Goal: Transaction & Acquisition: Purchase product/service

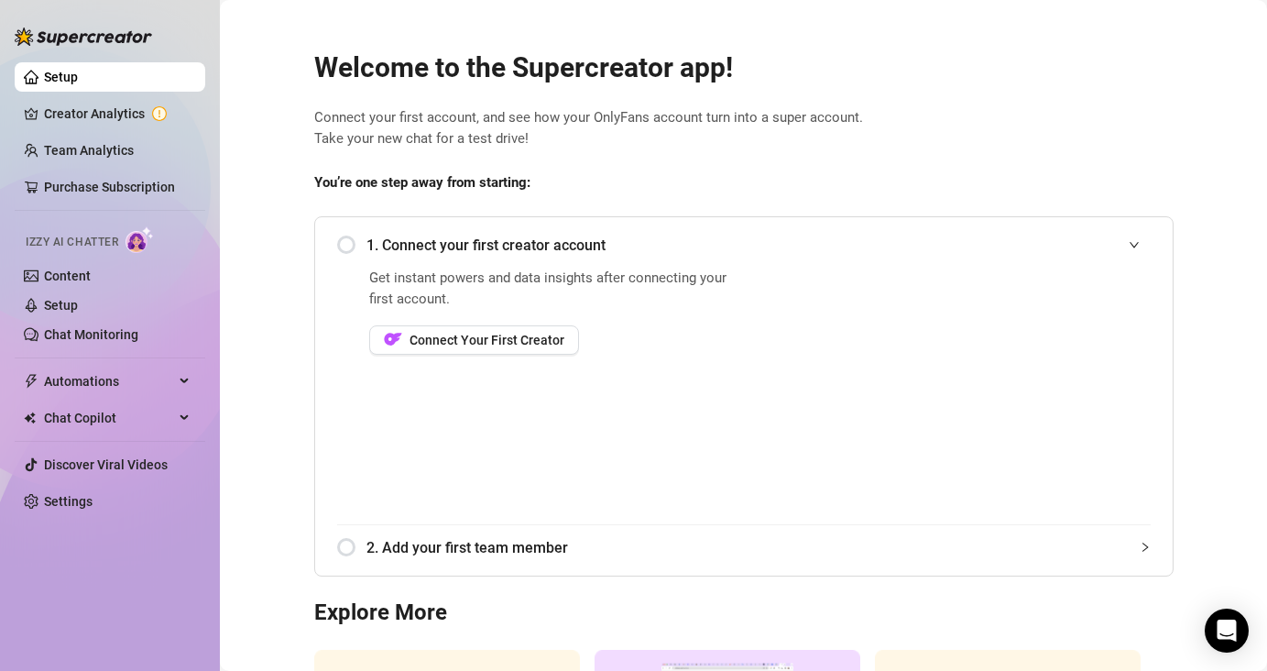
click at [353, 246] on div "1. Connect your first creator account" at bounding box center [744, 245] width 814 height 45
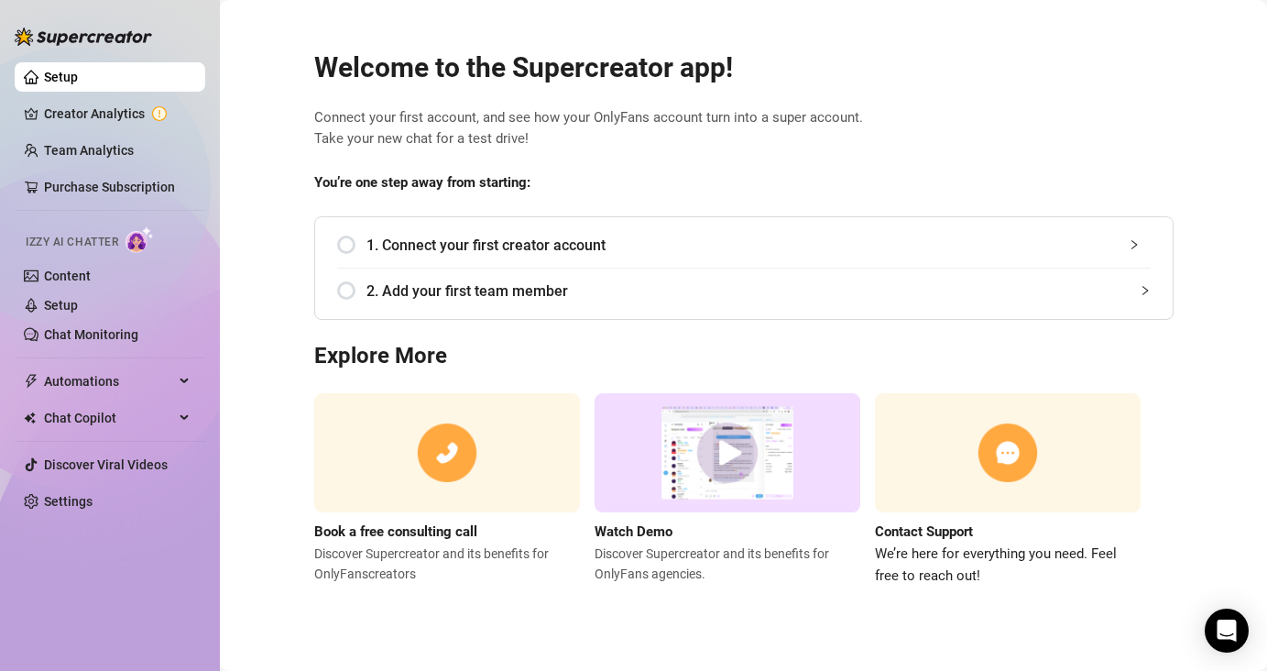
click at [354, 246] on div "1. Connect your first creator account" at bounding box center [744, 245] width 814 height 45
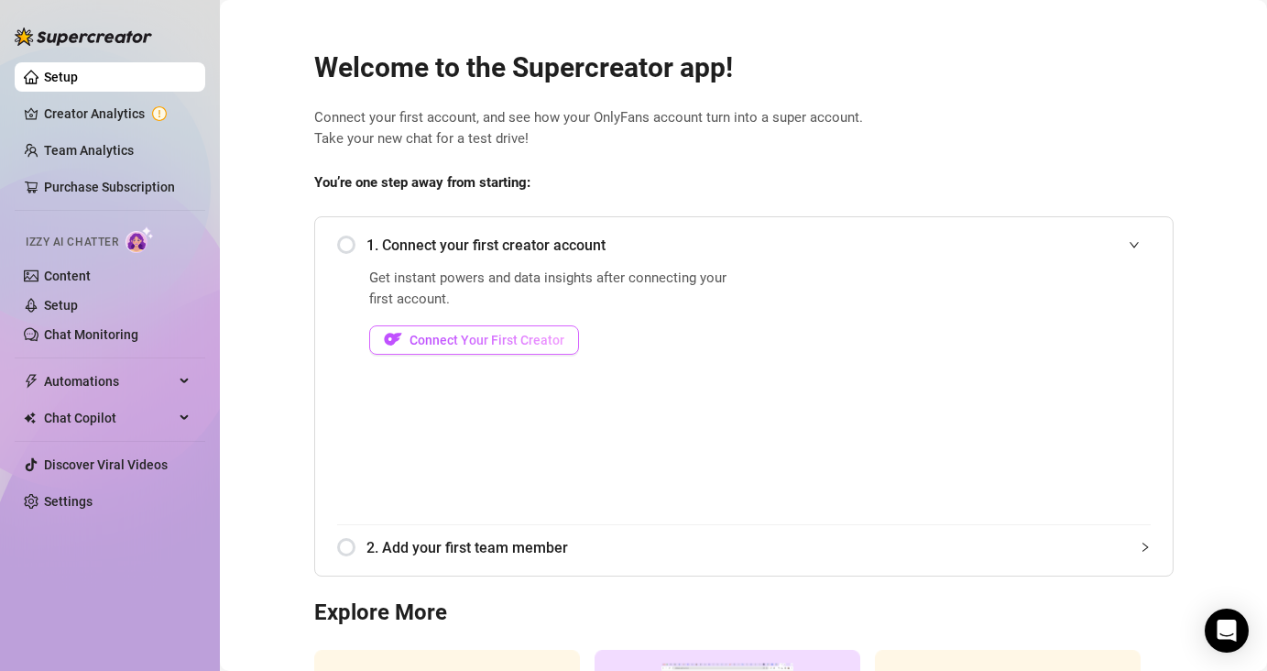
click at [438, 340] on span "Connect Your First Creator" at bounding box center [487, 340] width 155 height 15
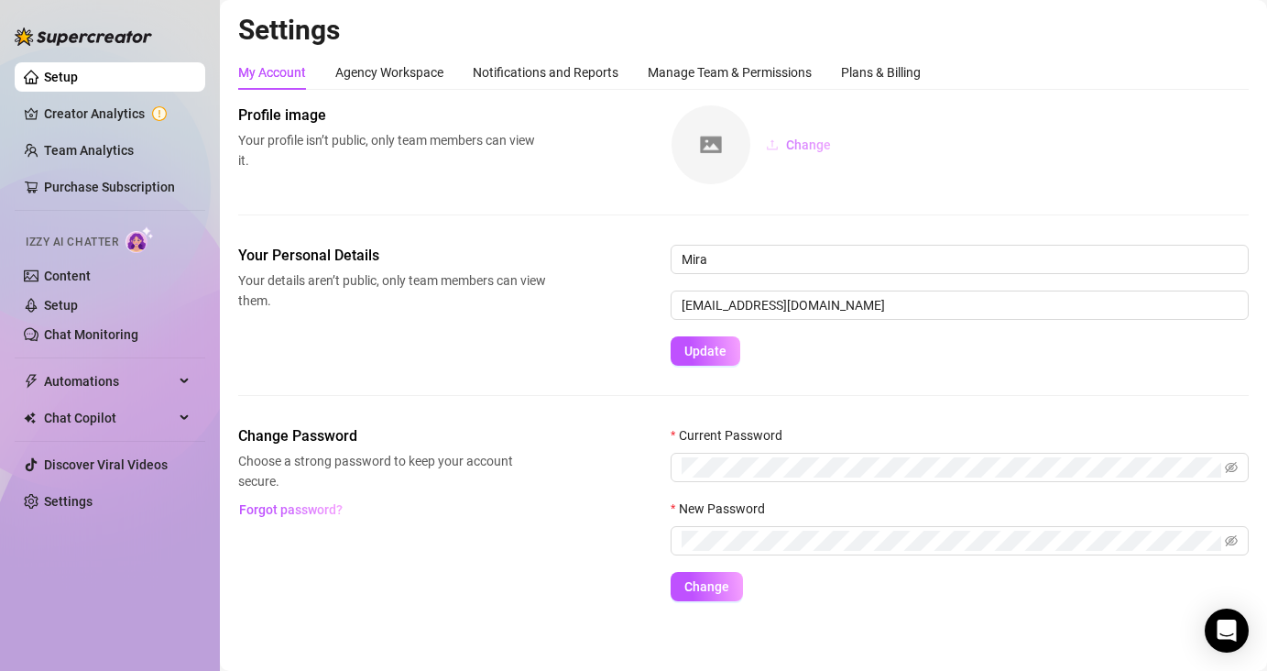
click at [797, 143] on span "Change" at bounding box center [808, 144] width 45 height 15
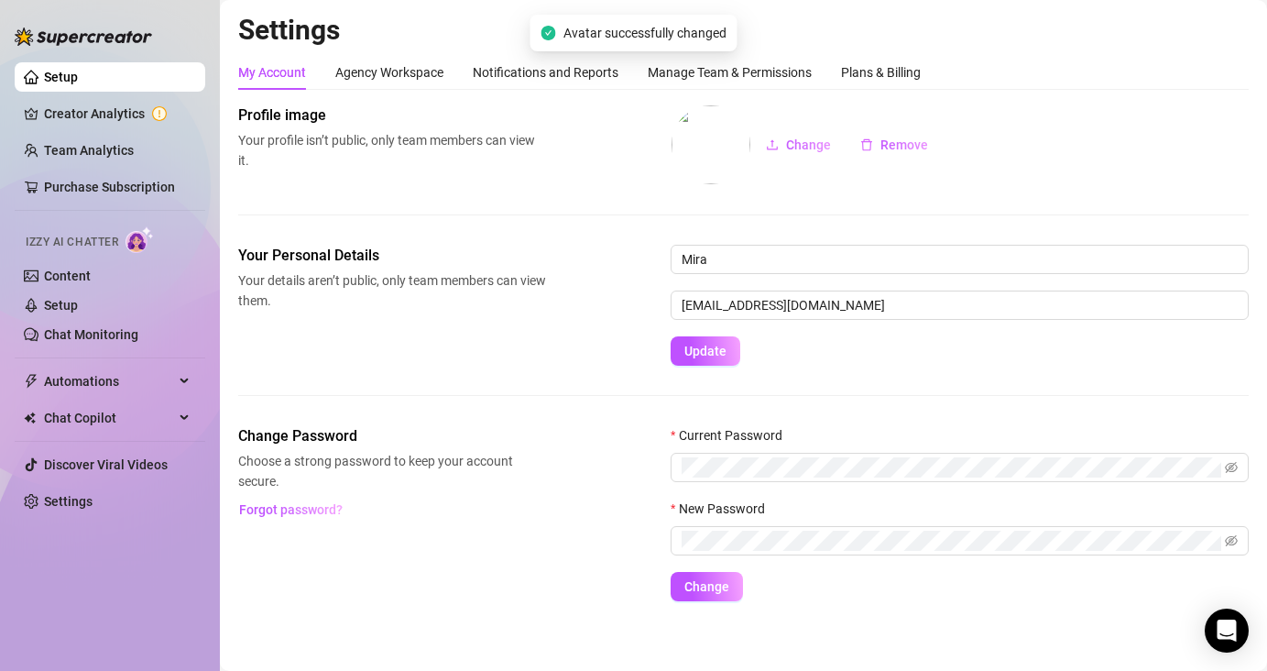
scroll to position [8, 0]
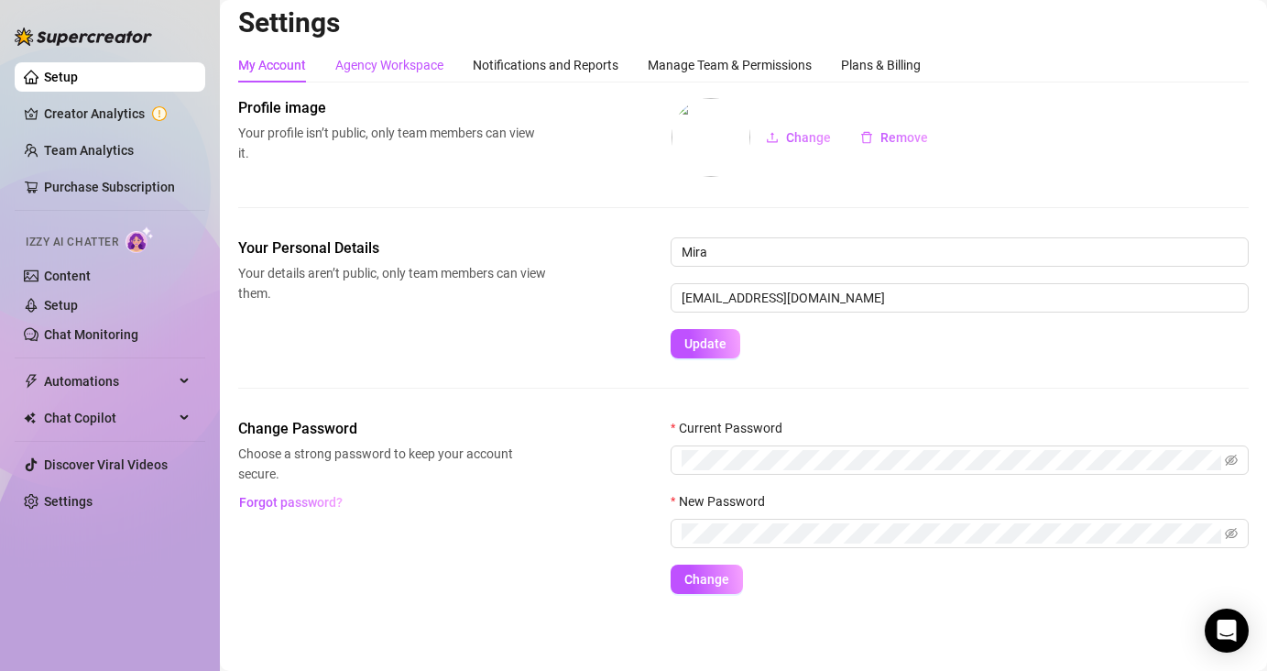
click at [391, 59] on div "Agency Workspace" at bounding box center [389, 65] width 108 height 20
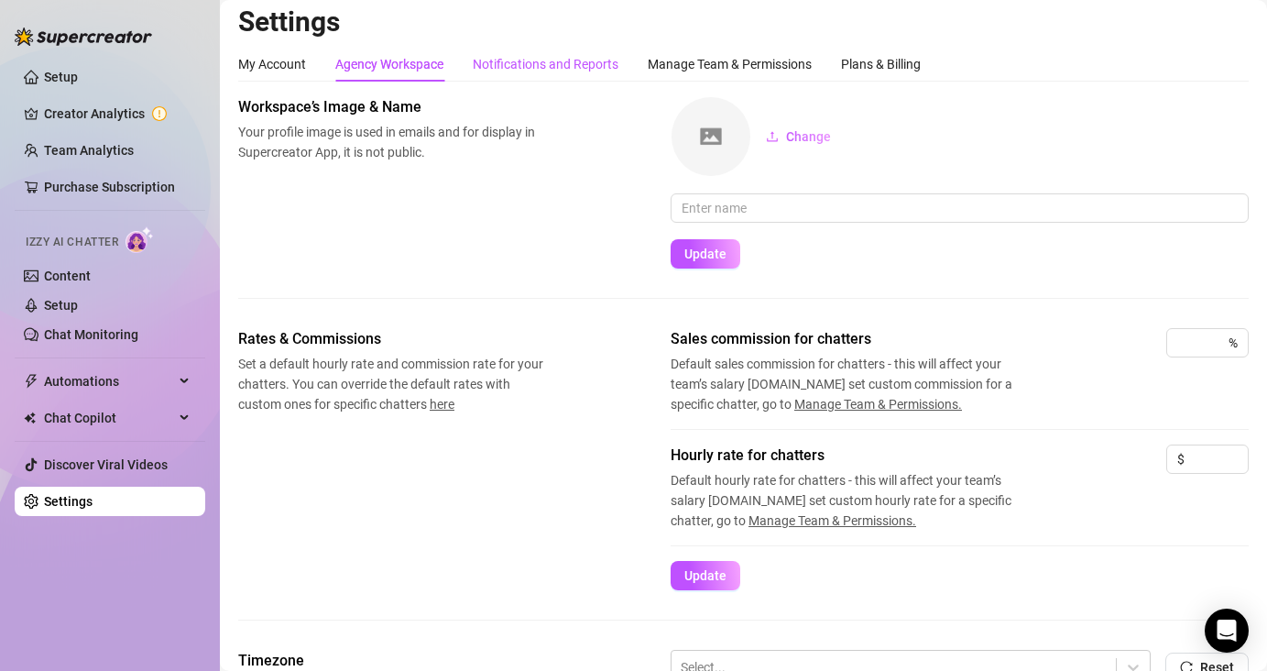
click at [534, 64] on div "Notifications and Reports" at bounding box center [546, 64] width 146 height 20
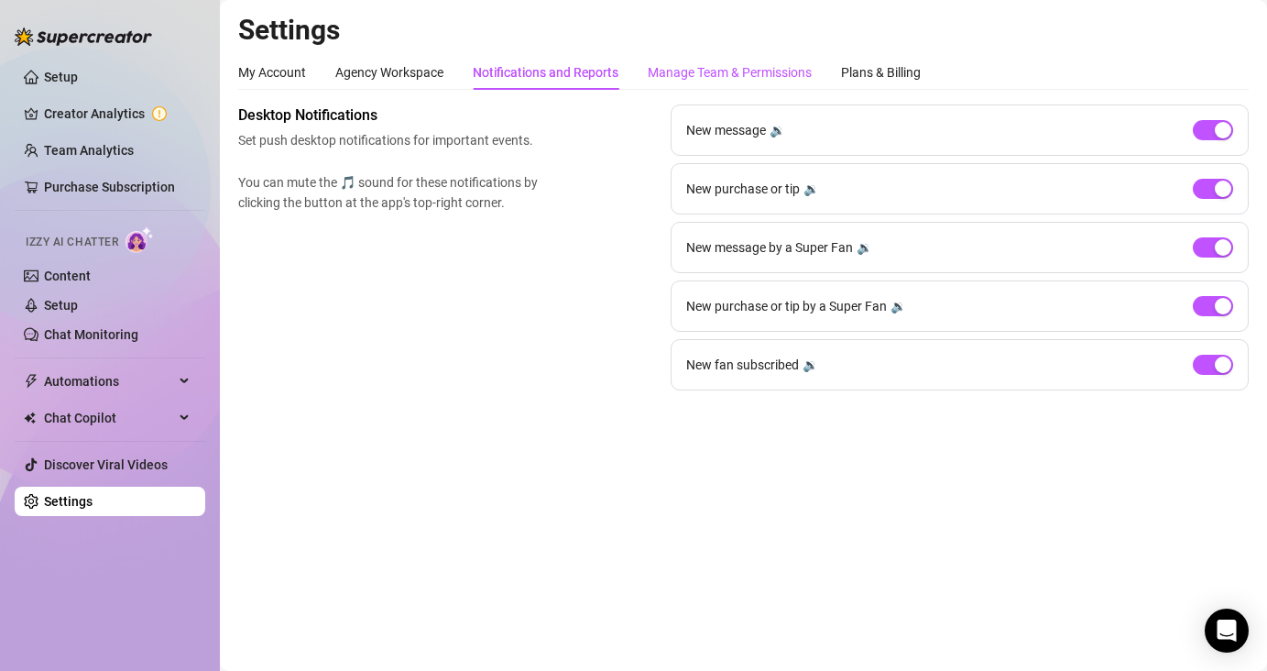
click at [725, 71] on div "Manage Team & Permissions" at bounding box center [730, 72] width 164 height 20
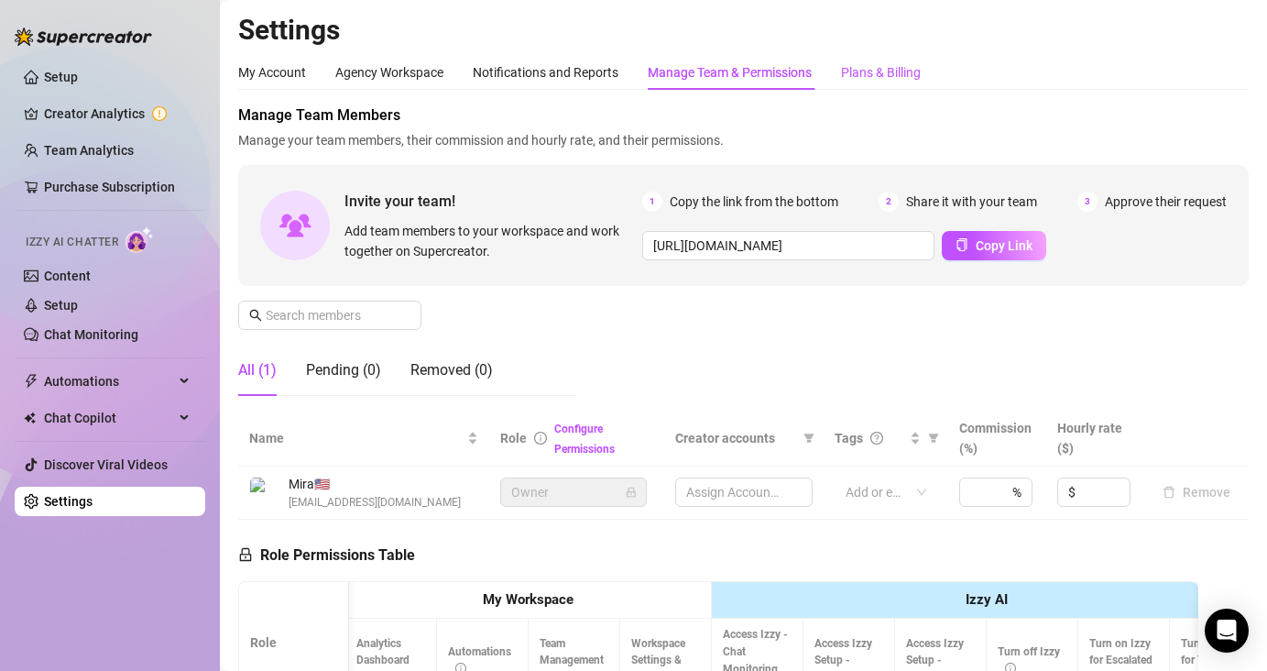
click at [885, 80] on div "Plans & Billing" at bounding box center [881, 72] width 80 height 20
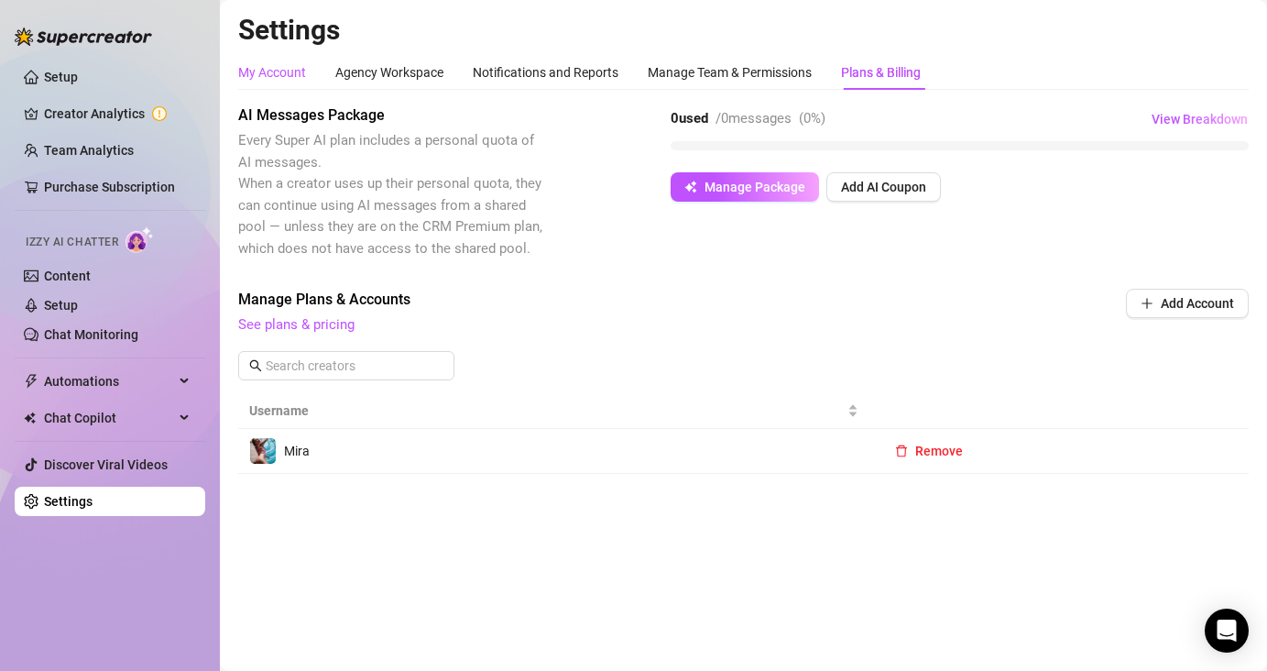
click at [263, 74] on div "My Account" at bounding box center [272, 72] width 68 height 20
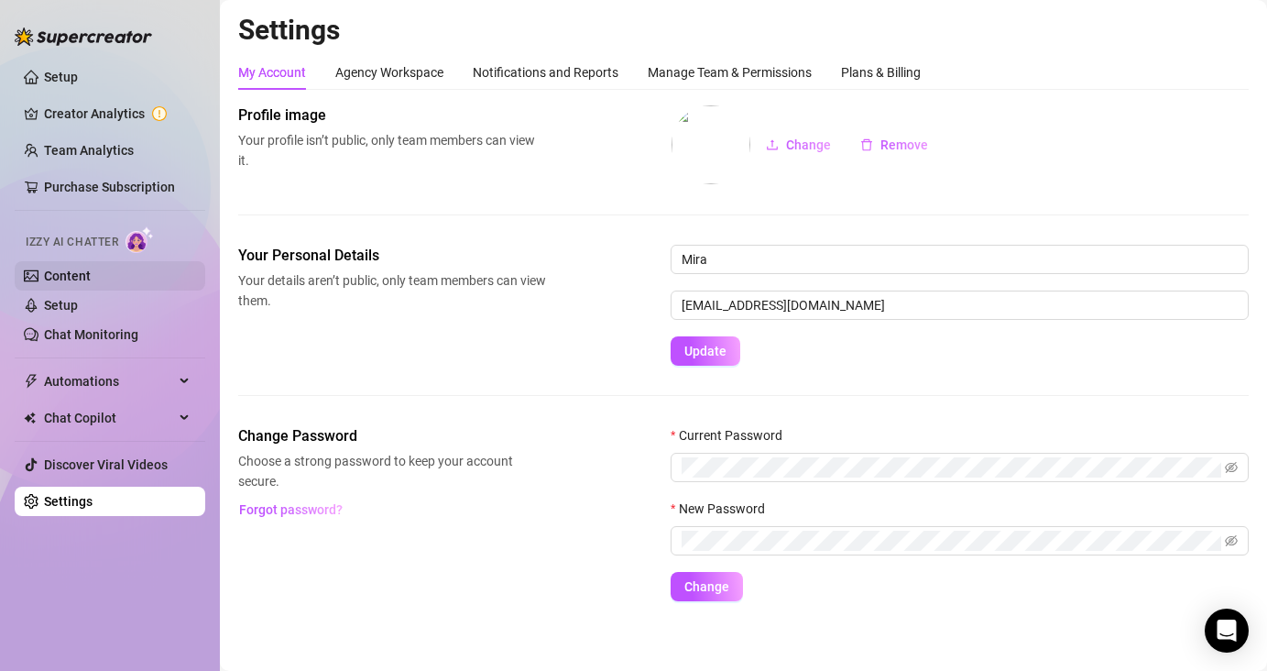
click at [59, 279] on link "Content" at bounding box center [67, 275] width 47 height 15
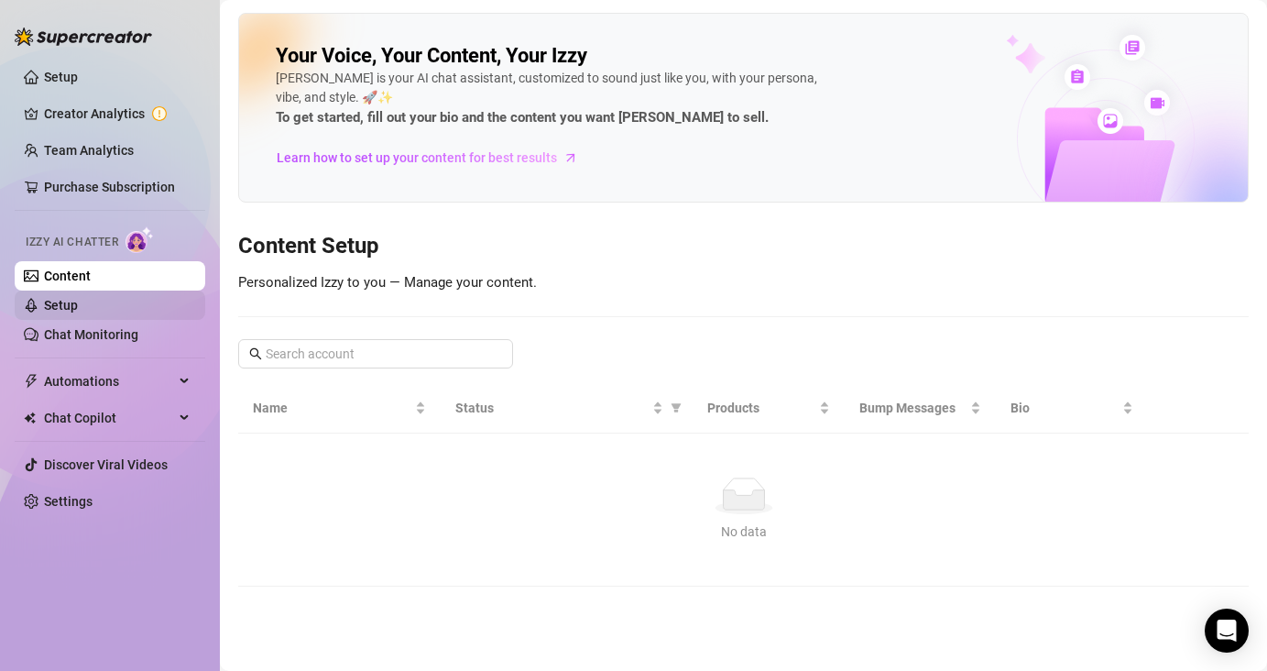
click at [78, 305] on link "Setup" at bounding box center [61, 305] width 34 height 15
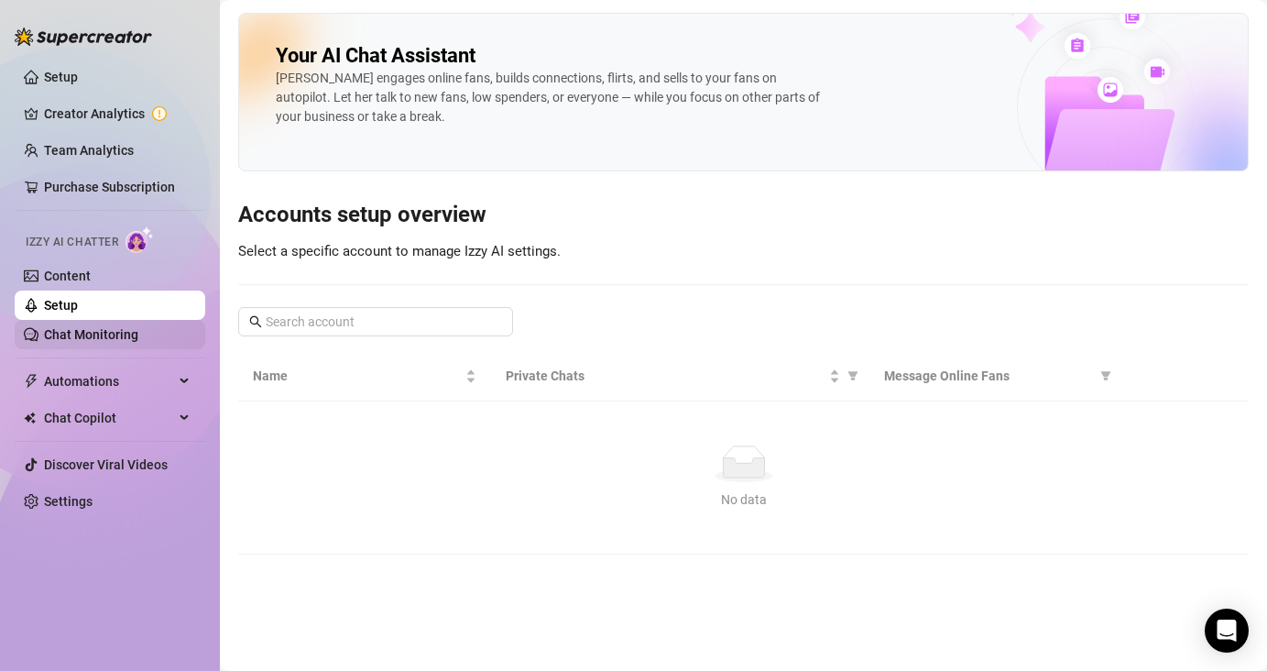
click at [91, 333] on link "Chat Monitoring" at bounding box center [91, 334] width 94 height 15
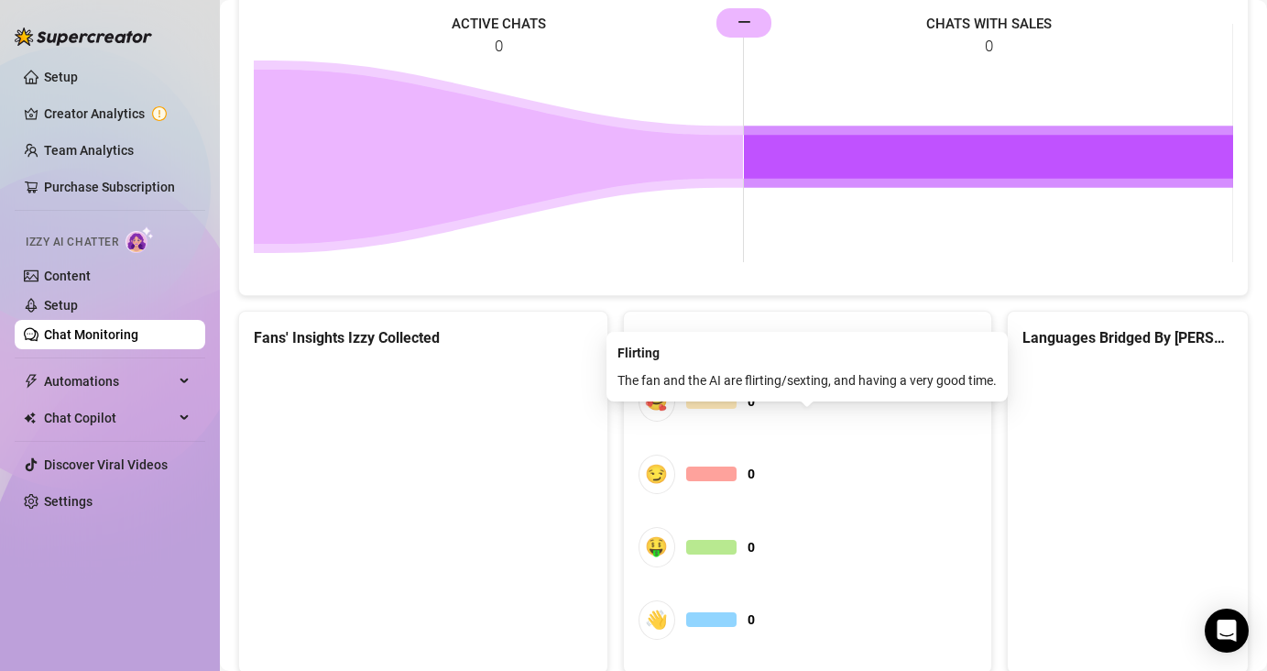
scroll to position [978, 0]
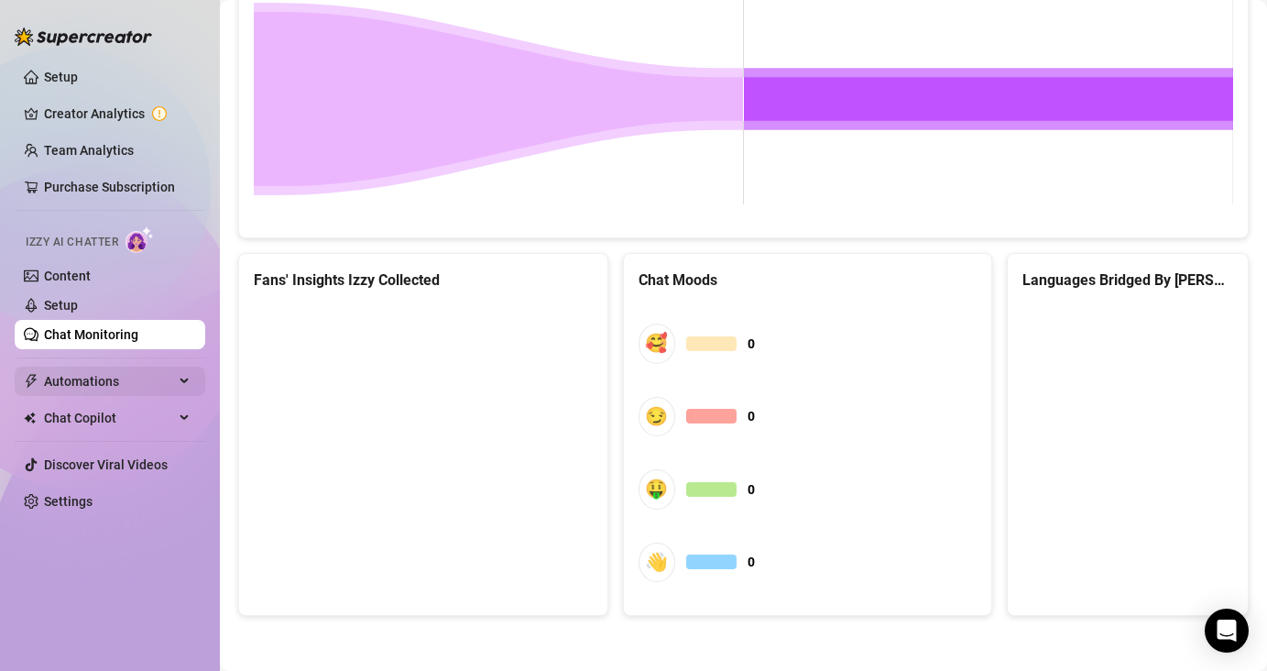
click at [103, 381] on span "Automations" at bounding box center [109, 381] width 130 height 29
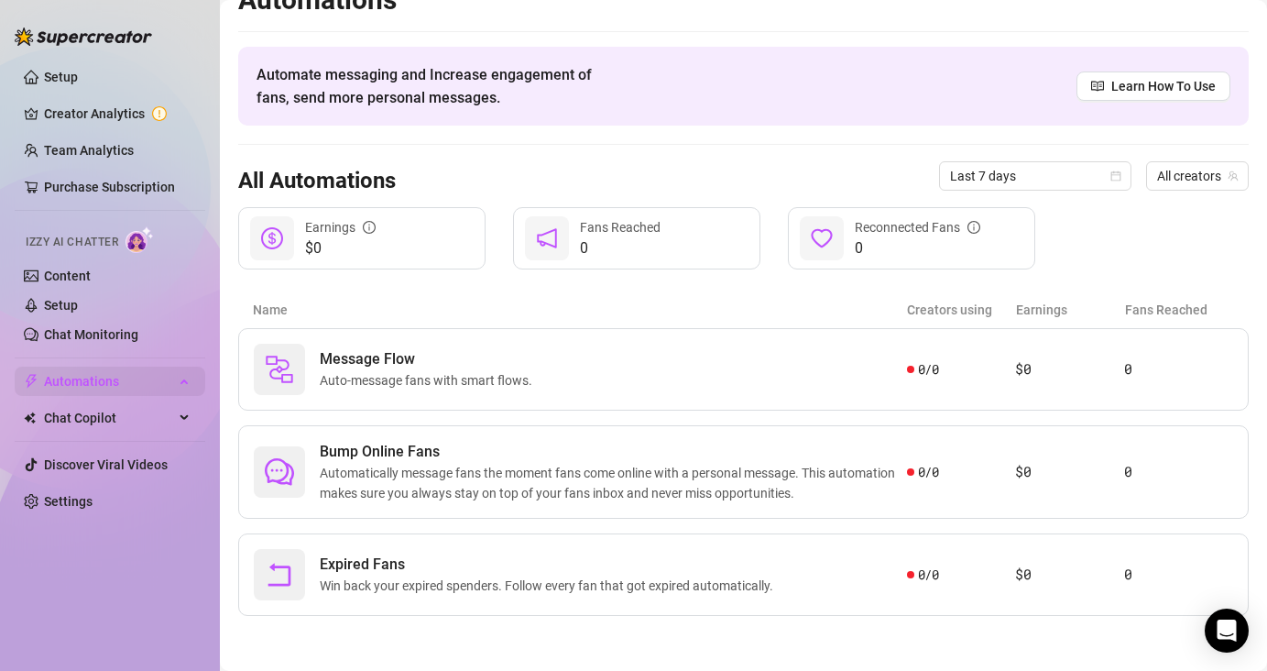
scroll to position [30, 0]
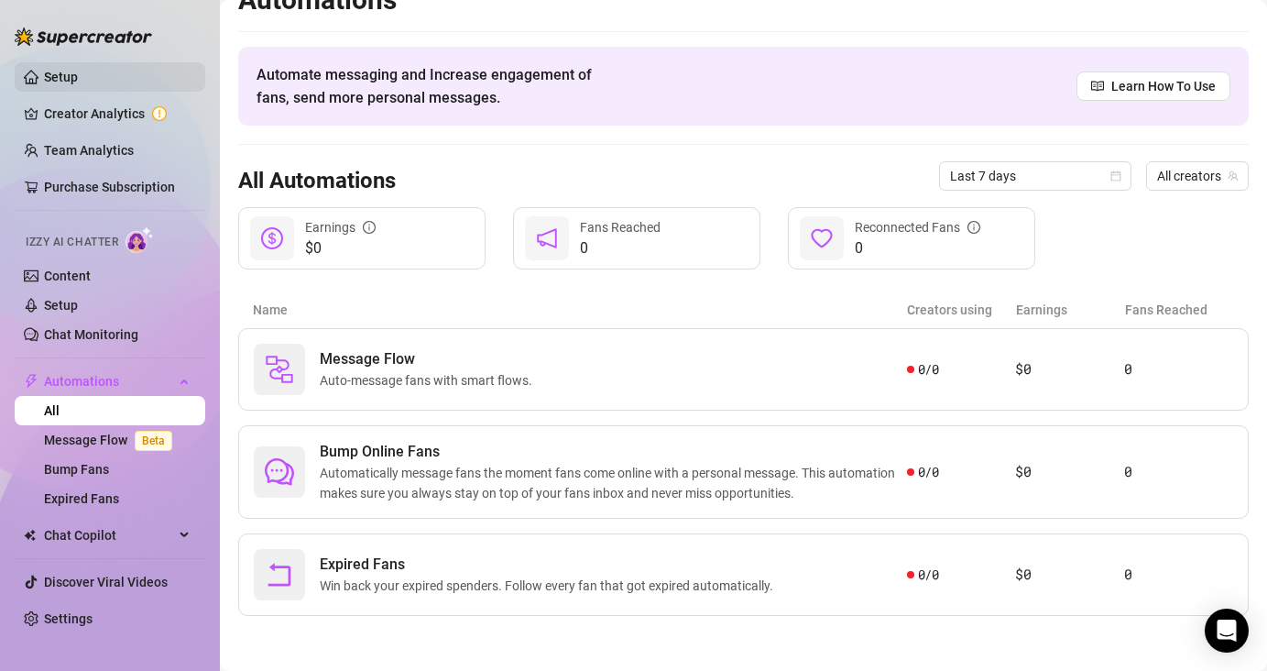
click at [53, 80] on link "Setup" at bounding box center [61, 77] width 34 height 15
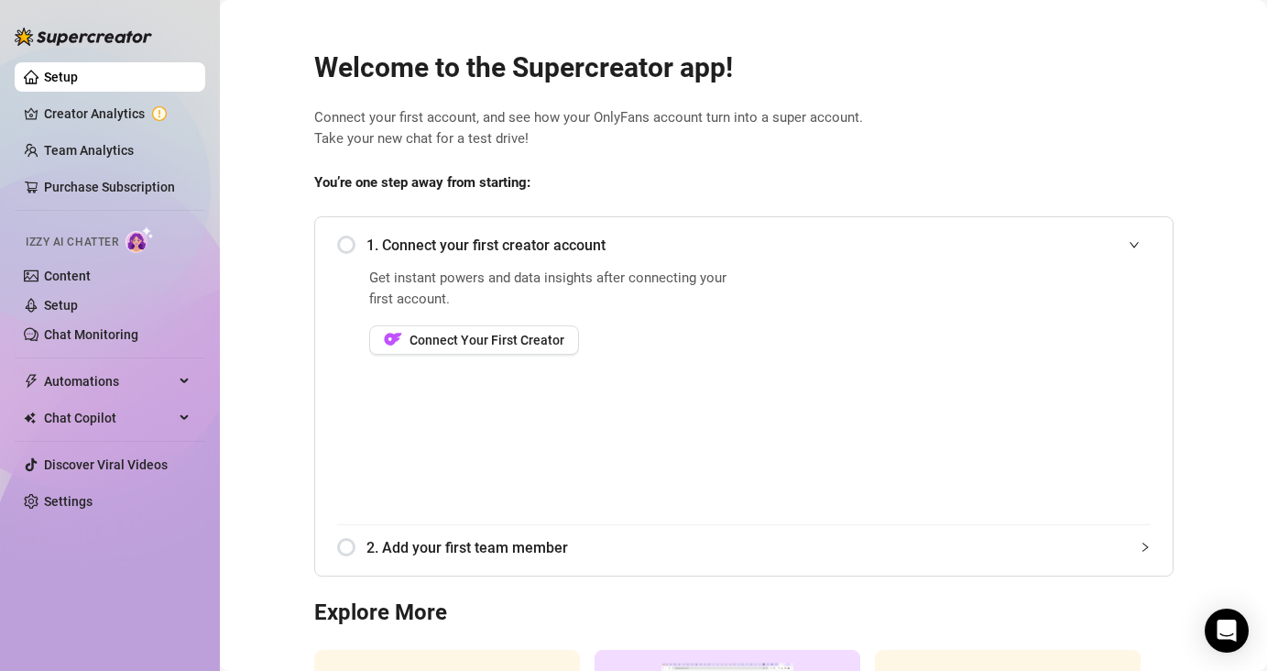
click at [356, 246] on div "1. Connect your first creator account" at bounding box center [744, 245] width 814 height 45
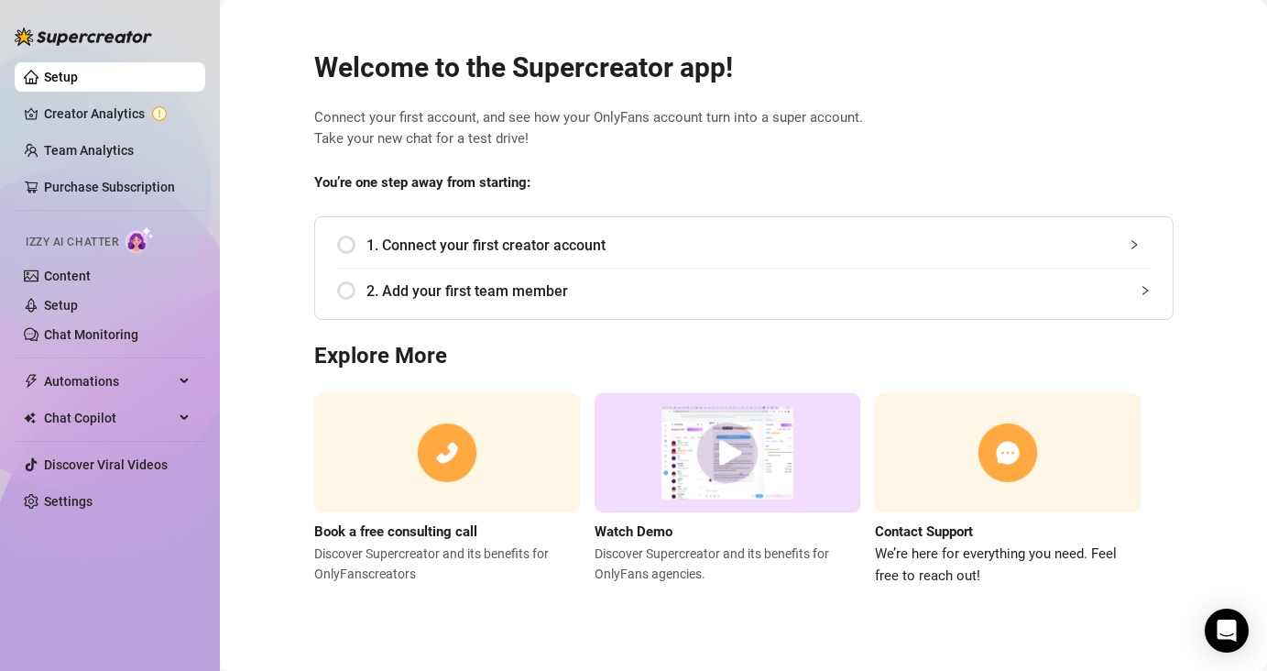
click at [337, 246] on div "1. Connect your first creator account" at bounding box center [744, 245] width 814 height 45
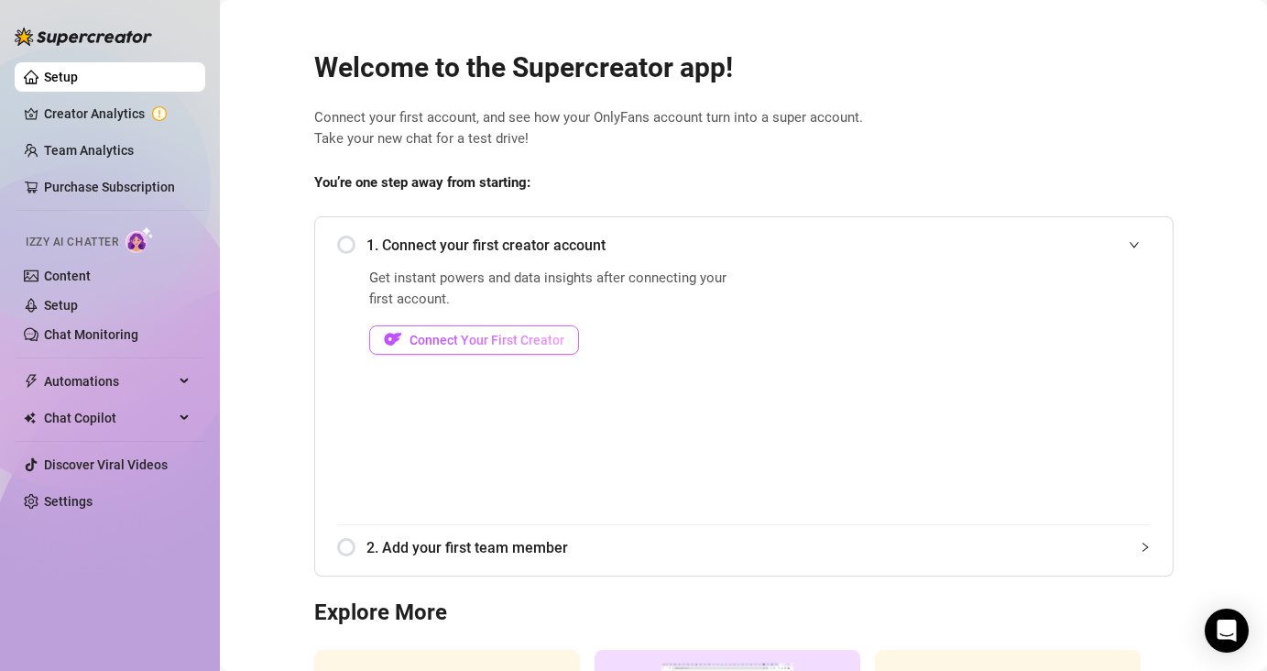
click at [525, 338] on span "Connect Your First Creator" at bounding box center [487, 340] width 155 height 15
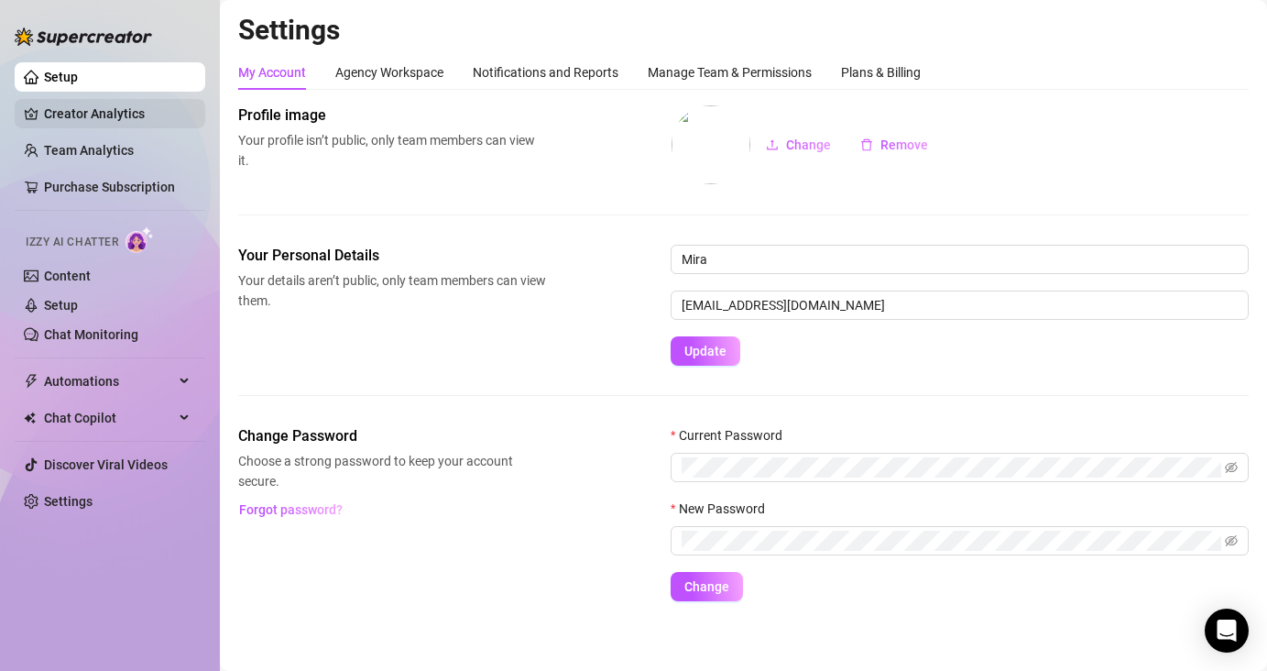
click at [144, 120] on link "Creator Analytics" at bounding box center [117, 113] width 147 height 29
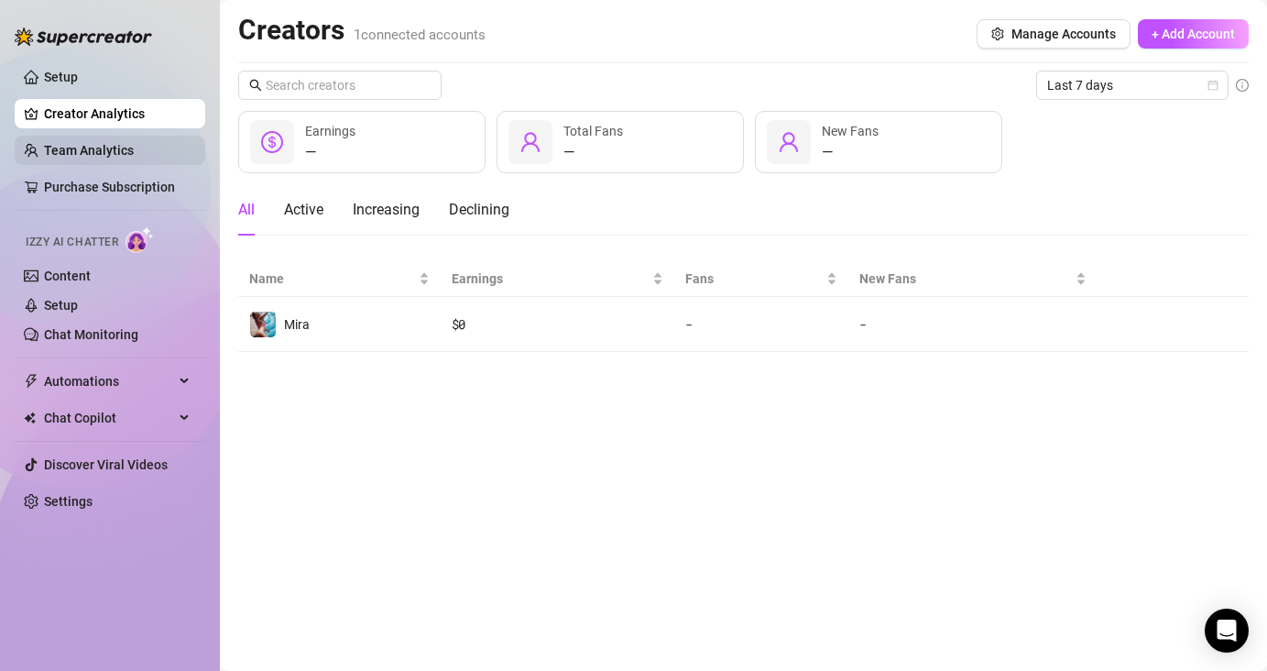
click at [70, 152] on link "Team Analytics" at bounding box center [89, 150] width 90 height 15
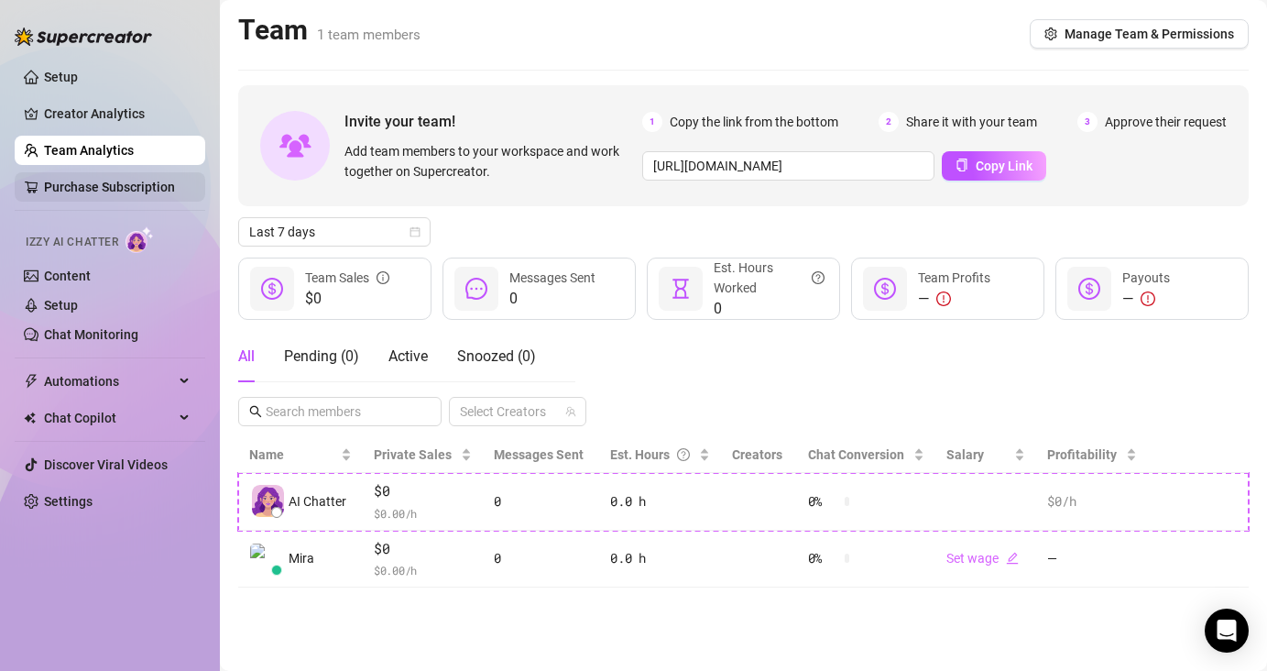
click at [71, 192] on link "Purchase Subscription" at bounding box center [109, 187] width 131 height 15
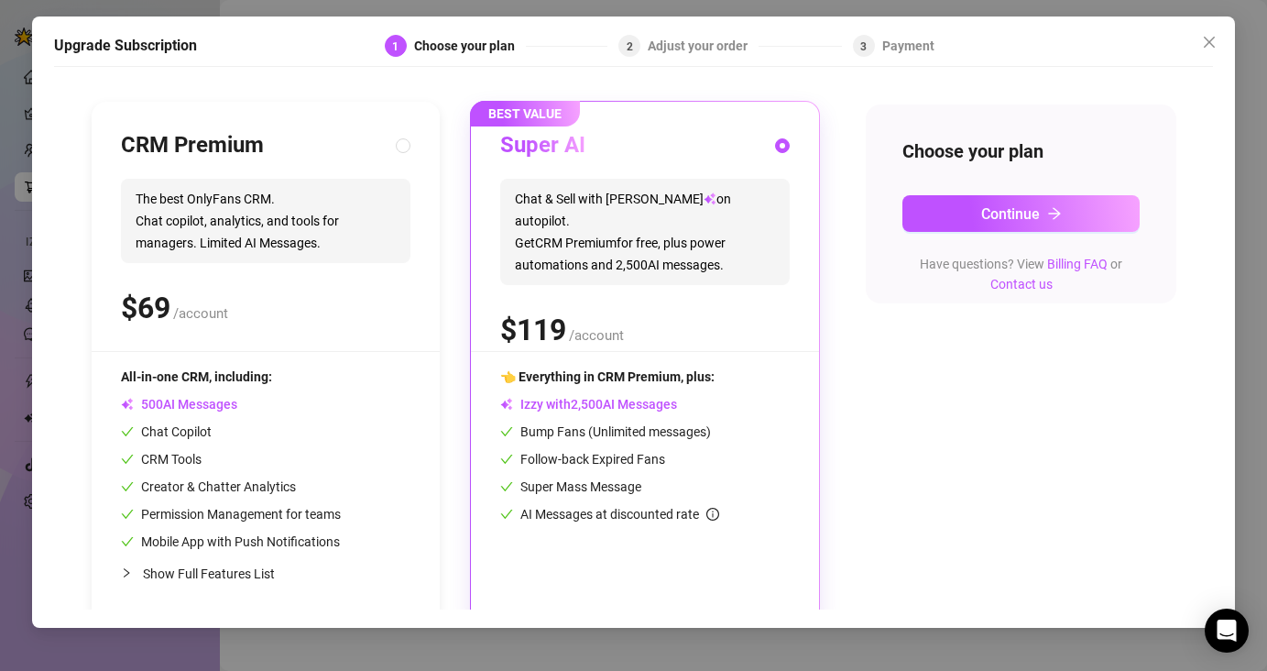
scroll to position [182, 0]
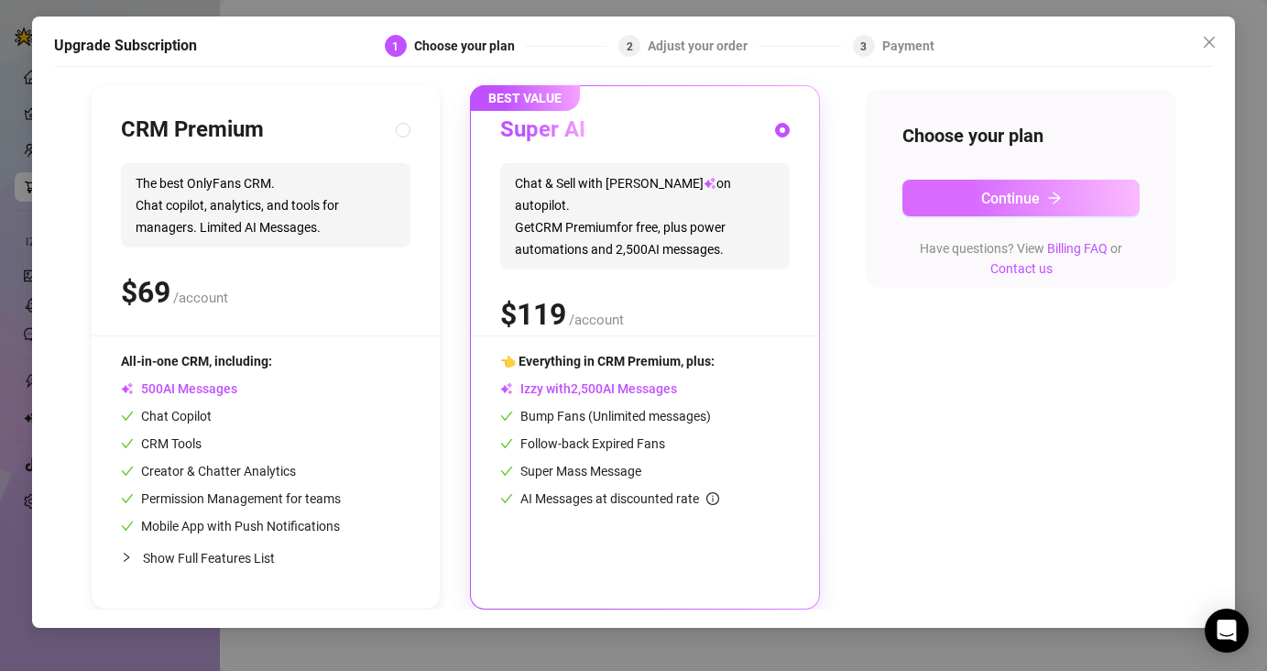
click at [965, 193] on button "Continue" at bounding box center [1022, 198] width 238 height 37
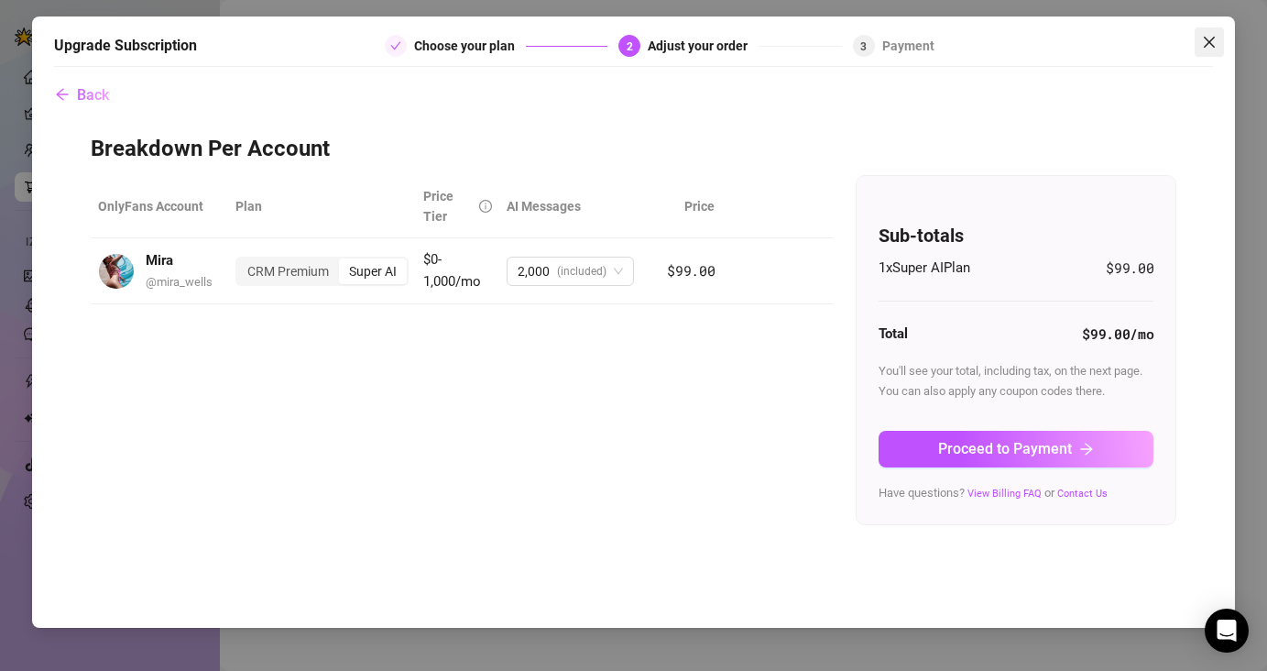
click at [1206, 38] on icon "close" at bounding box center [1209, 42] width 11 height 11
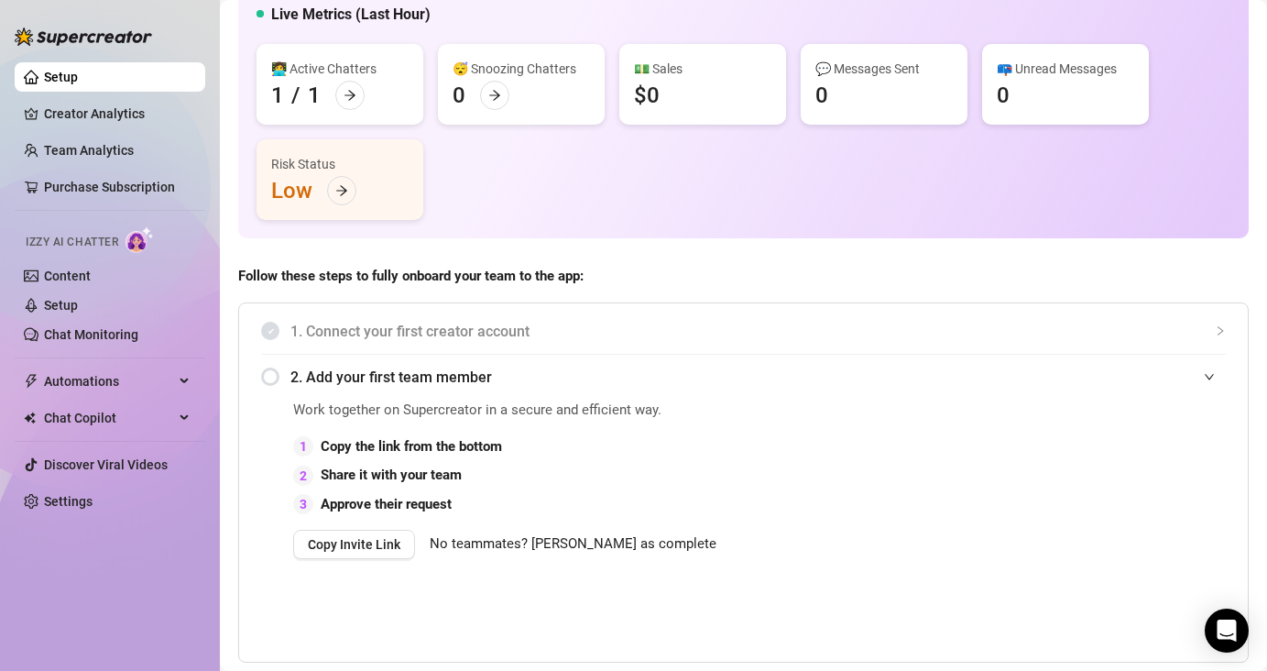
scroll to position [124, 0]
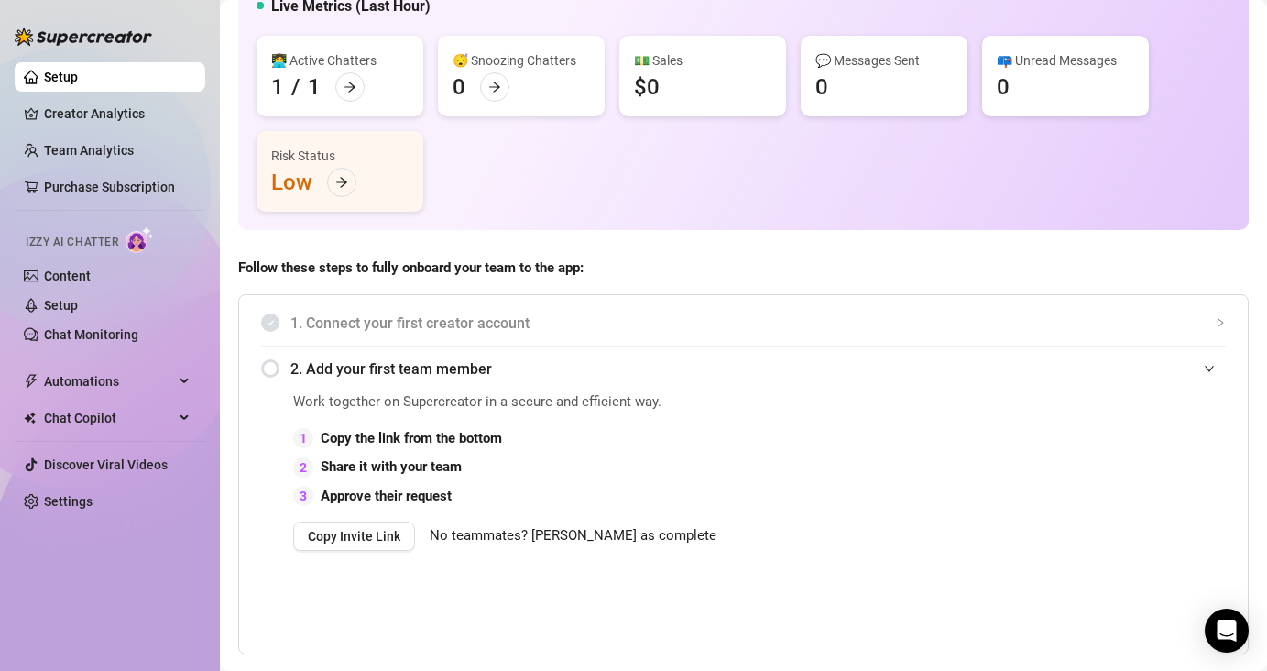
click at [277, 366] on div "2. Add your first team member" at bounding box center [743, 368] width 965 height 45
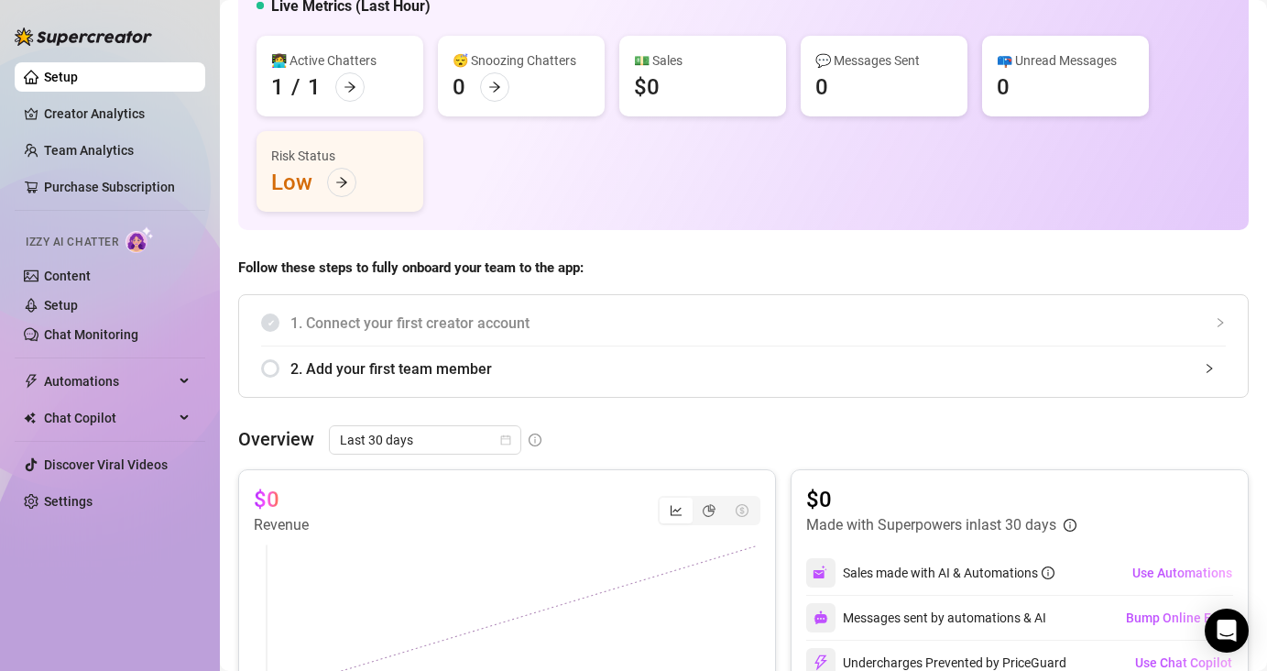
click at [406, 367] on span "2. Add your first team member" at bounding box center [758, 368] width 936 height 23
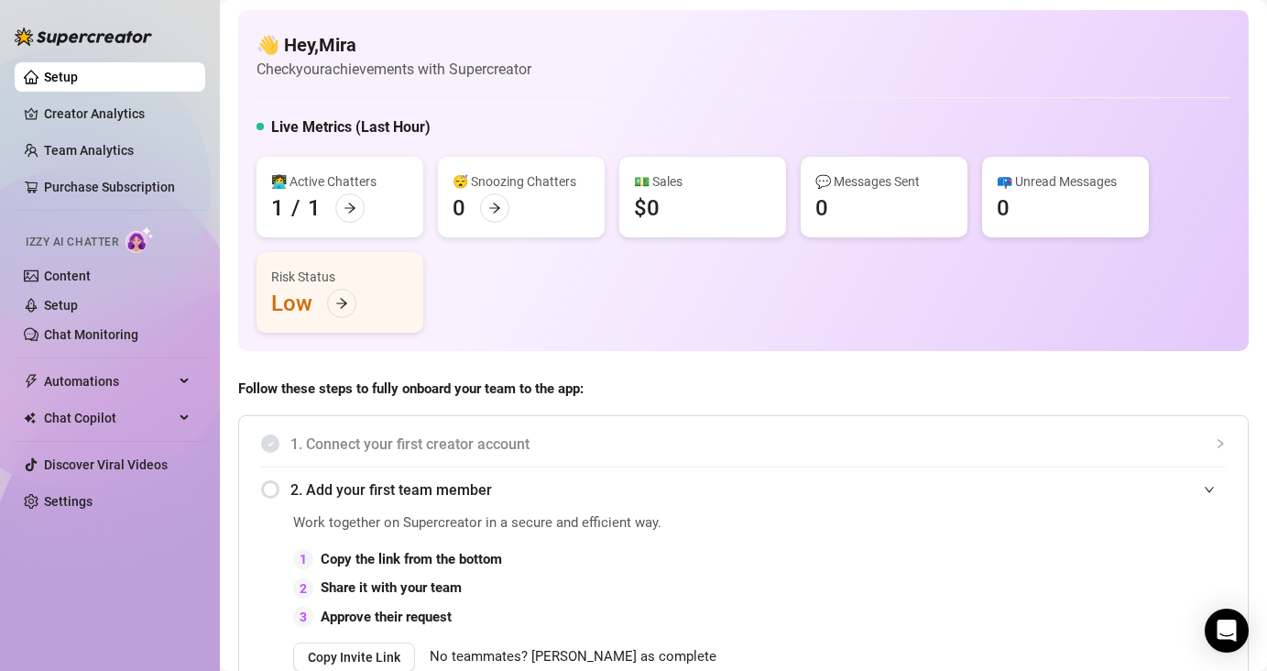
scroll to position [0, 0]
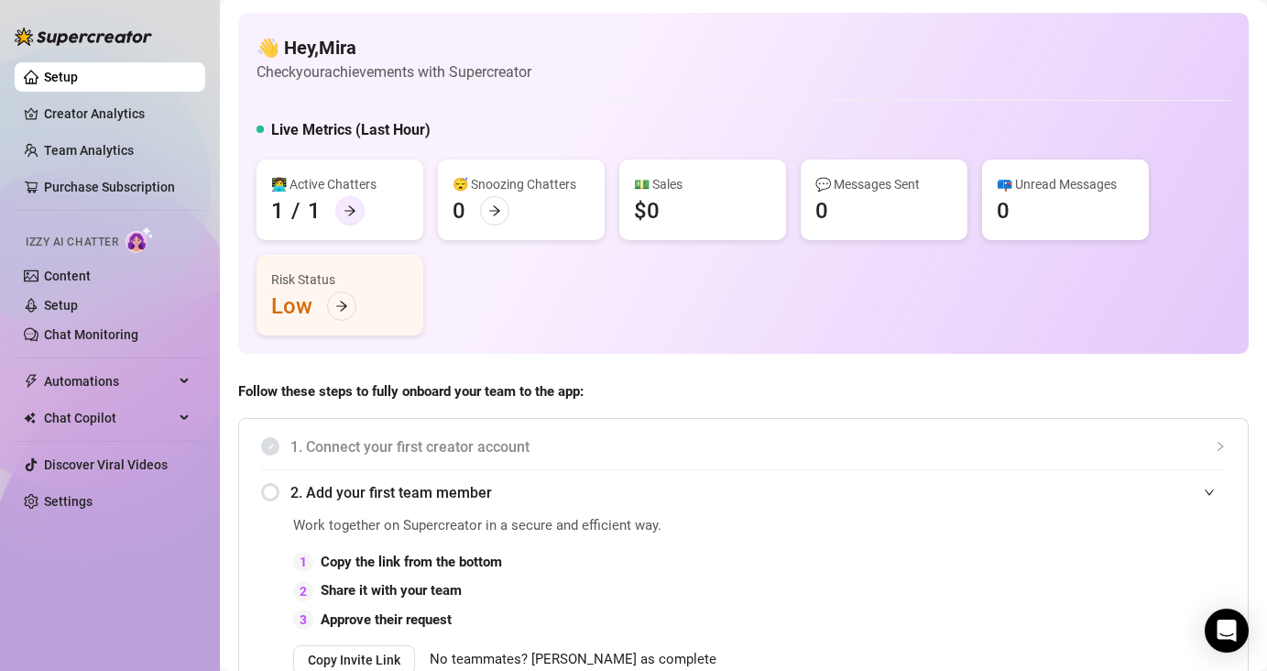
click at [338, 202] on div at bounding box center [349, 210] width 29 height 29
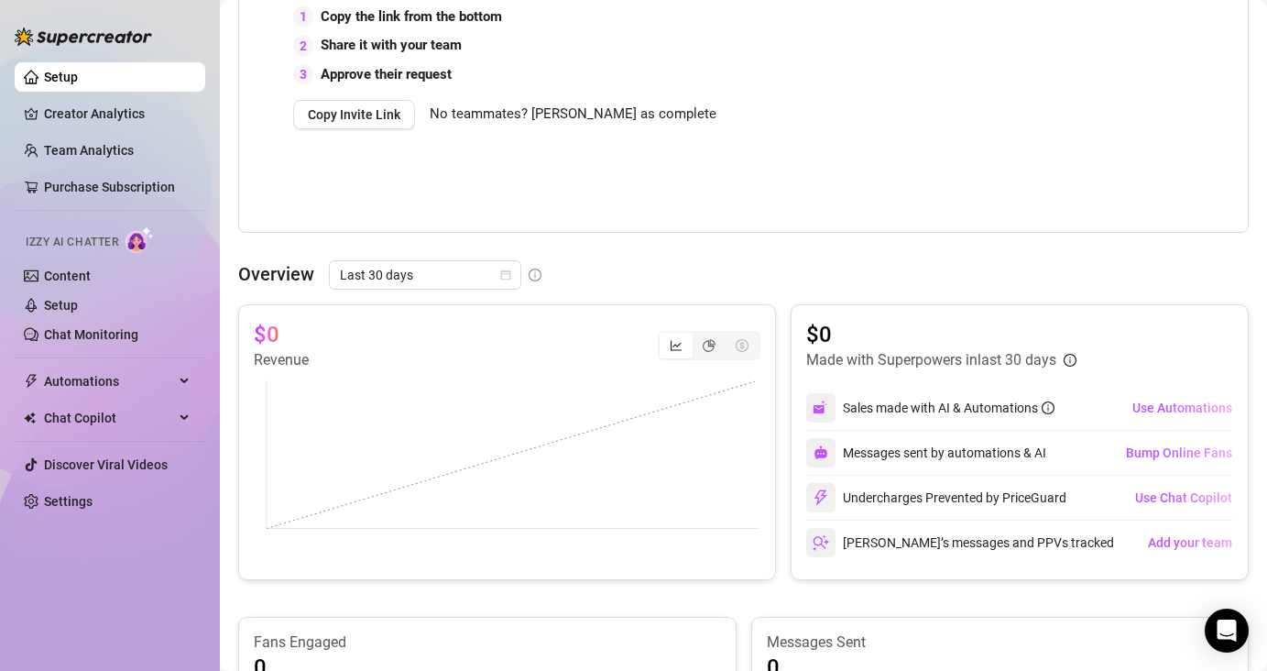
scroll to position [351, 0]
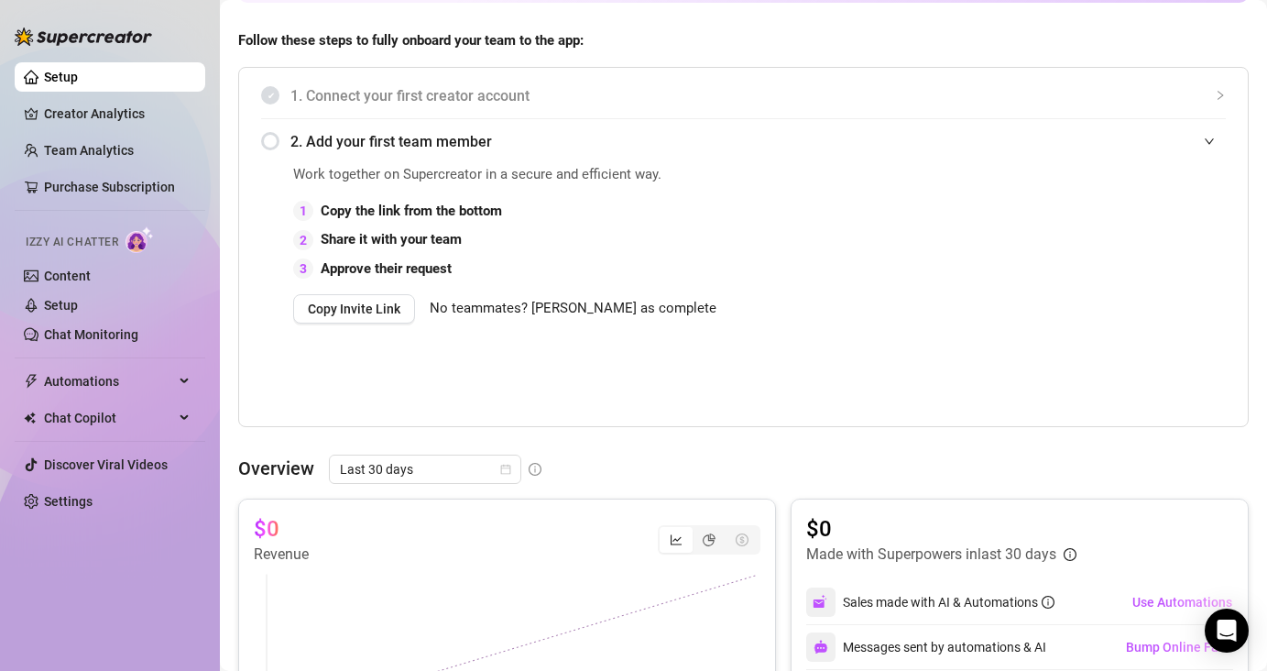
click at [268, 144] on div "2. Add your first team member" at bounding box center [743, 141] width 965 height 45
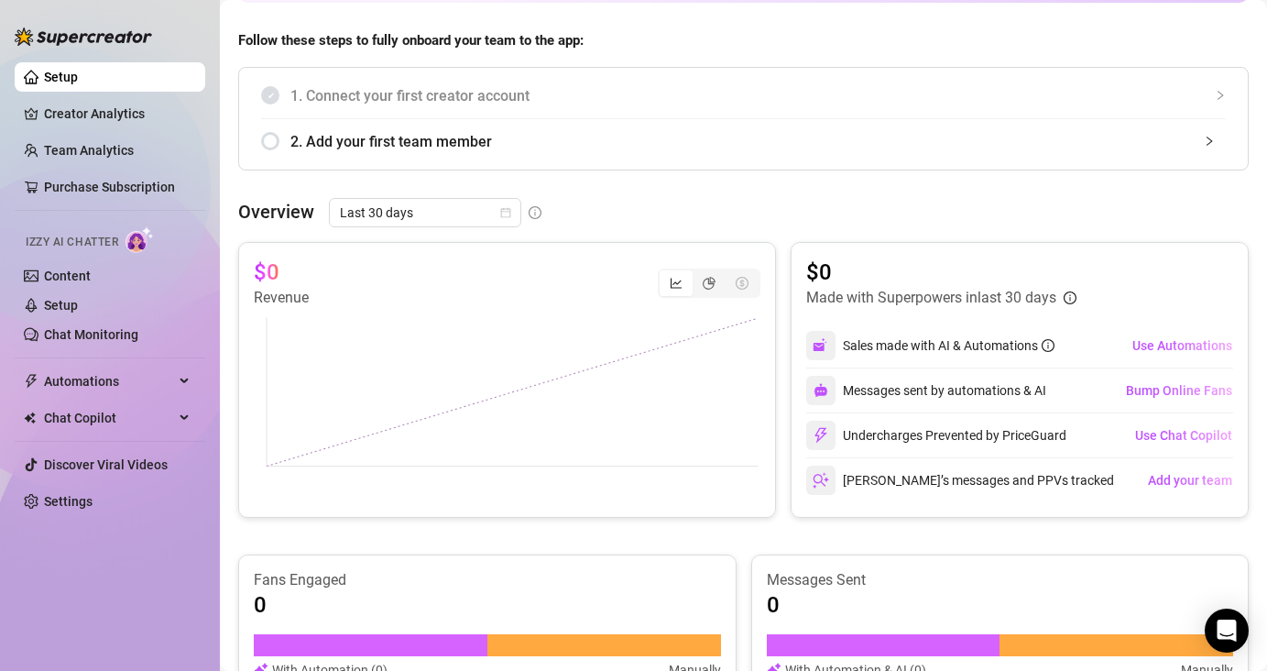
click at [312, 144] on span "2. Add your first team member" at bounding box center [758, 141] width 936 height 23
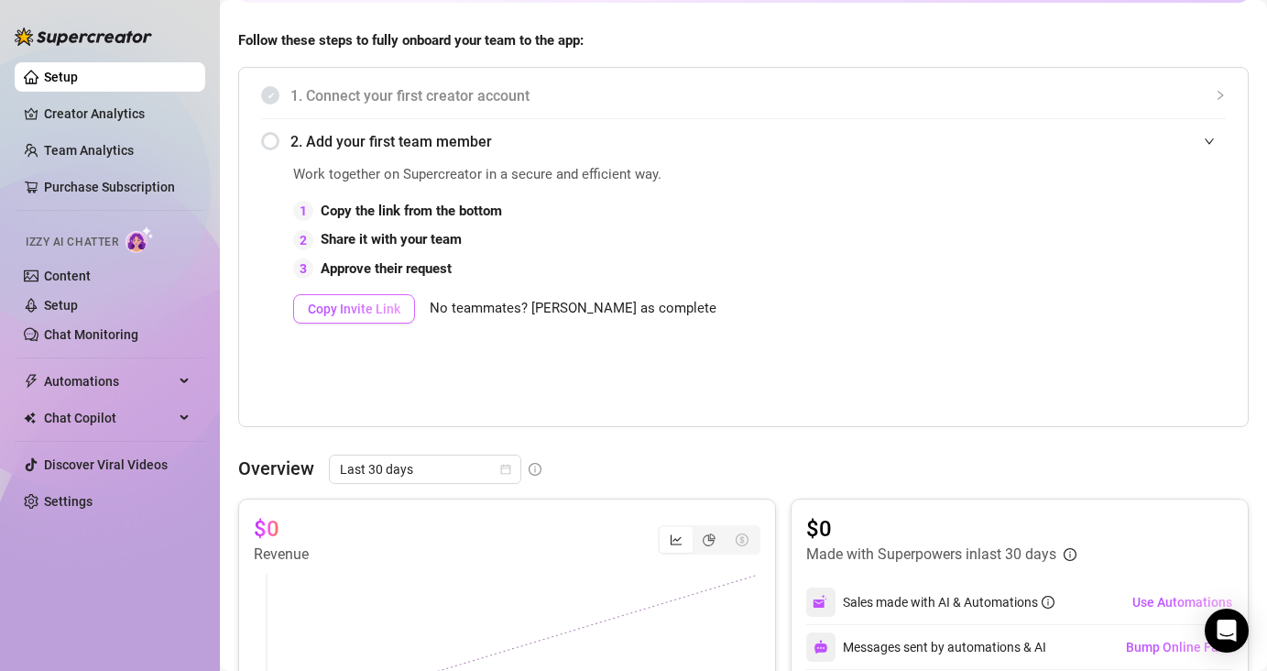
click at [356, 306] on span "Copy Invite Link" at bounding box center [354, 308] width 93 height 15
click at [806, 49] on span "Follow these steps to fully onboard your team to the app:" at bounding box center [743, 41] width 1011 height 22
click at [102, 118] on link "Creator Analytics" at bounding box center [117, 113] width 147 height 29
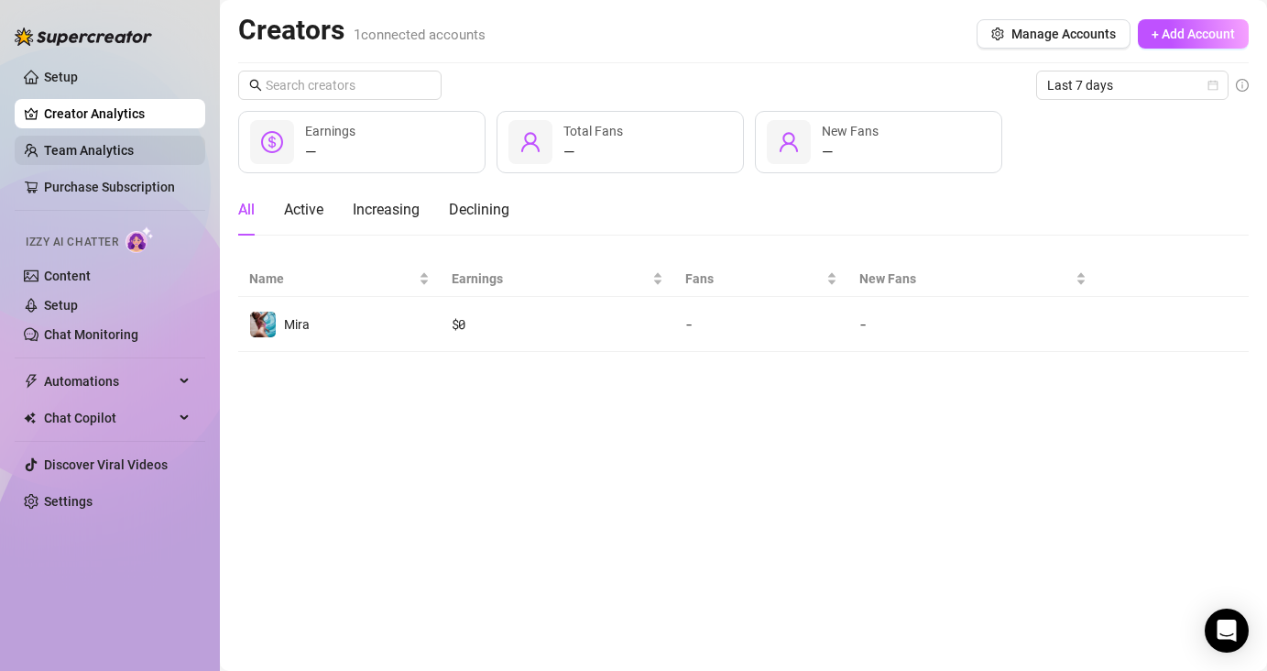
click at [93, 155] on link "Team Analytics" at bounding box center [89, 150] width 90 height 15
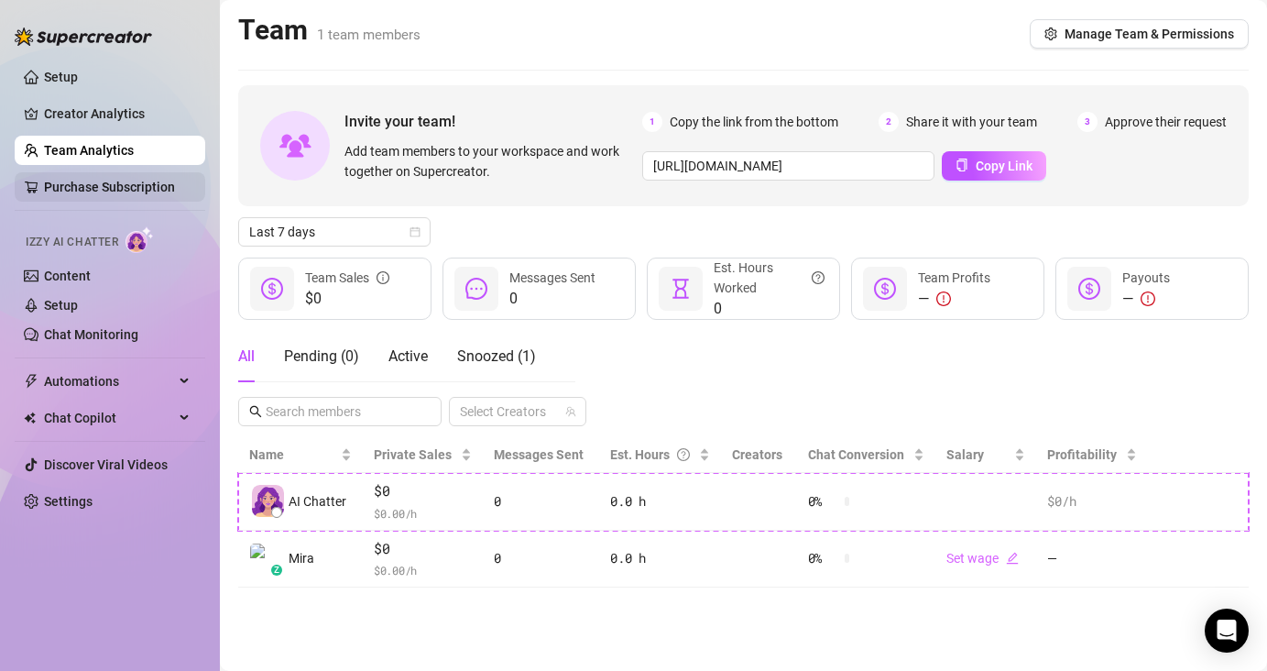
click at [104, 193] on link "Purchase Subscription" at bounding box center [109, 187] width 131 height 15
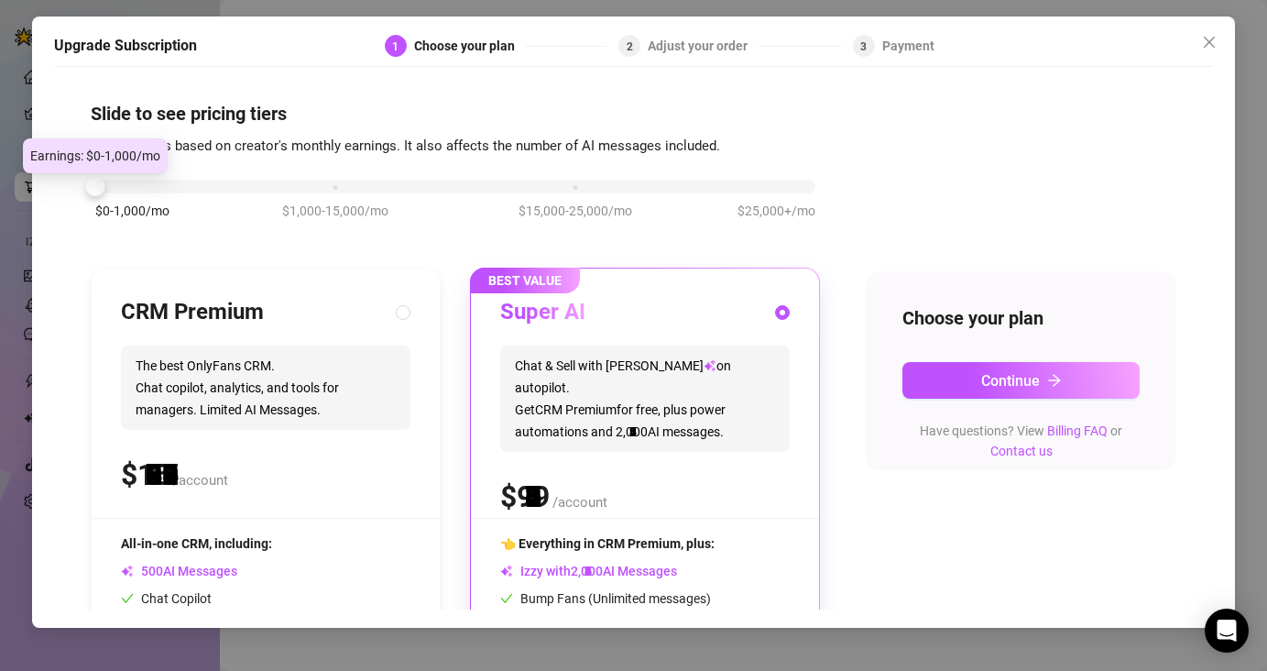
drag, startPoint x: 336, startPoint y: 192, endPoint x: 115, endPoint y: 197, distance: 220.9
click at [115, 197] on div "$0-1,000/mo $1,000-15,000/mo $15,000-25,000/mo $25,000+/mo" at bounding box center [455, 209] width 729 height 104
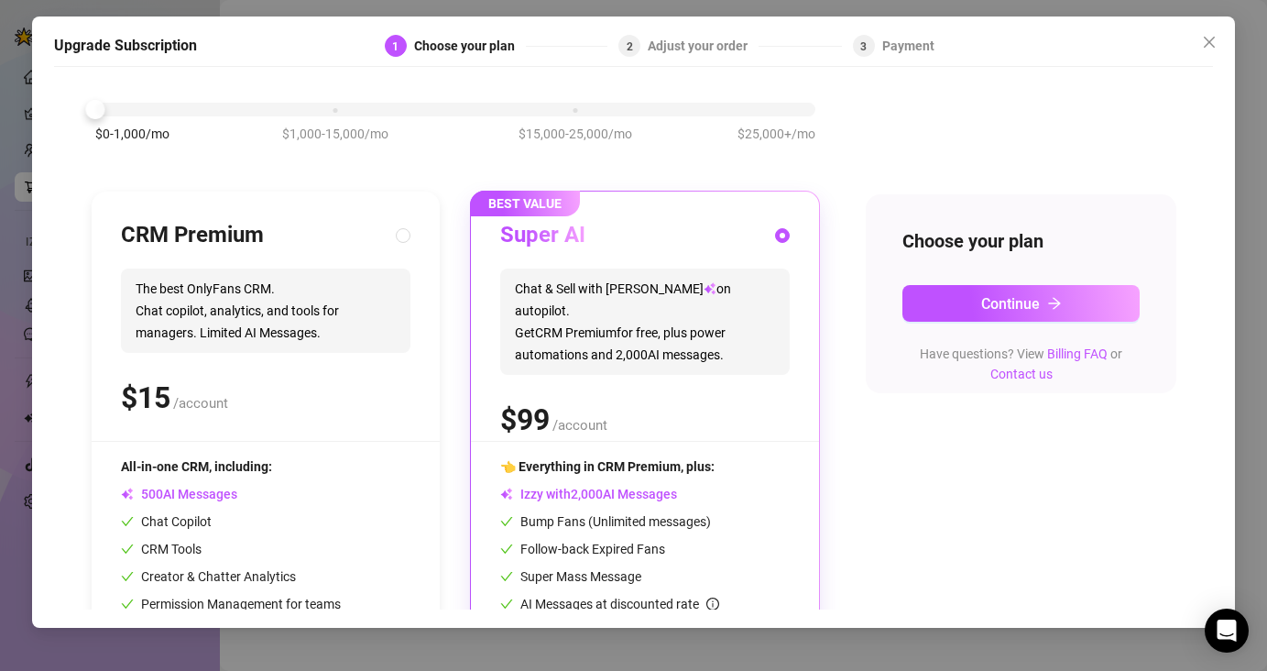
scroll to position [144, 0]
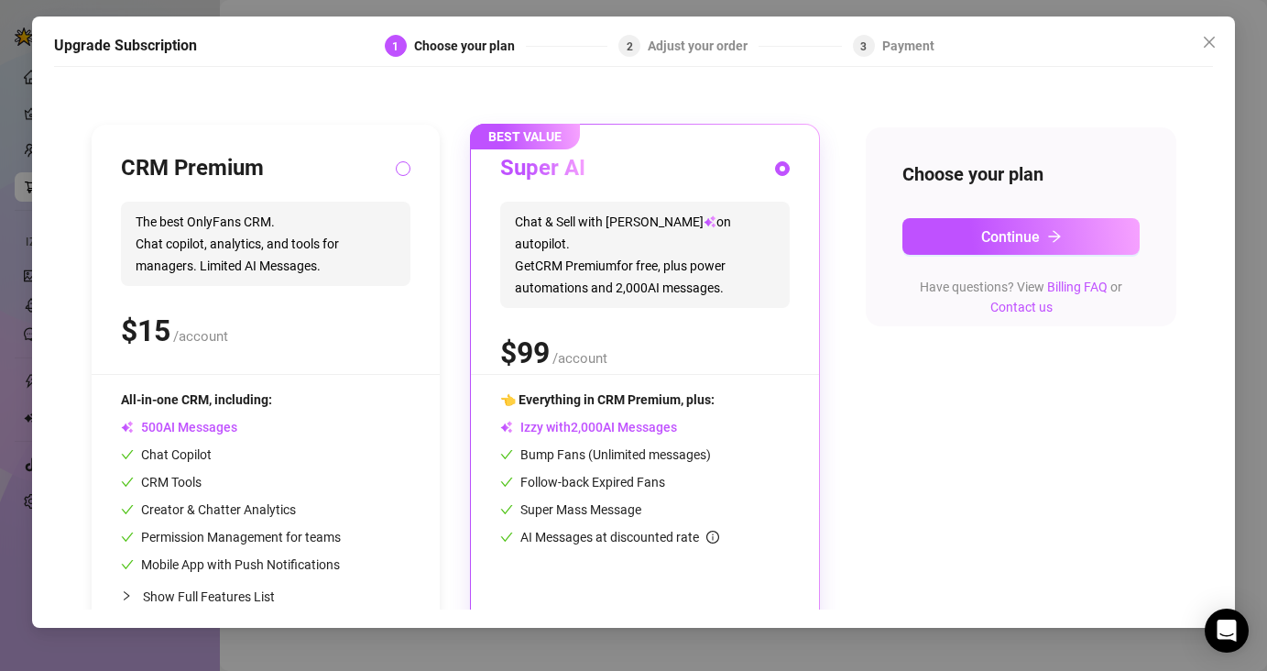
click at [400, 170] on input "radio" at bounding box center [403, 170] width 7 height 12
radio input "true"
radio input "false"
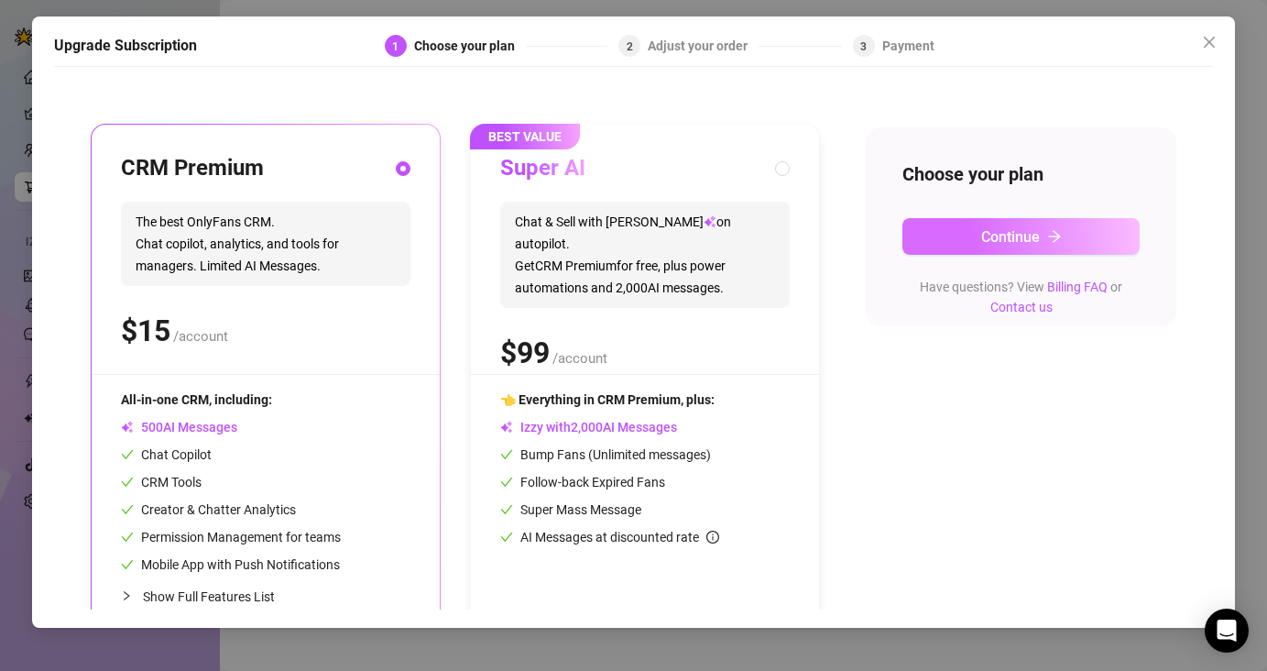
click at [991, 247] on button "Continue" at bounding box center [1022, 236] width 238 height 37
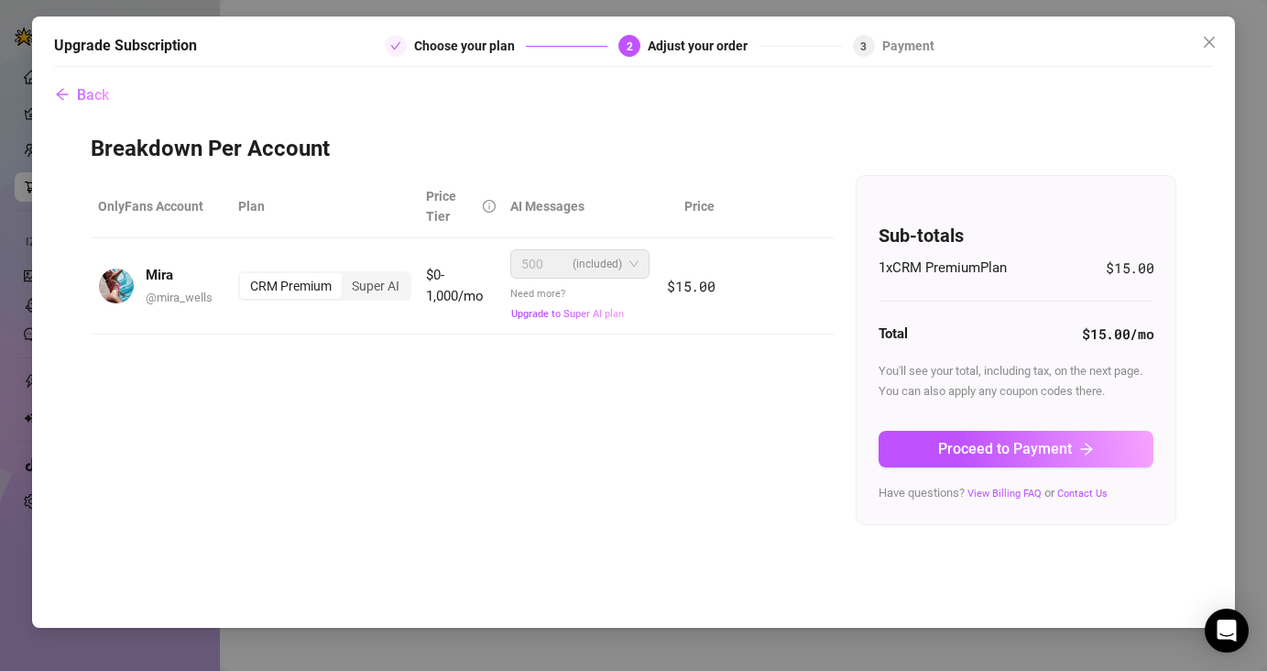
scroll to position [0, 0]
click at [1013, 451] on span "Proceed to Payment" at bounding box center [1005, 448] width 134 height 17
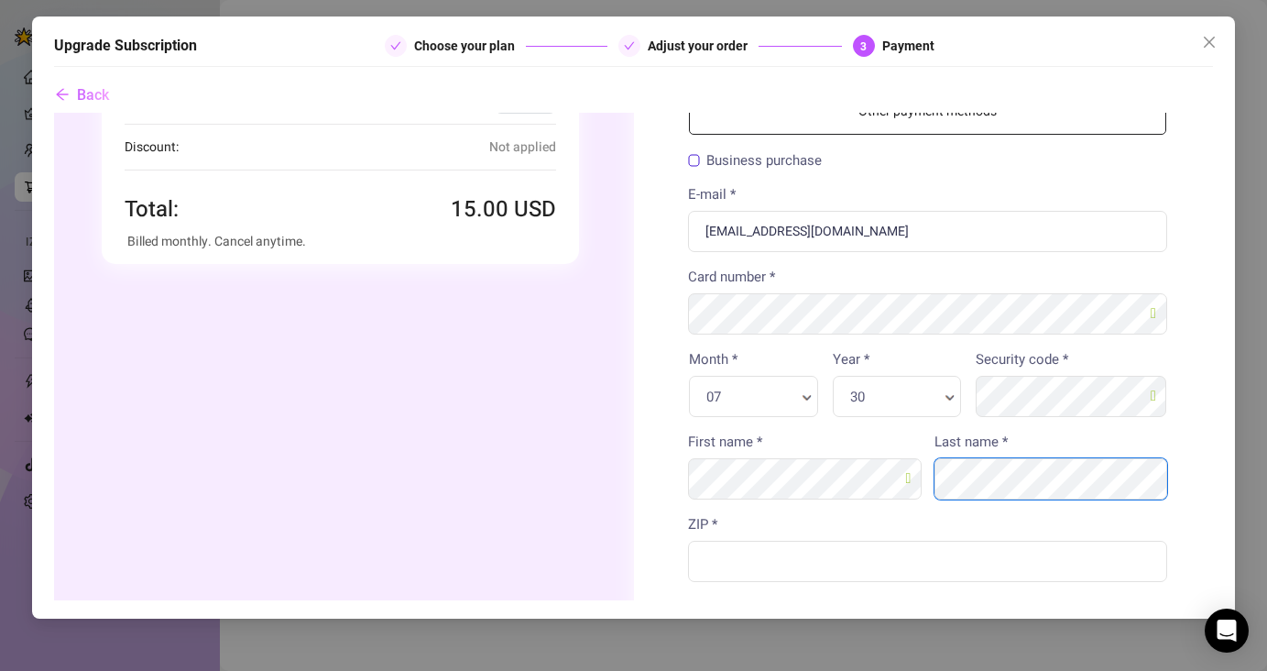
scroll to position [235, 0]
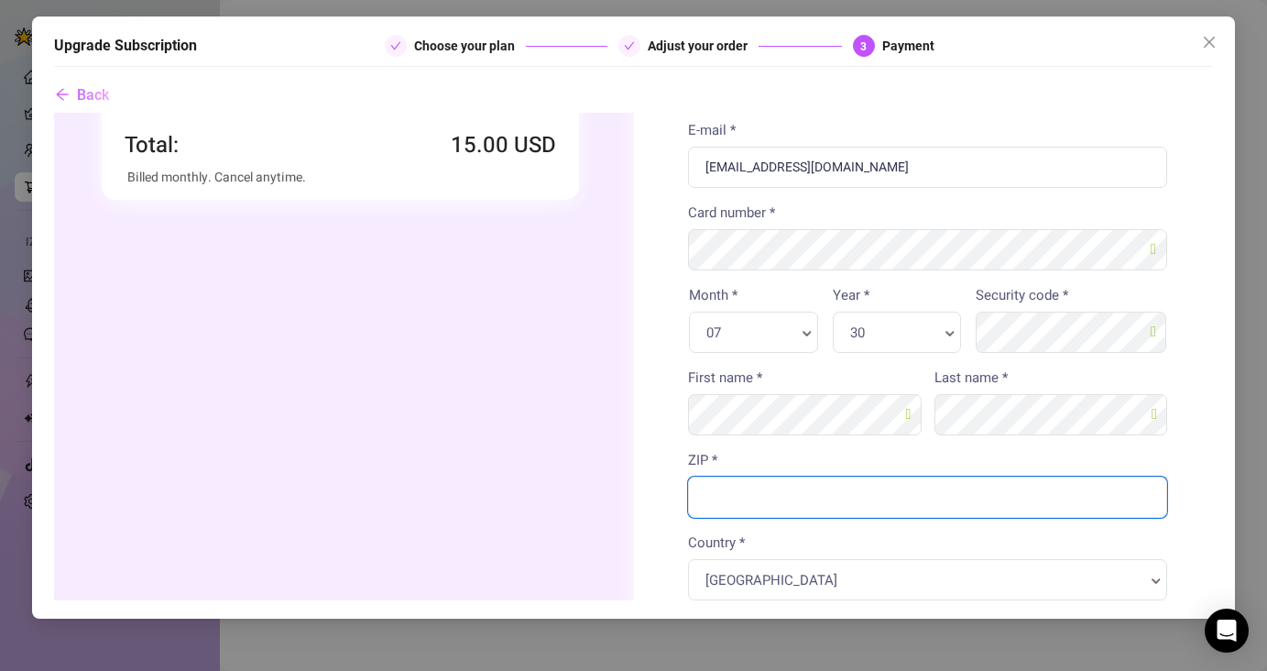
click at [792, 500] on input "ZIP *" at bounding box center [926, 496] width 479 height 41
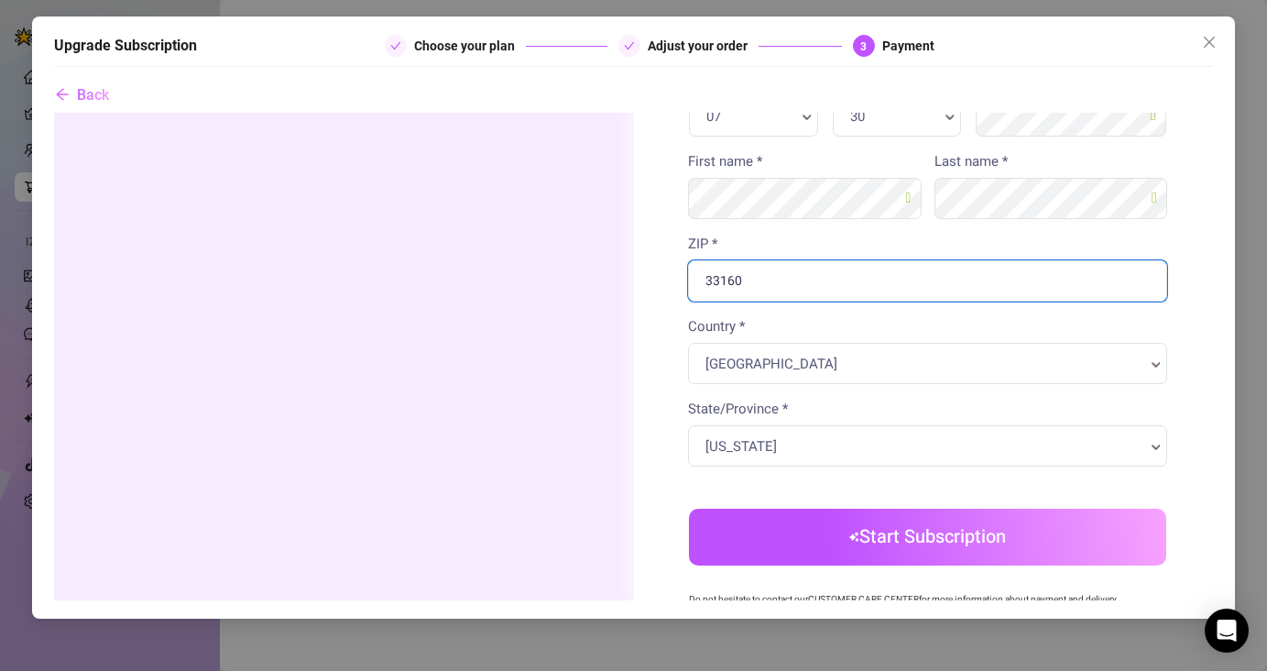
scroll to position [465, 0]
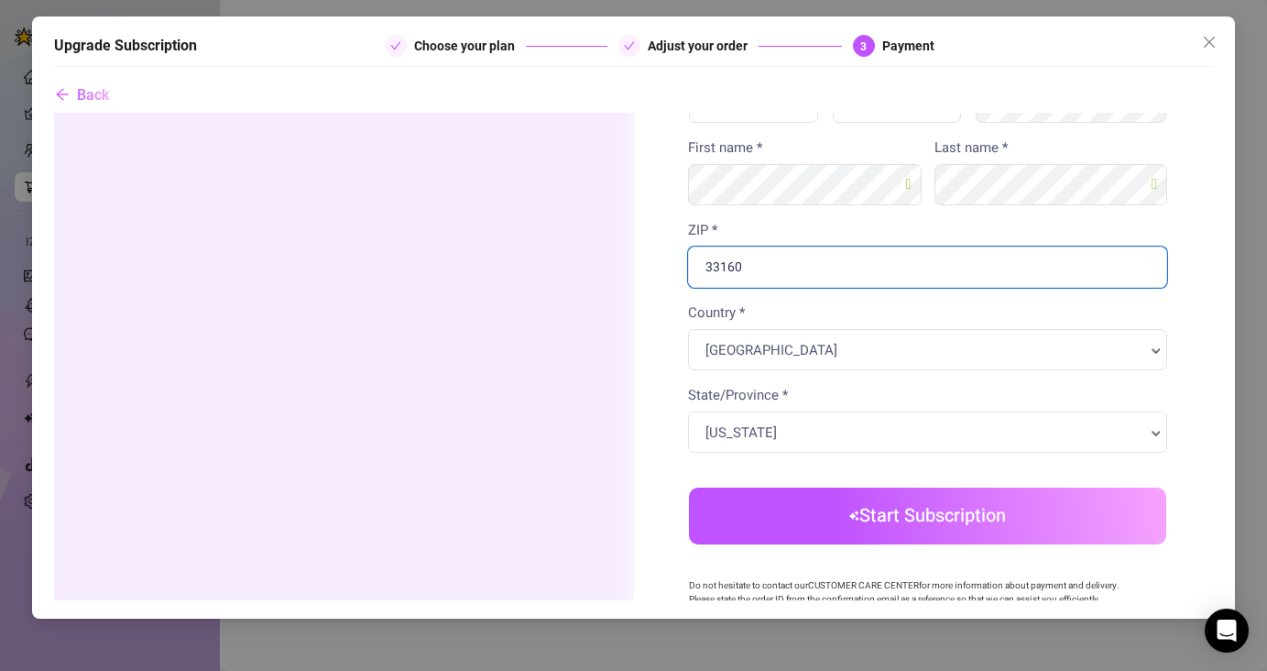
type input "33160"
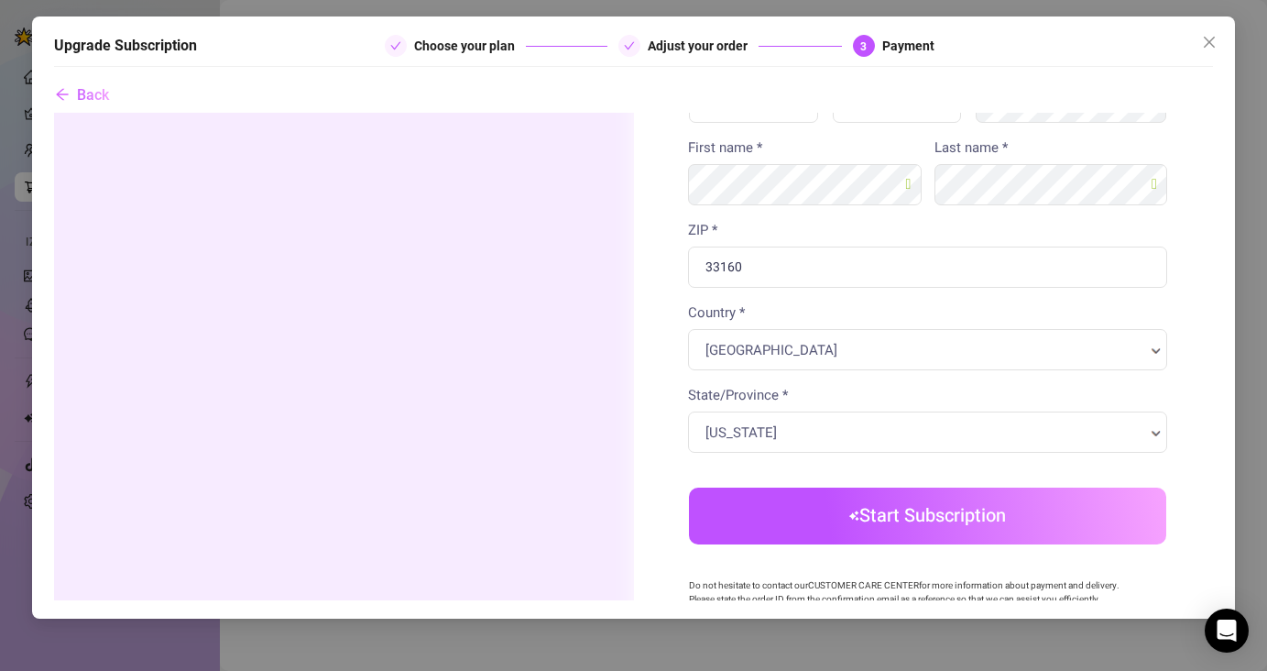
click at [895, 536] on body "Order summary" at bounding box center [633, 223] width 1160 height 1152
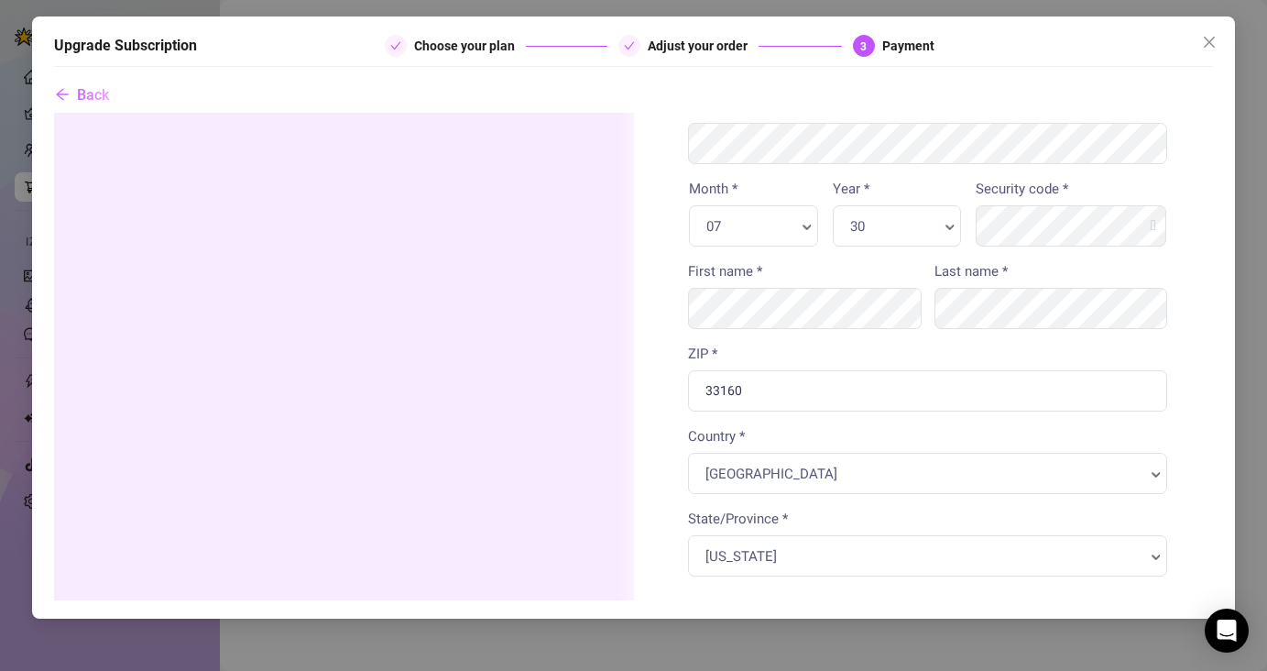
scroll to position [664, 0]
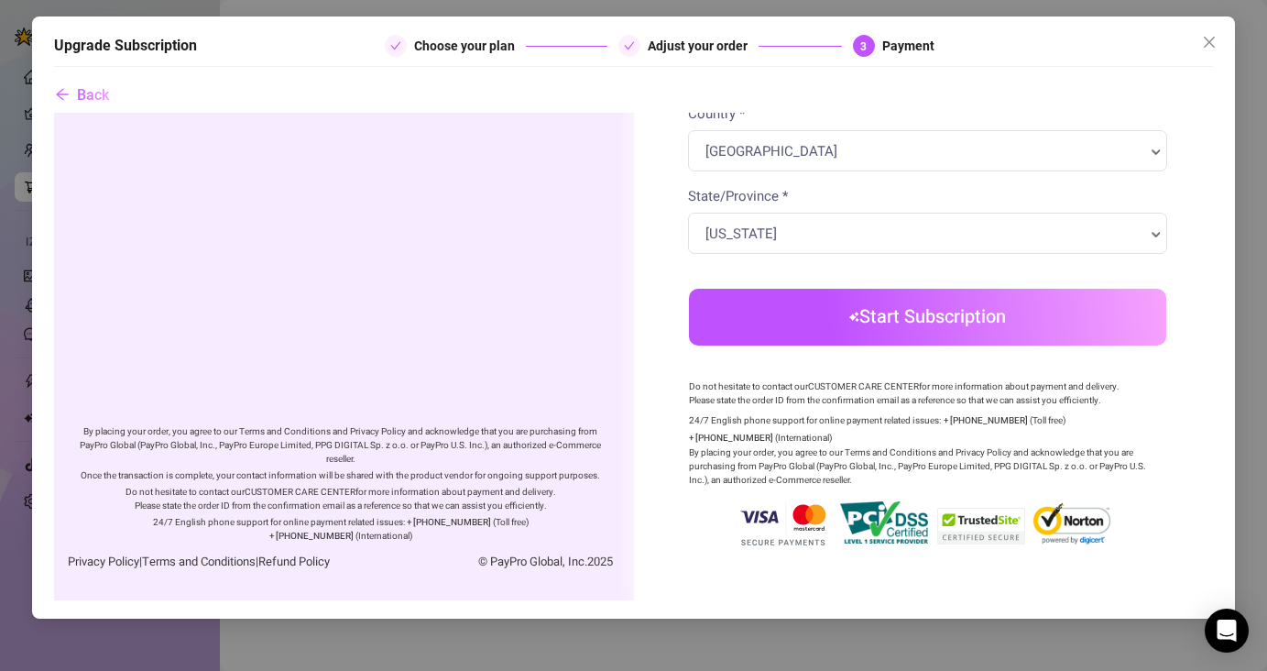
click at [964, 303] on button "Start Subscription" at bounding box center [926, 317] width 477 height 57
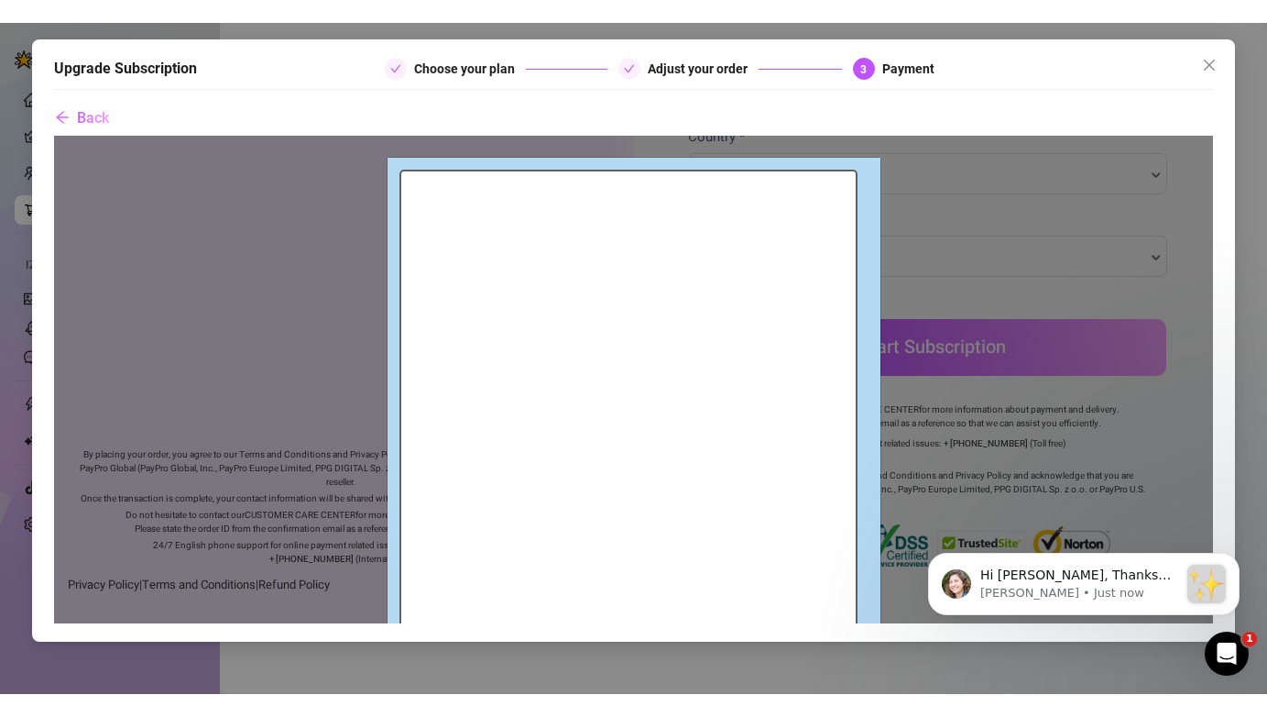
scroll to position [34, 0]
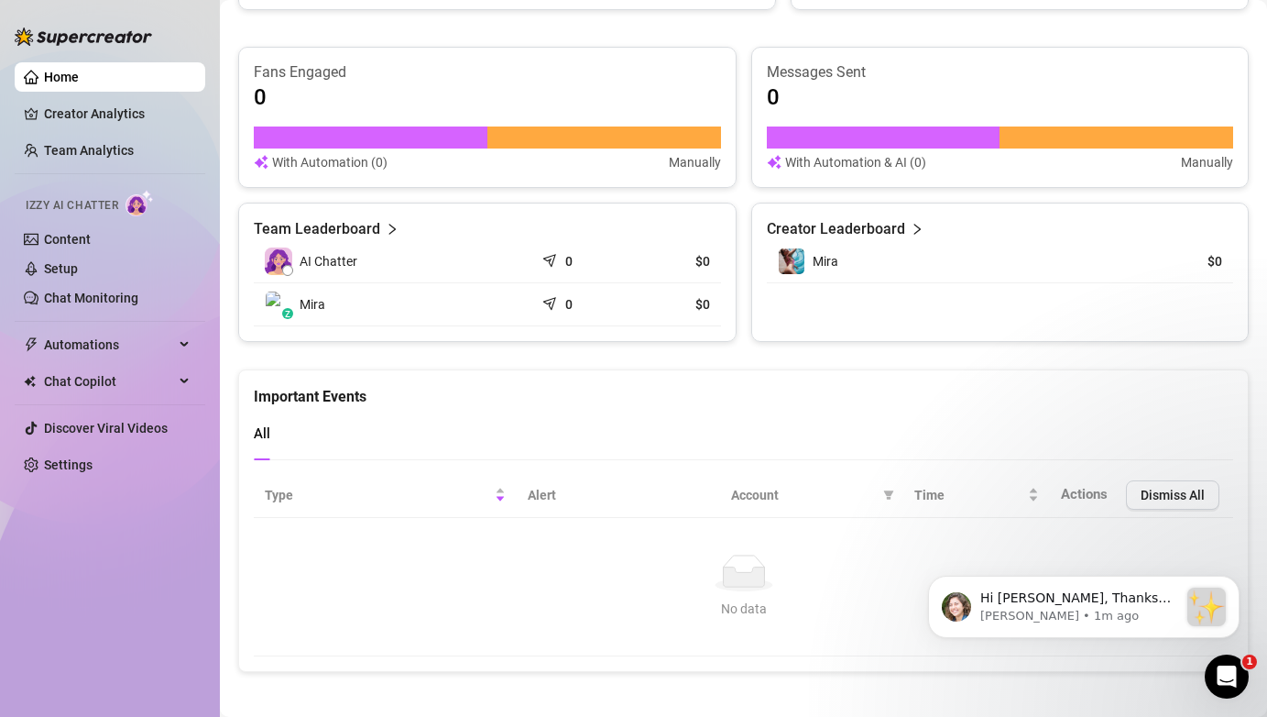
scroll to position [1119, 0]
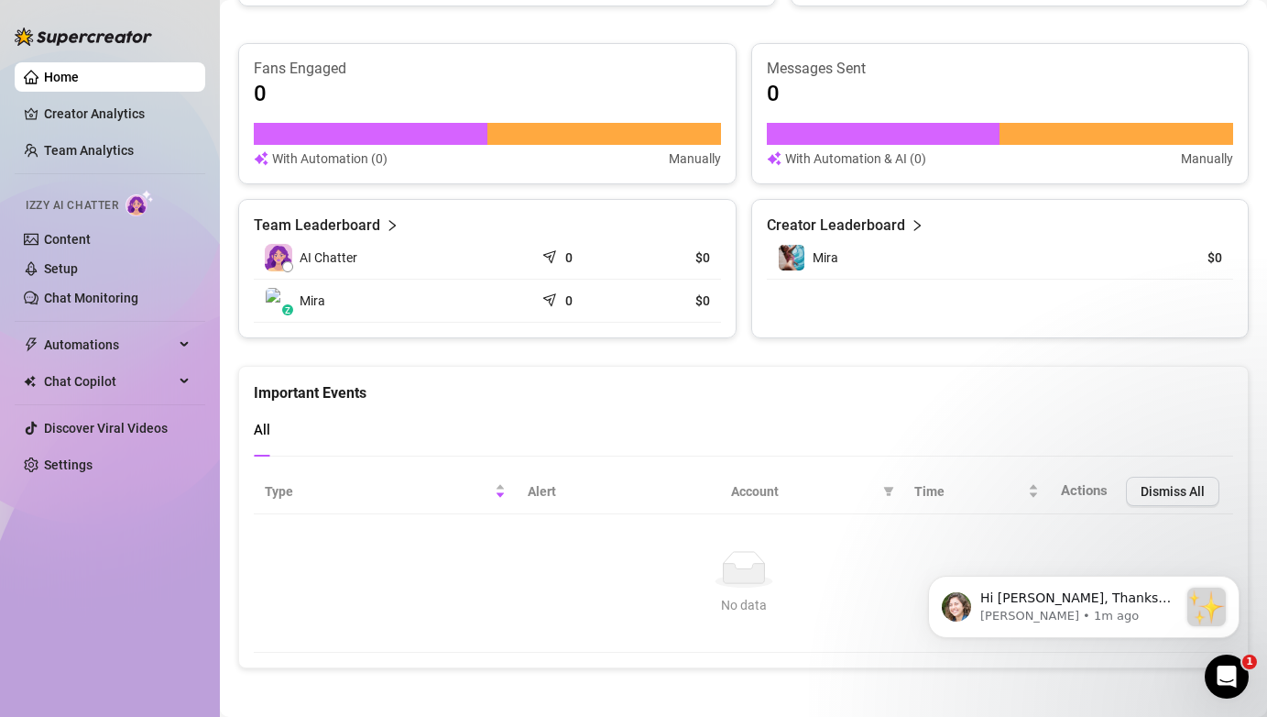
click at [289, 266] on div at bounding box center [287, 266] width 11 height 11
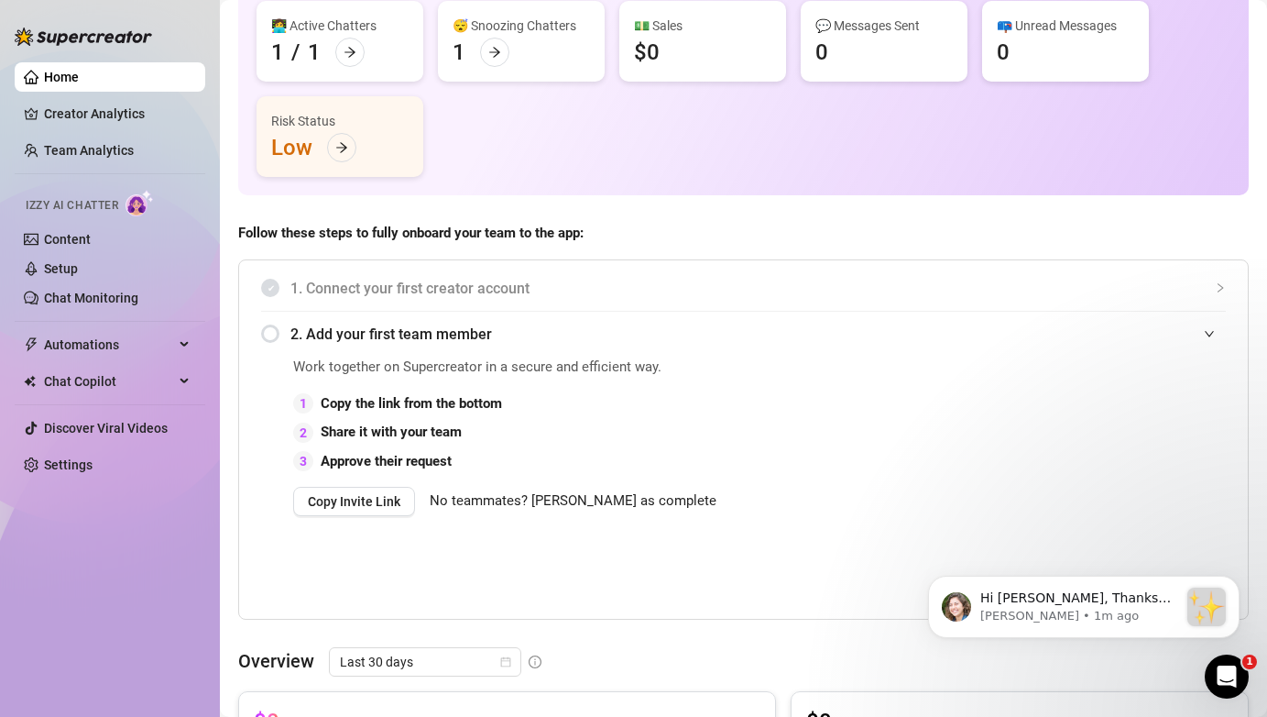
scroll to position [0, 0]
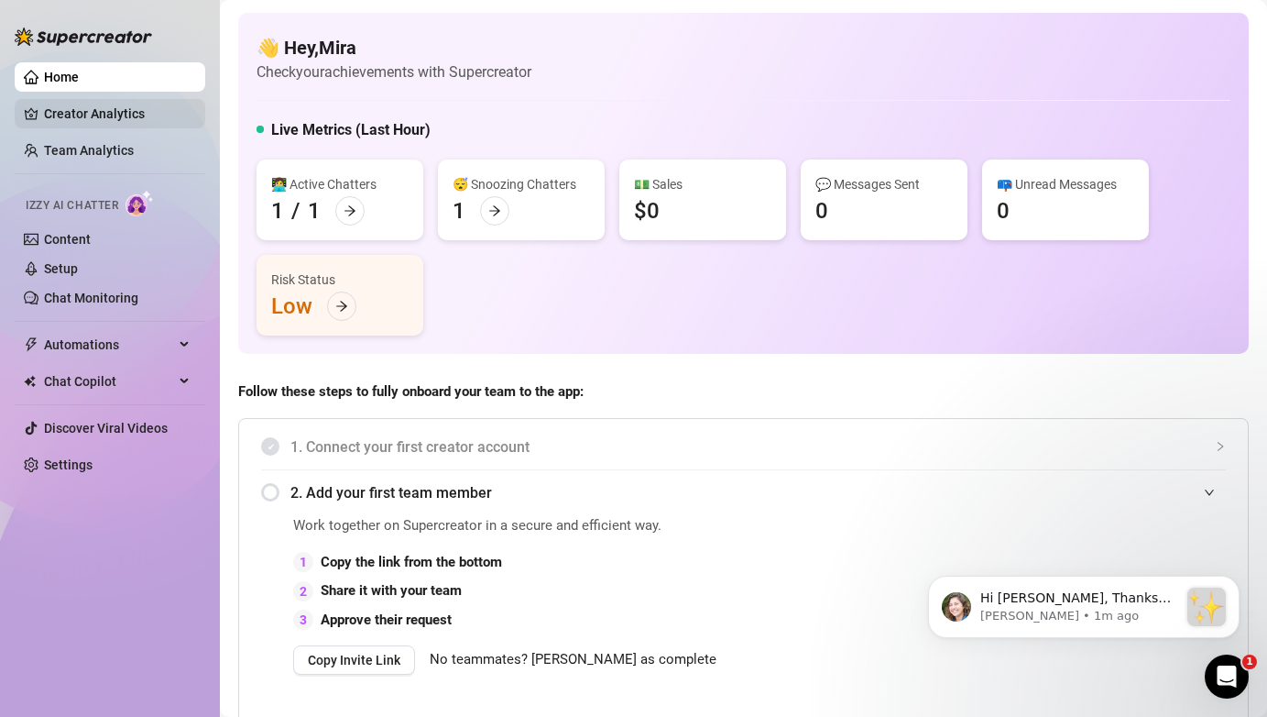
click at [82, 116] on link "Creator Analytics" at bounding box center [117, 113] width 147 height 29
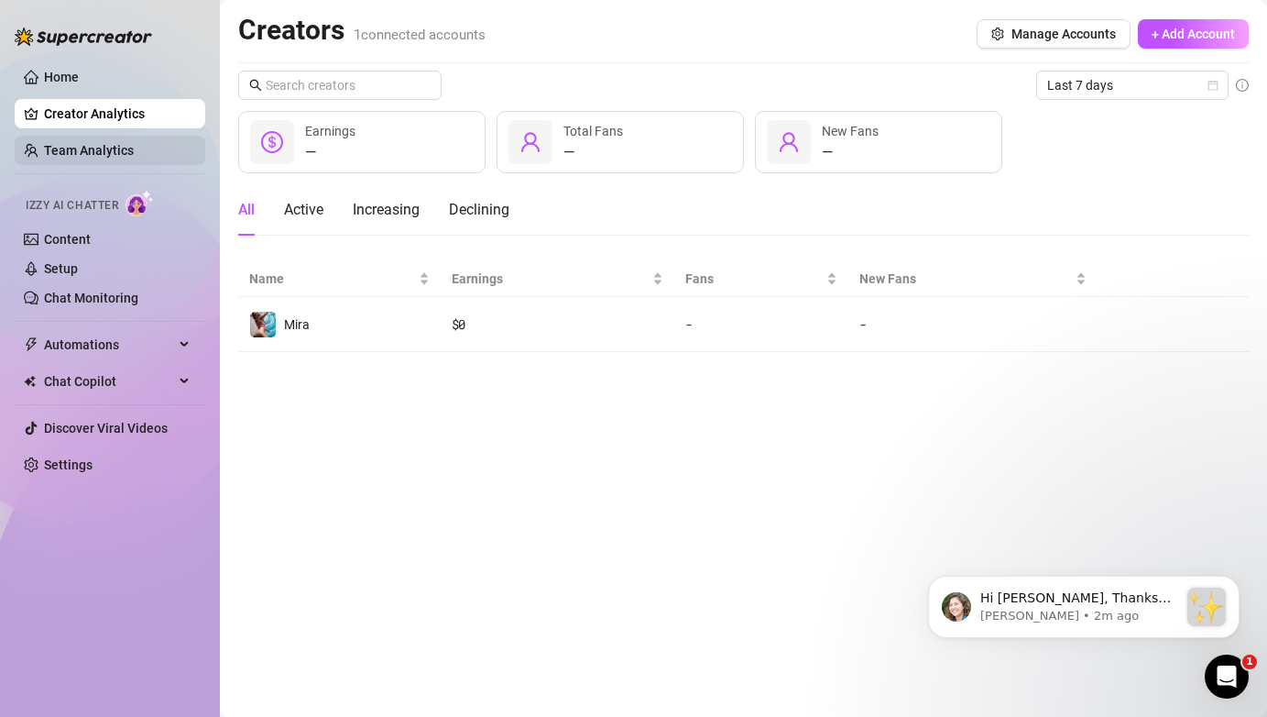
click at [77, 150] on link "Team Analytics" at bounding box center [89, 150] width 90 height 15
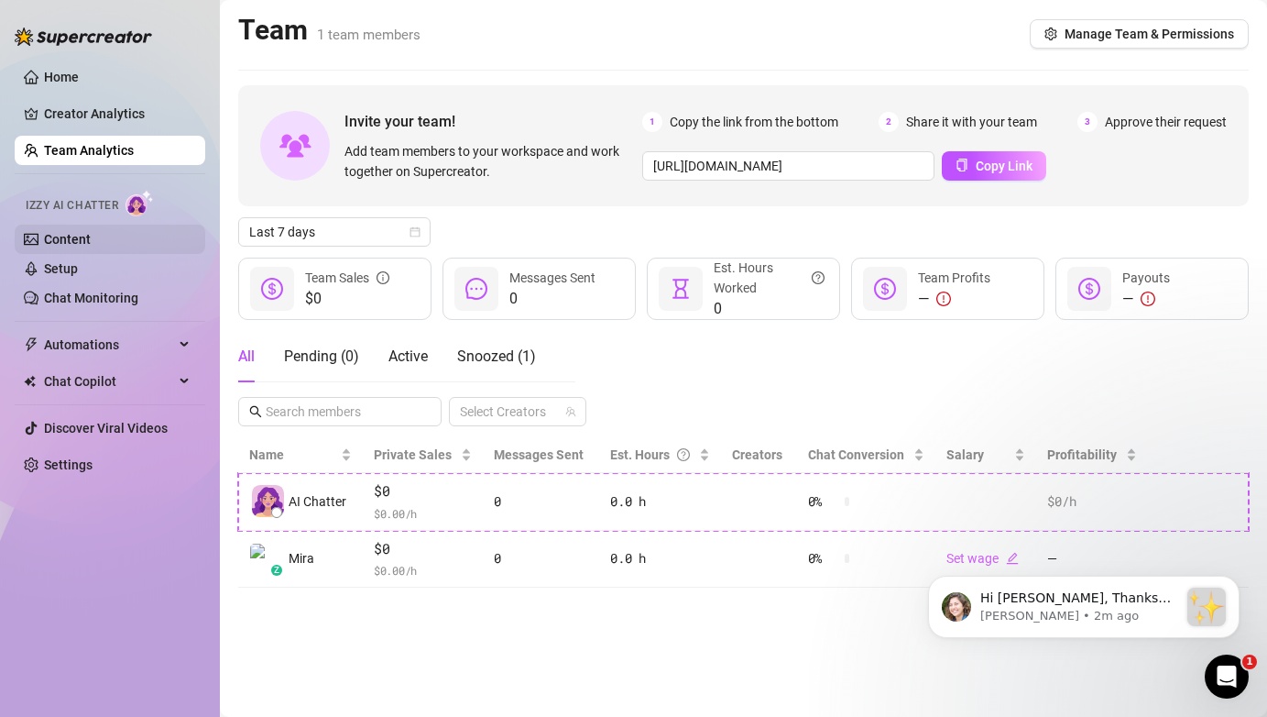
click at [82, 240] on link "Content" at bounding box center [67, 239] width 47 height 15
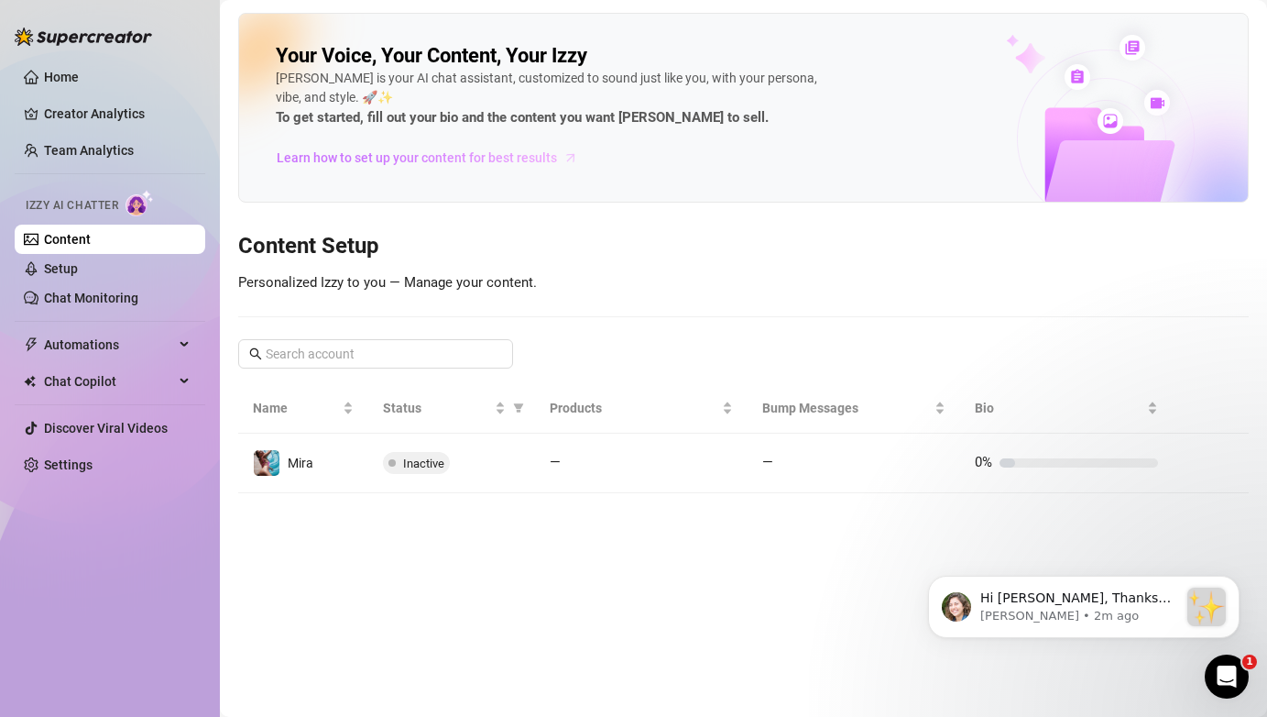
click at [455, 162] on span "Learn how to set up your content for best results" at bounding box center [417, 158] width 280 height 20
click at [78, 273] on link "Setup" at bounding box center [61, 268] width 34 height 15
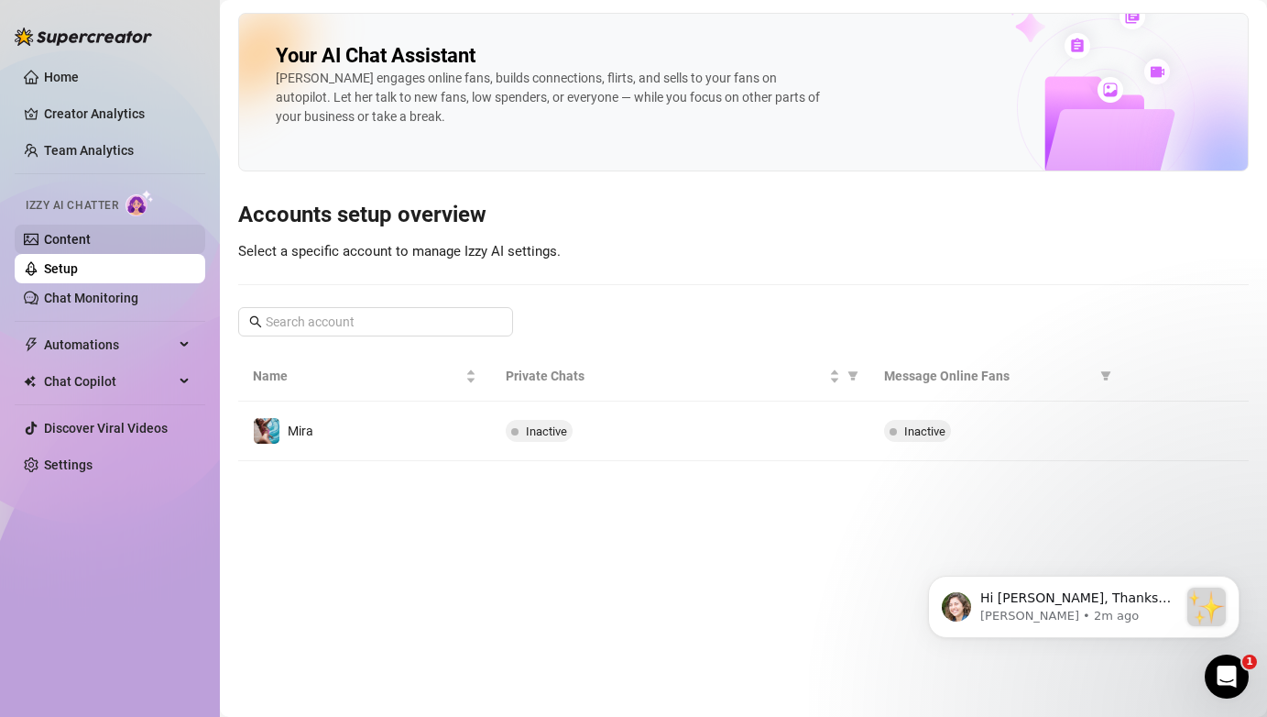
click at [91, 235] on link "Content" at bounding box center [67, 239] width 47 height 15
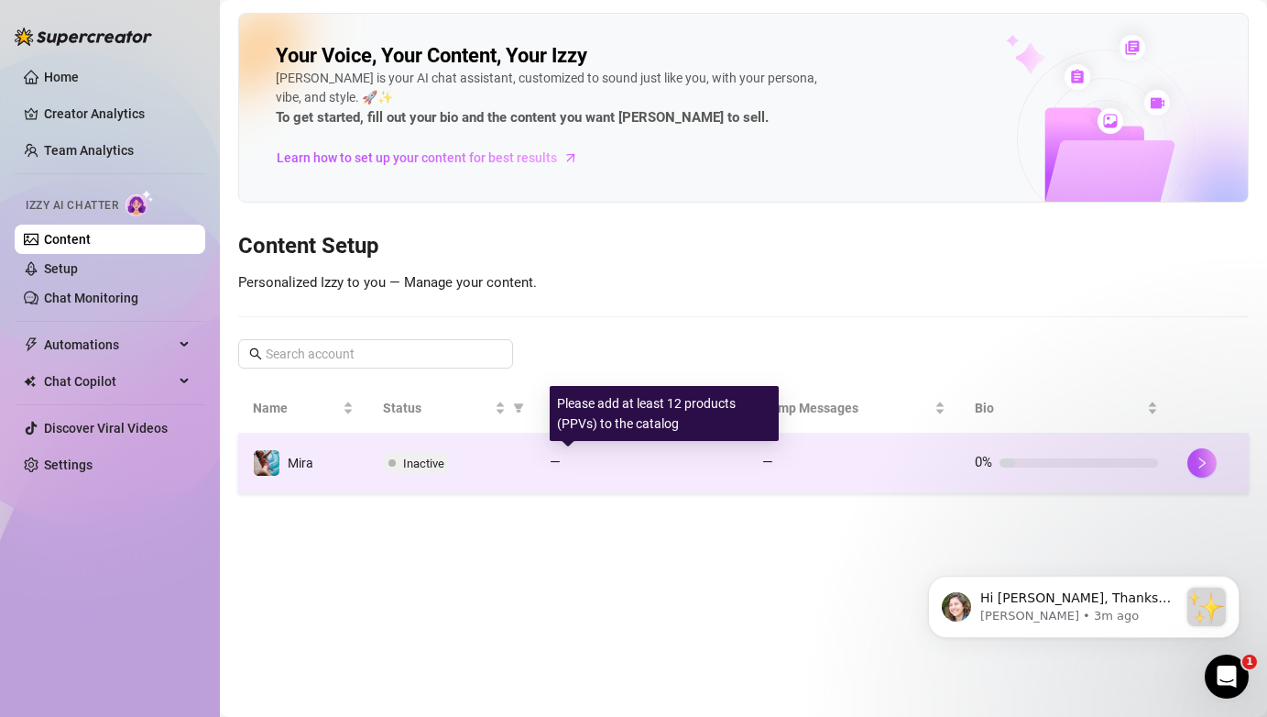
click at [659, 458] on div at bounding box center [650, 462] width 165 height 9
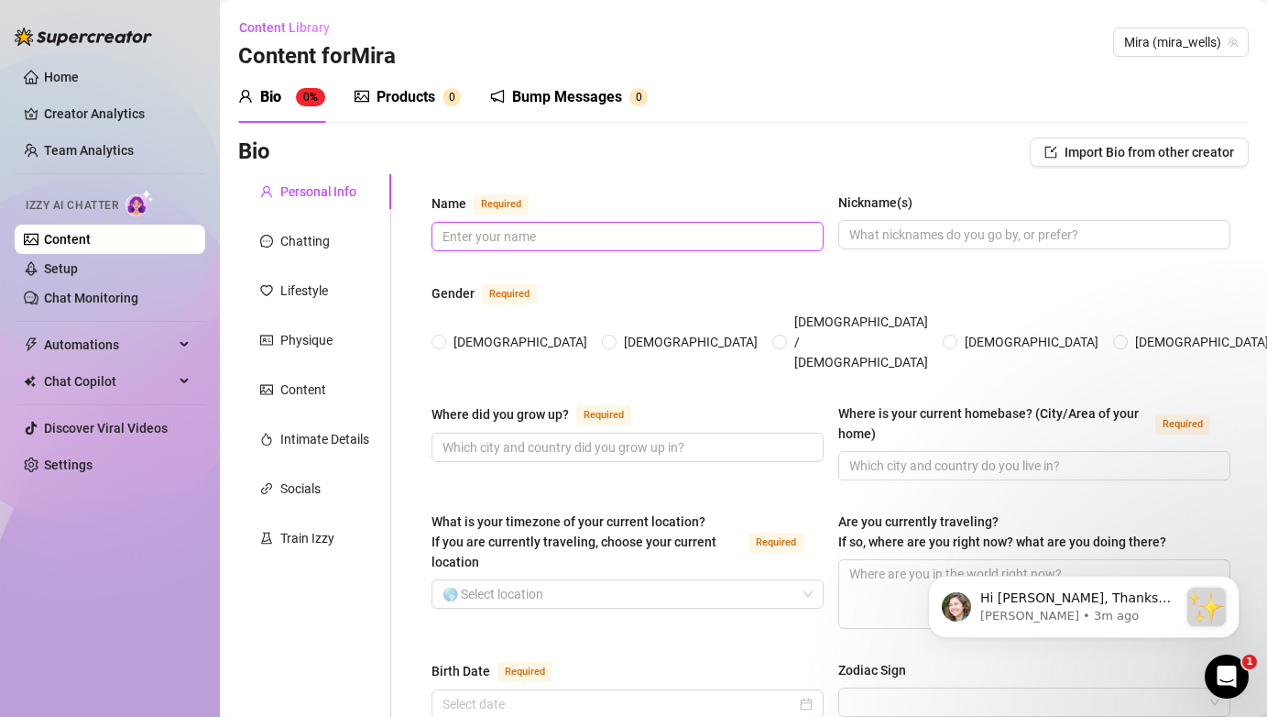
click at [596, 234] on input "Name Required" at bounding box center [626, 236] width 367 height 20
type input "`"
type input "Mira"
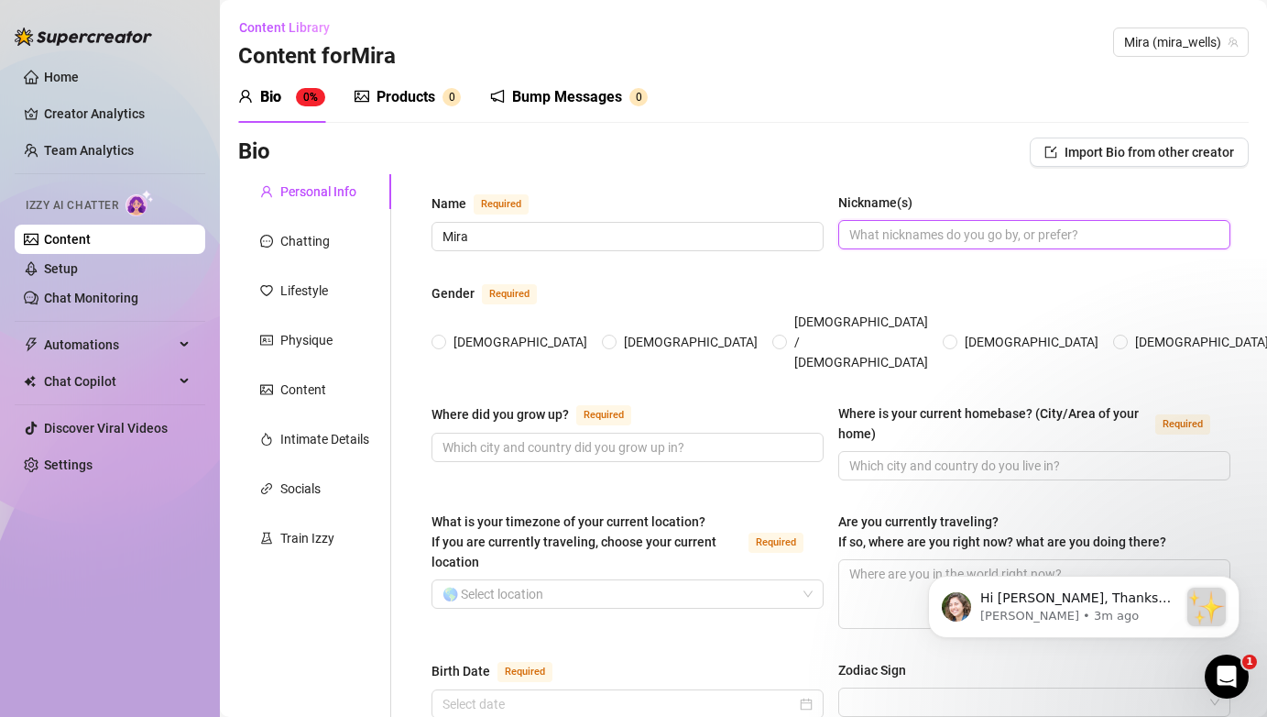
click at [925, 230] on input "Nickname(s)" at bounding box center [1032, 234] width 367 height 20
type input "Miropa"
click at [443, 337] on input "[DEMOGRAPHIC_DATA]" at bounding box center [439, 343] width 7 height 12
radio input "true"
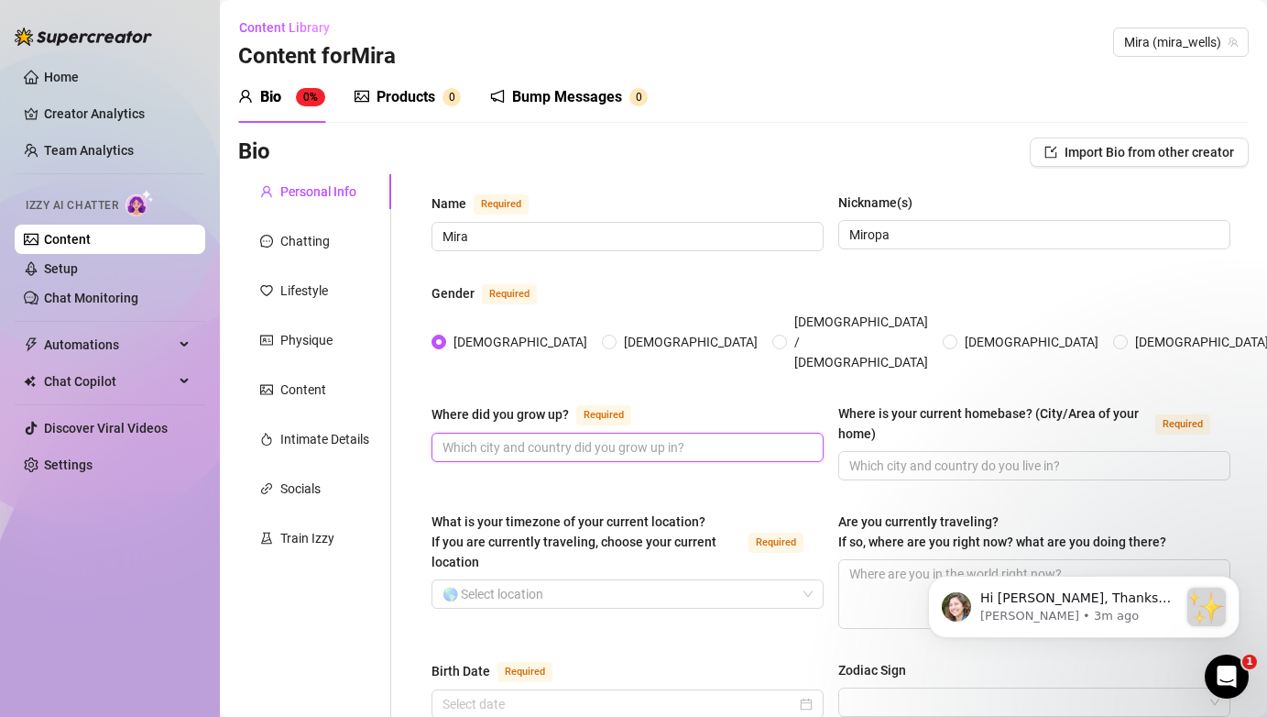
click at [662, 437] on input "Where did you grow up? Required" at bounding box center [626, 447] width 367 height 20
click at [550, 437] on input "[GEOGRAPHIC_DATA], small siberian town" at bounding box center [626, 447] width 367 height 20
click at [549, 437] on input "[GEOGRAPHIC_DATA], small siberian town" at bounding box center [626, 447] width 367 height 20
type input "[GEOGRAPHIC_DATA], small Siberian town"
click at [697, 428] on div "Where did you grow up? Required [GEOGRAPHIC_DATA], small Siberian town" at bounding box center [628, 441] width 392 height 77
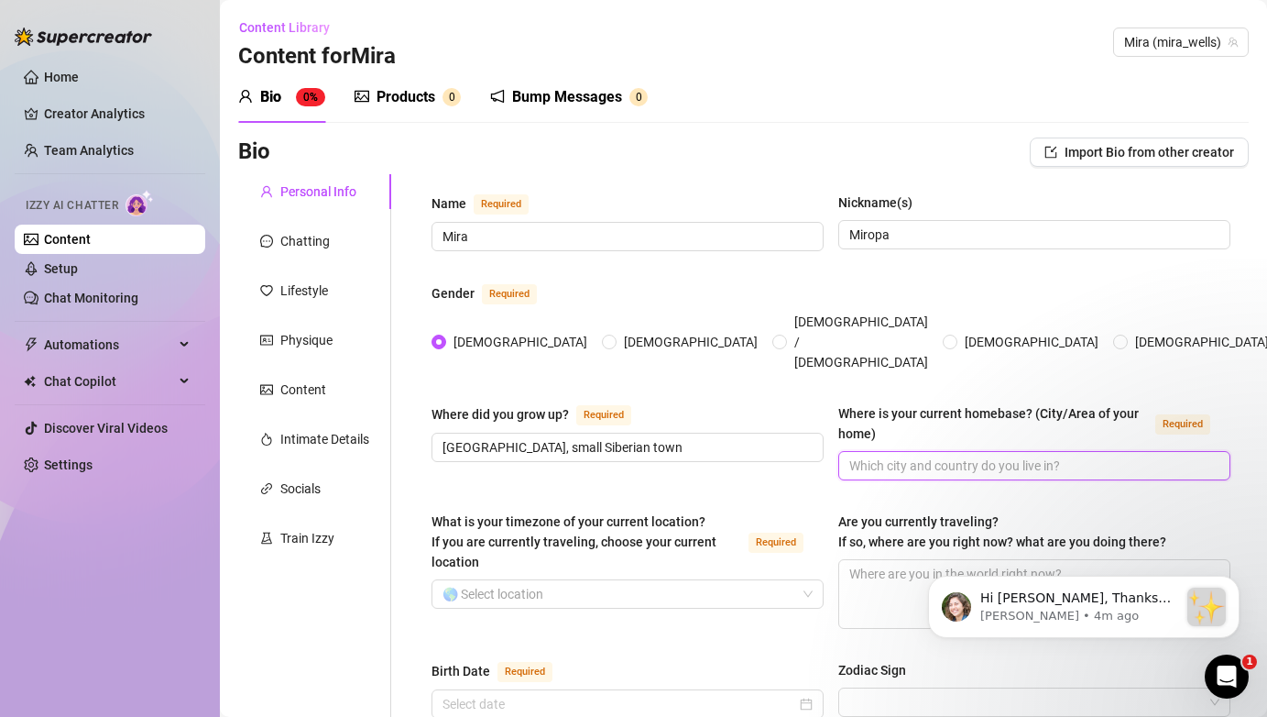
click at [886, 455] on input "Where is your current homebase? (City/Area of your home) Required" at bounding box center [1032, 465] width 367 height 20
type input "[GEOGRAPHIC_DATA], [US_STATE]"
click at [563, 580] on input "What is your timezone of your current location? If you are currently traveling,…" at bounding box center [620, 593] width 354 height 27
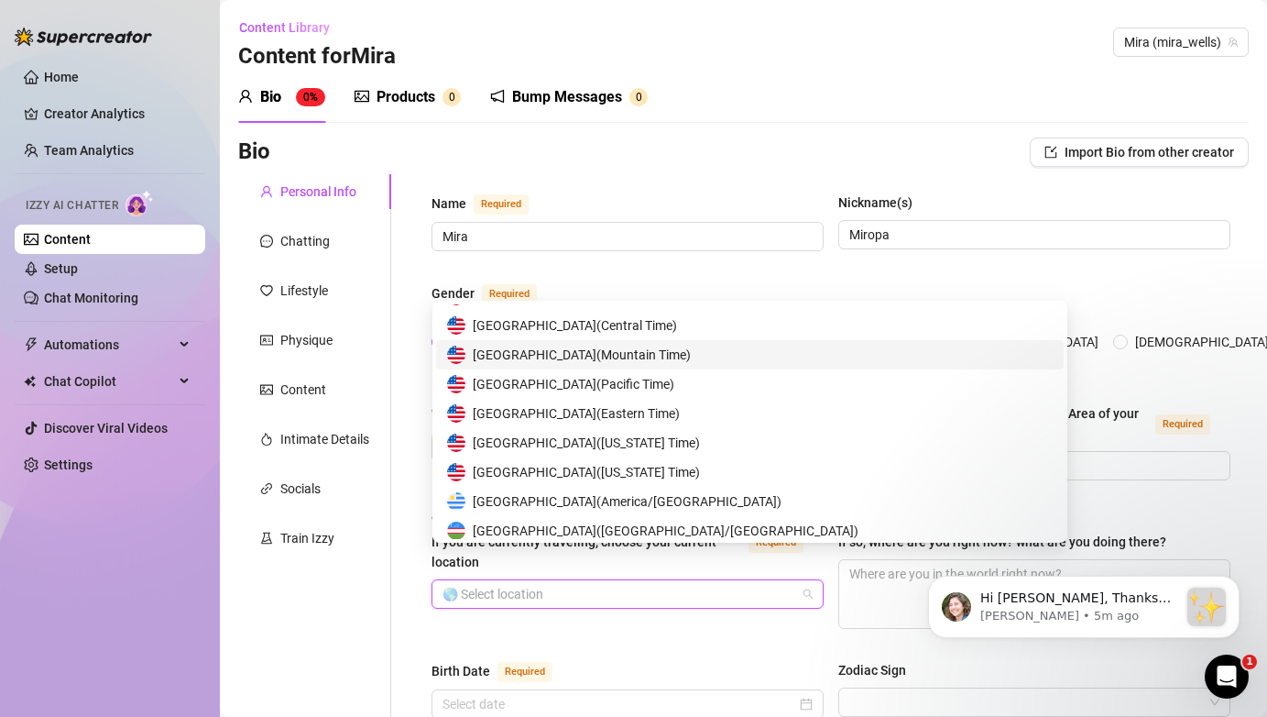
scroll to position [9084, 0]
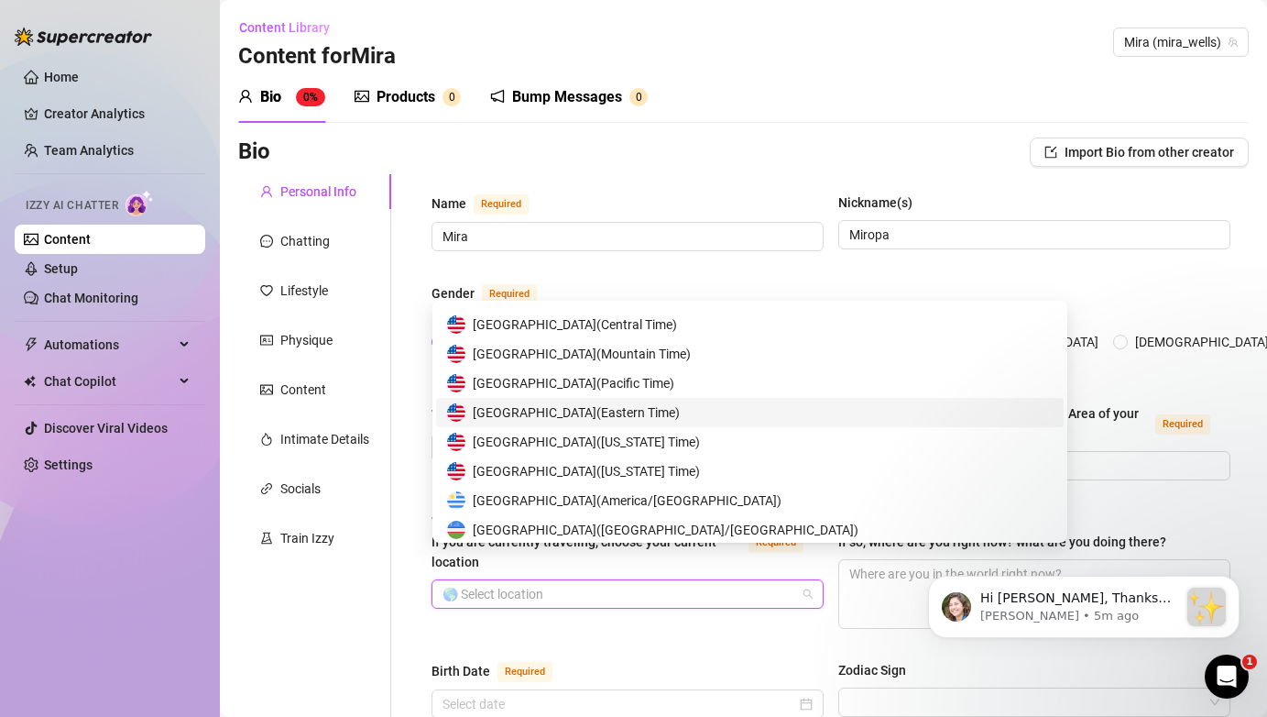
click at [652, 415] on span "United States of America ( Eastern Time )" at bounding box center [576, 412] width 207 height 20
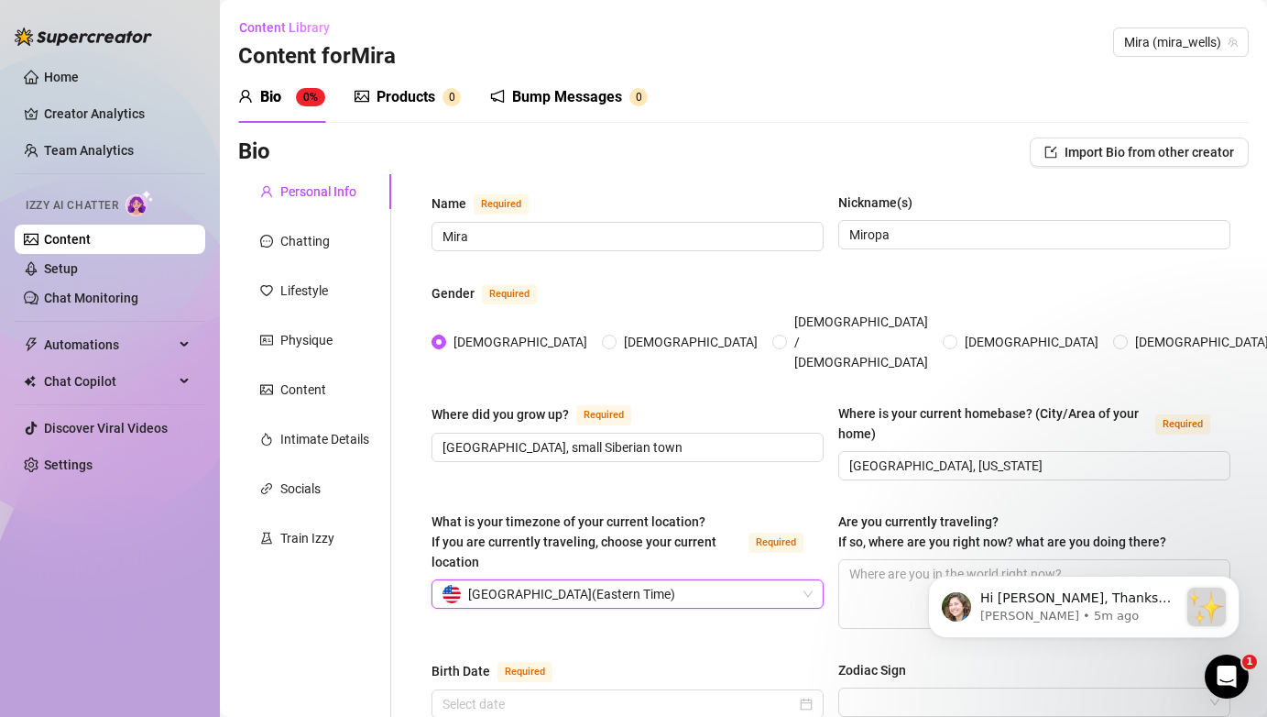
scroll to position [136, 0]
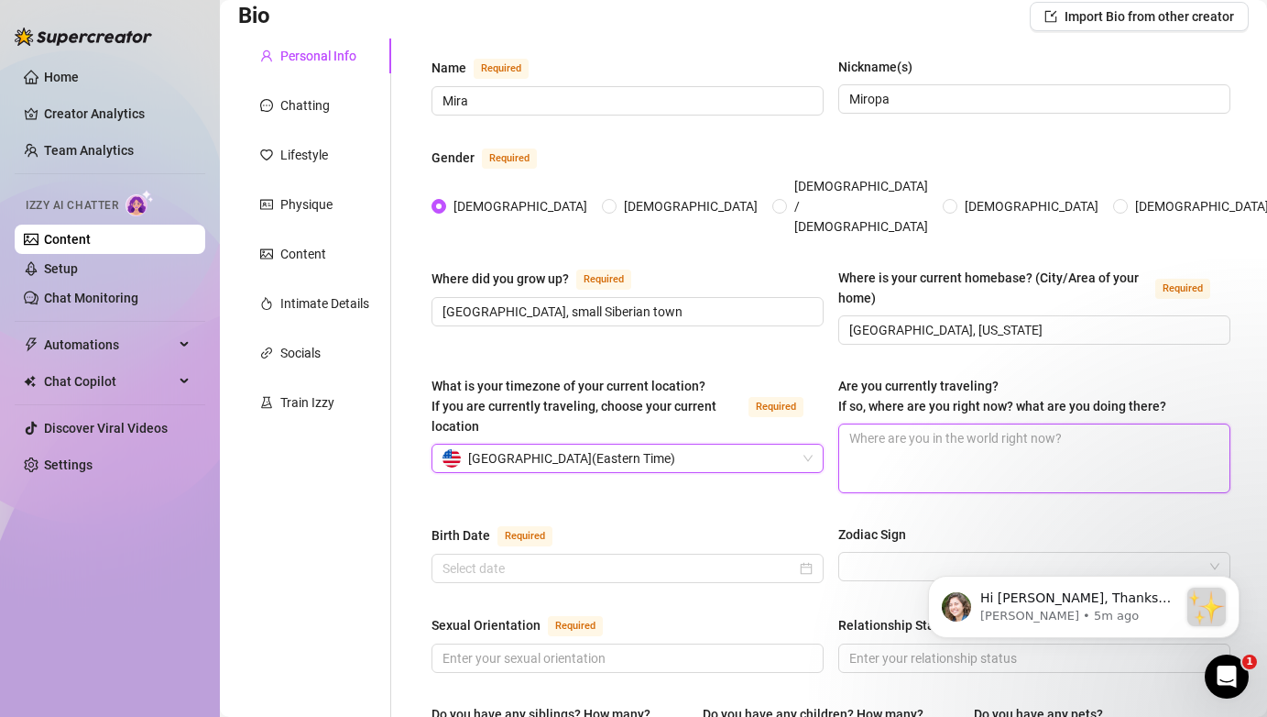
click at [927, 430] on textarea "Are you currently traveling? If so, where are you right now? what are you doing…" at bounding box center [1034, 458] width 390 height 68
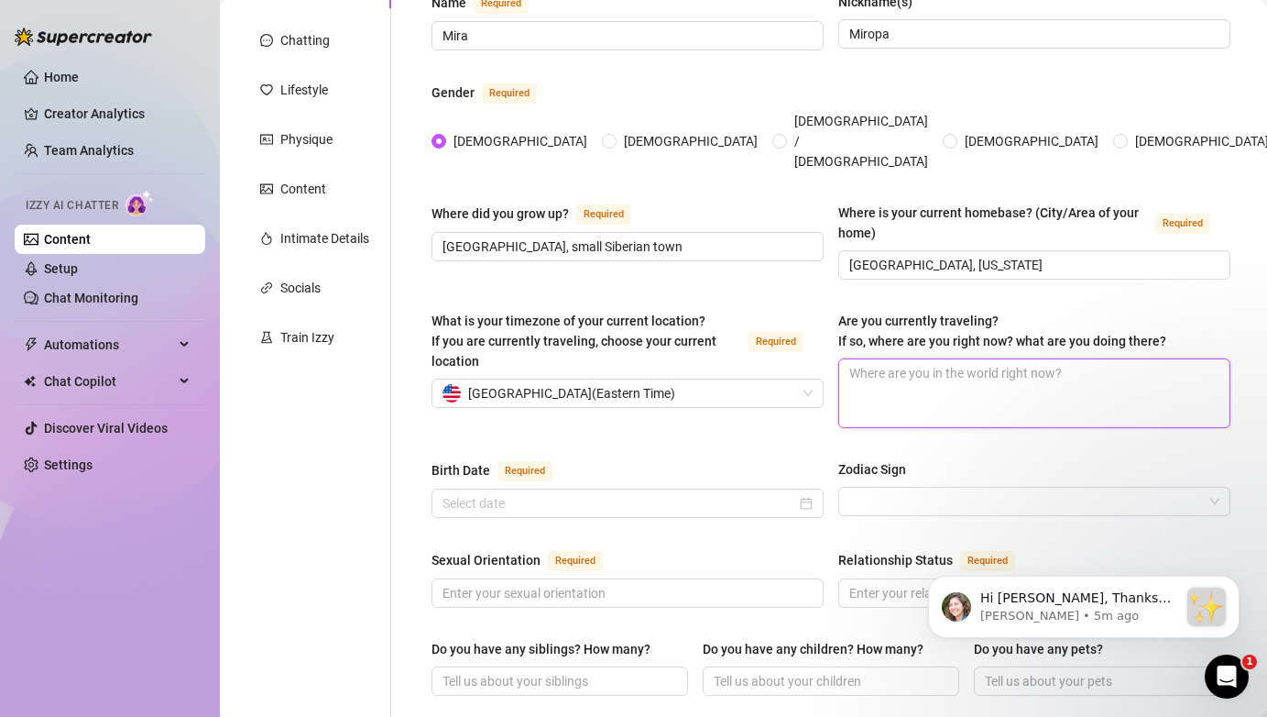
scroll to position [212, 0]
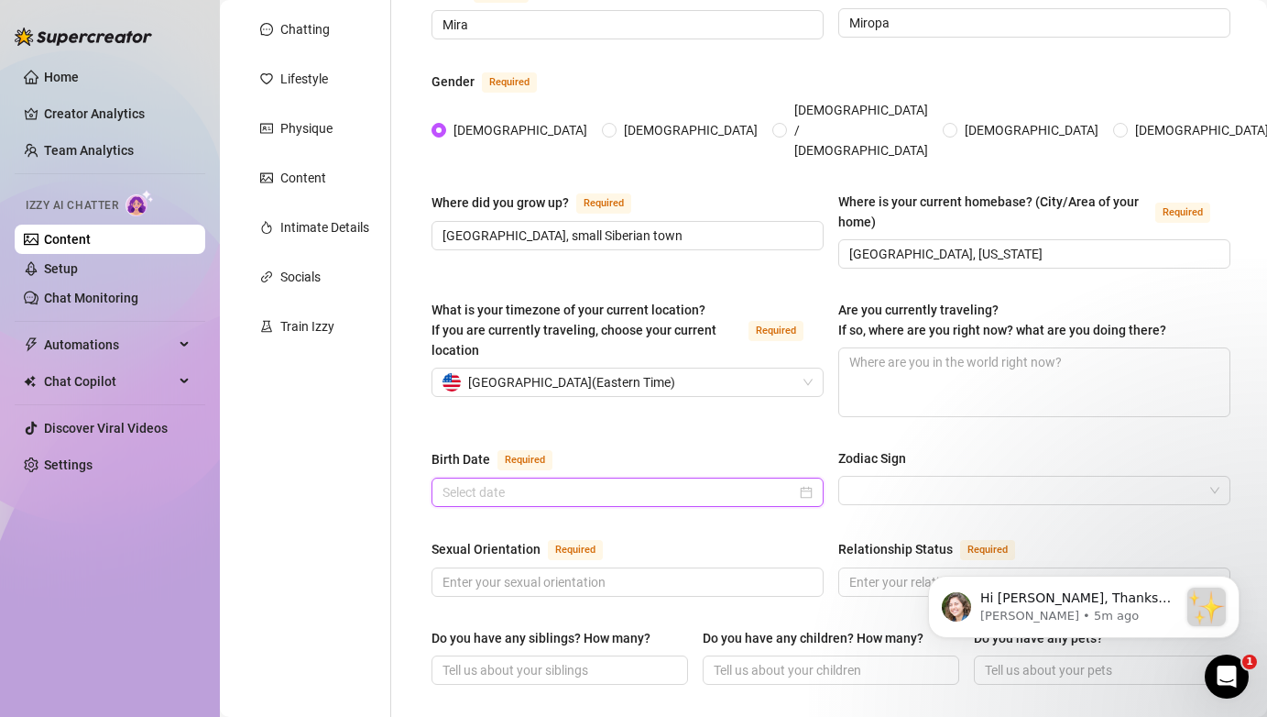
click at [667, 482] on input "Birth Date Required" at bounding box center [620, 492] width 354 height 20
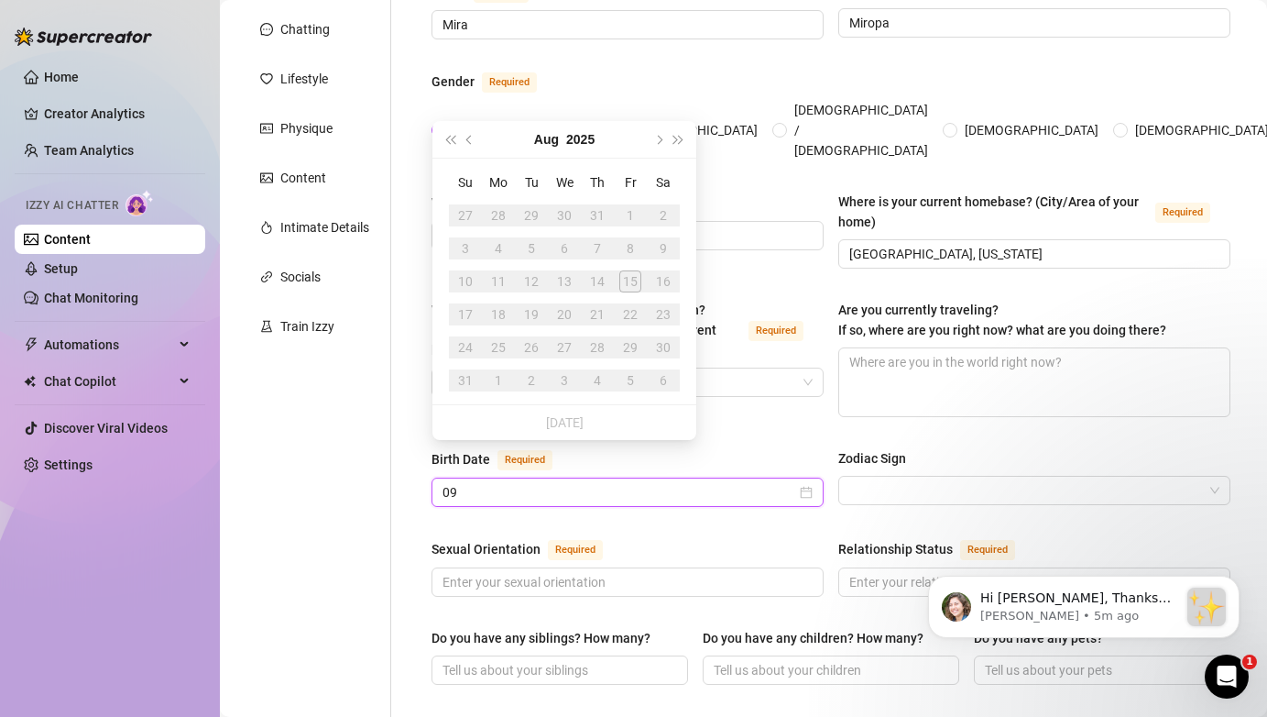
type input "0"
click at [656, 140] on span "Next month (PageDown)" at bounding box center [657, 139] width 9 height 9
click at [570, 138] on button "2025" at bounding box center [579, 139] width 28 height 37
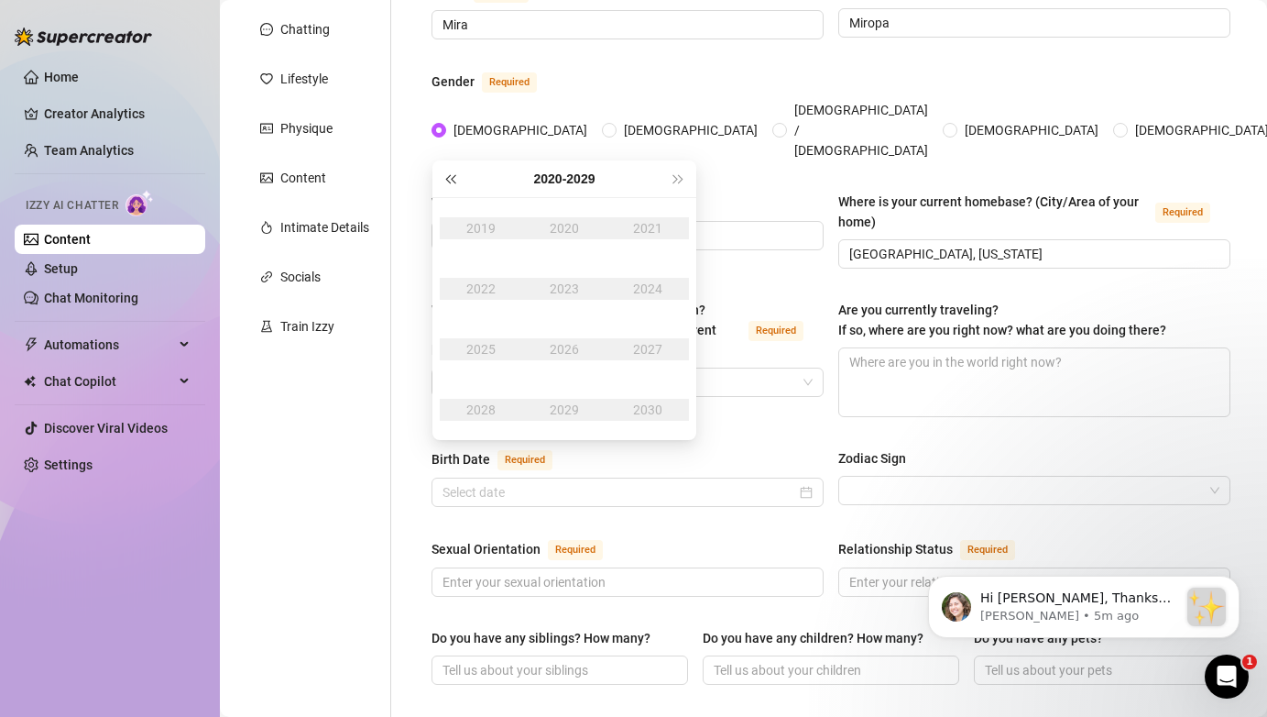
click at [458, 179] on button "Last year (Control + left)" at bounding box center [450, 178] width 20 height 37
click at [449, 176] on span "Last year (Control + left)" at bounding box center [449, 178] width 9 height 9
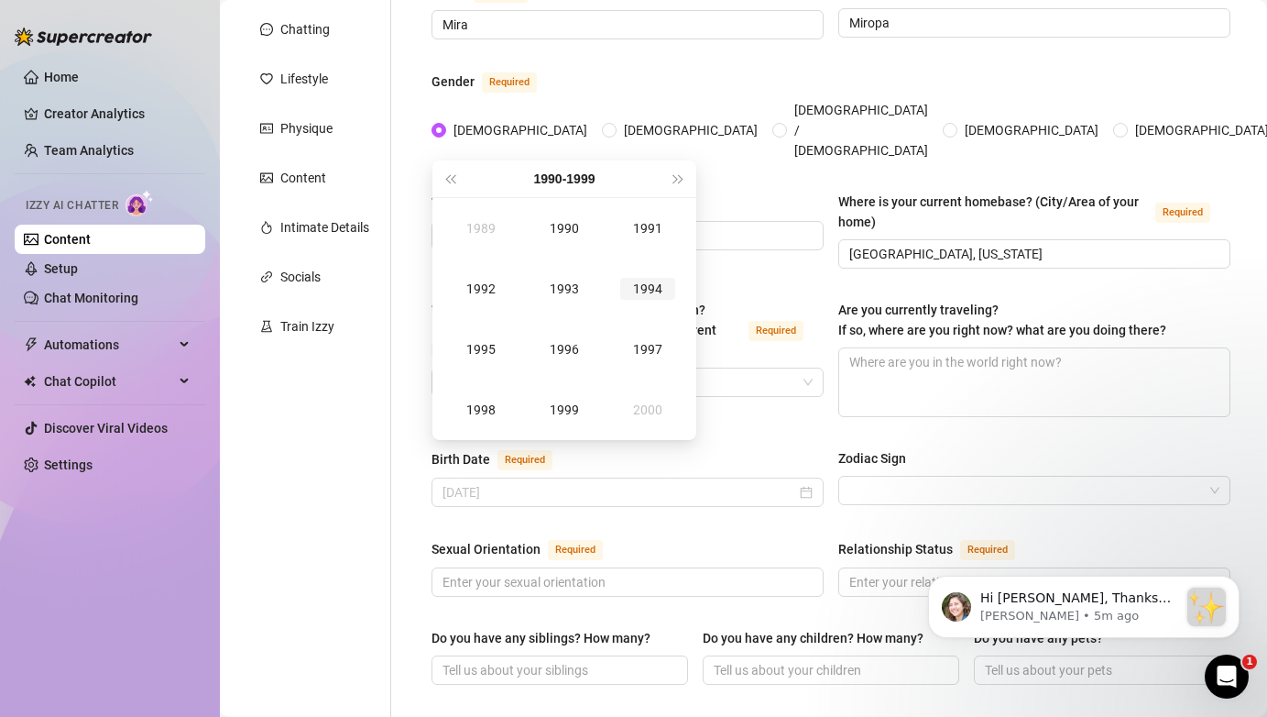
click at [666, 285] on div "1994" at bounding box center [647, 289] width 55 height 22
click at [653, 339] on div "Sep" at bounding box center [647, 349] width 55 height 22
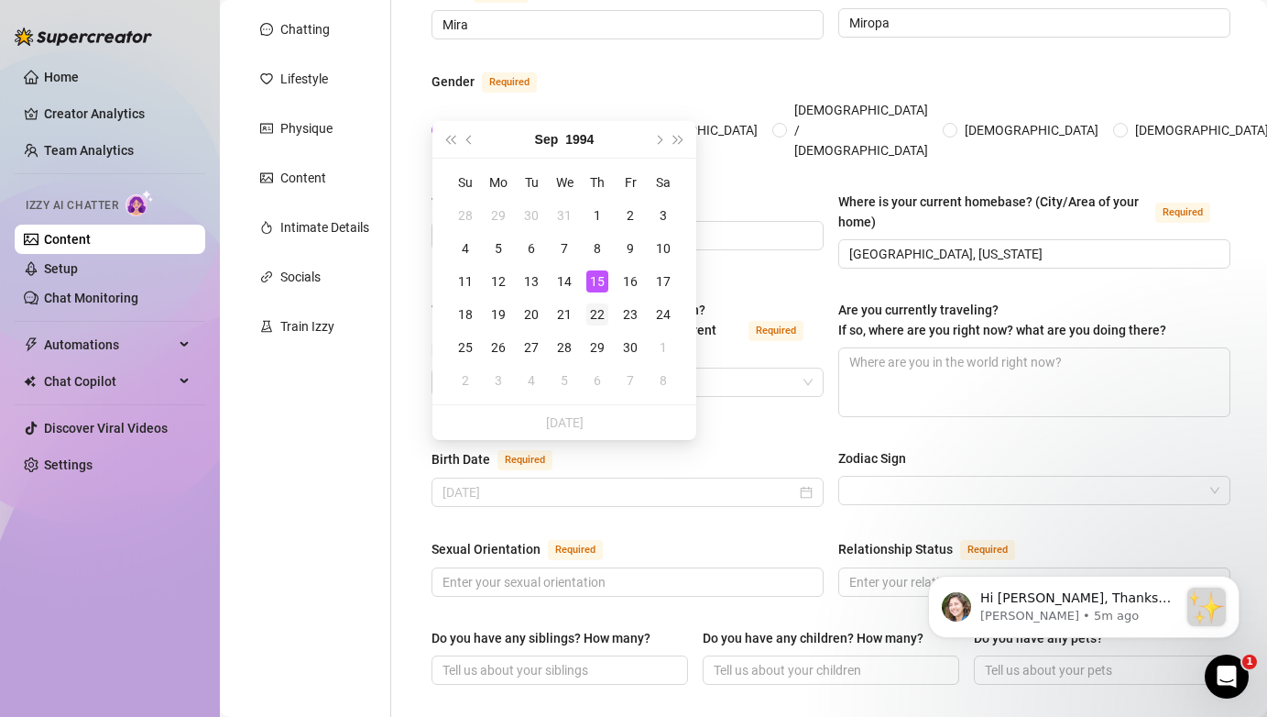
type input "[DATE]"
click at [602, 318] on div "22" at bounding box center [597, 314] width 22 height 22
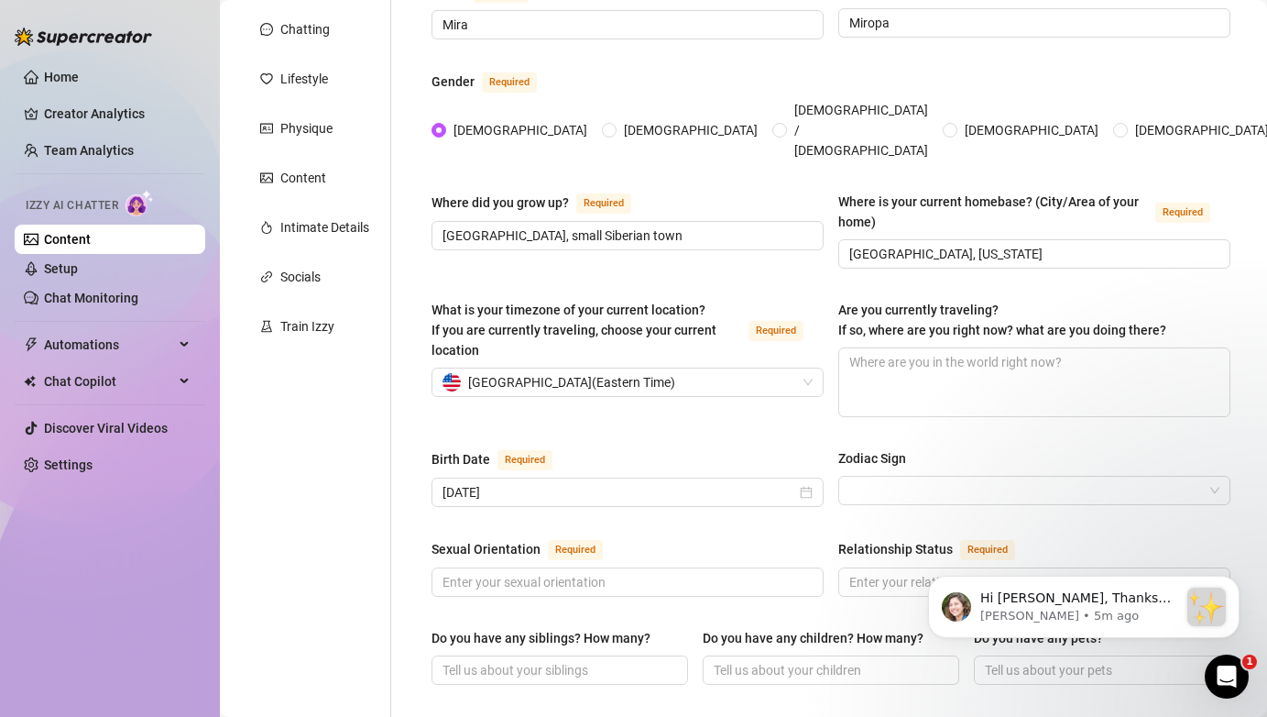
scroll to position [268, 0]
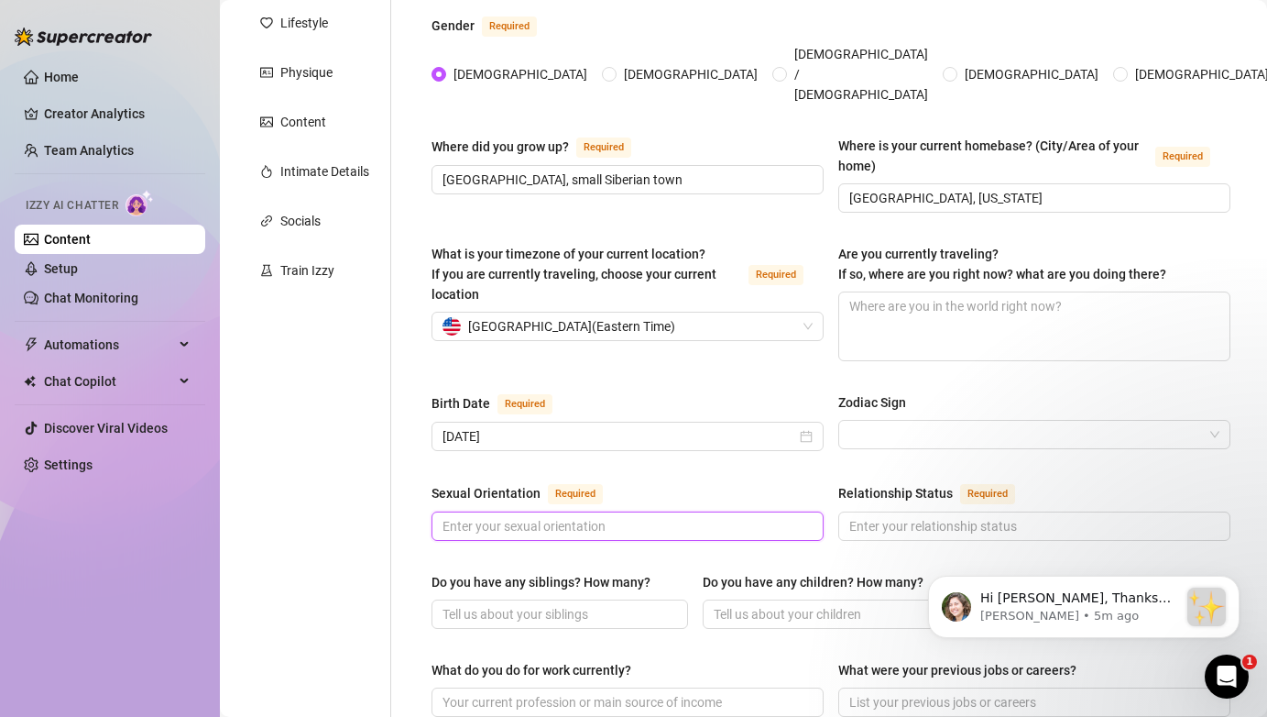
click at [625, 516] on input "Sexual Orientation Required" at bounding box center [626, 526] width 367 height 20
type input "[DEMOGRAPHIC_DATA]"
click at [695, 482] on div "Sexual Orientation Required" at bounding box center [628, 496] width 392 height 29
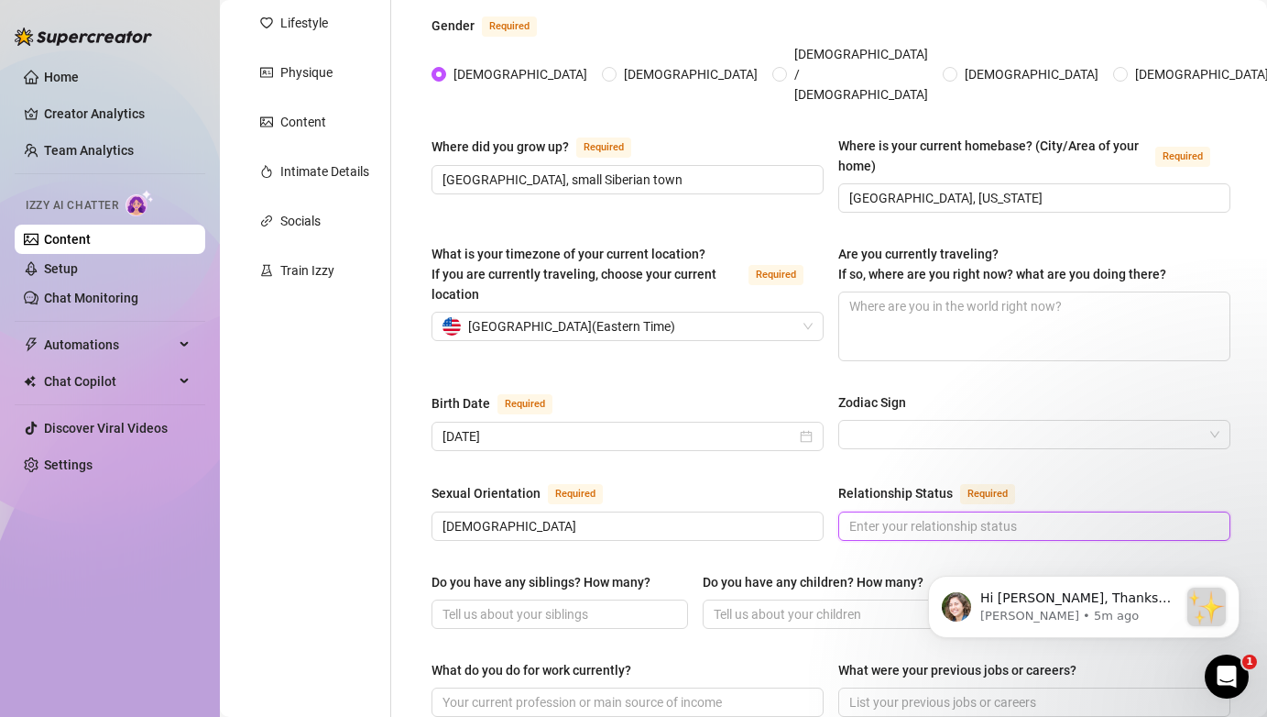
click at [869, 516] on input "Relationship Status Required" at bounding box center [1032, 526] width 367 height 20
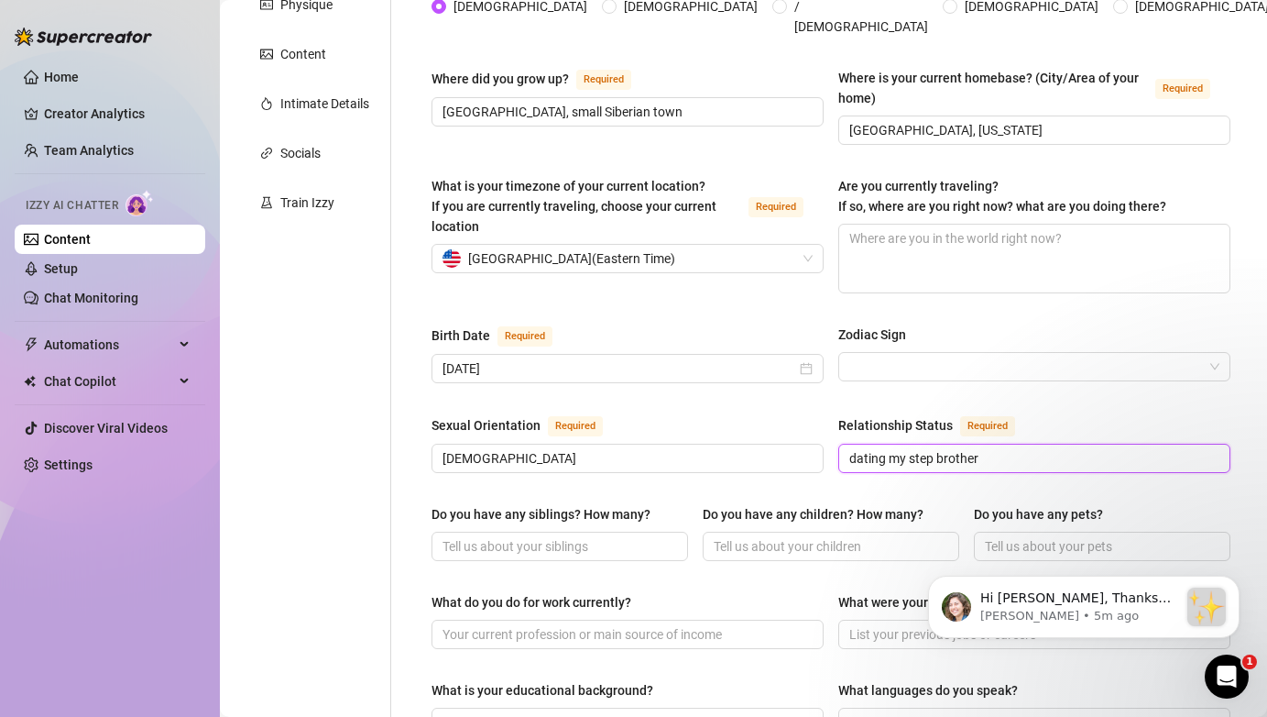
scroll to position [336, 0]
type input "dating my step brother"
click at [524, 535] on input "Do you have any siblings? How many?" at bounding box center [558, 545] width 231 height 20
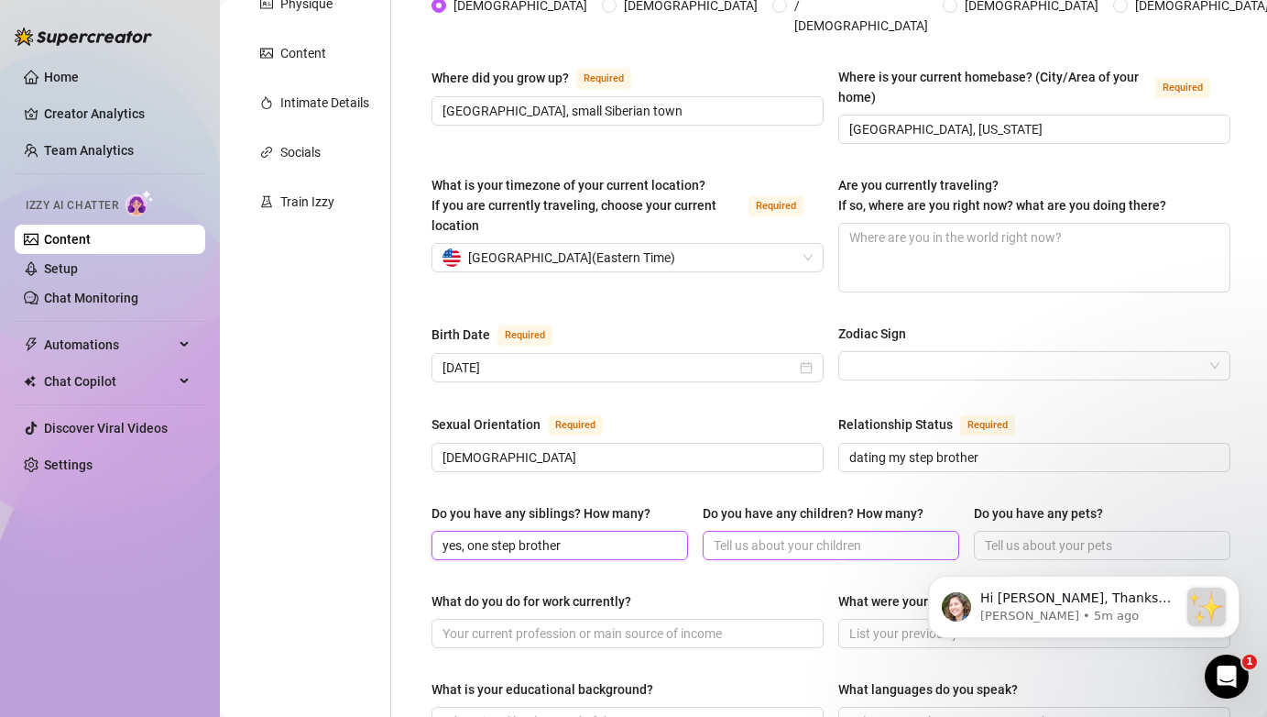
type input "yes, one step brother"
click at [845, 535] on input "Do you have any children? How many?" at bounding box center [829, 545] width 231 height 20
type input "no"
click at [999, 535] on input "Do you have any pets?" at bounding box center [1100, 545] width 231 height 20
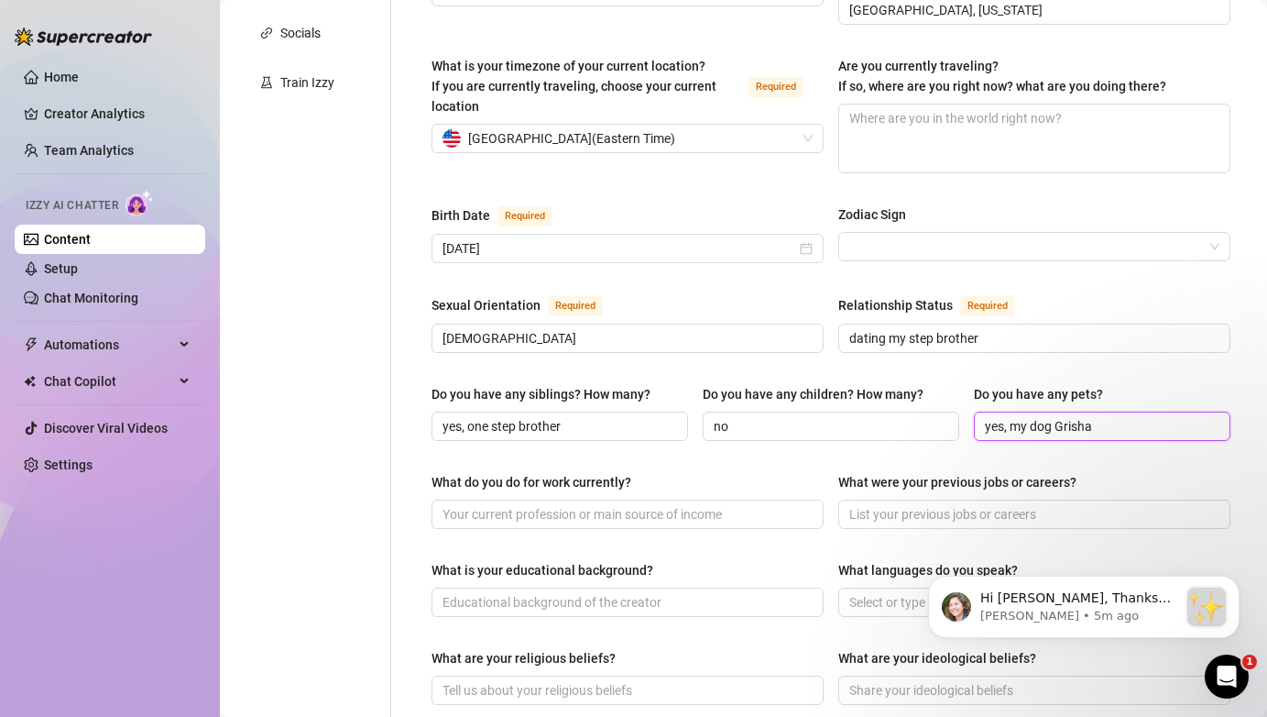
scroll to position [457, 0]
type input "yes, my dog Grisha"
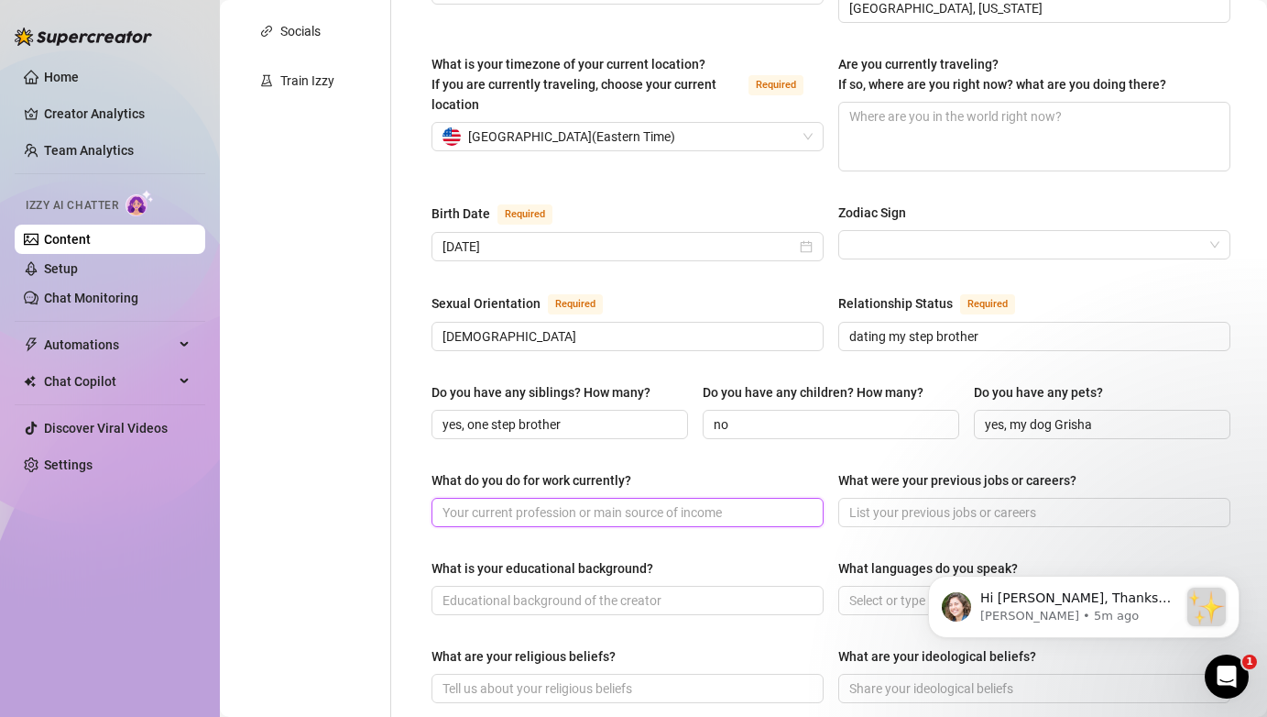
click at [699, 502] on input "What do you do for work currently?" at bounding box center [626, 512] width 367 height 20
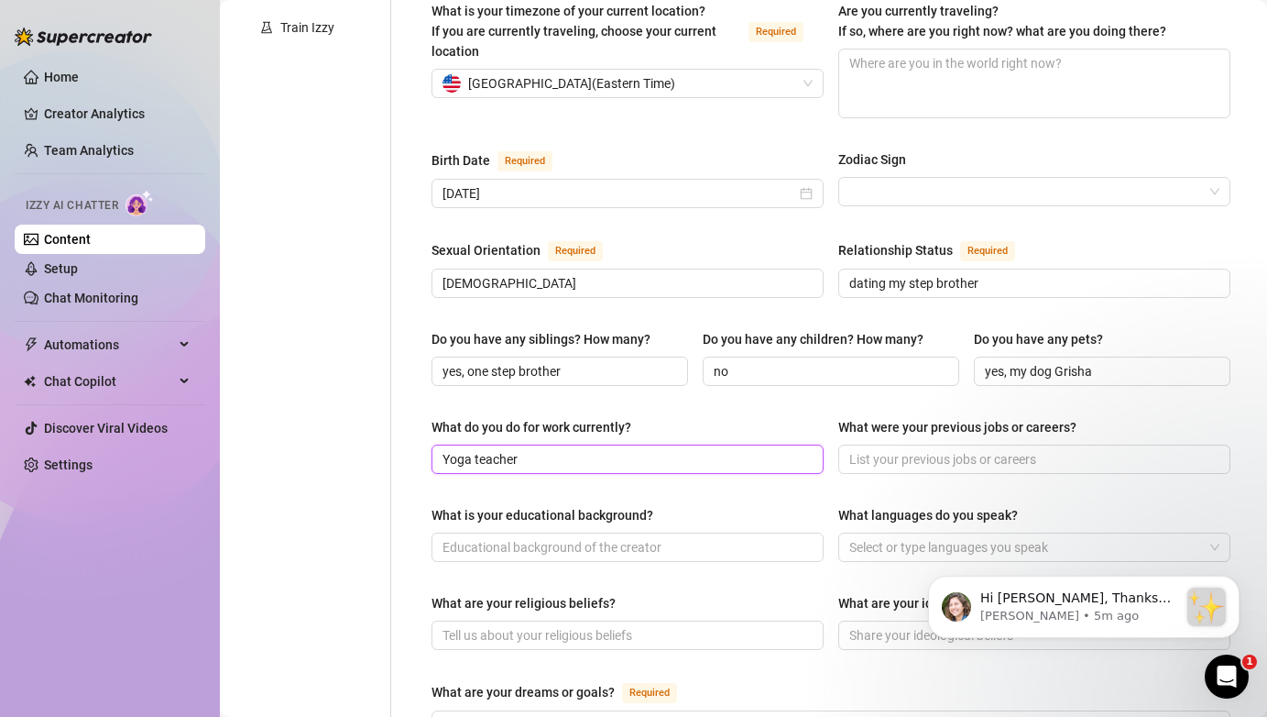
scroll to position [520, 0]
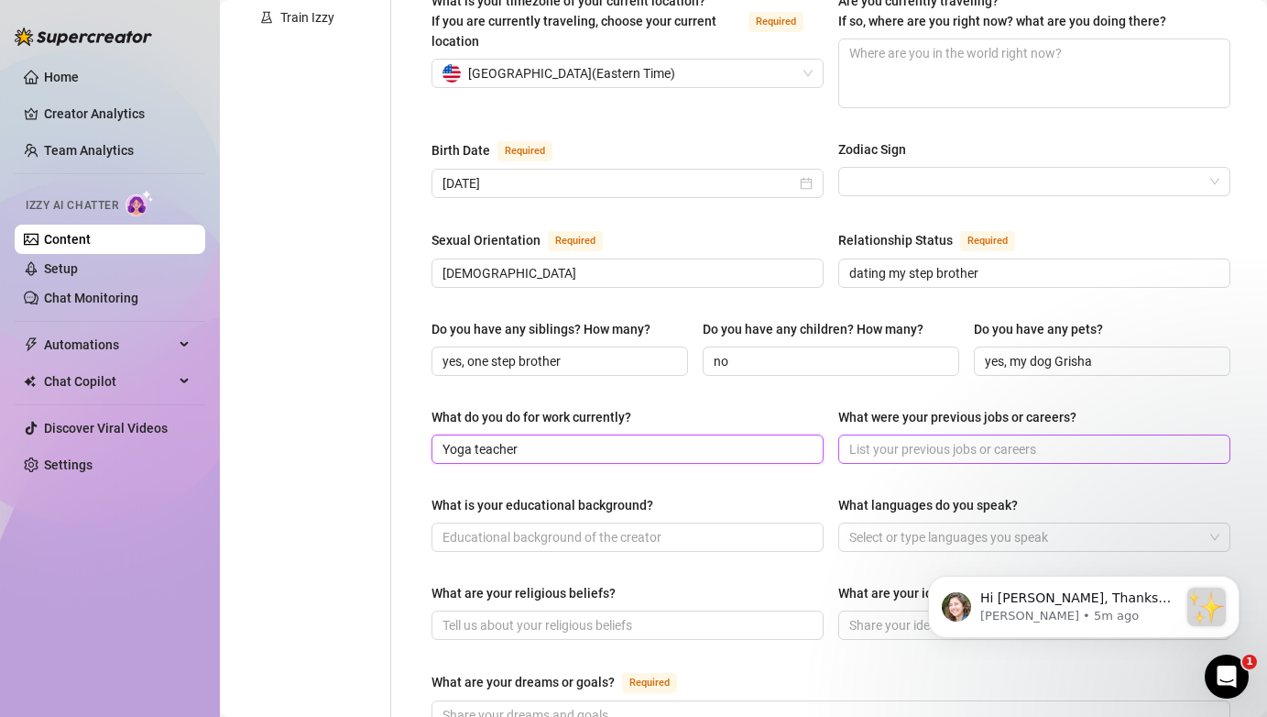
type input "Yoga teacher"
click at [981, 439] on input "What were your previous jobs or careers?" at bounding box center [1032, 449] width 367 height 20
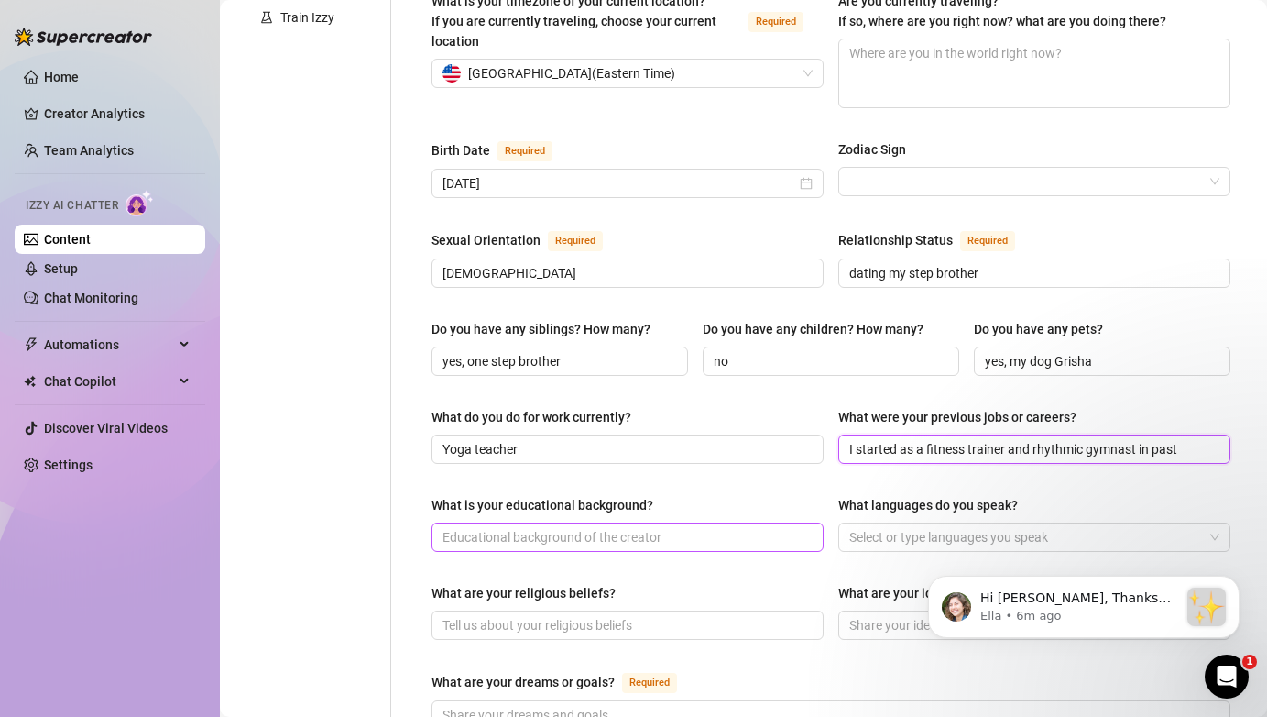
type input "I started as a fitness trainer and rhythmic gymnast in past"
click at [711, 527] on input "What is your educational background?" at bounding box center [626, 537] width 367 height 20
click at [879, 524] on div at bounding box center [1025, 537] width 366 height 26
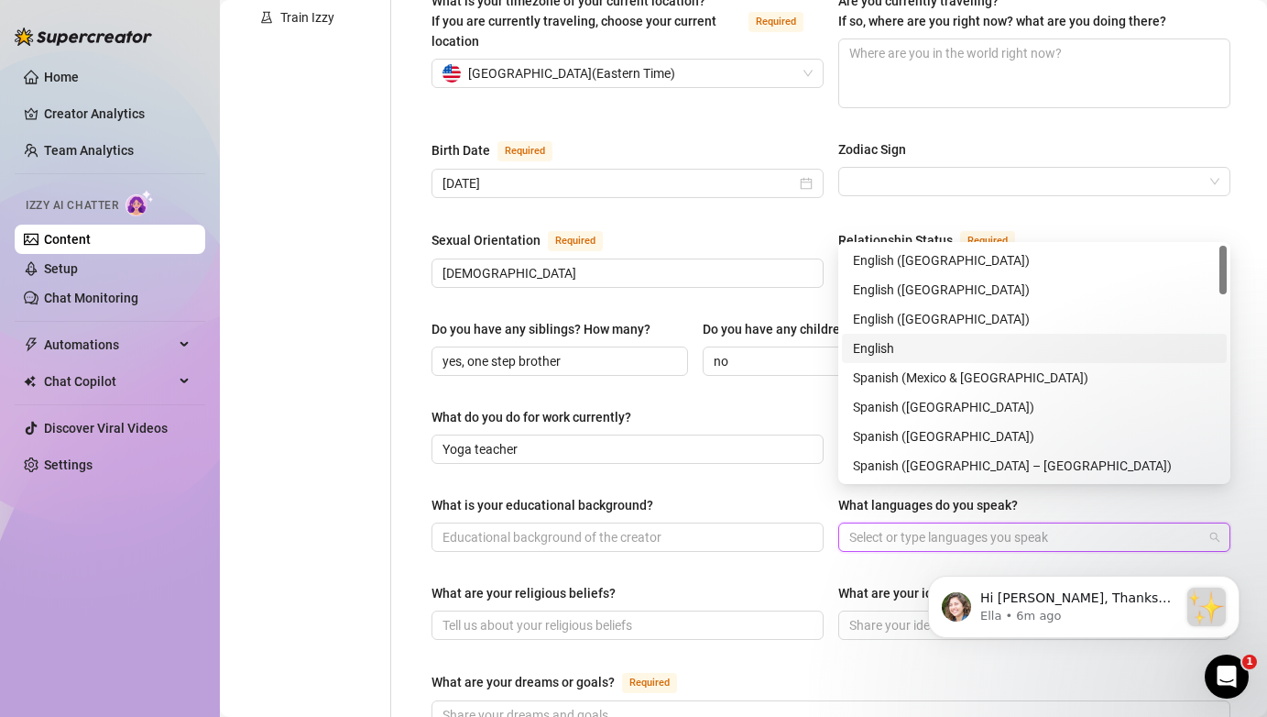
click at [903, 351] on div "English" at bounding box center [1034, 348] width 363 height 20
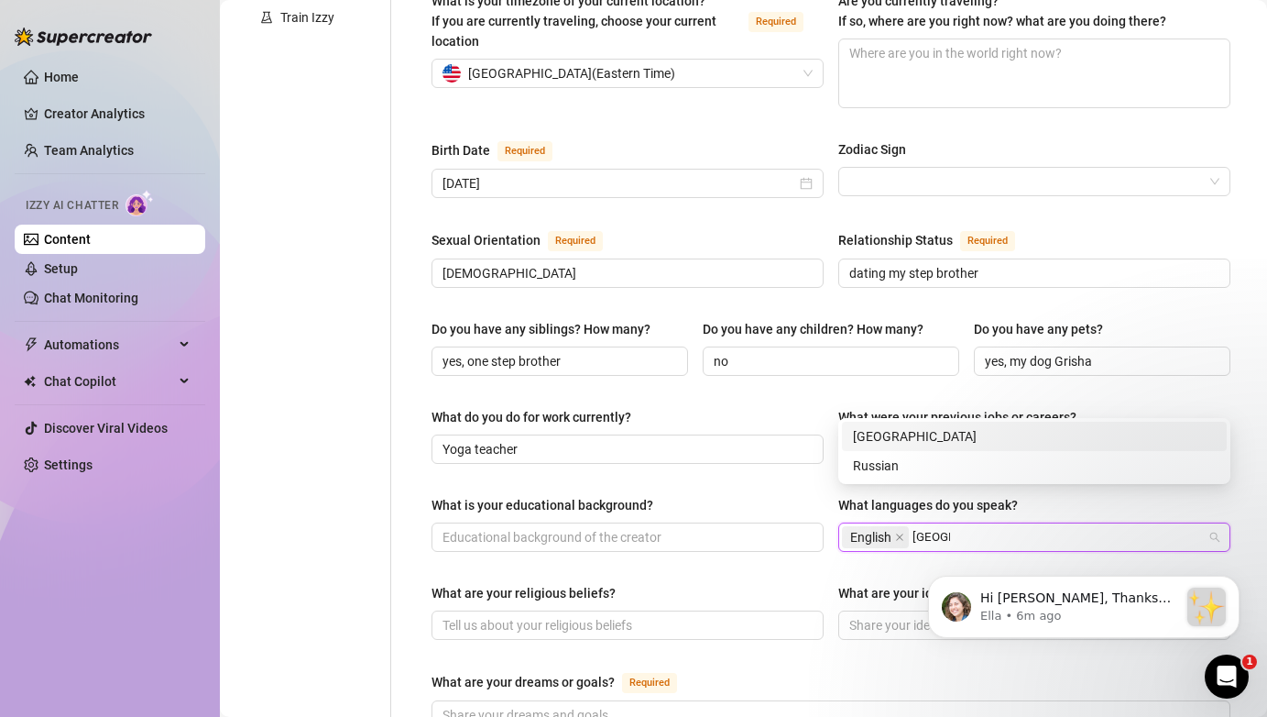
type input "russian"
click at [894, 464] on div "Russian" at bounding box center [1034, 465] width 363 height 20
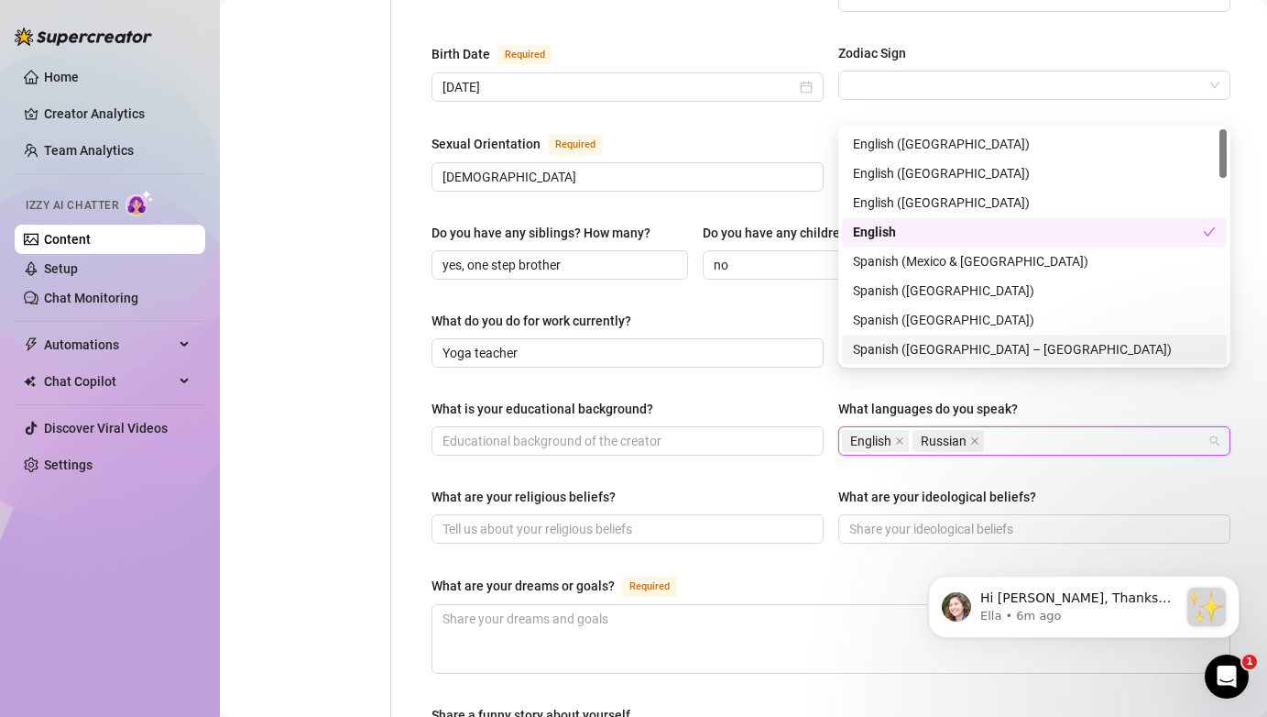
scroll to position [640, 0]
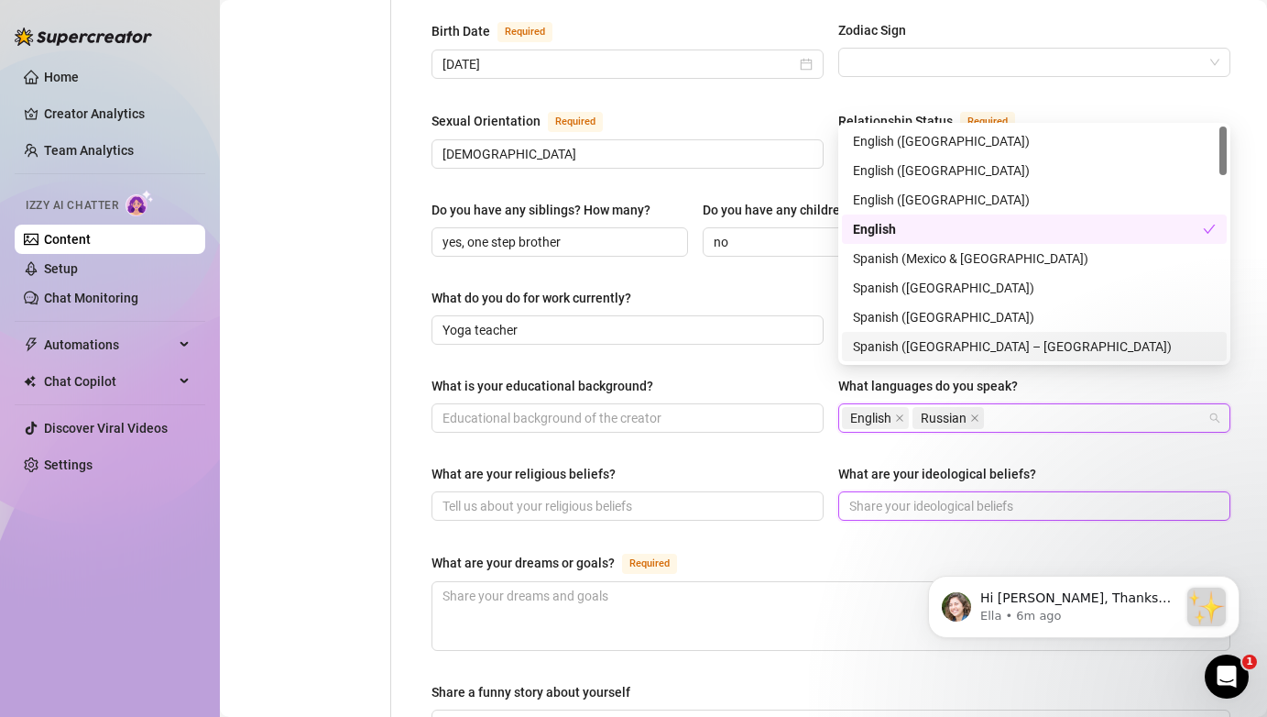
click at [946, 496] on input "What are your ideological beliefs?" at bounding box center [1032, 506] width 367 height 20
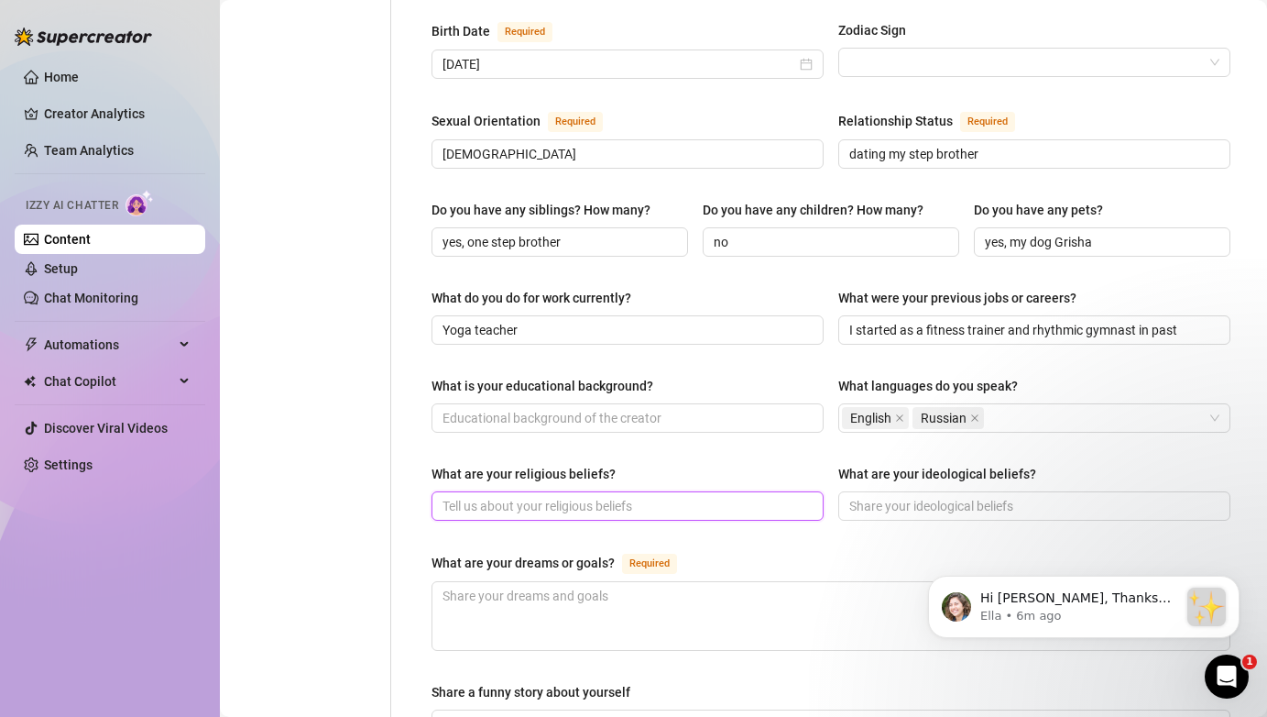
click at [621, 496] on input "What are your religious beliefs?" at bounding box center [626, 506] width 367 height 20
type input "I belive in [DEMOGRAPHIC_DATA], but I don't belong to one religion"
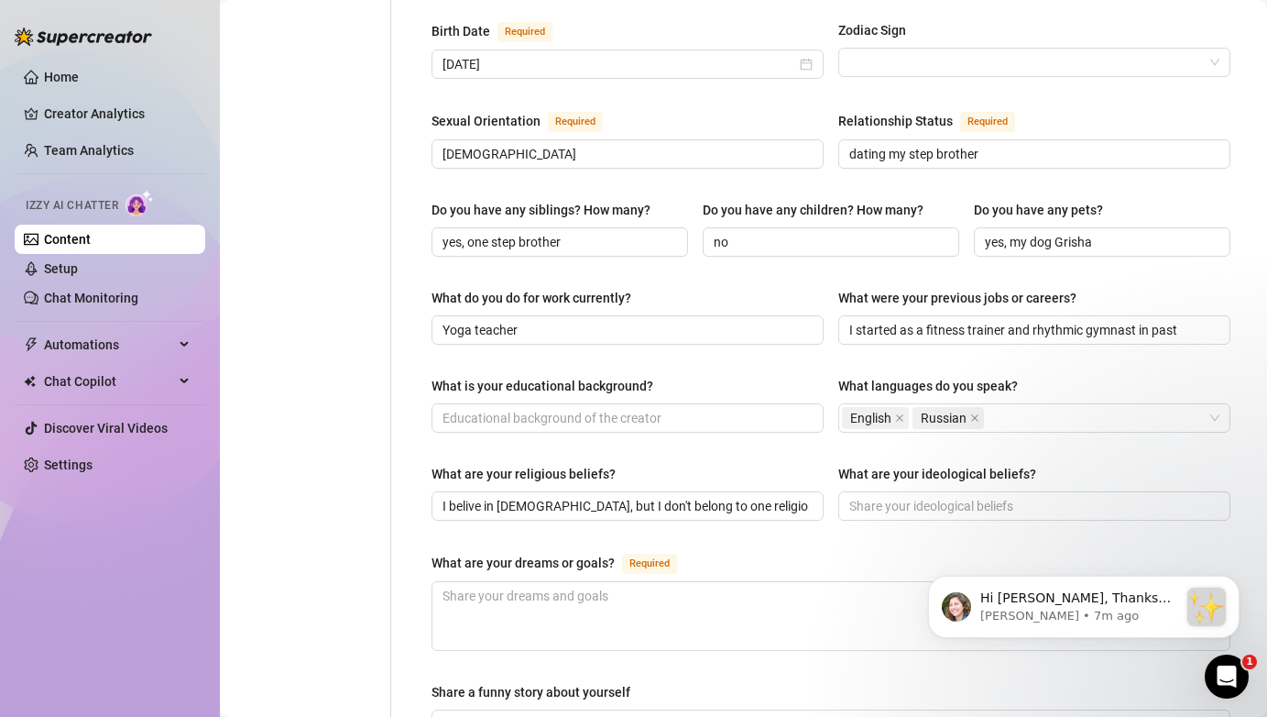
click at [738, 507] on div "Name Required [PERSON_NAME](s) [PERSON_NAME] Gender Required [DEMOGRAPHIC_DATA]…" at bounding box center [831, 302] width 799 height 1499
click at [653, 408] on input "What is your educational background?" at bounding box center [626, 418] width 367 height 20
type input "I've been doing sport my whole life"
click at [878, 491] on span at bounding box center [1034, 505] width 392 height 29
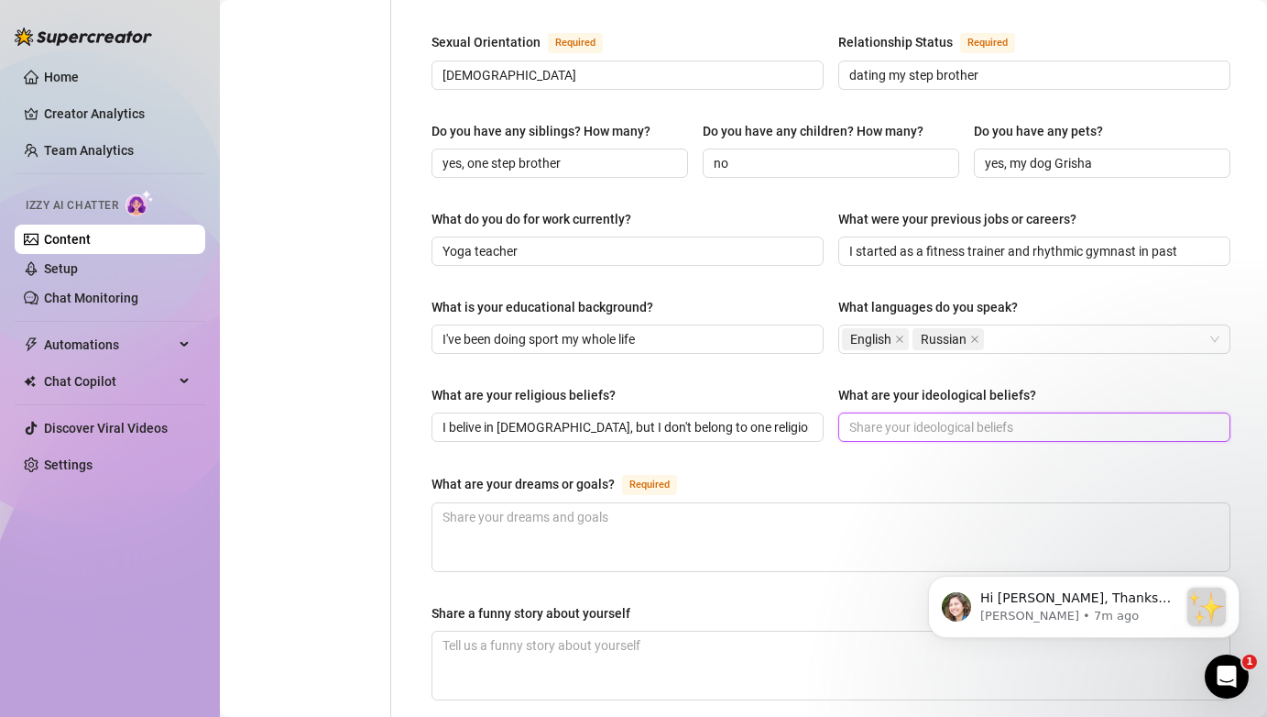
scroll to position [721, 0]
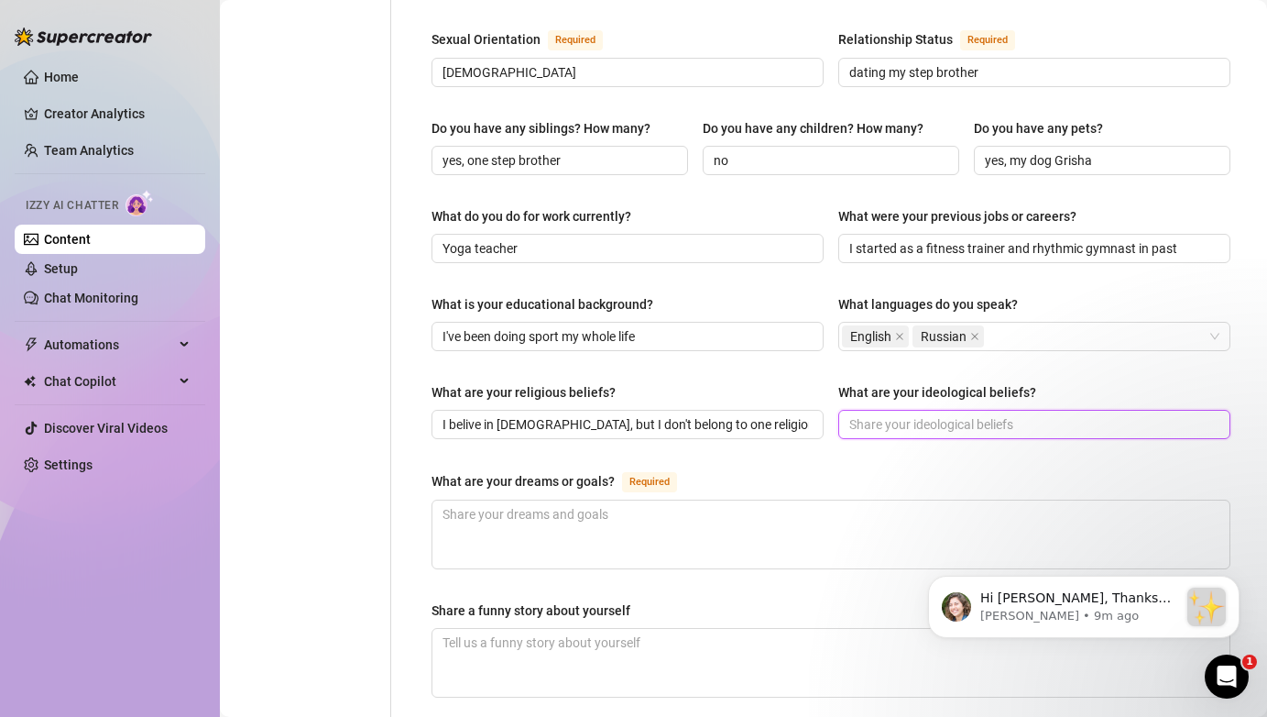
click at [887, 414] on input "What are your ideological beliefs?" at bounding box center [1032, 424] width 367 height 20
paste input "I believe in personal freedom, conscious living, and aligning life with authent…"
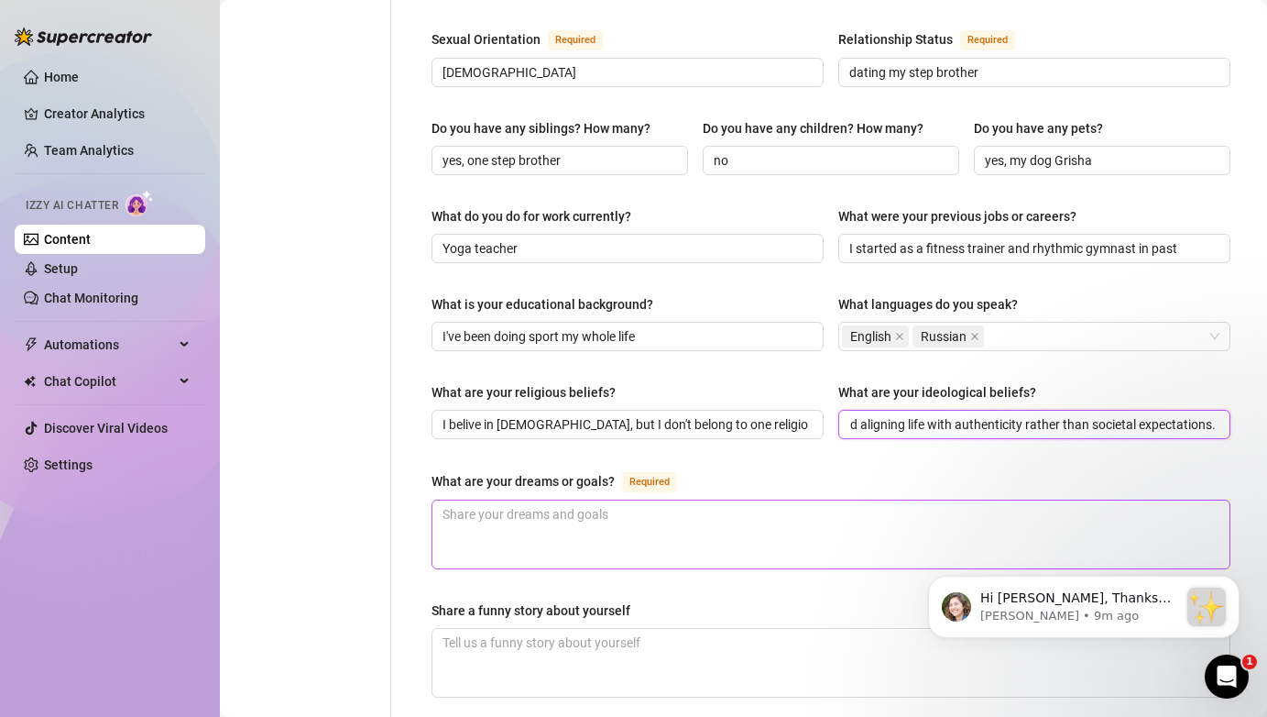
scroll to position [0, 283]
type input "I believe in personal freedom, conscious living, and aligning life with authent…"
click at [745, 500] on textarea "What are your dreams or goals? Required" at bounding box center [831, 534] width 797 height 68
click at [513, 510] on textarea "What are your dreams or goals? Required" at bounding box center [831, 534] width 797 height 68
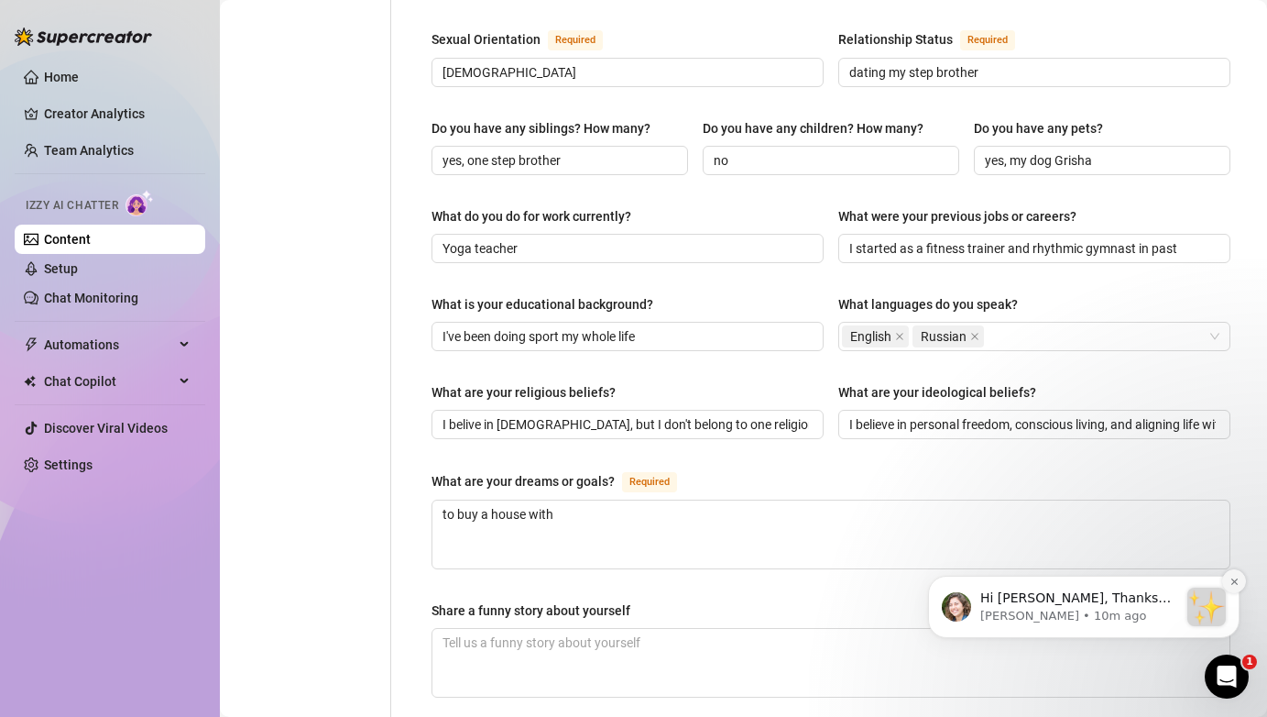
click at [1233, 580] on icon "Dismiss notification" at bounding box center [1234, 580] width 6 height 6
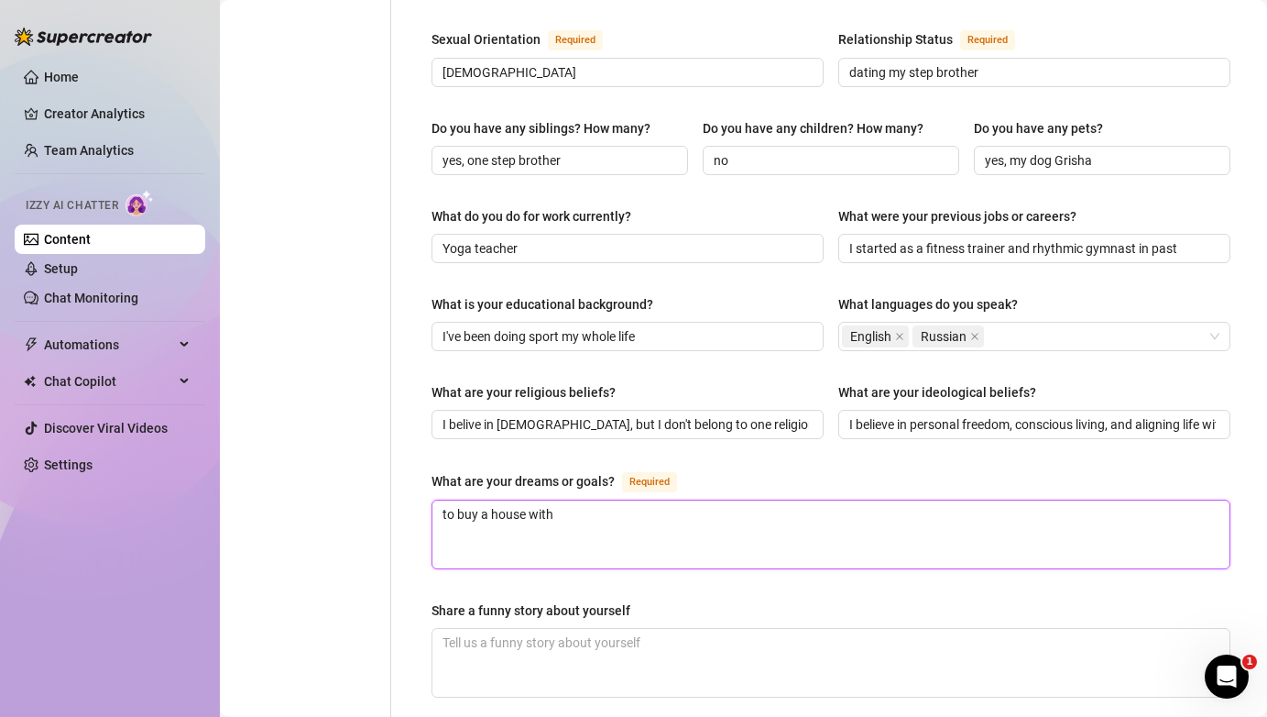
click at [718, 503] on textarea "to buy a house with" at bounding box center [831, 534] width 797 height 68
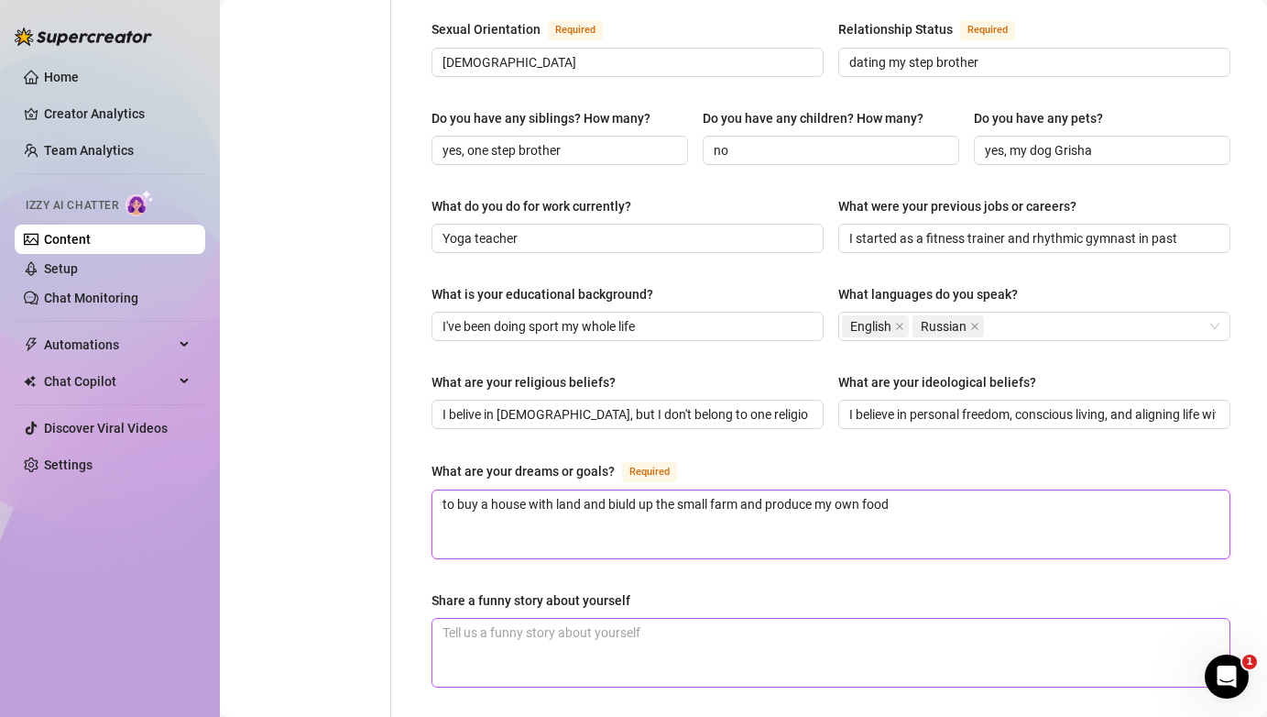
scroll to position [874, 0]
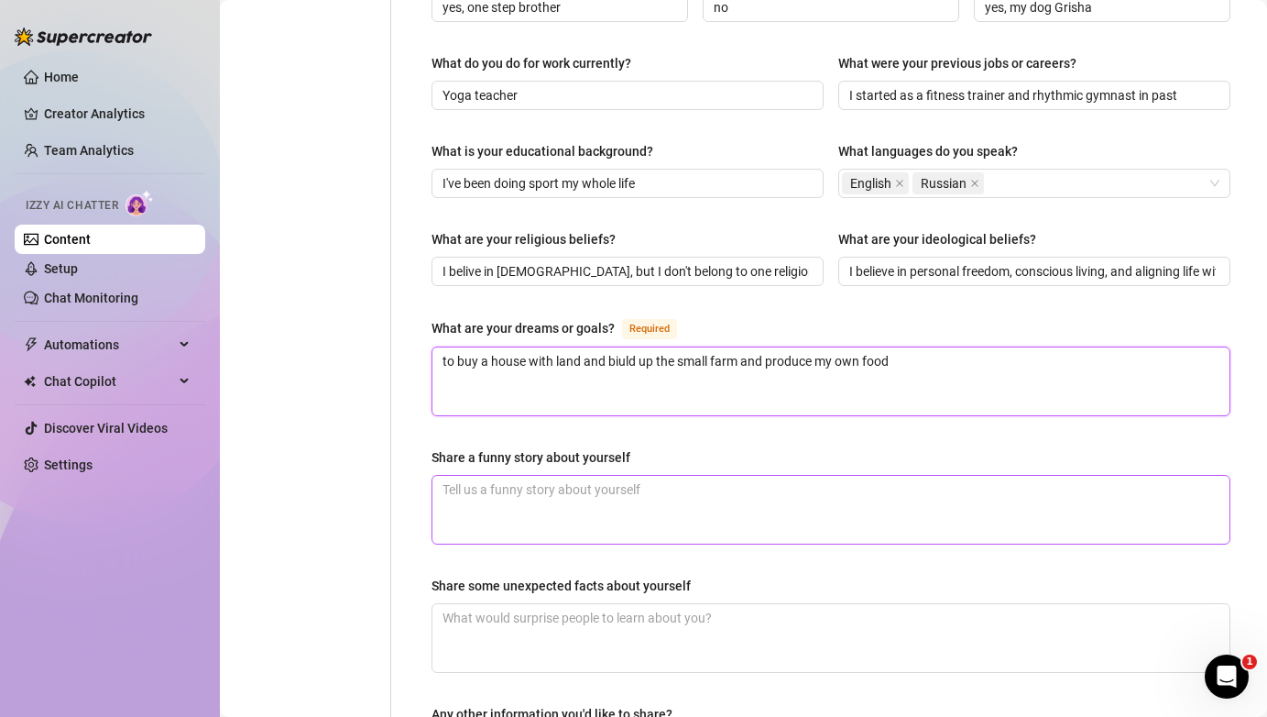
type textarea "to buy a house with land and biuld up the small farm and produce my own food"
click at [635, 479] on textarea "Share a funny story about yourself" at bounding box center [831, 510] width 797 height 68
click at [658, 476] on textarea "Share a funny story about yourself" at bounding box center [831, 510] width 797 height 68
paste textarea "One time during a yoga class I was teaching, I got so into guiding my students …"
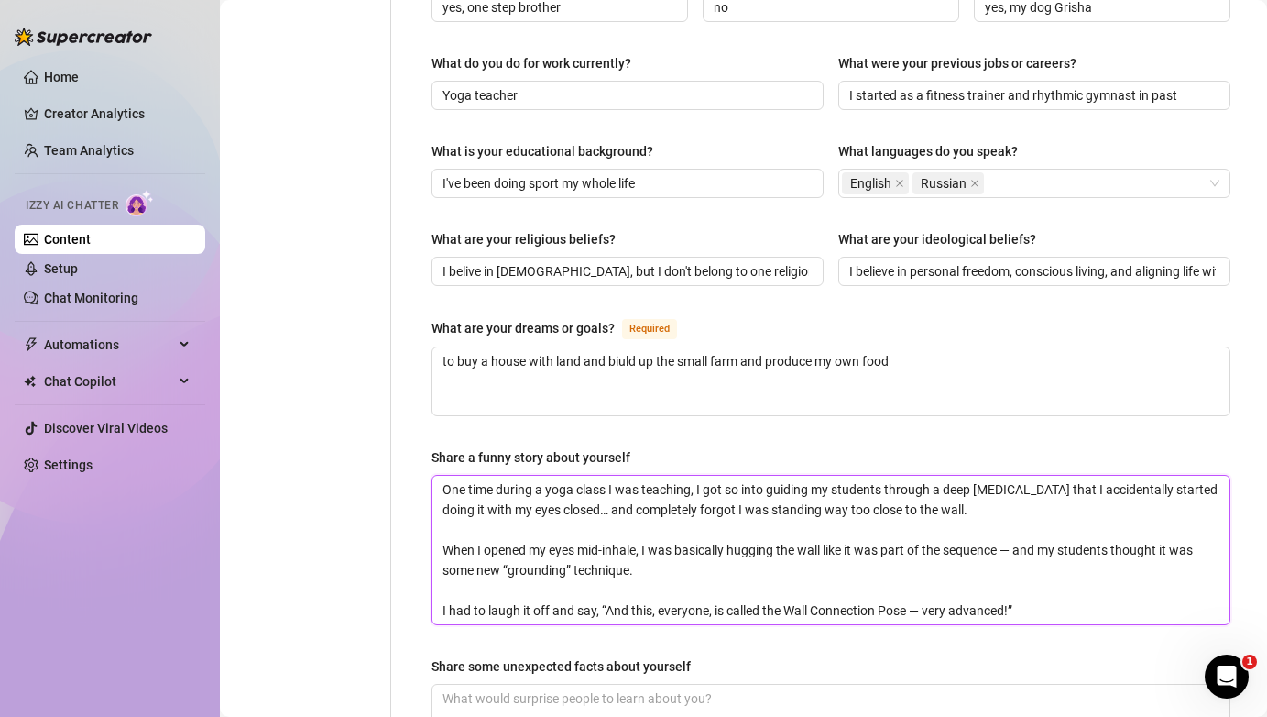
scroll to position [983, 0]
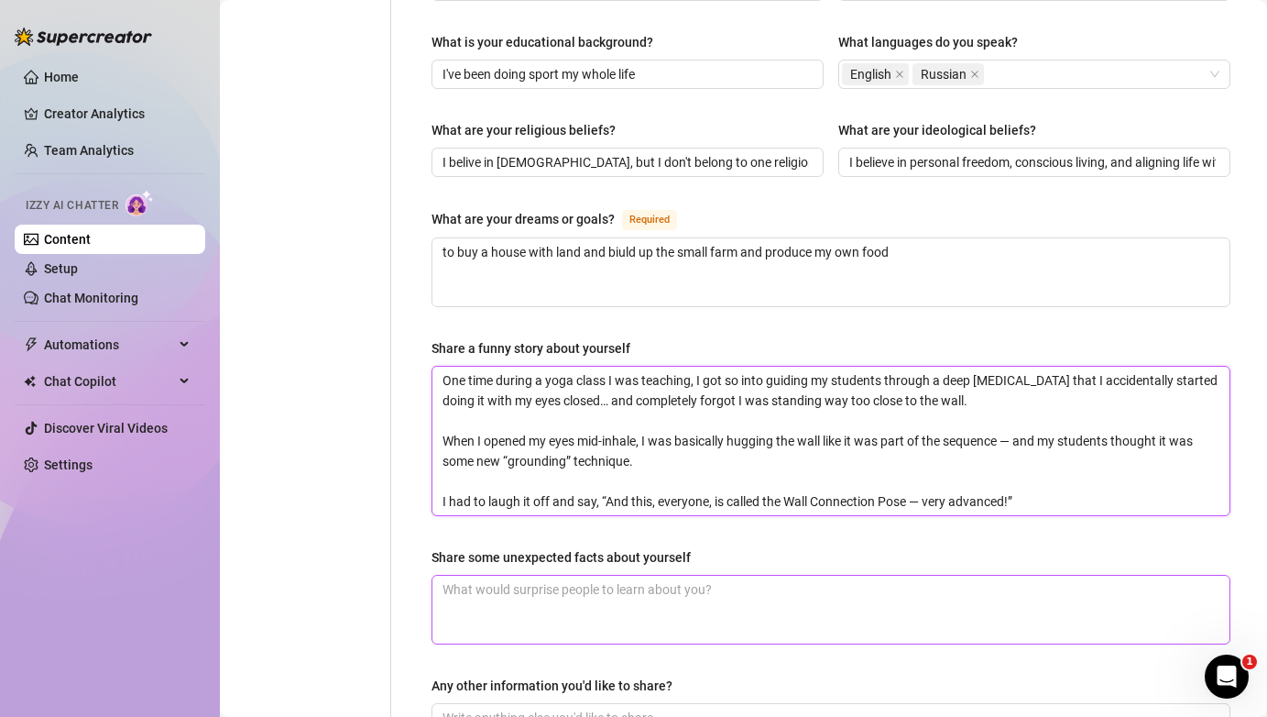
type textarea "One time during a yoga class I was teaching, I got so into guiding my students …"
click at [544, 575] on textarea "Share some unexpected facts about yourself" at bounding box center [831, 609] width 797 height 68
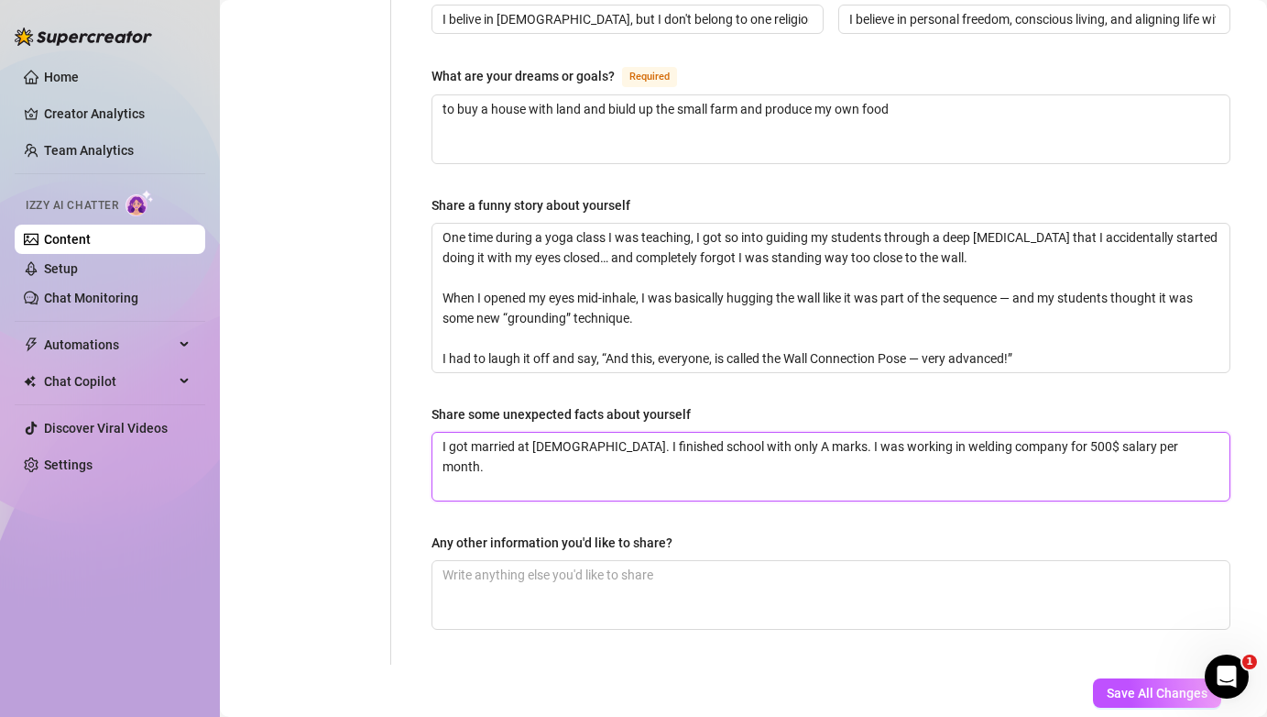
scroll to position [1157, 0]
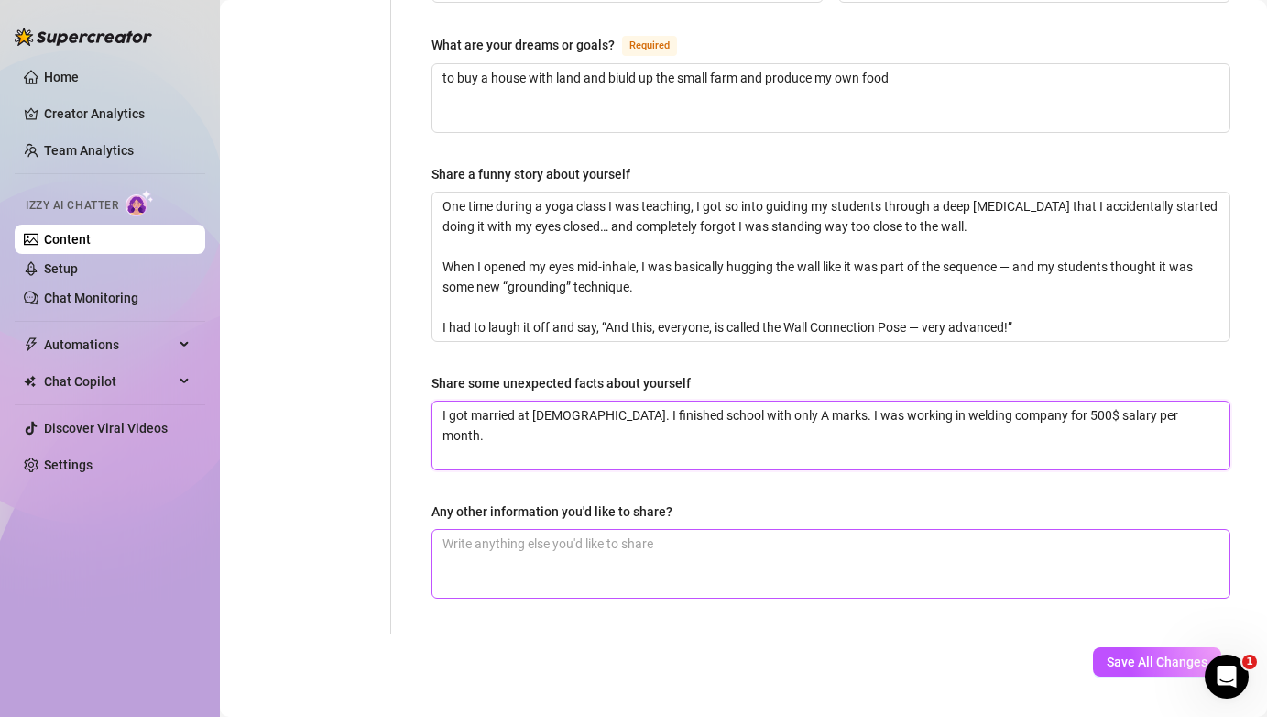
type textarea "I got married at [DEMOGRAPHIC_DATA]. I finished school with only A marks. I was…"
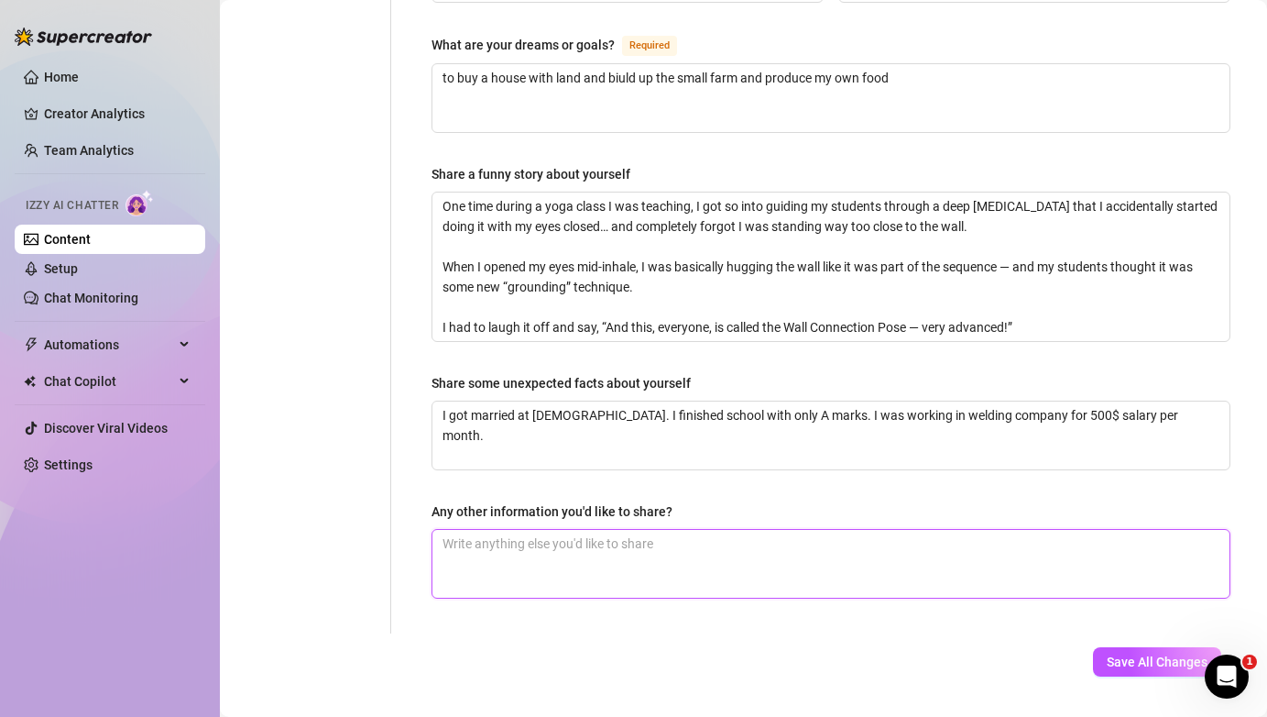
click at [753, 530] on textarea "Any other information you'd like to share?" at bounding box center [831, 564] width 797 height 68
type textarea "M"
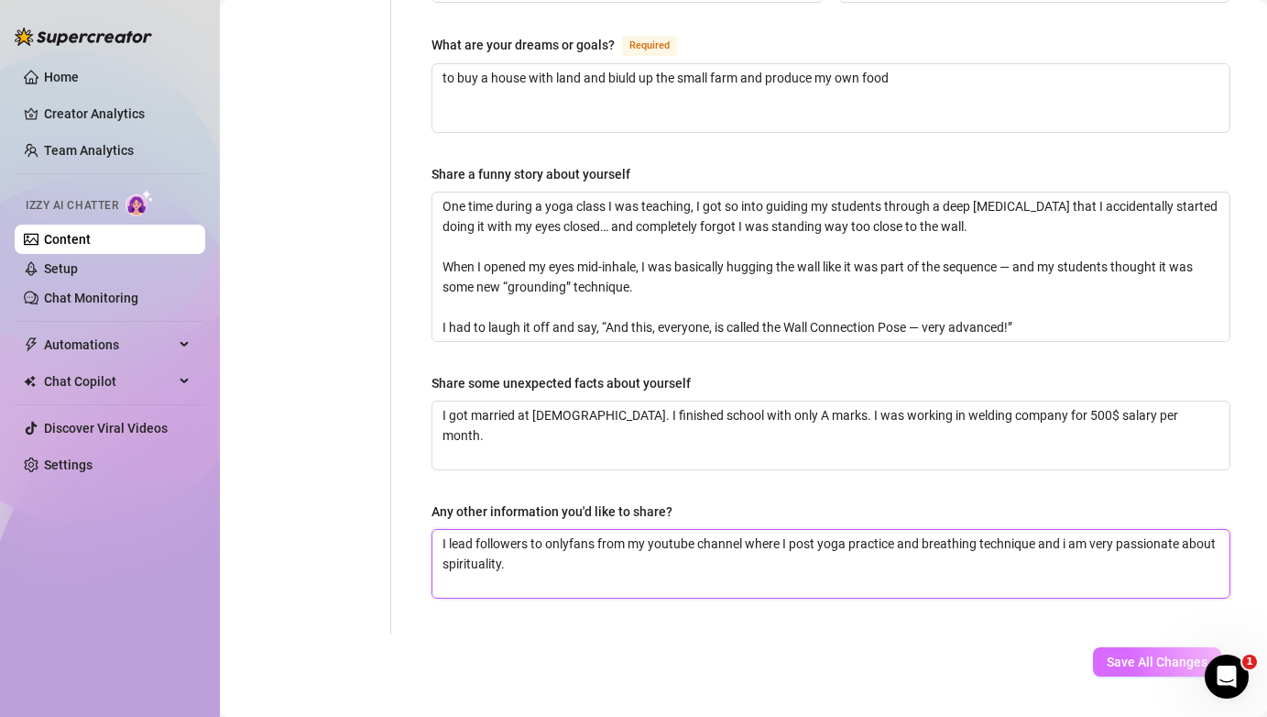
type textarea "I lead followers to onlyfans from my youtube channel where I post yoga practice…"
click at [1188, 654] on span "Save All Changes" at bounding box center [1157, 661] width 101 height 15
type input "Miropa"
type input "I believe in personal freedom, conscious living, and aligning life with authent…"
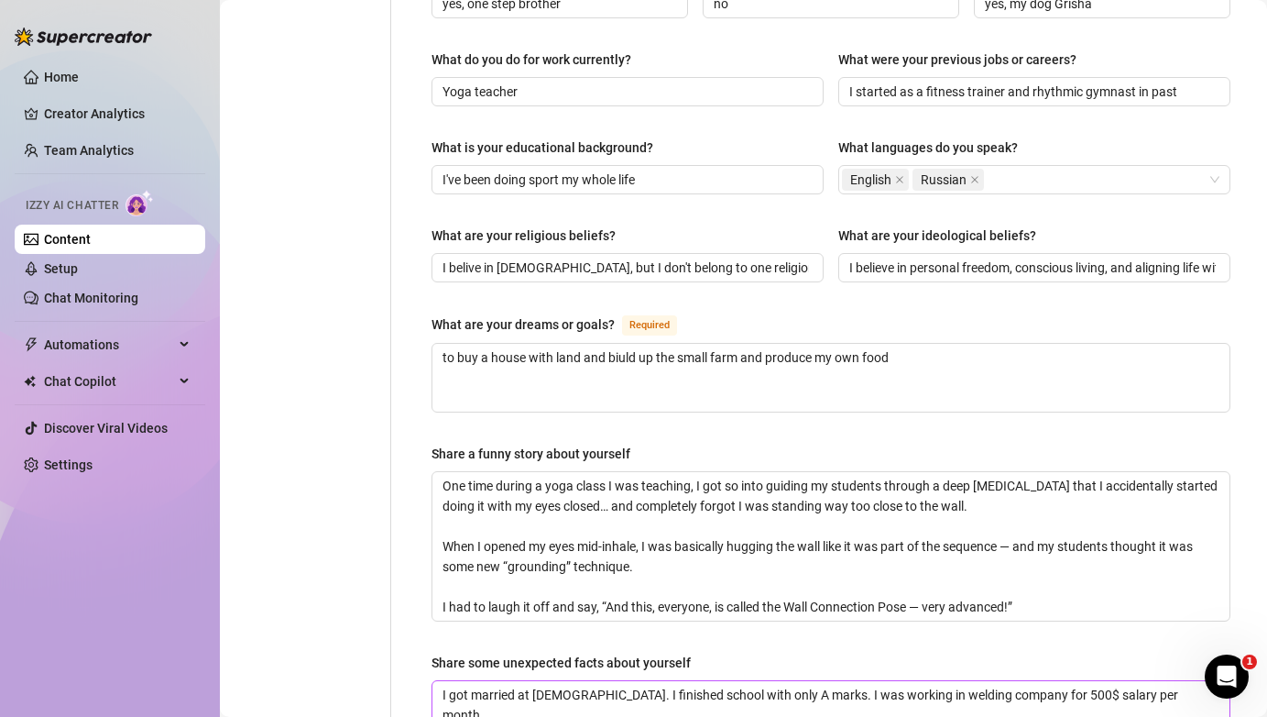
scroll to position [1199, 0]
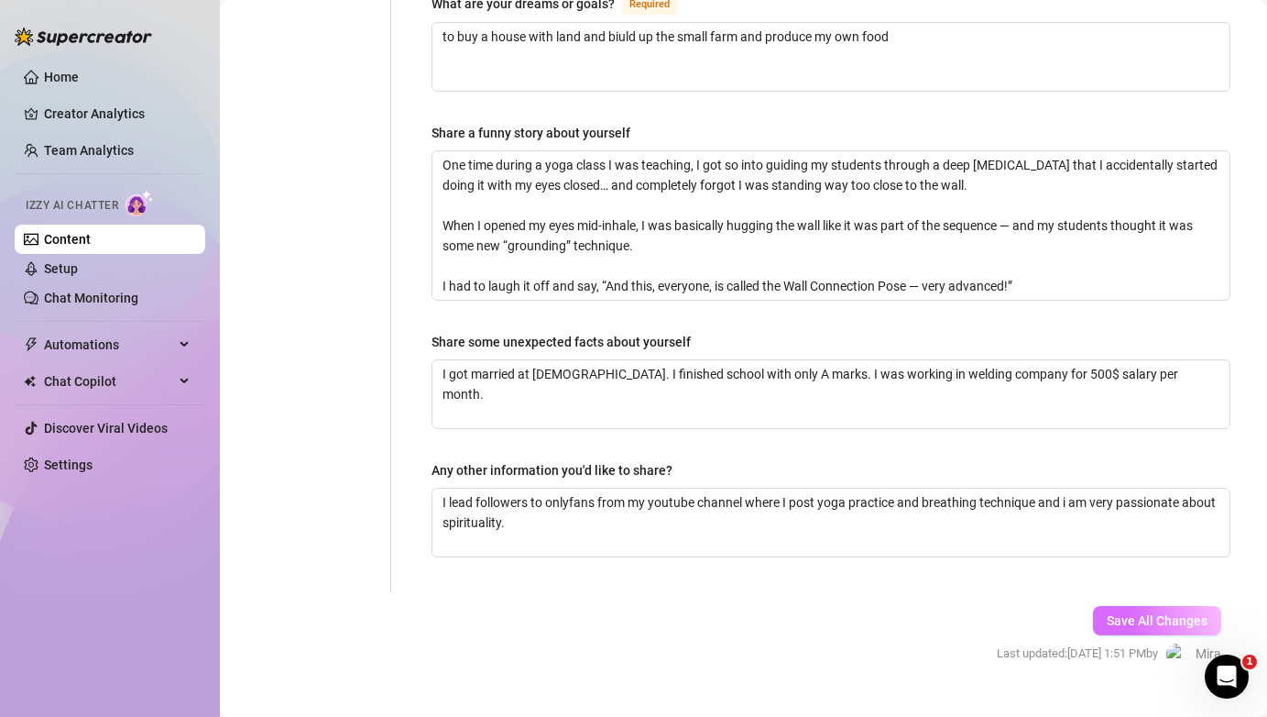
click at [1145, 613] on span "Save All Changes" at bounding box center [1157, 620] width 101 height 15
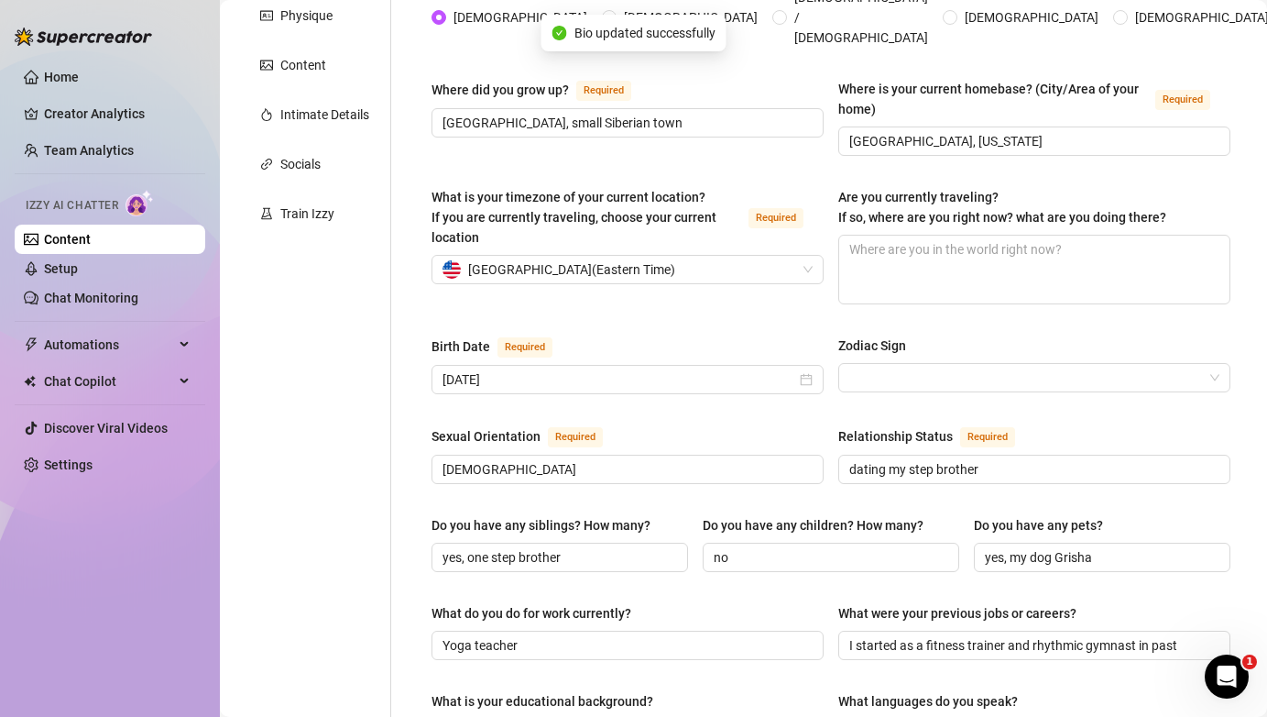
scroll to position [0, 0]
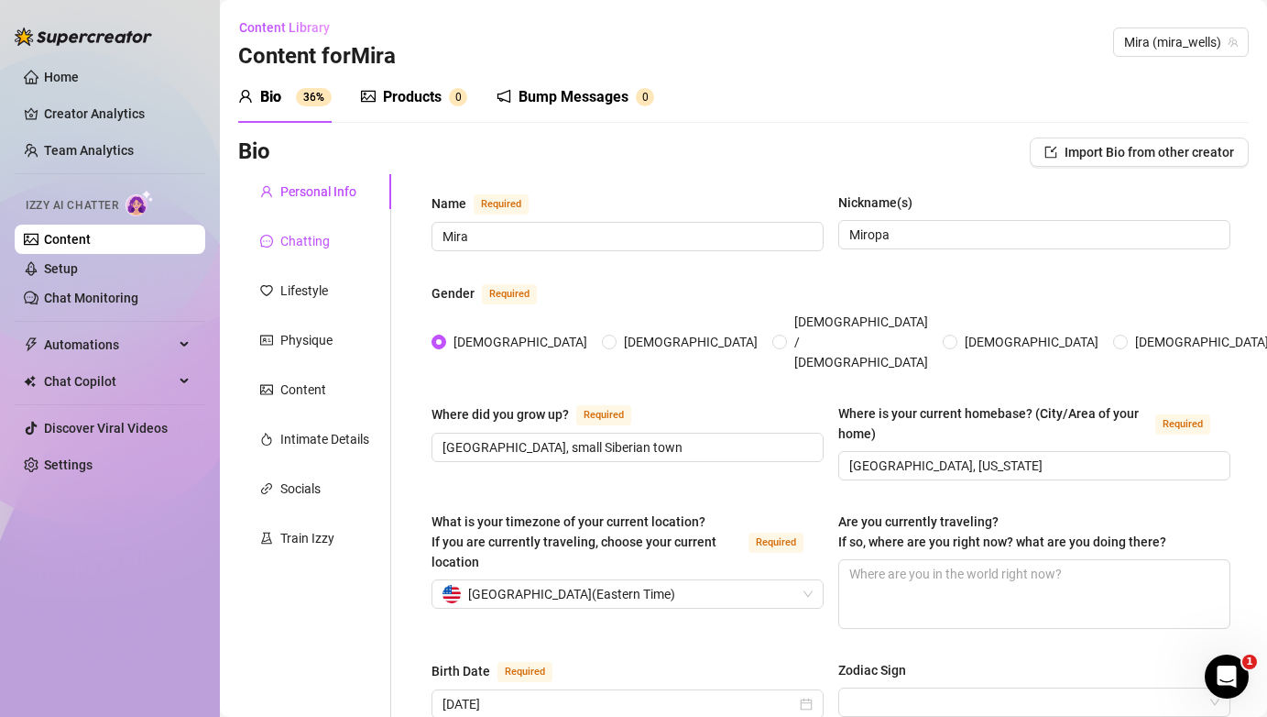
click at [320, 238] on div "Chatting" at bounding box center [304, 241] width 49 height 20
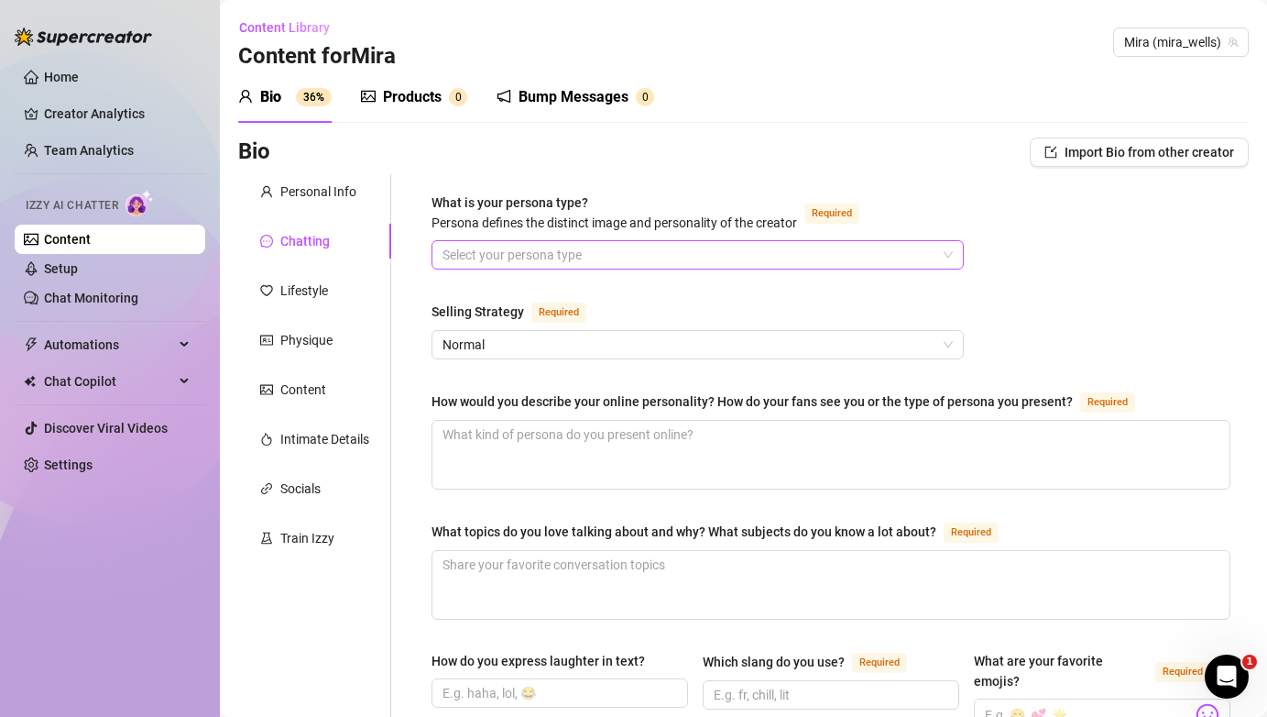
click at [725, 258] on input "What is your persona type? [PERSON_NAME] defines the distinct image and persona…" at bounding box center [690, 254] width 494 height 27
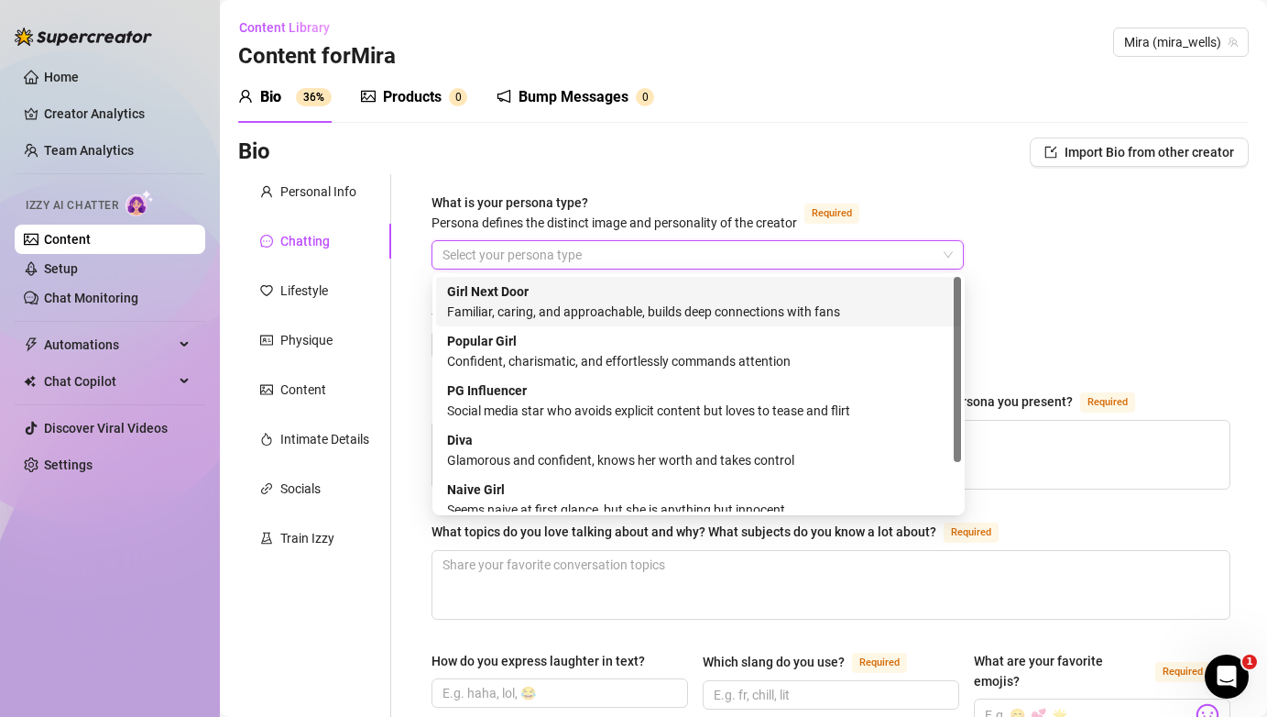
click at [783, 307] on div "Familiar, caring, and approachable, builds deep connections with fans" at bounding box center [698, 311] width 503 height 20
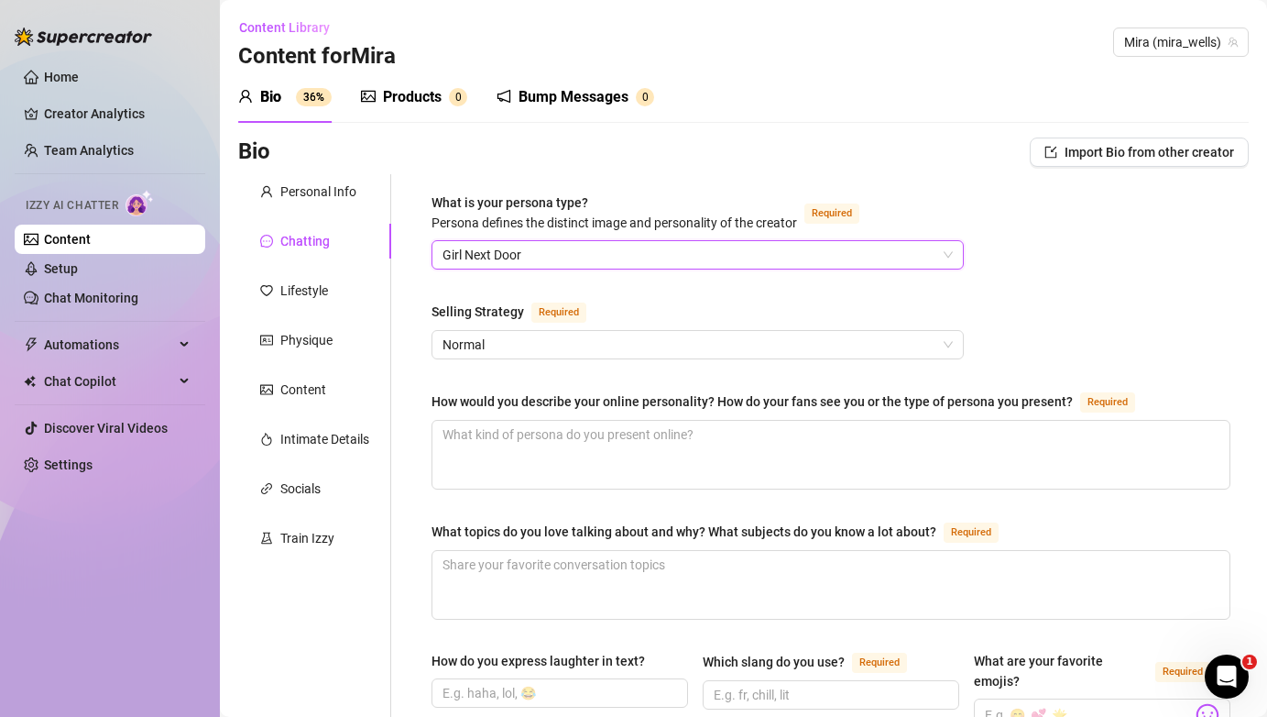
click at [843, 252] on span "Girl Next Door" at bounding box center [698, 254] width 510 height 27
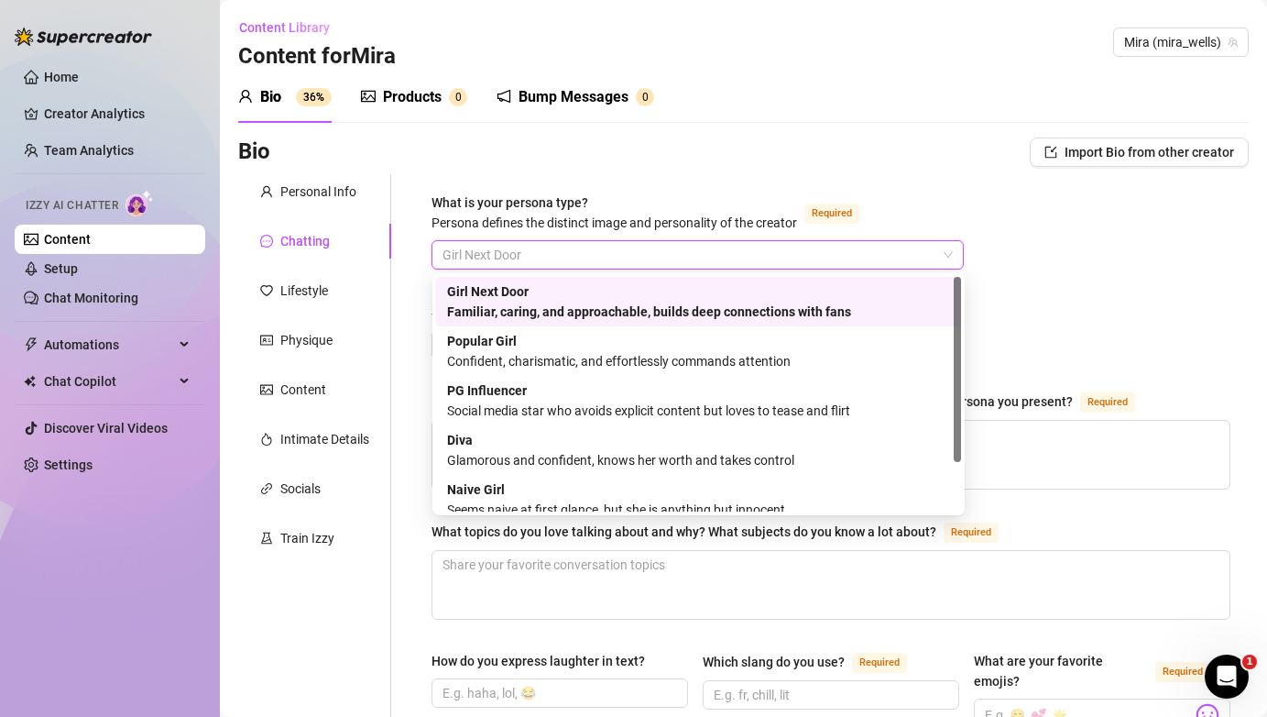
click at [816, 293] on div "Girl Next Door Familiar, caring, and approachable, builds deep connections with…" at bounding box center [698, 301] width 503 height 40
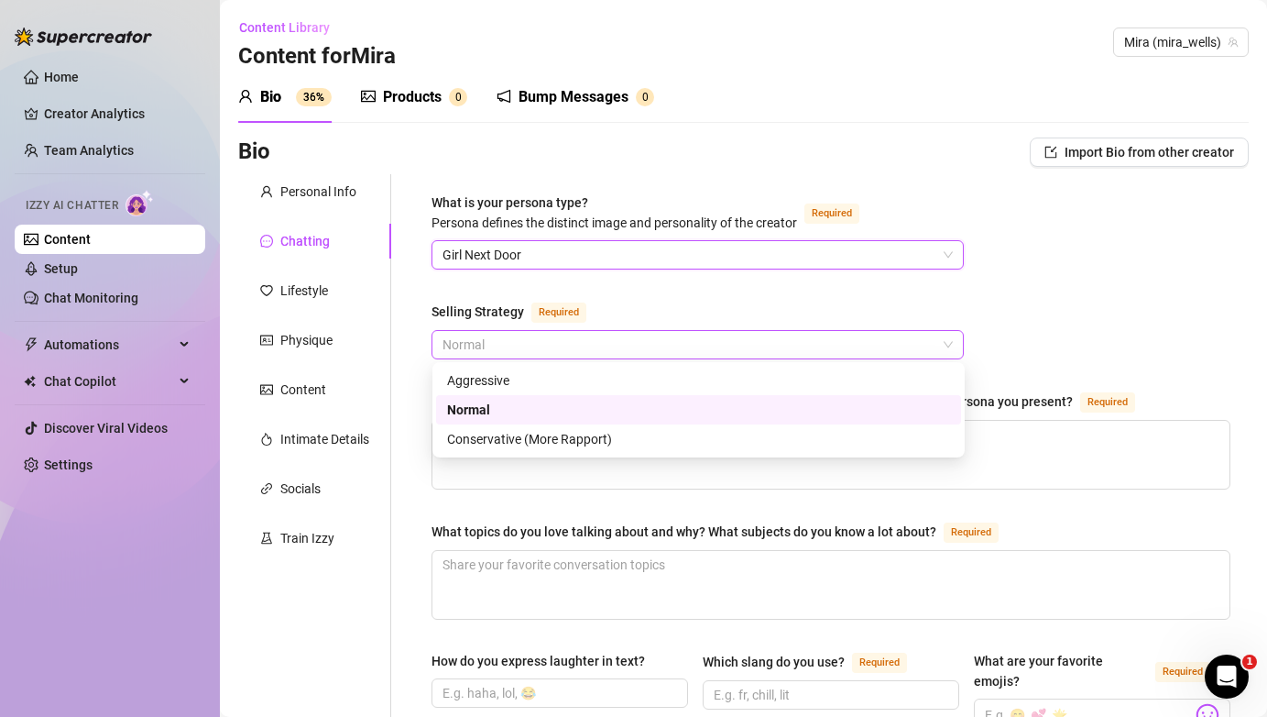
click at [650, 352] on span "Normal" at bounding box center [698, 344] width 510 height 27
click at [623, 404] on div "Normal" at bounding box center [698, 410] width 503 height 20
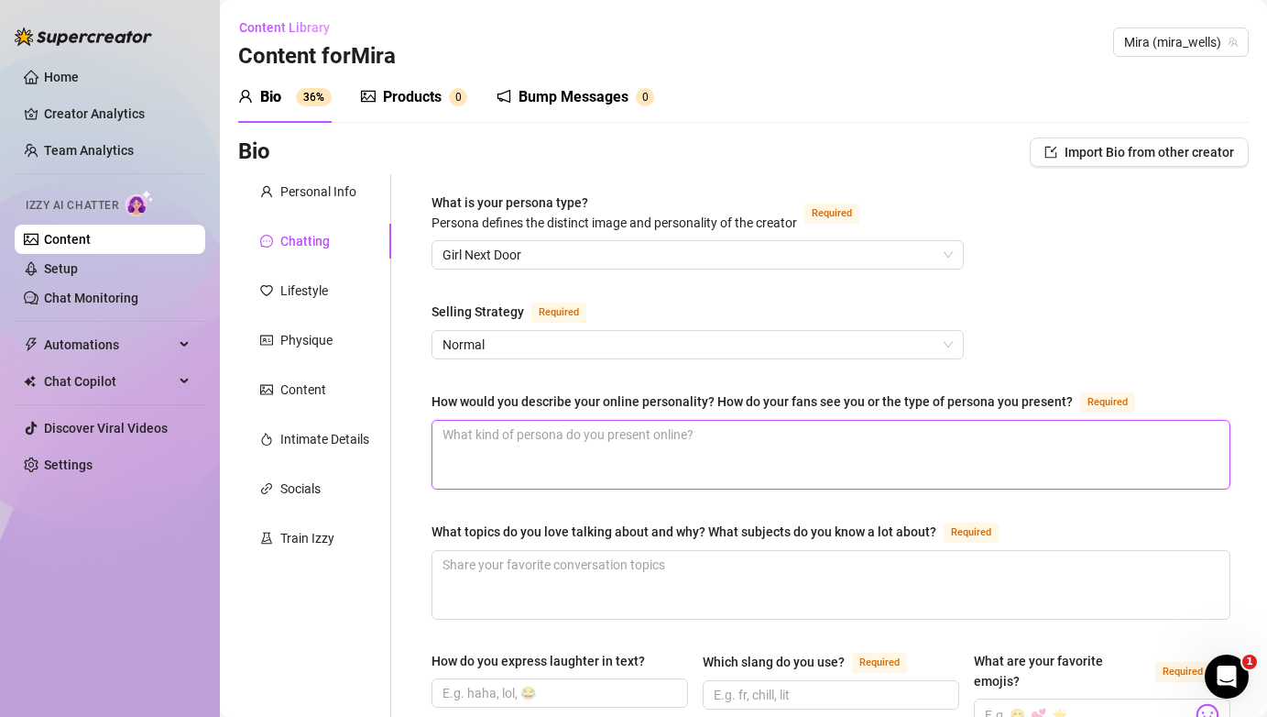
click at [722, 447] on textarea "How would you describe your online personality? How do your fans see you or the…" at bounding box center [831, 455] width 797 height 68
paste textarea "Your online personality comes across as confident, magnetic, and a little myste…"
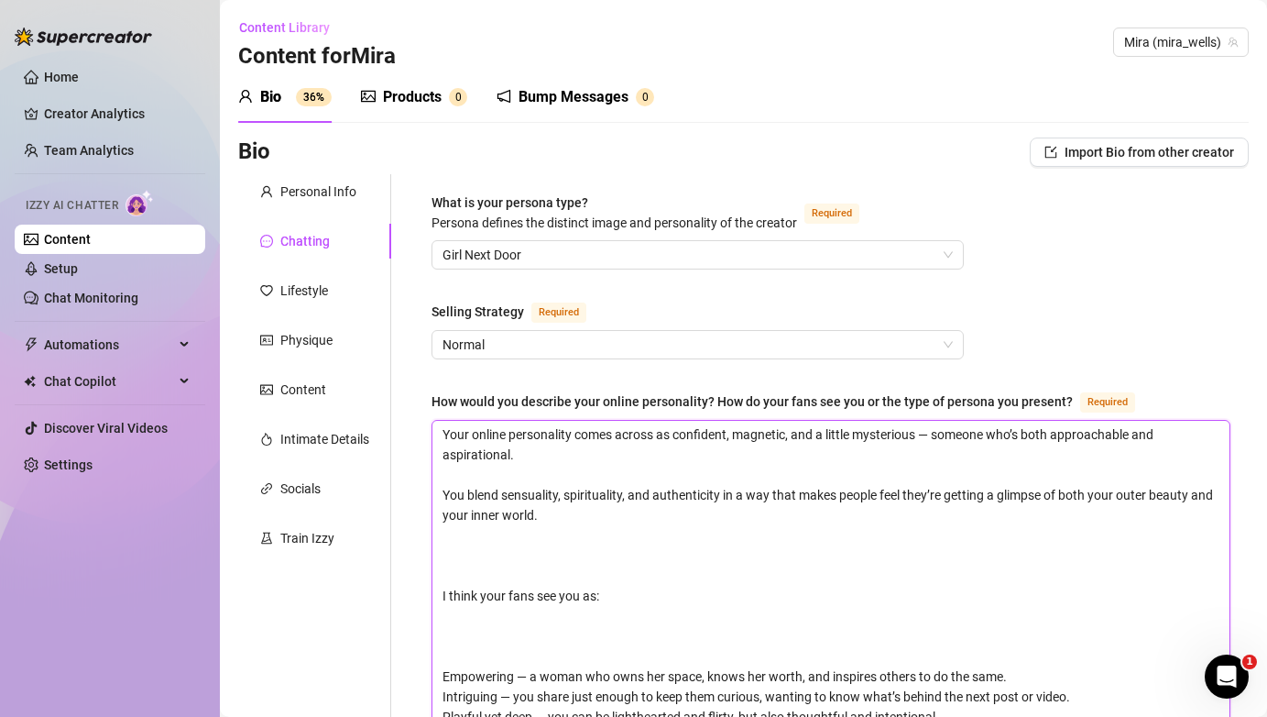
click at [469, 430] on textarea "Your online personality comes across as confident, magnetic, and a little myste…" at bounding box center [831, 646] width 797 height 451
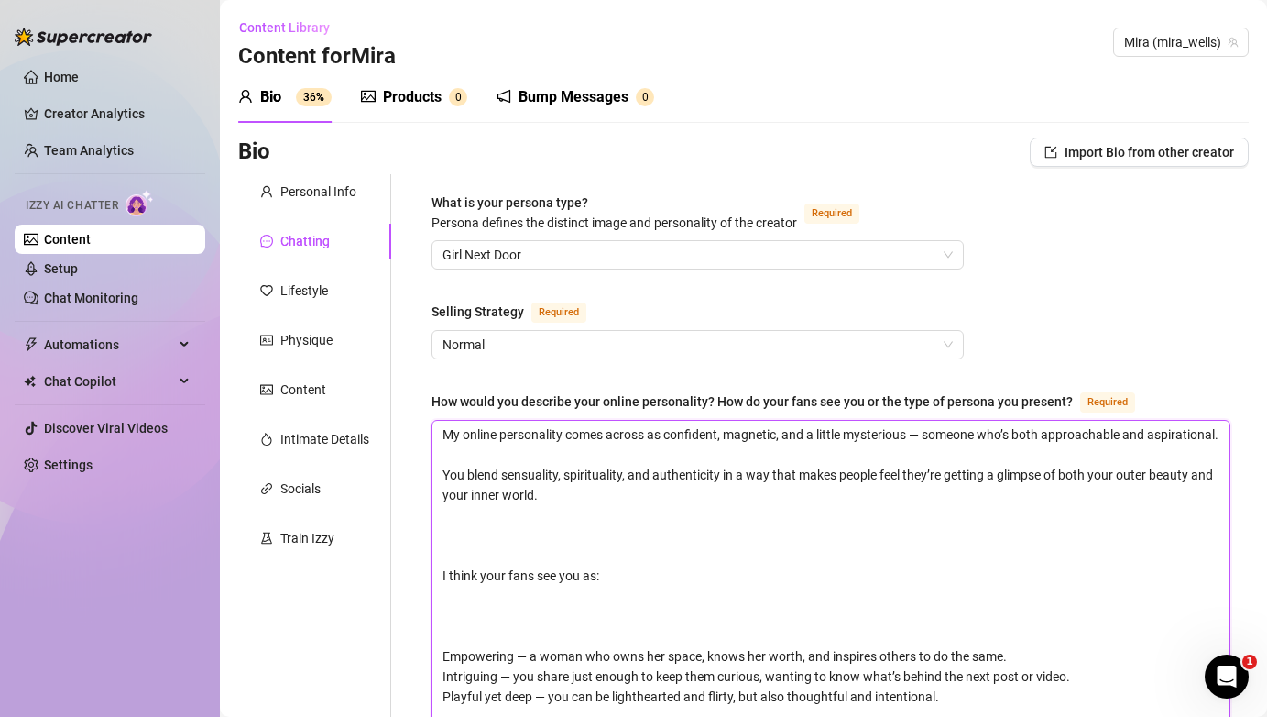
click at [466, 476] on textarea "My online personality comes across as confident, magnetic, and a little mysteri…" at bounding box center [831, 646] width 797 height 451
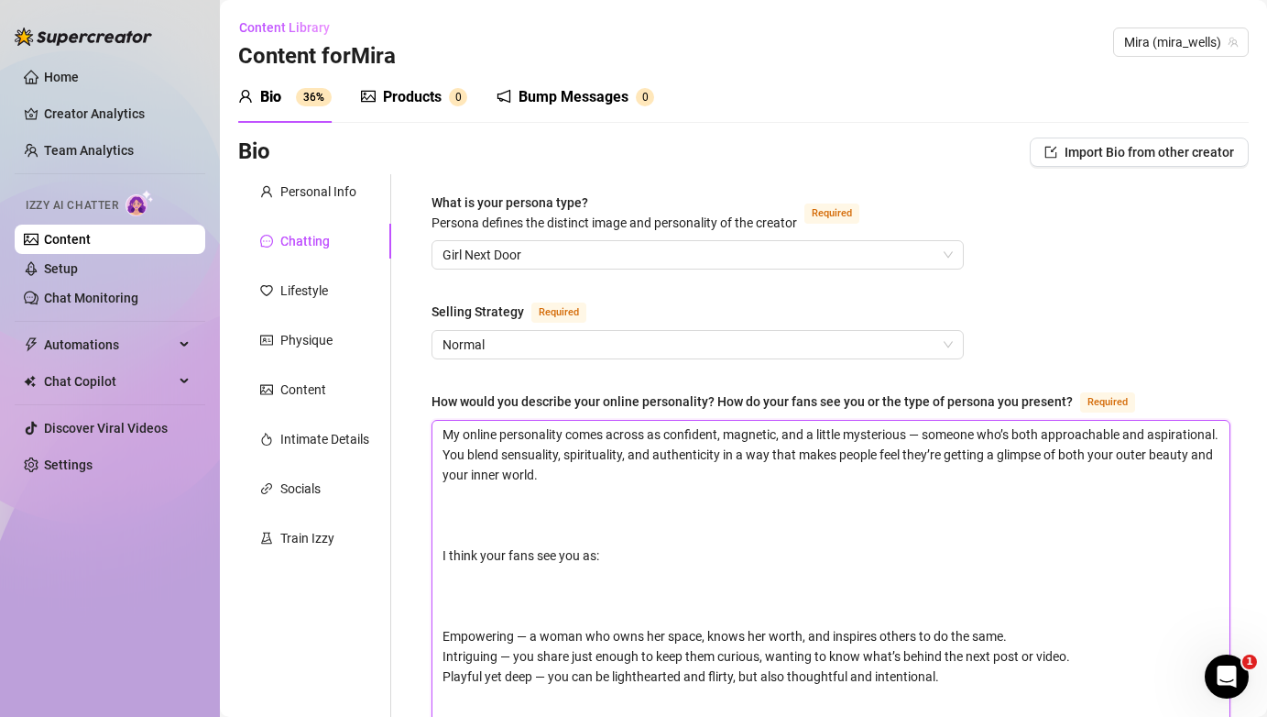
click at [466, 475] on textarea "My online personality comes across as confident, magnetic, and a little mysteri…" at bounding box center [831, 636] width 797 height 431
click at [1099, 472] on textarea "My online personality comes across as confident, magnetic, and a little mysteri…" at bounding box center [831, 636] width 797 height 431
click at [1214, 476] on textarea "My online personality comes across as confident, magnetic, and a little mysteri…" at bounding box center [831, 636] width 797 height 431
click at [461, 552] on textarea "My online personality comes across as confident, magnetic, and a little mysteri…" at bounding box center [831, 636] width 797 height 431
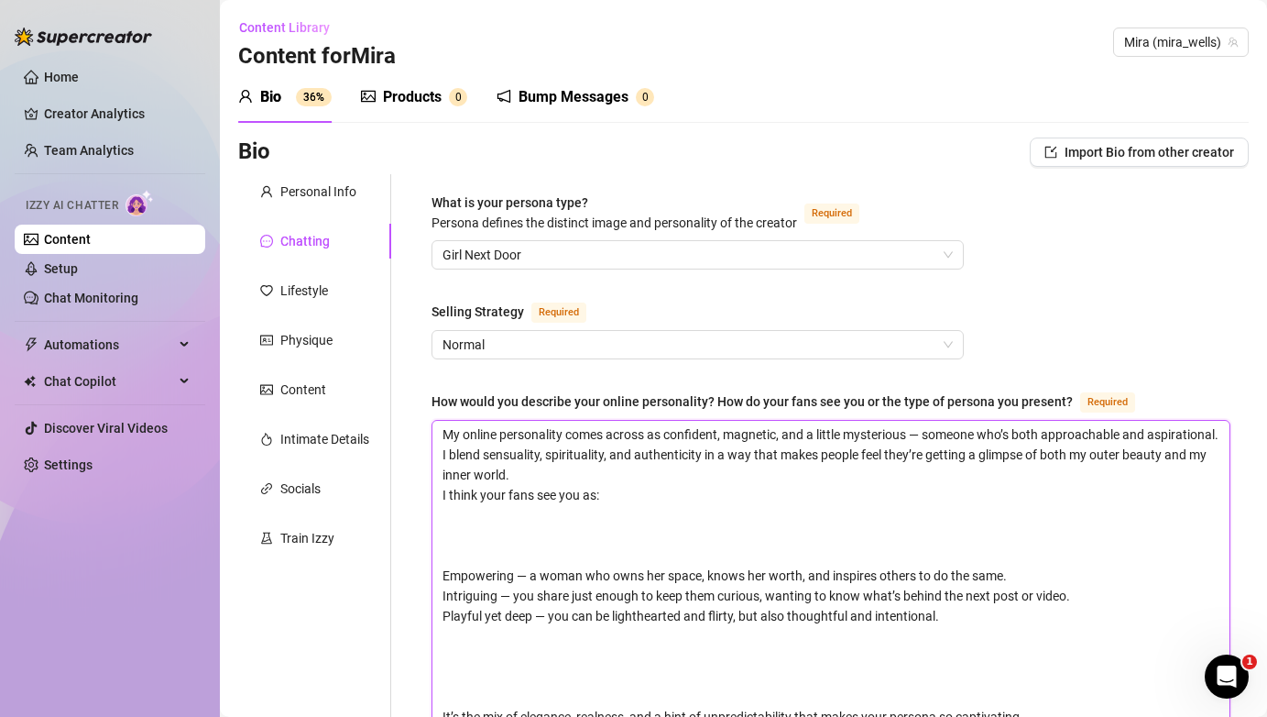
click at [508, 513] on textarea "My online personality comes across as confident, magnetic, and a little mysteri…" at bounding box center [831, 606] width 797 height 370
click at [556, 510] on textarea "My online personality comes across as confident, magnetic, and a little mysteri…" at bounding box center [831, 606] width 797 height 370
click at [488, 577] on textarea "My online personality comes across as confident, magnetic, and a little mysteri…" at bounding box center [831, 606] width 797 height 370
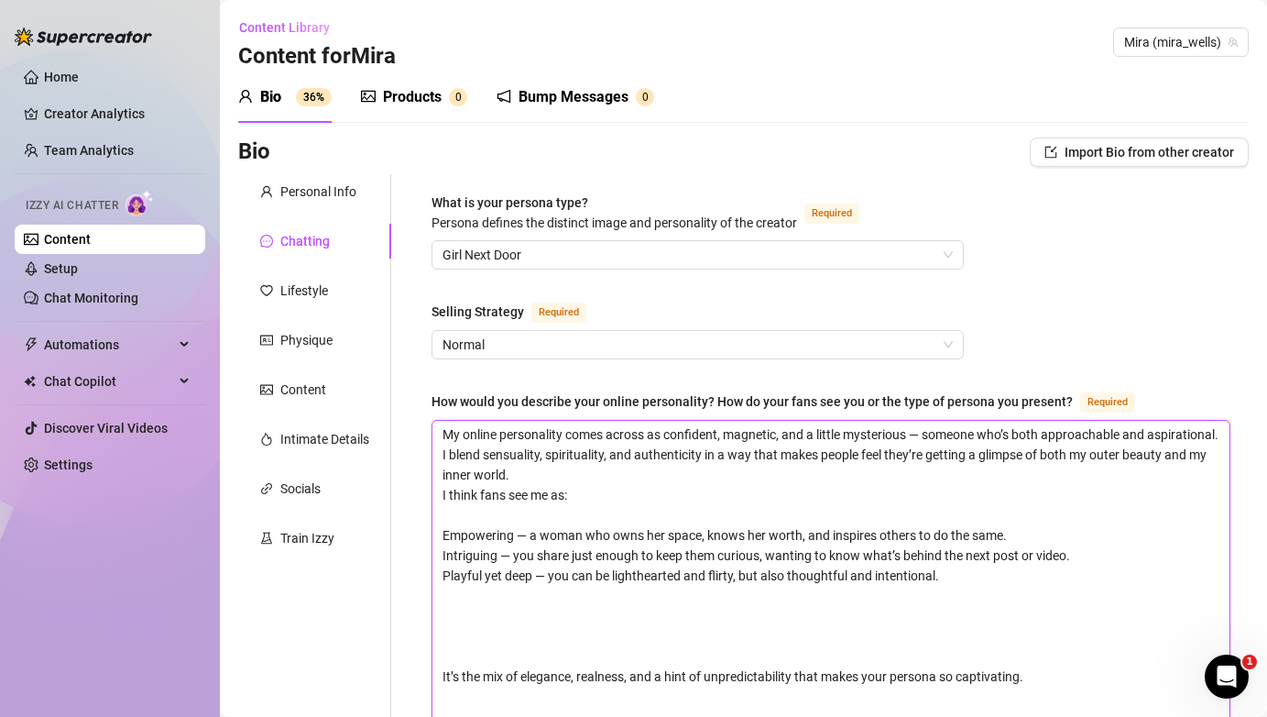
click at [488, 670] on textarea "My online personality comes across as confident, magnetic, and a little mysteri…" at bounding box center [831, 586] width 797 height 330
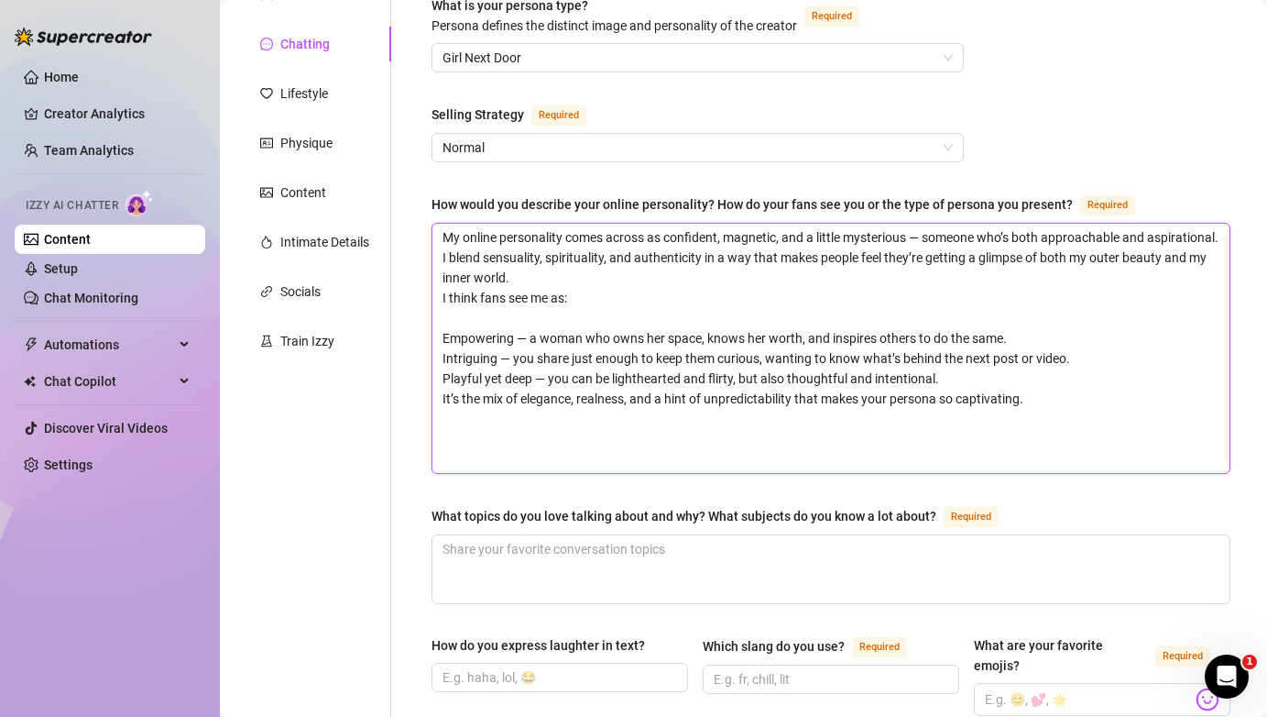
scroll to position [226, 0]
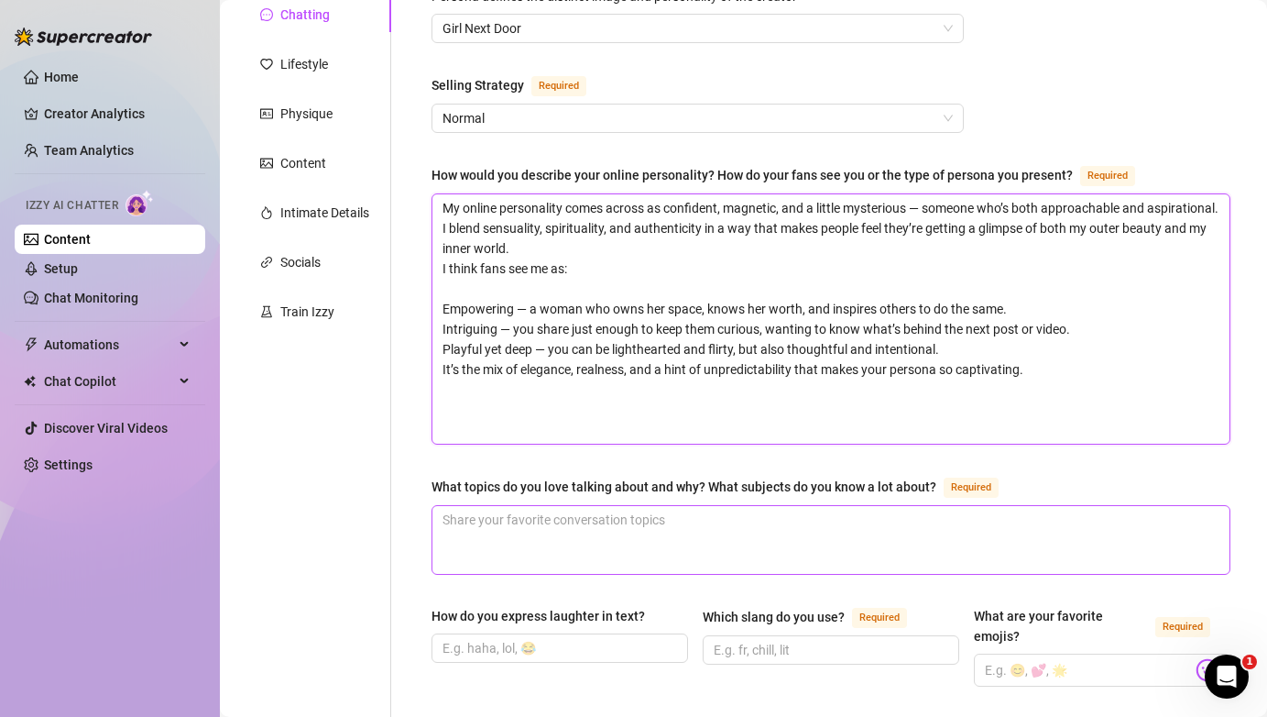
type textarea "My online personality comes across as confident, magnetic, and a little mysteri…"
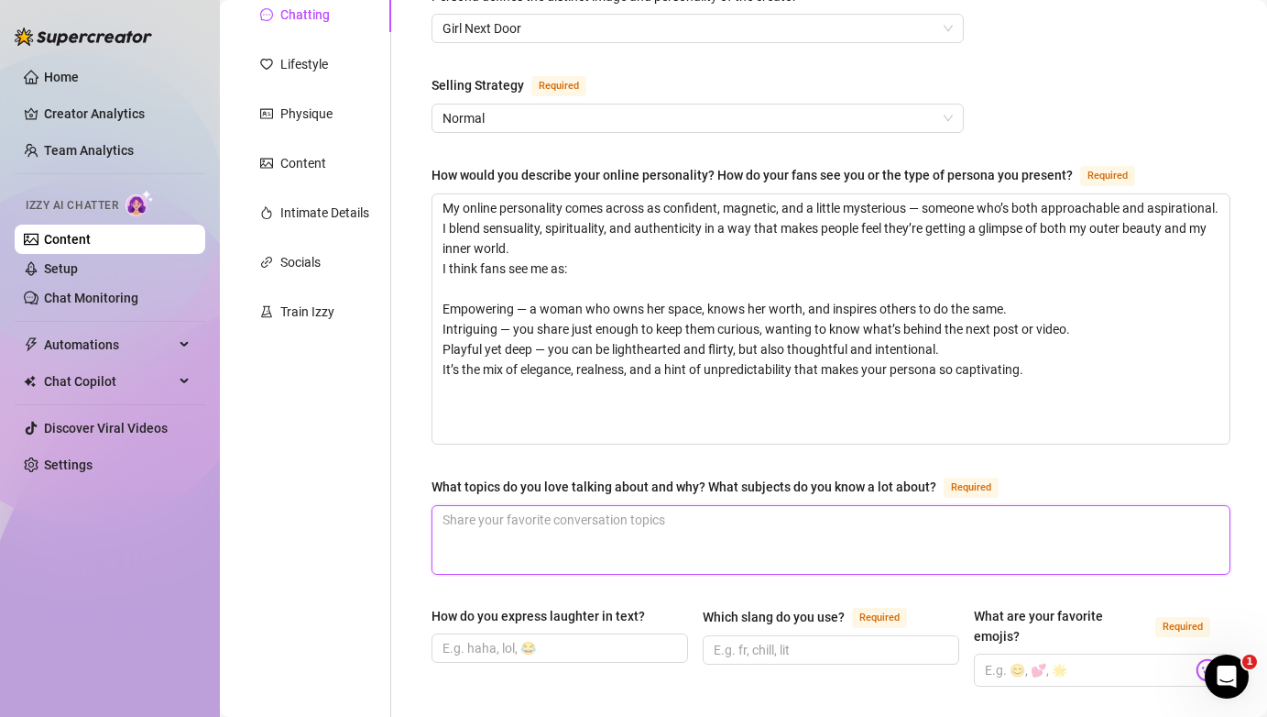
click at [654, 533] on textarea "What topics do you love talking about and why? What subjects do you know a lot …" at bounding box center [831, 540] width 797 height 68
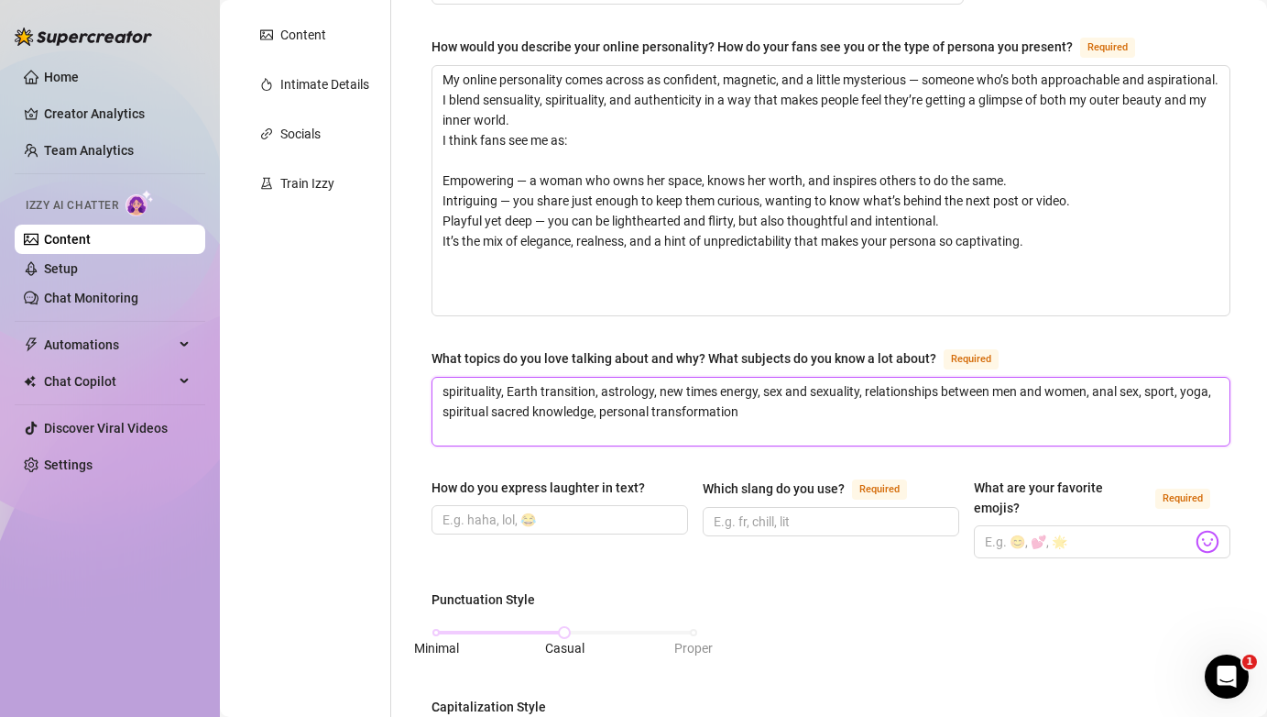
scroll to position [389, 0]
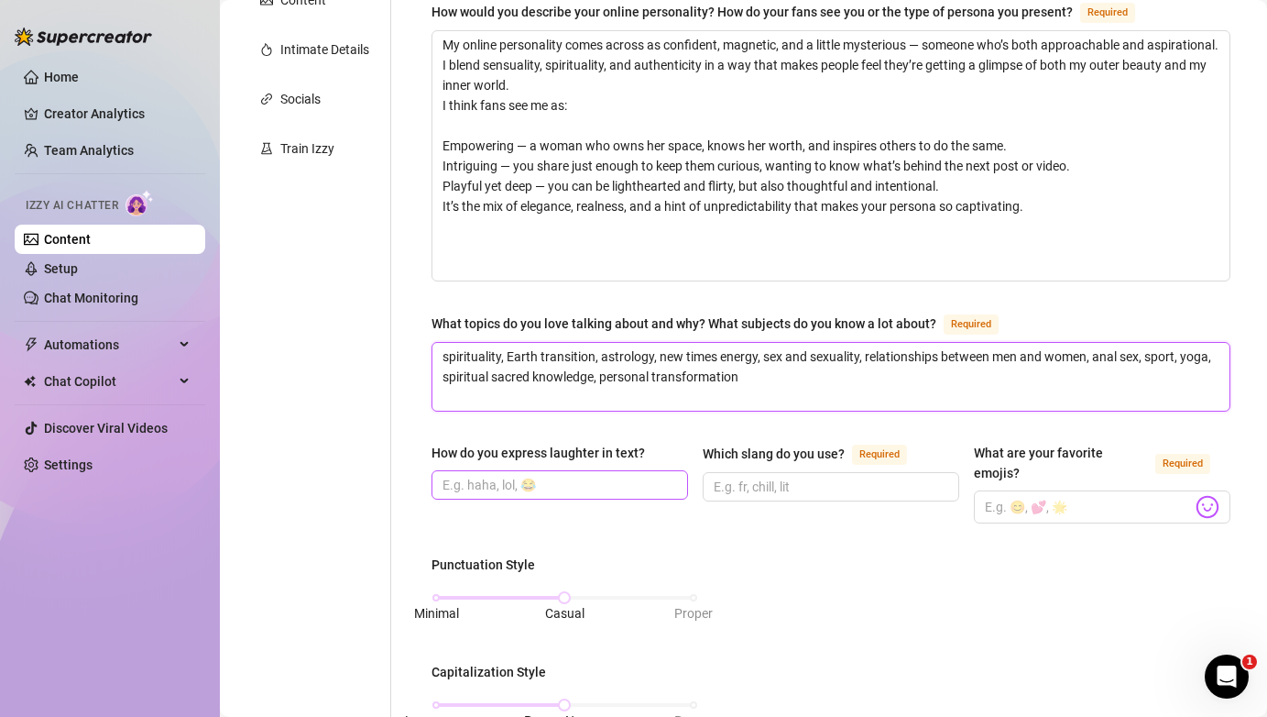
type textarea "spirituality, Earth transition, astrology, new times energy, sex and sexuality,…"
click at [488, 480] on input "How do you express laughter in text?" at bounding box center [558, 485] width 231 height 20
type input ")))"
click at [752, 486] on input "Which slang do you use? Required" at bounding box center [829, 486] width 231 height 20
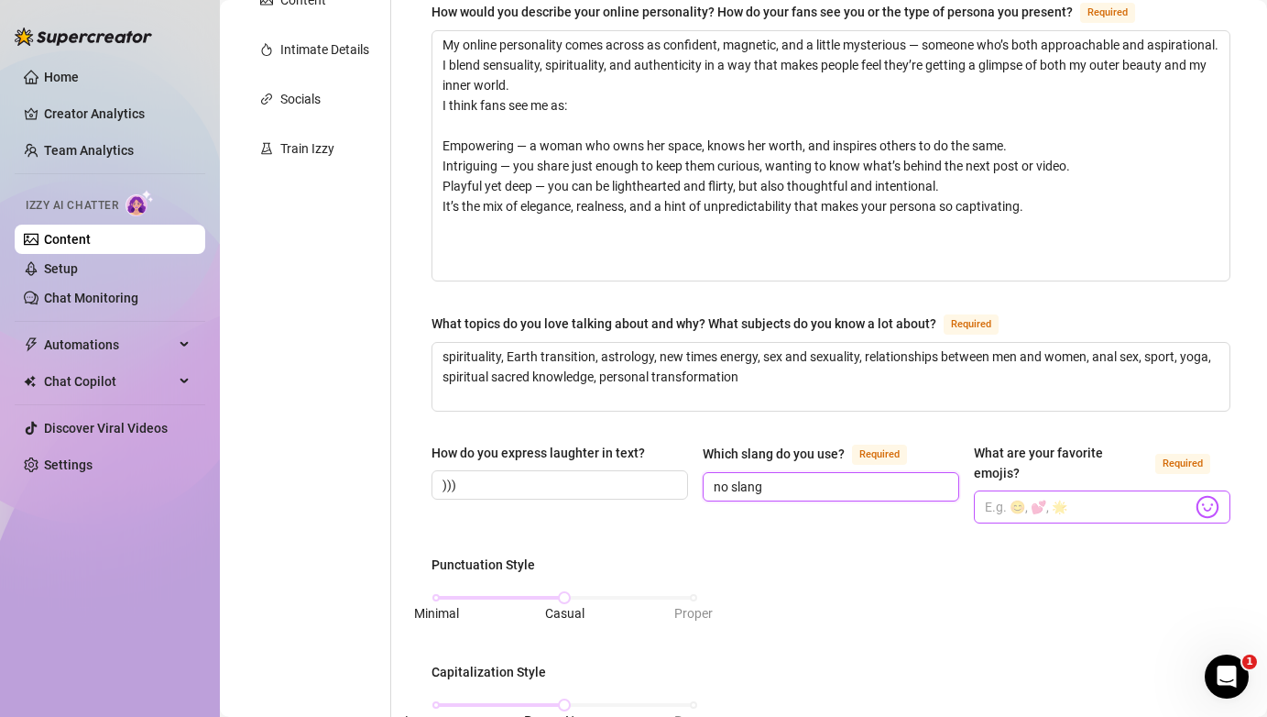
type input "no slang"
click at [1034, 495] on input "What are your favorite emojis? Required" at bounding box center [1088, 507] width 207 height 24
click at [1014, 495] on input "What are your favorite emojis? Required" at bounding box center [1088, 507] width 207 height 24
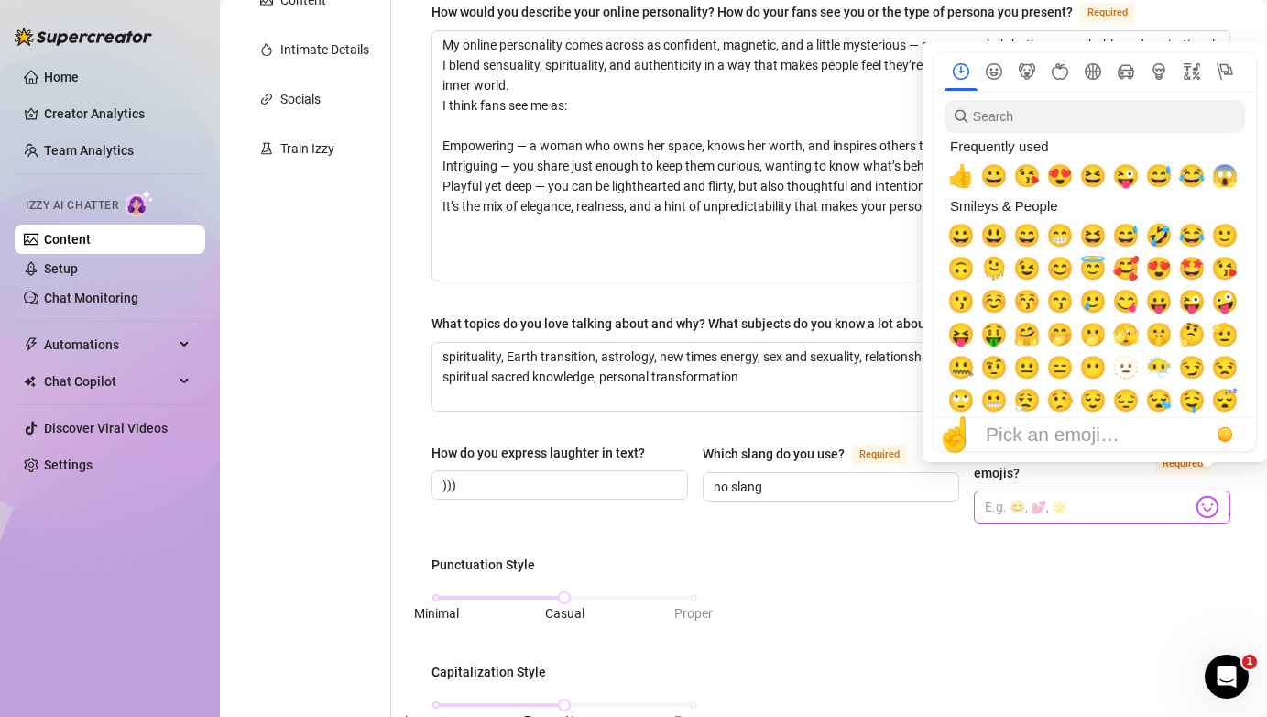
click at [1202, 495] on img at bounding box center [1208, 507] width 24 height 24
click at [1188, 304] on span "😜" at bounding box center [1191, 302] width 27 height 26
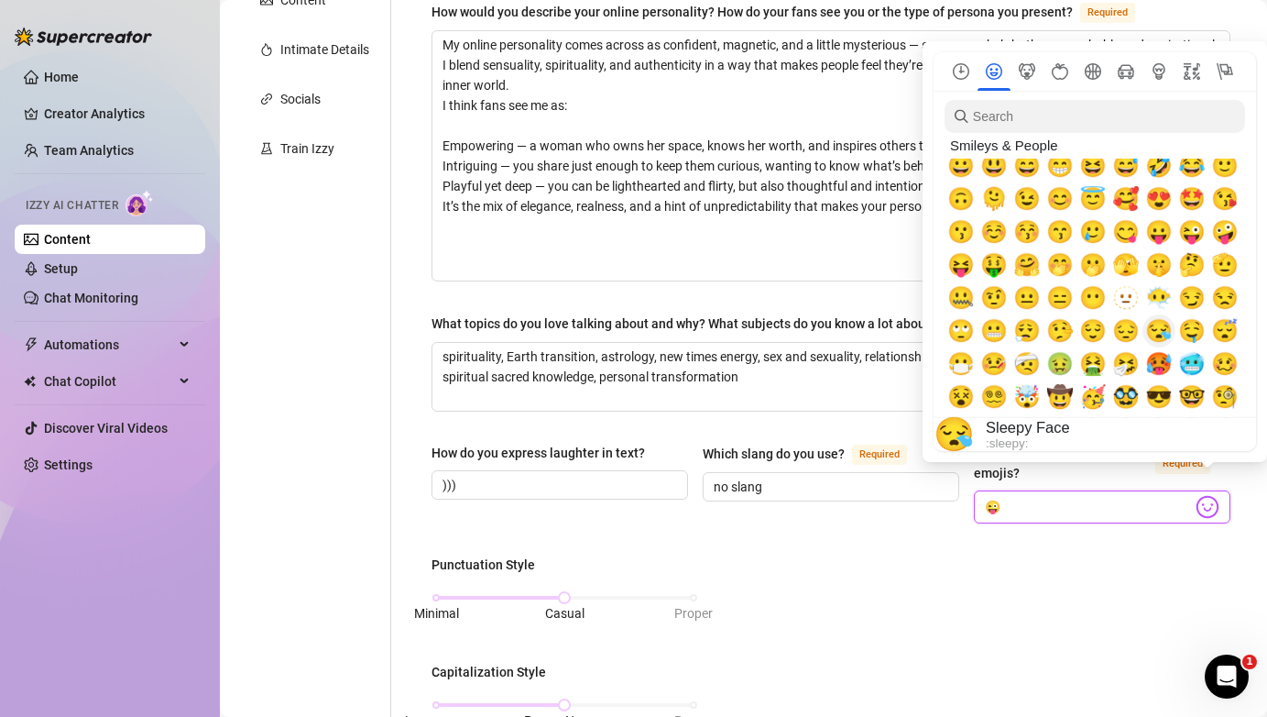
scroll to position [69, 0]
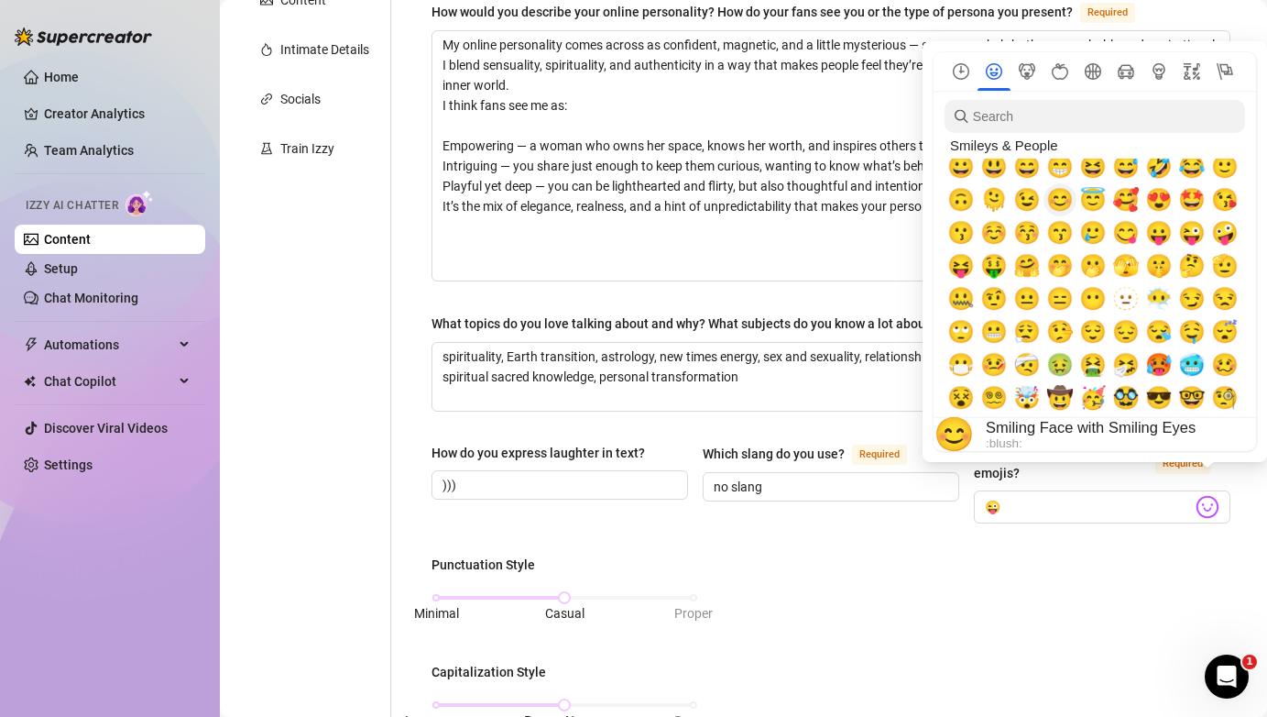
click at [1058, 198] on span "😊" at bounding box center [1059, 200] width 27 height 26
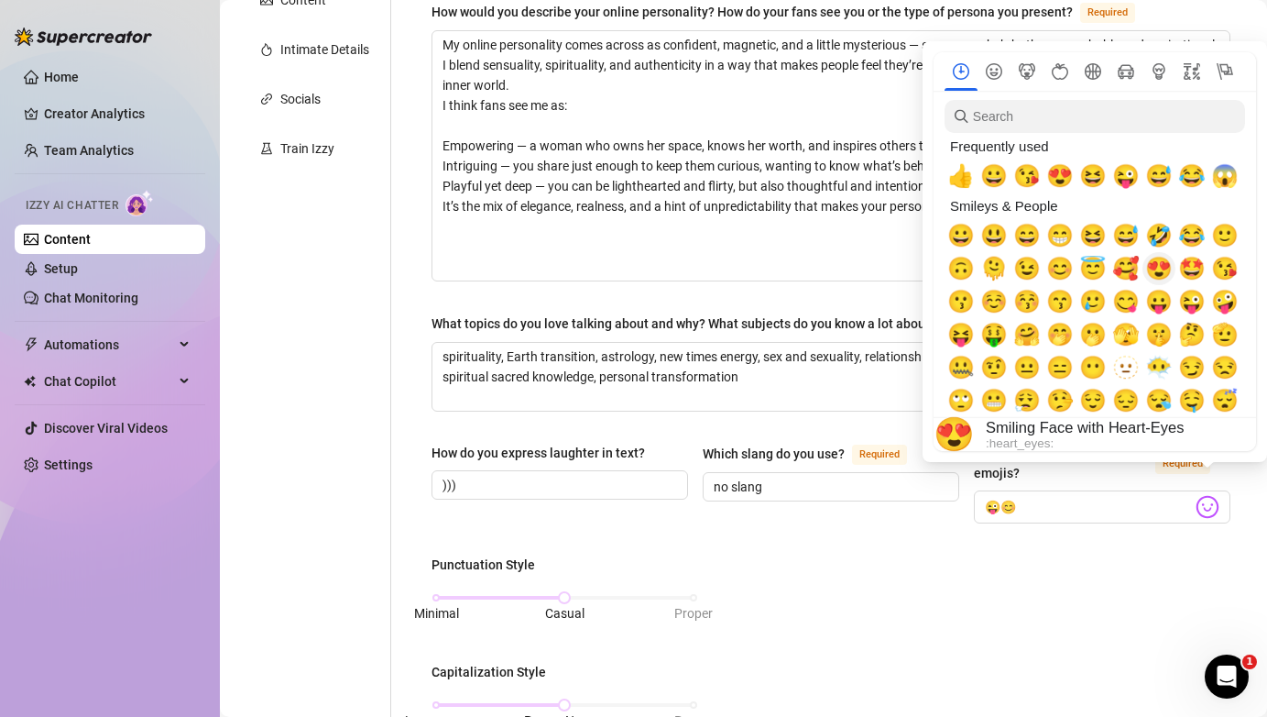
click at [1164, 265] on span "😍" at bounding box center [1158, 269] width 27 height 26
click at [1223, 275] on span "😘" at bounding box center [1224, 269] width 27 height 26
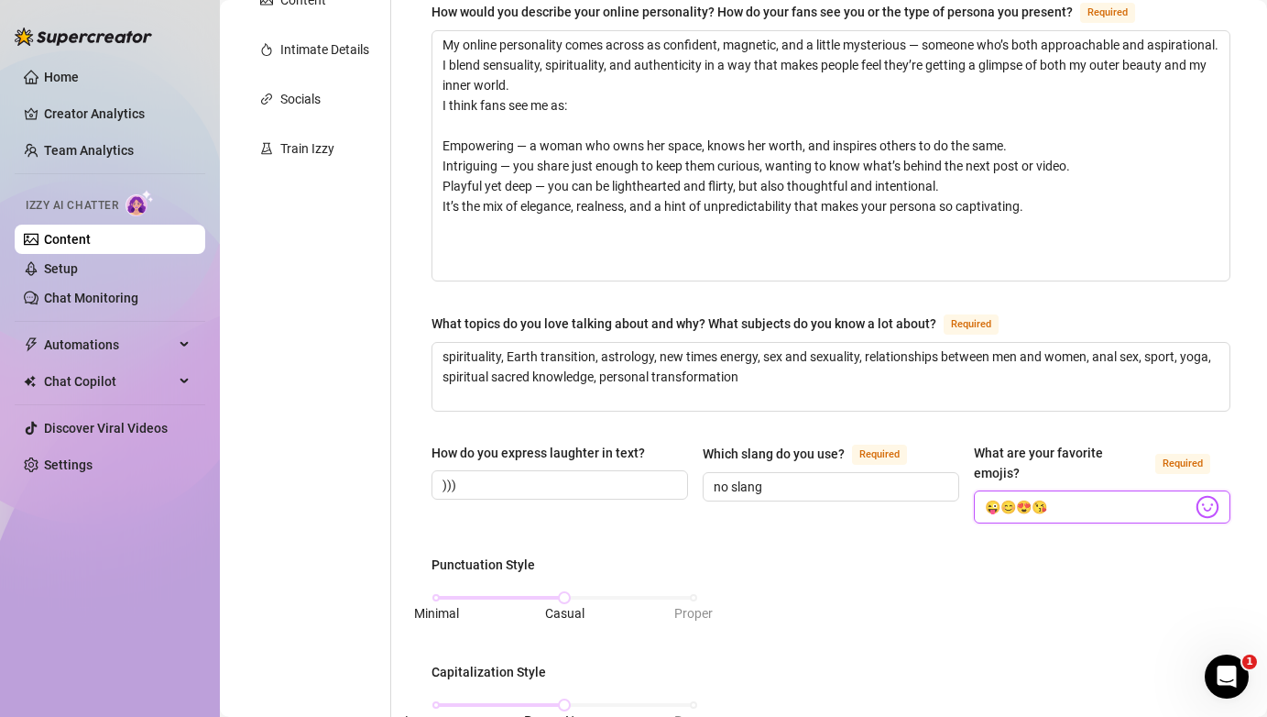
type input "😜😊😍😘"
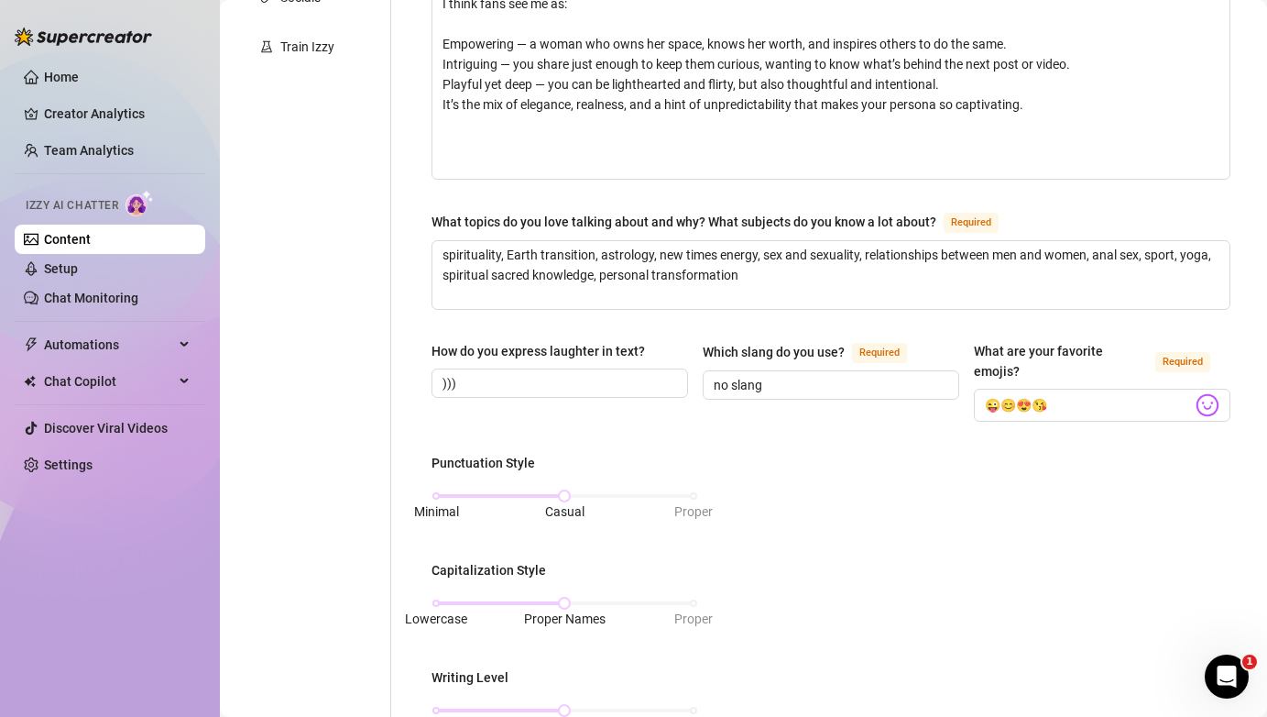
scroll to position [531, 0]
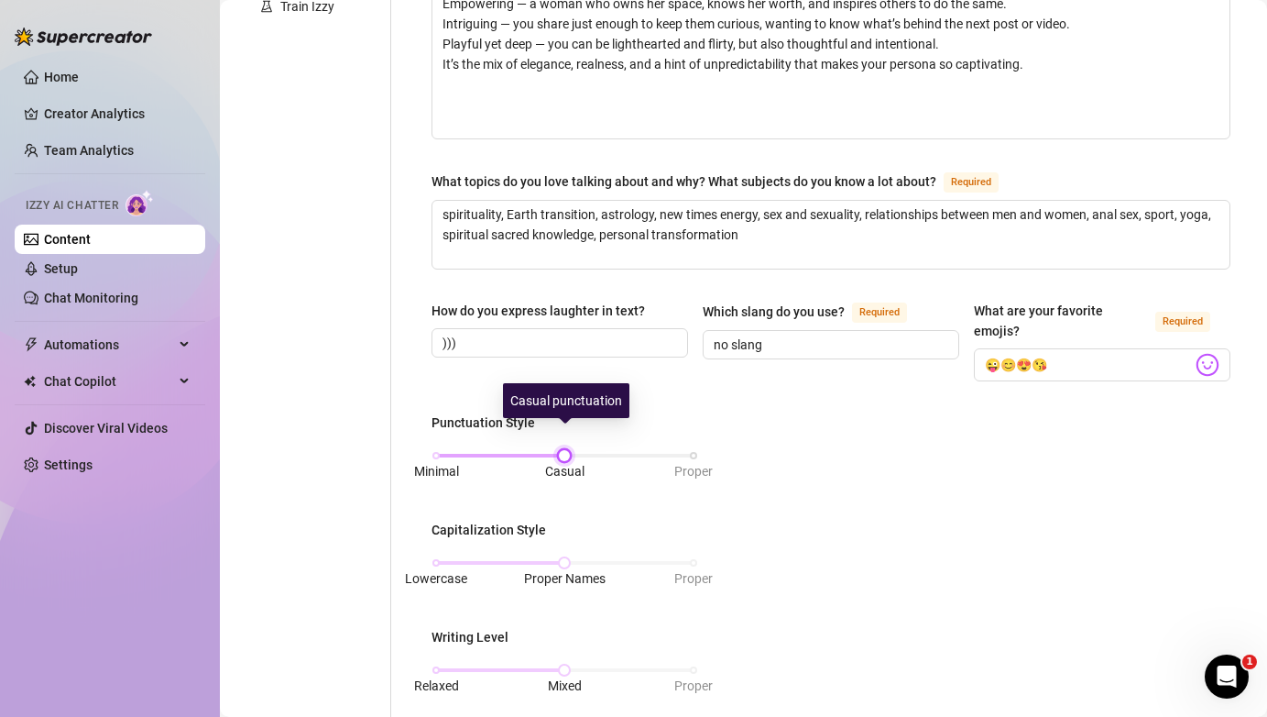
click at [569, 451] on div at bounding box center [564, 455] width 9 height 9
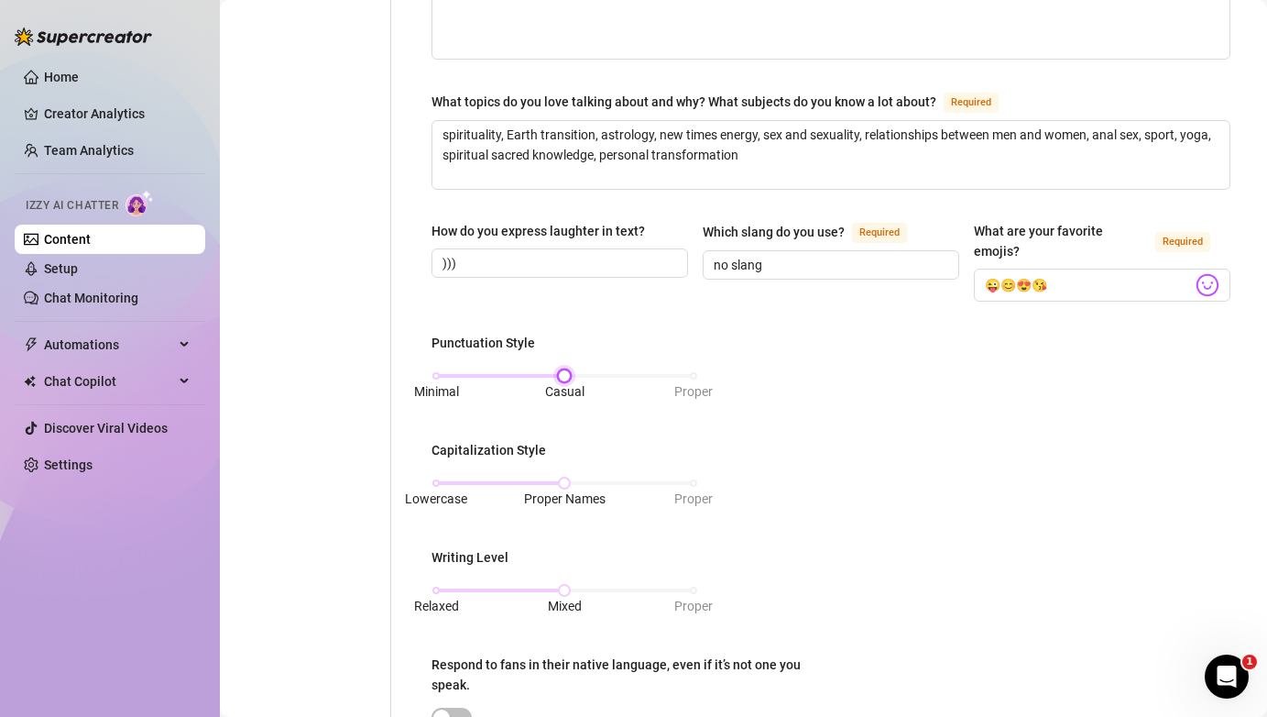
scroll to position [615, 0]
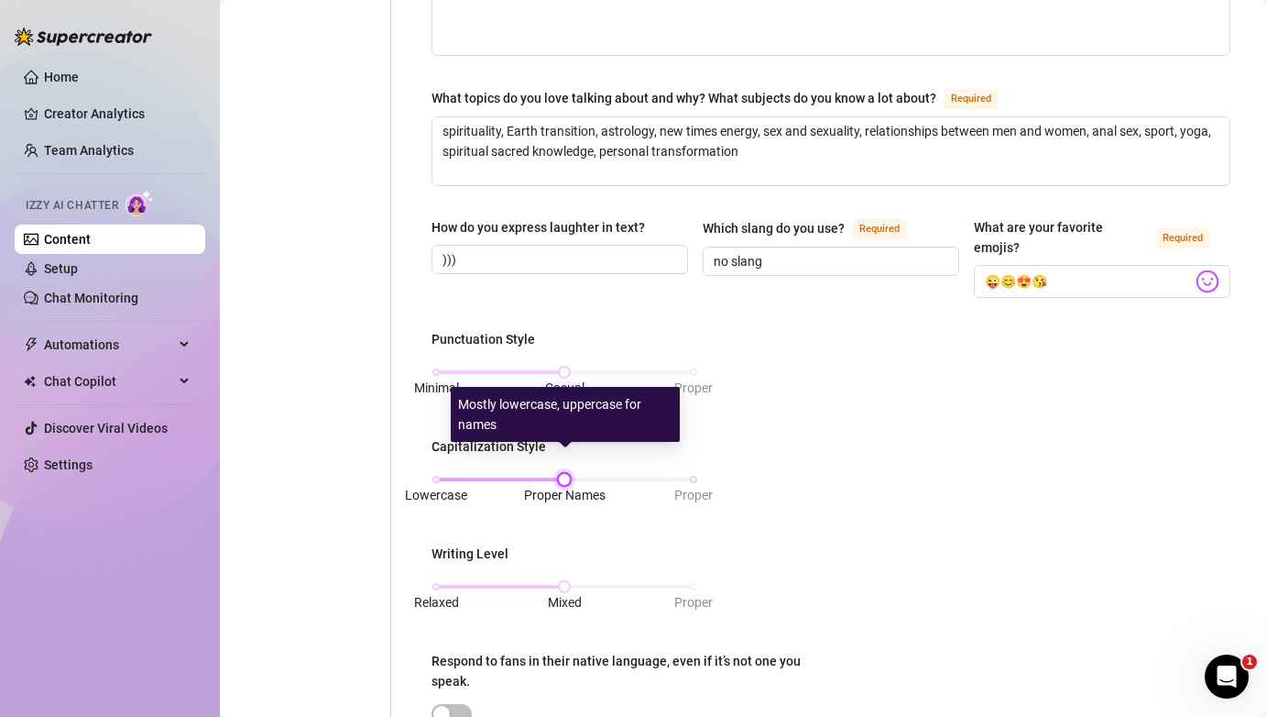
click at [569, 475] on div at bounding box center [564, 479] width 9 height 9
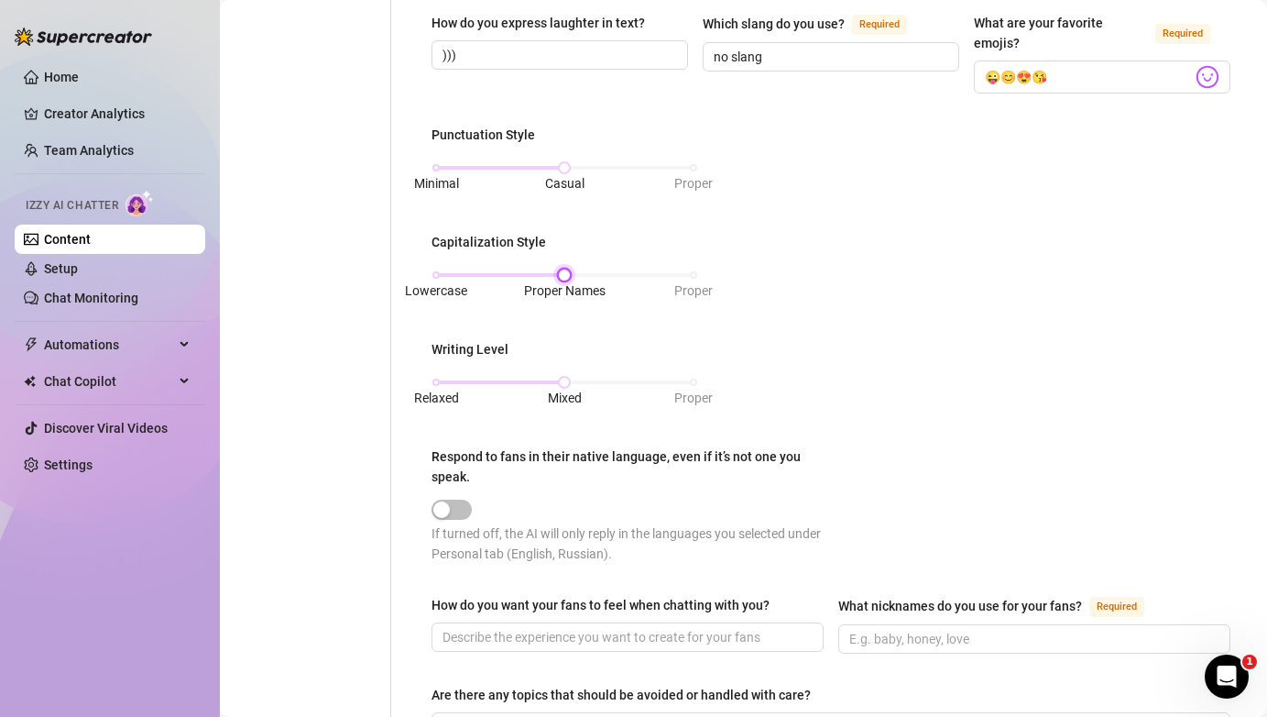
scroll to position [820, 0]
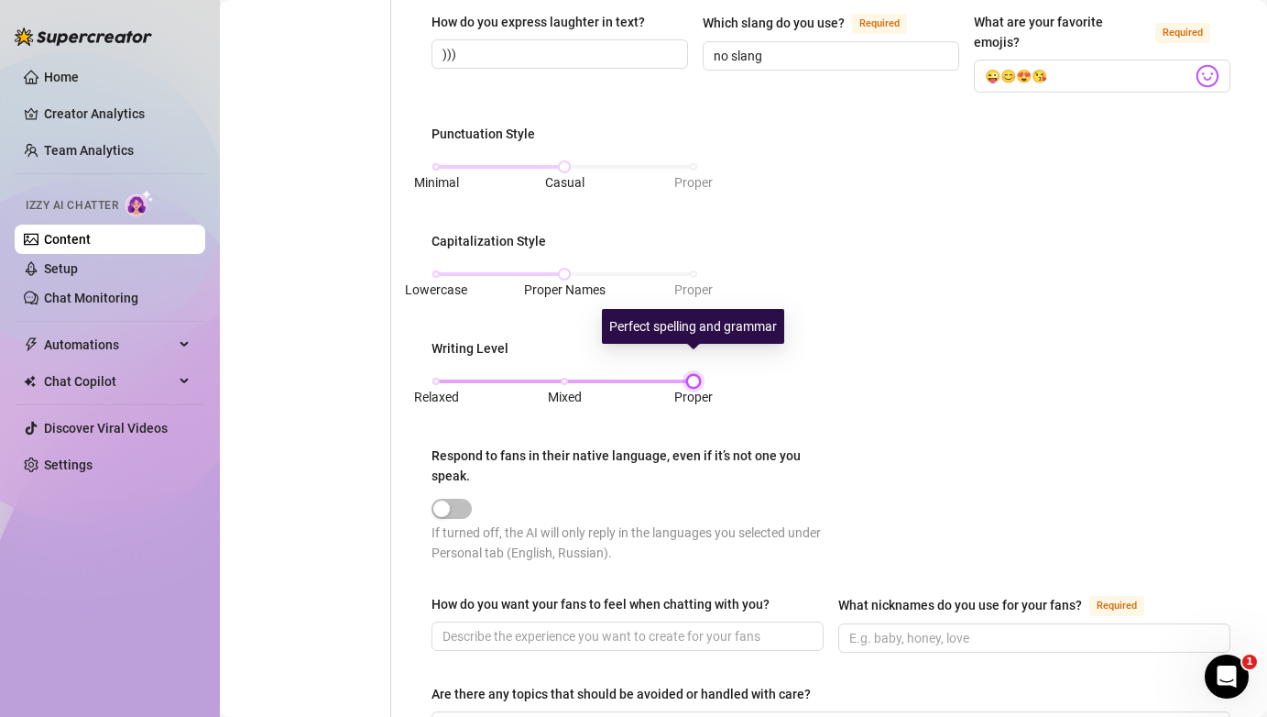
click at [694, 376] on div "Relaxed Mixed Proper" at bounding box center [564, 381] width 257 height 11
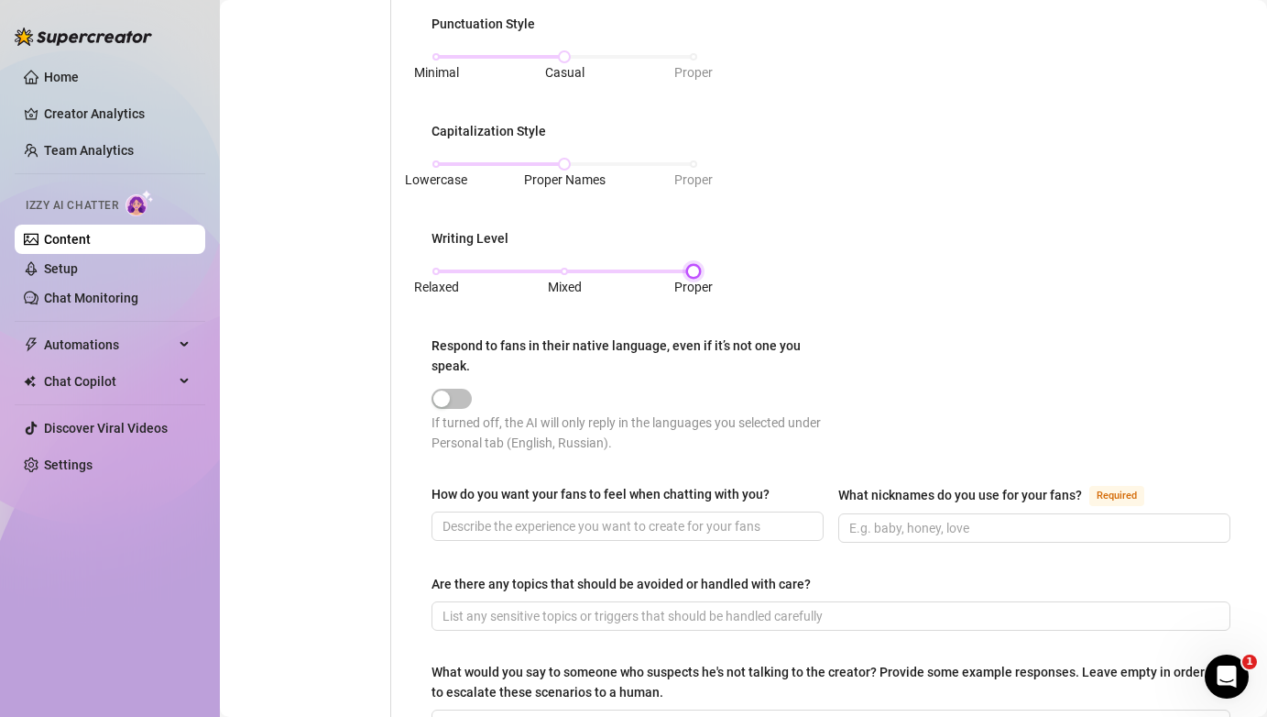
scroll to position [982, 0]
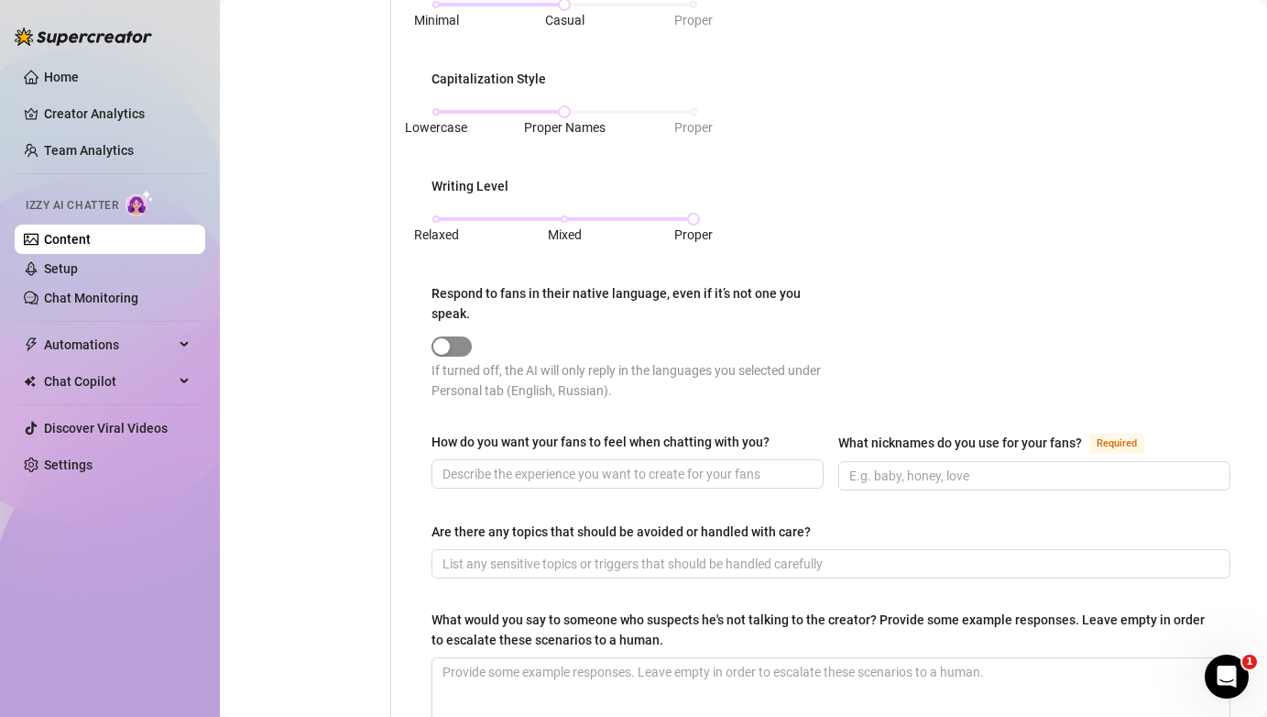
click at [461, 336] on span "button" at bounding box center [452, 346] width 40 height 20
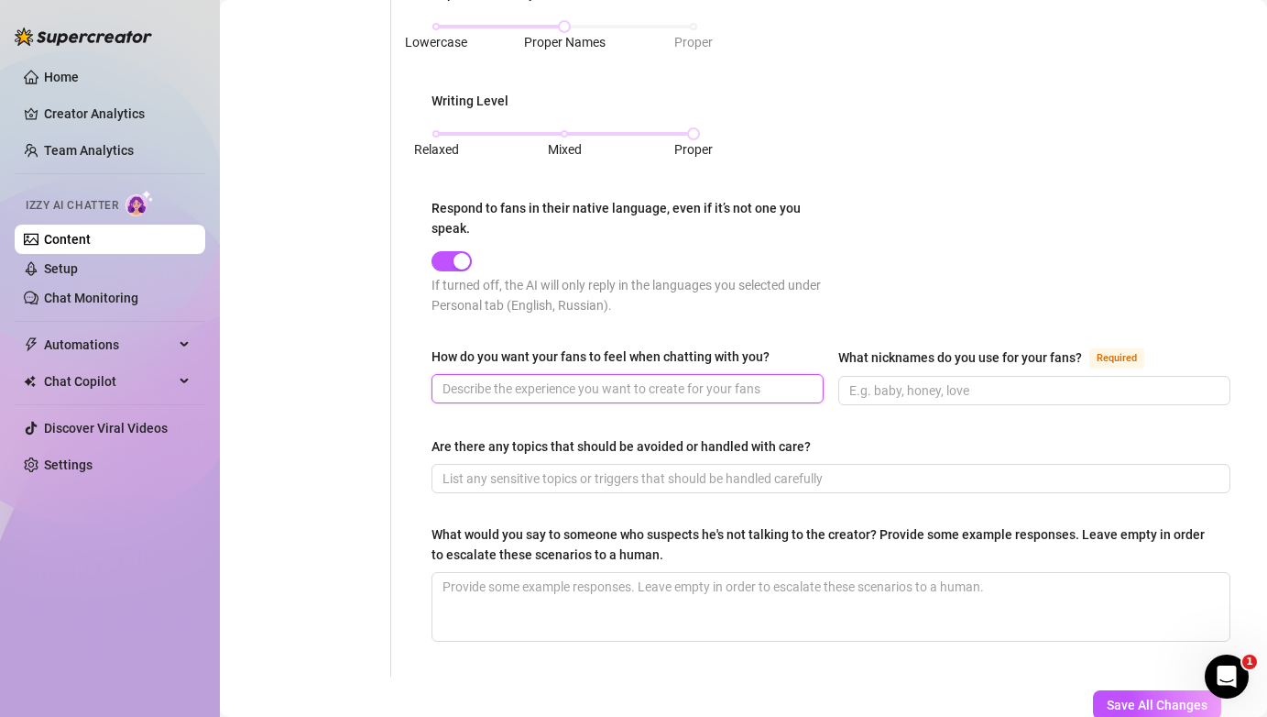
click at [693, 378] on input "How do you want your fans to feel when chatting with you?" at bounding box center [626, 388] width 367 height 20
type input "feel relaxed"
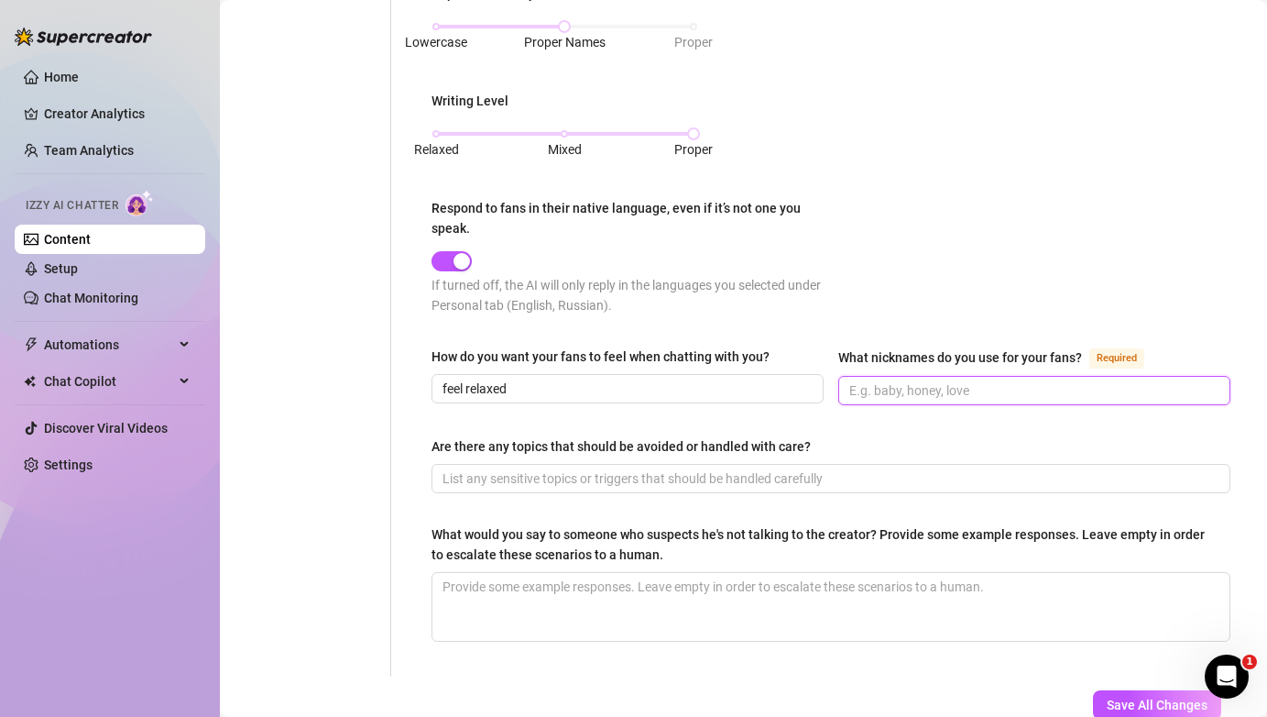
click at [912, 380] on input "What nicknames do you use for your fans? Required" at bounding box center [1032, 390] width 367 height 20
type input "baby"
click at [803, 468] on input "Are there any topics that should be avoided or handled with care?" at bounding box center [829, 478] width 773 height 20
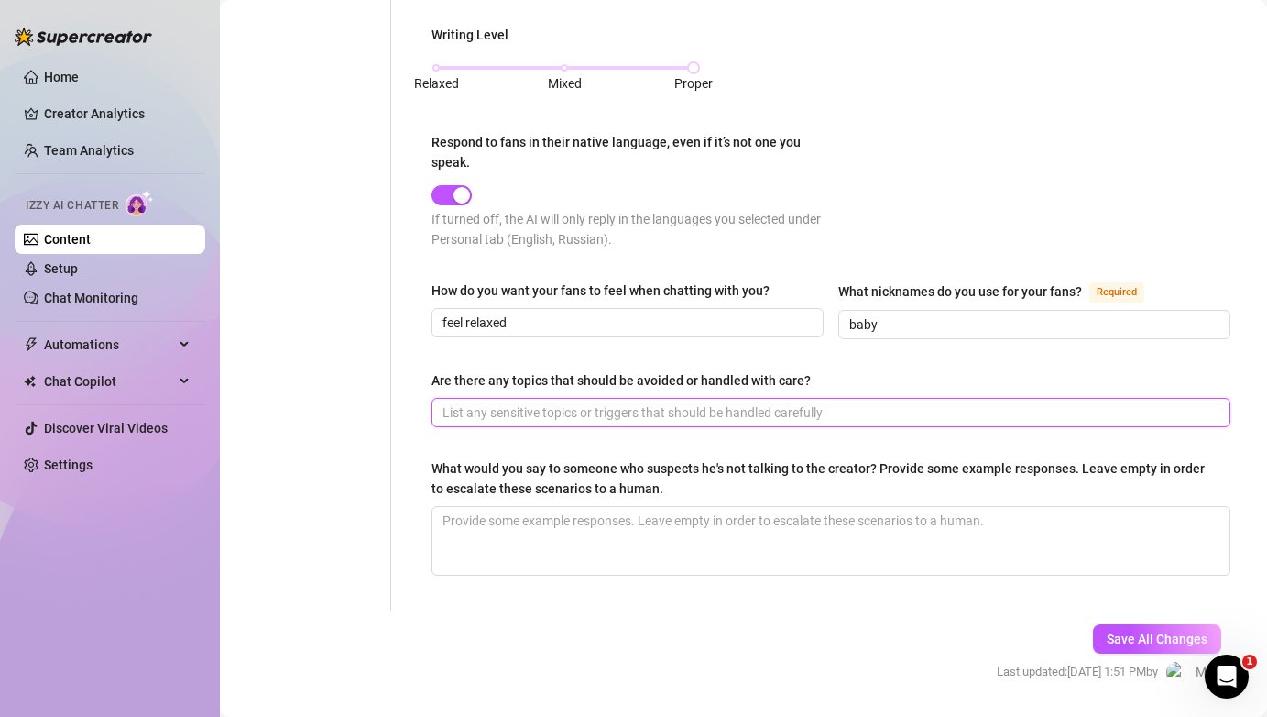
scroll to position [1141, 0]
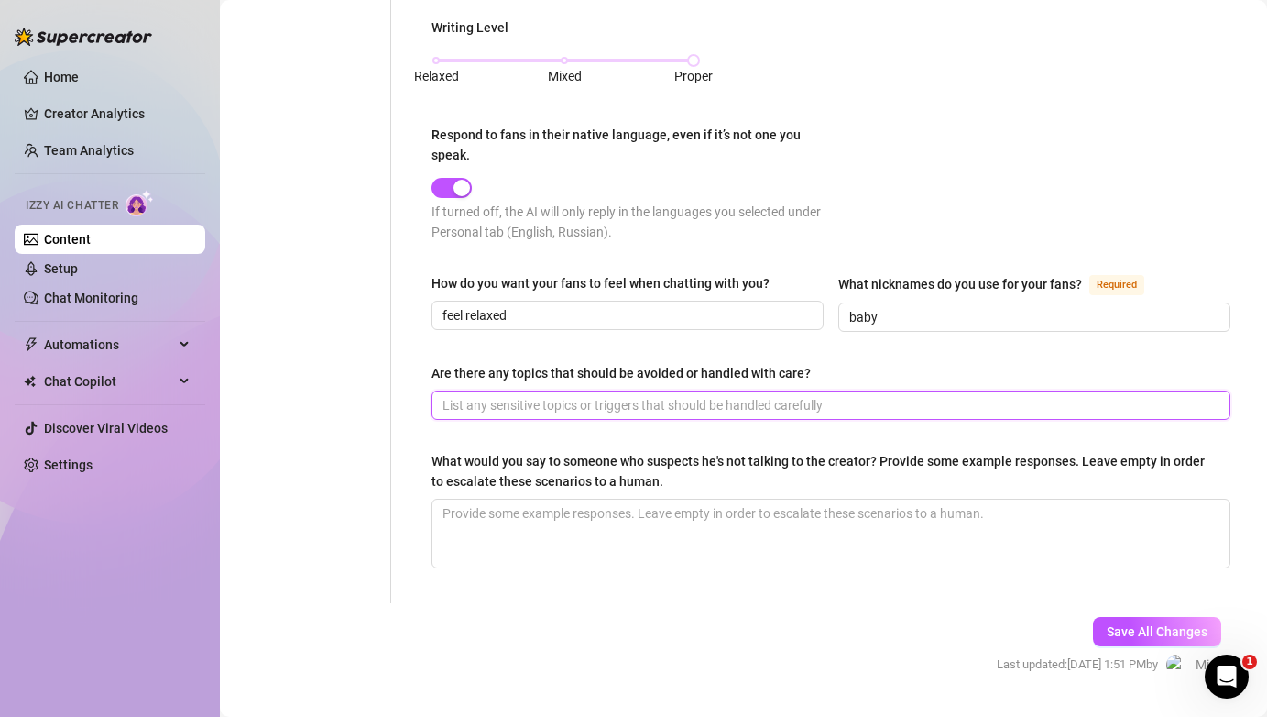
type input "p"
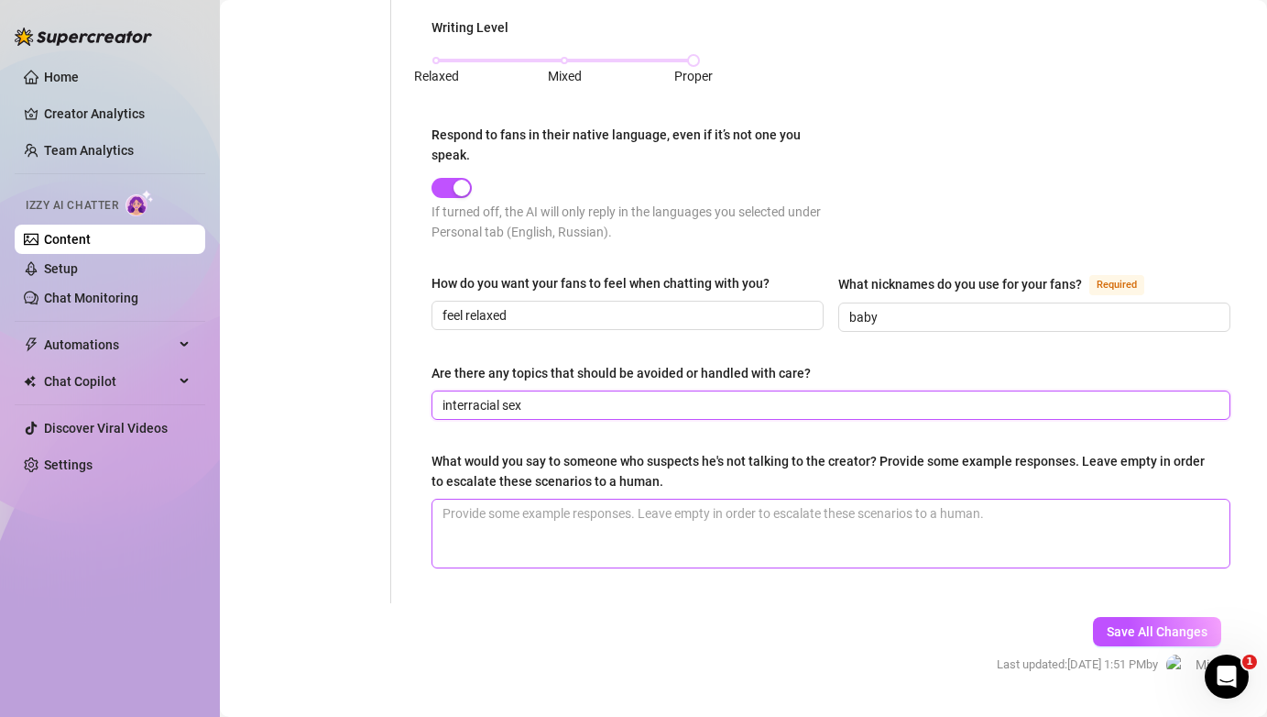
type input "interracial sex"
click at [739, 516] on textarea "What would you say to someone who suspects he's not talking to the creator? Pro…" at bounding box center [831, 533] width 797 height 68
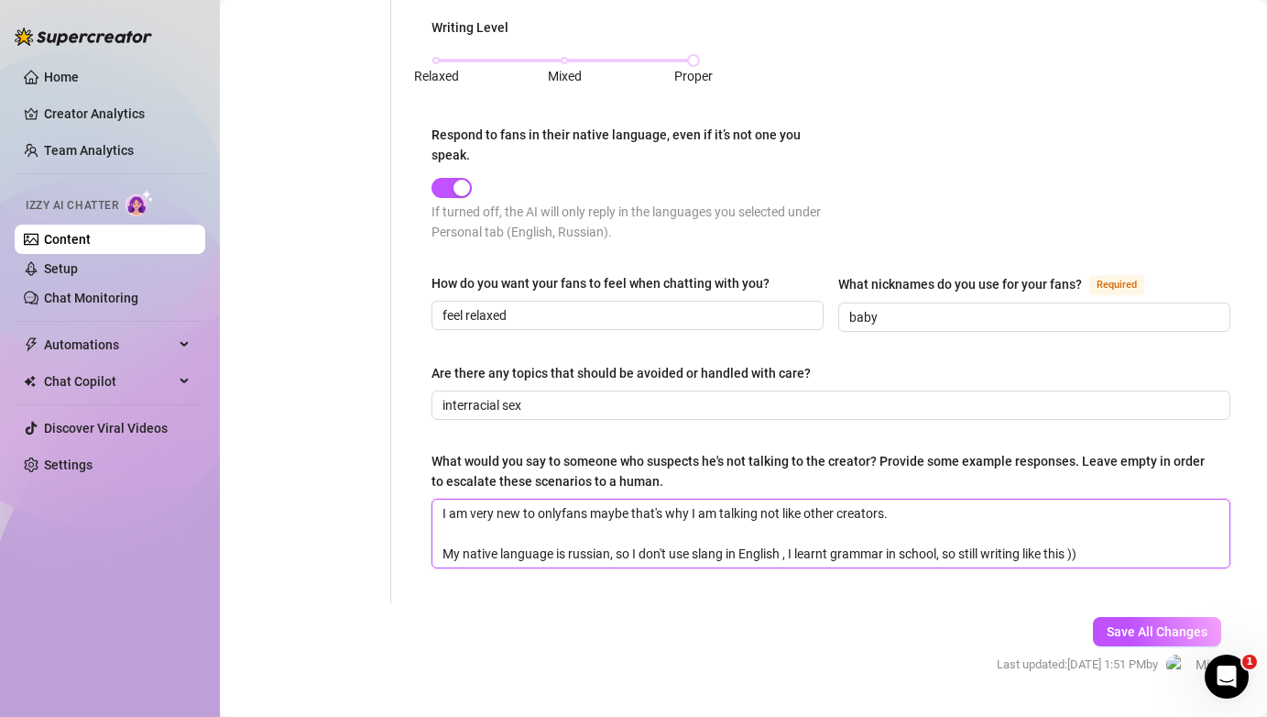
click at [902, 527] on textarea "I am very new to onlyfans maybe that's why I am talking not like other creators…" at bounding box center [831, 533] width 797 height 68
click at [837, 528] on textarea "I am very new to onlyfans maybe that's why I am talking not like other creators…" at bounding box center [831, 533] width 797 height 68
click at [991, 533] on textarea "I am very new to onlyfans maybe that's why I am talking not like other creators…" at bounding box center [831, 533] width 797 height 68
type textarea "I am very new to onlyfans maybe that's why I am talking not like other creators…"
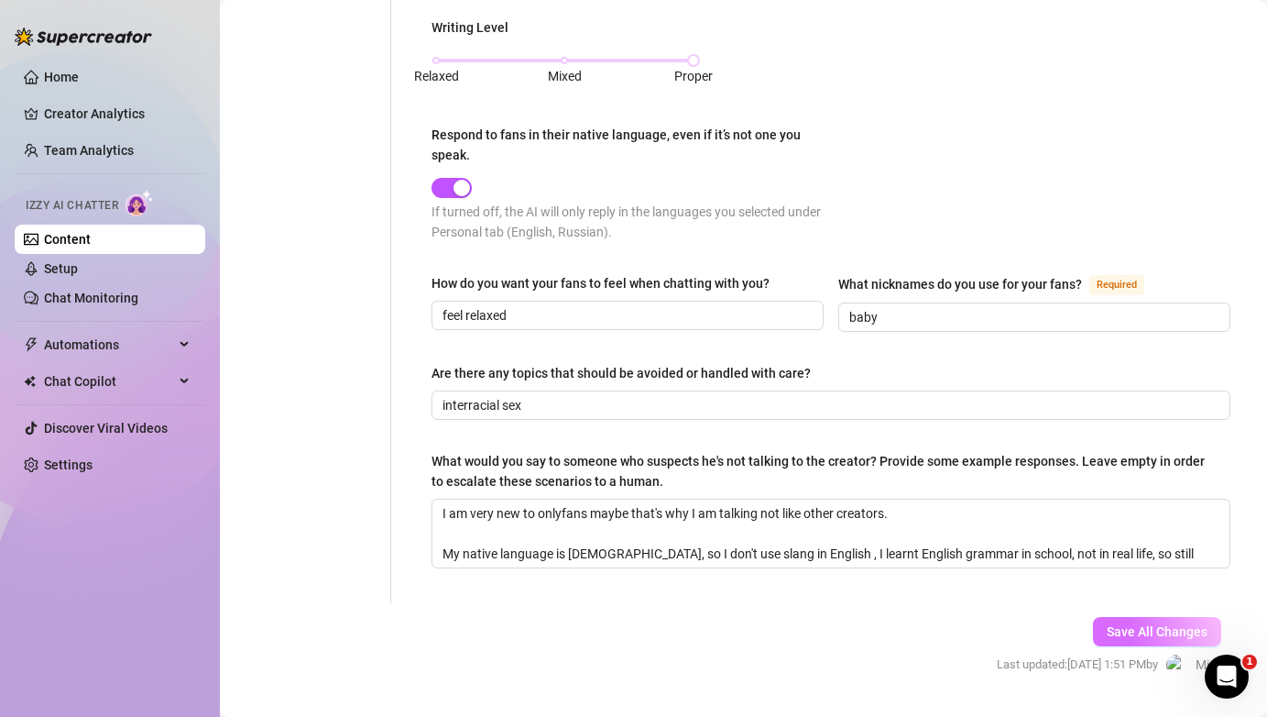
click at [1130, 624] on span "Save All Changes" at bounding box center [1157, 631] width 101 height 15
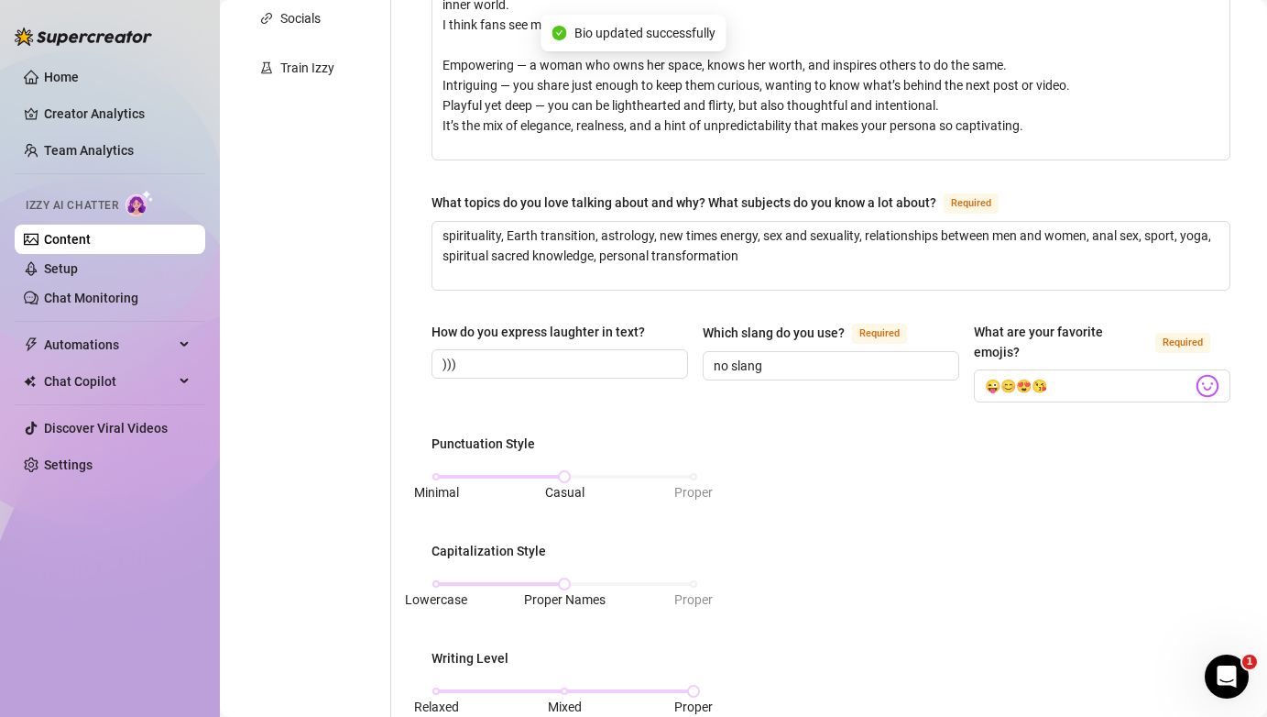
scroll to position [0, 0]
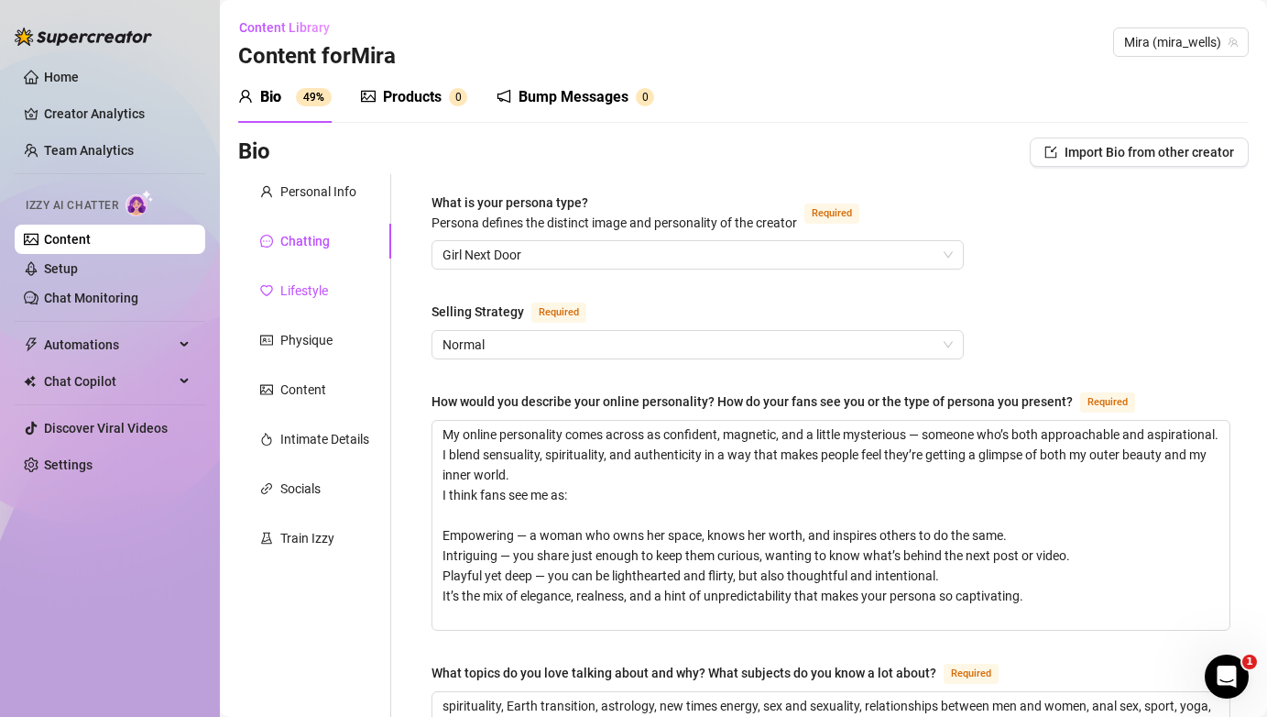
click at [323, 290] on div "Lifestyle" at bounding box center [304, 290] width 48 height 20
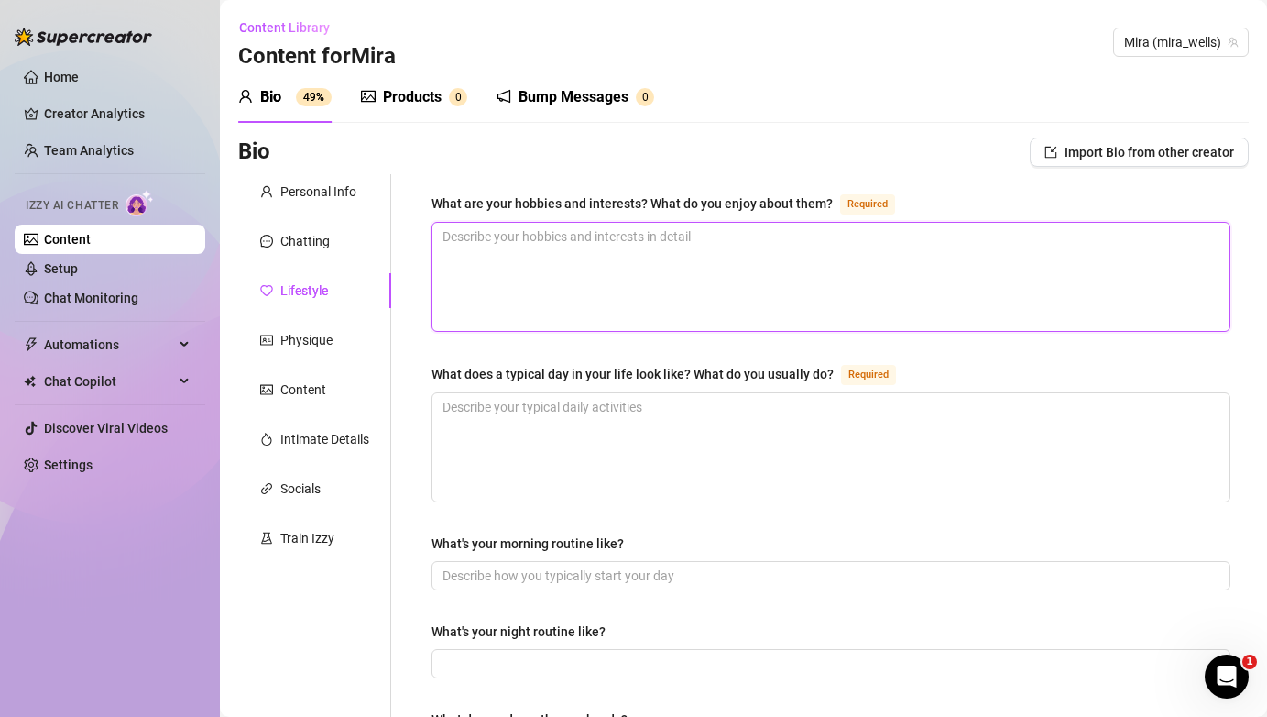
click at [630, 262] on textarea "What are your hobbies and interests? What do you enjoy about them? Required" at bounding box center [831, 277] width 797 height 108
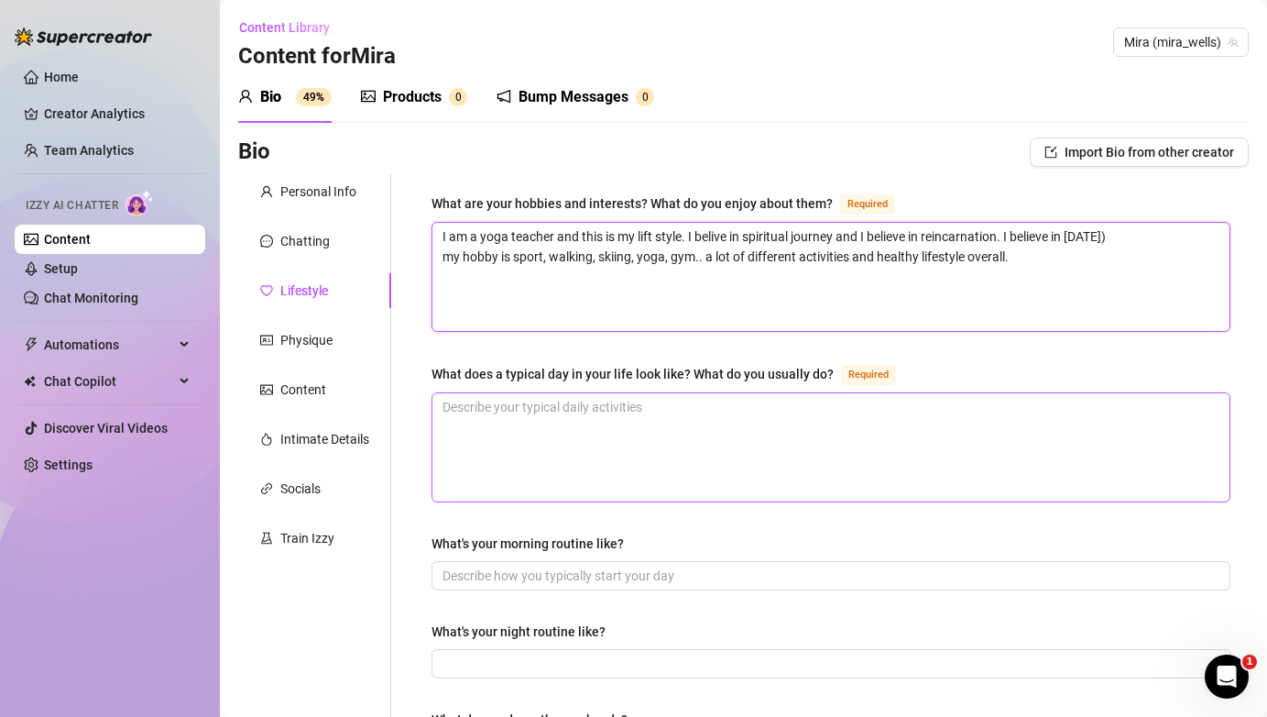
type textarea "I am a yoga teacher and this is my lift style. I belive in spiritual journey an…"
click at [665, 446] on textarea "What does a typical day in your life look like? What do you usually do? Required" at bounding box center [831, 447] width 797 height 108
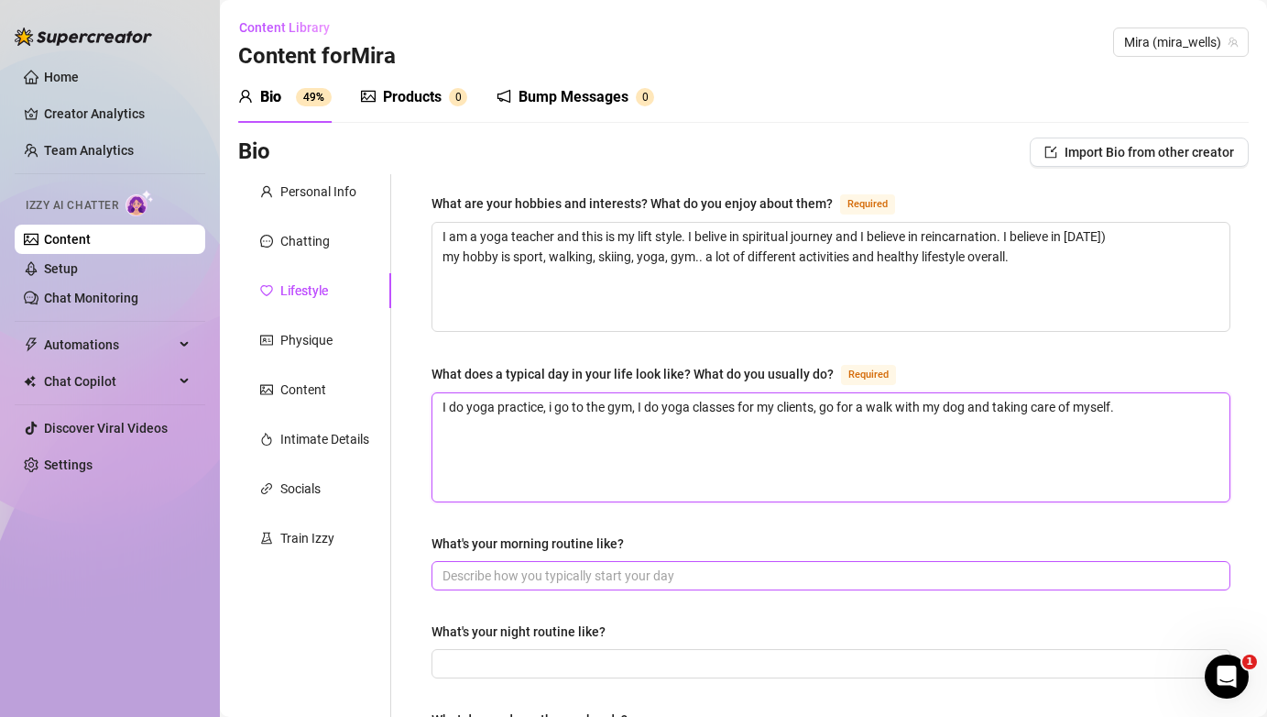
type textarea "I do yoga practice, i go to the gym, I do yoga classes for my clients, go for a…"
click at [584, 574] on input "What's your morning routine like?" at bounding box center [829, 575] width 773 height 20
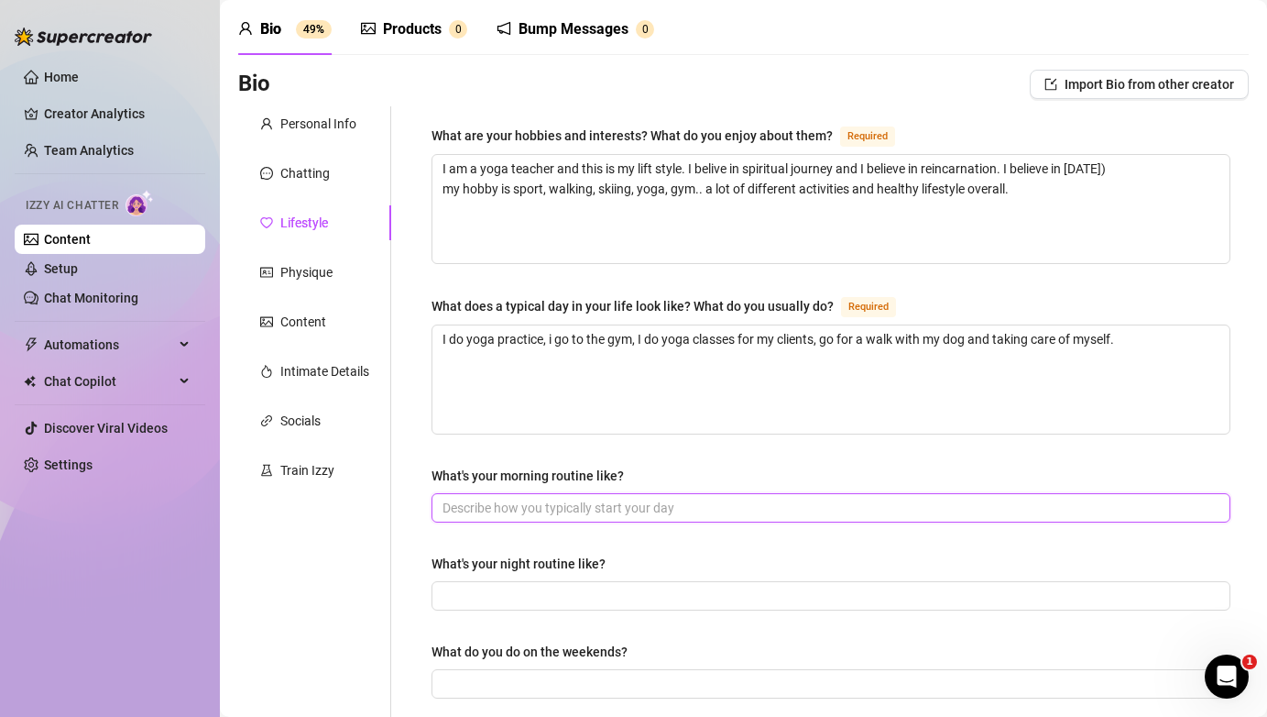
scroll to position [73, 0]
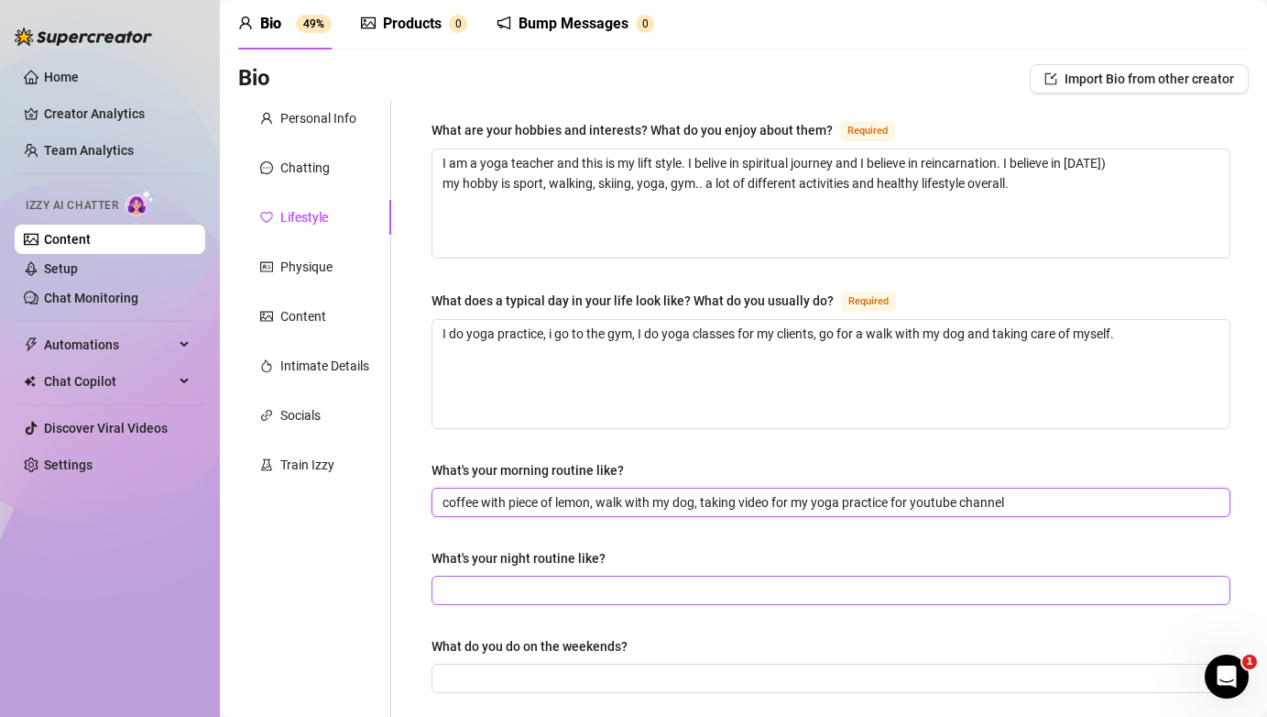
type input "coffee with piece of lemon, walk with my dog, taking video for my yoga practice…"
click at [566, 594] on input "What's your night routine like?" at bounding box center [829, 590] width 773 height 20
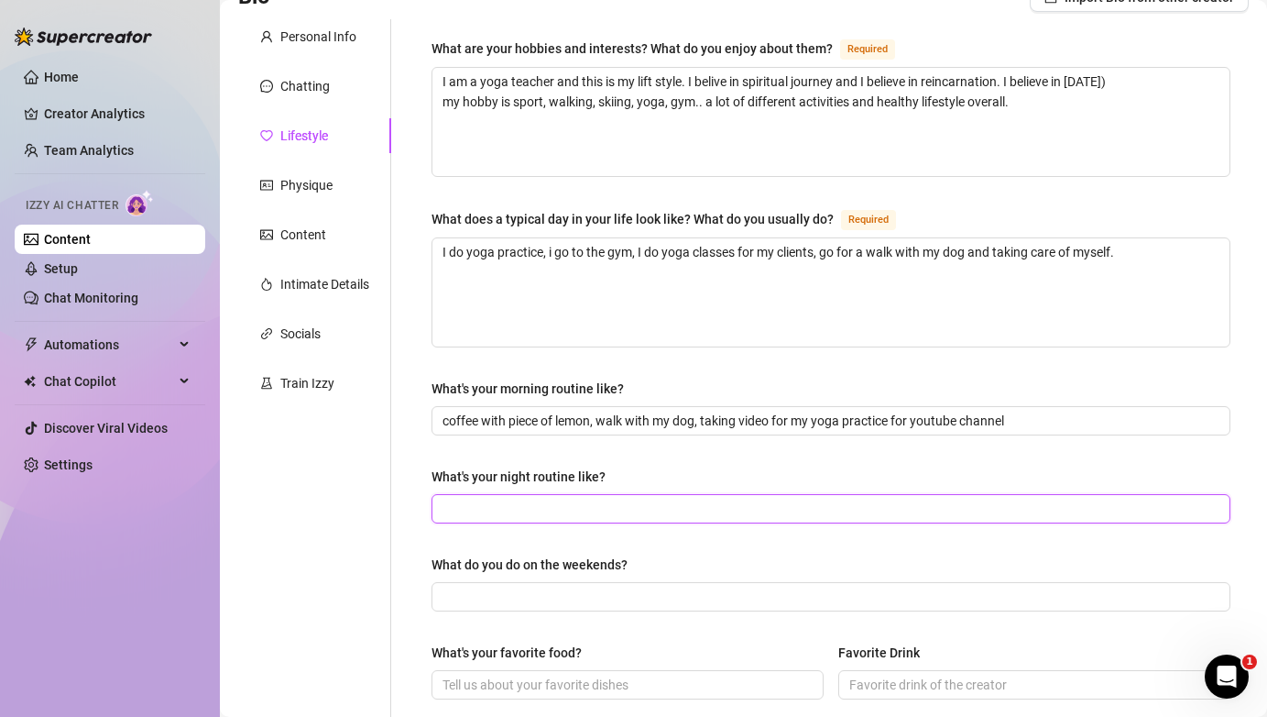
scroll to position [159, 0]
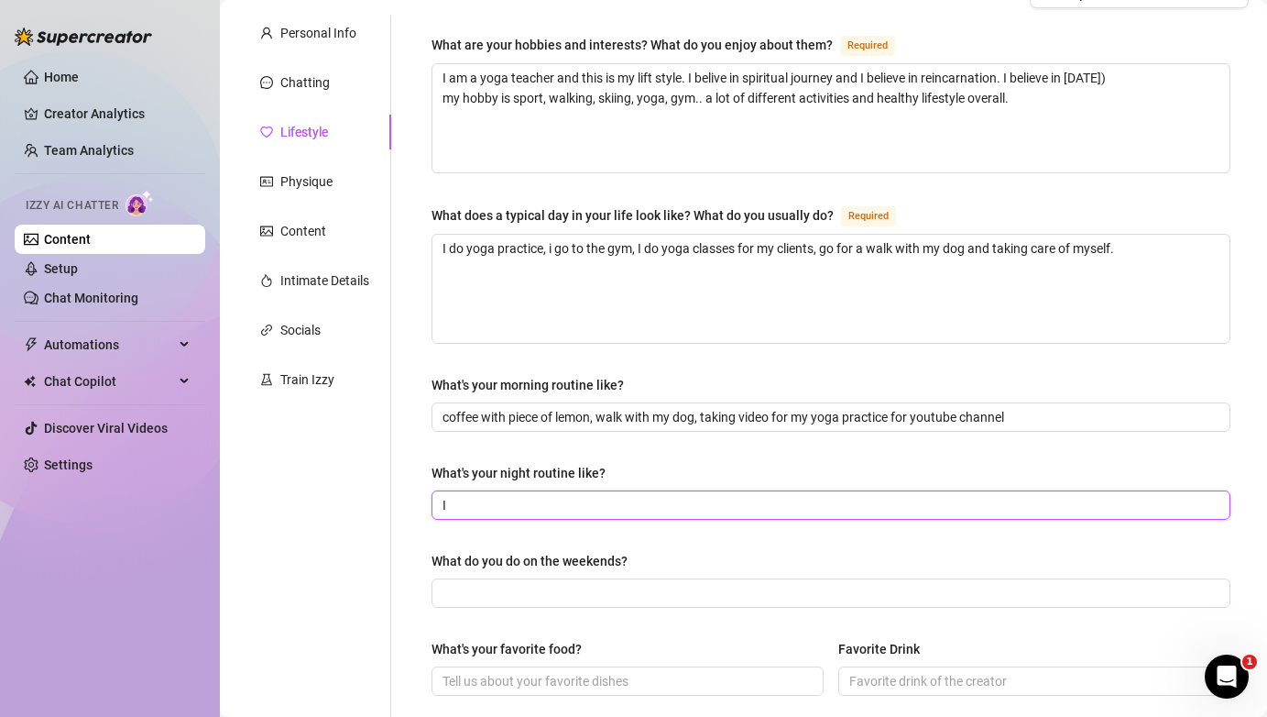
type input "I"
click at [581, 503] on input "at 9 pm I usually alreade in bed" at bounding box center [829, 505] width 773 height 20
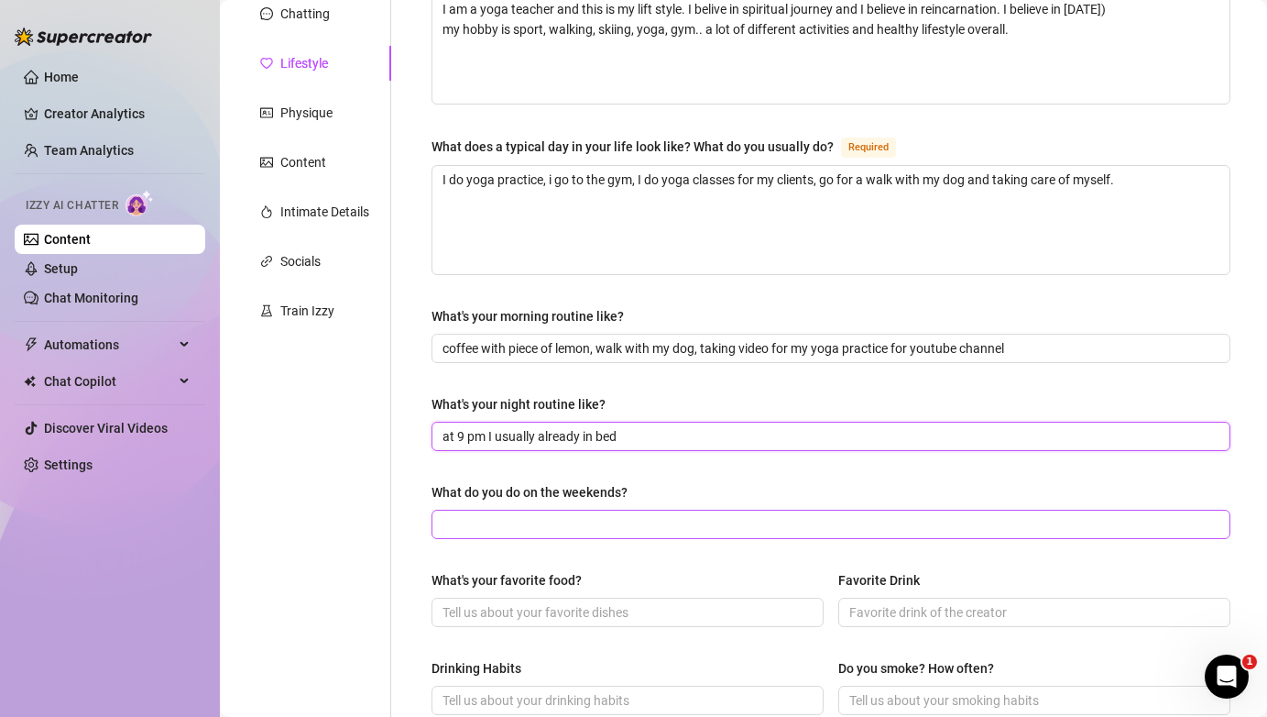
type input "at 9 pm I usually already in bed"
click at [606, 519] on input "What do you do on the weekends?" at bounding box center [829, 524] width 773 height 20
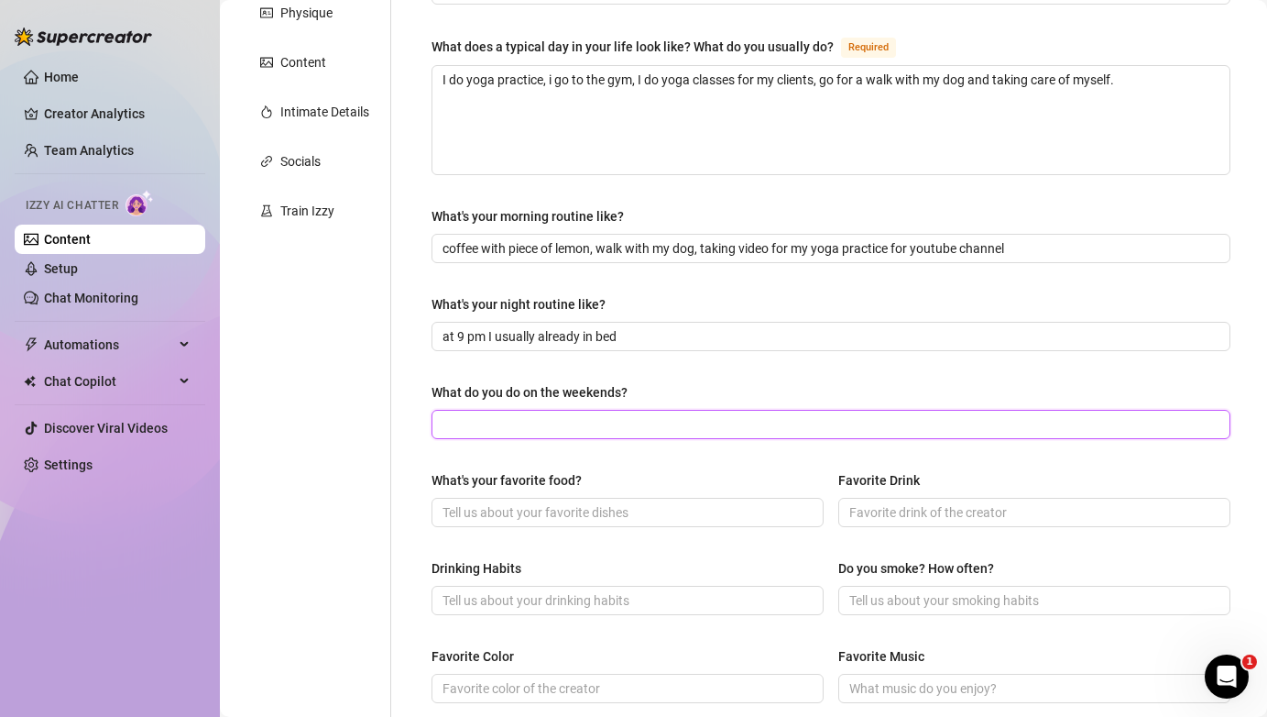
scroll to position [342, 0]
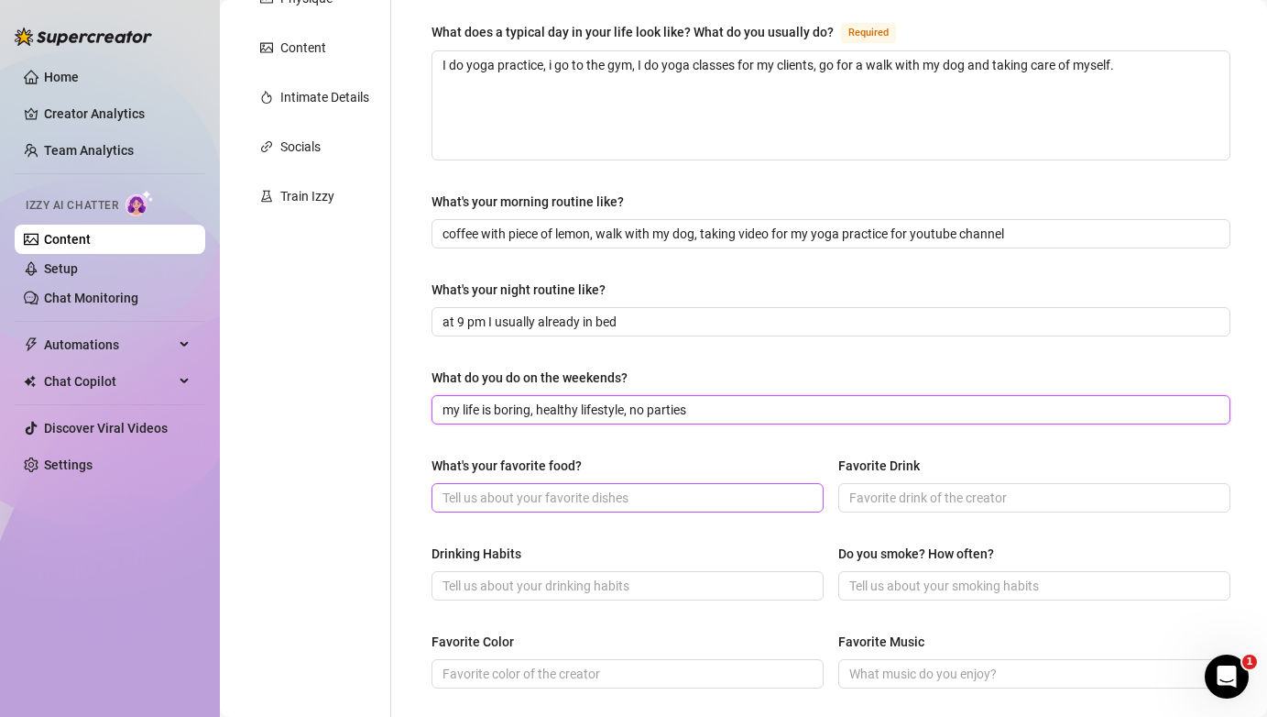
type input "my life is boring, healthy lifestyle, no parties"
click at [609, 497] on input "What's your favorite food?" at bounding box center [626, 497] width 367 height 20
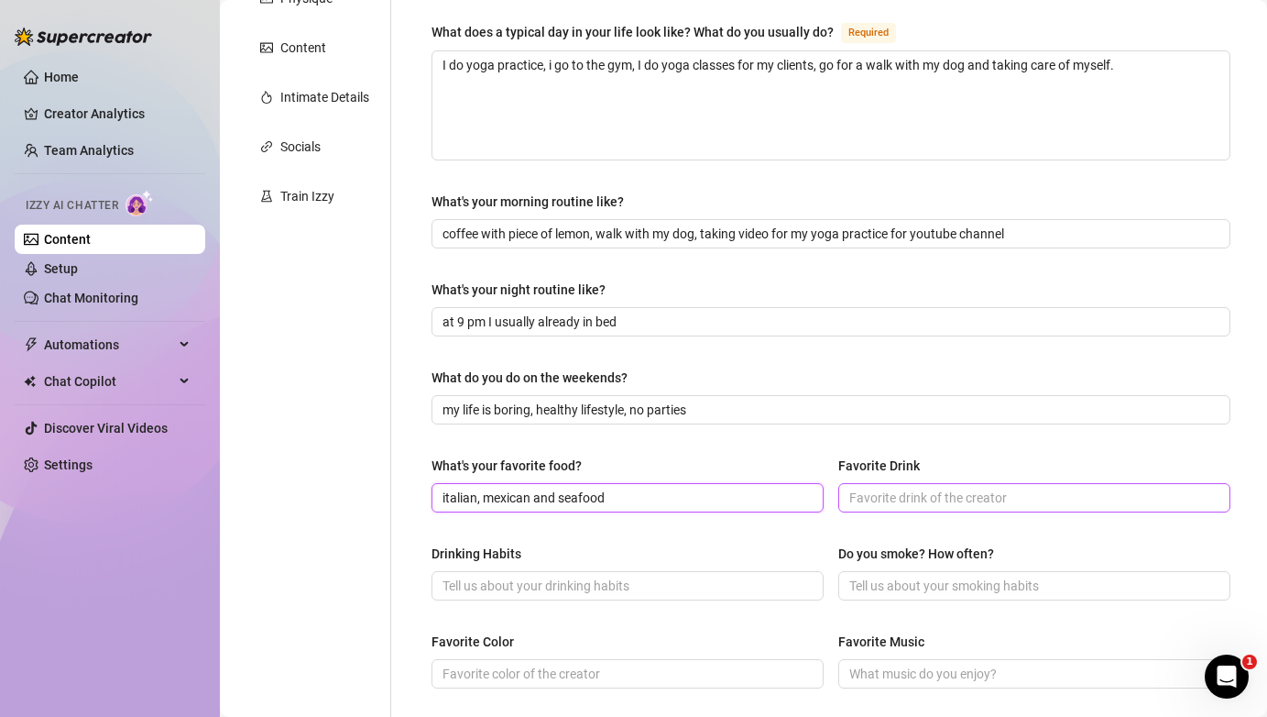
type input "italian, mexican and seafood"
click at [917, 499] on input "Favorite Drink" at bounding box center [1032, 497] width 367 height 20
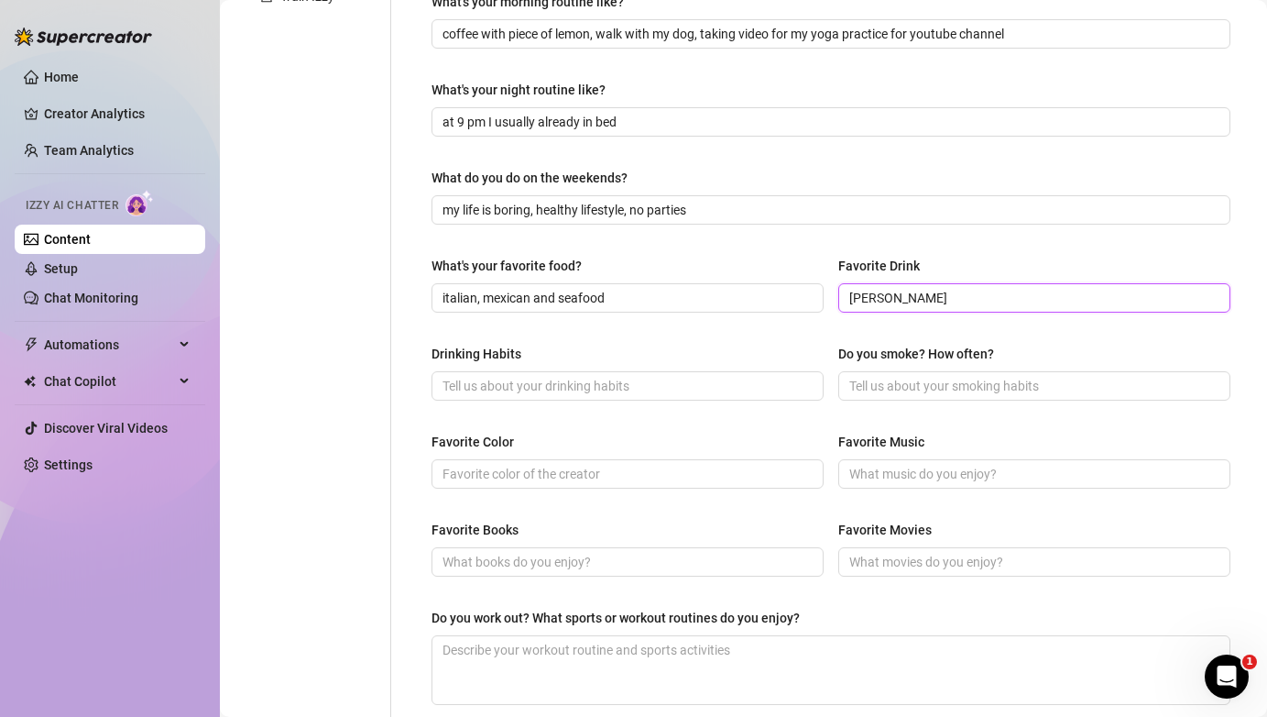
scroll to position [542, 0]
type input "[PERSON_NAME] or coffee"
click at [613, 380] on input "Drinking Habits" at bounding box center [626, 385] width 367 height 20
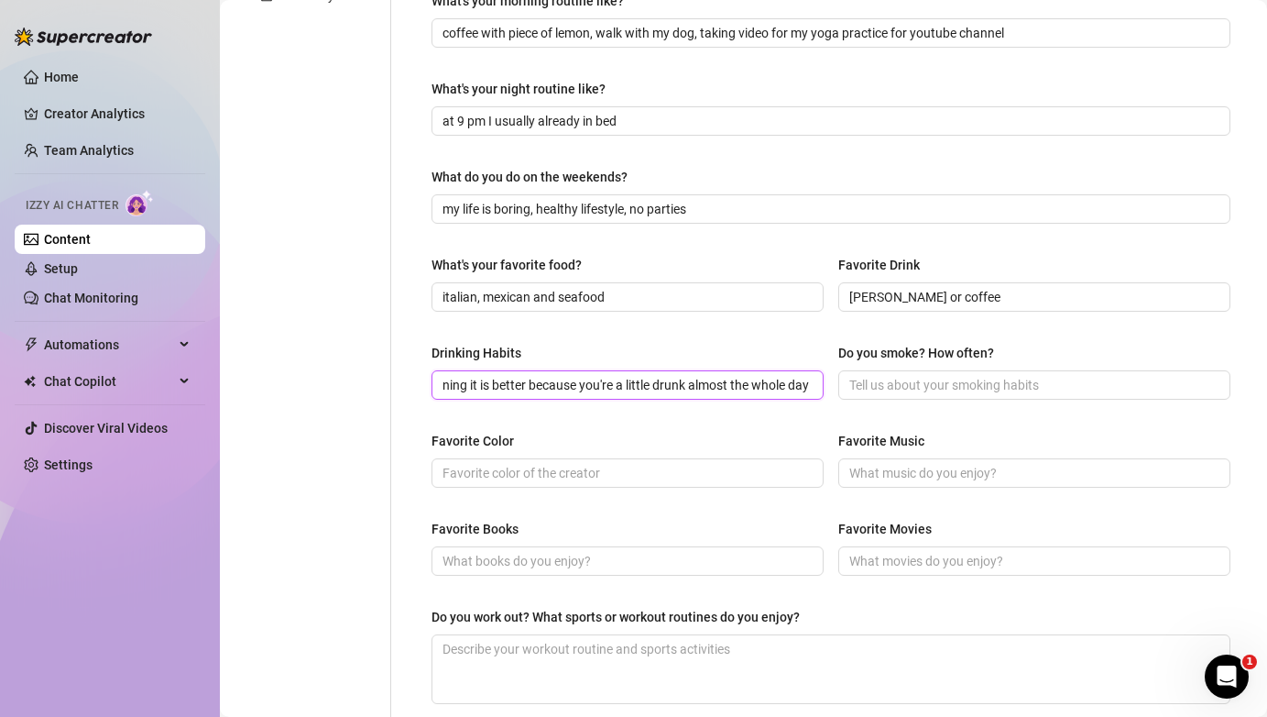
scroll to position [0, 300]
type input "if I drink alcohol I prefer to drink till 11 am in the morning it is better bec…"
click at [978, 371] on span at bounding box center [1034, 384] width 392 height 29
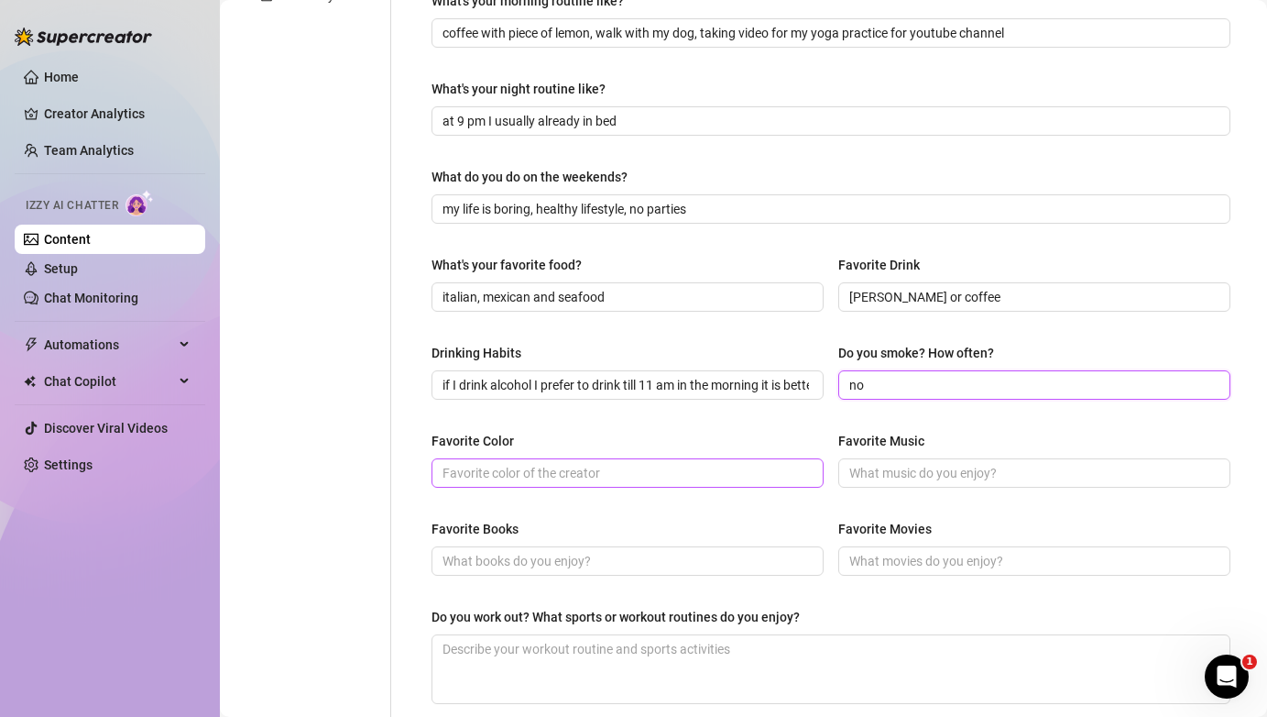
type input "no"
click at [704, 476] on input "Favorite Color" at bounding box center [626, 473] width 367 height 20
type input "blue"
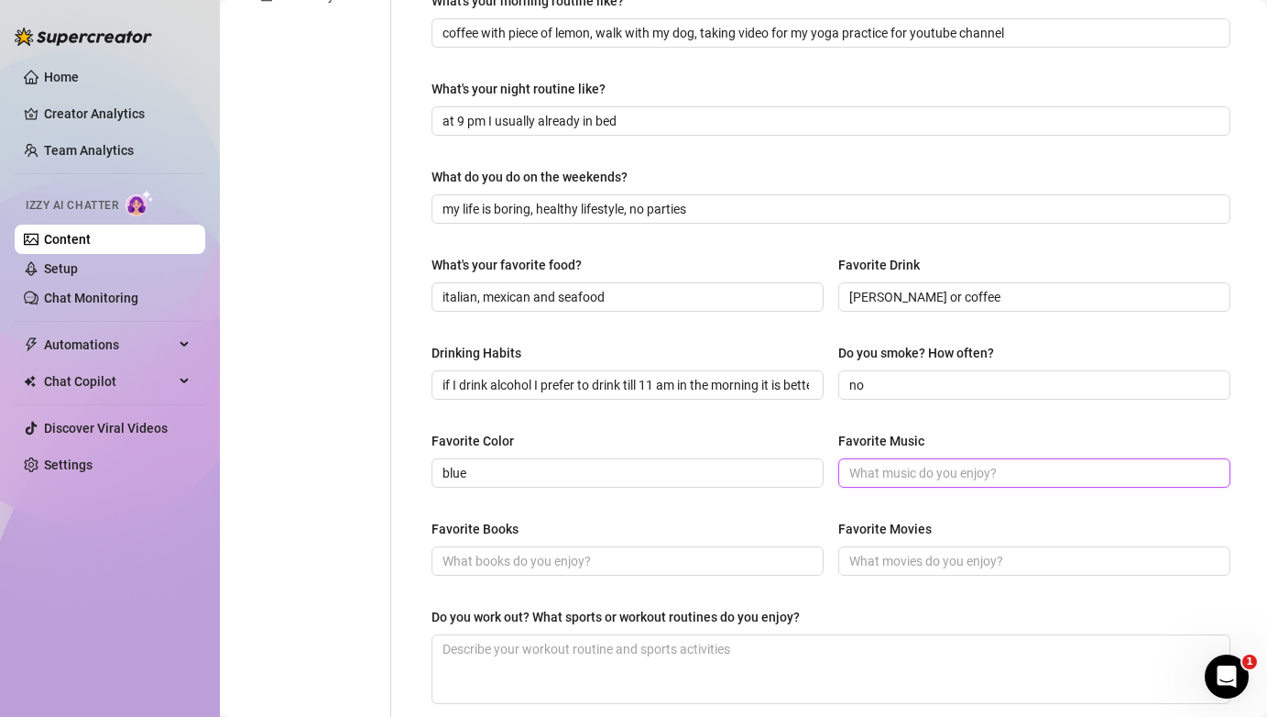
click at [941, 468] on input "Favorite Music" at bounding box center [1032, 473] width 367 height 20
type input "pop"
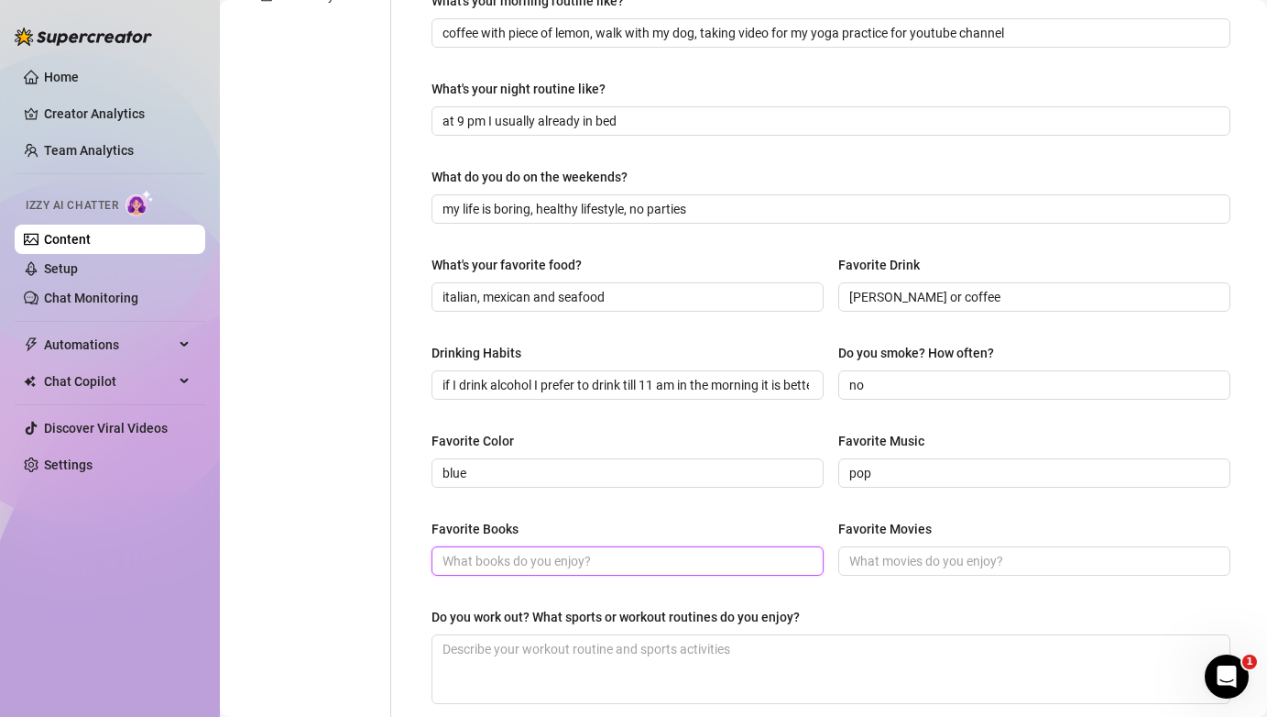
click at [754, 559] on input "Favorite Books" at bounding box center [626, 561] width 367 height 20
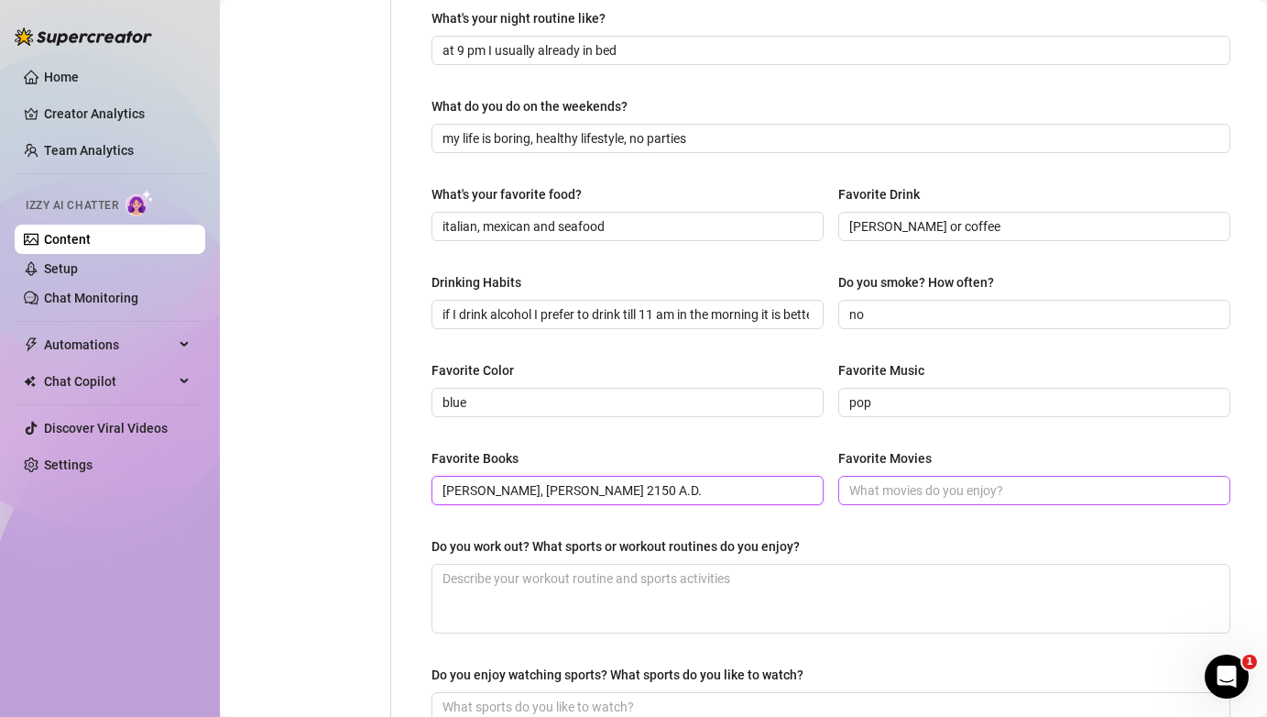
type input "[PERSON_NAME], [PERSON_NAME] 2150 A.D."
click at [970, 487] on input "Favorite Movies" at bounding box center [1032, 490] width 367 height 20
click at [914, 486] on input "Interstellar, Poor things" at bounding box center [1032, 490] width 367 height 20
click at [1054, 482] on input "Interstellar, Inception, Poor things" at bounding box center [1032, 490] width 367 height 20
click at [1053, 488] on input "Interstellar, Inception, Poor things, avatar, Cloud Atlas" at bounding box center [1032, 490] width 367 height 20
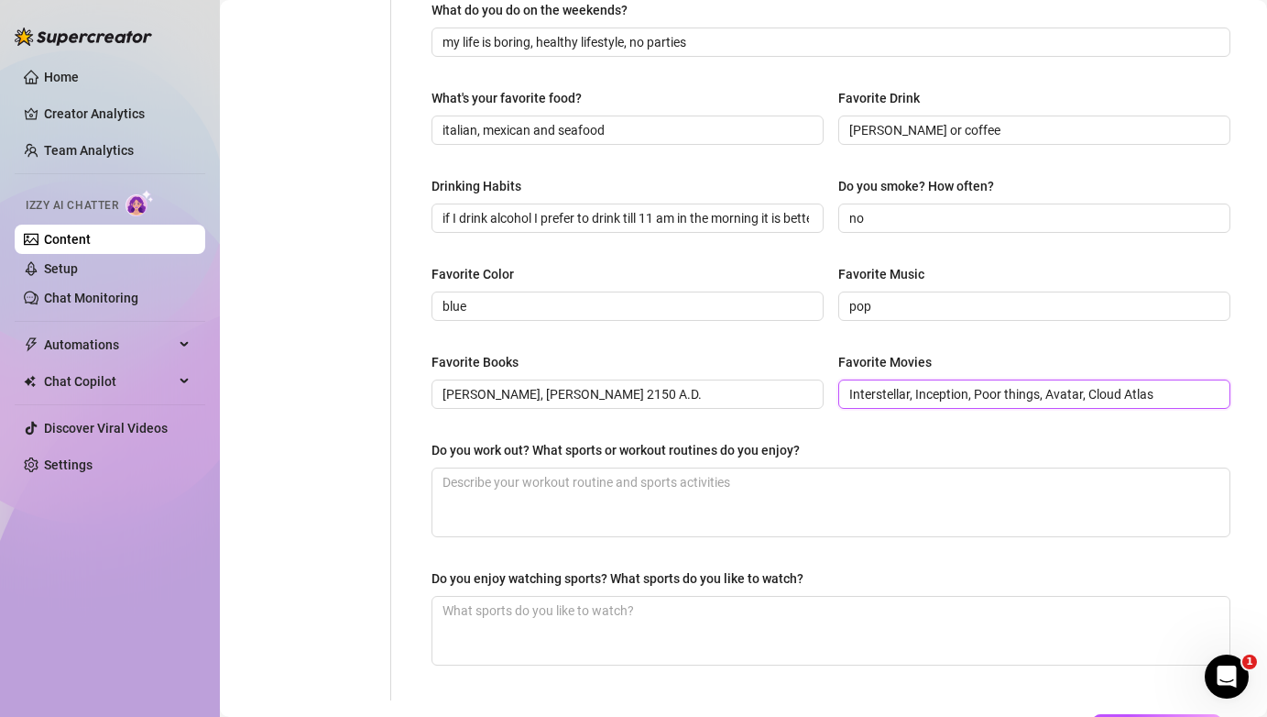
scroll to position [723, 0]
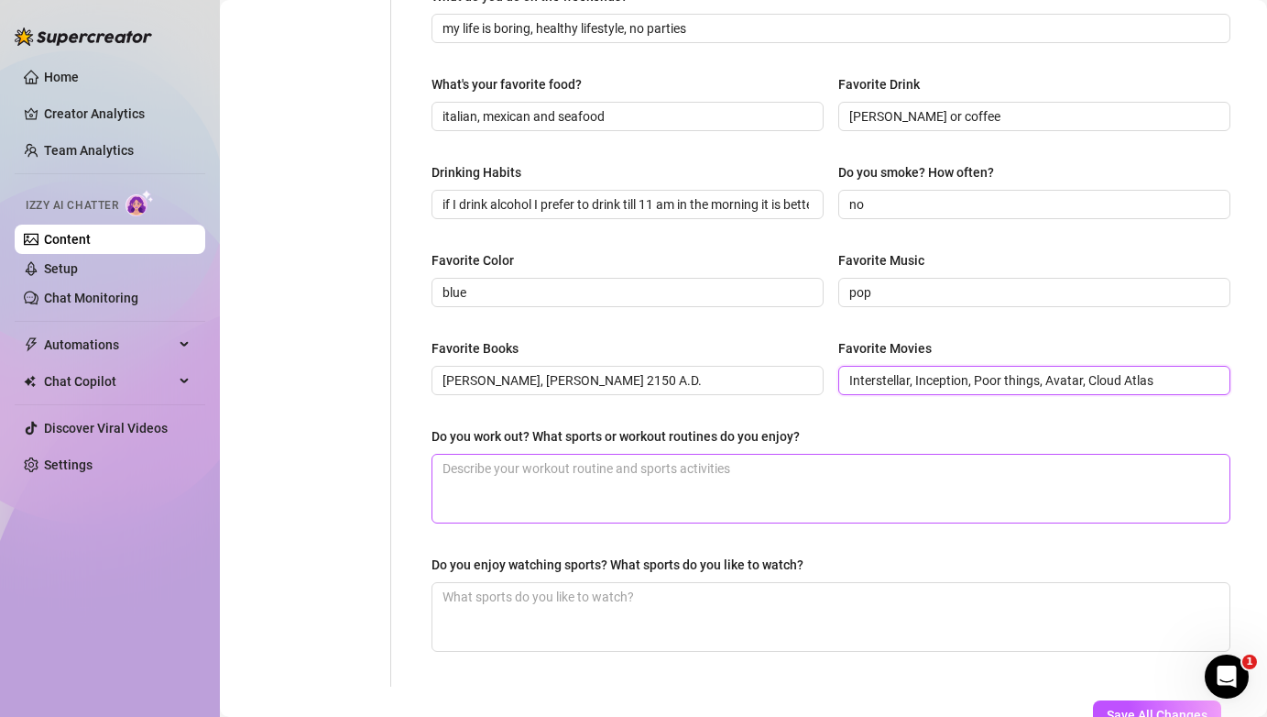
type input "Interstellar, Inception, Poor things, Avatar, Cloud Atlas"
click at [846, 495] on textarea "Do you work out? What sports or workout routines do you enjoy?" at bounding box center [831, 488] width 797 height 68
type textarea "y"
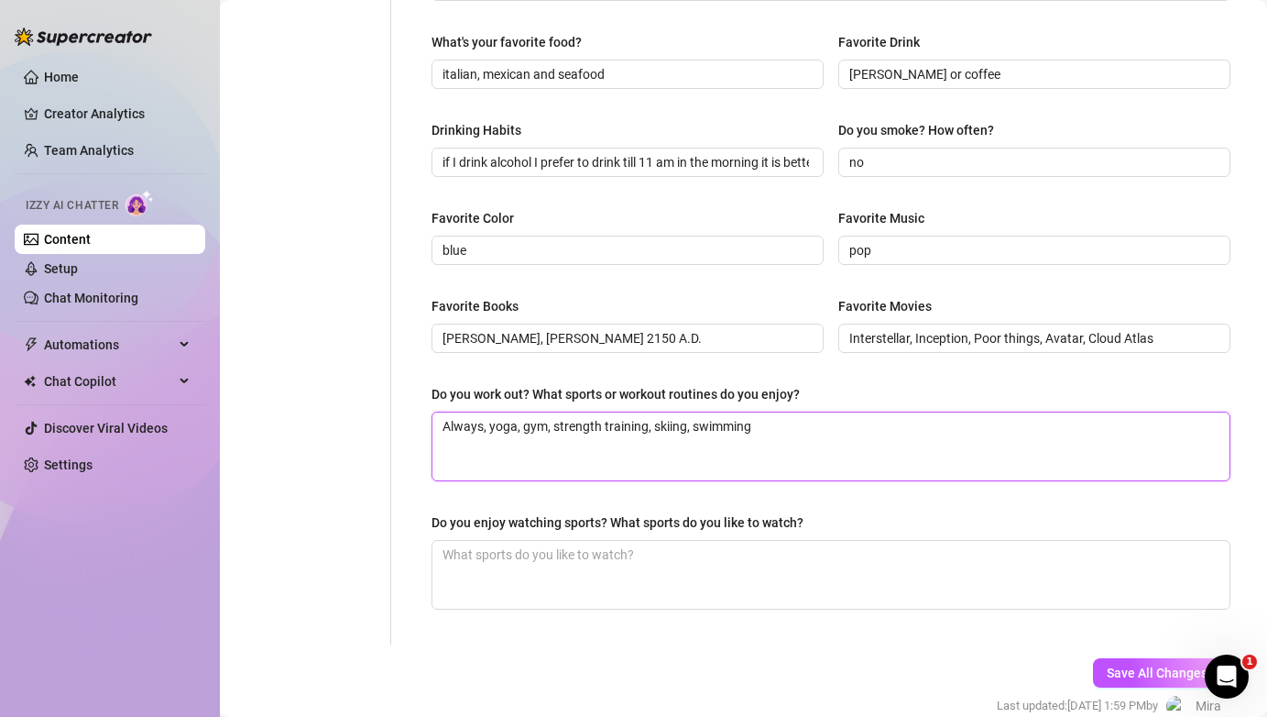
scroll to position [798, 0]
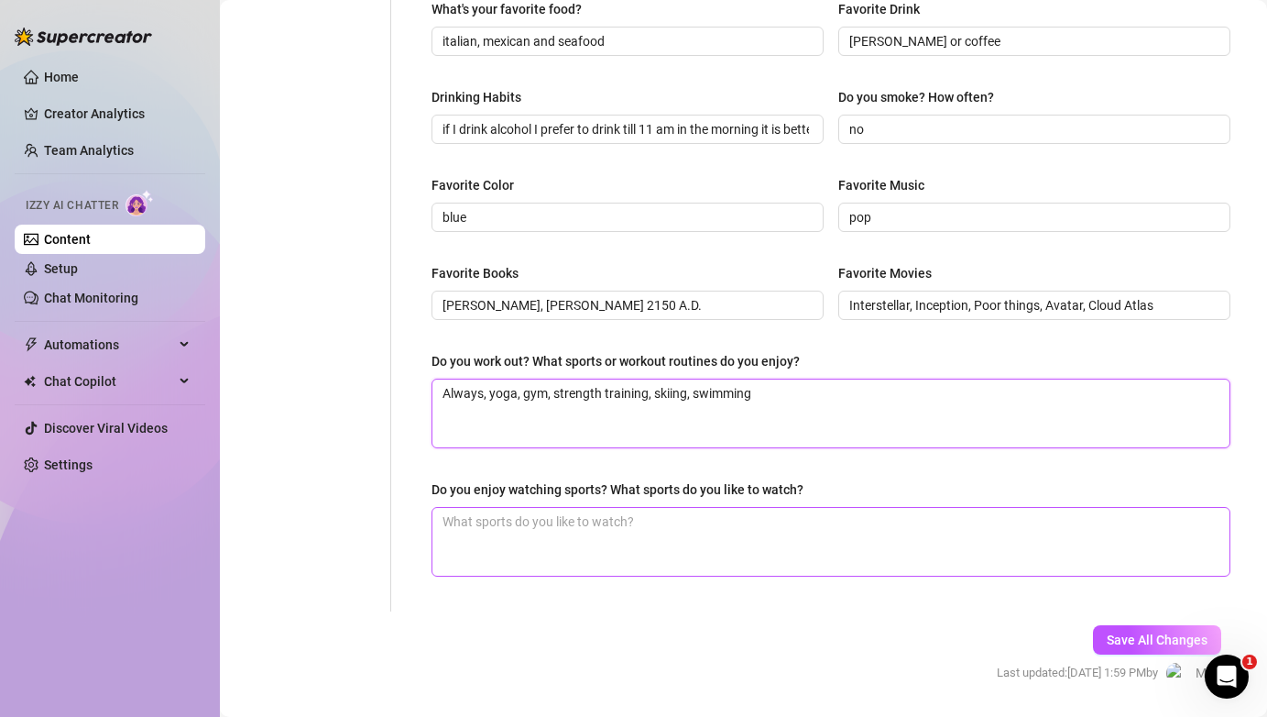
type textarea "Always, yoga, gym, strength training, skiing, swimming"
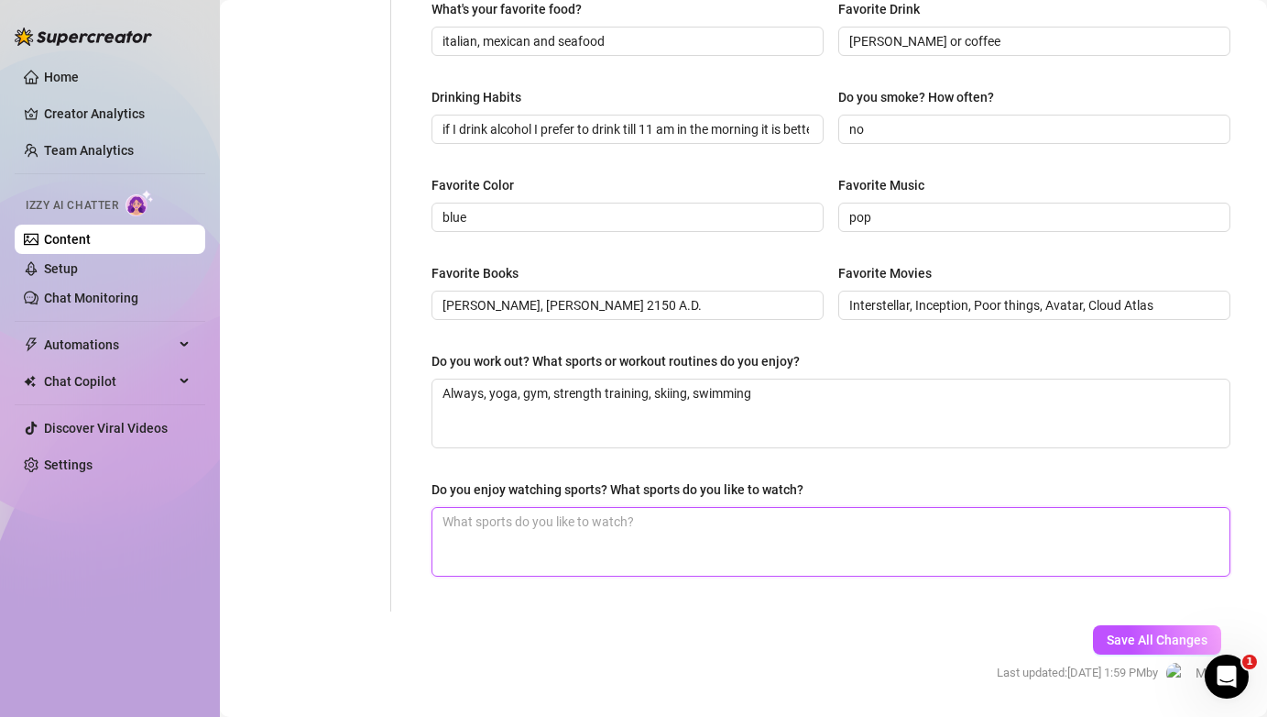
click at [787, 550] on textarea "Do you enjoy watching sports? What sports do you like to watch?" at bounding box center [831, 542] width 797 height 68
type textarea "not at all"
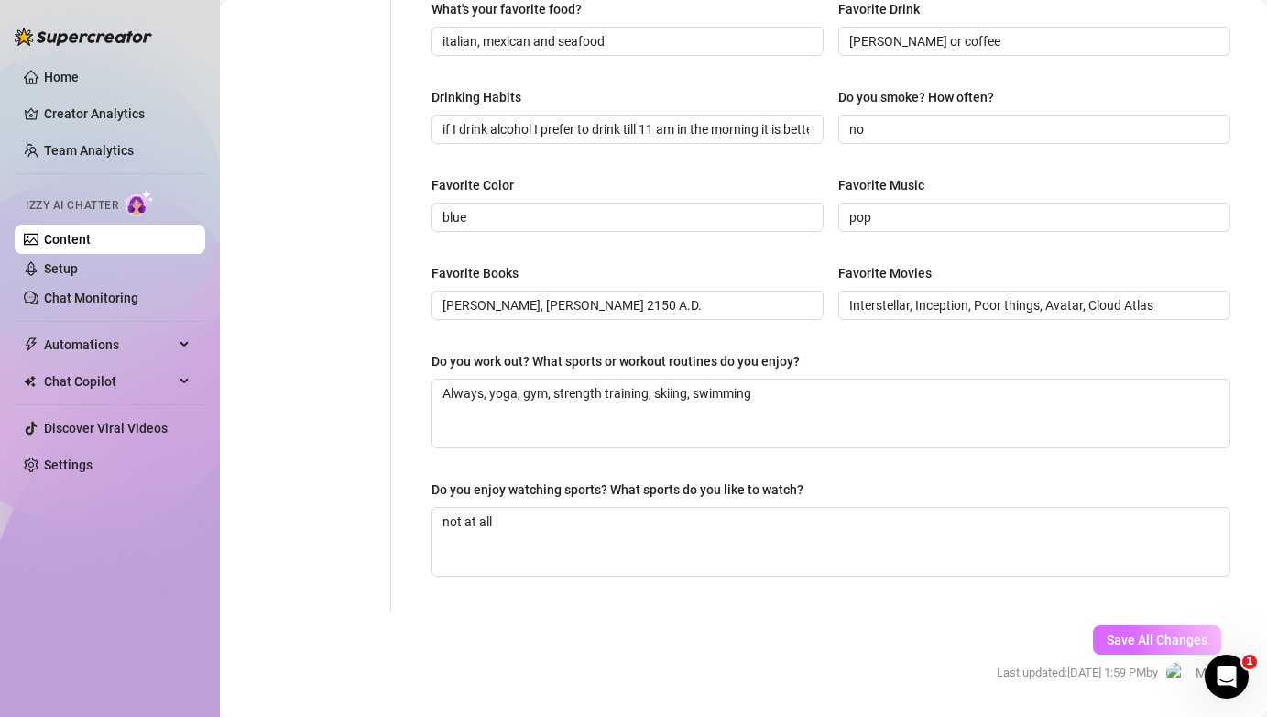
click at [1167, 641] on span "Save All Changes" at bounding box center [1157, 639] width 101 height 15
click at [760, 130] on input "if I drink alcohol I prefer to drink till 11 am in the morning it is better bec…" at bounding box center [626, 129] width 367 height 20
click at [798, 129] on input "if I drink alcohol I prefer to drink till 11 am in the morning it is better bec…" at bounding box center [626, 129] width 367 height 20
type input "if I drink alcohol I prefer to drink till 11 am in the morning it is better bec…"
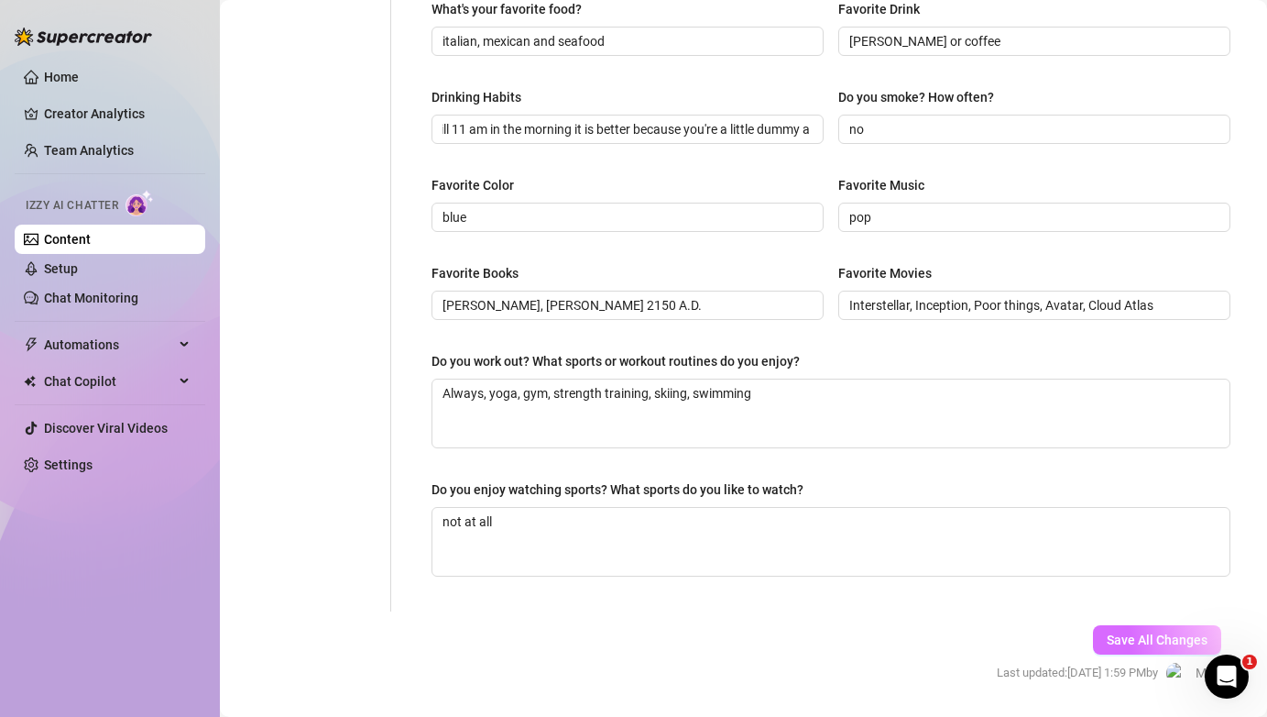
click at [1115, 642] on span "Save All Changes" at bounding box center [1157, 639] width 101 height 15
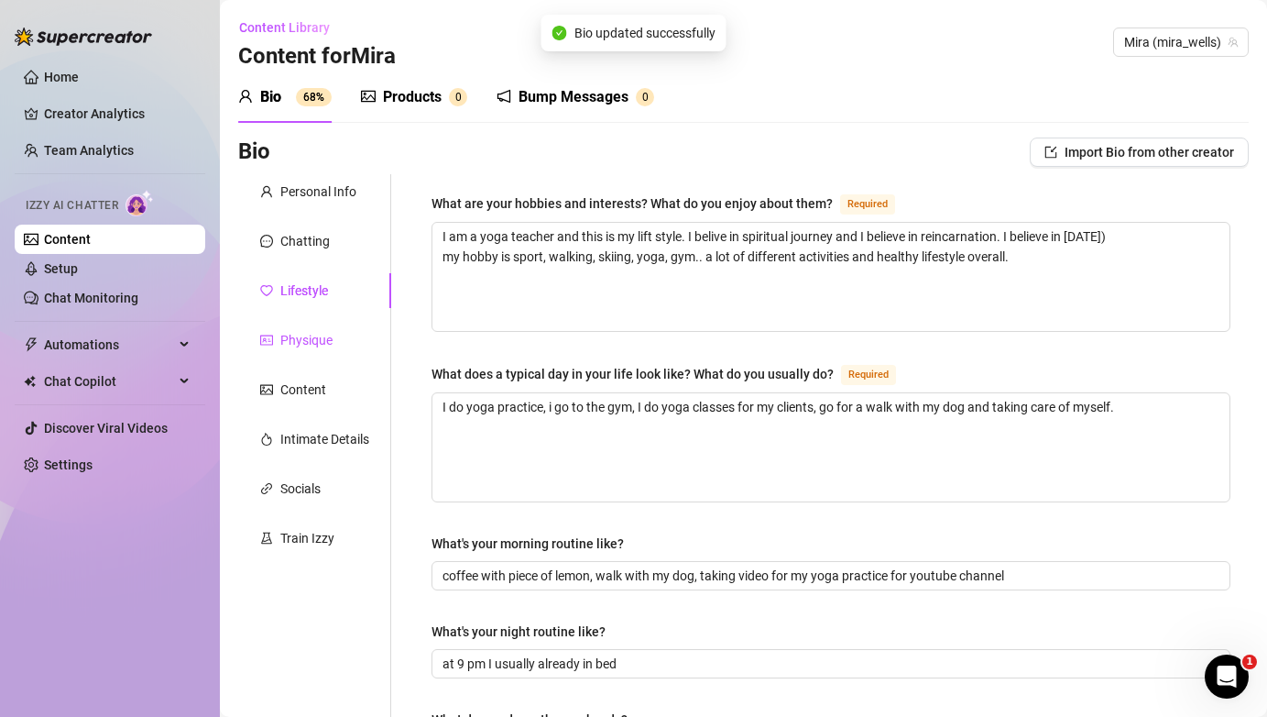
click at [325, 342] on div "Physique" at bounding box center [306, 340] width 52 height 20
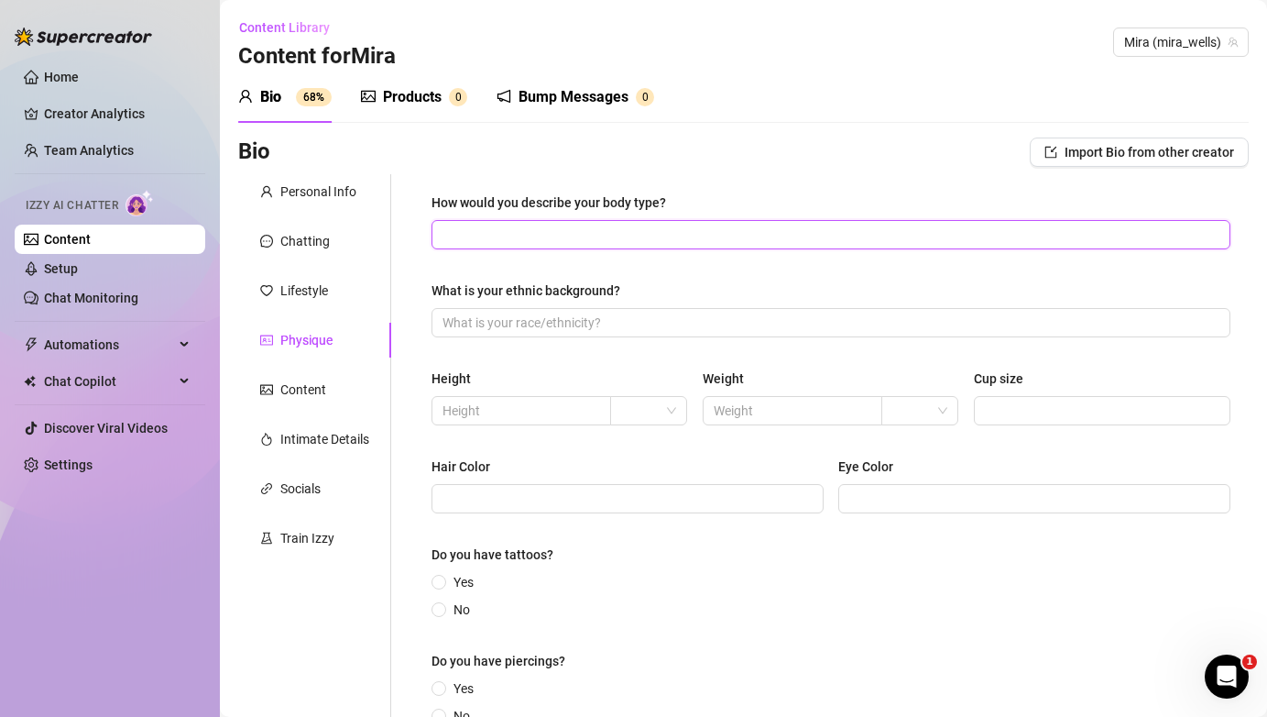
click at [667, 239] on input "How would you describe your body type?" at bounding box center [829, 234] width 773 height 20
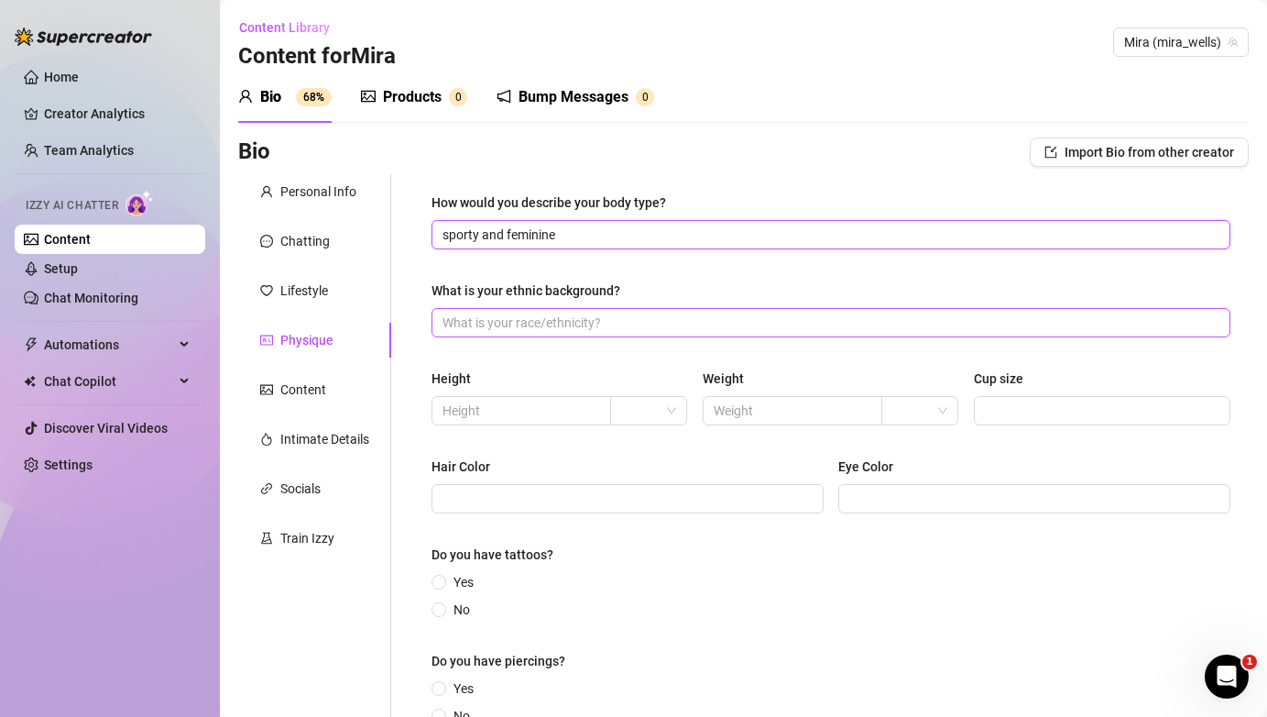
type input "sporty and feminine"
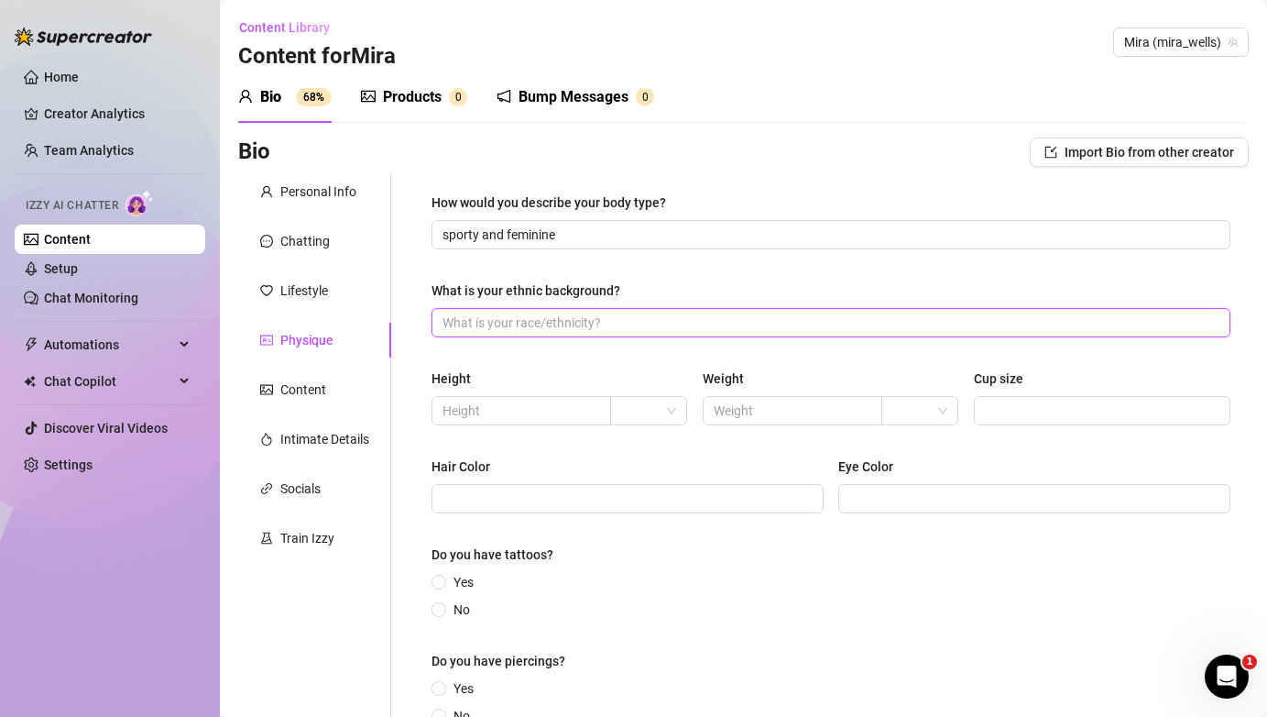
click at [608, 329] on input "What is your ethnic background?" at bounding box center [829, 322] width 773 height 20
type input "c"
type input "white"
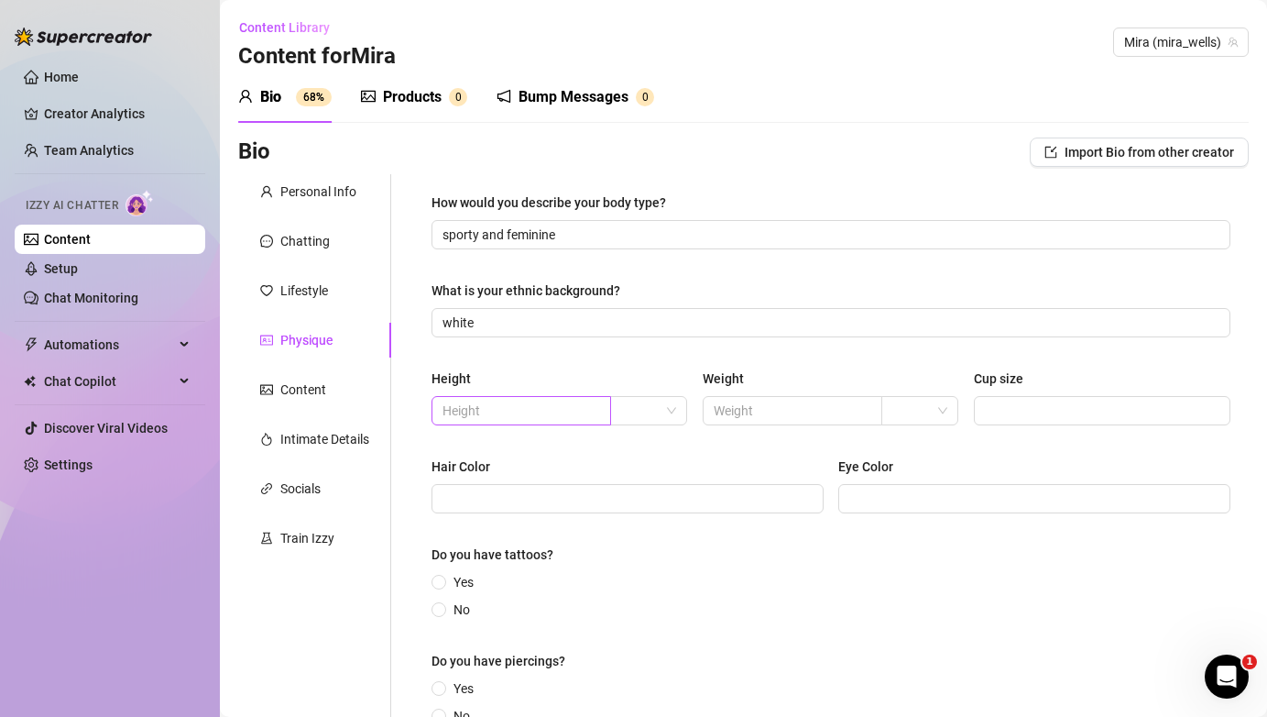
click at [598, 403] on span at bounding box center [522, 410] width 180 height 29
click at [646, 411] on input "search" at bounding box center [640, 410] width 38 height 27
click at [645, 482] on div "ft" at bounding box center [649, 476] width 48 height 20
click at [492, 413] on input "5" at bounding box center [520, 410] width 154 height 20
type input "5.6"
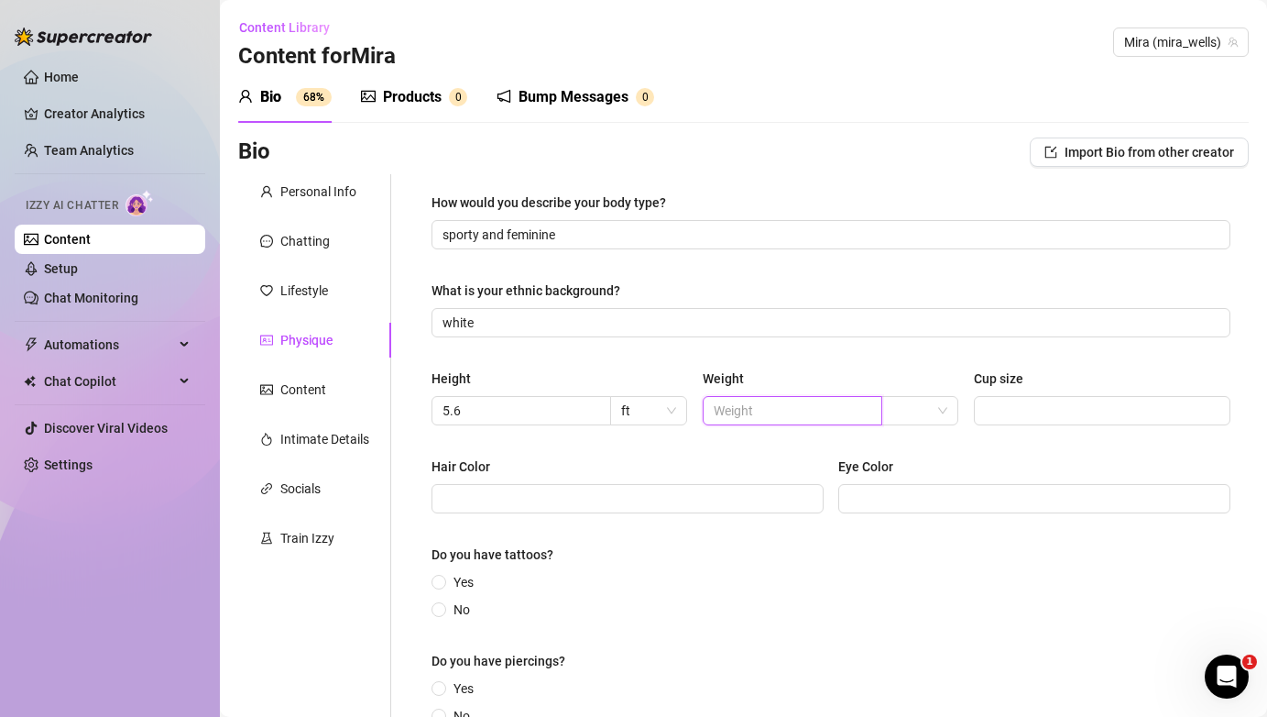
click at [750, 407] on input "text" at bounding box center [791, 410] width 154 height 20
click at [936, 415] on span at bounding box center [919, 410] width 55 height 27
type input "135"
click at [928, 479] on div "lbs" at bounding box center [920, 476] width 48 height 20
click at [1027, 408] on input "Cup size" at bounding box center [1100, 410] width 231 height 20
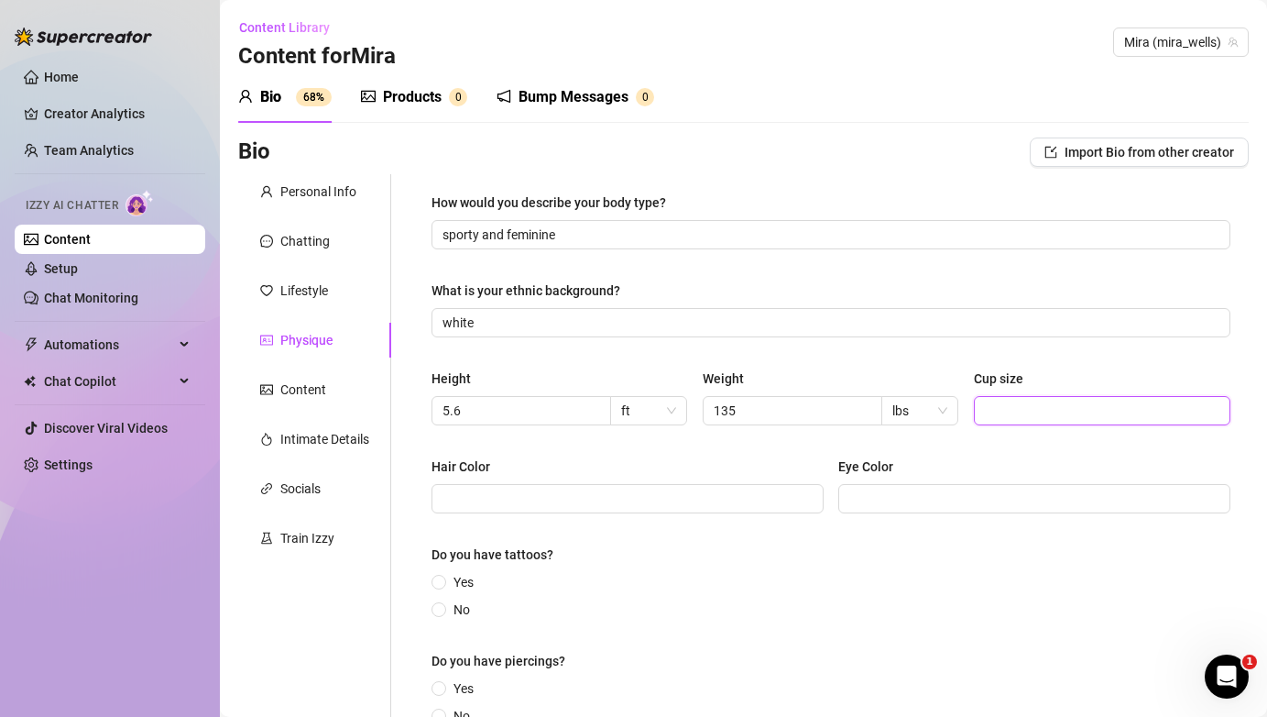
type input "4"
type input "C"
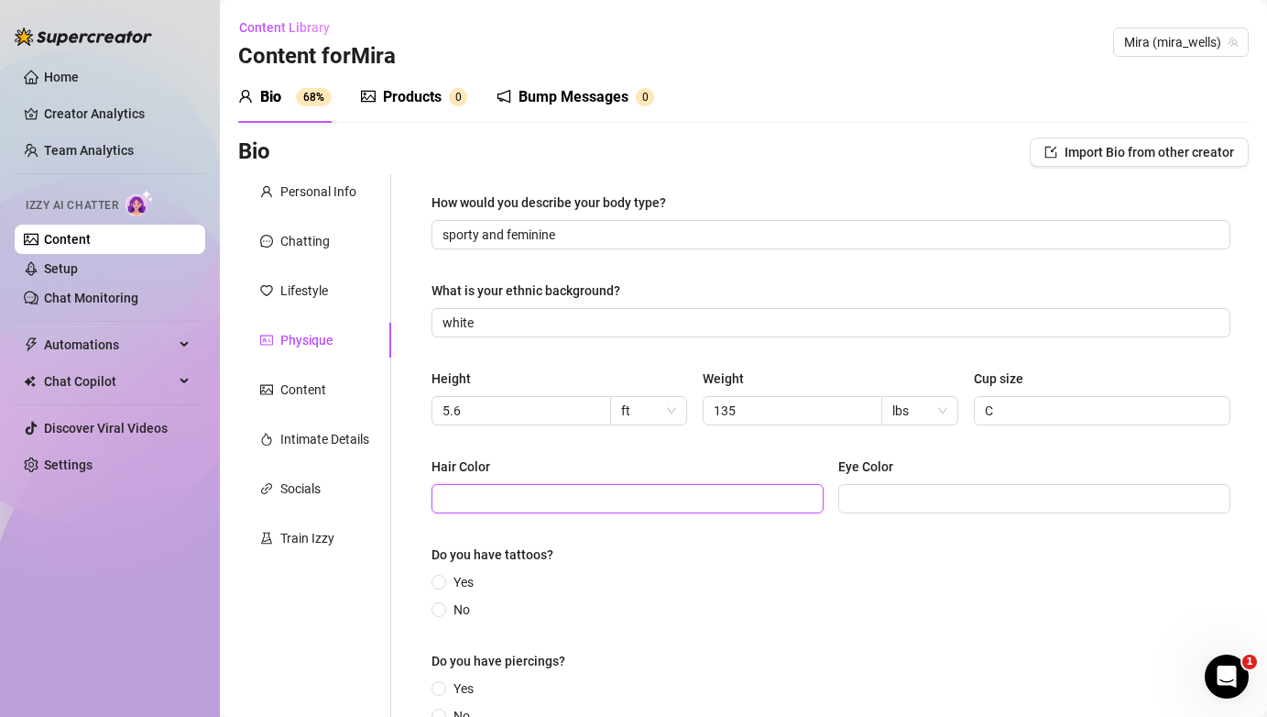
click at [708, 501] on input "Hair Color" at bounding box center [626, 498] width 367 height 20
type input "blonde"
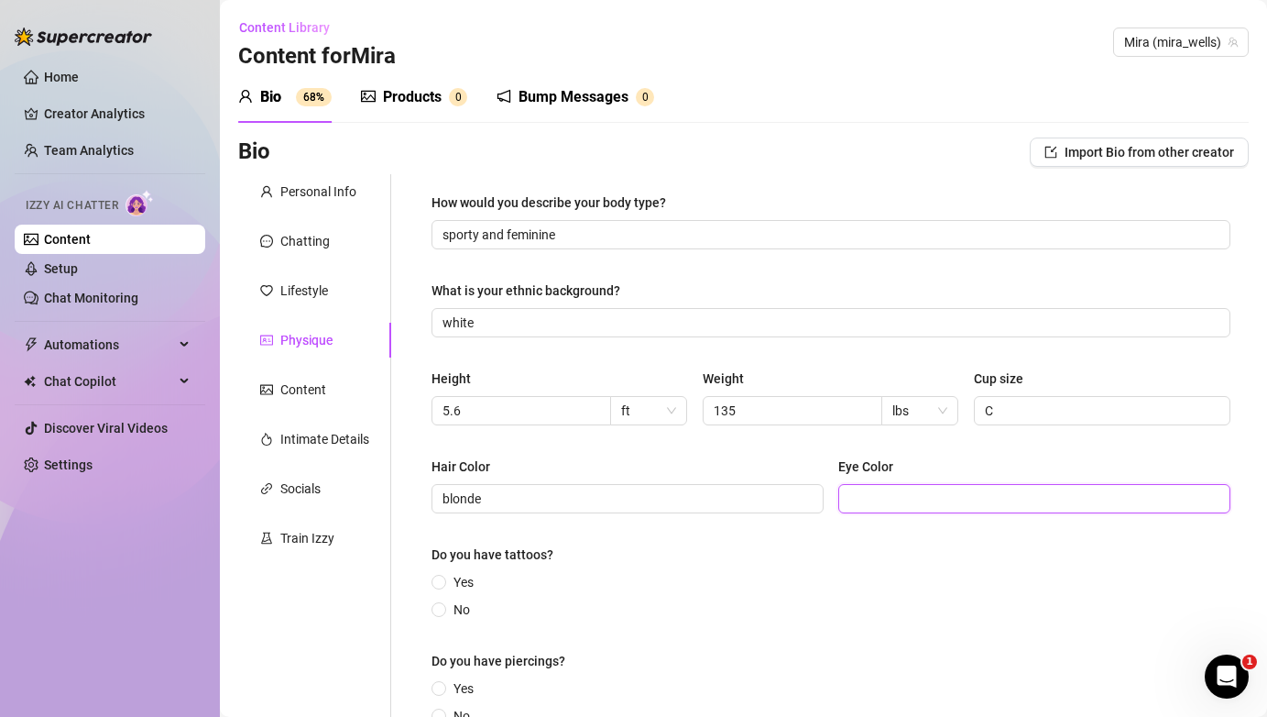
click at [1009, 503] on input "Eye Color" at bounding box center [1032, 498] width 367 height 20
type input "blue"
click at [760, 591] on div "Yes No" at bounding box center [831, 596] width 799 height 48
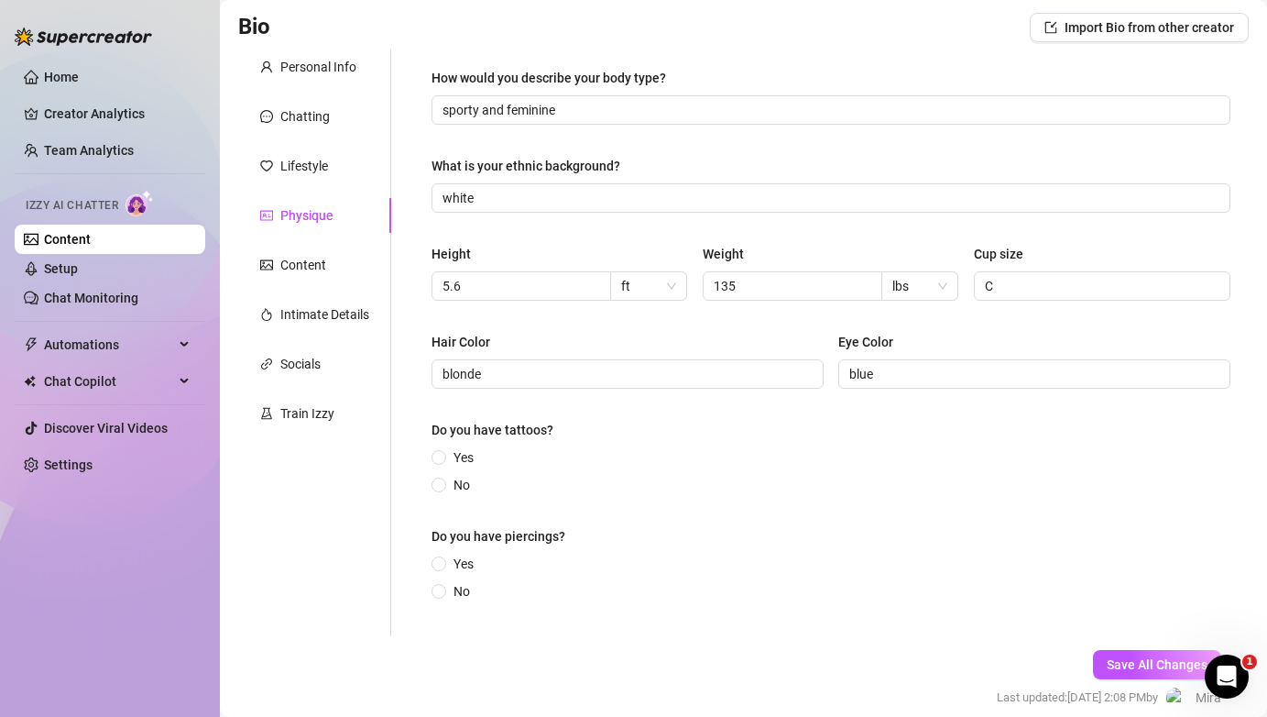
scroll to position [162, 0]
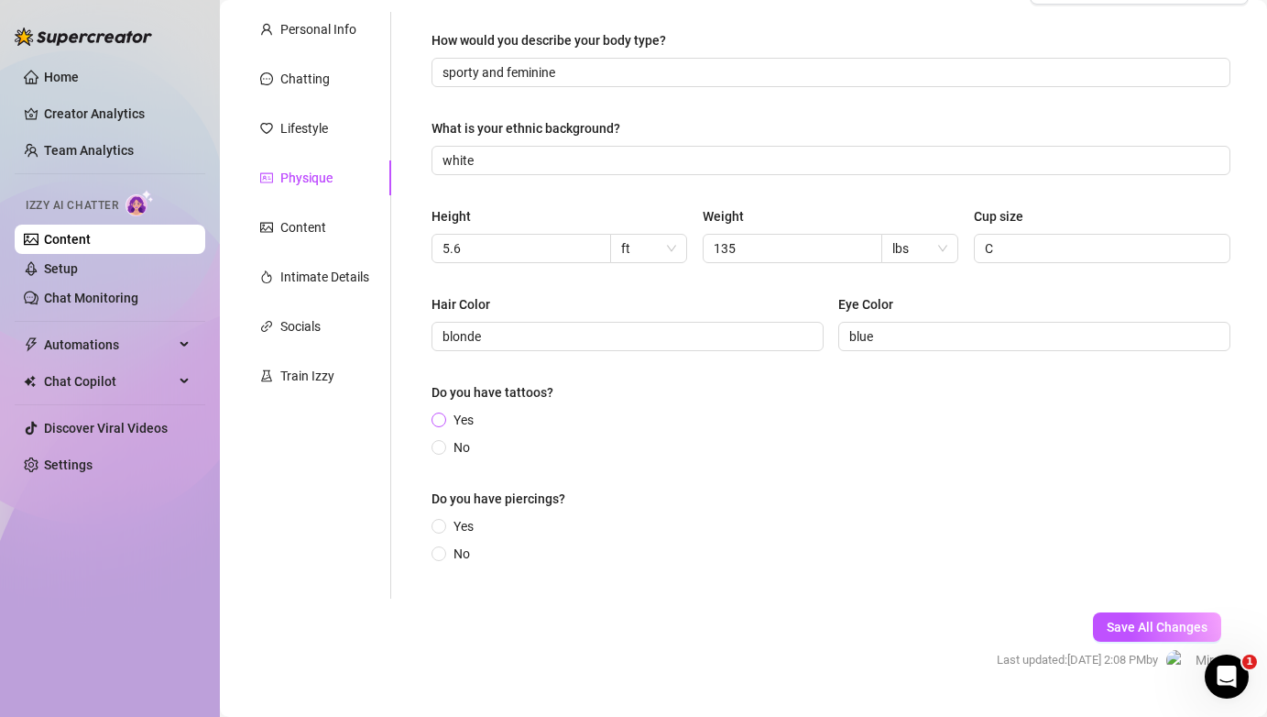
click at [441, 421] on input "Yes" at bounding box center [439, 421] width 7 height 12
radio input "true"
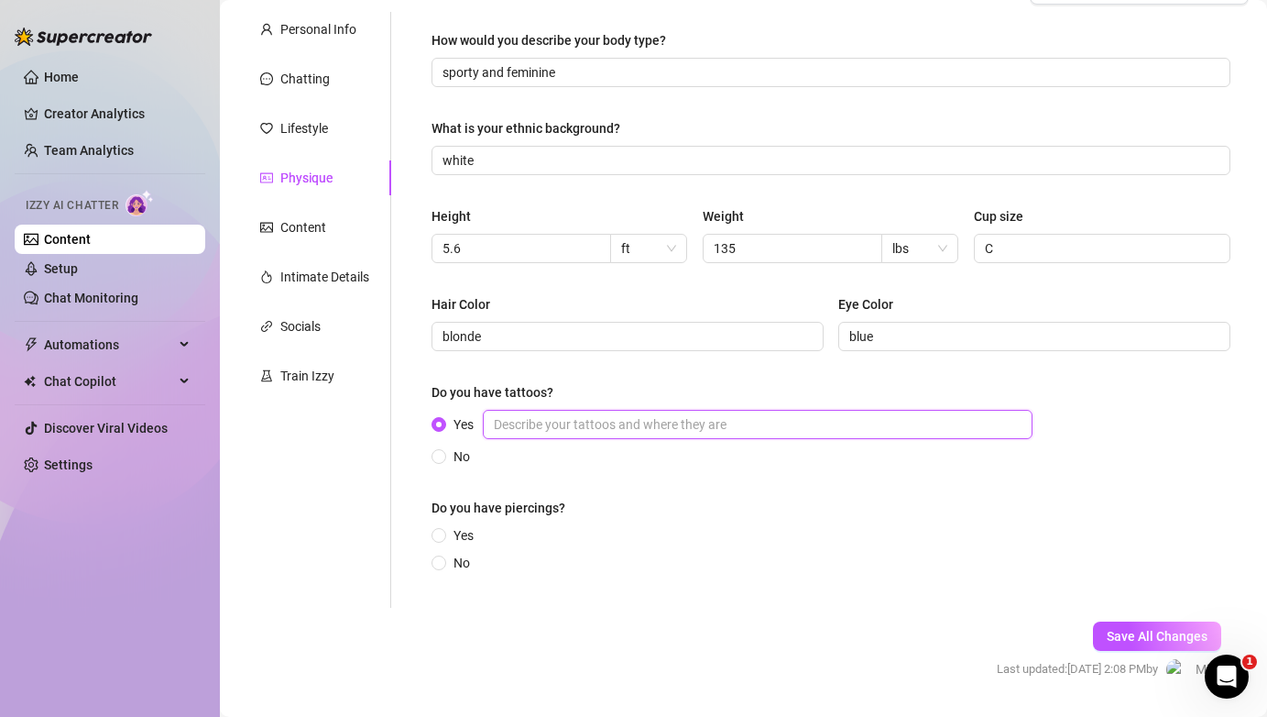
click at [557, 432] on input "Yes" at bounding box center [758, 424] width 550 height 29
click at [571, 428] on input "little signature: I open my soul for love and passion" at bounding box center [758, 424] width 550 height 29
type input "little signature on my back: I open my soul for love and passion"
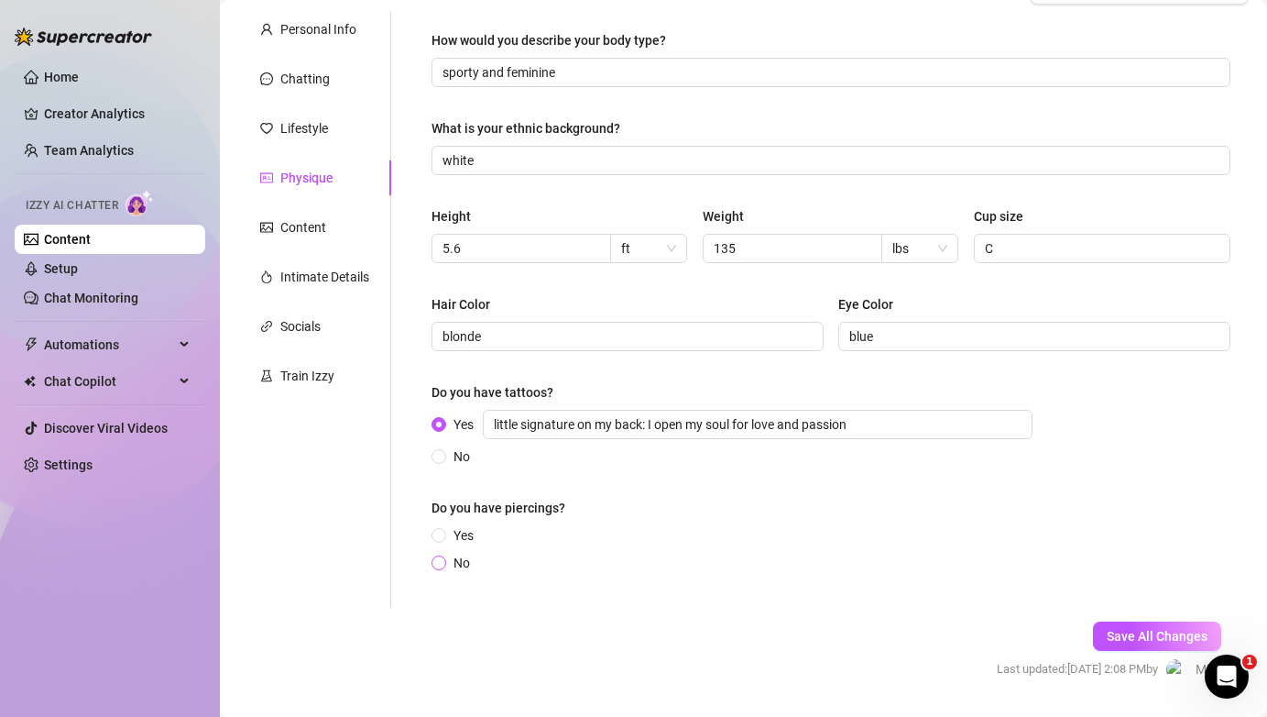
click at [441, 564] on input "No" at bounding box center [439, 564] width 7 height 12
radio input "true"
click at [1138, 636] on span "Save All Changes" at bounding box center [1157, 636] width 101 height 15
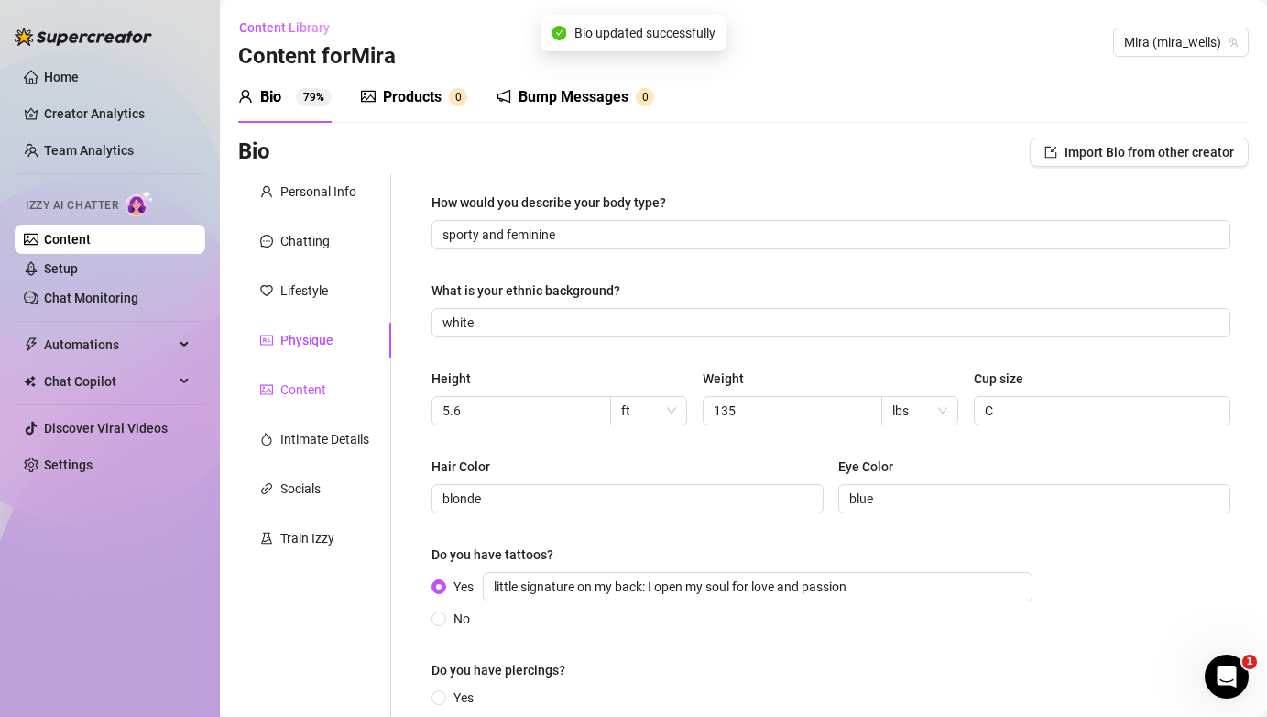
click at [291, 383] on div "Content" at bounding box center [303, 389] width 46 height 20
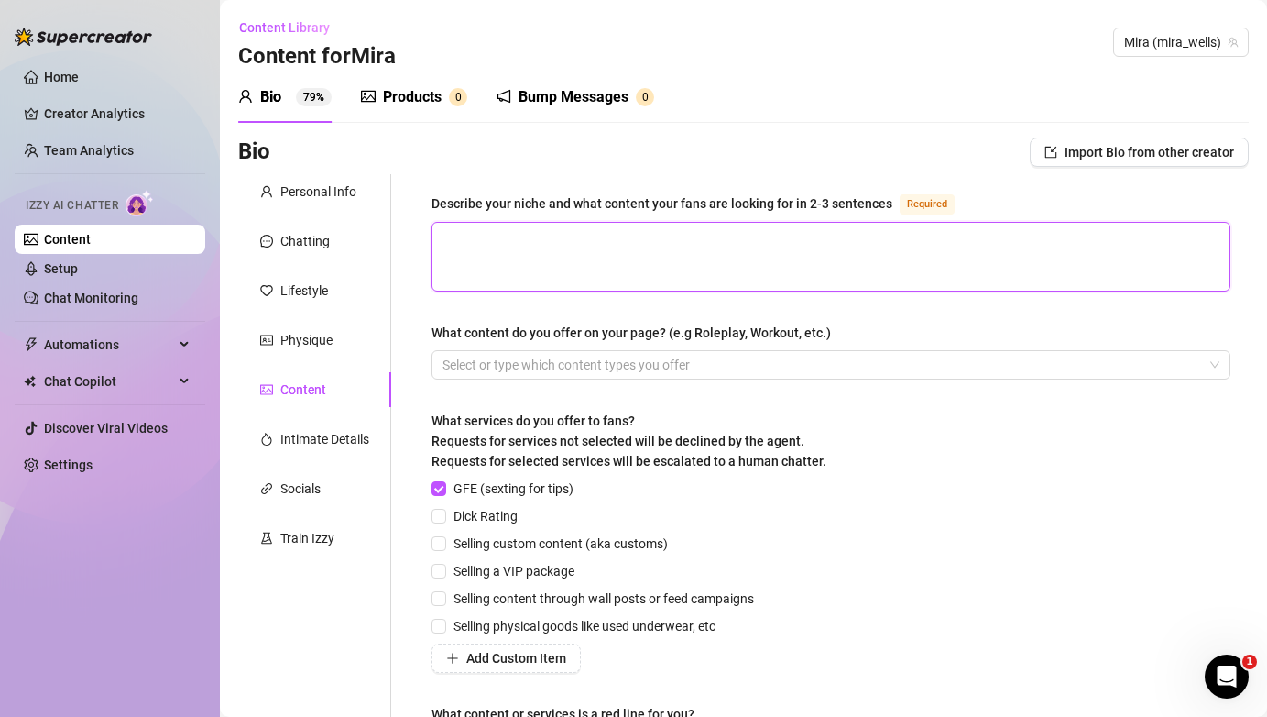
click at [737, 259] on textarea "Describe your niche and what content your fans are looking for in 2-3 sentences…" at bounding box center [831, 257] width 797 height 68
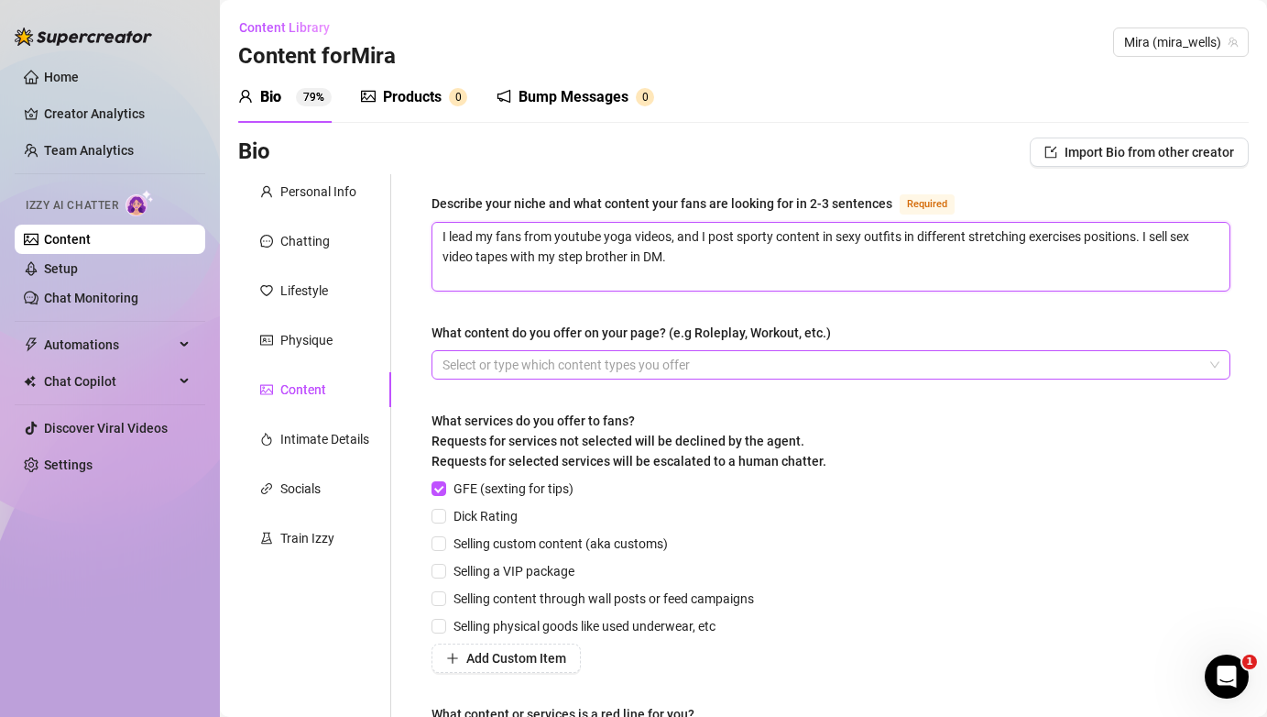
click at [684, 367] on div at bounding box center [821, 365] width 772 height 26
type textarea "I lead my fans from youtube yoga videos, and I post sporty content in sexy outf…"
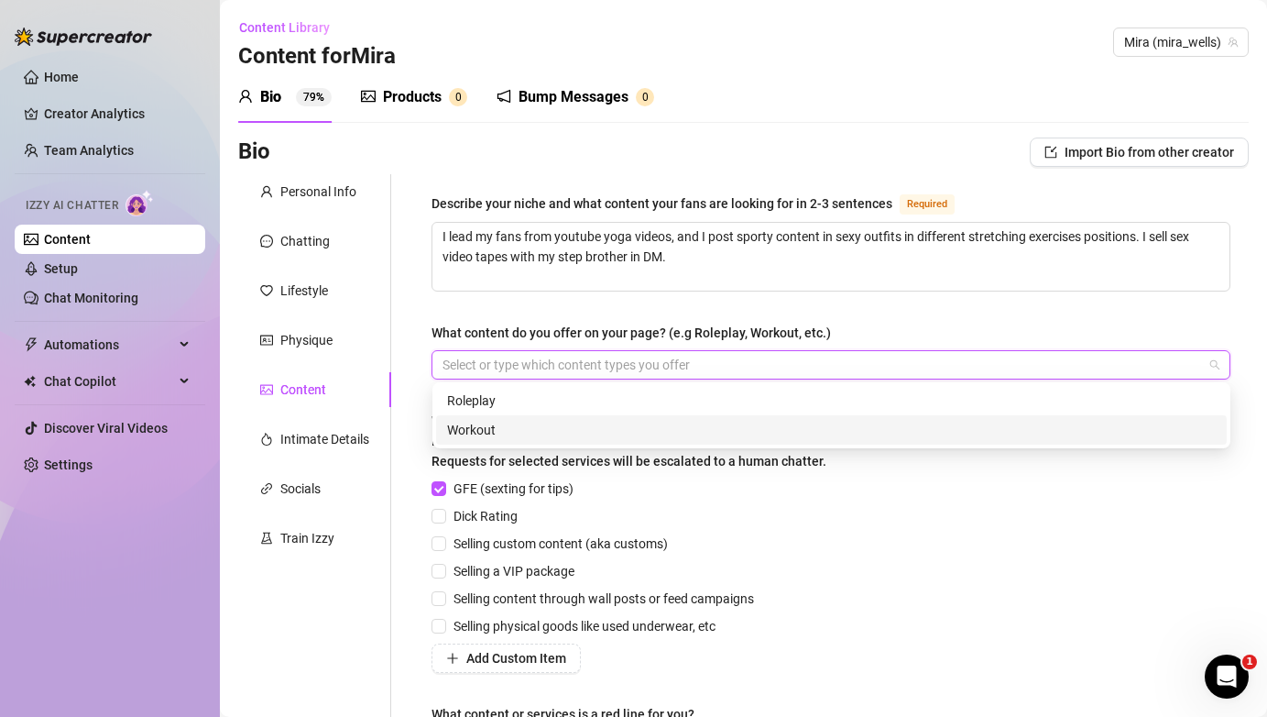
click at [622, 434] on div "Workout" at bounding box center [831, 430] width 769 height 20
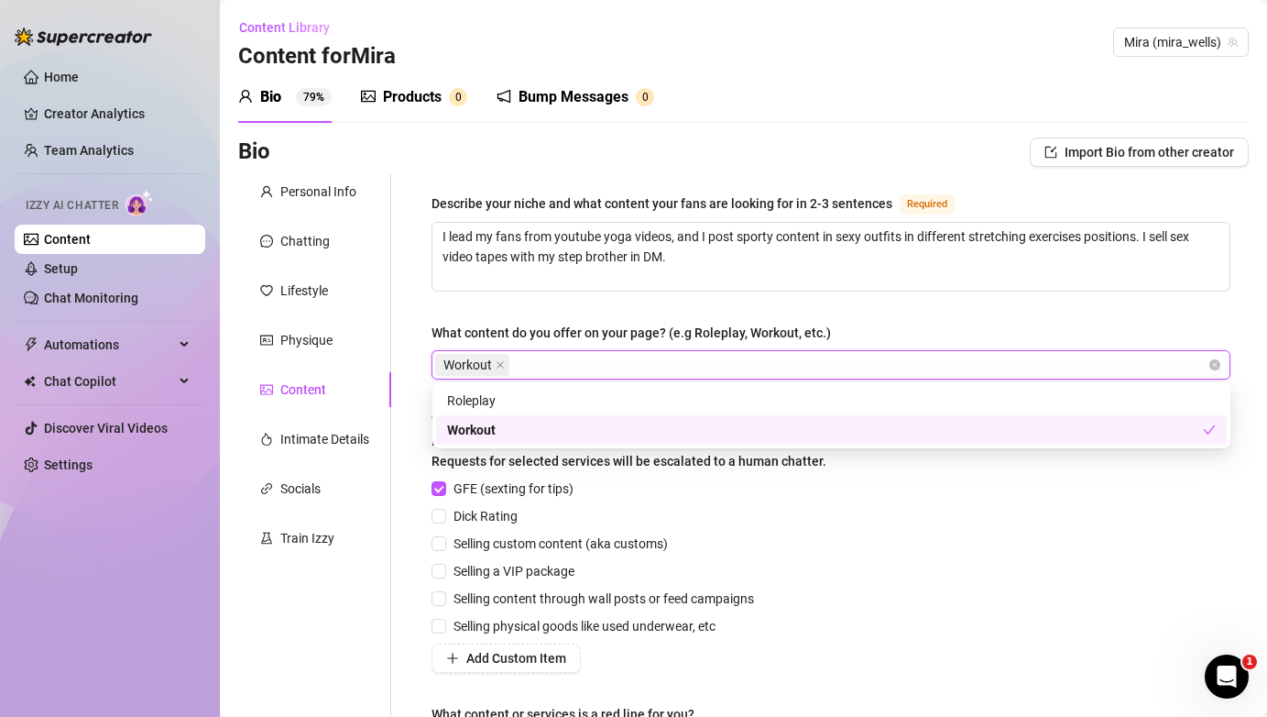
type input "t"
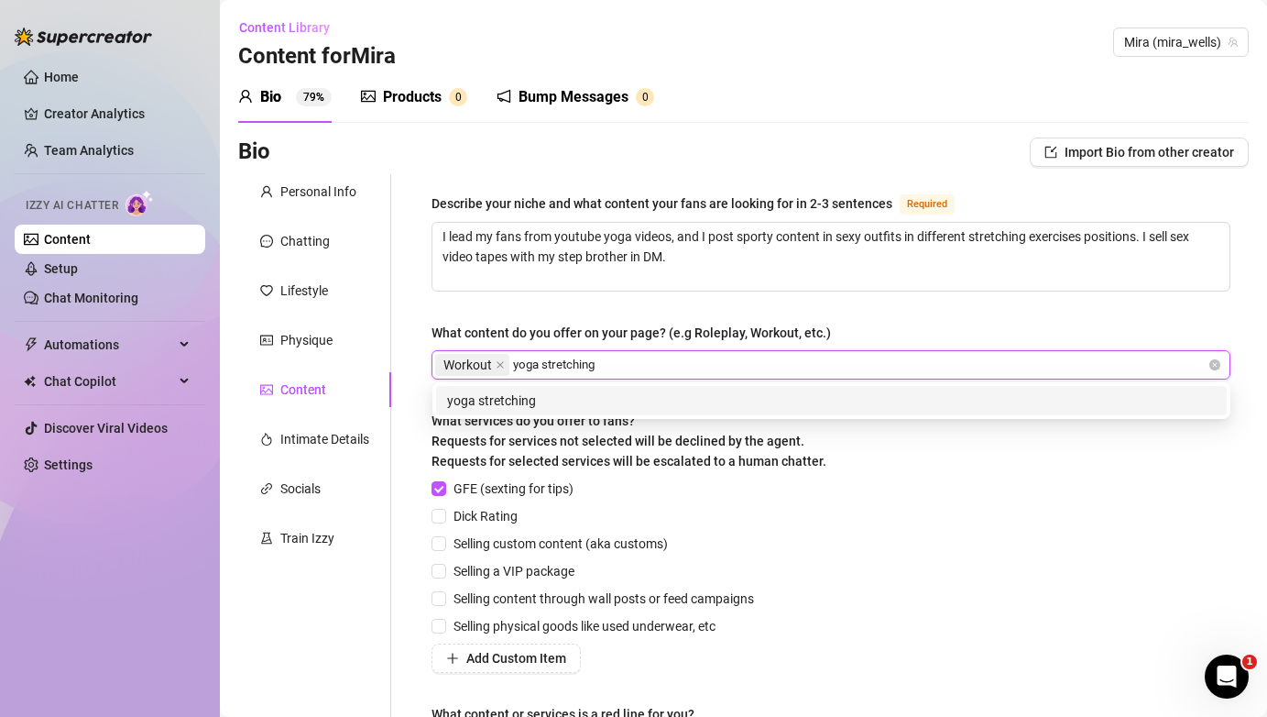
type input "yoga stretching"
click at [1126, 551] on div "GFE (sexting for tips) Dick Rating Selling custom content (aka customs) Selling…" at bounding box center [831, 575] width 799 height 194
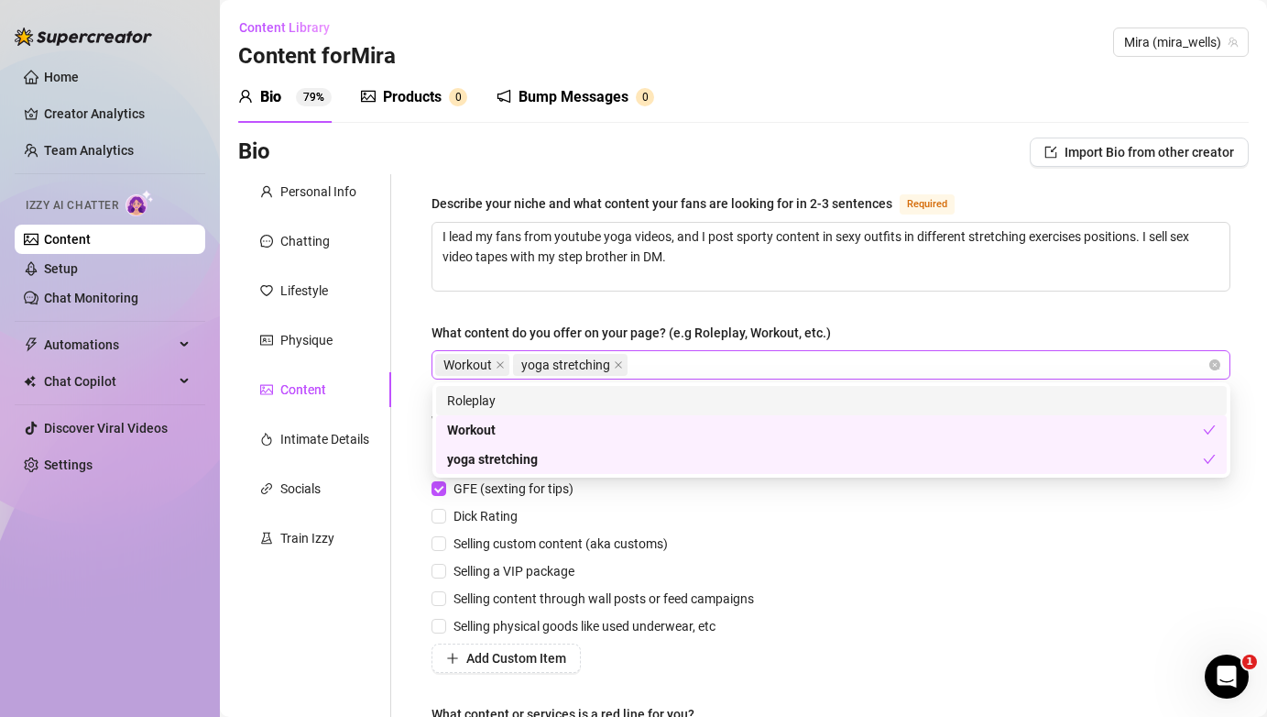
click at [688, 370] on div "Workout yoga stretching" at bounding box center [821, 365] width 772 height 26
click at [616, 366] on icon "close" at bounding box center [618, 364] width 9 height 9
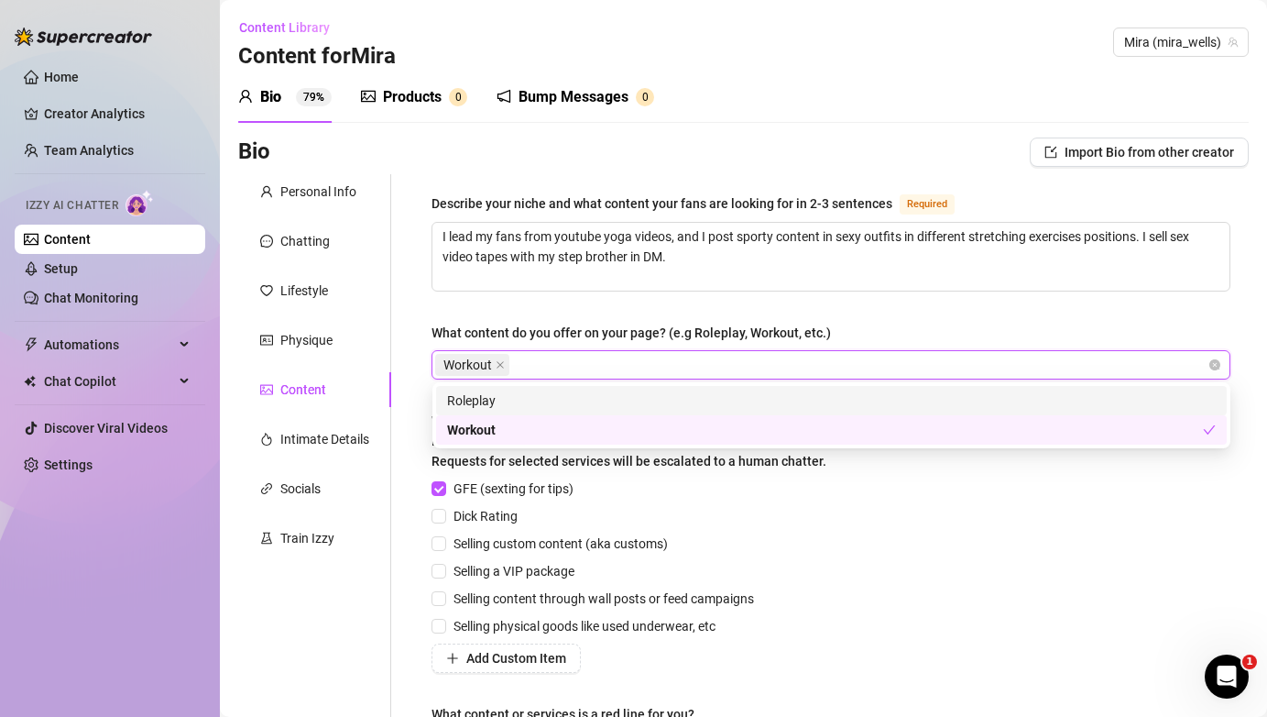
click at [620, 354] on div "Workout" at bounding box center [821, 365] width 772 height 26
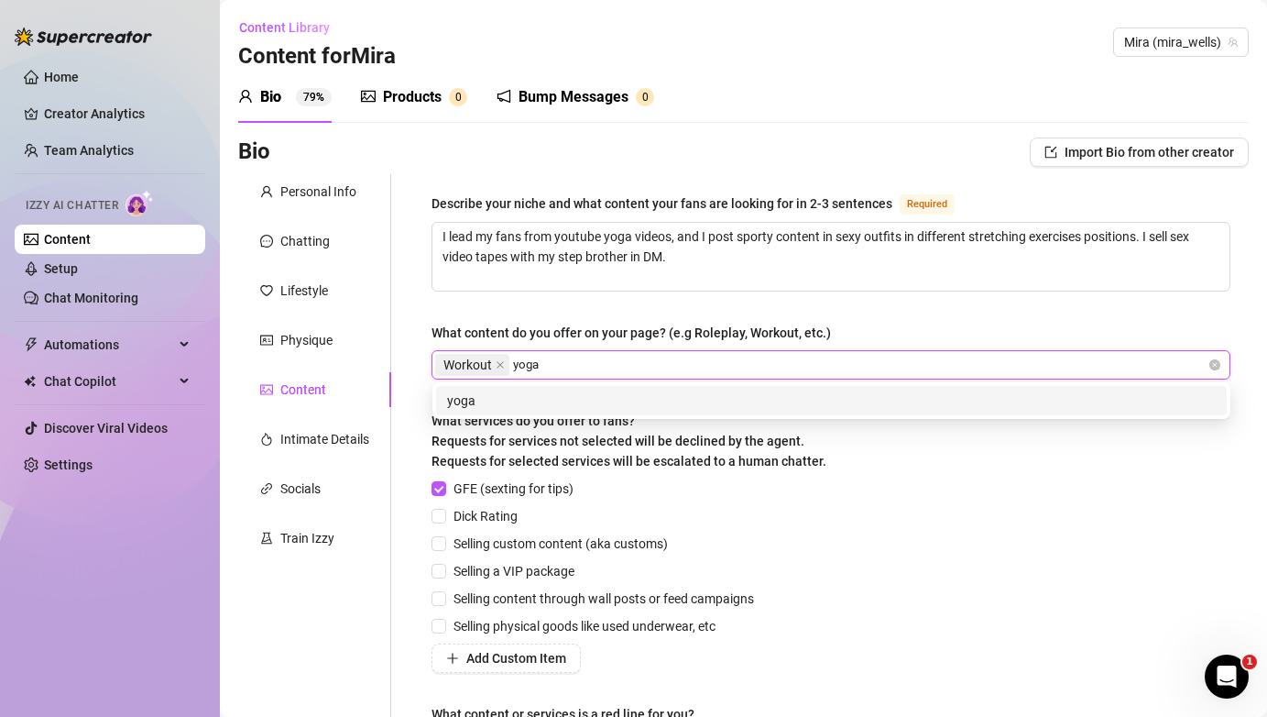
type input "yoga"
click at [858, 448] on div "What services do you offer to fans? Requests for services not selected will be …" at bounding box center [831, 445] width 799 height 68
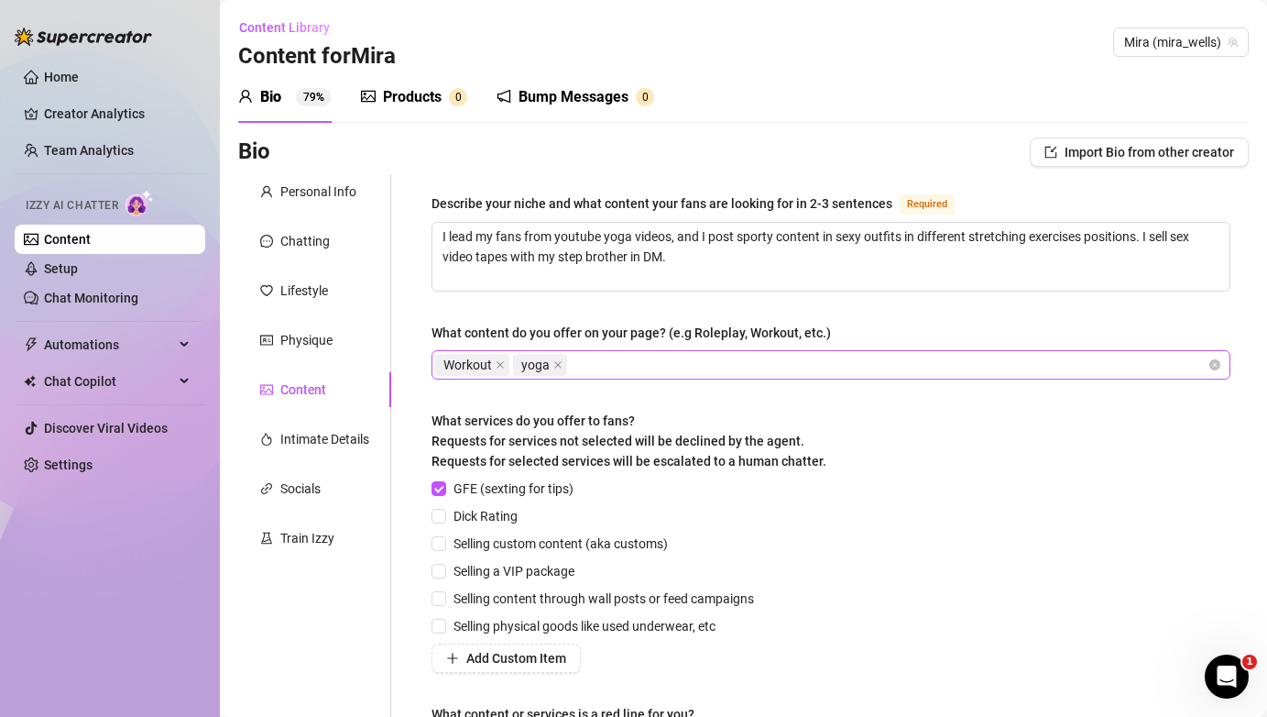
click at [674, 367] on div "Workout yoga" at bounding box center [821, 365] width 772 height 26
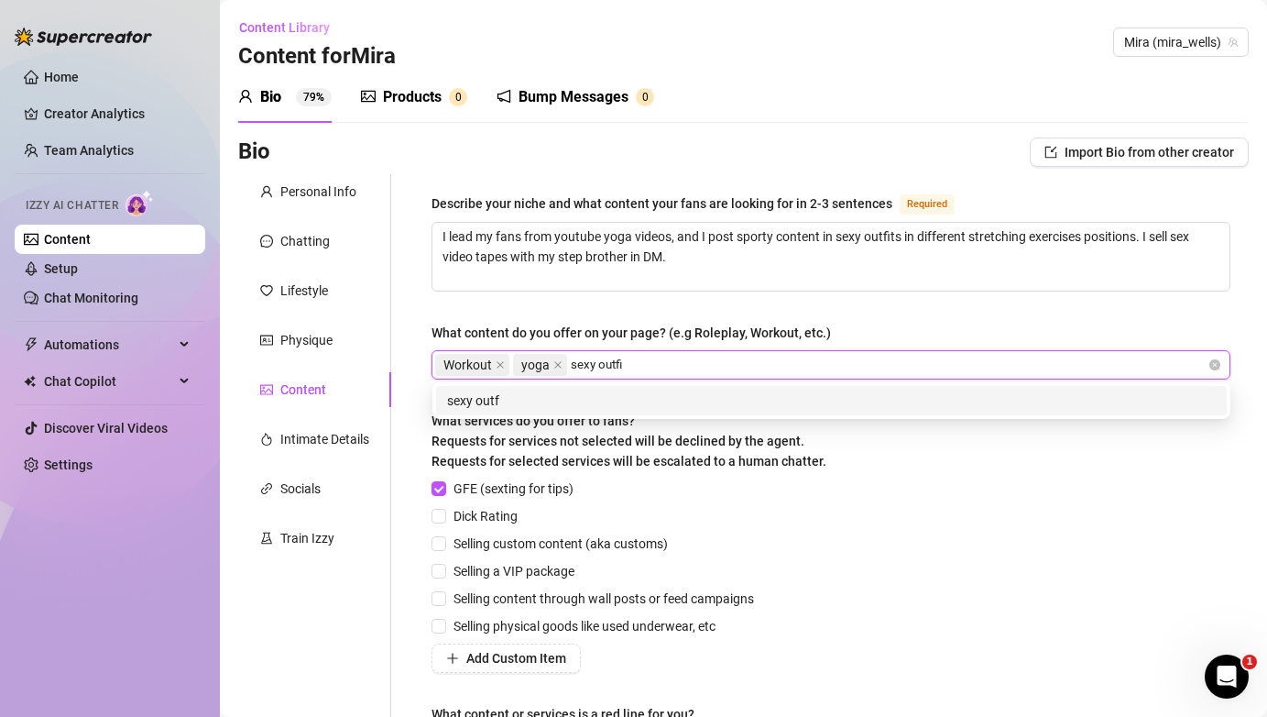
type input "sexy outfit"
type input "daily routine"
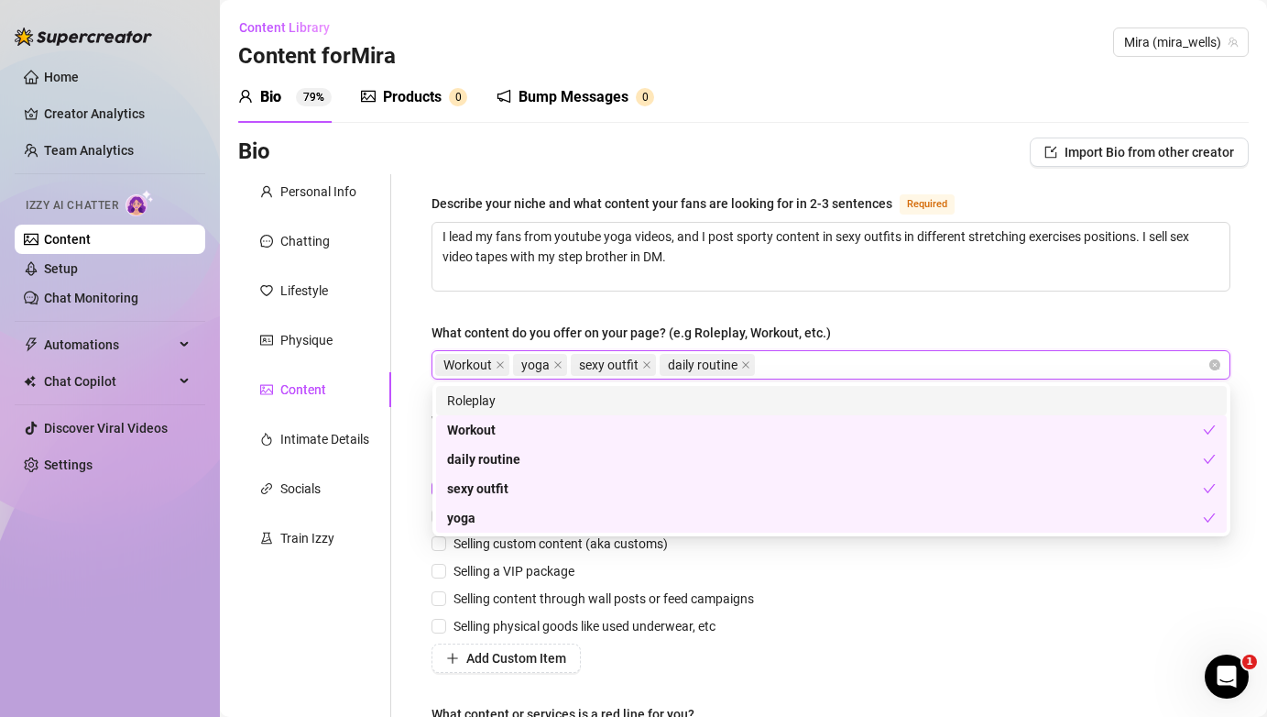
click at [849, 368] on div "Workout yoga sexy outfit daily routine" at bounding box center [821, 365] width 772 height 26
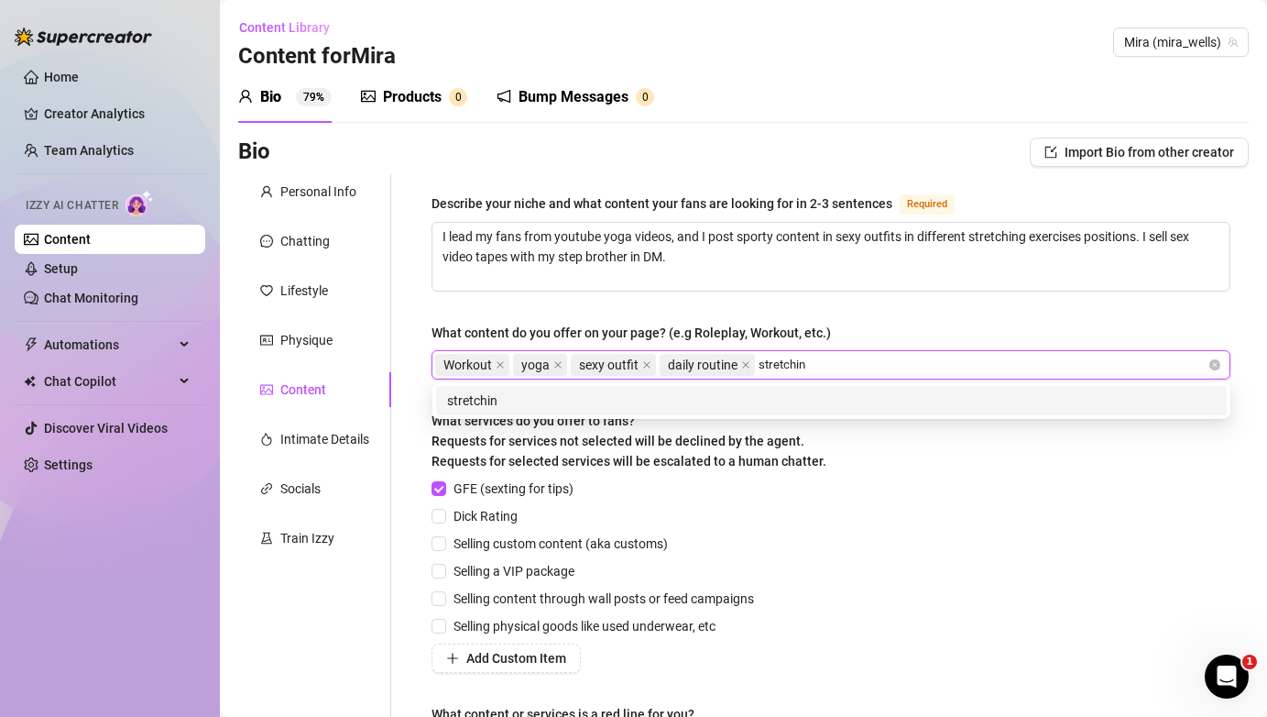
type input "stretching"
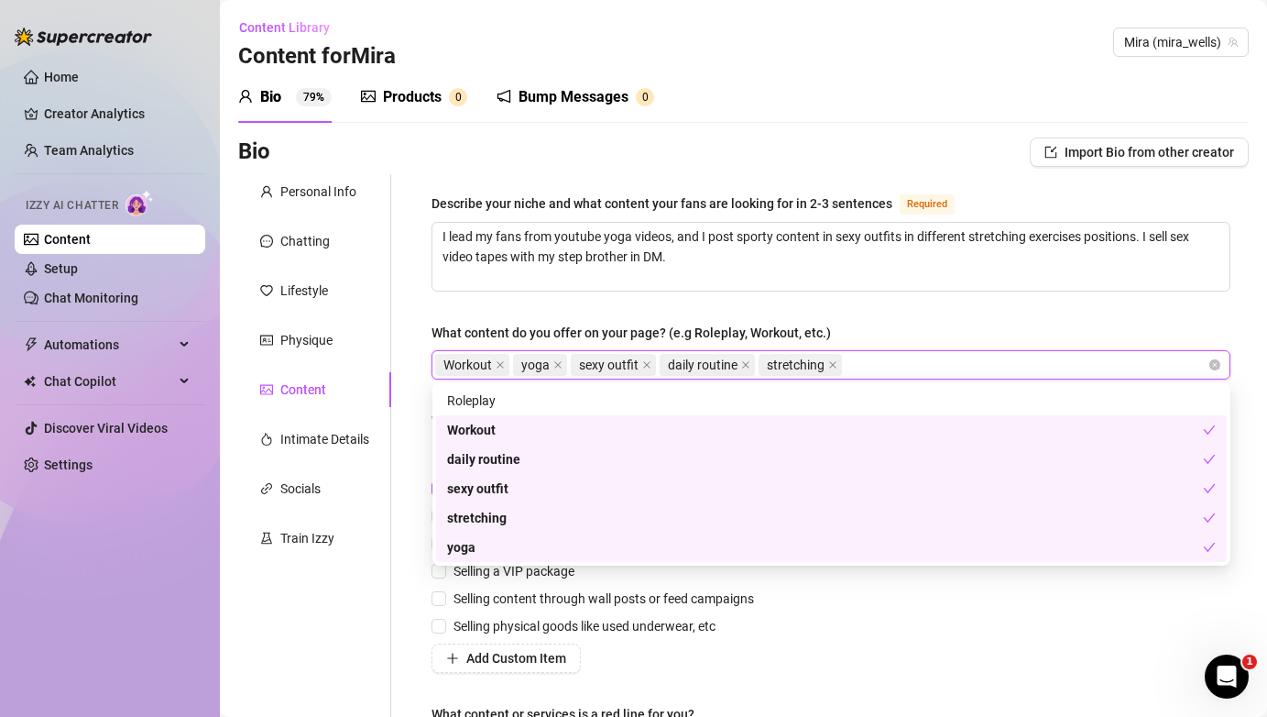
click at [974, 325] on div "What content do you offer on your page? (e.g Roleplay, Workout, etc.)" at bounding box center [831, 336] width 799 height 27
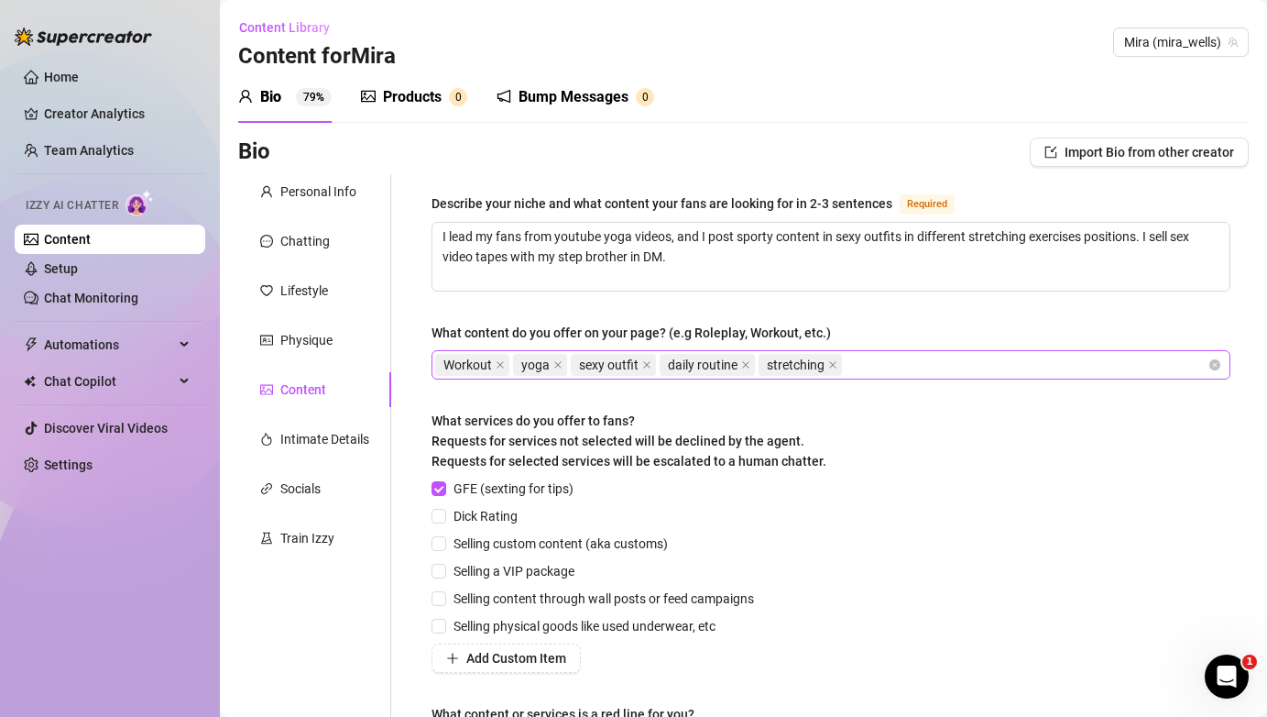
click at [876, 371] on div "Workout yoga sexy outfit daily routine stretching" at bounding box center [821, 365] width 772 height 26
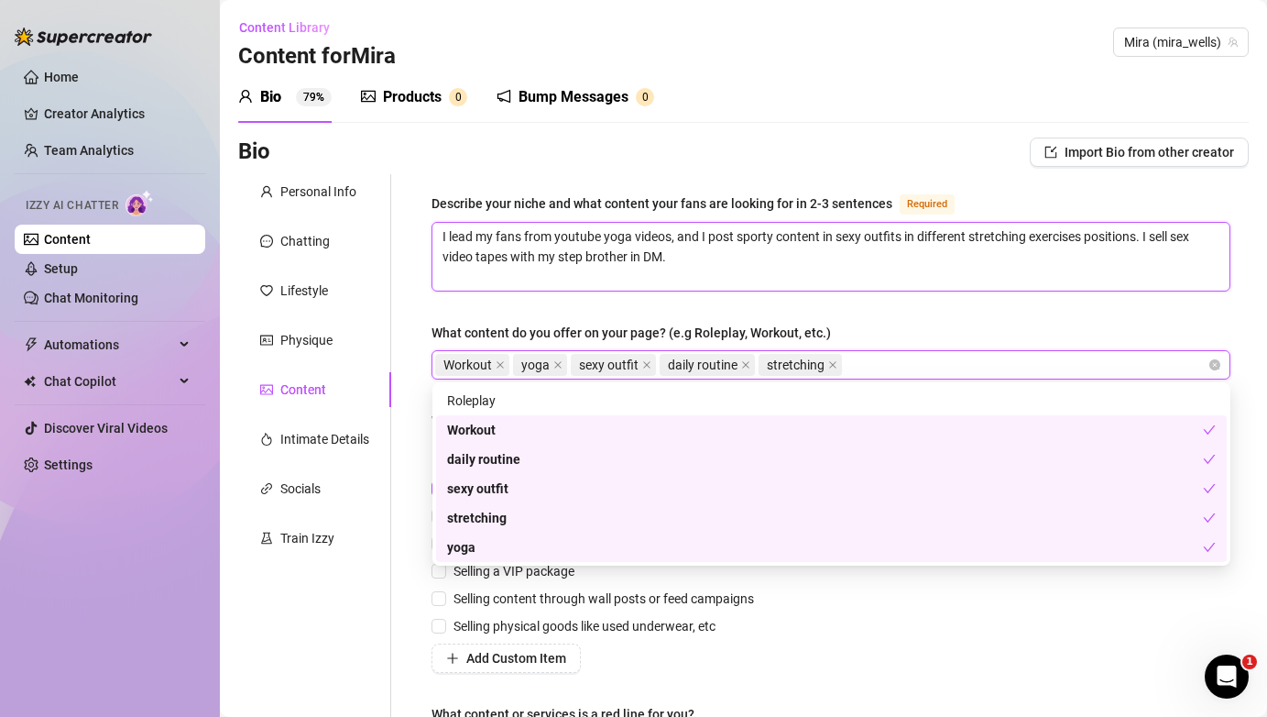
click at [919, 285] on textarea "I lead my fans from youtube yoga videos, and I post sporty content in sexy outf…" at bounding box center [831, 257] width 797 height 68
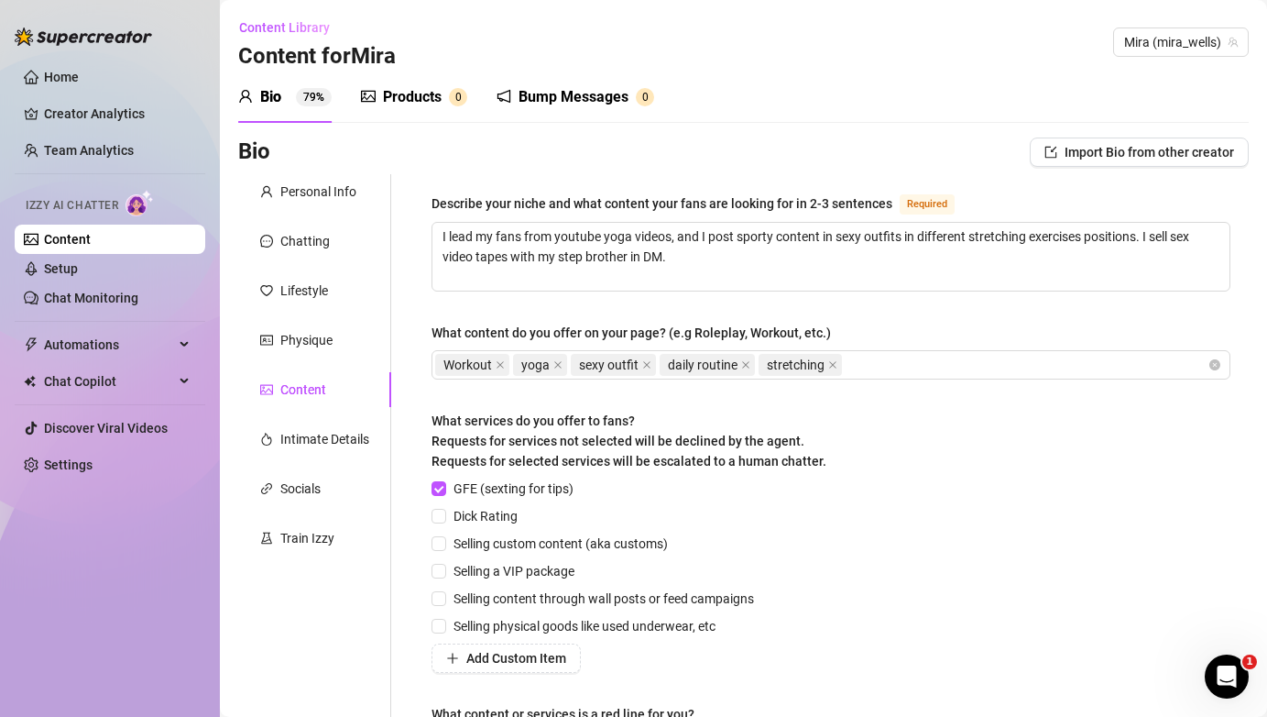
click at [914, 319] on div "Describe your niche and what content your fans are looking for in 2-3 sentences…" at bounding box center [831, 484] width 799 height 585
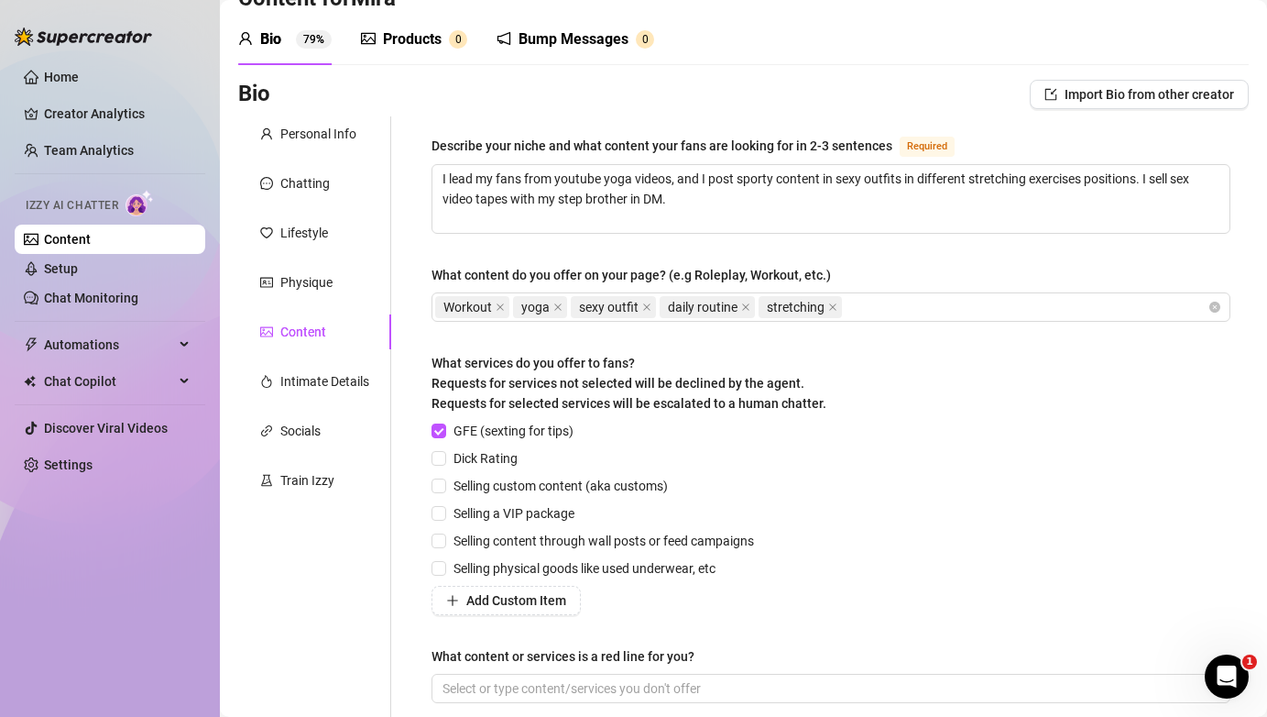
scroll to position [59, 0]
click at [446, 459] on span "Dick Rating" at bounding box center [485, 457] width 79 height 20
click at [444, 459] on input "Dick Rating" at bounding box center [438, 456] width 13 height 13
checkbox input "true"
click at [441, 485] on input "Selling custom content (aka customs)" at bounding box center [438, 483] width 13 height 13
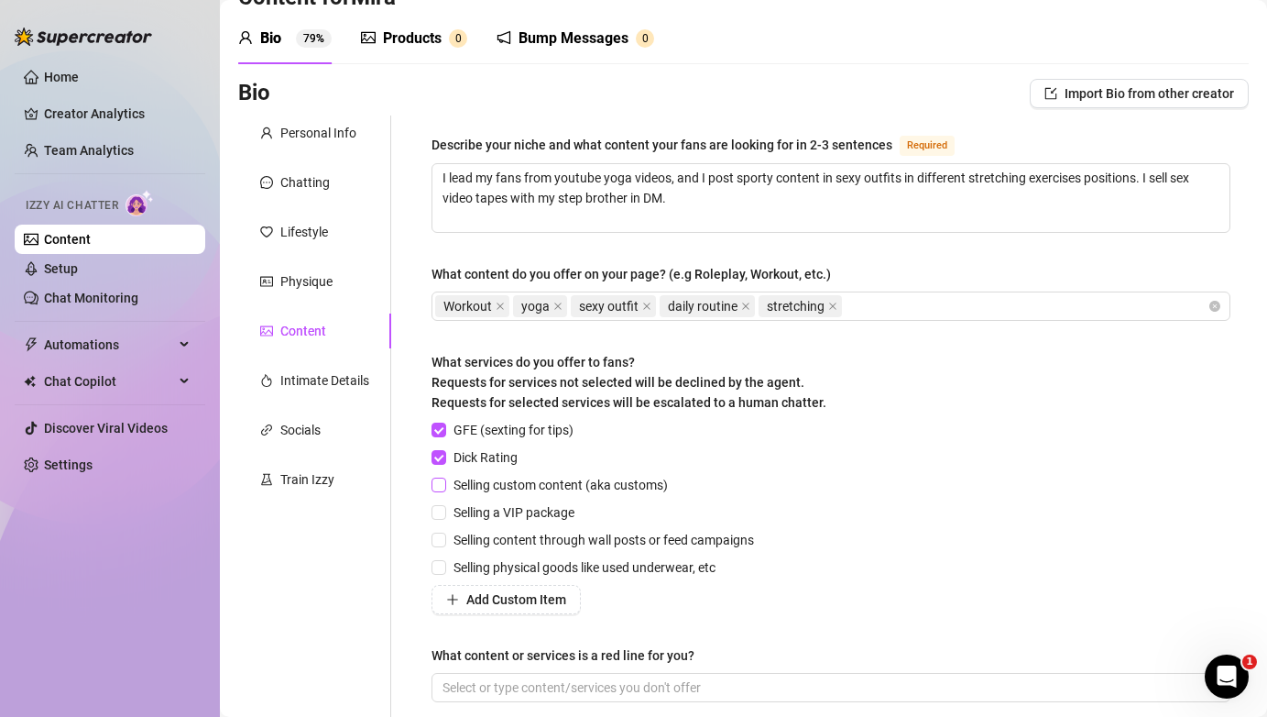
checkbox input "true"
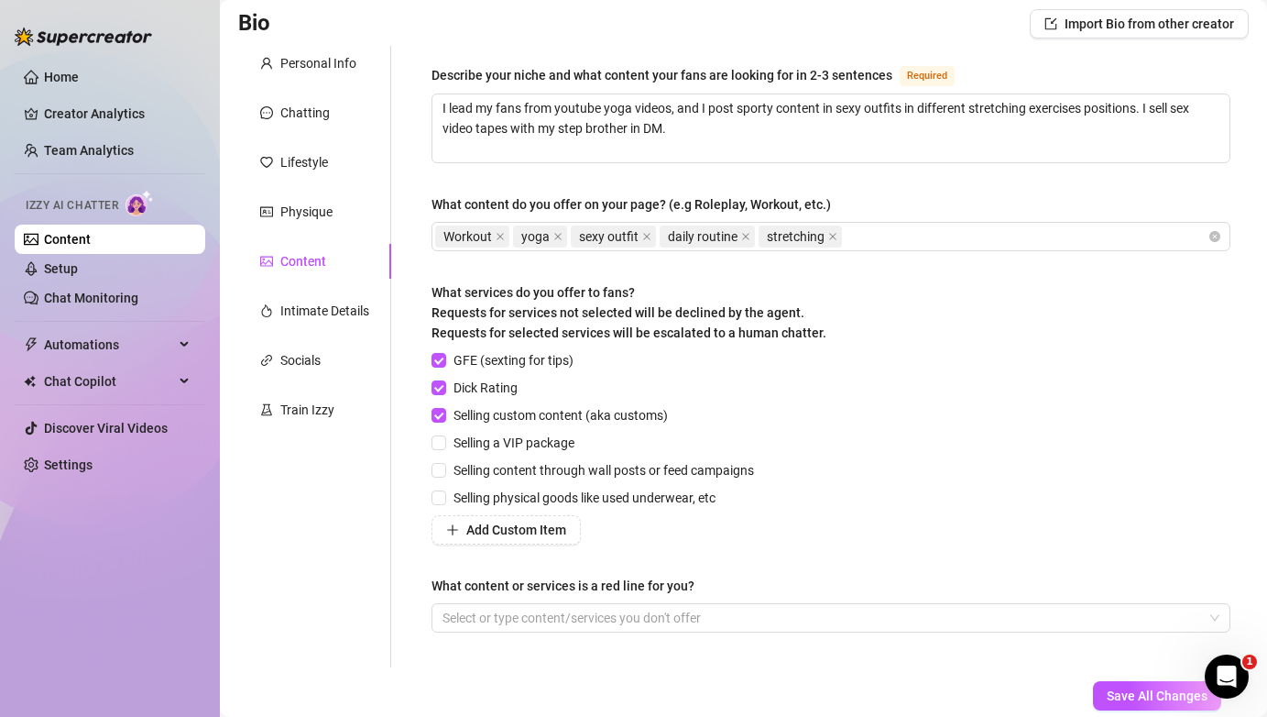
scroll to position [138, 0]
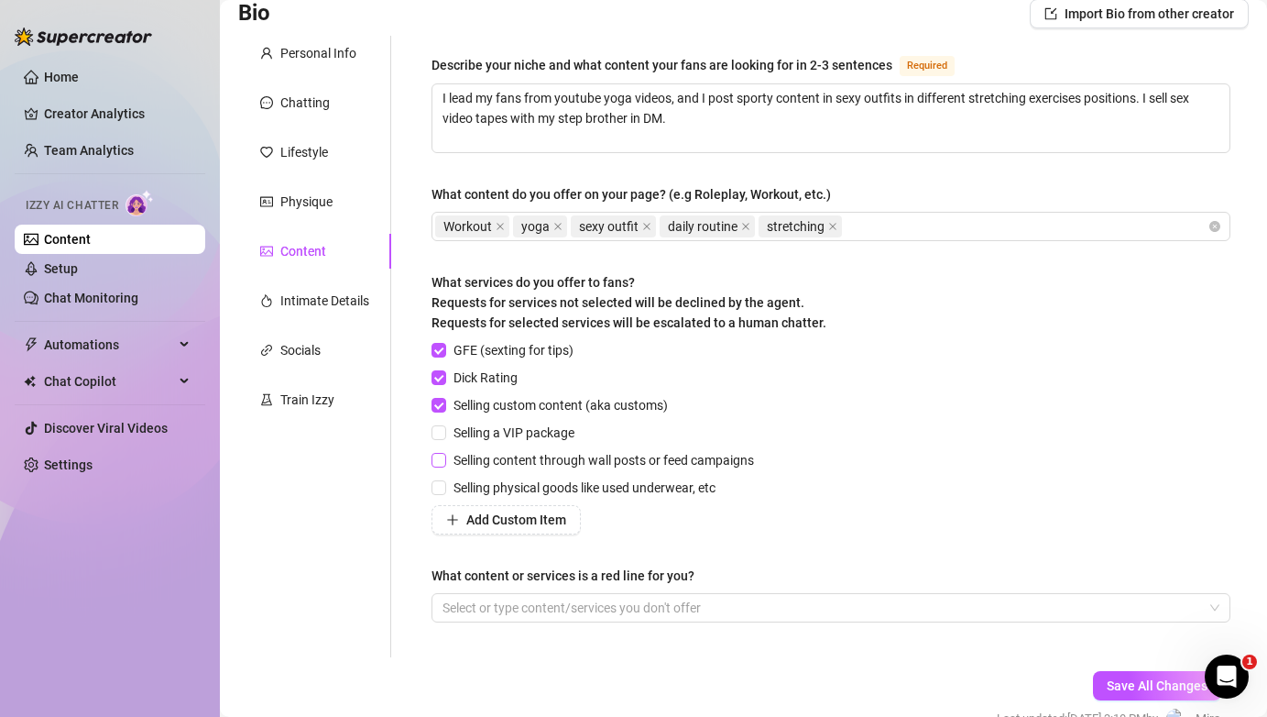
click at [445, 458] on span at bounding box center [439, 460] width 15 height 15
click at [444, 458] on input "Selling content through wall posts or feed campaigns" at bounding box center [438, 459] width 13 height 13
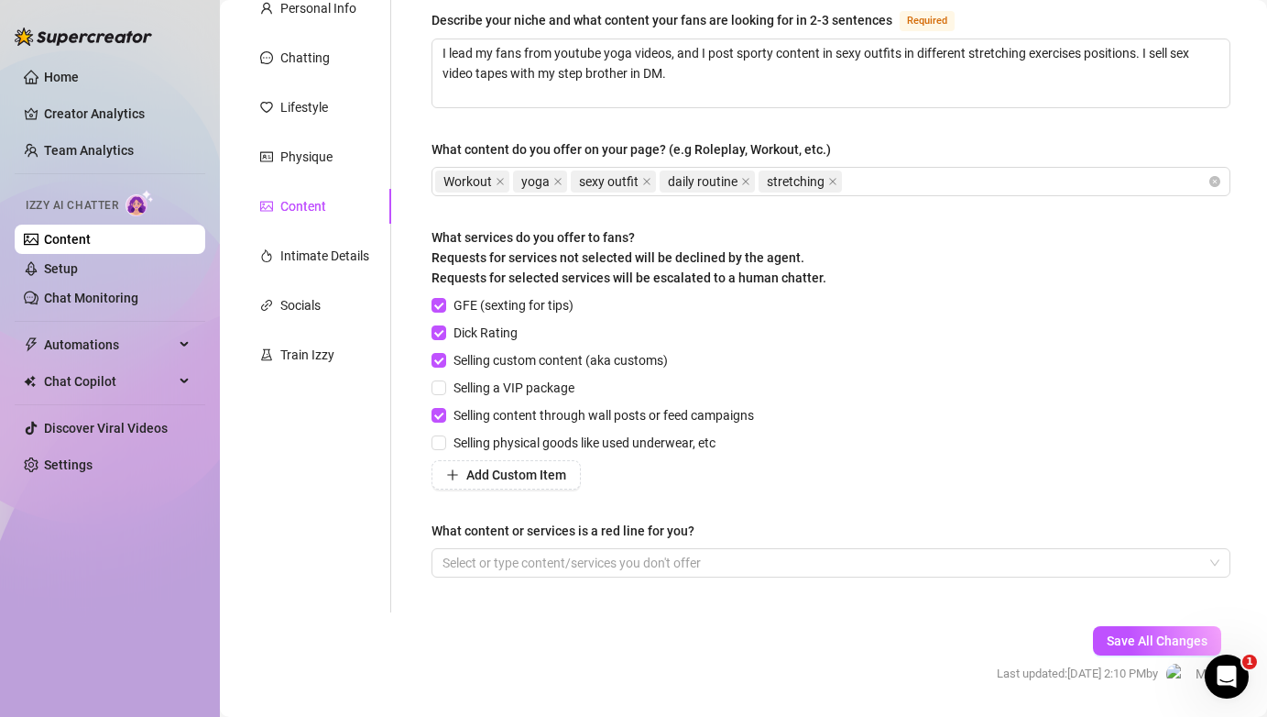
scroll to position [186, 0]
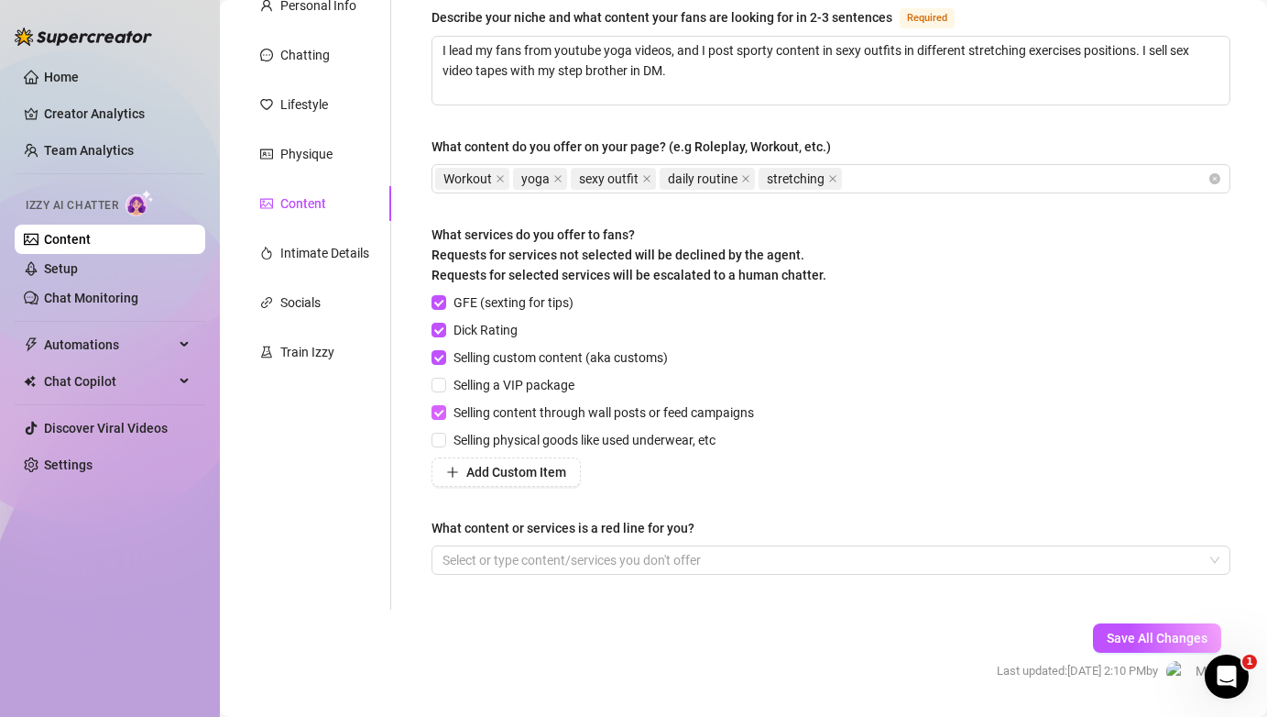
click at [438, 415] on input "Selling content through wall posts or feed campaigns" at bounding box center [438, 411] width 13 height 13
checkbox input "false"
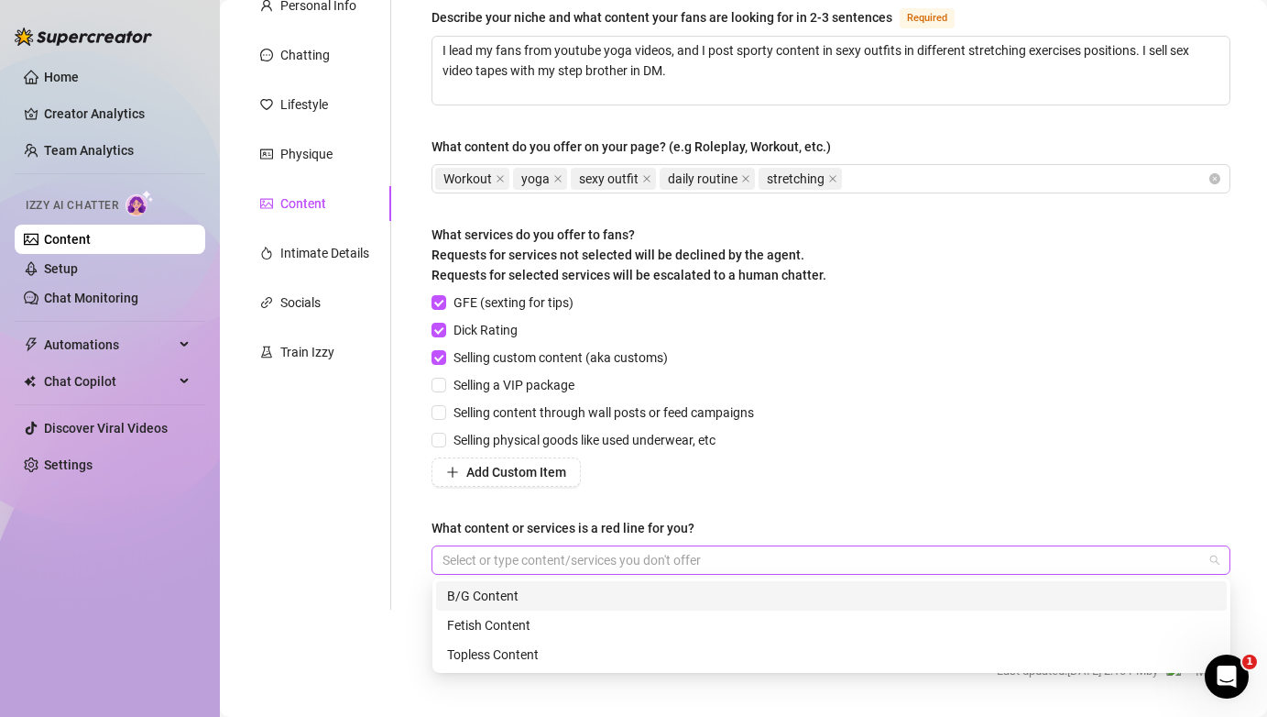
click at [531, 572] on div "Select or type content/services you don't offer" at bounding box center [831, 559] width 799 height 29
click at [819, 486] on div "Describe your niche and what content your fans are looking for in 2-3 sentences…" at bounding box center [831, 298] width 799 height 585
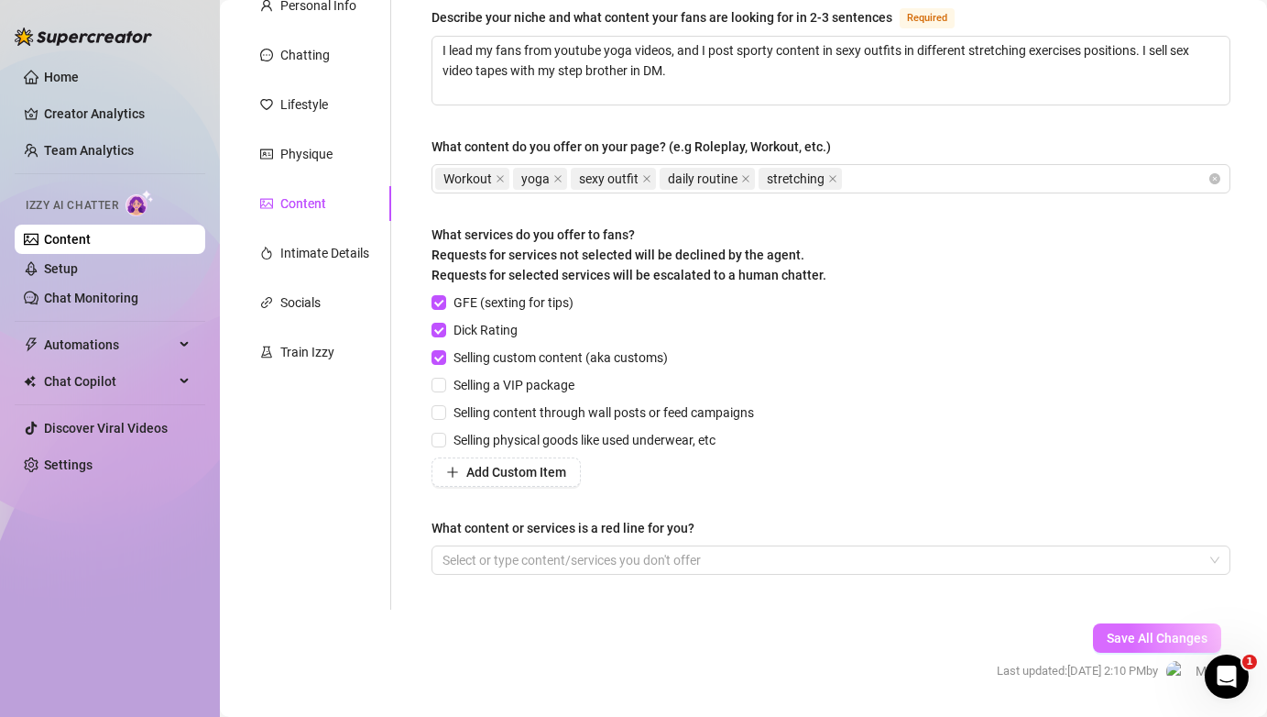
click at [1122, 641] on span "Save All Changes" at bounding box center [1157, 637] width 101 height 15
click at [436, 389] on input "Selling a VIP package" at bounding box center [438, 384] width 13 height 13
checkbox input "true"
click at [448, 407] on span "Selling content through wall posts or feed campaigns" at bounding box center [603, 412] width 315 height 20
click at [444, 407] on input "Selling content through wall posts or feed campaigns" at bounding box center [438, 411] width 13 height 13
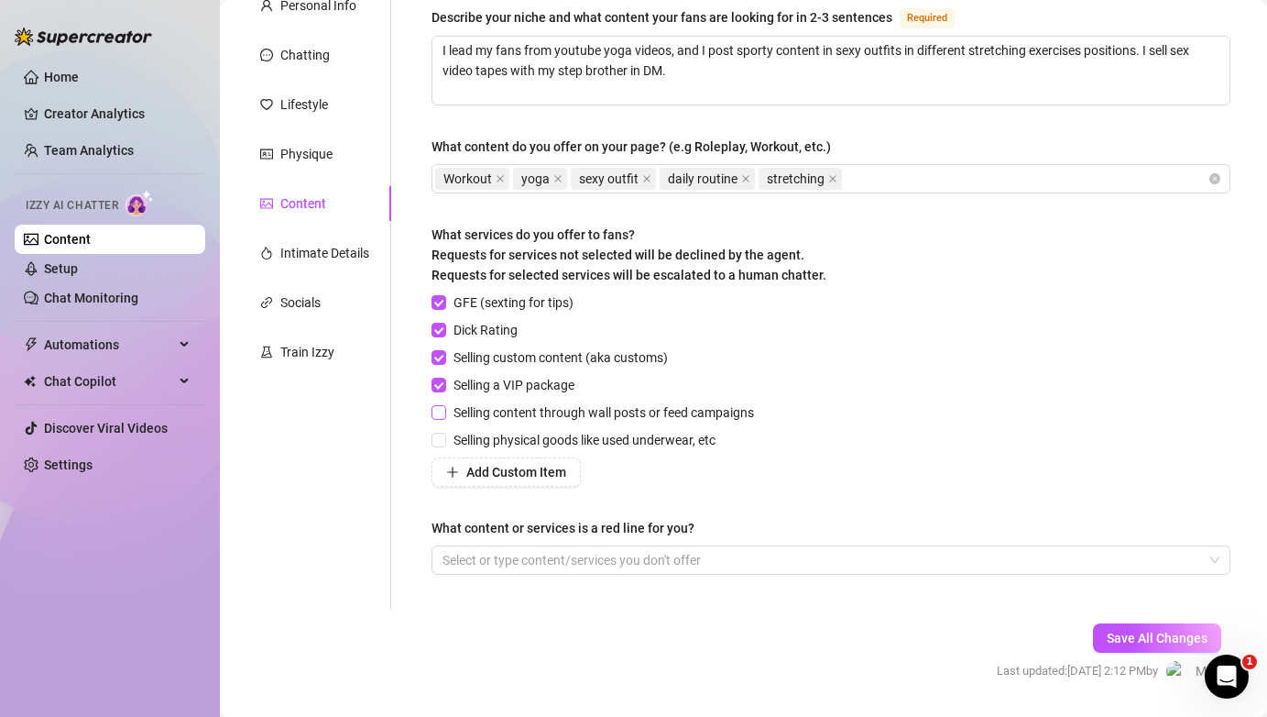
checkbox input "true"
click at [1119, 642] on span "Save All Changes" at bounding box center [1157, 637] width 101 height 15
click at [316, 251] on div "Intimate Details" at bounding box center [324, 253] width 89 height 20
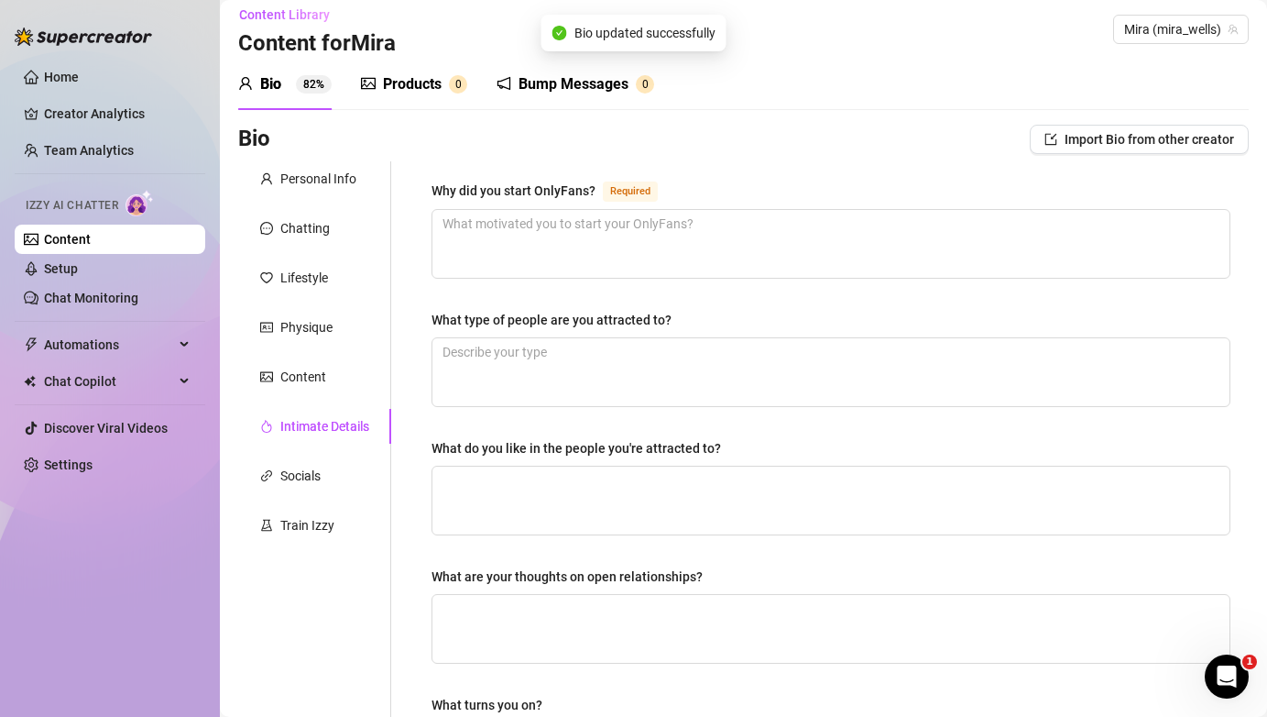
scroll to position [12, 0]
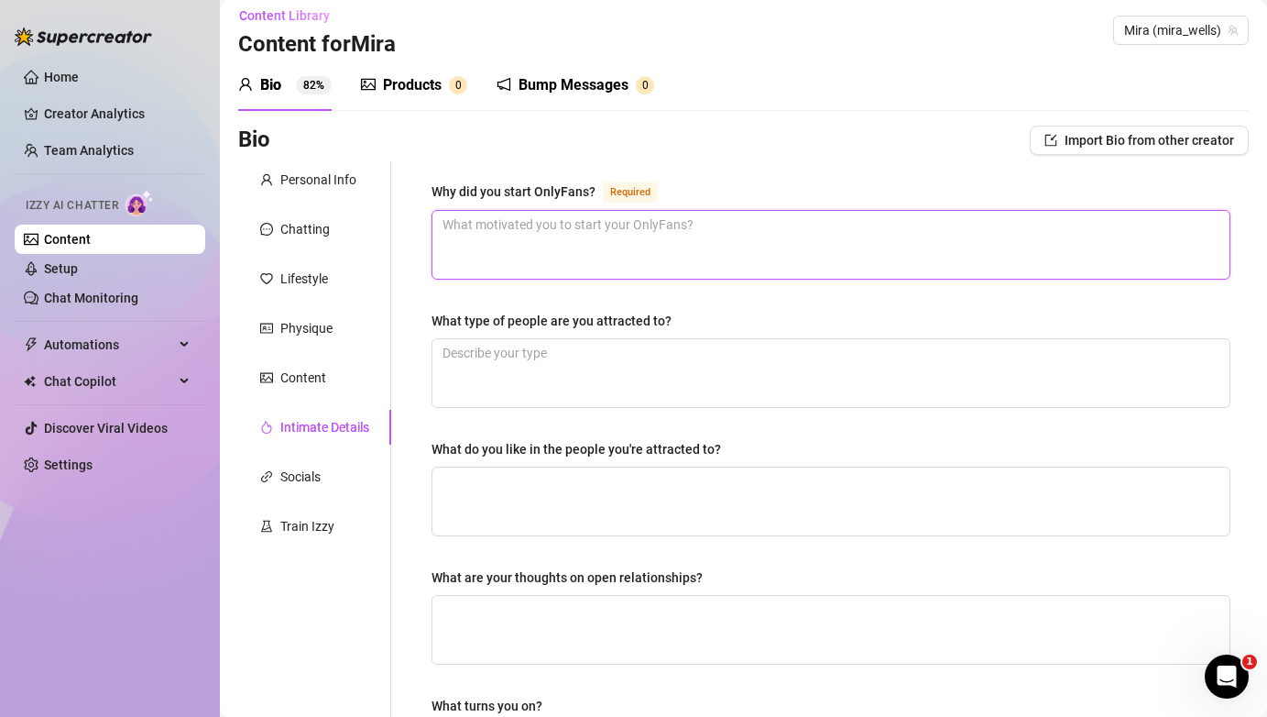
click at [633, 245] on textarea "Why did you start OnlyFans? Required" at bounding box center [831, 245] width 797 height 68
type textarea "I"
type textarea "I n"
type textarea "I ne"
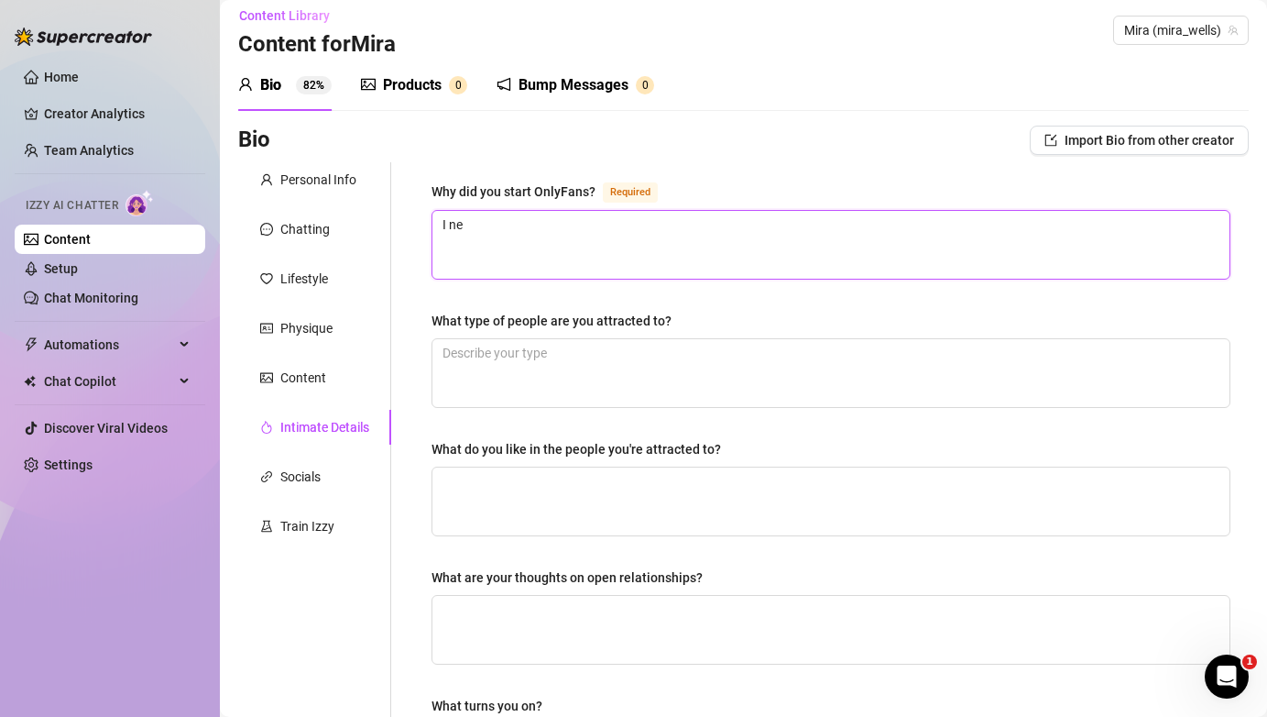
type textarea "I nee"
type textarea "I need"
type textarea "I nee"
type textarea "I ne"
type textarea "I n"
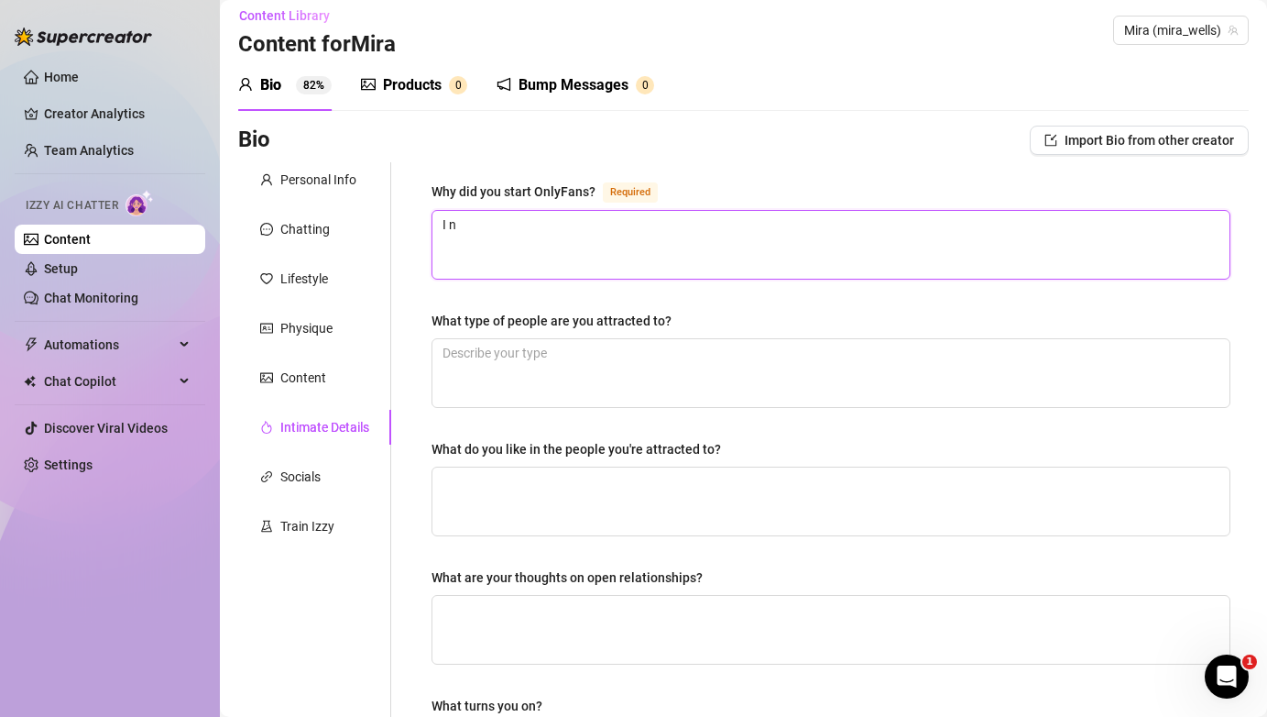
type textarea "I"
type textarea "I h"
type textarea "I ha"
type textarea "I had"
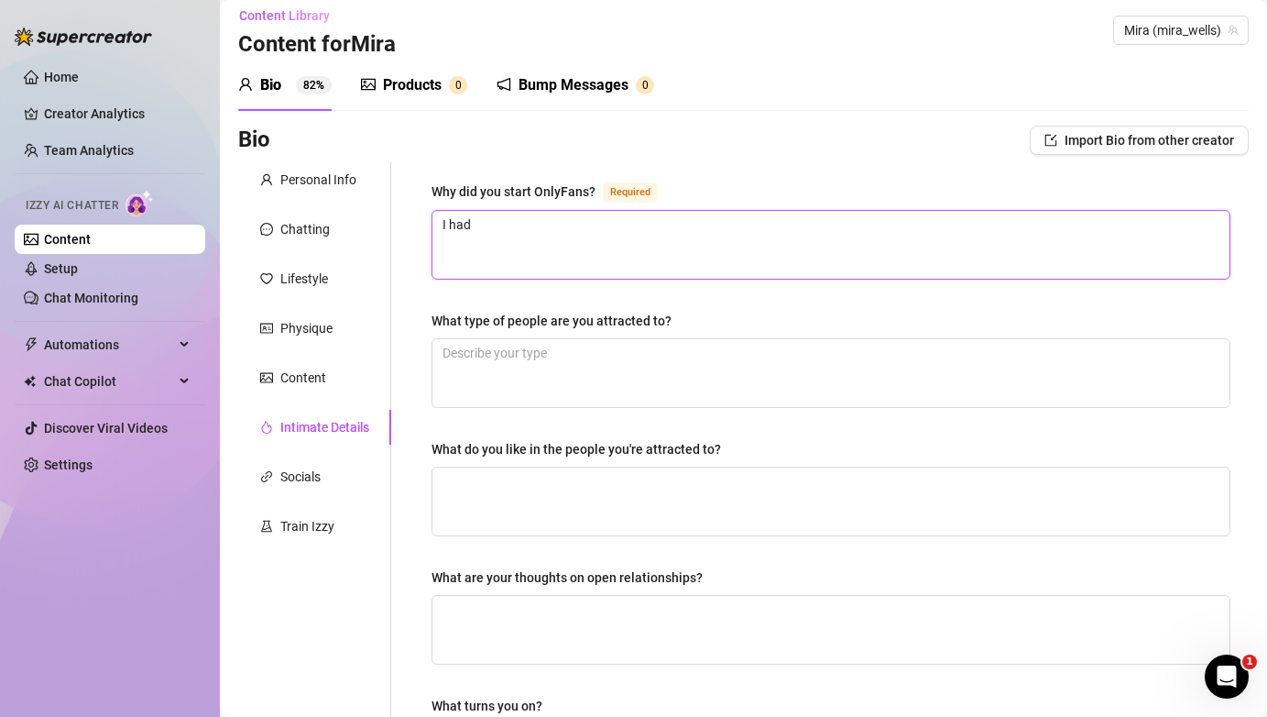
type textarea "I had t"
type textarea "I had to"
type textarea "I had to f"
type textarea "I had to fi"
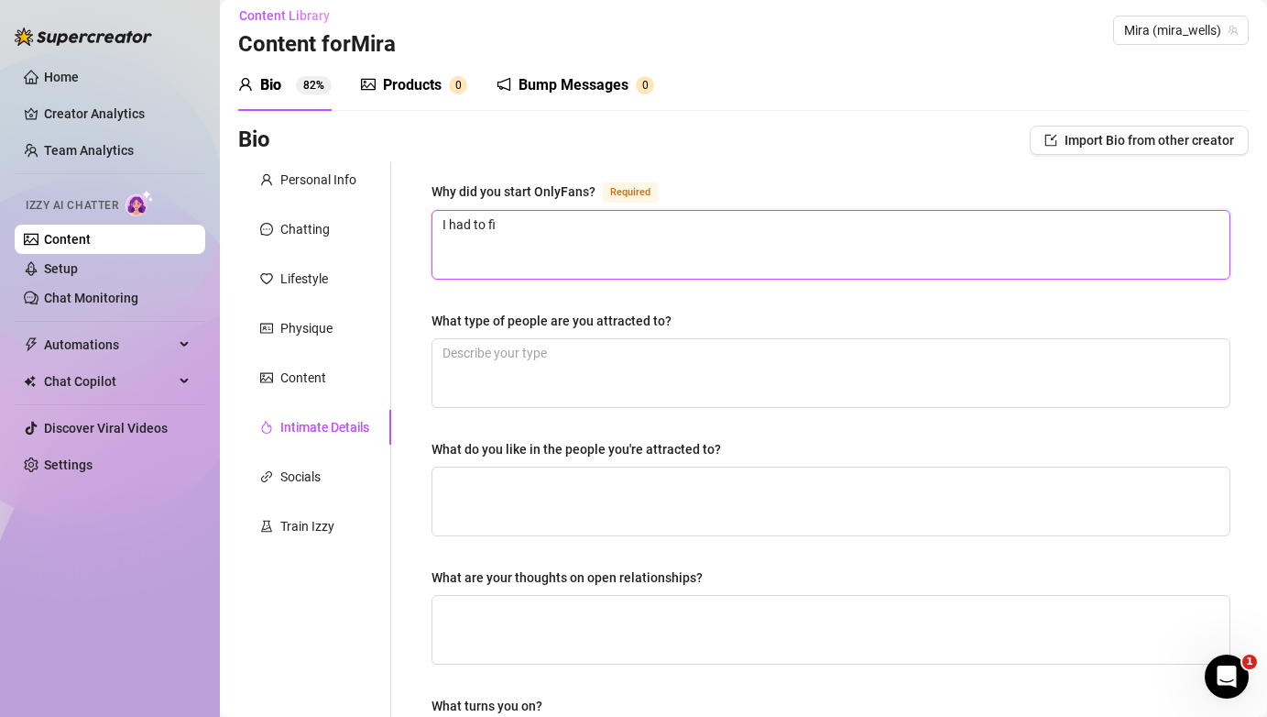
type textarea "I had to fil"
type textarea "I had to file"
type textarea "I had to file n"
type textarea "I had to file"
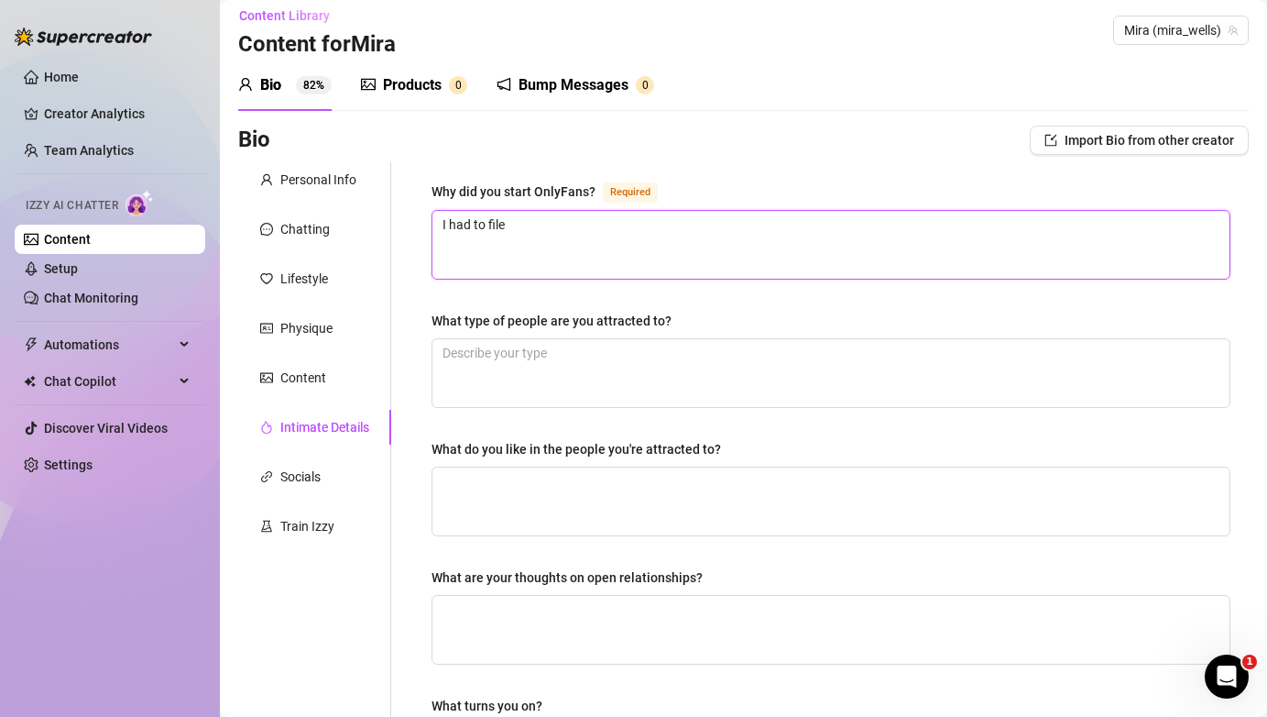
type textarea "I had to file b"
type textarea "I had to file ba"
type textarea "I had to file ban"
type textarea "I had to file bank"
type textarea "I had to file bankr"
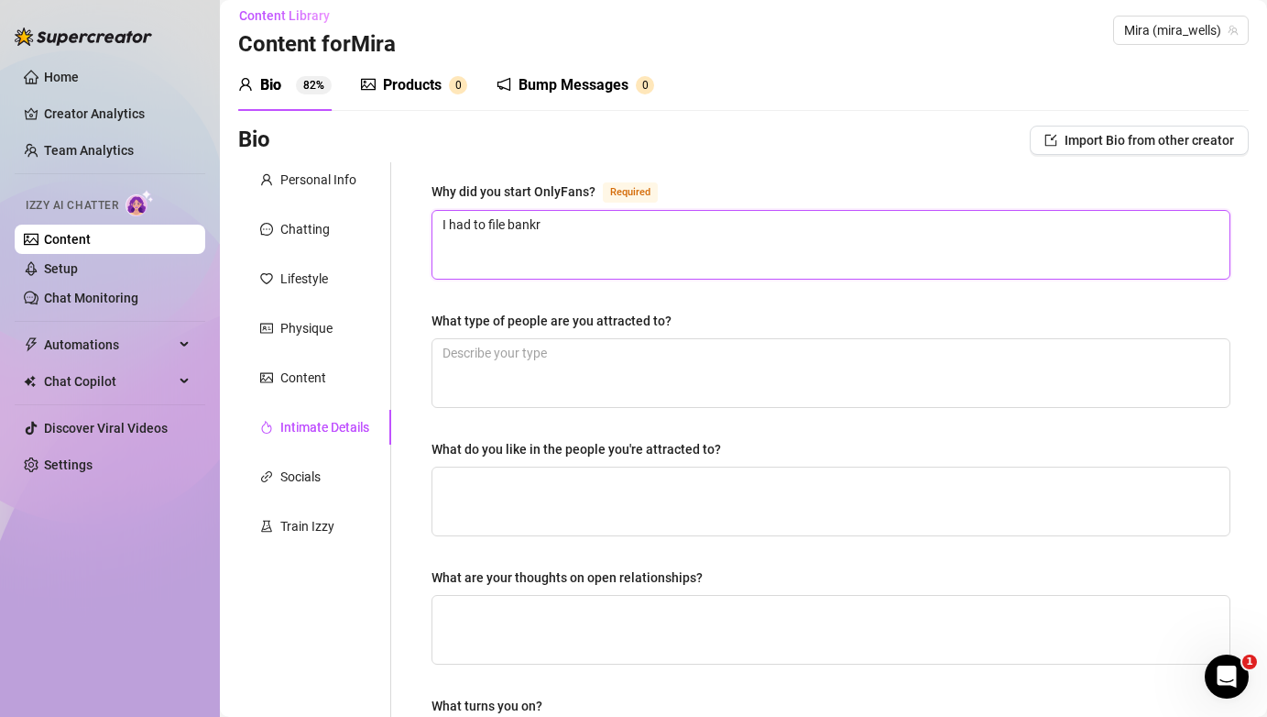
type textarea "I had to file bankru"
type textarea "I had to file bankrup"
type textarea "I had to file bankrupt"
type textarea "I had to file bankruptc"
type textarea "I had to file bankruptcy"
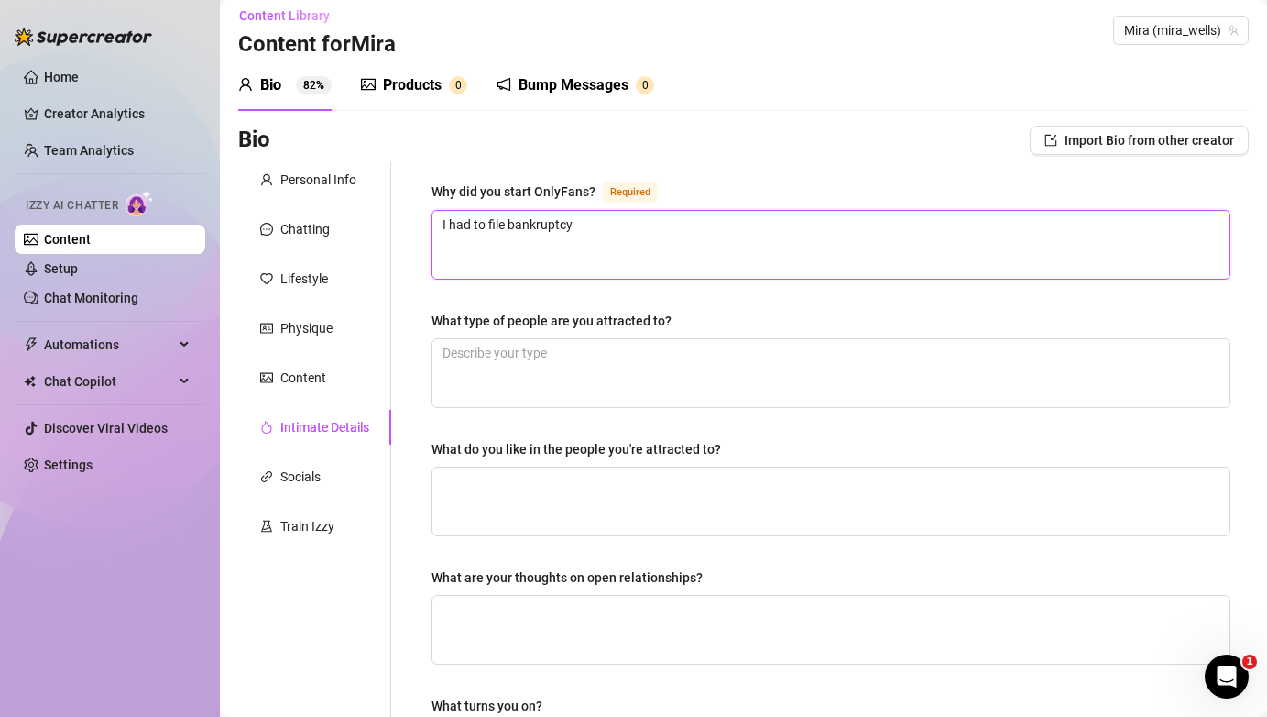
type textarea "I had to file bankruptcy"
type textarea "I had to file bankruptcy b"
type textarea "I had to file bankruptcy be"
type textarea "I had to file bankruptcy bec"
type textarea "I had to file bankruptcy be"
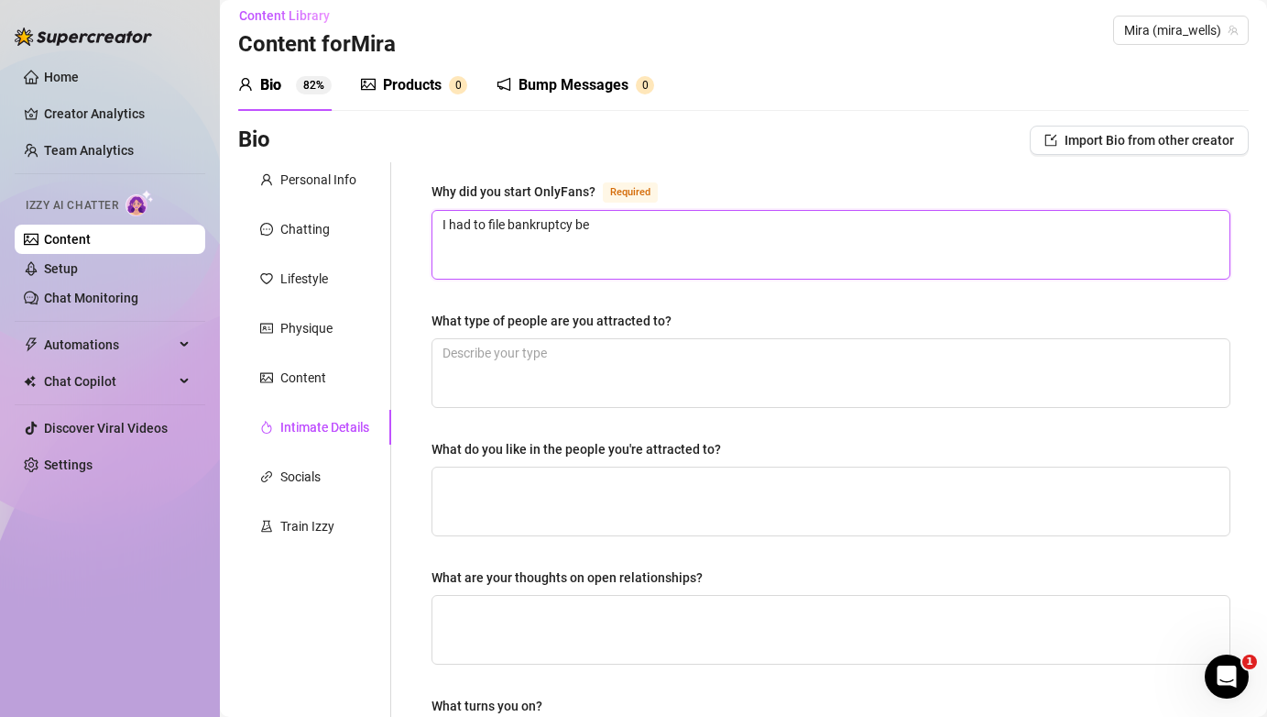
type textarea "I had to file bankruptcy b"
type textarea "I had to file bankruptcy"
type textarea "I had to file bankruptcy t"
type textarea "I had to file bankruptcy th"
type textarea "I had to file bankruptcy thi"
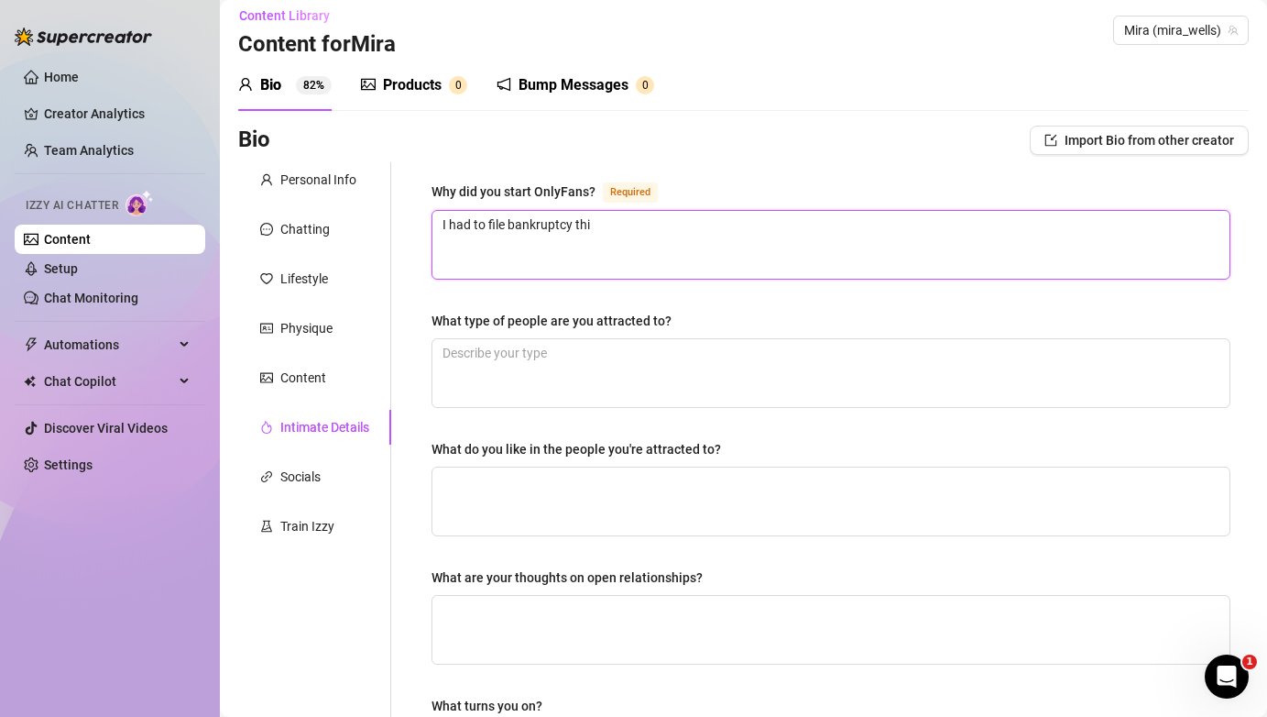
type textarea "I had to file bankruptcy this"
type textarea "I had to file bankruptcy this y"
type textarea "I had to file bankruptcy this ye"
type textarea "I had to file bankruptcy this yea"
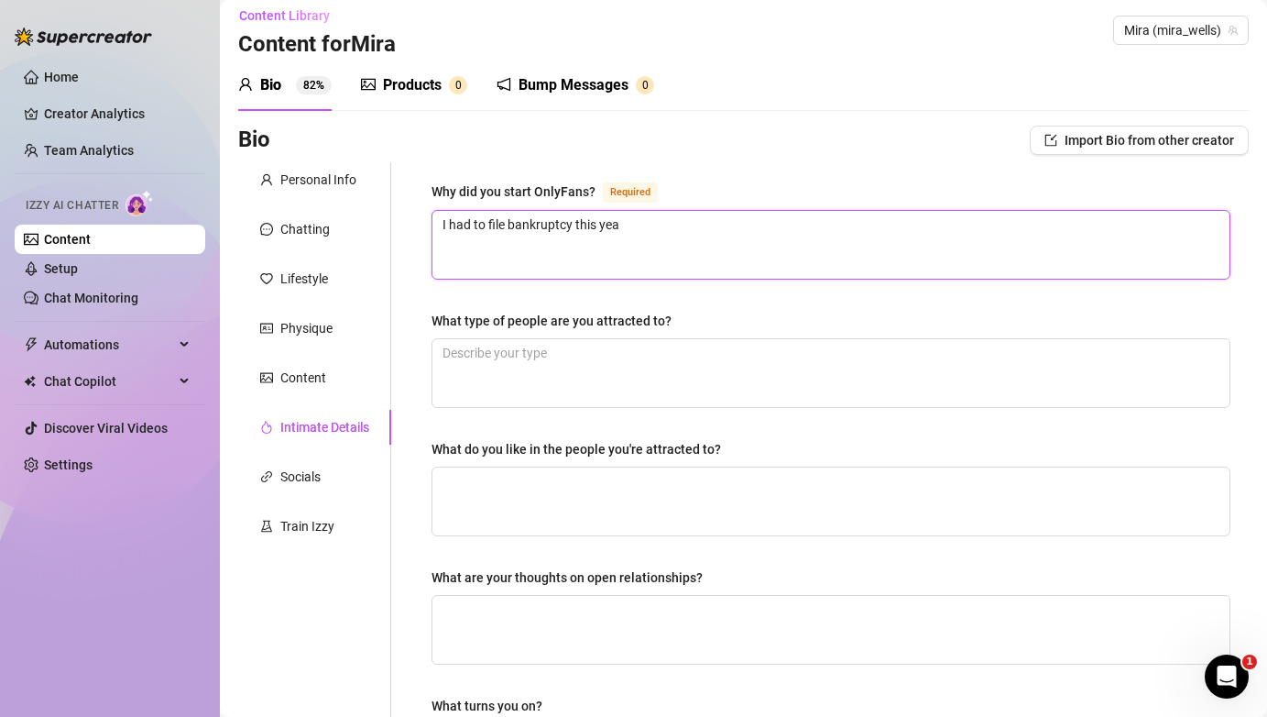
type textarea "I had to file bankruptcy this year"
type textarea "I had to file bankruptcy this year b"
type textarea "I had to file bankruptcy this year be"
type textarea "I had to file bankruptcy this year bec"
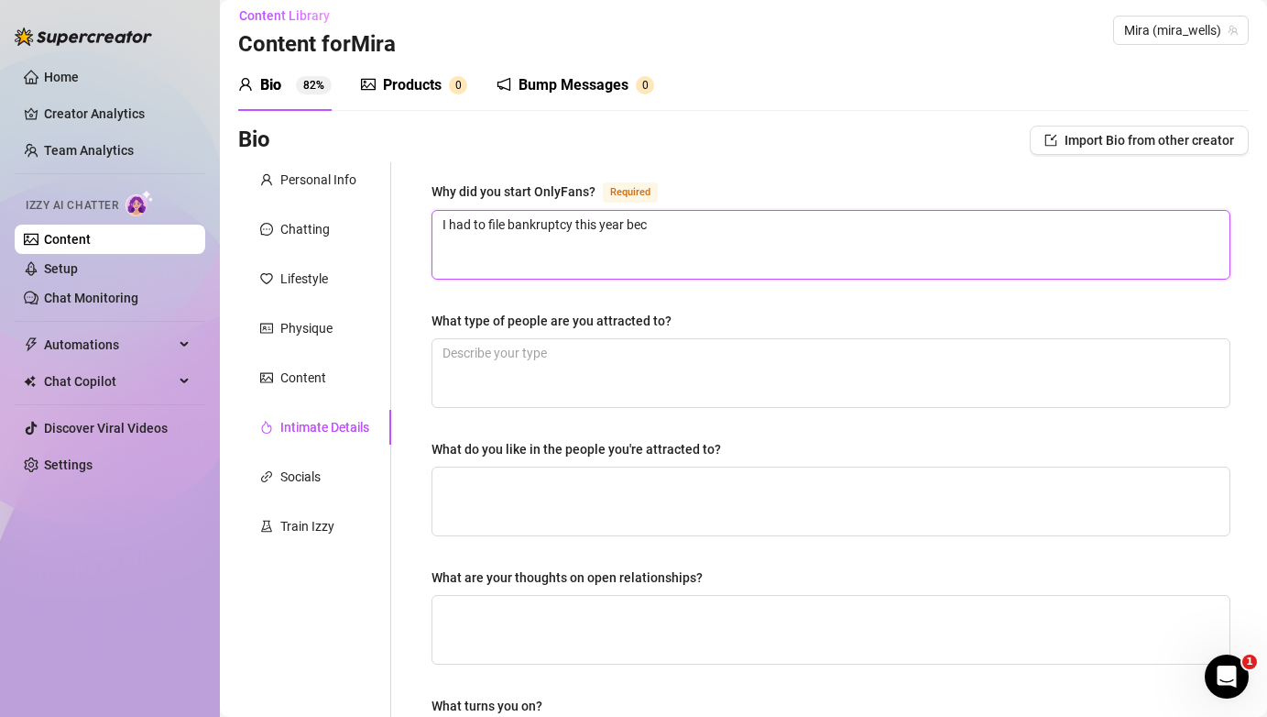
type textarea "I had to file bankruptcy this year beca"
type textarea "I had to file bankruptcy this year becau"
type textarea "I had to file bankruptcy this year becaus"
type textarea "I had to file bankruptcy this year because"
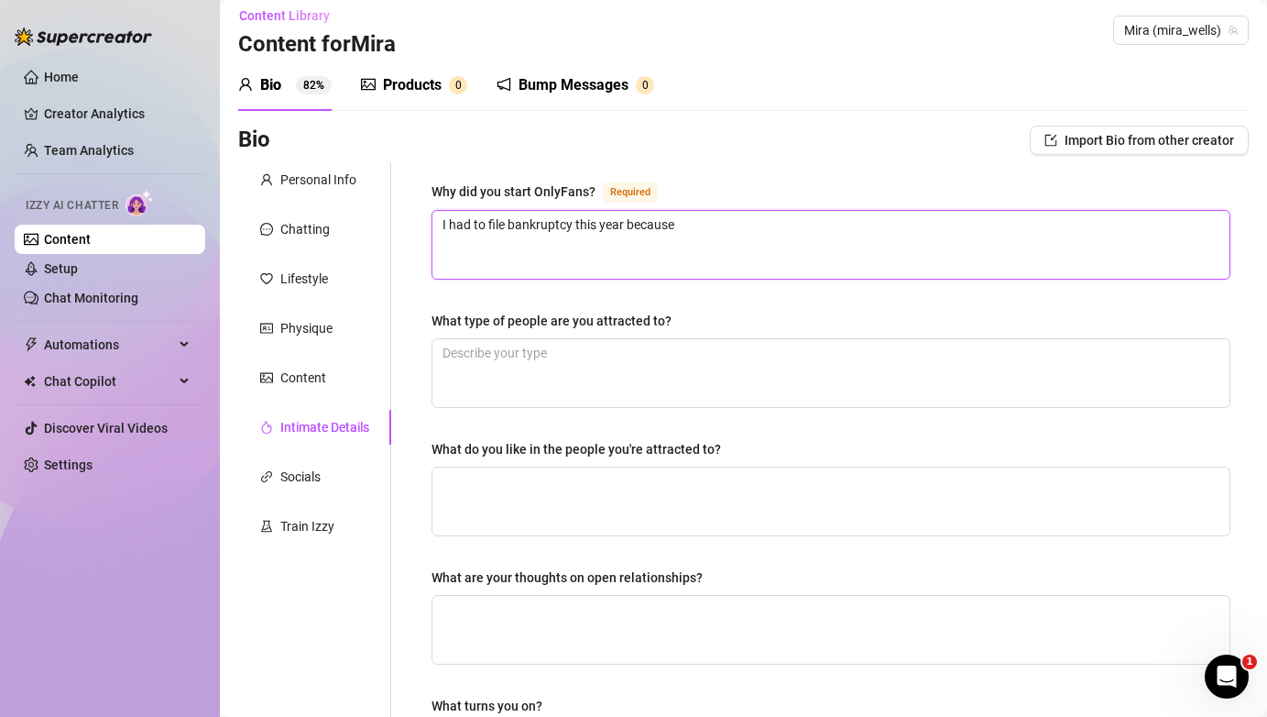
type textarea "I had to file bankruptcy this year because i"
type textarea "I had to file bankruptcy this year because"
type textarea "I had to file bankruptcy this year because m"
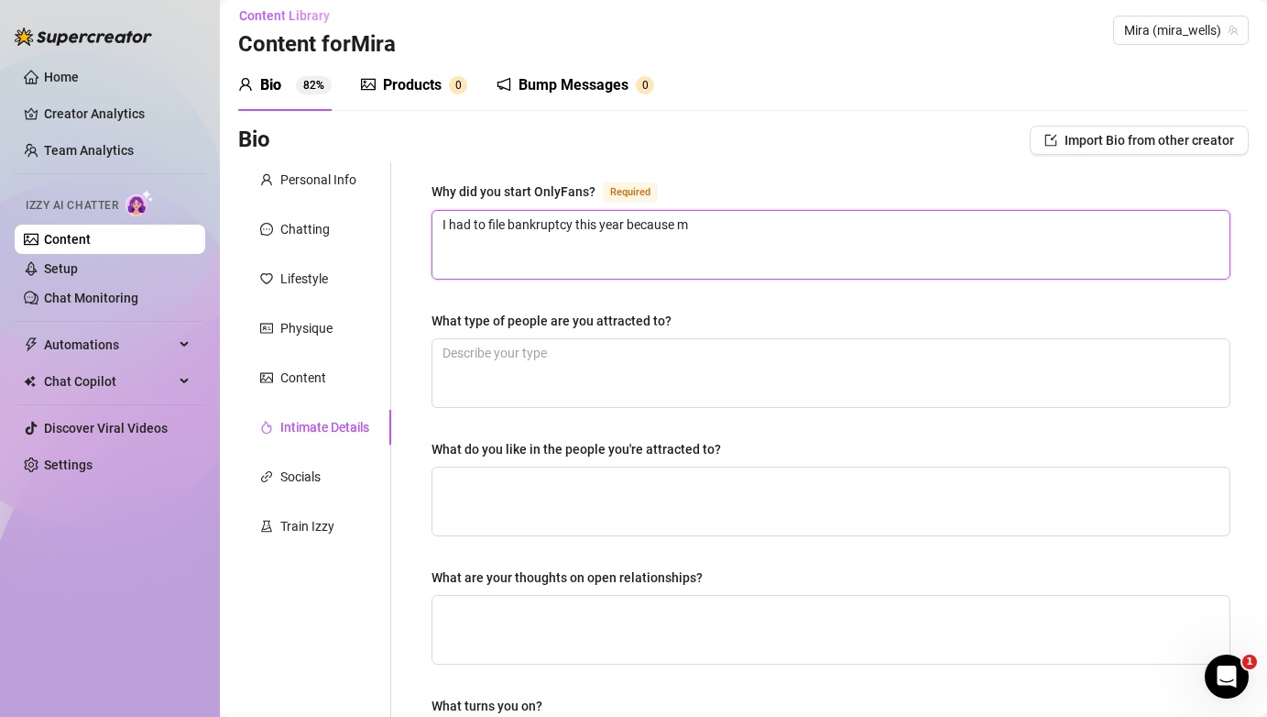
type textarea "I had to file bankruptcy this year because my"
type textarea "I had to file bankruptcy this year because my s"
type textarea "I had to file bankruptcy this year because my st"
type textarea "I had to file bankruptcy this year because my sta"
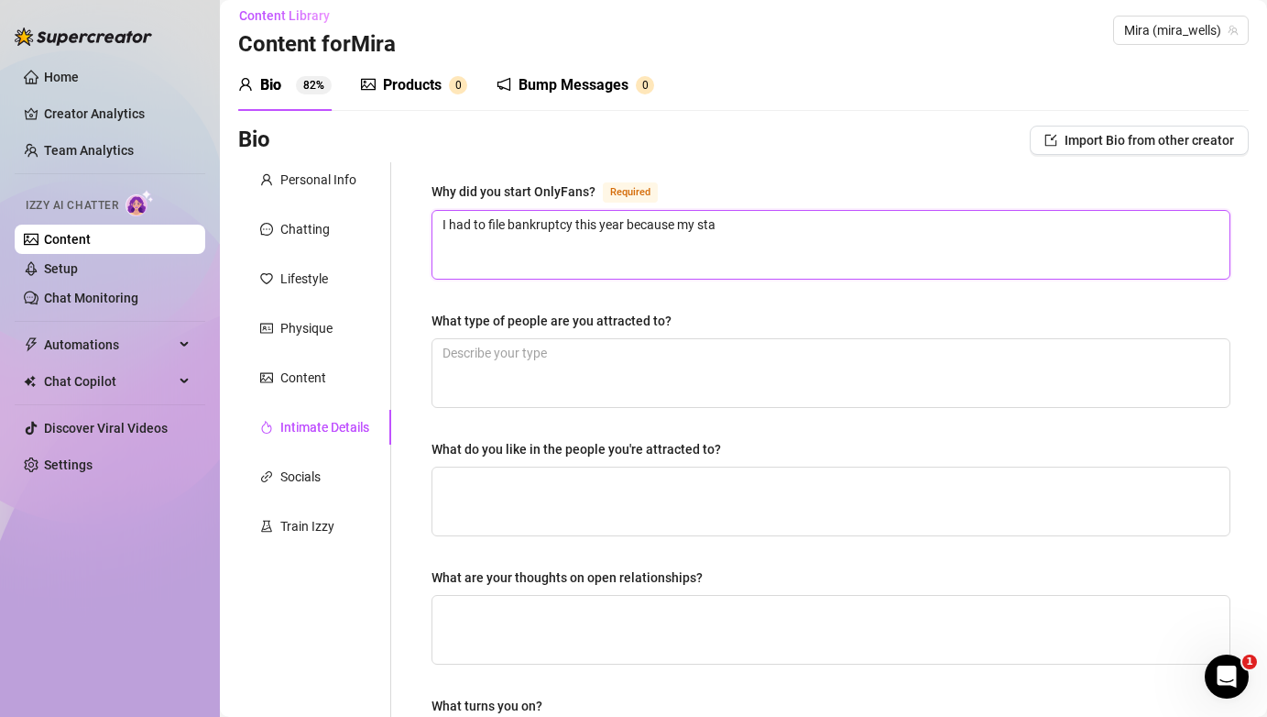
type textarea "I had to file bankruptcy this year because my star"
type textarea "I had to file bankruptcy this year because my start"
type textarea "I had to file bankruptcy this year because my start u"
type textarea "I had to file bankruptcy this year because my start up"
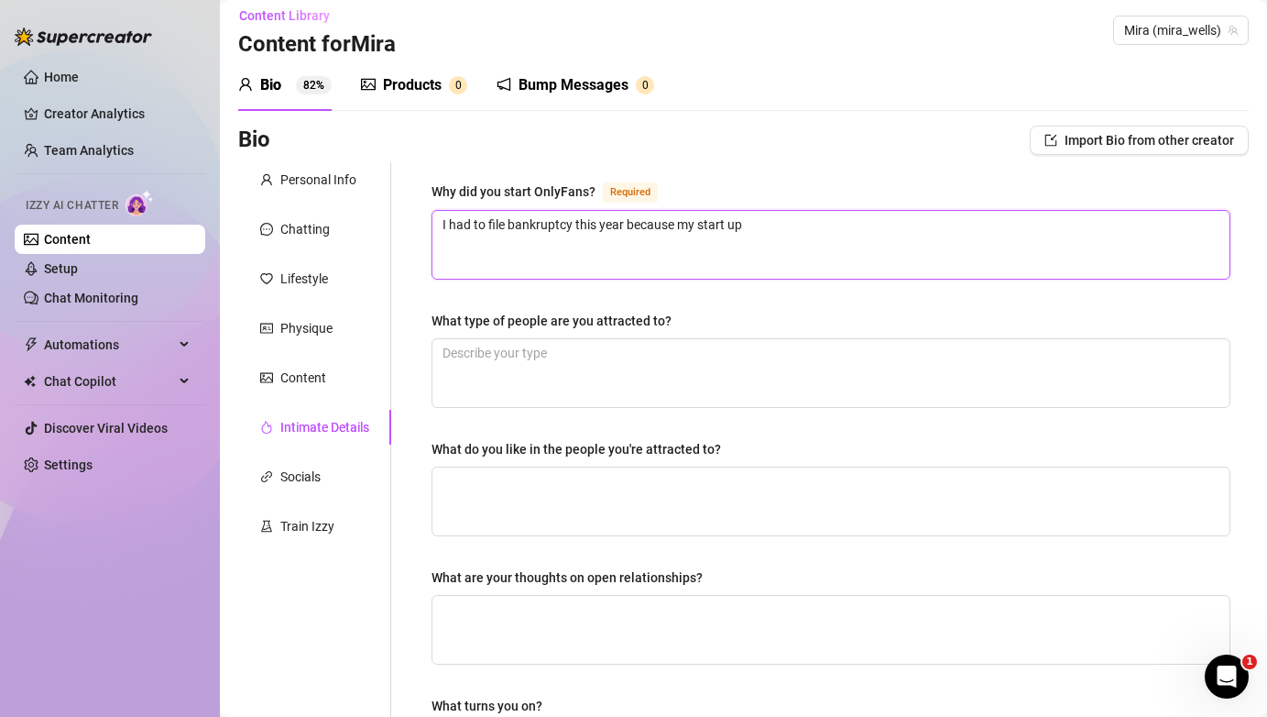
type textarea "I had to file bankruptcy this year because my start up"
type textarea "I had to file bankruptcy this year because my start up d"
type textarea "I had to file bankruptcy this year because my start up di"
type textarea "I had to file bankruptcy this year because my start up did"
type textarea "I had to file bankruptcy this year because my start up didn"
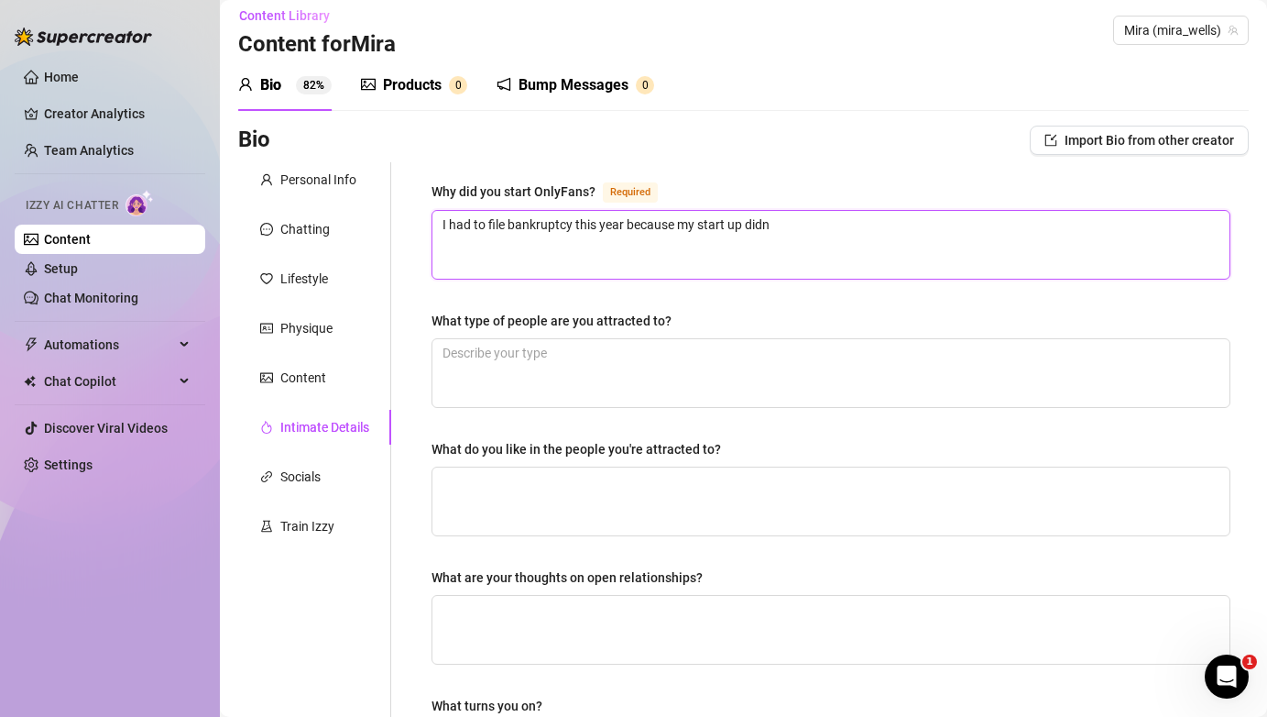
type textarea "I had to file bankruptcy this year because my start up didn'"
type textarea "I had to file bankruptcy this year because my start up didn't"
type textarea "I had to file bankruptcy this year because my start up didn't w"
type textarea "I had to file bankruptcy this year because my start up didn't wo"
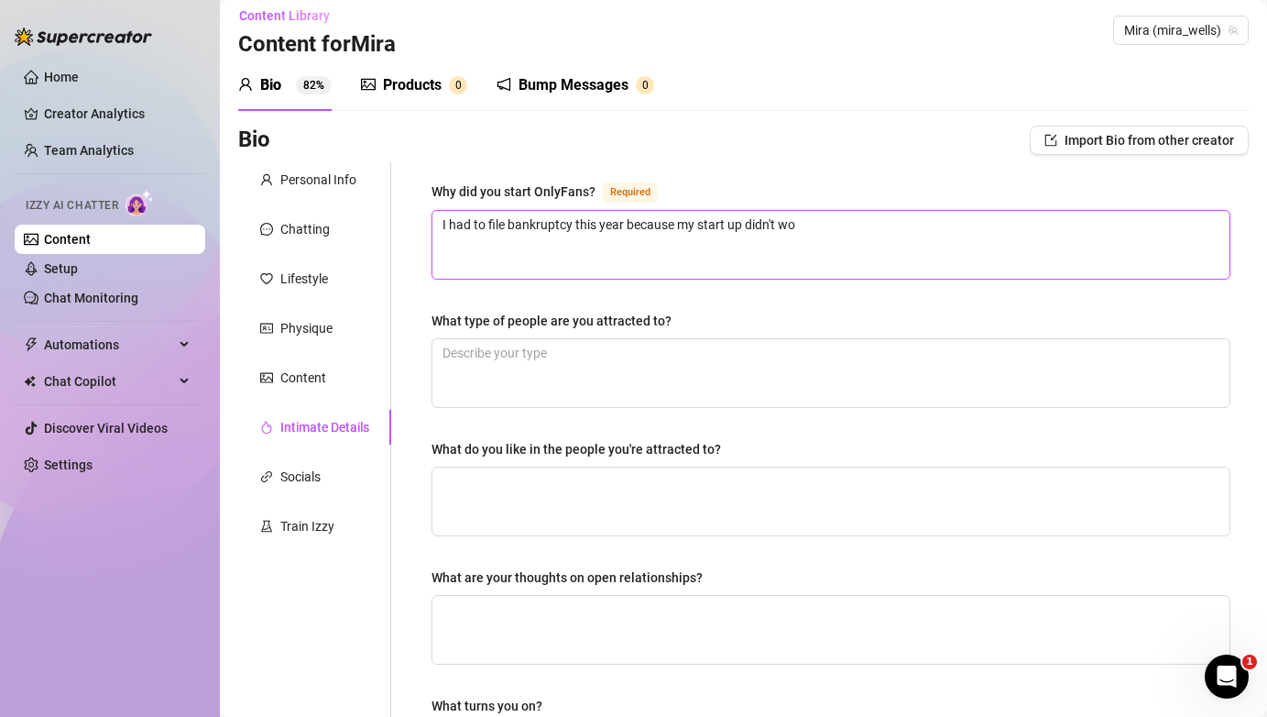
type textarea "I had to file bankruptcy this year because my start up didn't wor"
type textarea "I had to file bankruptcy this year because my start up didn't work"
type textarea "I had to file bankruptcy this year because my start up didn't worko"
type textarea "I had to file bankruptcy this year because my start up didn't workou"
type textarea "I had to file bankruptcy this year because my start up didn't workout"
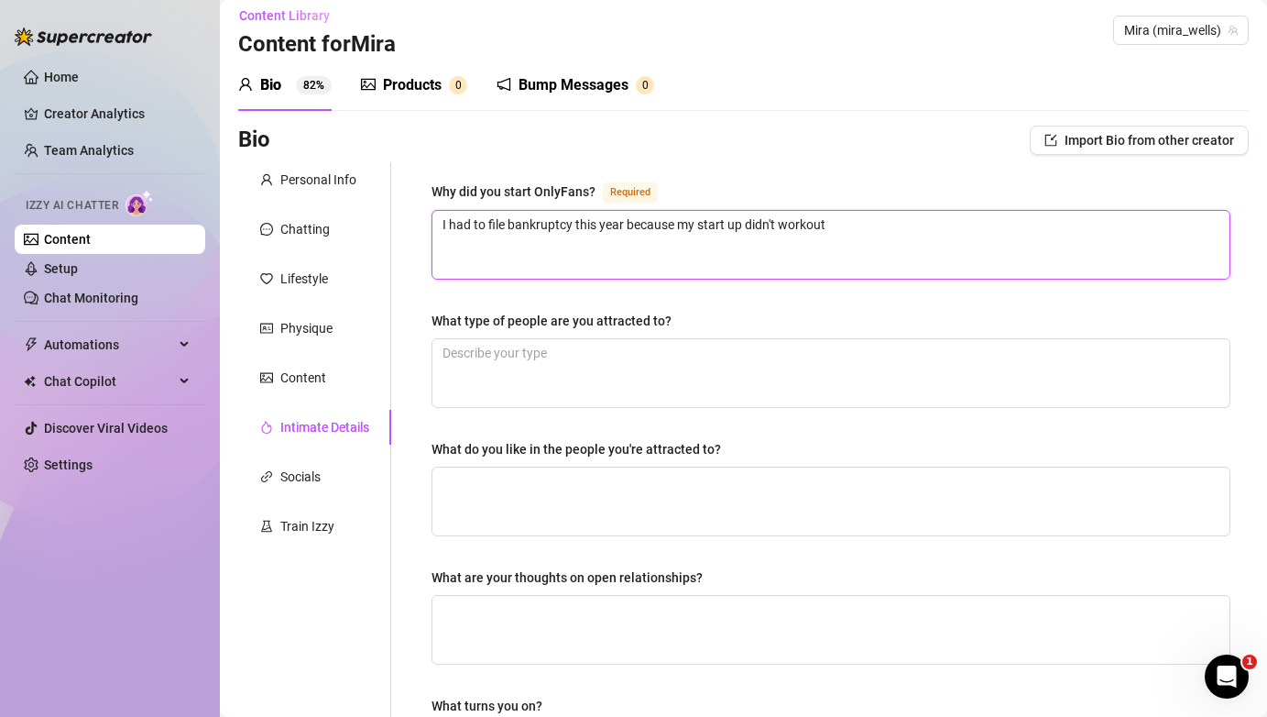
type textarea "I had to file bankruptcy this year because my start up didn't workout."
type textarea "I had to file bankruptcy this year because my start up didn't workout. I"
type textarea "I had to file bankruptcy this year because my start up didn't workout. I g"
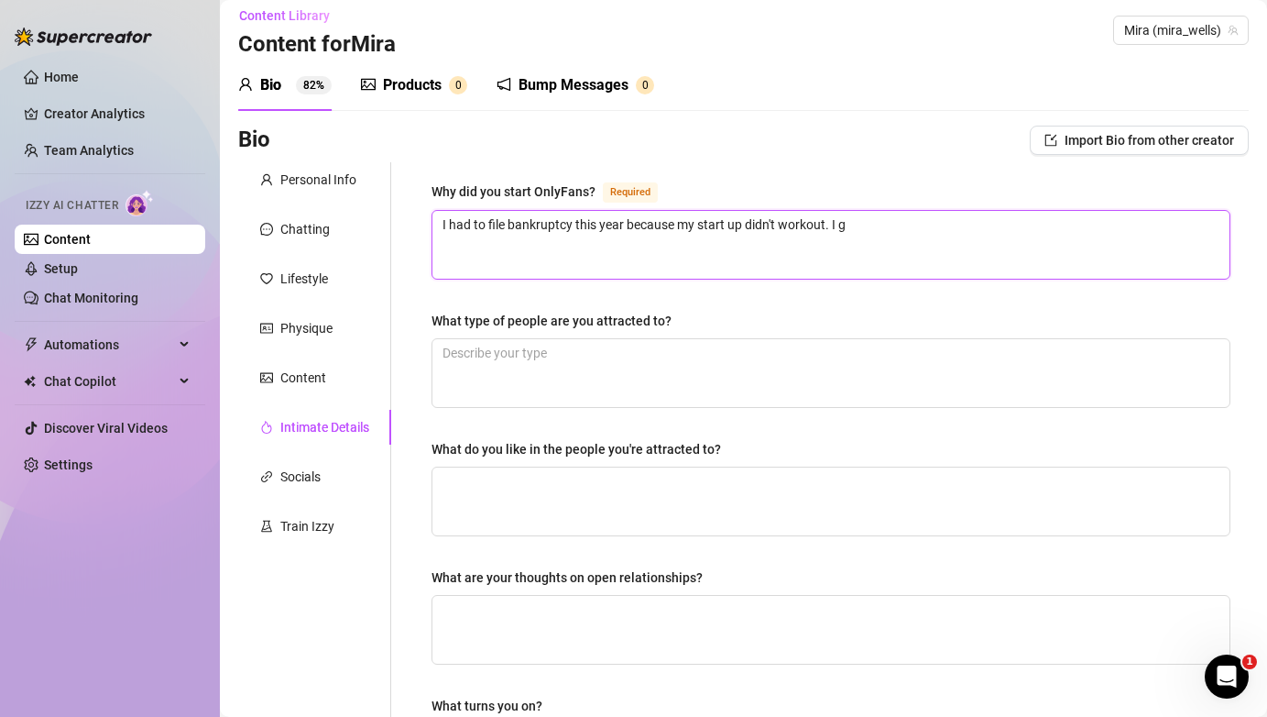
type textarea "I had to file bankruptcy this year because my start up didn't workout. I"
type textarea "I had to file bankruptcy this year because my start up didn't workout. I h"
type textarea "I had to file bankruptcy this year because my start up didn't workout. I ha"
type textarea "I had to file bankruptcy this year because my start up didn't workout. I had"
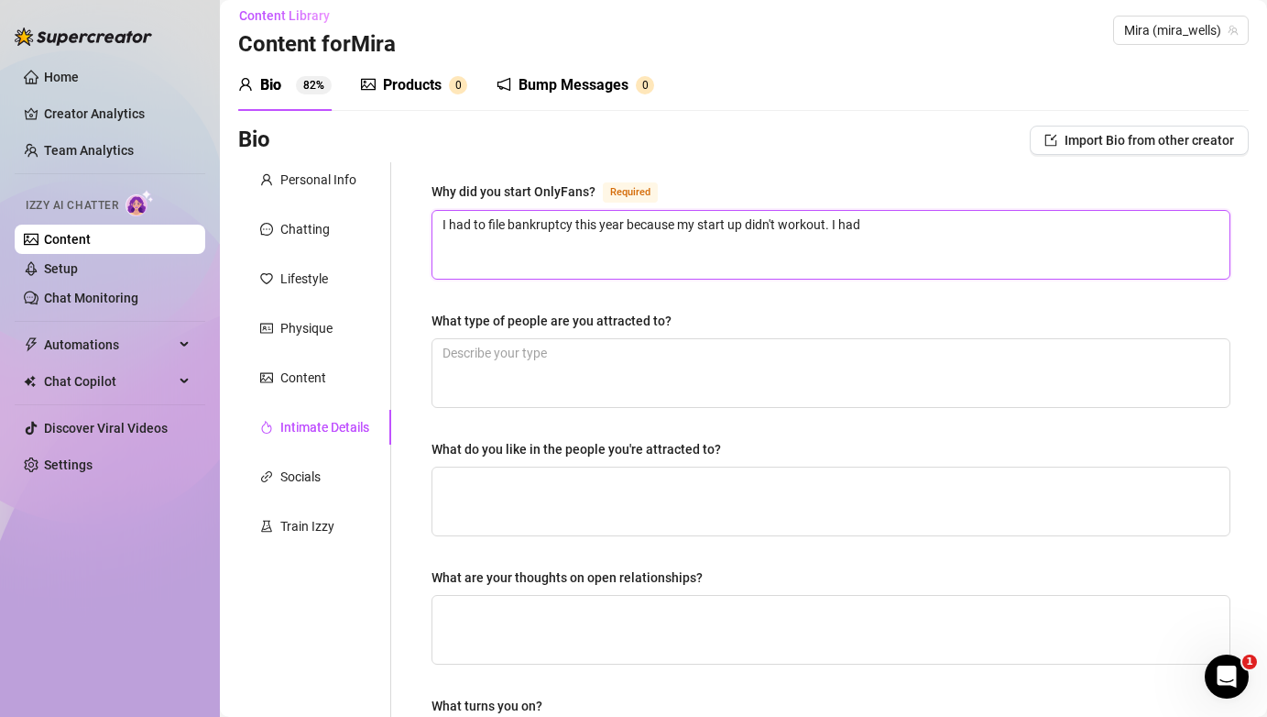
type textarea "I had to file bankruptcy this year because my start up didn't workout. I had 2"
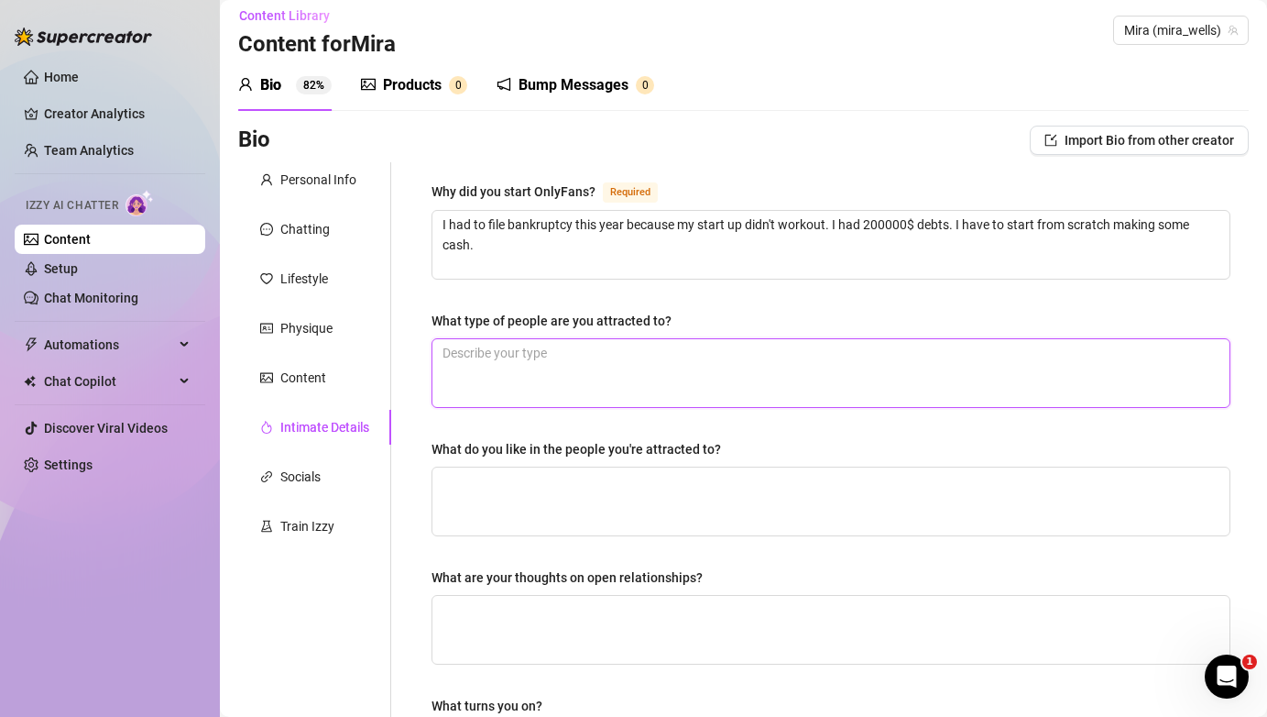
click at [545, 379] on textarea "What type of people are you attracted to?" at bounding box center [831, 373] width 797 height 68
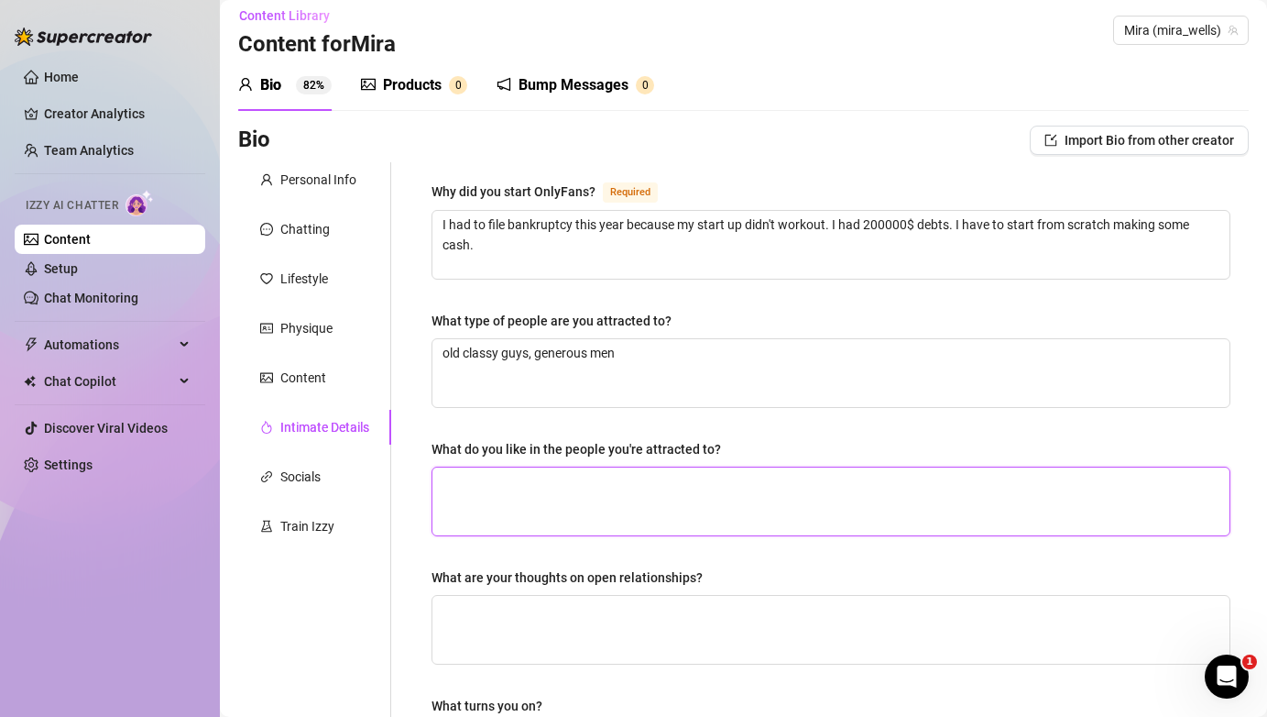
click at [589, 501] on textarea "What do you like in the people you're attracted to?" at bounding box center [831, 501] width 797 height 68
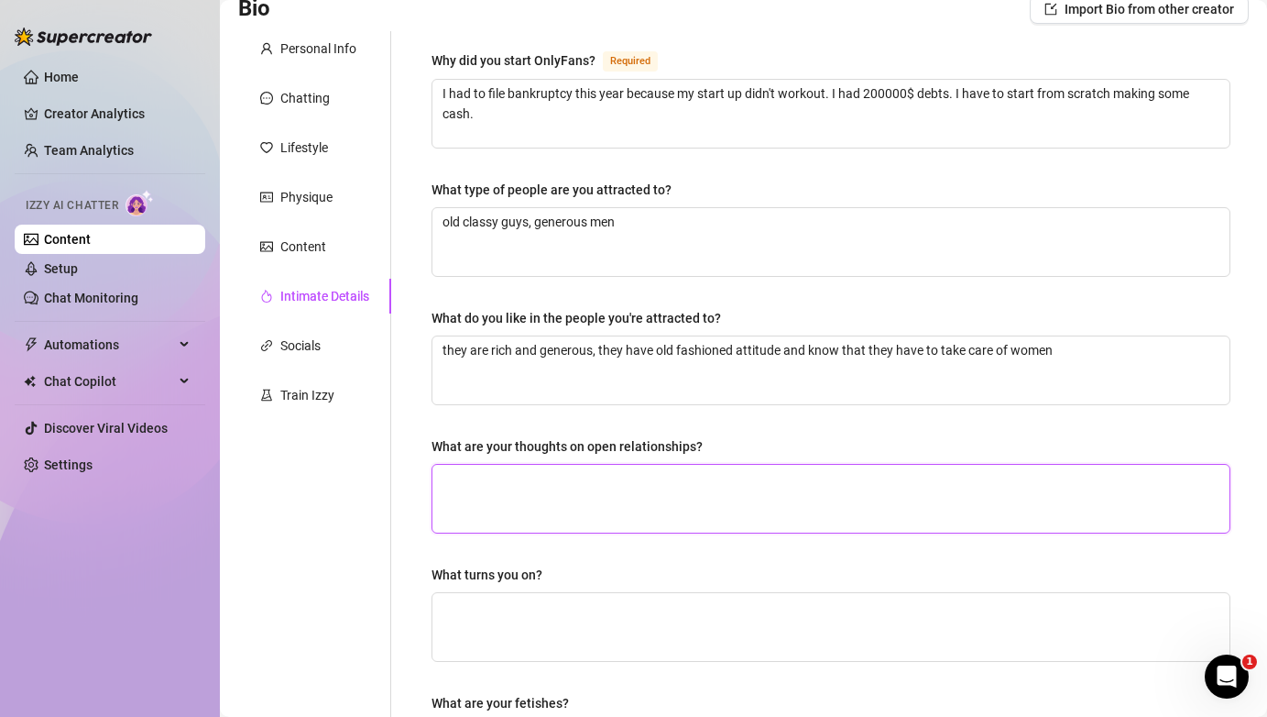
click at [638, 511] on textarea "What are your thoughts on open relationships?" at bounding box center [831, 499] width 797 height 68
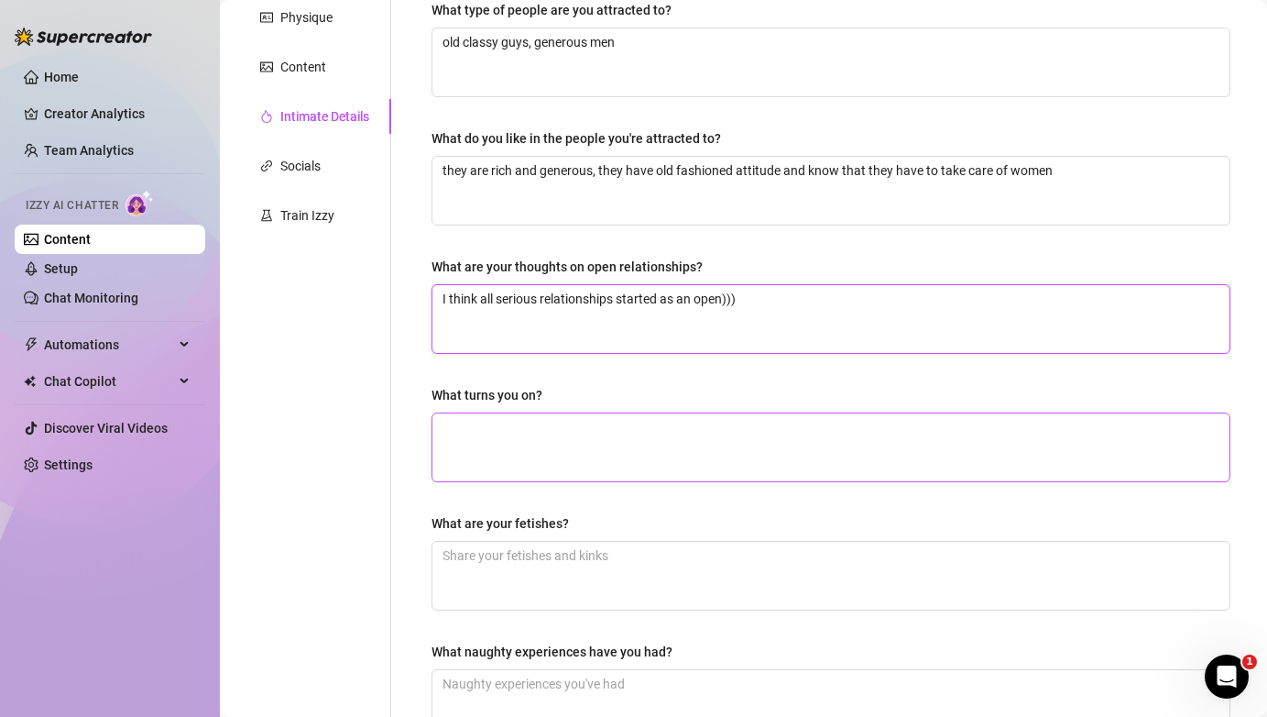
scroll to position [338, 0]
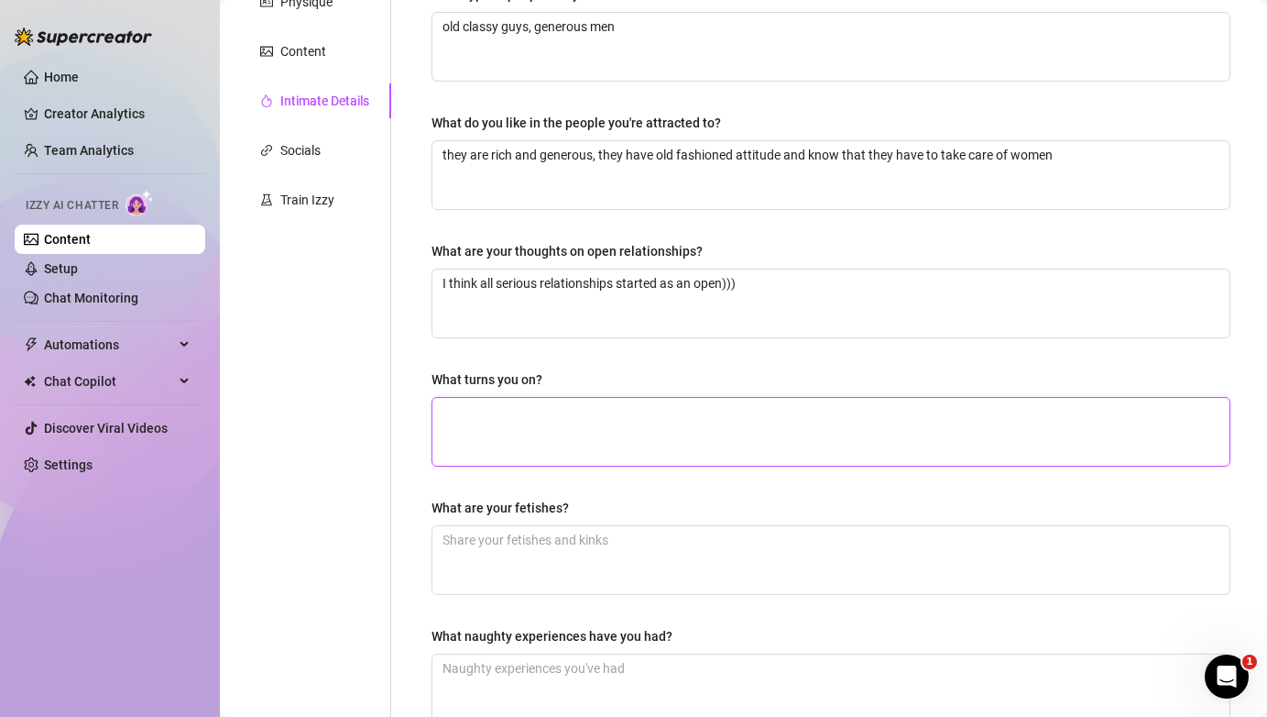
click at [628, 435] on textarea "What turns you on?" at bounding box center [831, 432] width 797 height 68
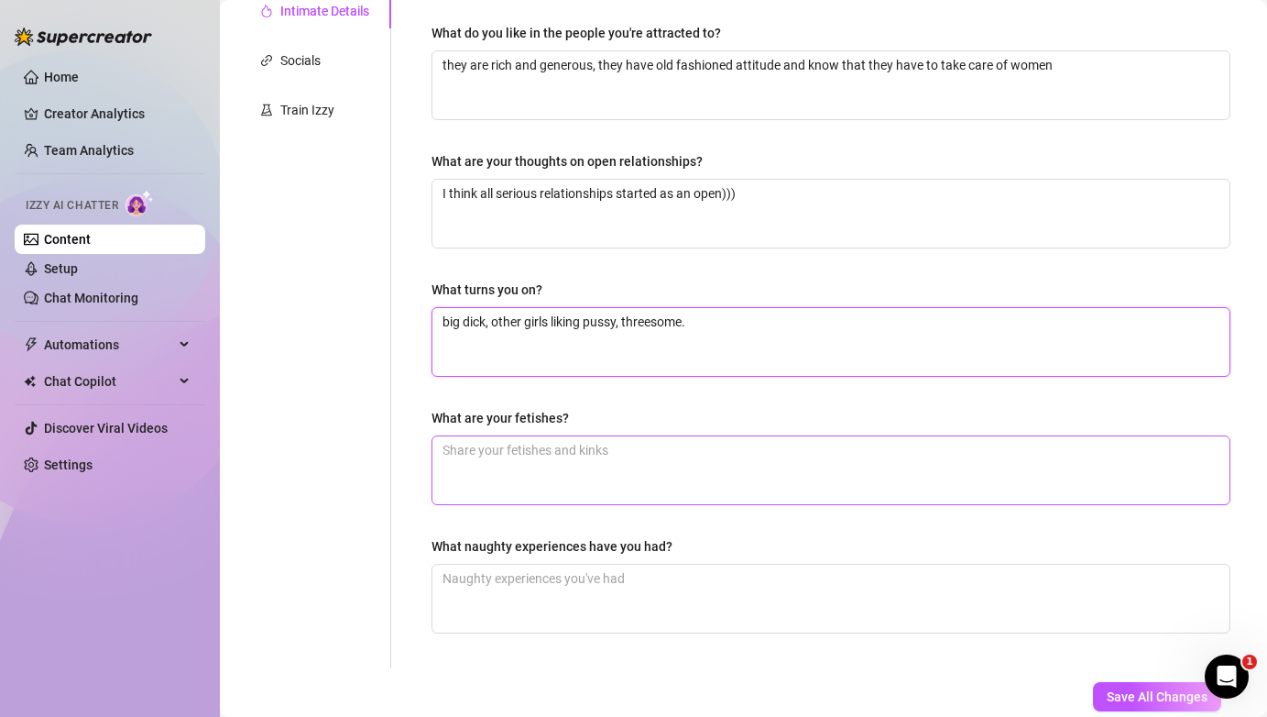
scroll to position [431, 0]
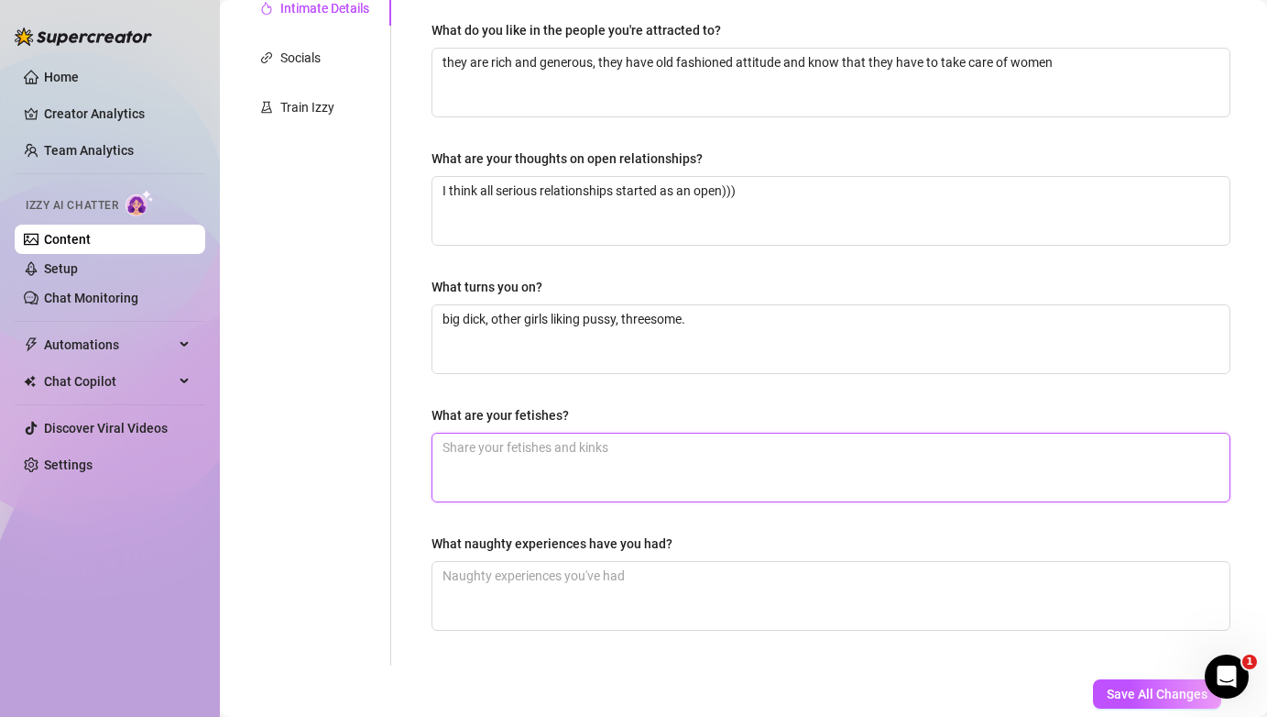
click at [605, 479] on textarea "What are your fetishes?" at bounding box center [831, 467] width 797 height 68
click at [799, 527] on div "Why did you start OnlyFans? Required I had to file bankruptcy this year because…" at bounding box center [831, 204] width 799 height 885
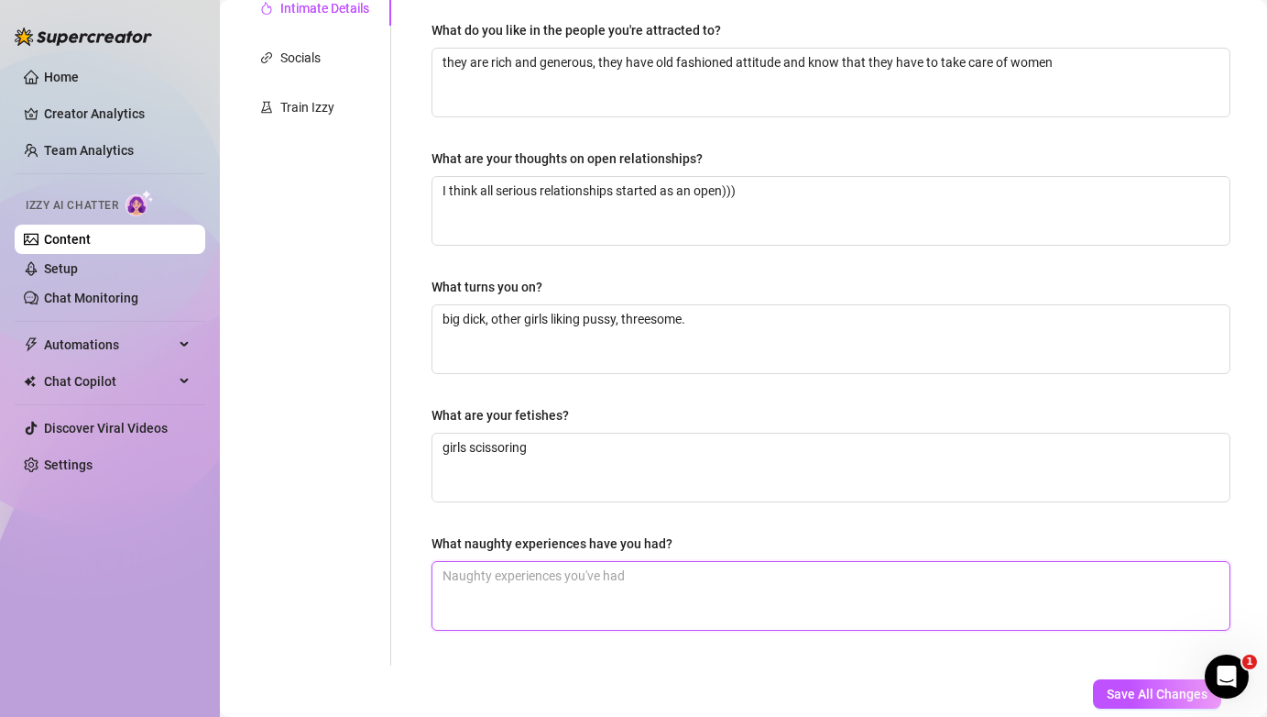
click at [681, 590] on textarea "What naughty experiences have you had?" at bounding box center [831, 596] width 797 height 68
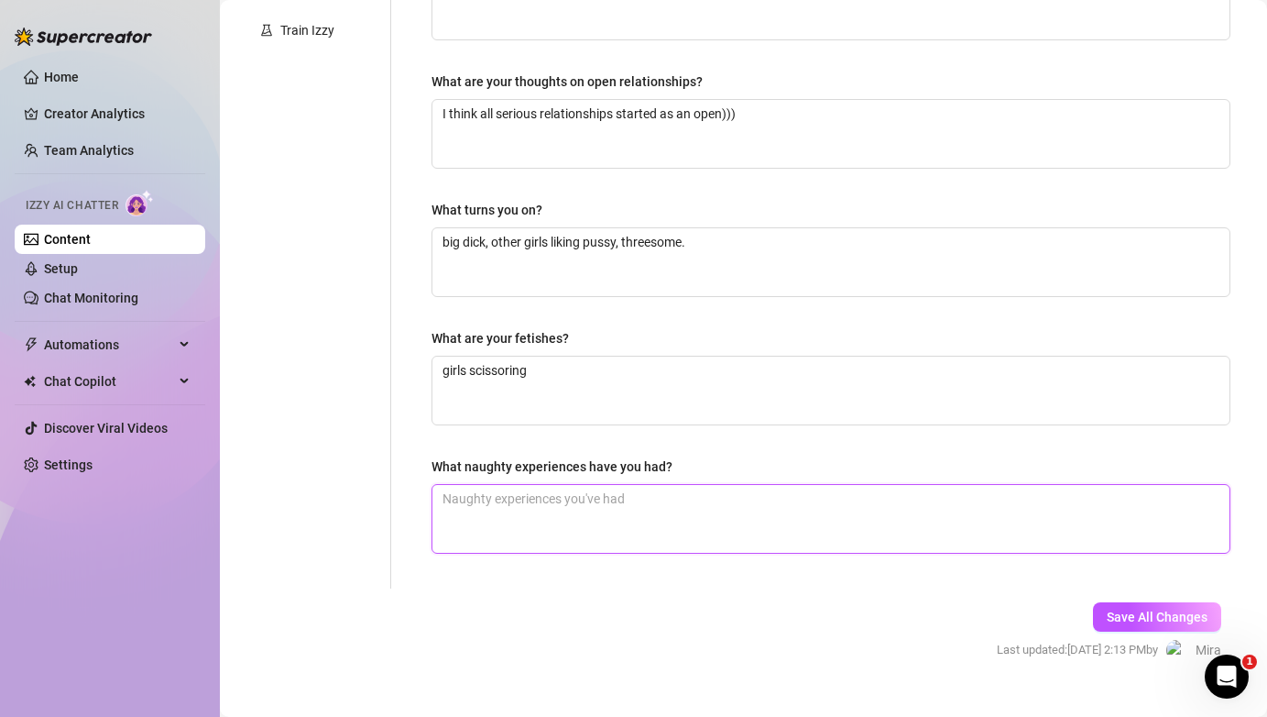
scroll to position [509, 0]
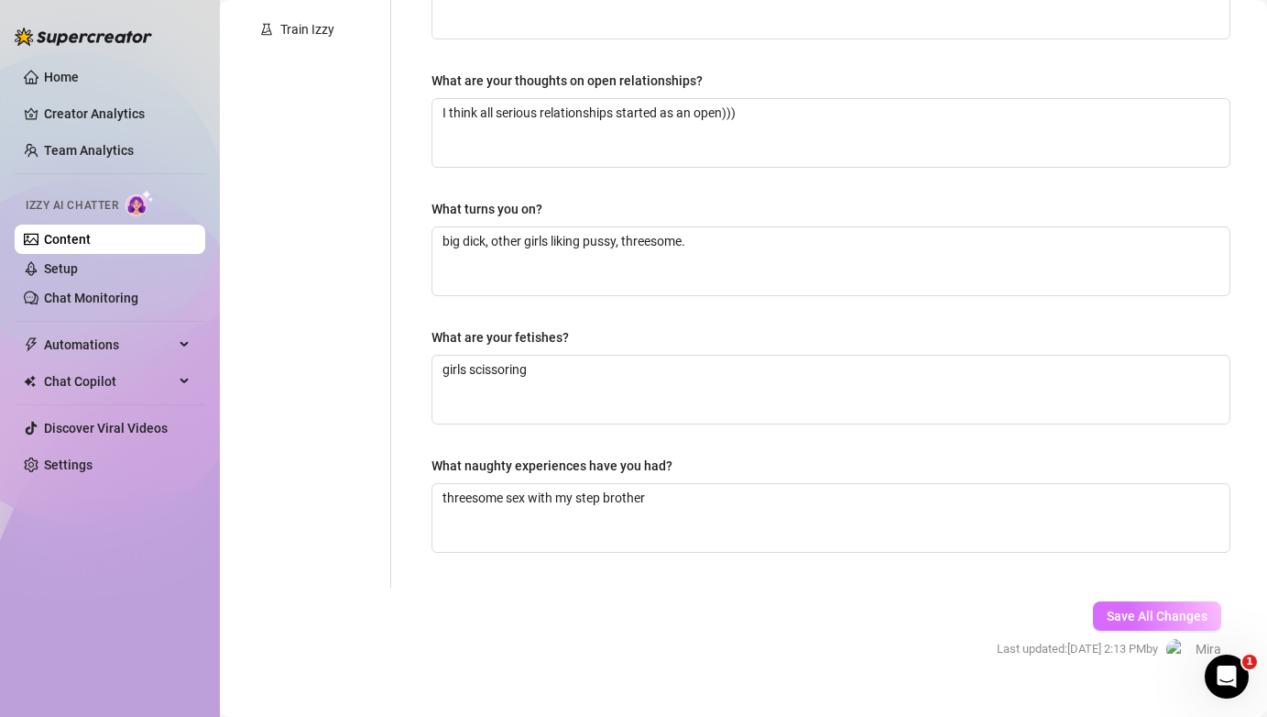
click at [1130, 620] on span "Save All Changes" at bounding box center [1157, 615] width 101 height 15
click at [706, 400] on textarea "girls scissoring" at bounding box center [831, 390] width 797 height 68
click at [1155, 620] on span "Save All Changes" at bounding box center [1157, 615] width 101 height 15
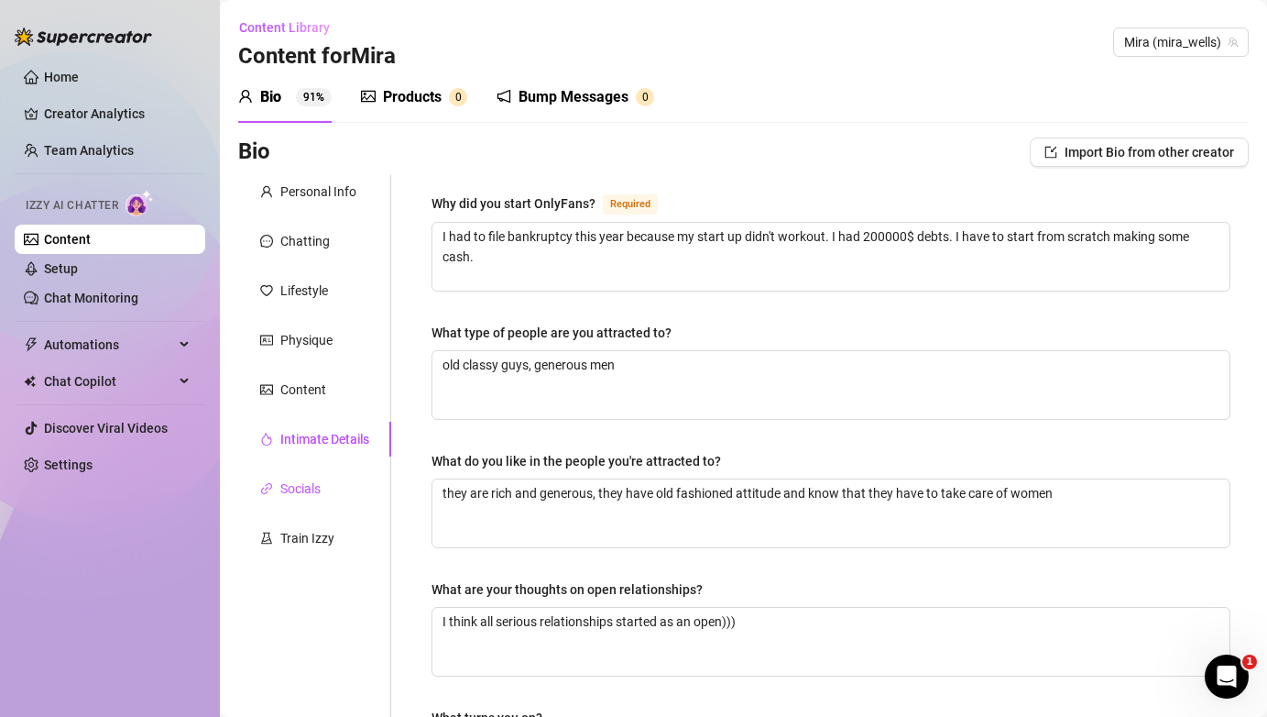
click at [321, 487] on div "Socials" at bounding box center [300, 488] width 40 height 20
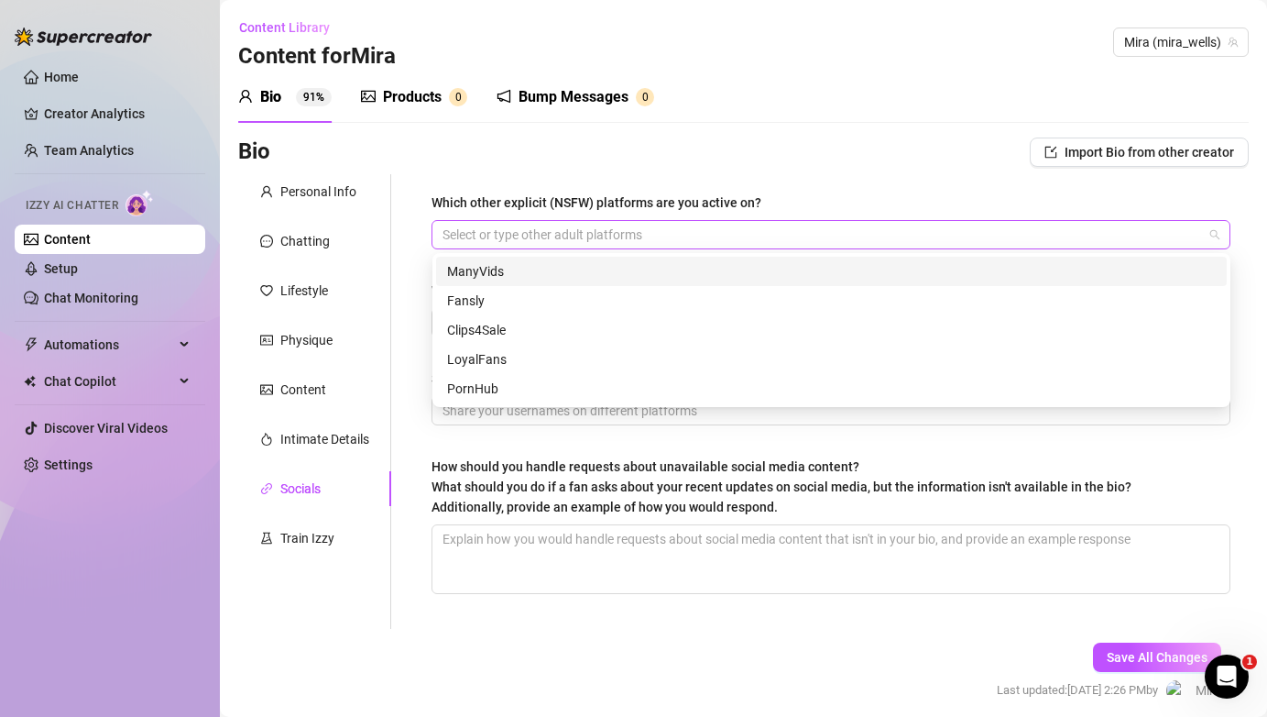
click at [851, 241] on div at bounding box center [821, 235] width 772 height 26
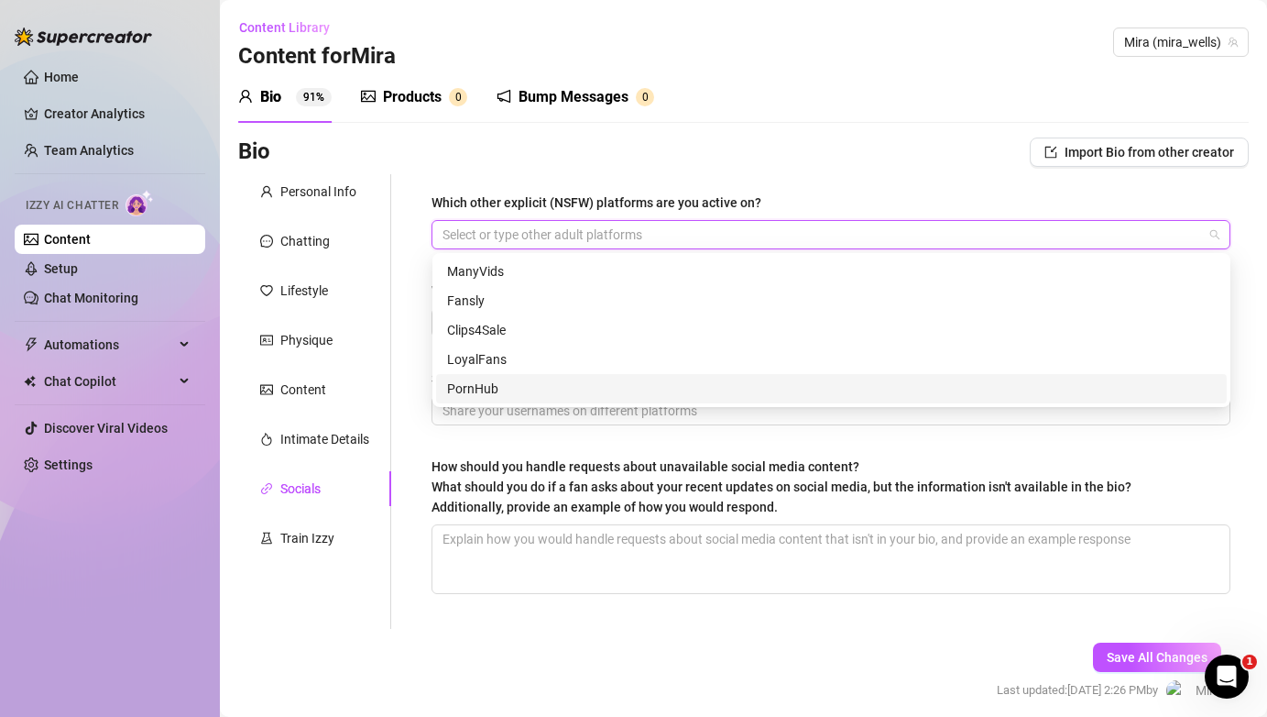
click at [597, 393] on div "PornHub" at bounding box center [831, 388] width 769 height 20
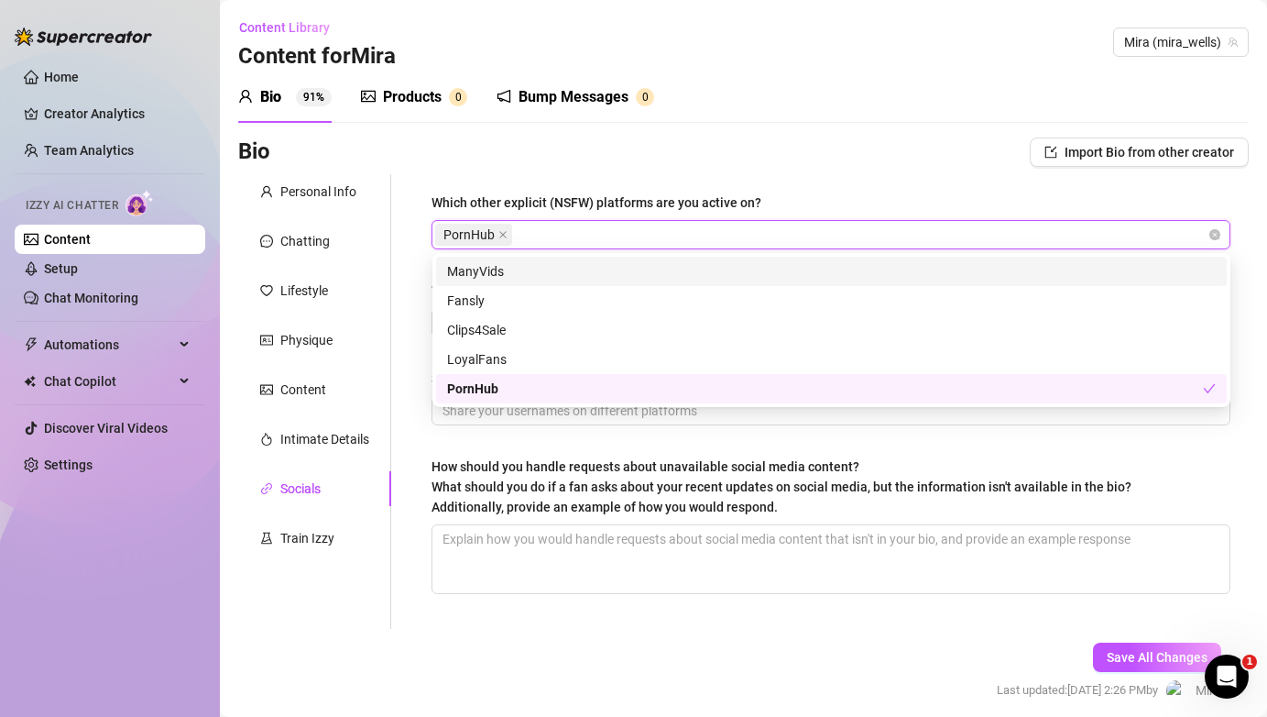
click at [878, 171] on div "Bio Import Bio from other creator" at bounding box center [743, 155] width 1011 height 37
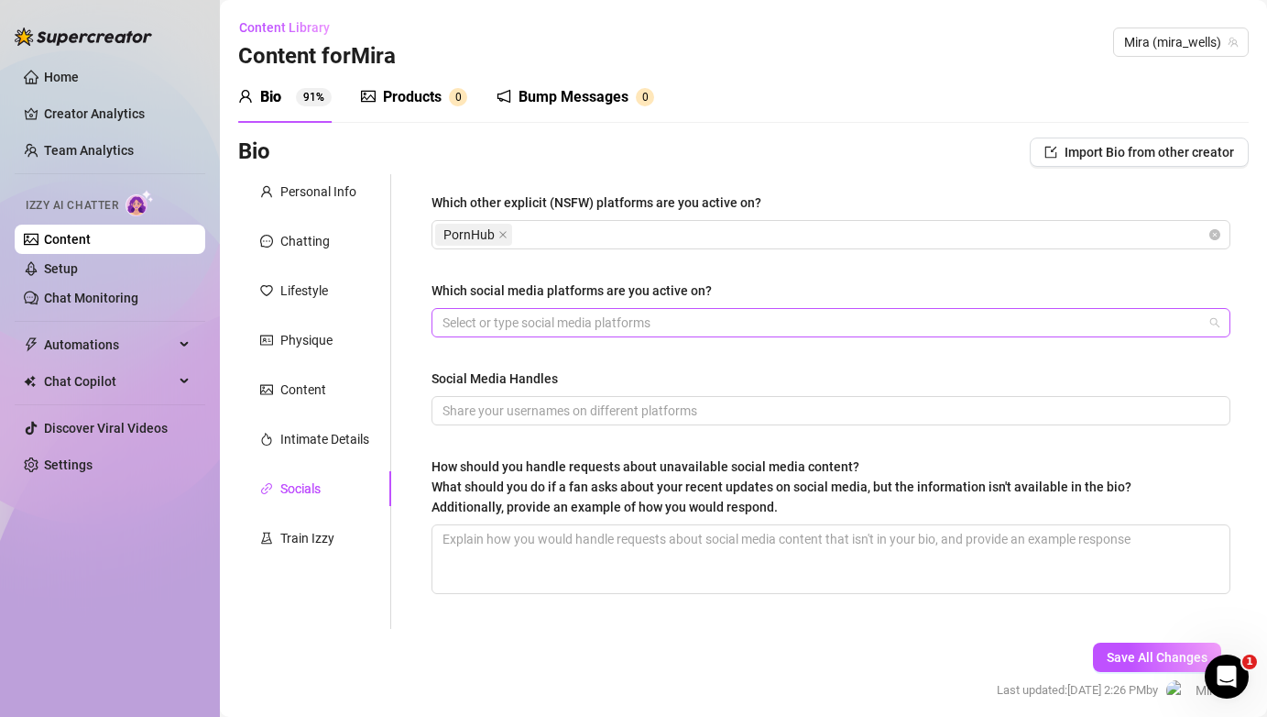
click at [617, 331] on div at bounding box center [821, 323] width 772 height 26
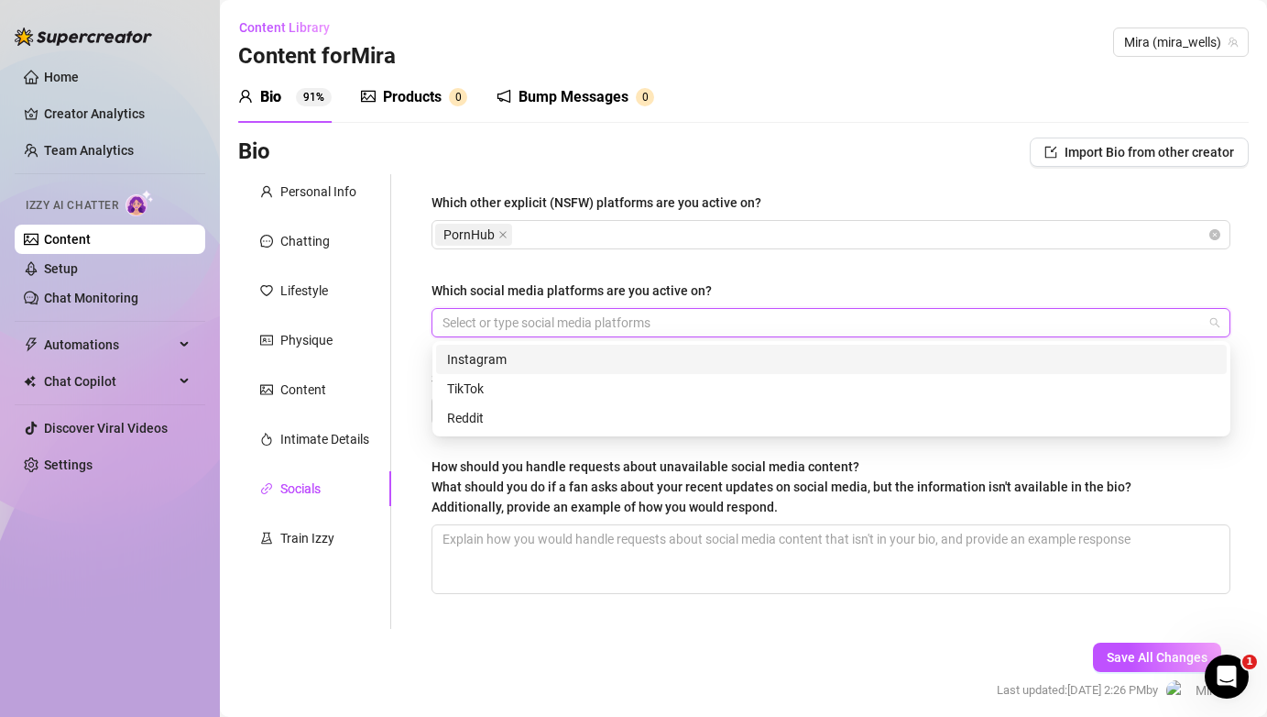
click at [601, 358] on div "Instagram" at bounding box center [831, 359] width 769 height 20
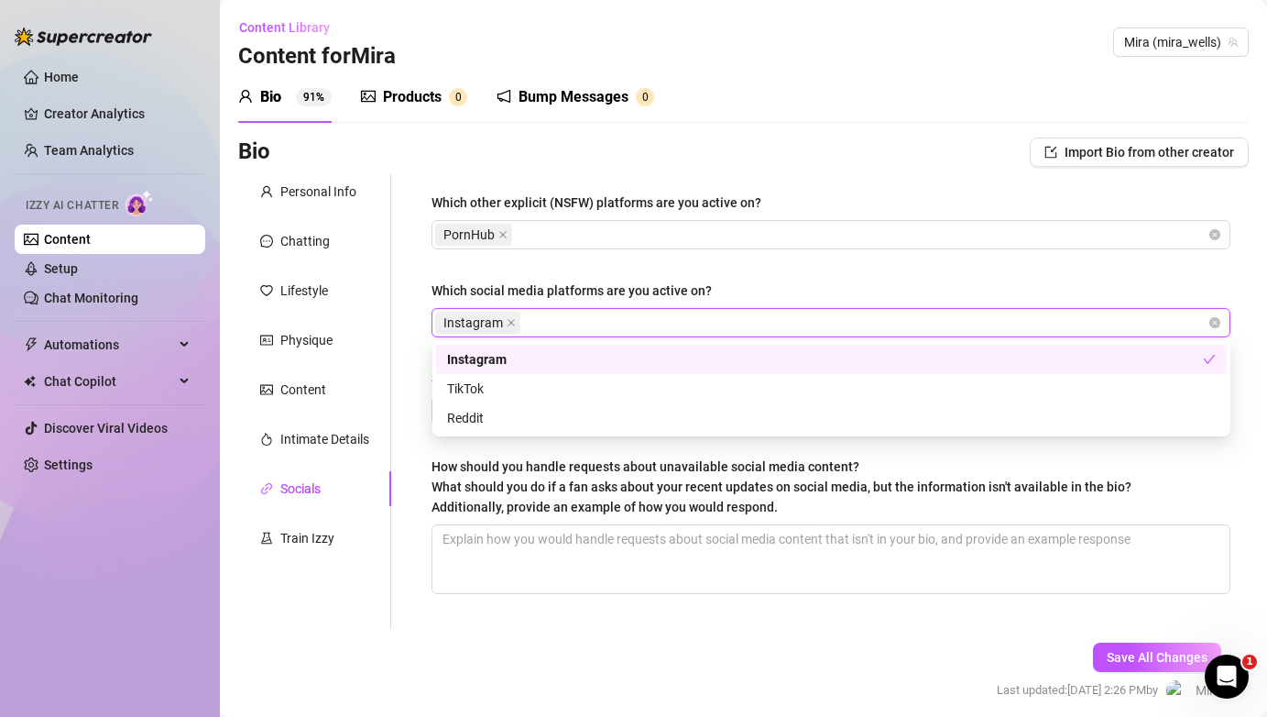
click at [726, 275] on div "Which other explicit (NSFW) platforms are you active on? PornHub Which social m…" at bounding box center [831, 401] width 799 height 418
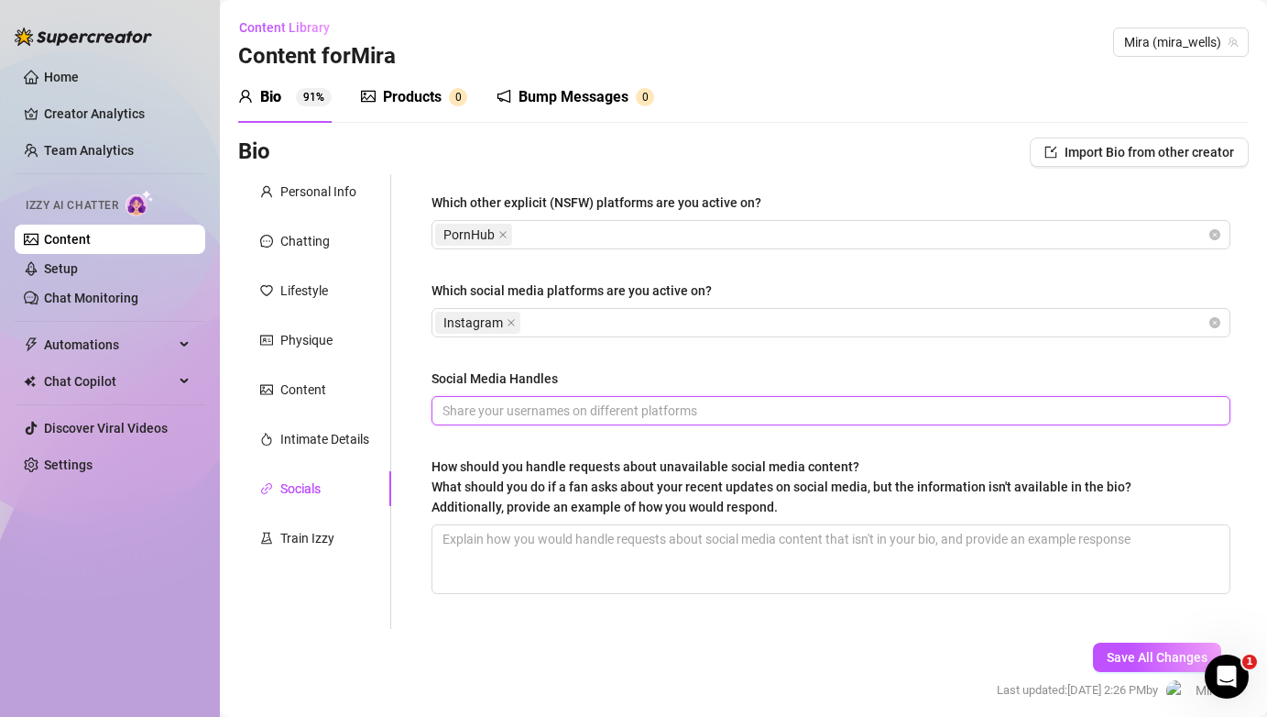
click at [563, 417] on input "Social Media Handles" at bounding box center [829, 410] width 773 height 20
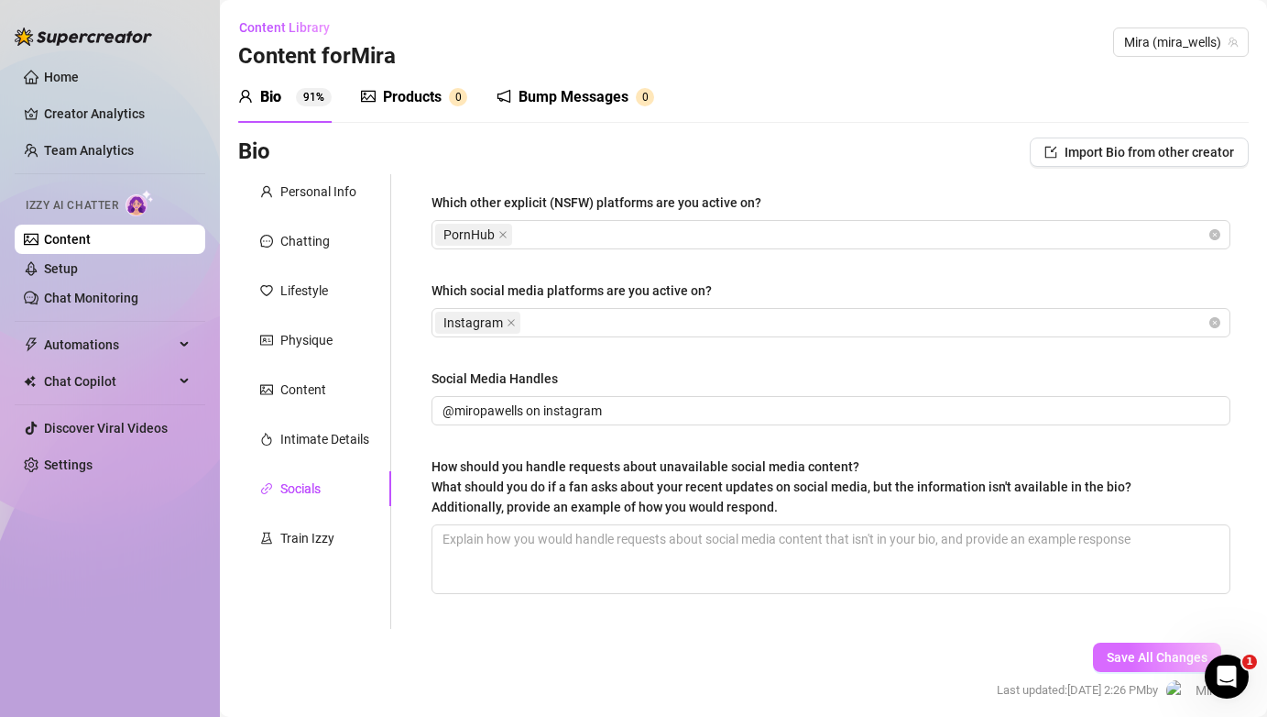
click at [1133, 658] on span "Save All Changes" at bounding box center [1157, 657] width 101 height 15
click at [325, 540] on div "Train Izzy" at bounding box center [307, 538] width 54 height 20
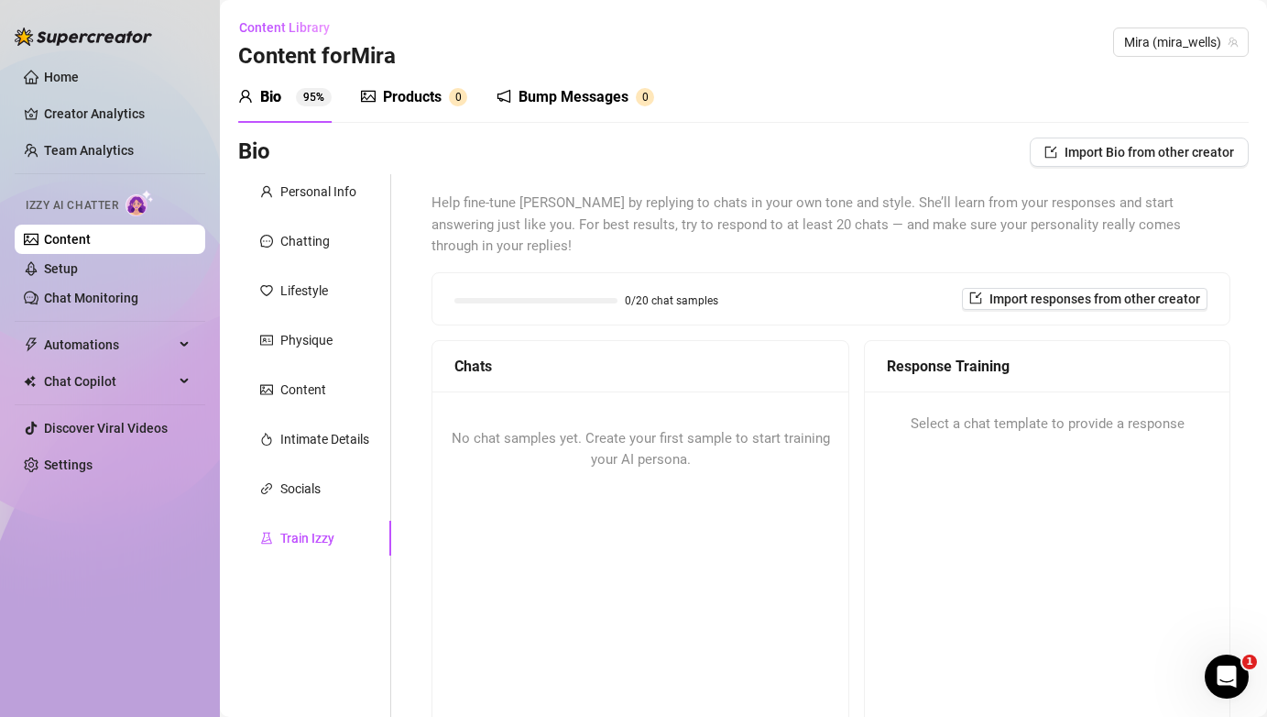
click at [666, 454] on div "No chat samples yet. Create your first sample to start training your AI persona." at bounding box center [641, 449] width 416 height 116
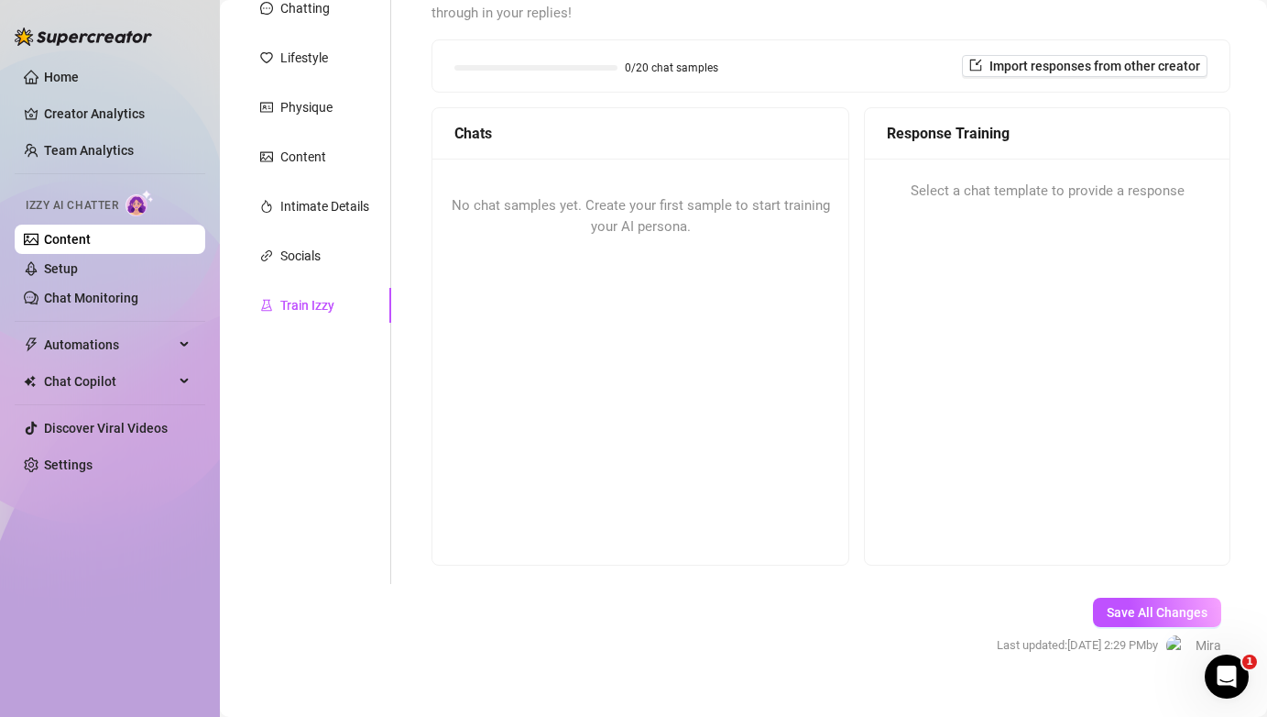
scroll to position [238, 0]
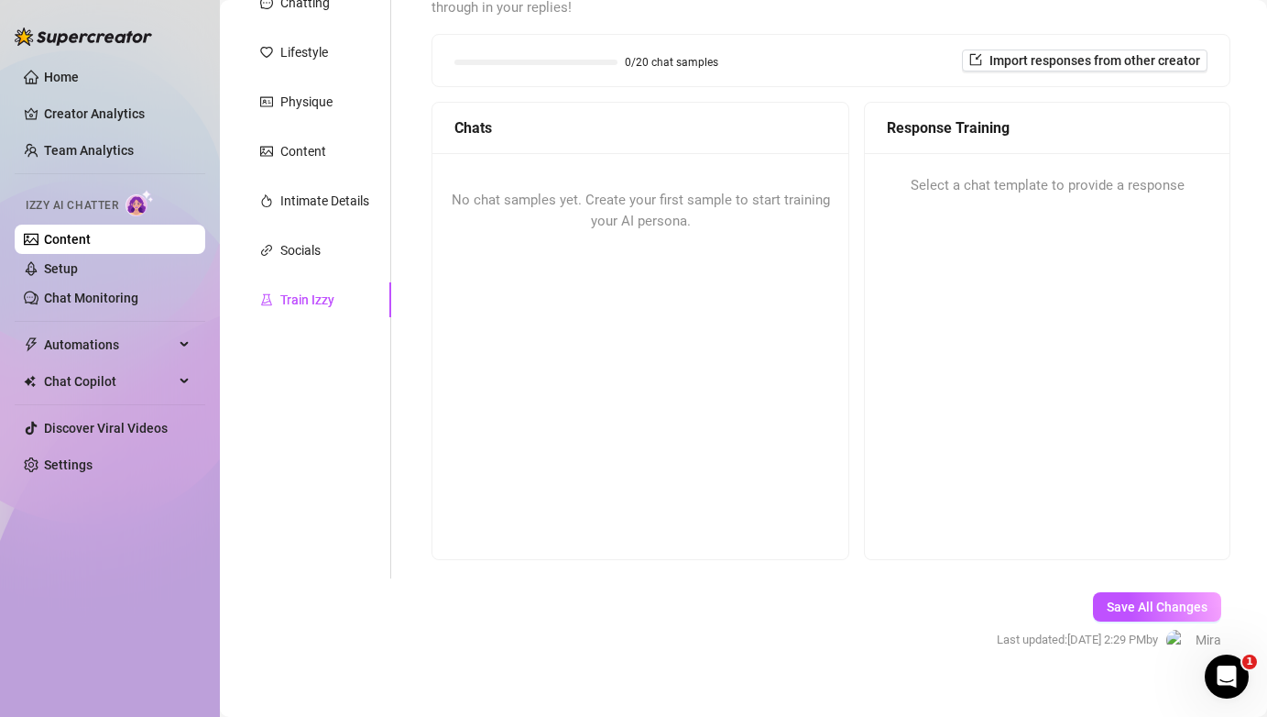
click at [693, 362] on div "No chat samples yet. Create your first sample to start training your AI persona." at bounding box center [641, 355] width 416 height 404
drag, startPoint x: 693, startPoint y: 362, endPoint x: 693, endPoint y: 209, distance: 153.0
click at [693, 209] on div "No chat samples yet. Create your first sample to start training your AI persona." at bounding box center [641, 355] width 416 height 404
click at [693, 209] on div "No chat samples yet. Create your first sample to start training your AI persona." at bounding box center [641, 211] width 416 height 116
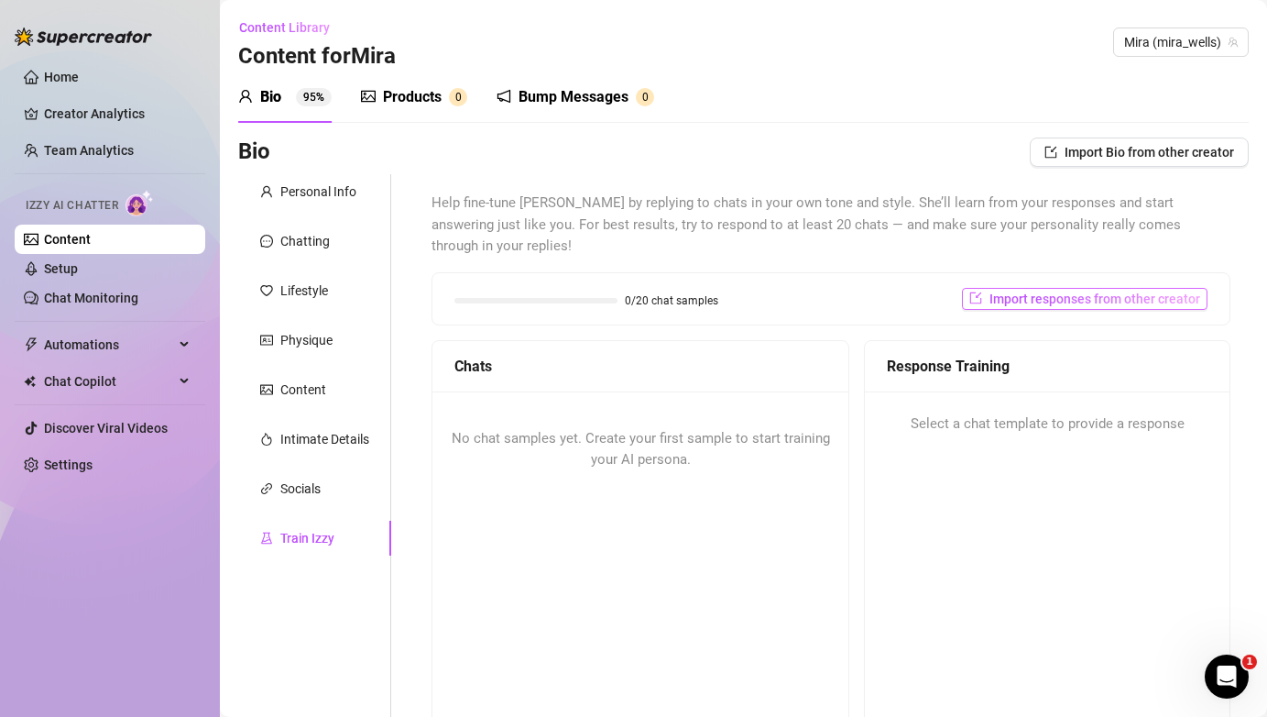
click at [1086, 288] on button "Import responses from other creator" at bounding box center [1085, 299] width 246 height 22
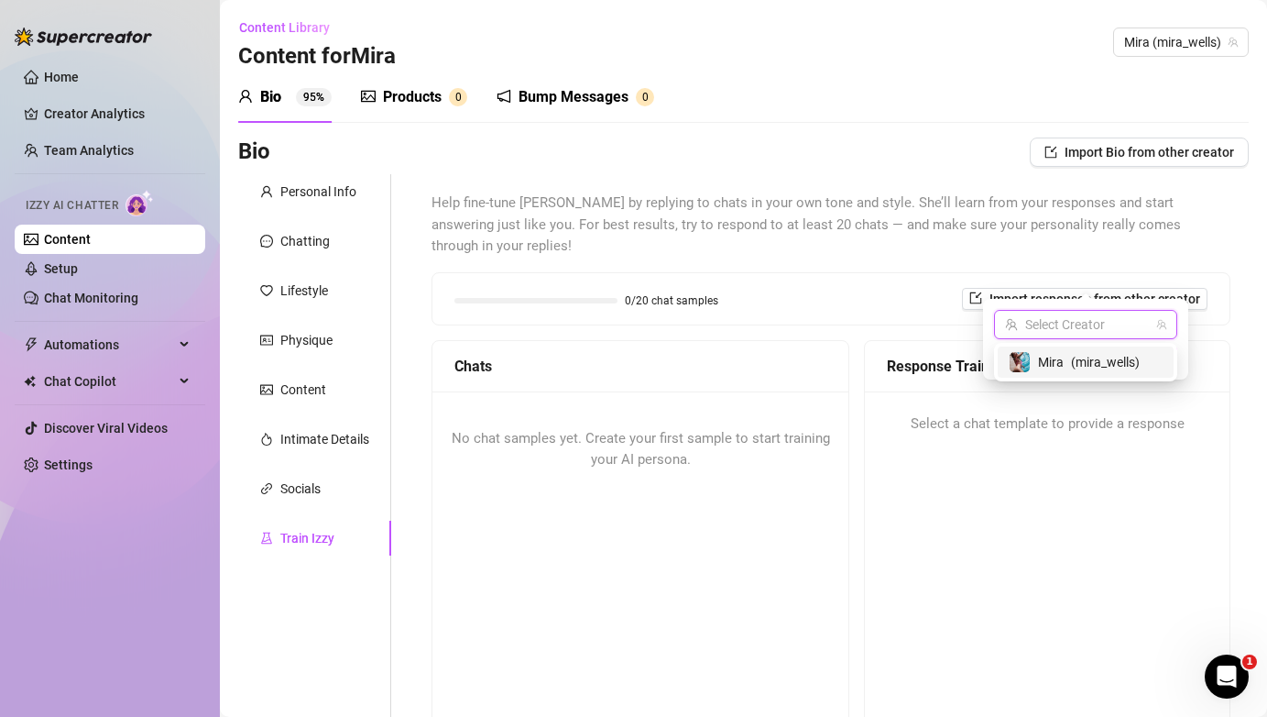
click at [1098, 333] on input "search" at bounding box center [1077, 324] width 145 height 27
click at [1097, 358] on span "( mira_wells )" at bounding box center [1105, 362] width 69 height 20
click at [1150, 351] on span "Import" at bounding box center [1152, 357] width 38 height 15
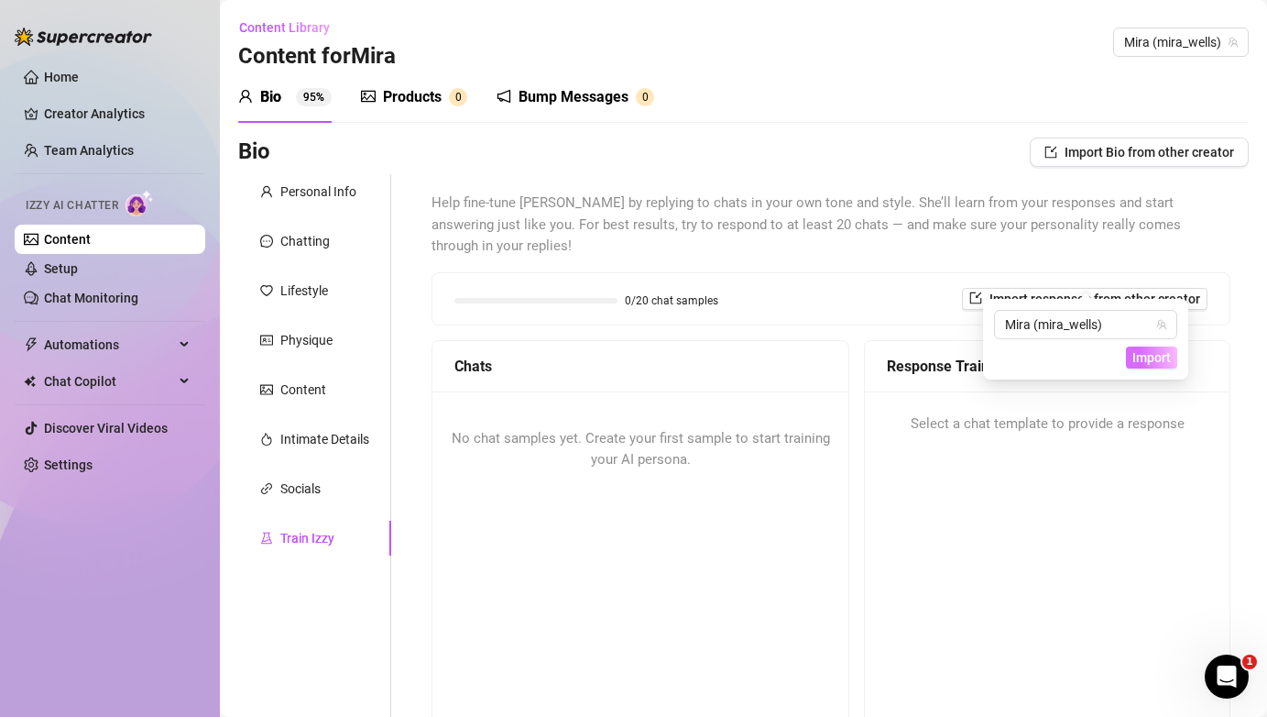
click at [1150, 360] on span "Import" at bounding box center [1152, 357] width 38 height 15
click at [1103, 498] on div "Response Training Select a chat template to provide a response" at bounding box center [1047, 569] width 367 height 458
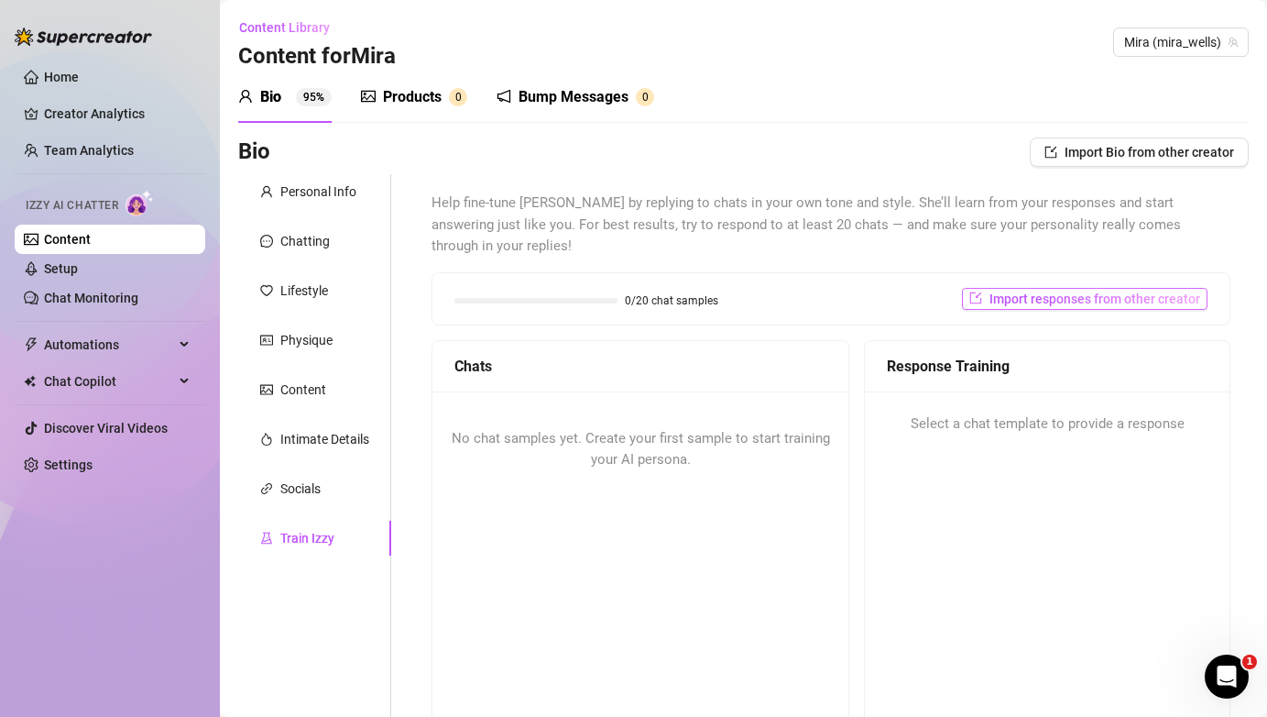
click at [1133, 291] on span "Import responses from other creator" at bounding box center [1095, 298] width 211 height 15
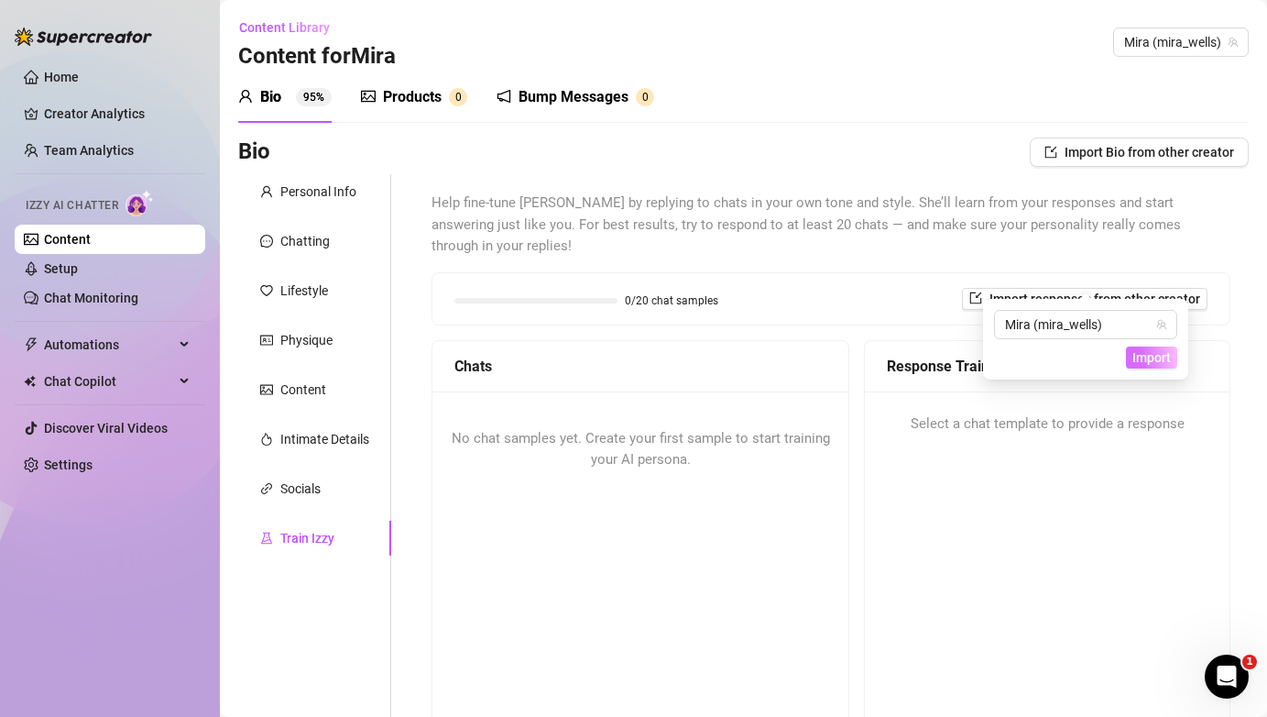
click at [1166, 359] on span "Import" at bounding box center [1152, 357] width 38 height 15
click at [1166, 360] on span "Import" at bounding box center [1152, 357] width 38 height 15
click at [1008, 547] on div "Response Training Select a chat template to provide a response" at bounding box center [1047, 569] width 367 height 458
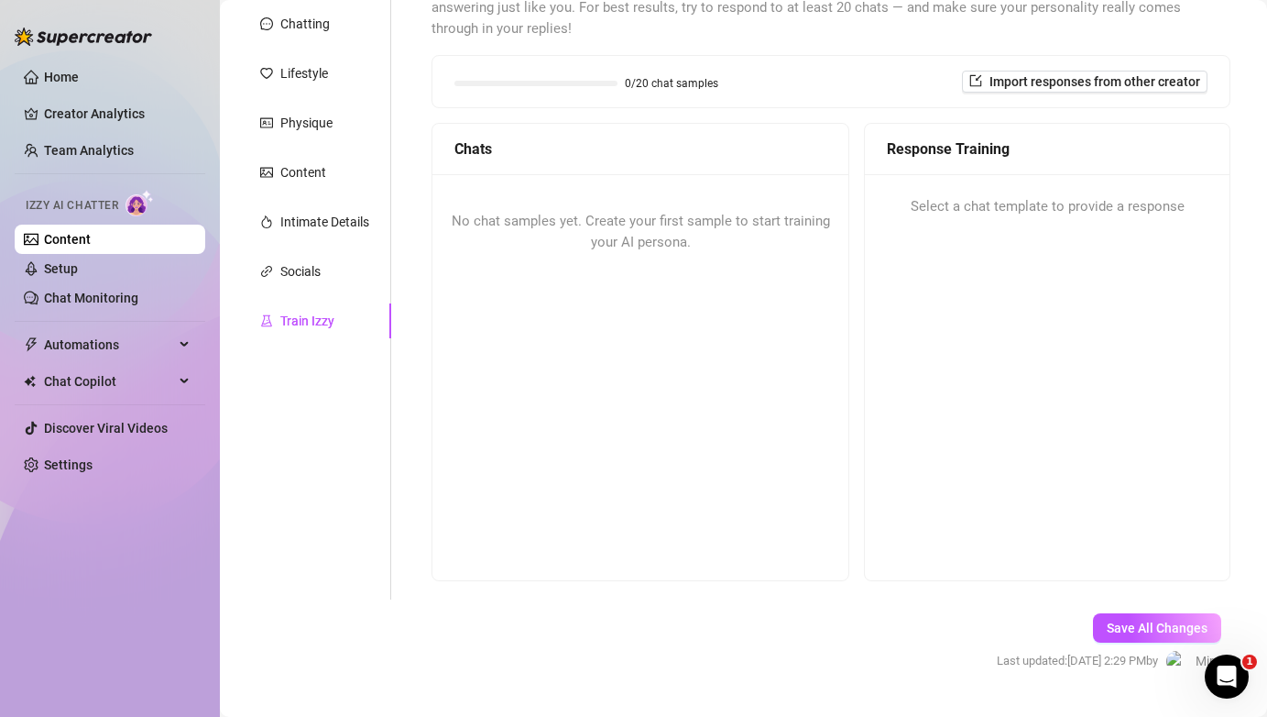
scroll to position [238, 0]
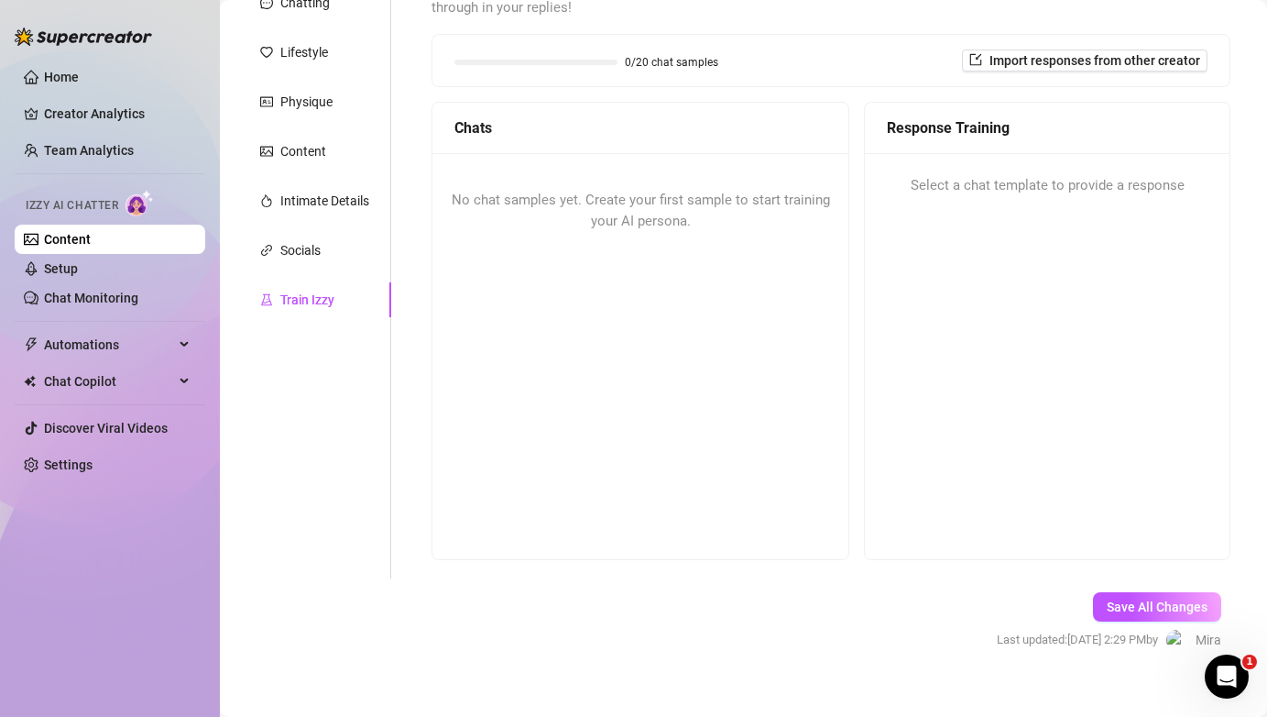
click at [1071, 495] on div "Response Training Select a chat template to provide a response" at bounding box center [1047, 331] width 367 height 458
click at [1072, 495] on div "Response Training Select a chat template to provide a response" at bounding box center [1047, 331] width 367 height 458
click at [624, 266] on div "No chat samples yet. Create your first sample to start training your AI persona." at bounding box center [641, 355] width 416 height 404
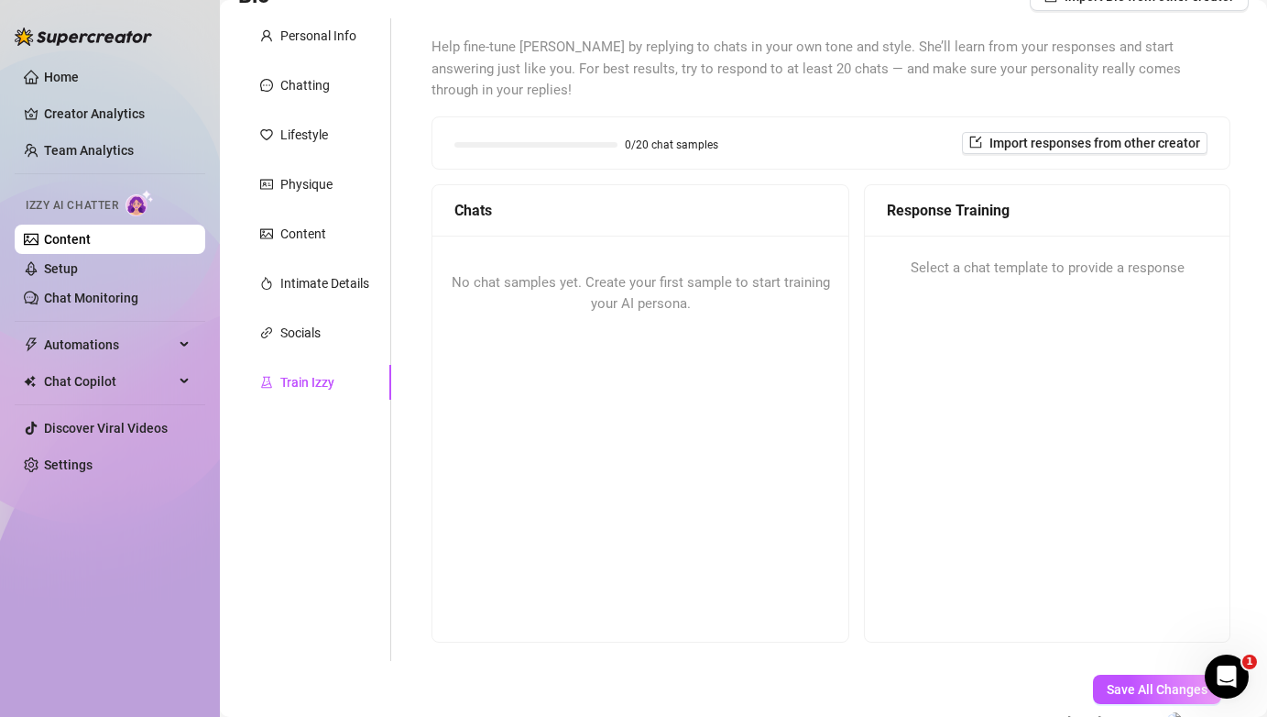
scroll to position [149, 0]
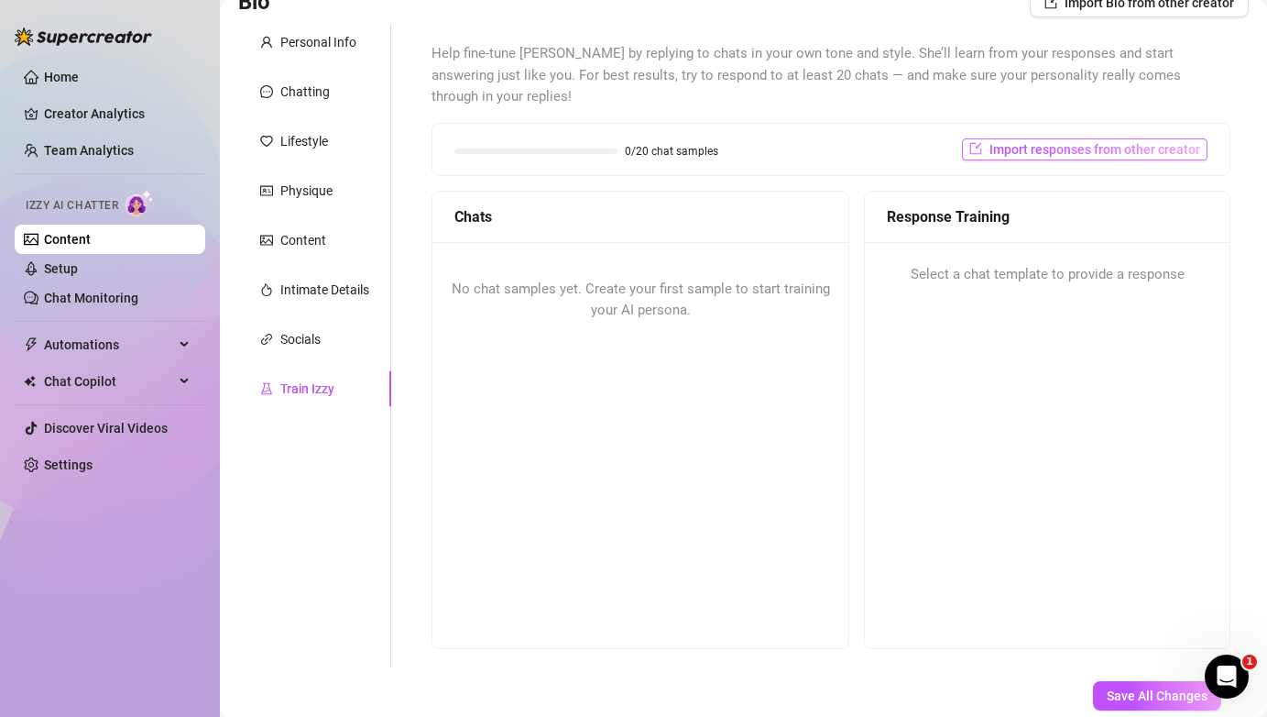
click at [1014, 142] on span "Import responses from other creator" at bounding box center [1095, 149] width 211 height 15
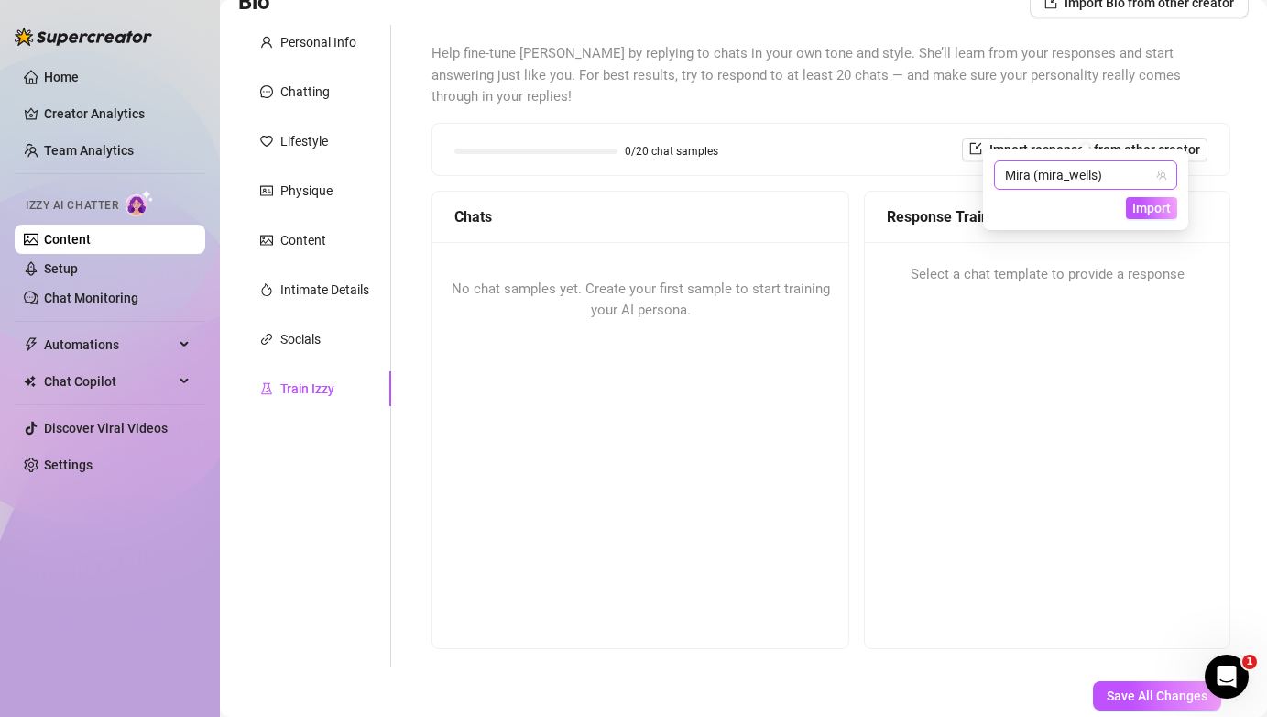
click at [1050, 171] on span "Mira (mira_wells)" at bounding box center [1085, 174] width 161 height 27
click at [1092, 219] on span "( mira_wells )" at bounding box center [1105, 213] width 69 height 20
click at [1150, 209] on span "Import" at bounding box center [1152, 208] width 38 height 15
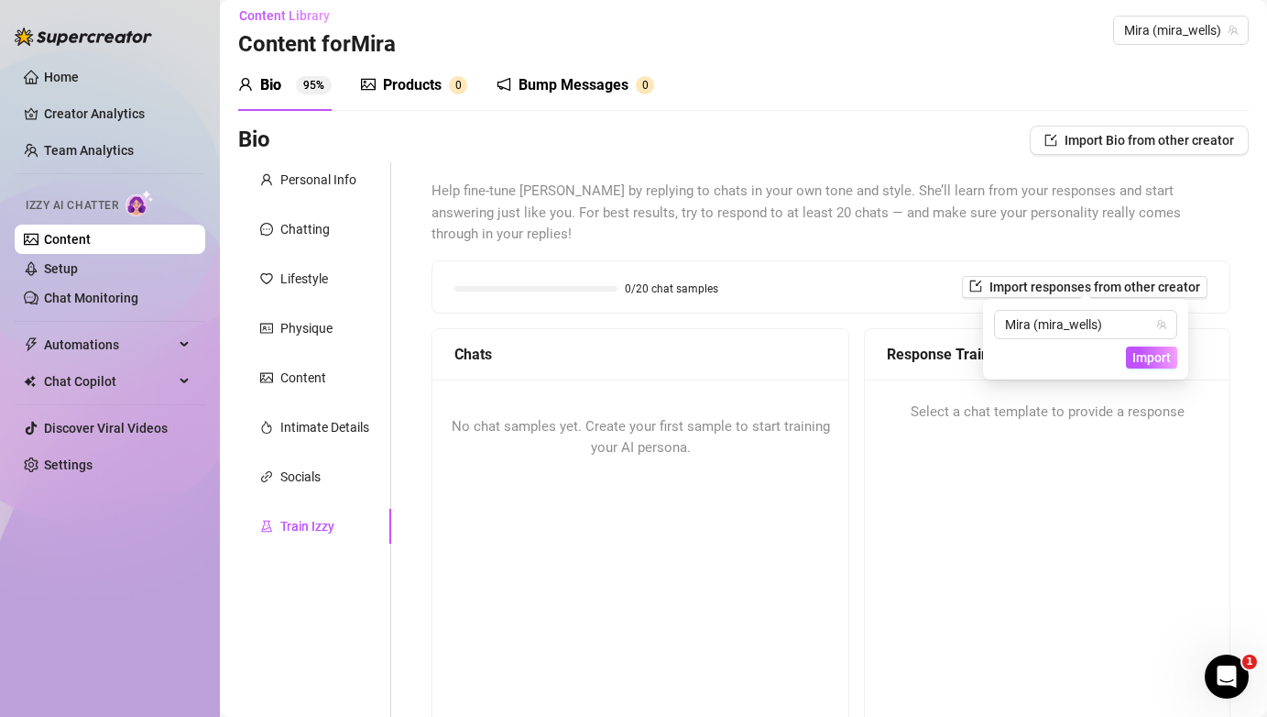
scroll to position [0, 0]
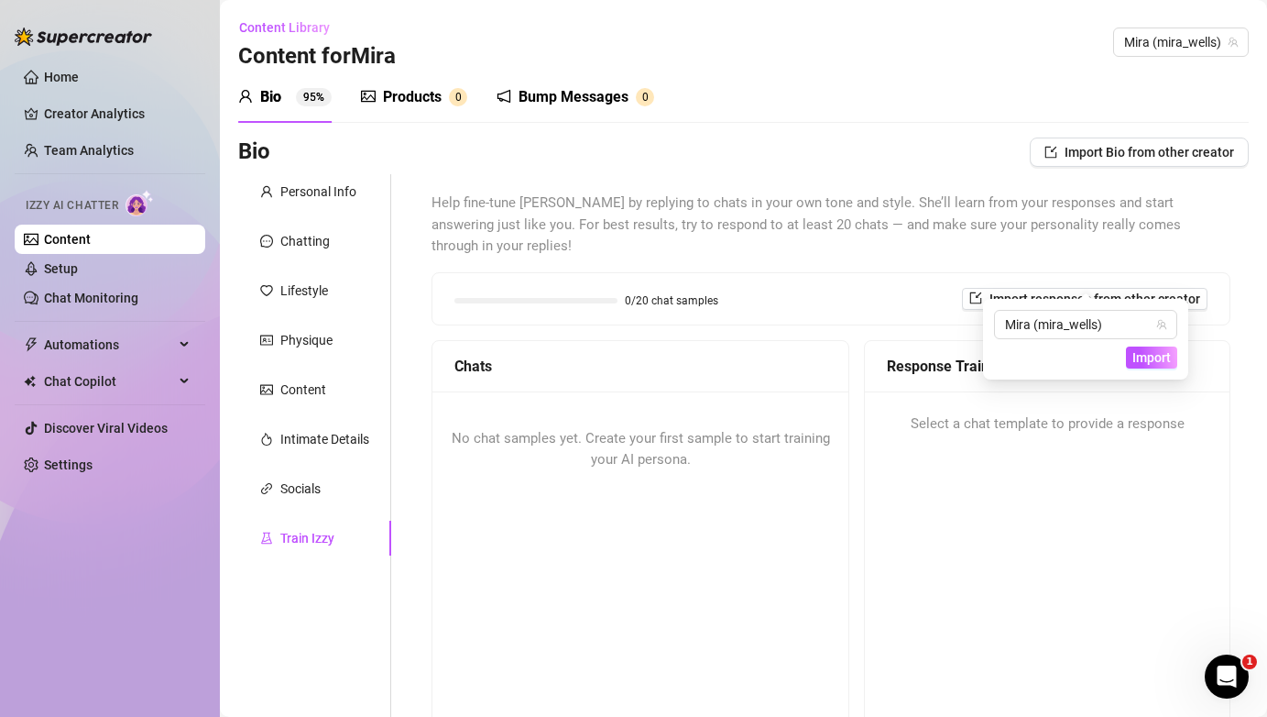
click at [420, 101] on div "Products" at bounding box center [412, 97] width 59 height 22
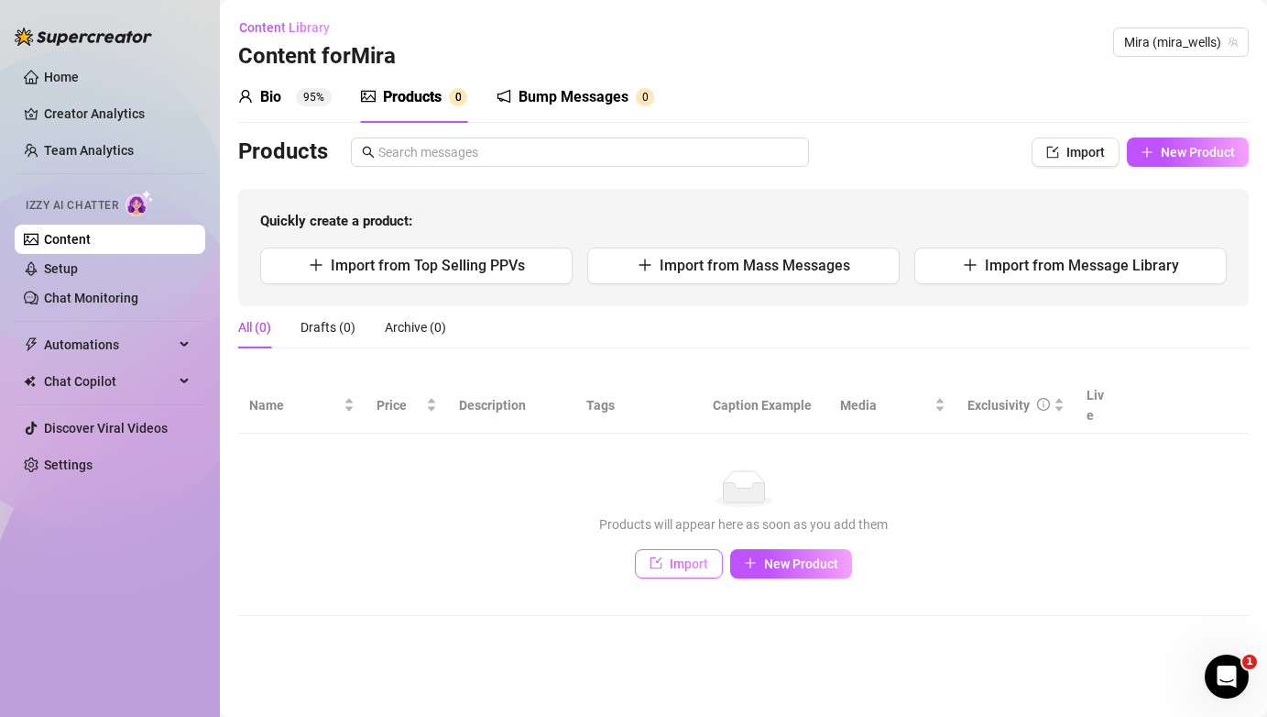
click at [686, 556] on span "Import" at bounding box center [689, 563] width 38 height 15
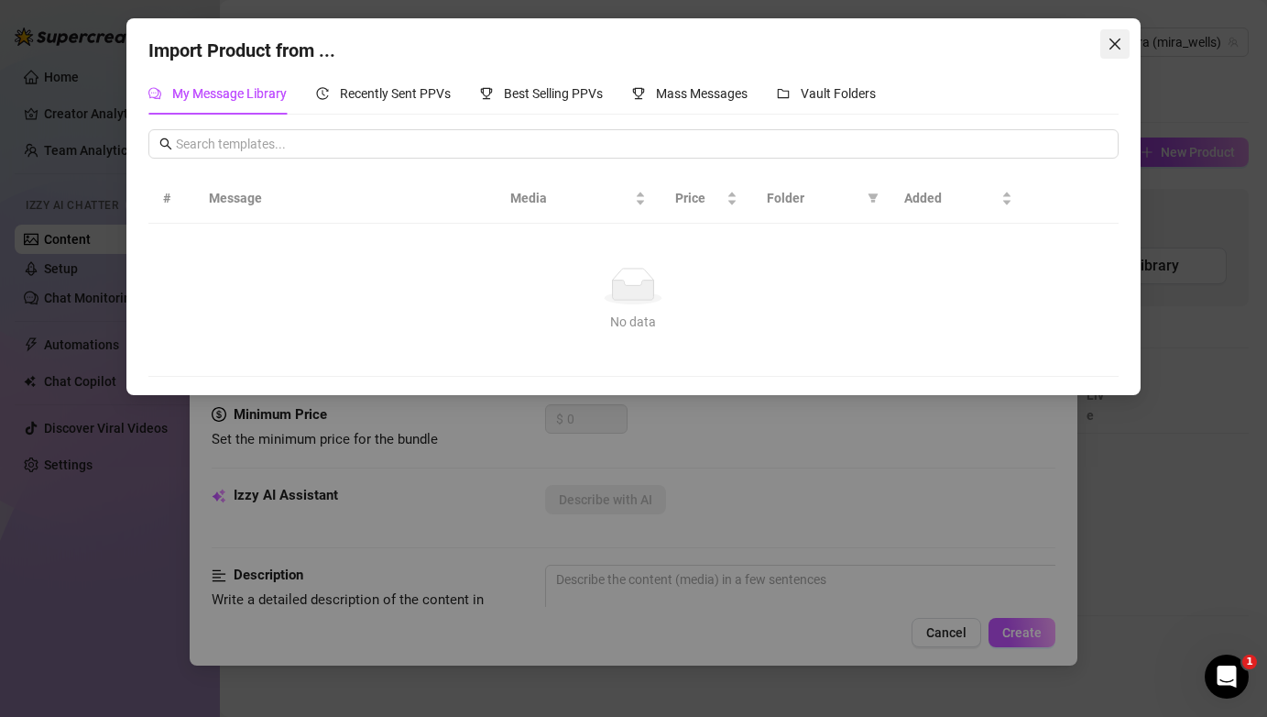
click at [1111, 42] on icon "close" at bounding box center [1115, 44] width 15 height 15
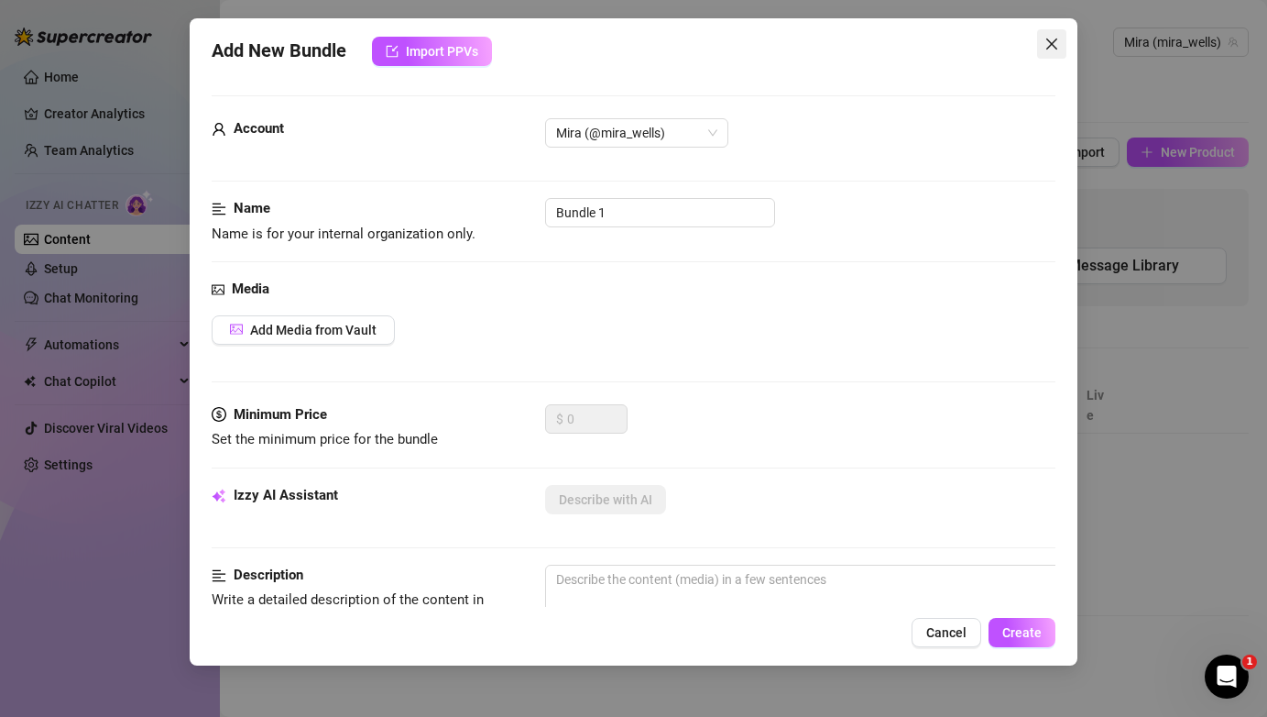
click at [1053, 37] on icon "close" at bounding box center [1052, 44] width 15 height 15
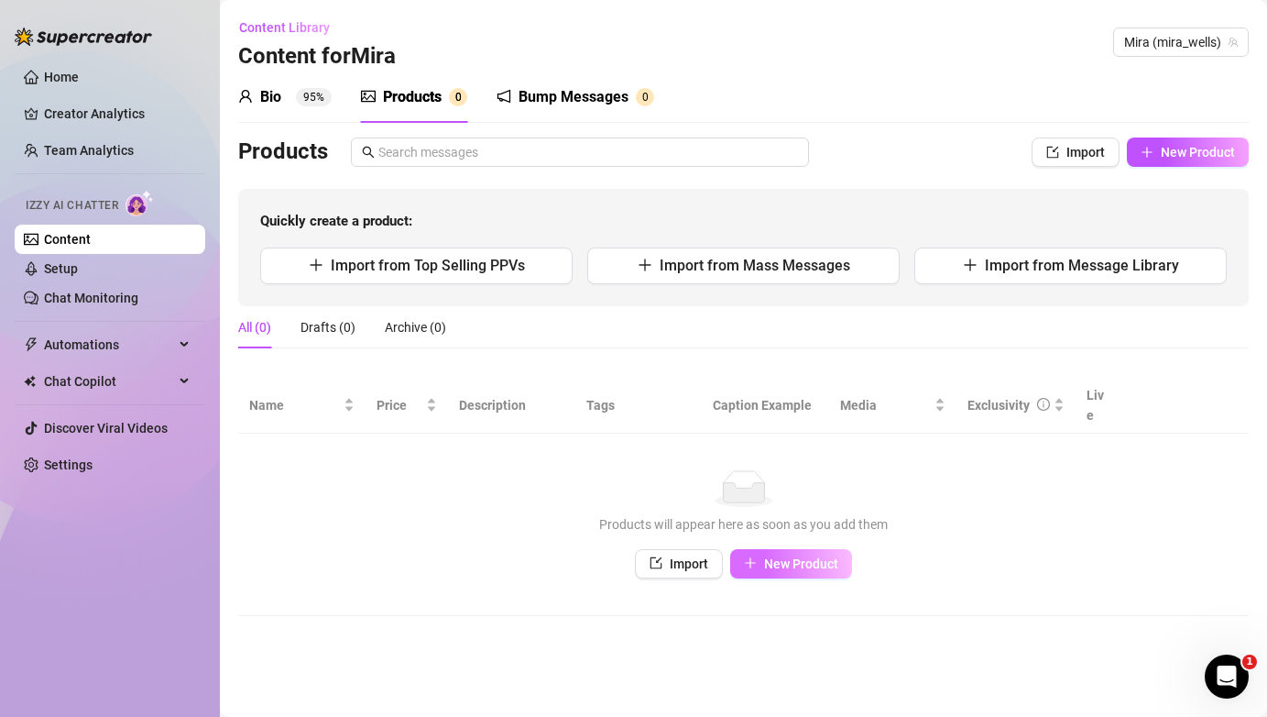
click at [765, 556] on span "New Product" at bounding box center [801, 563] width 74 height 15
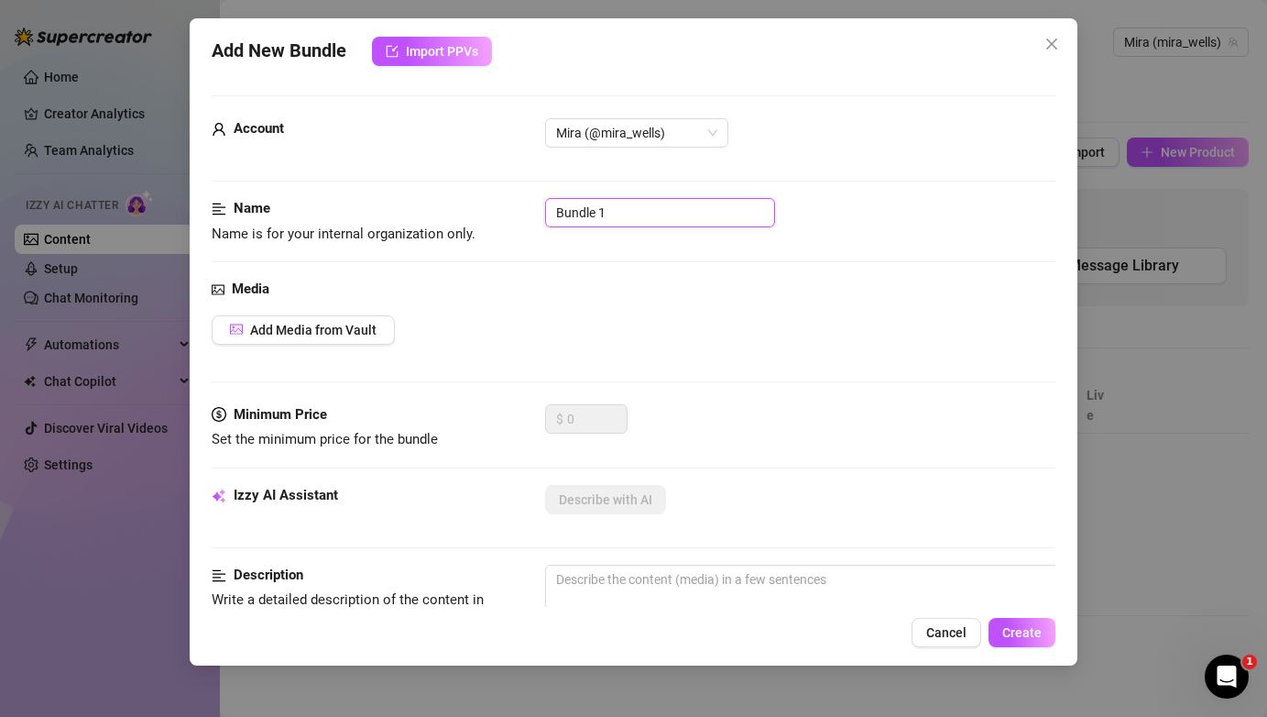
click at [639, 211] on input "Bundle 1" at bounding box center [660, 212] width 230 height 29
click at [310, 342] on button "Add Media from Vault" at bounding box center [303, 329] width 183 height 29
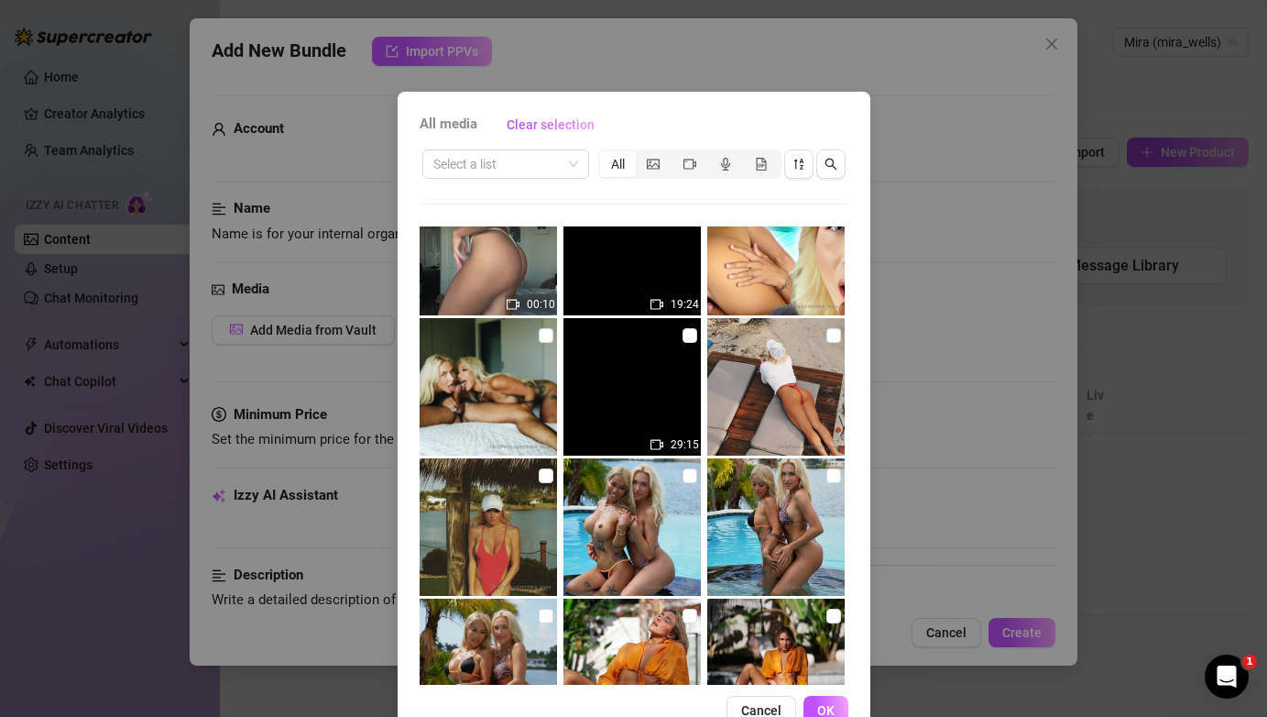
scroll to position [1837, 0]
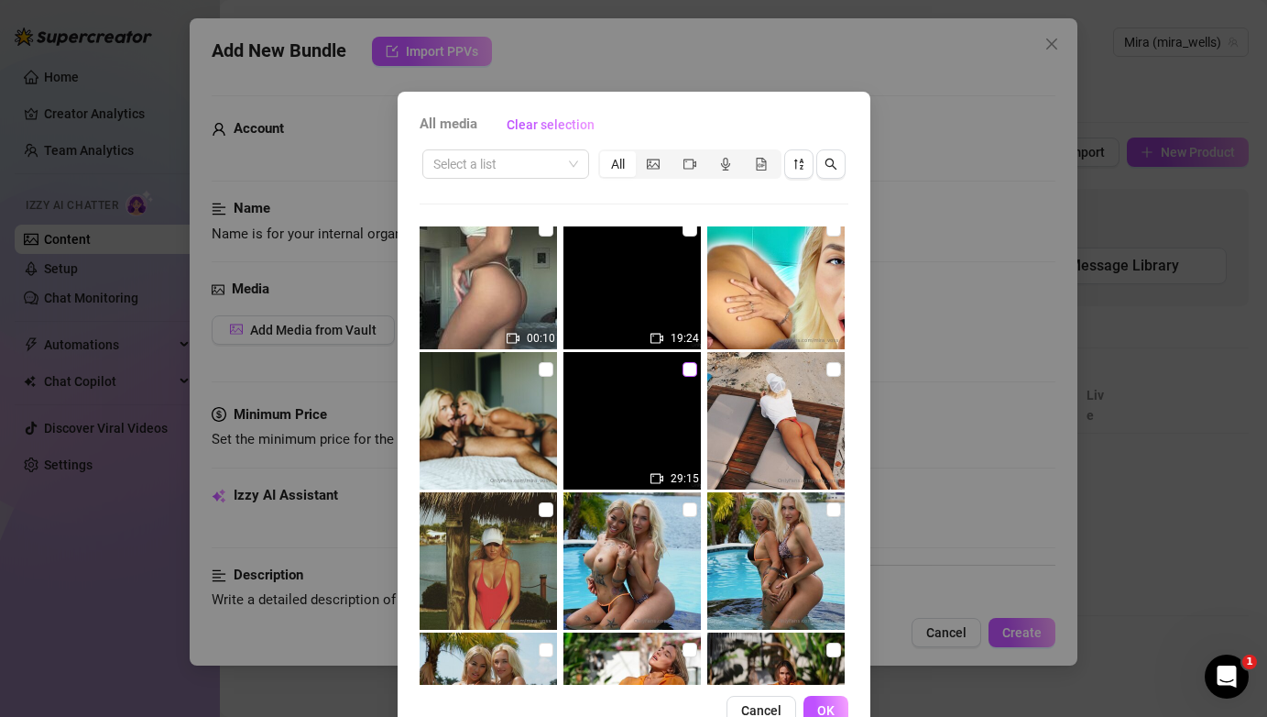
click at [688, 370] on input "checkbox" at bounding box center [690, 369] width 15 height 15
click at [823, 706] on span "OK" at bounding box center [825, 710] width 17 height 15
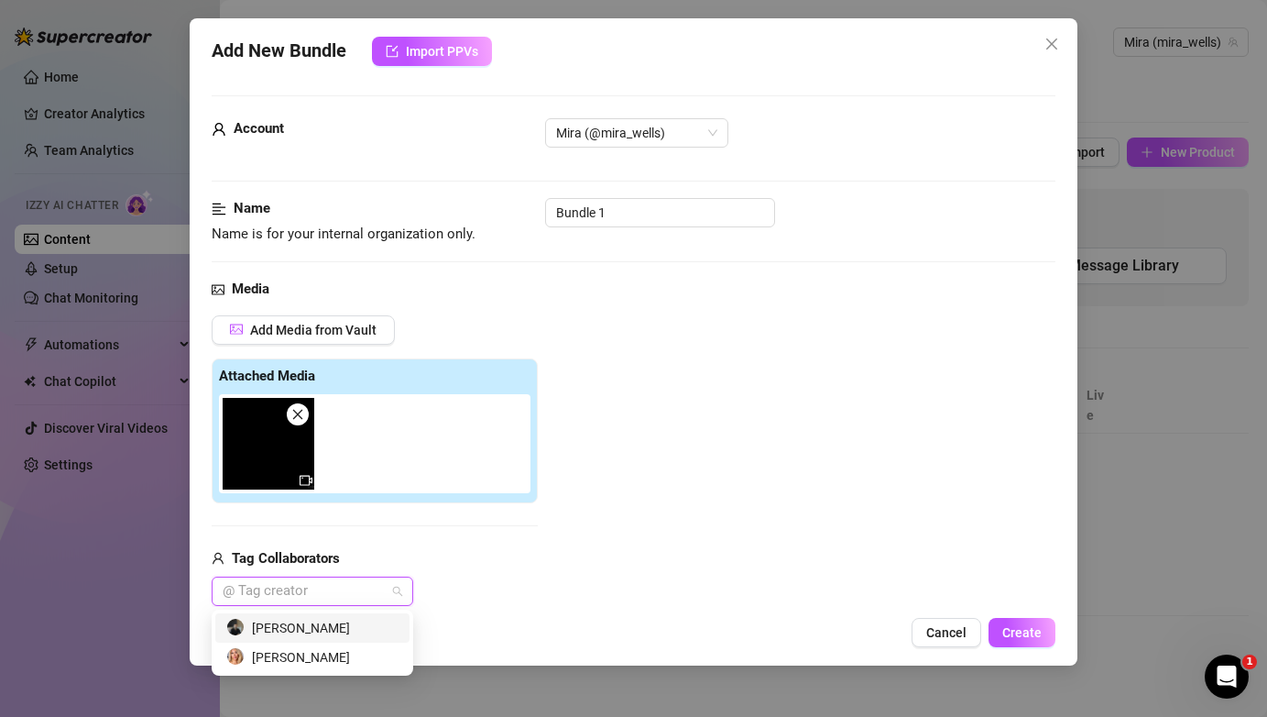
click at [373, 623] on div "Aeron Voss" at bounding box center [312, 628] width 172 height 20
click at [332, 656] on div "Victoria Liu" at bounding box center [312, 657] width 172 height 20
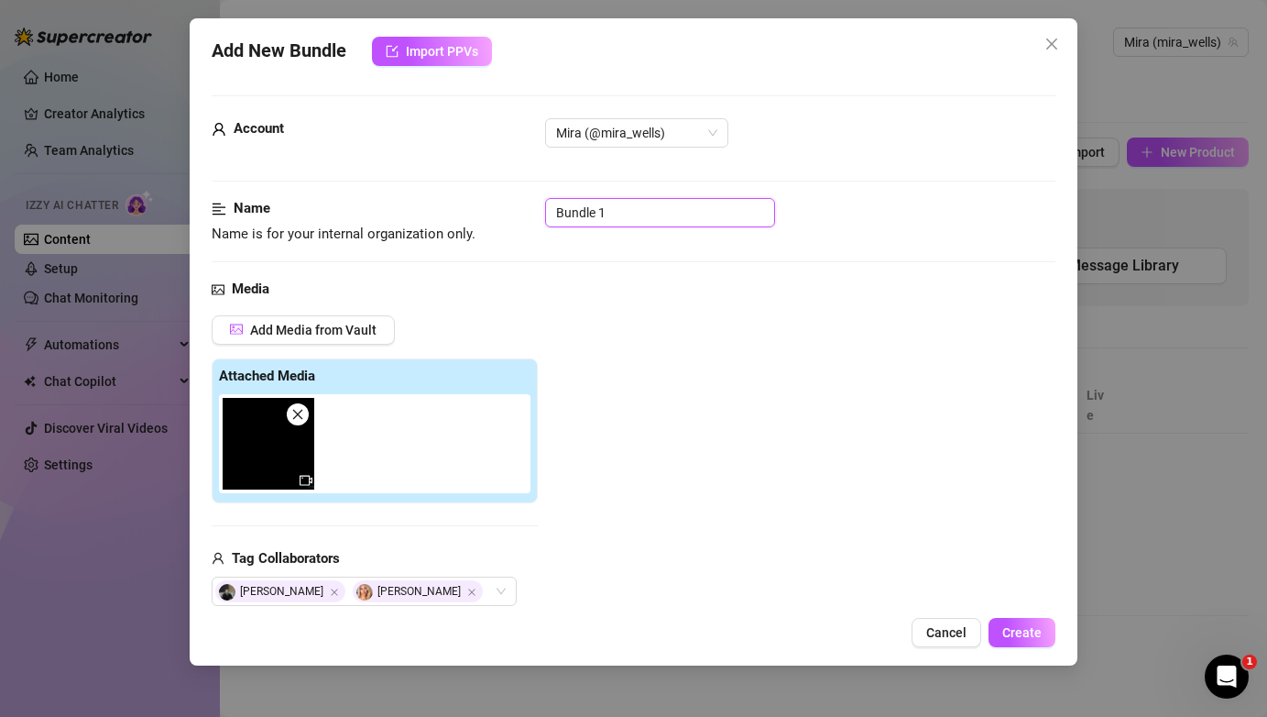
click at [636, 216] on input "Bundle 1" at bounding box center [660, 212] width 230 height 29
click at [1026, 633] on span "Create" at bounding box center [1021, 632] width 39 height 15
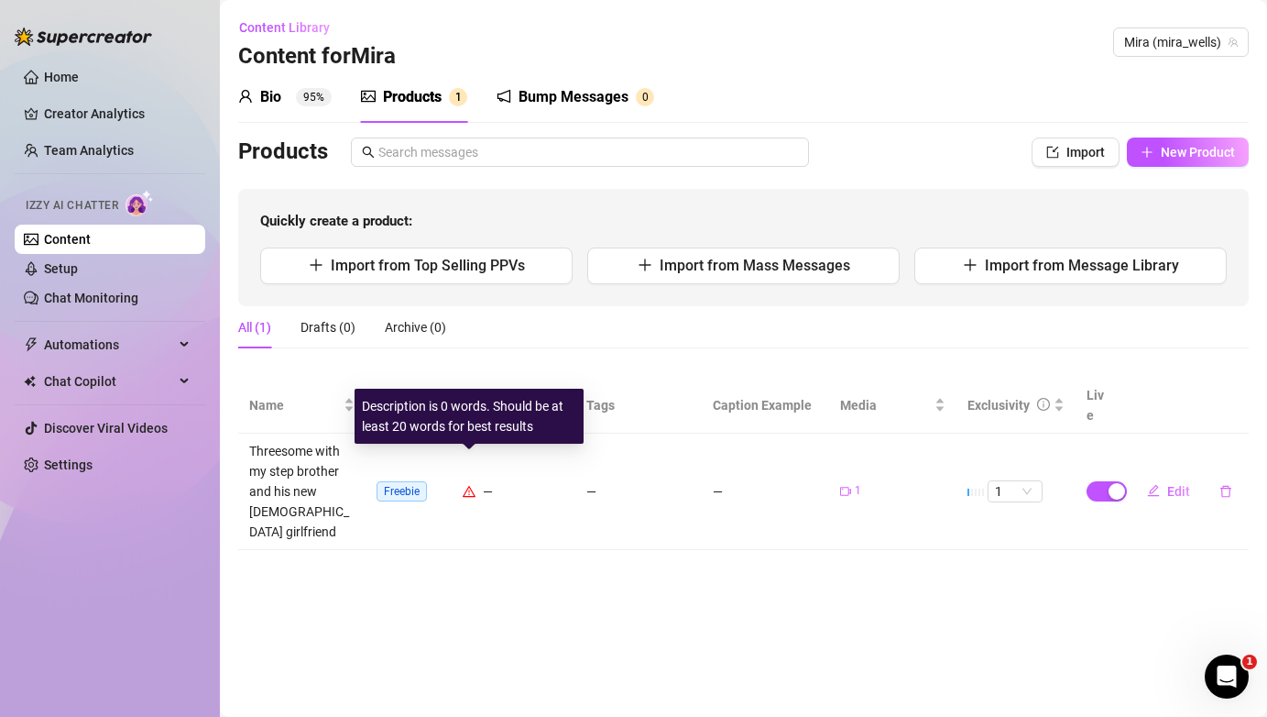
click at [468, 485] on icon "warning" at bounding box center [469, 491] width 13 height 13
click at [469, 485] on icon "warning" at bounding box center [469, 491] width 13 height 13
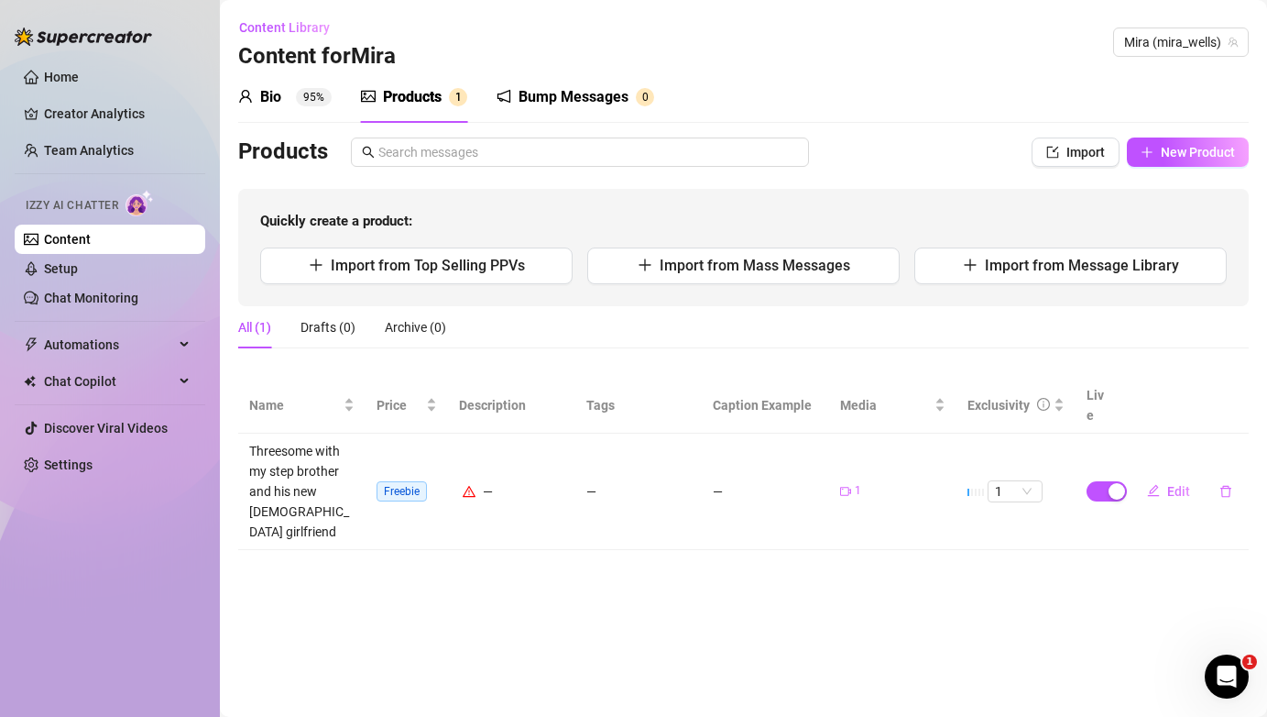
click at [489, 481] on div "—" at bounding box center [511, 491] width 105 height 20
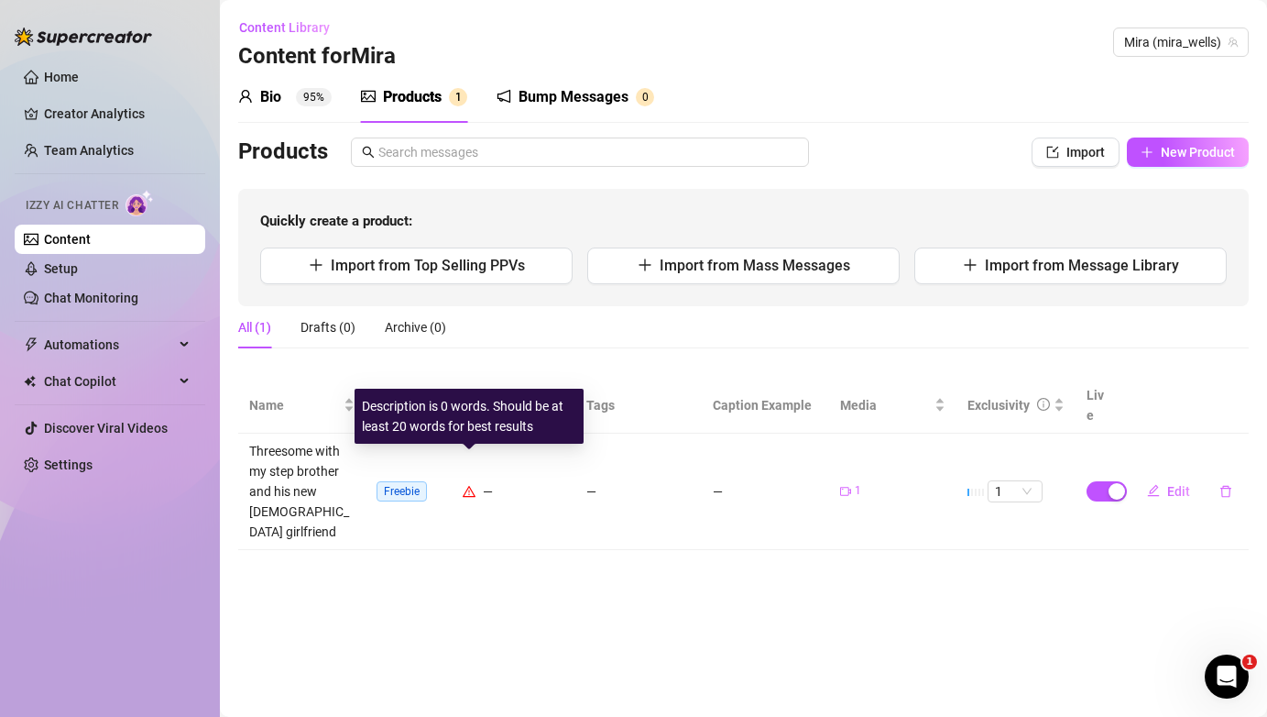
click at [469, 485] on icon "warning" at bounding box center [469, 491] width 13 height 13
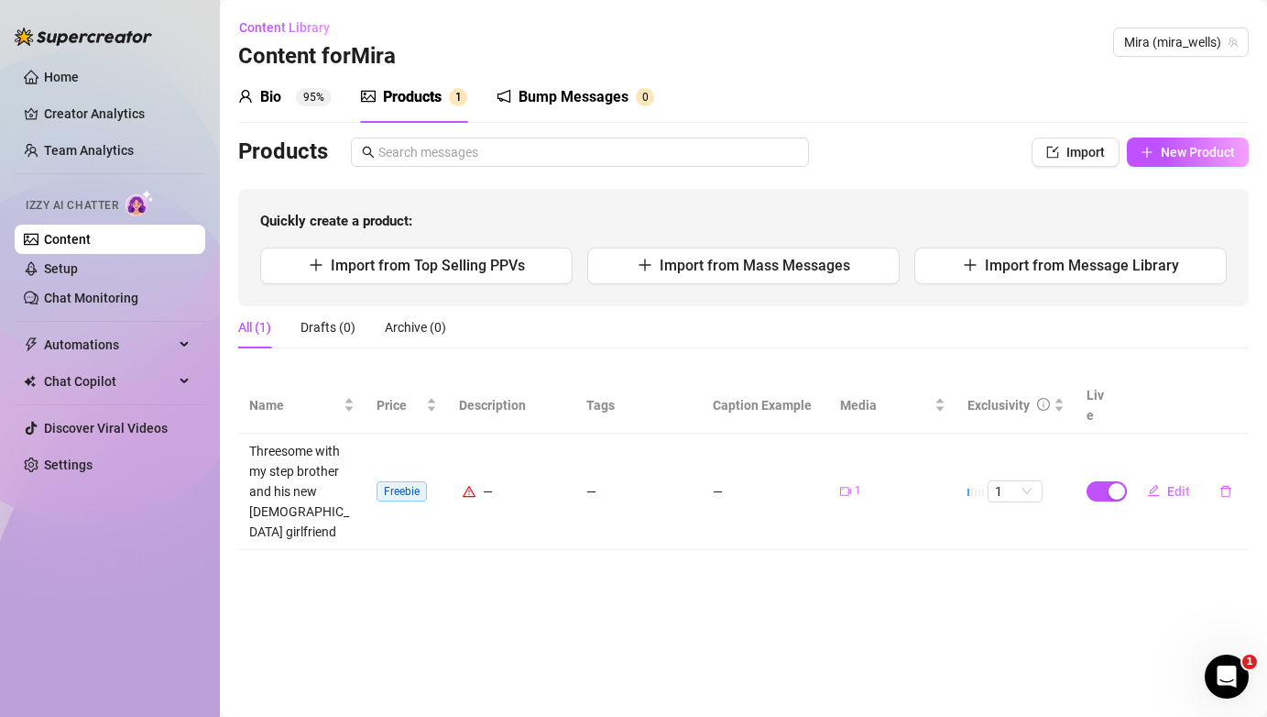
click at [463, 433] on td "—" at bounding box center [511, 491] width 127 height 116
click at [409, 481] on span "Freebie" at bounding box center [402, 491] width 50 height 20
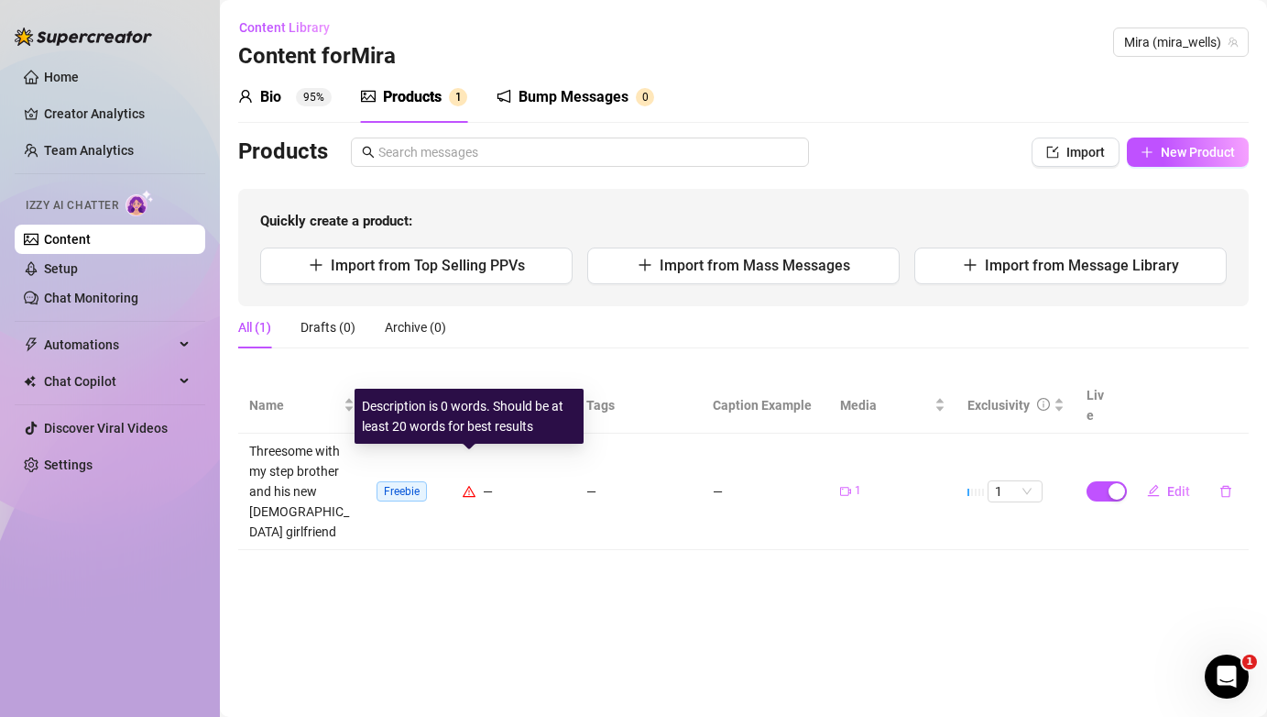
click at [469, 485] on icon "warning" at bounding box center [469, 491] width 13 height 13
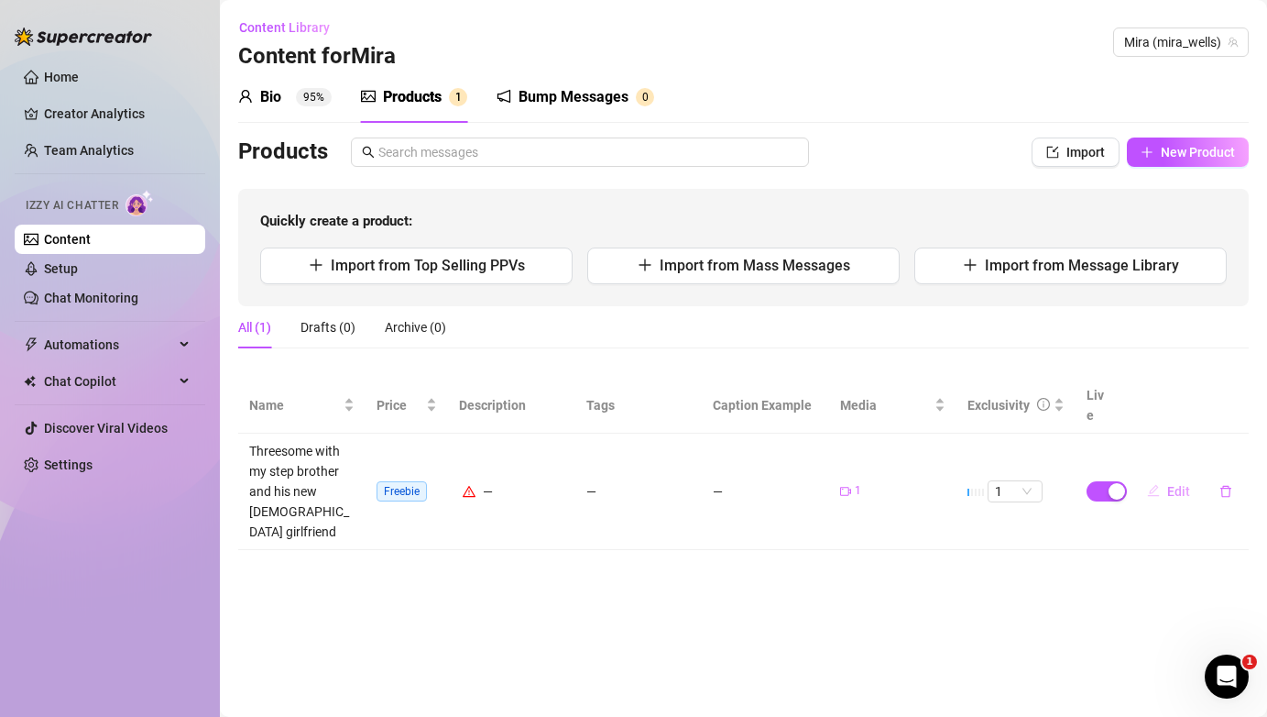
click at [1170, 484] on span "Edit" at bounding box center [1178, 491] width 23 height 15
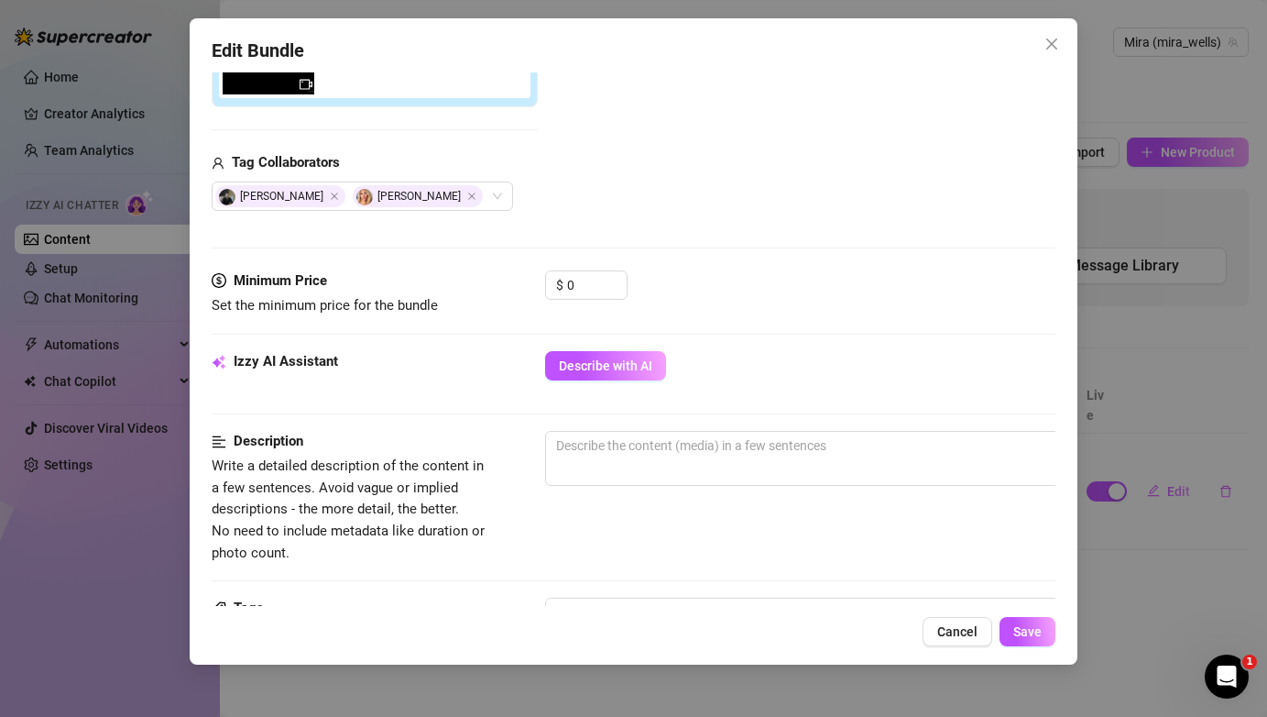
scroll to position [400, 0]
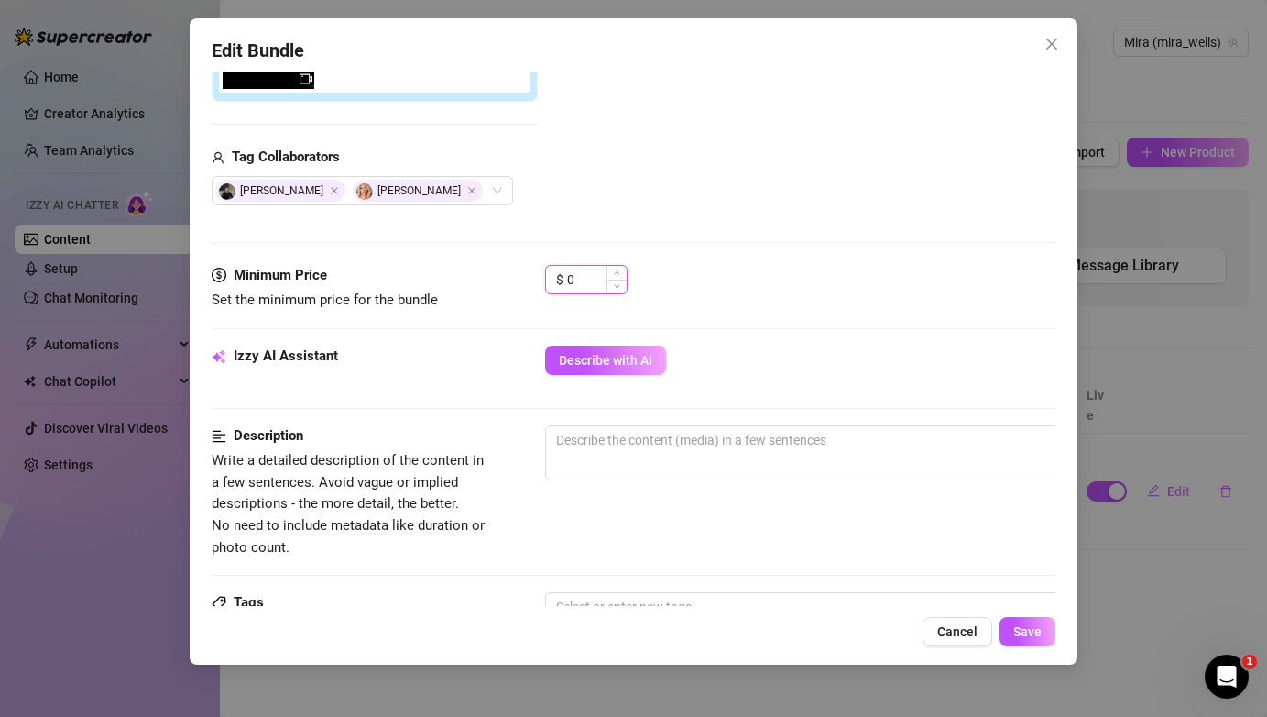
click at [584, 281] on input "0" at bounding box center [597, 279] width 60 height 27
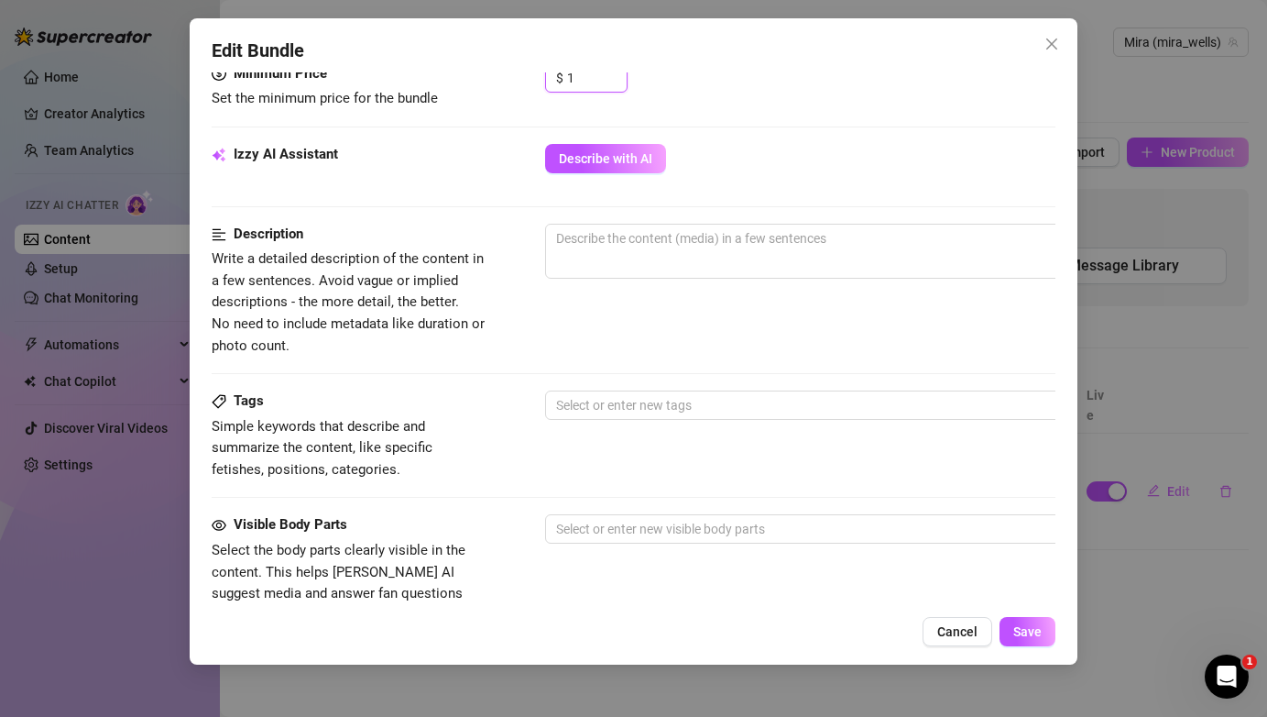
scroll to position [598, 0]
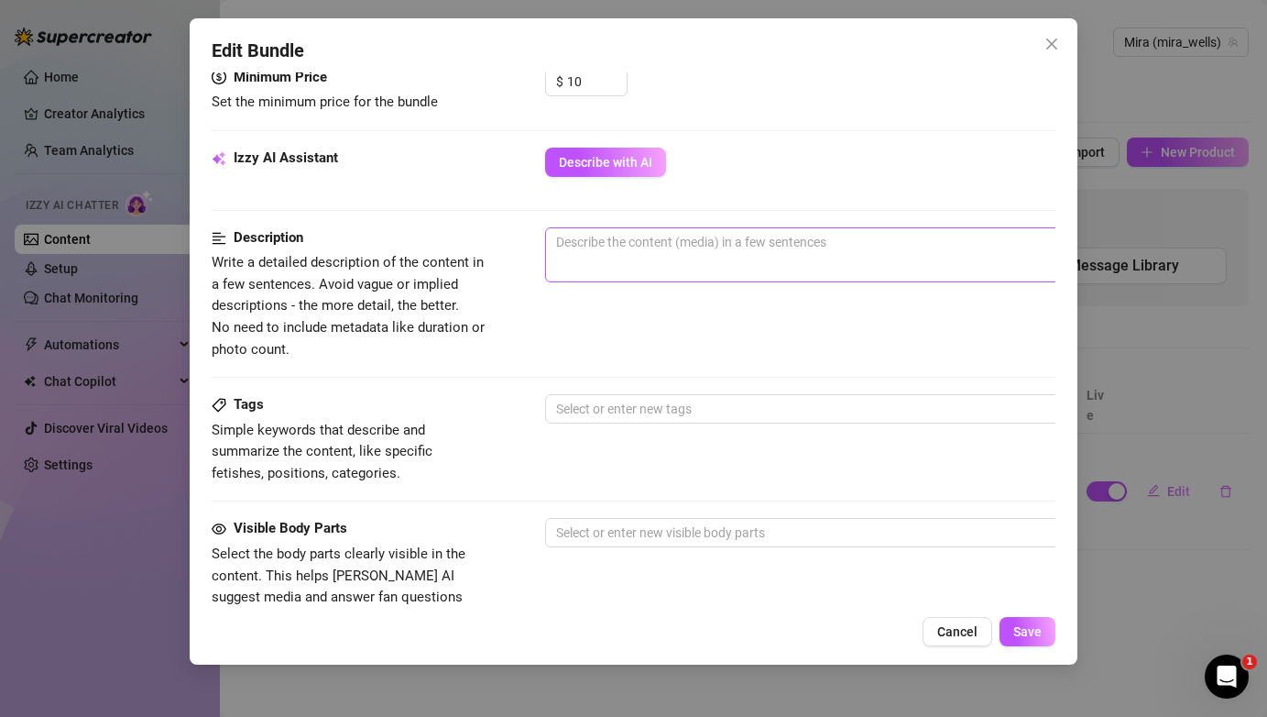
click at [603, 256] on span "0 / 1000" at bounding box center [865, 254] width 641 height 55
click at [625, 239] on textarea at bounding box center [866, 241] width 640 height 27
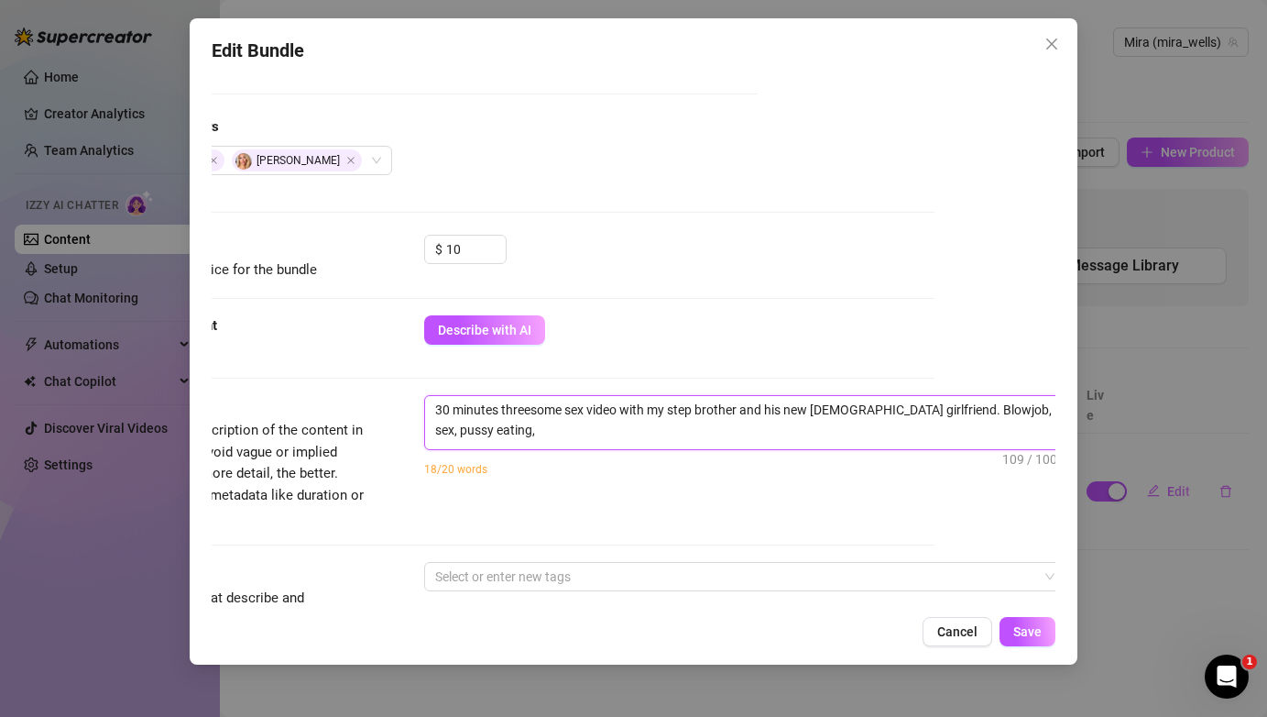
scroll to position [0, 0]
click at [1004, 488] on div "30 minutes threesome sex video with my step brother and his new asian girlfrien…" at bounding box center [744, 447] width 641 height 104
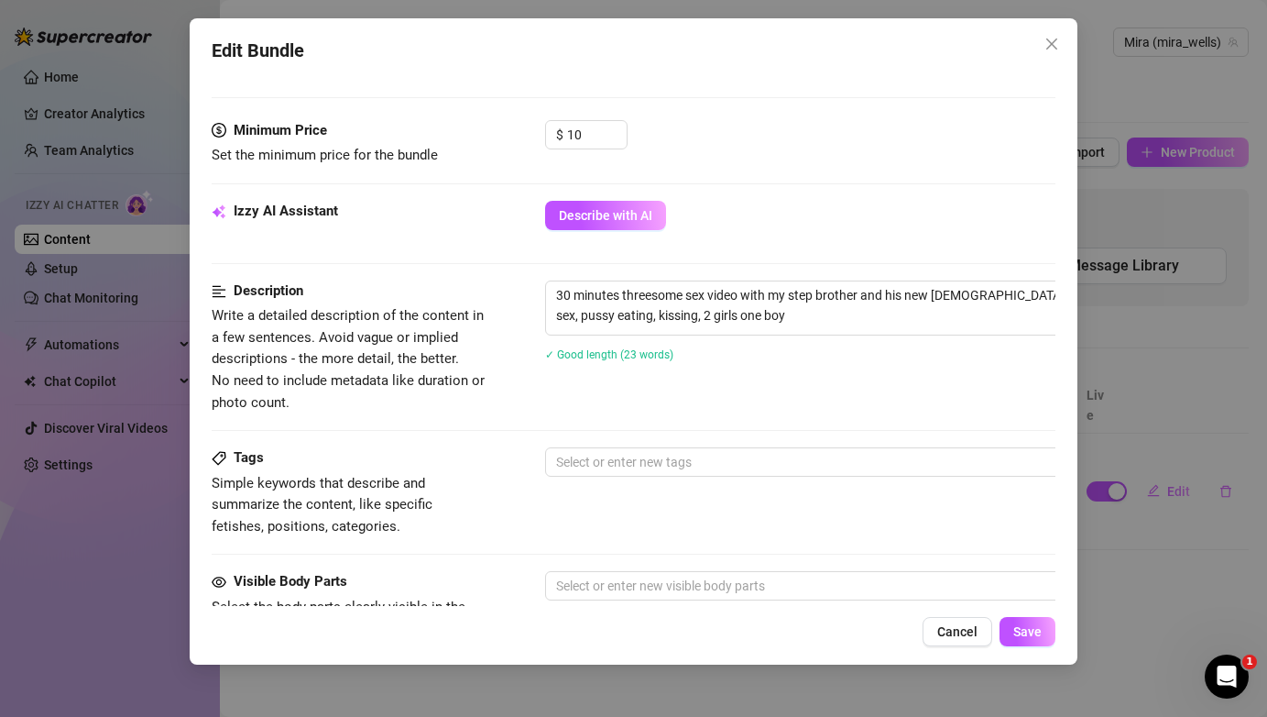
scroll to position [546, 0]
click at [698, 455] on div at bounding box center [856, 461] width 615 height 26
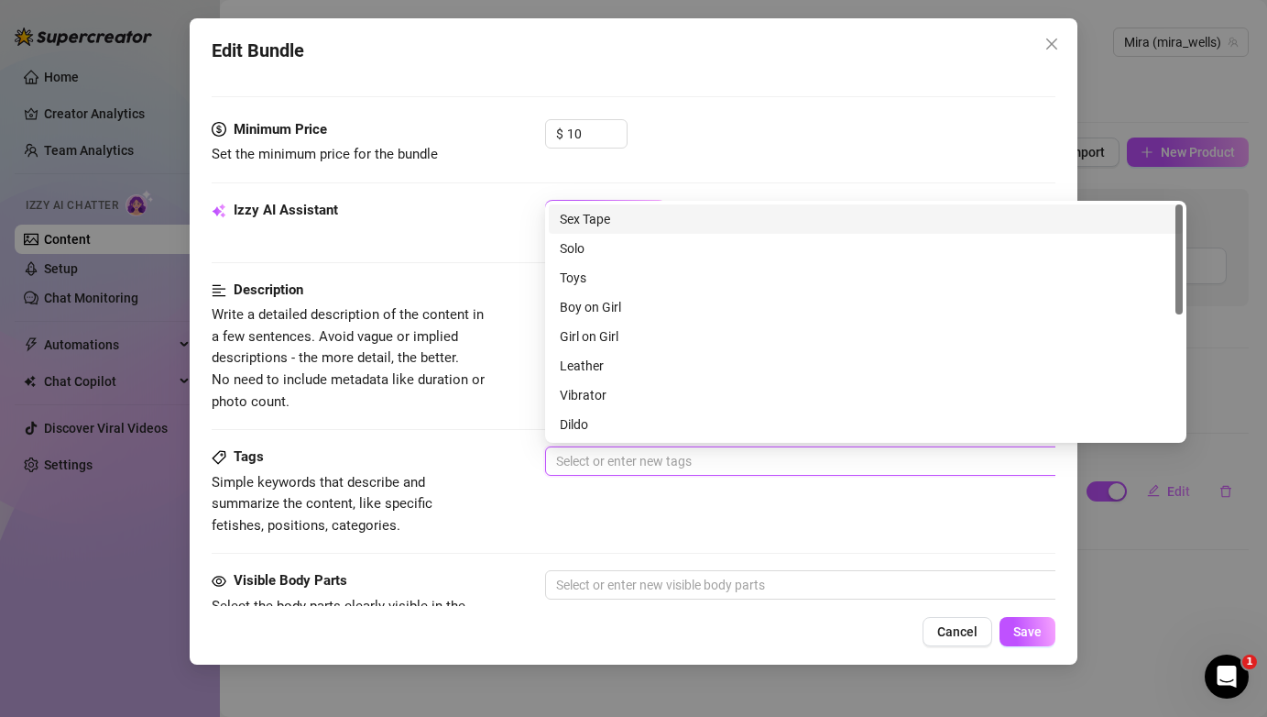
click at [668, 218] on div "Sex Tape" at bounding box center [866, 219] width 612 height 20
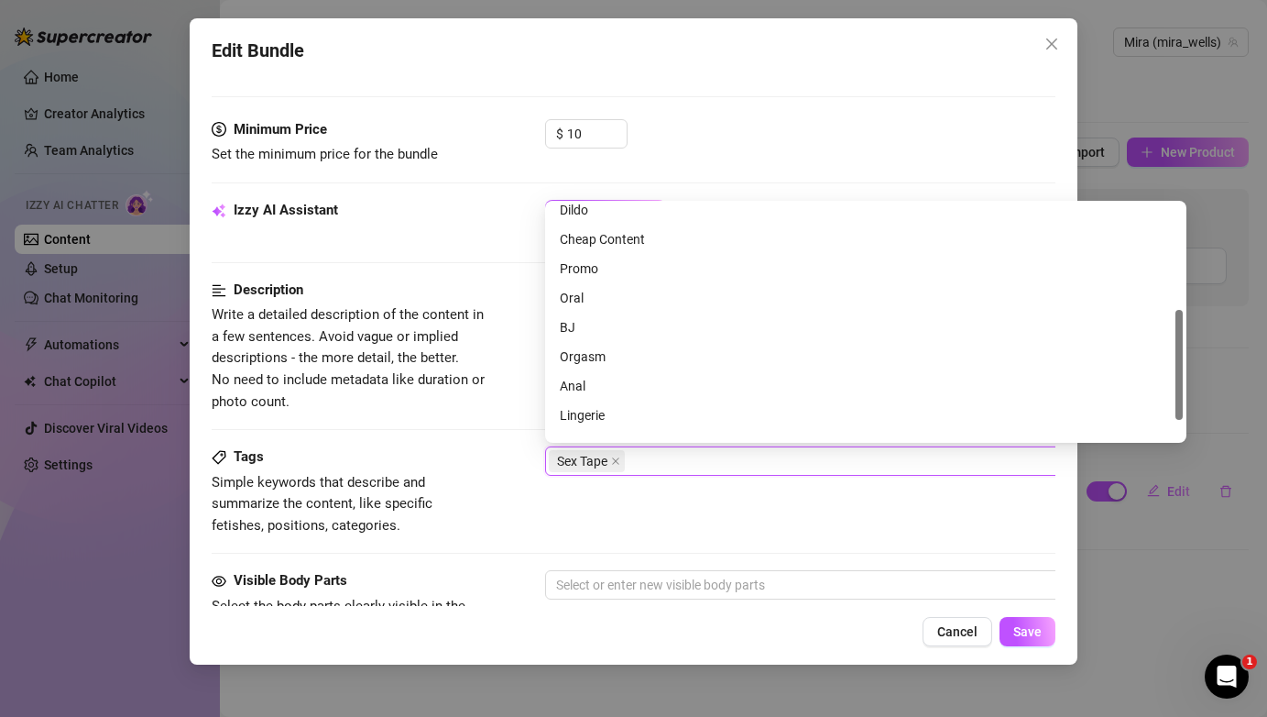
scroll to position [224, 0]
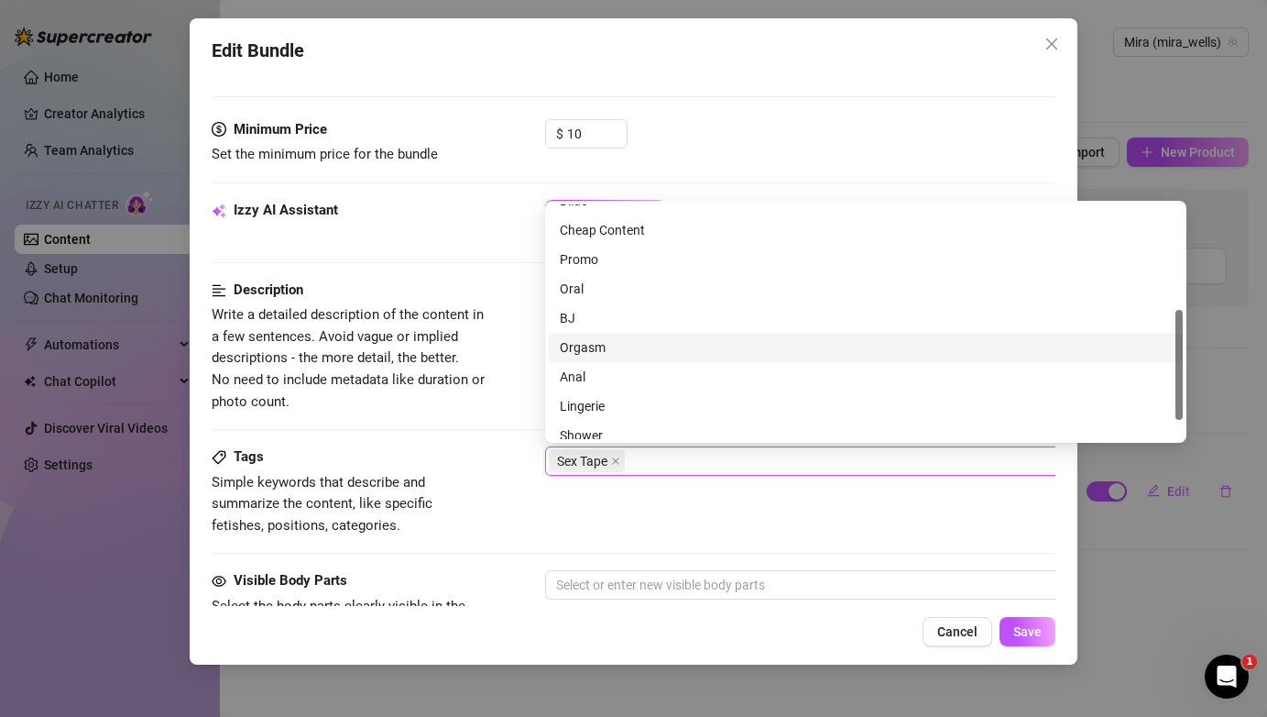
click at [632, 345] on div "Orgasm" at bounding box center [866, 347] width 612 height 20
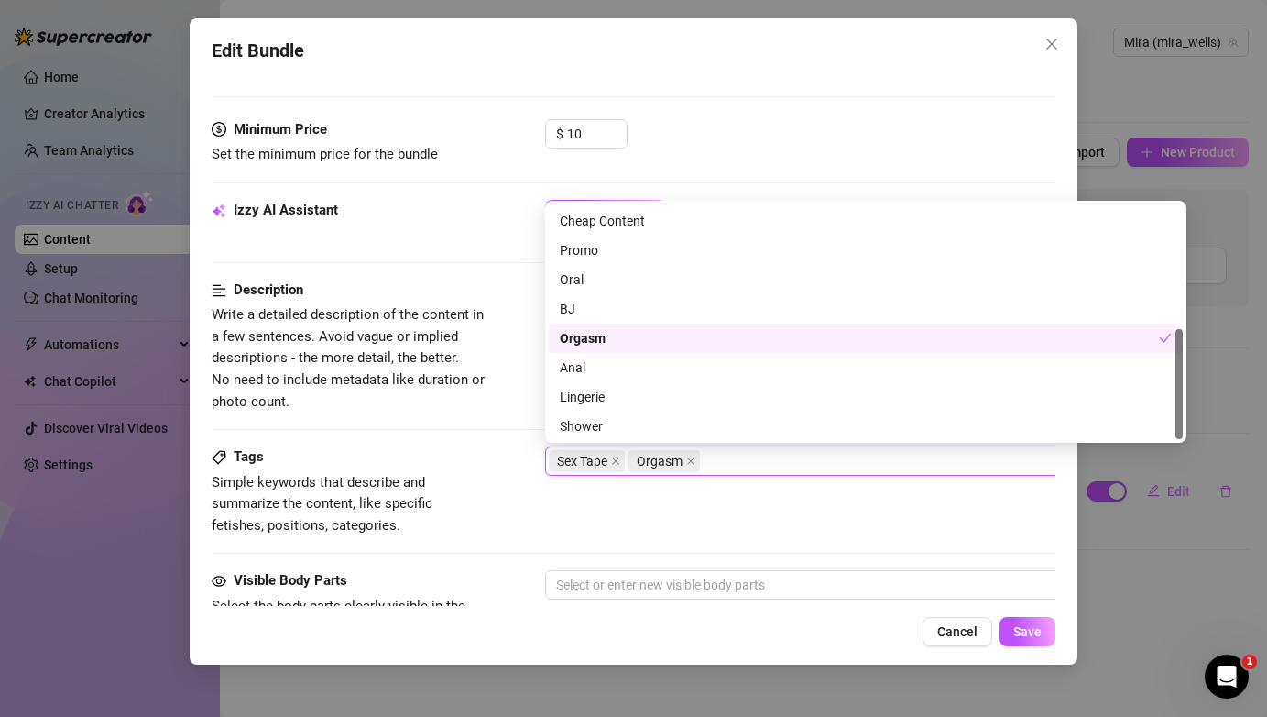
scroll to position [264, 0]
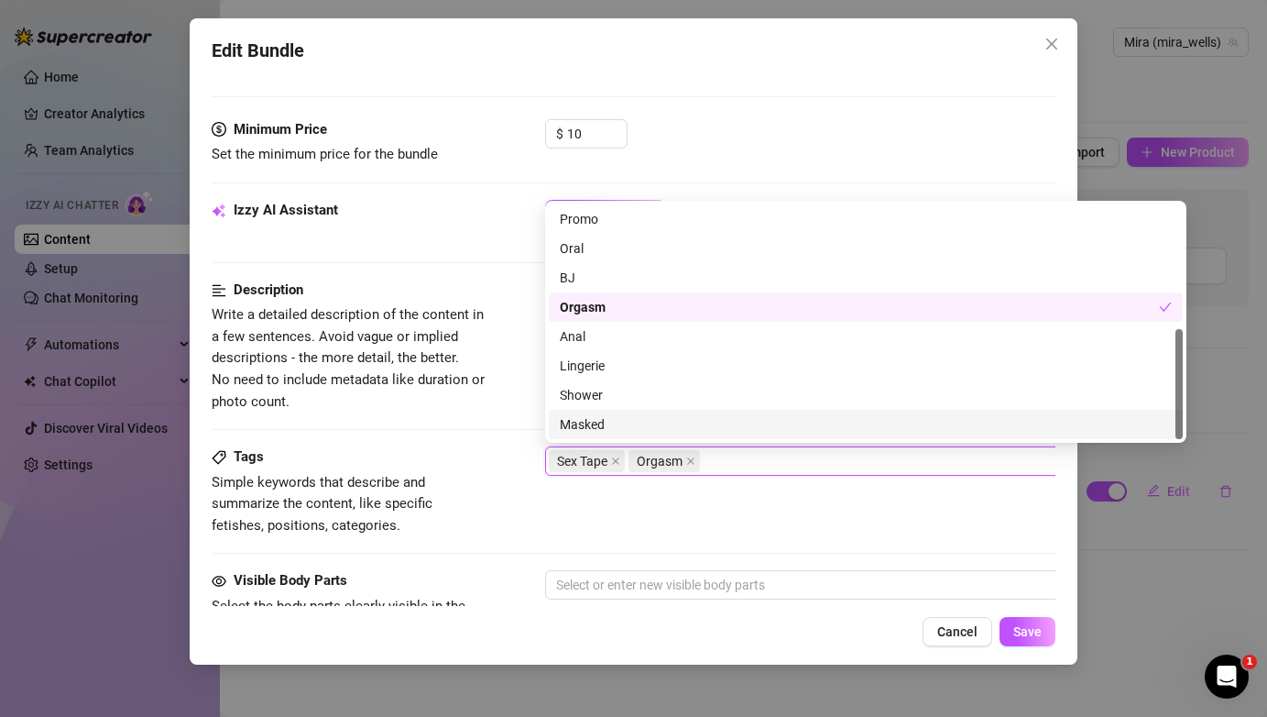
click at [684, 521] on div "Tags Simple keywords that describe and summarize the content, like specific fet…" at bounding box center [633, 491] width 843 height 90
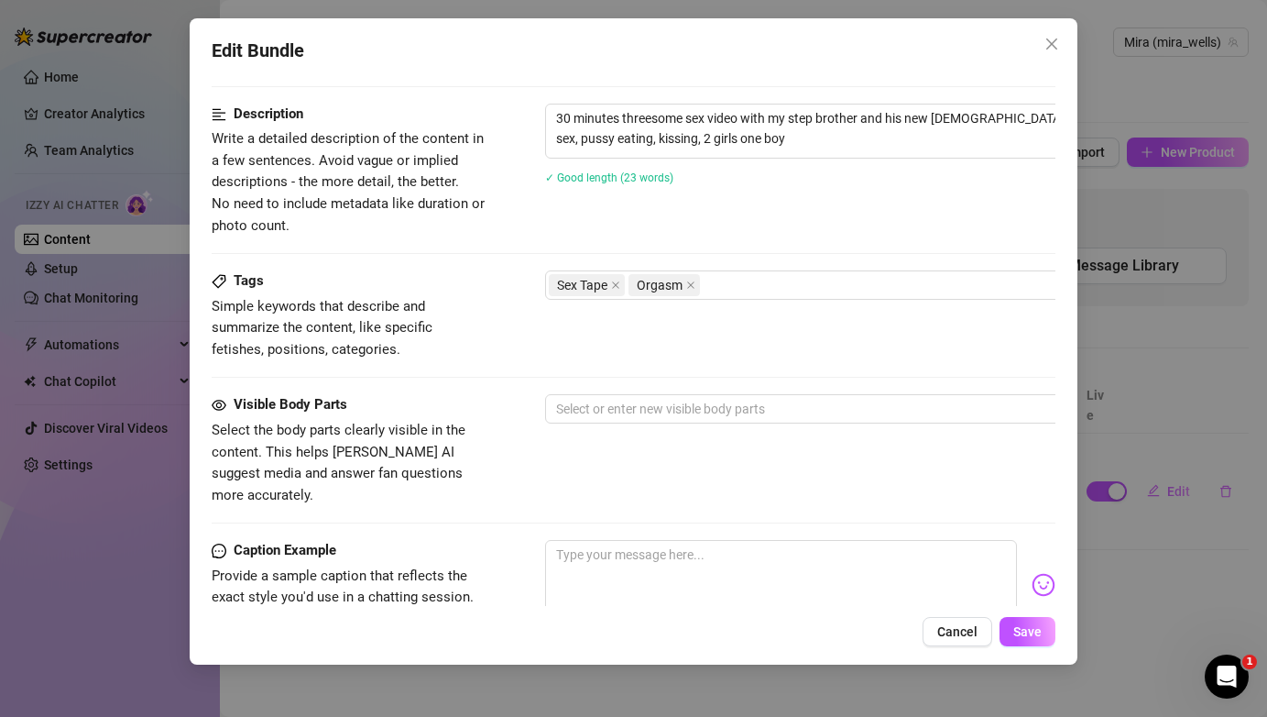
scroll to position [725, 0]
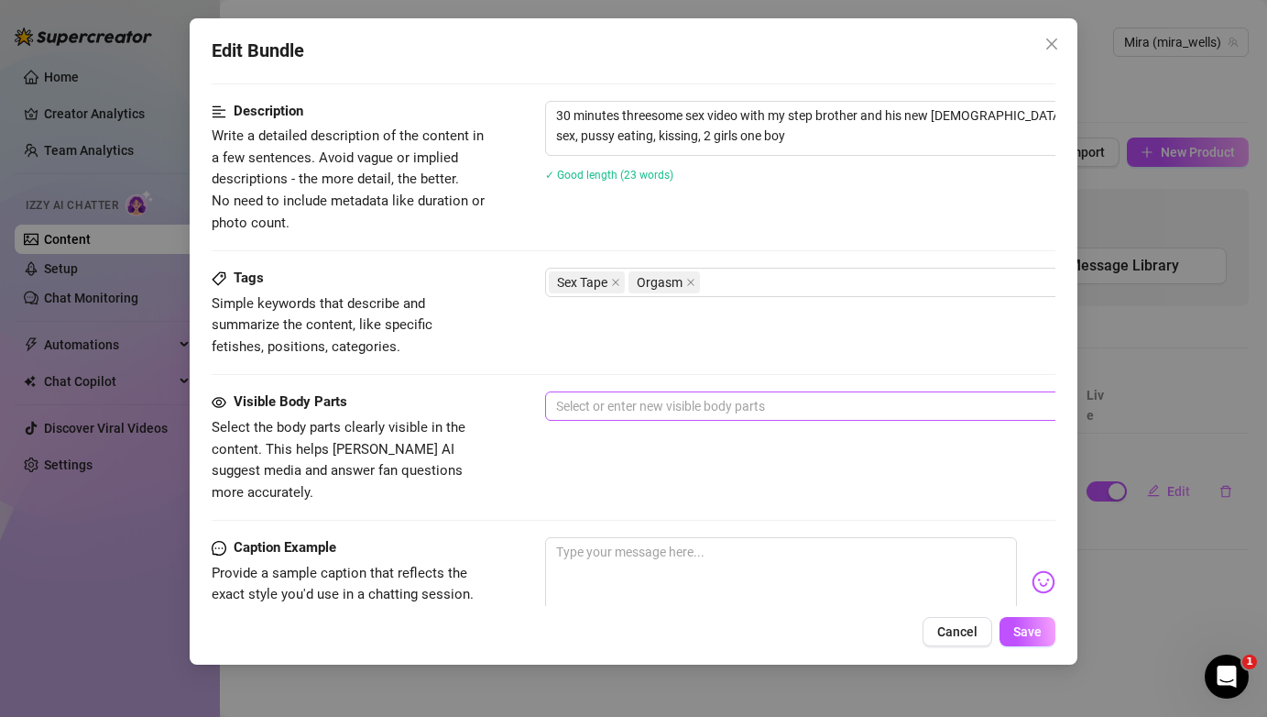
click at [706, 406] on div at bounding box center [856, 406] width 615 height 26
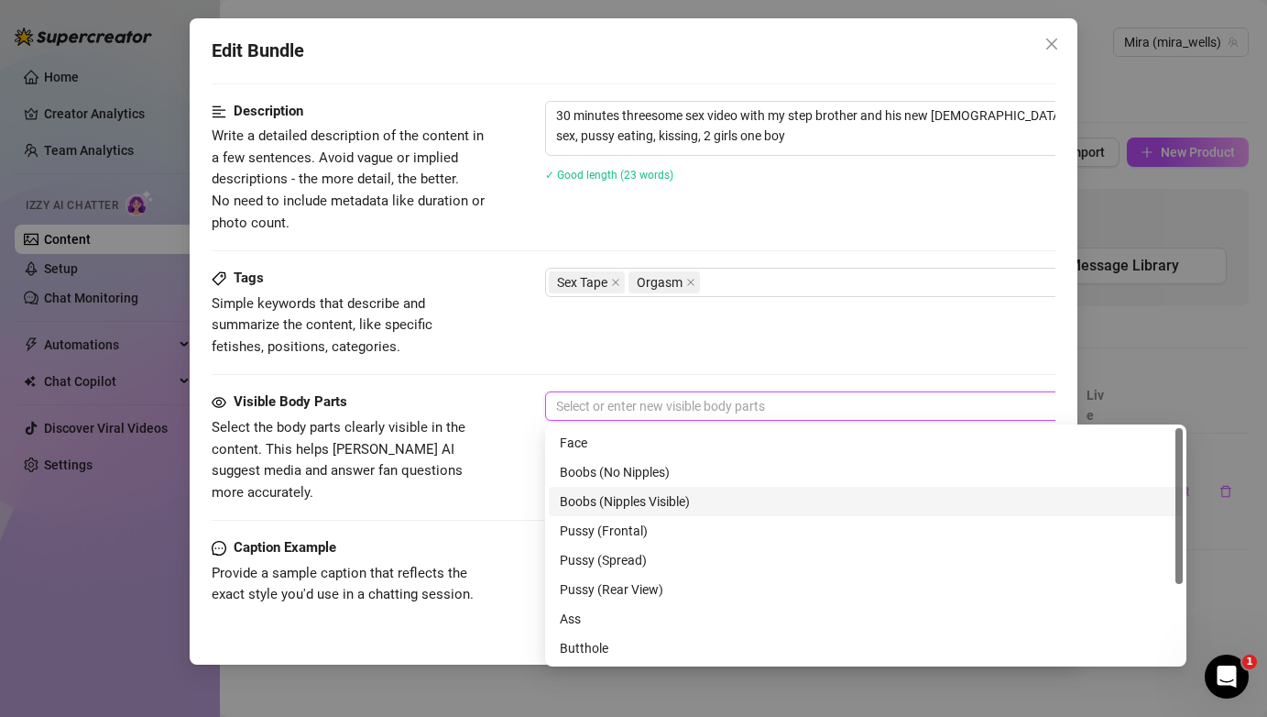
click at [689, 500] on div "Boobs (Nipples Visible)" at bounding box center [866, 501] width 612 height 20
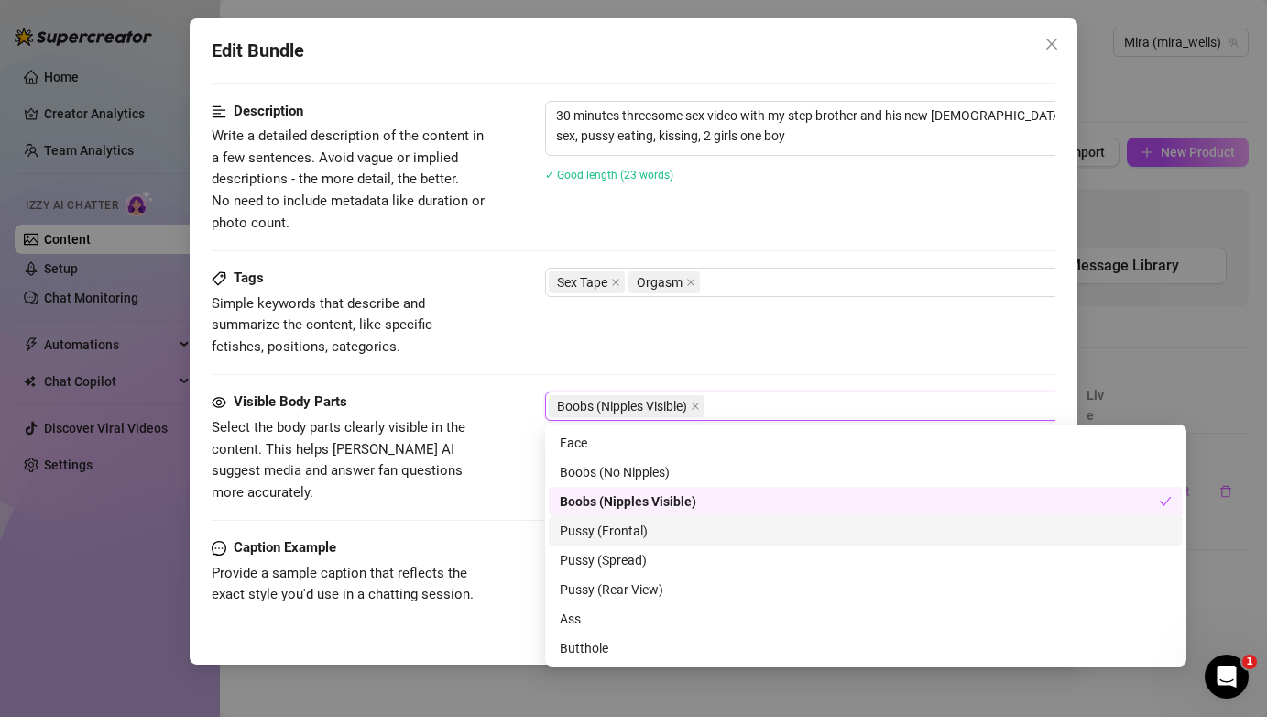
click at [653, 539] on div "Pussy (Frontal)" at bounding box center [866, 530] width 612 height 20
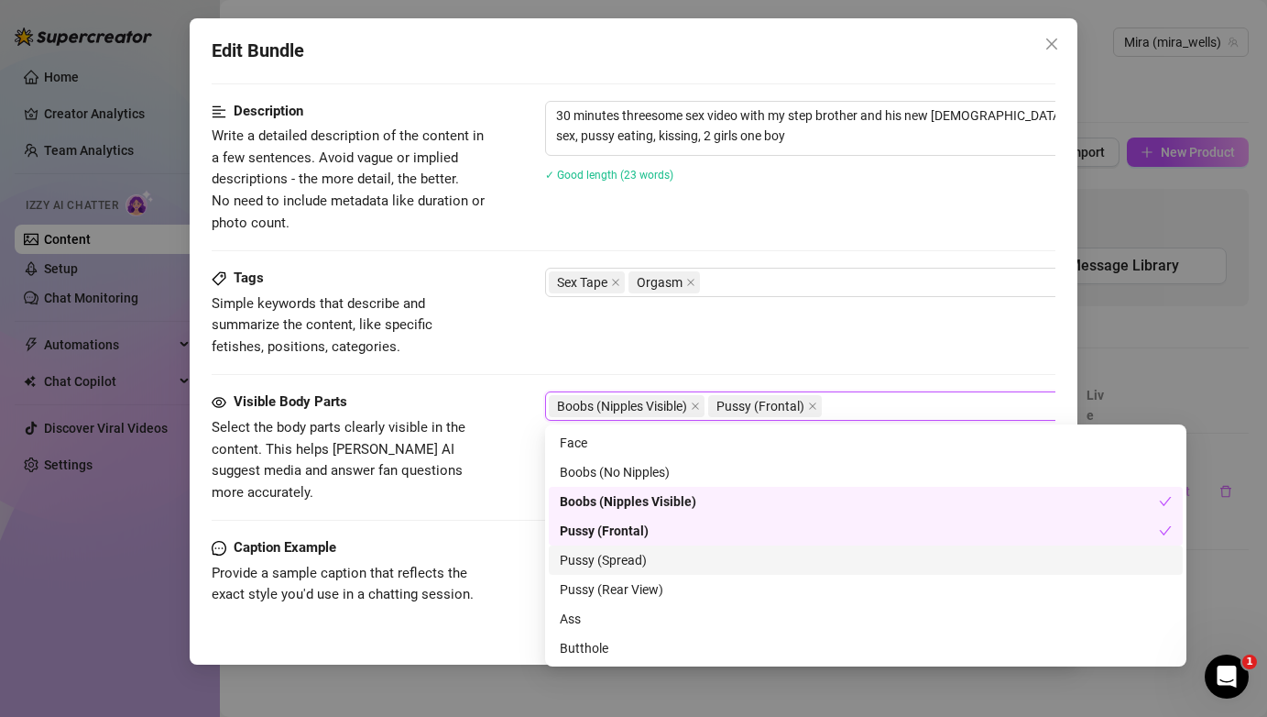
click at [650, 565] on div "Pussy (Spread)" at bounding box center [866, 560] width 612 height 20
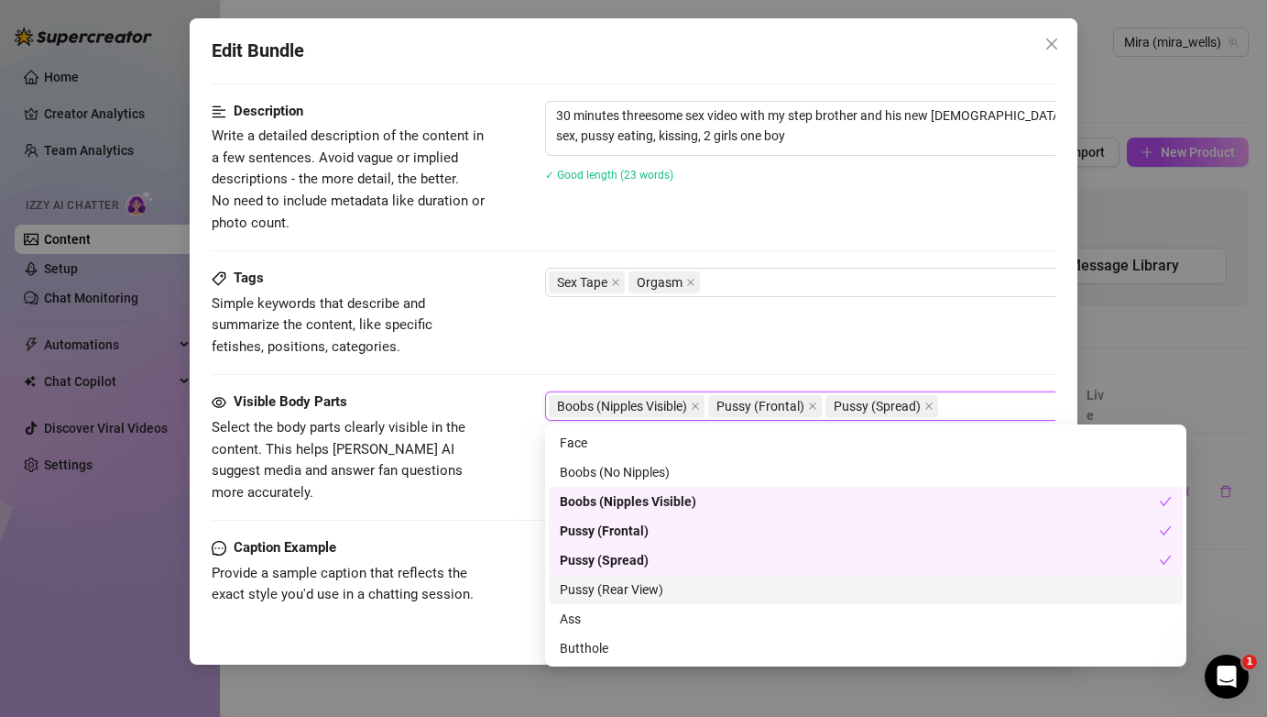
click at [646, 596] on div "Pussy (Rear View)" at bounding box center [866, 589] width 612 height 20
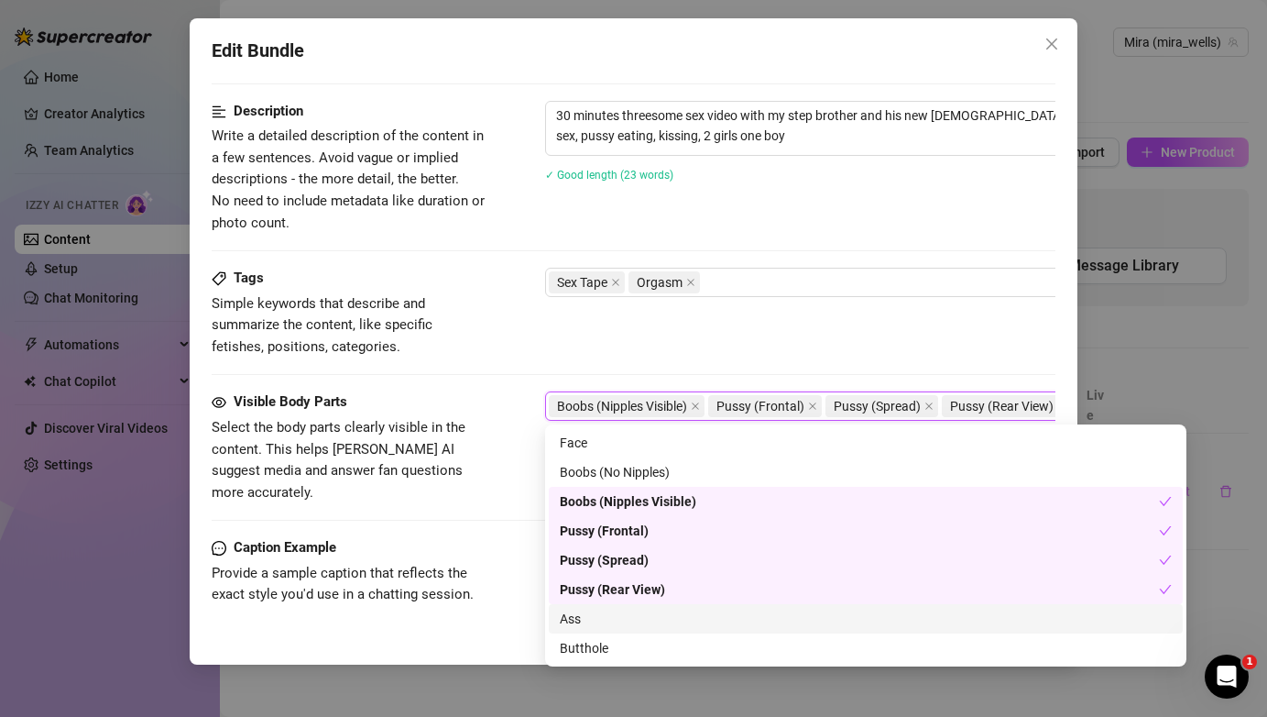
click at [634, 625] on div "Ass" at bounding box center [866, 618] width 612 height 20
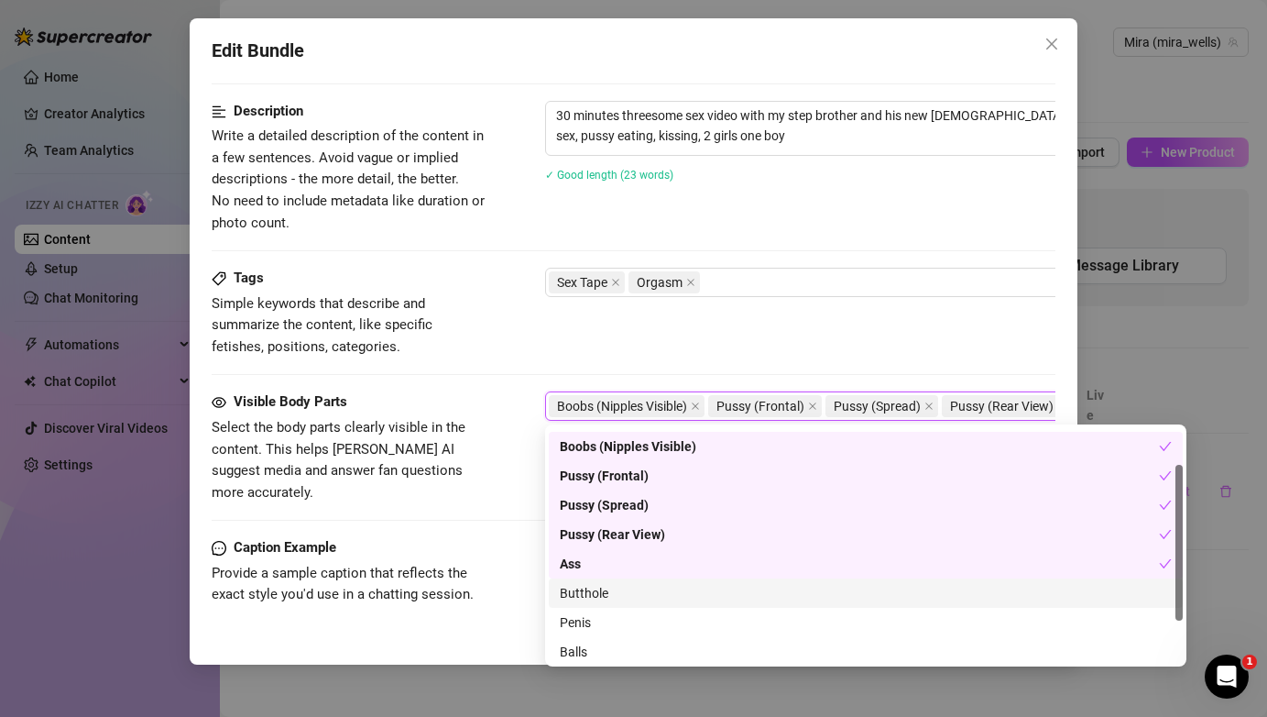
click at [659, 589] on div "Butthole" at bounding box center [866, 593] width 612 height 20
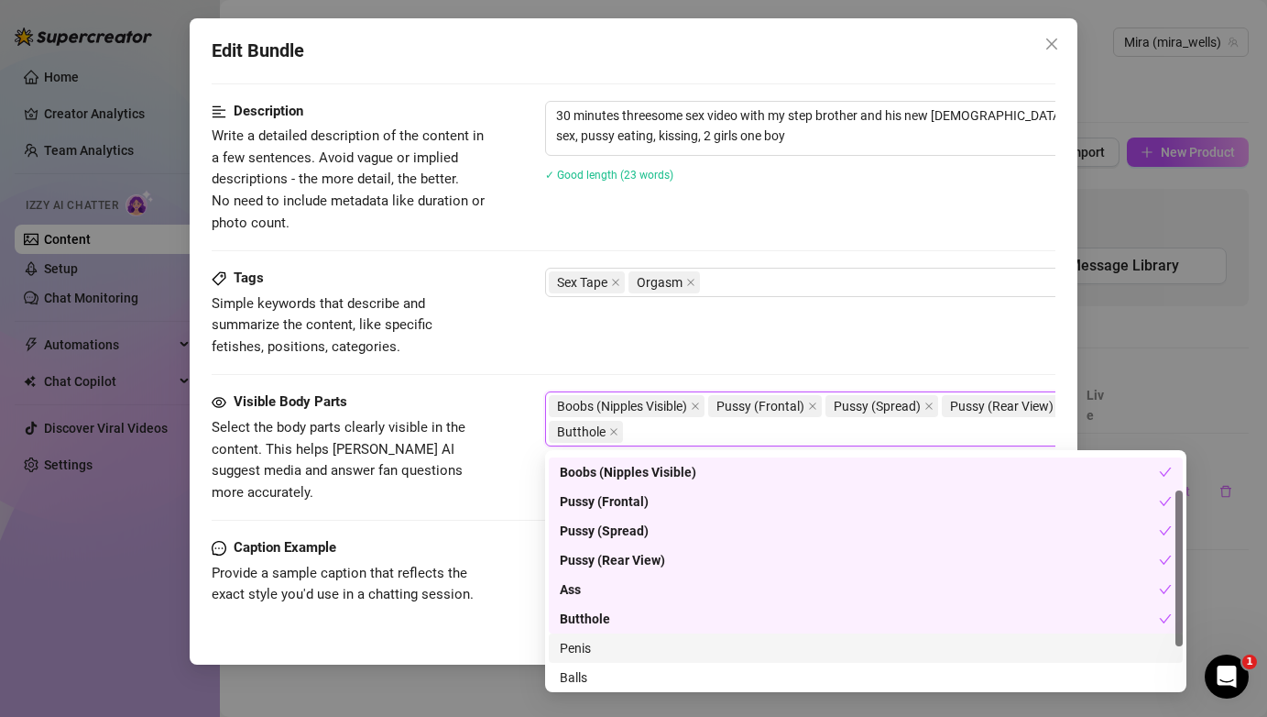
click at [623, 645] on div "Penis" at bounding box center [866, 648] width 612 height 20
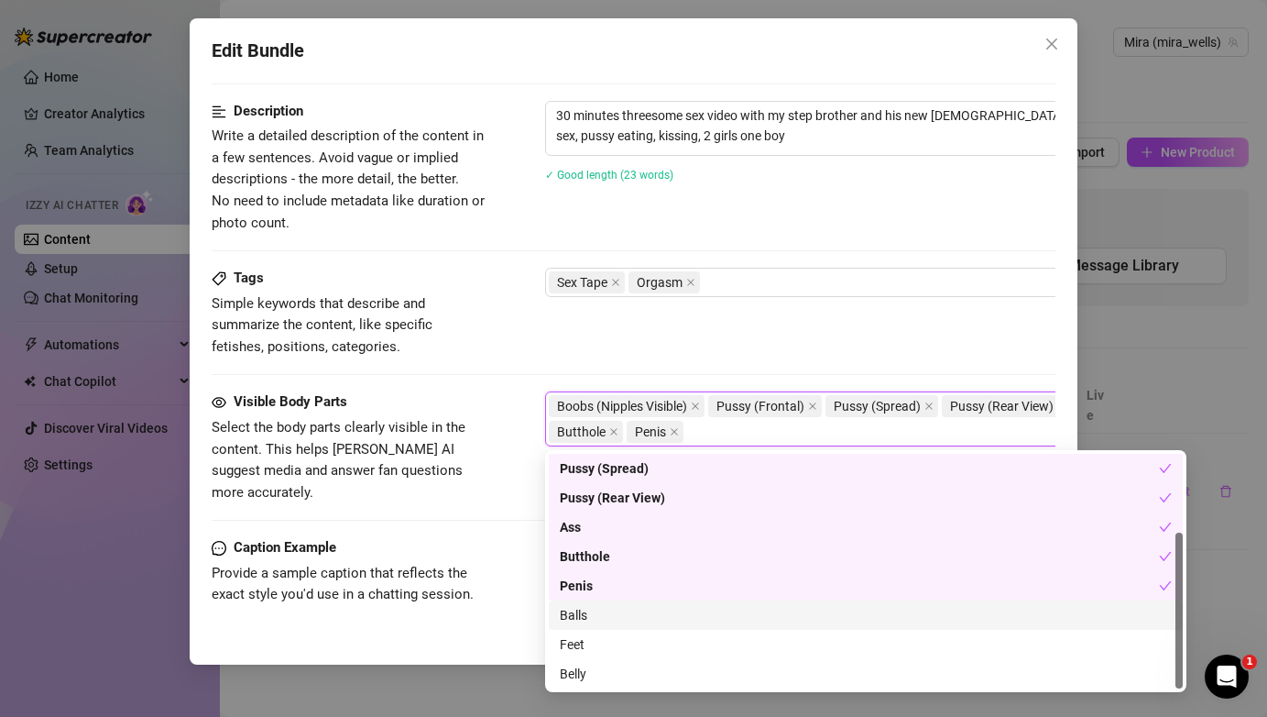
click at [619, 619] on div "Balls" at bounding box center [866, 615] width 612 height 20
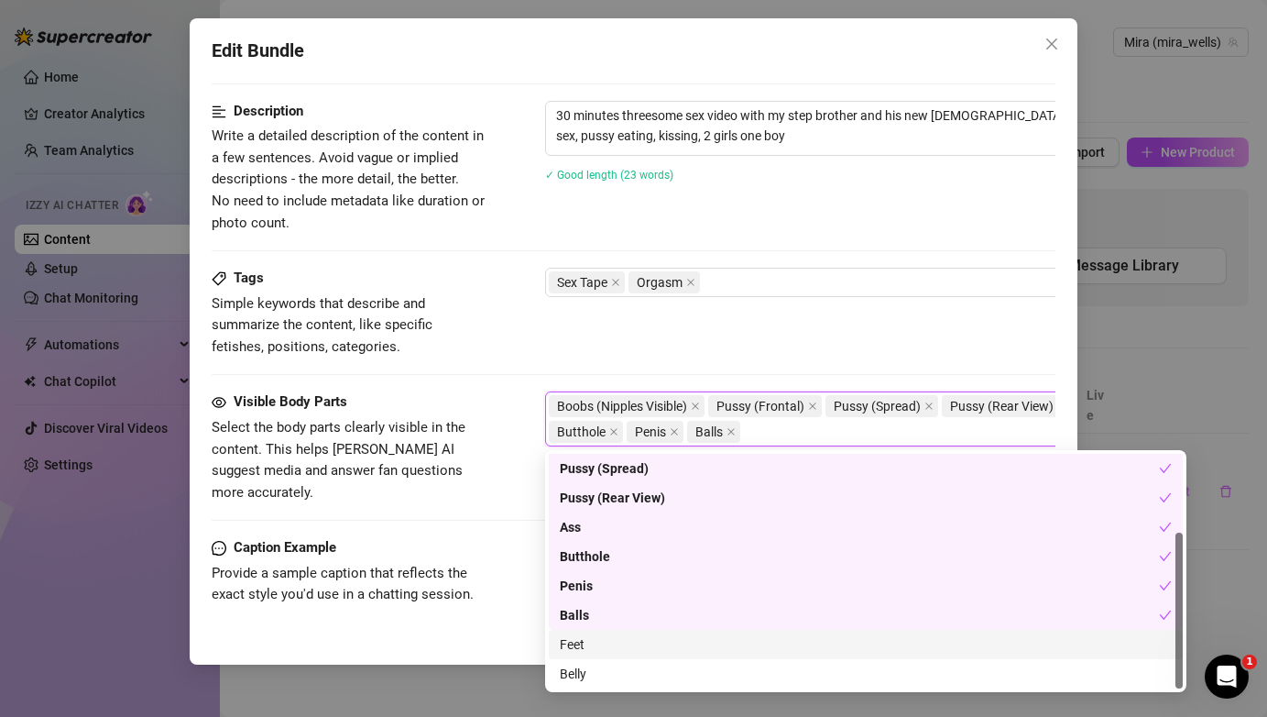
click at [612, 654] on div "Feet" at bounding box center [866, 644] width 634 height 29
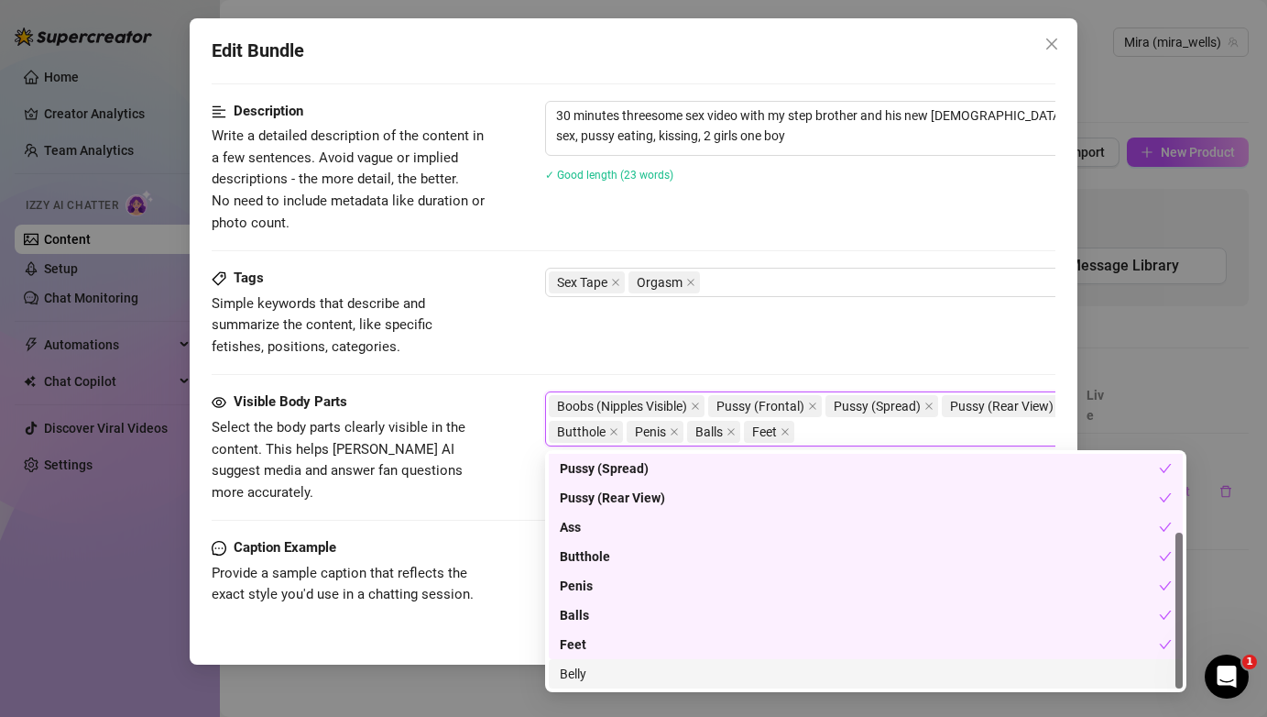
click at [610, 676] on div "Belly" at bounding box center [866, 673] width 612 height 20
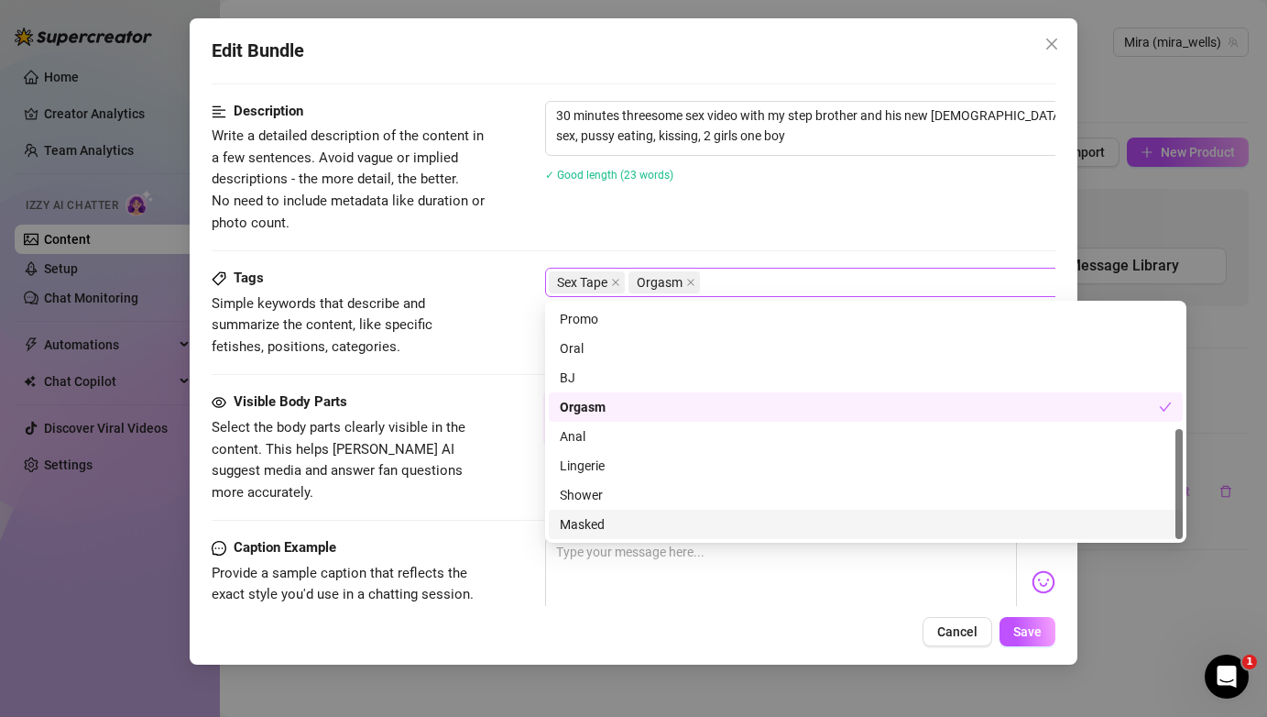
click at [993, 295] on div "Sex Tape Orgasm" at bounding box center [865, 282] width 641 height 29
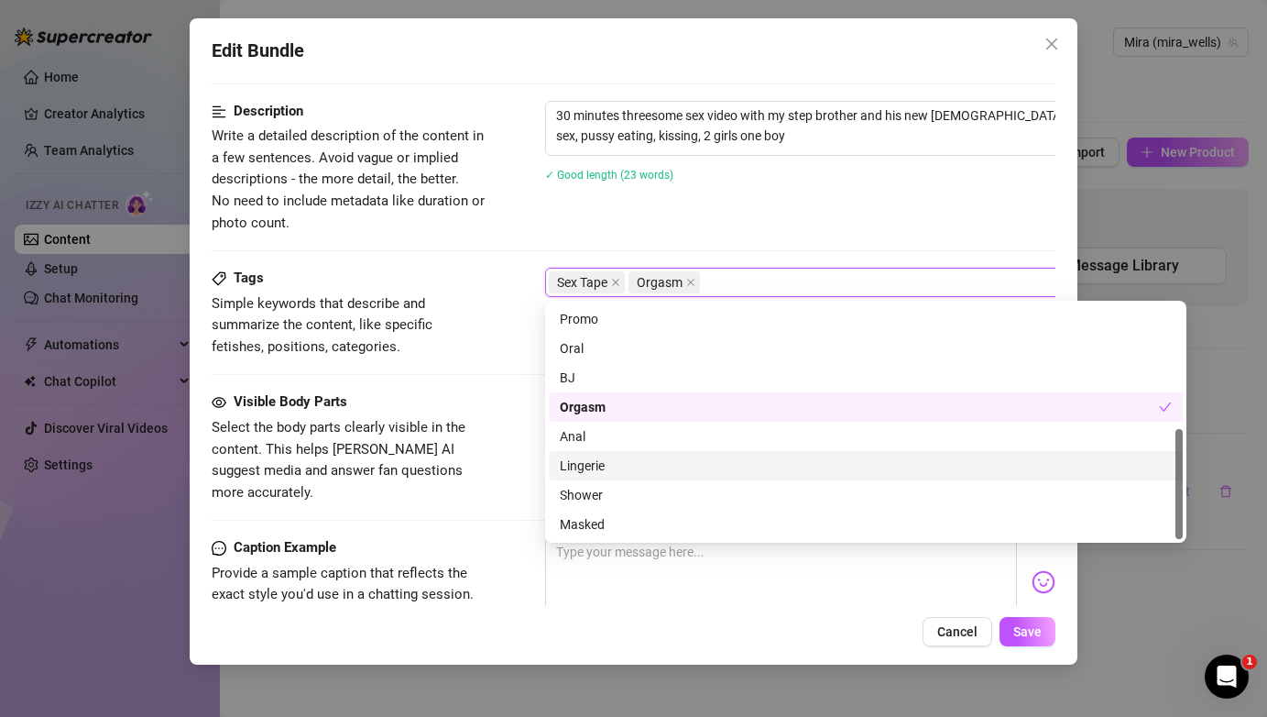
click at [480, 449] on span "Select the body parts clearly visible in the content. This helps Izzy AI sugges…" at bounding box center [349, 460] width 275 height 86
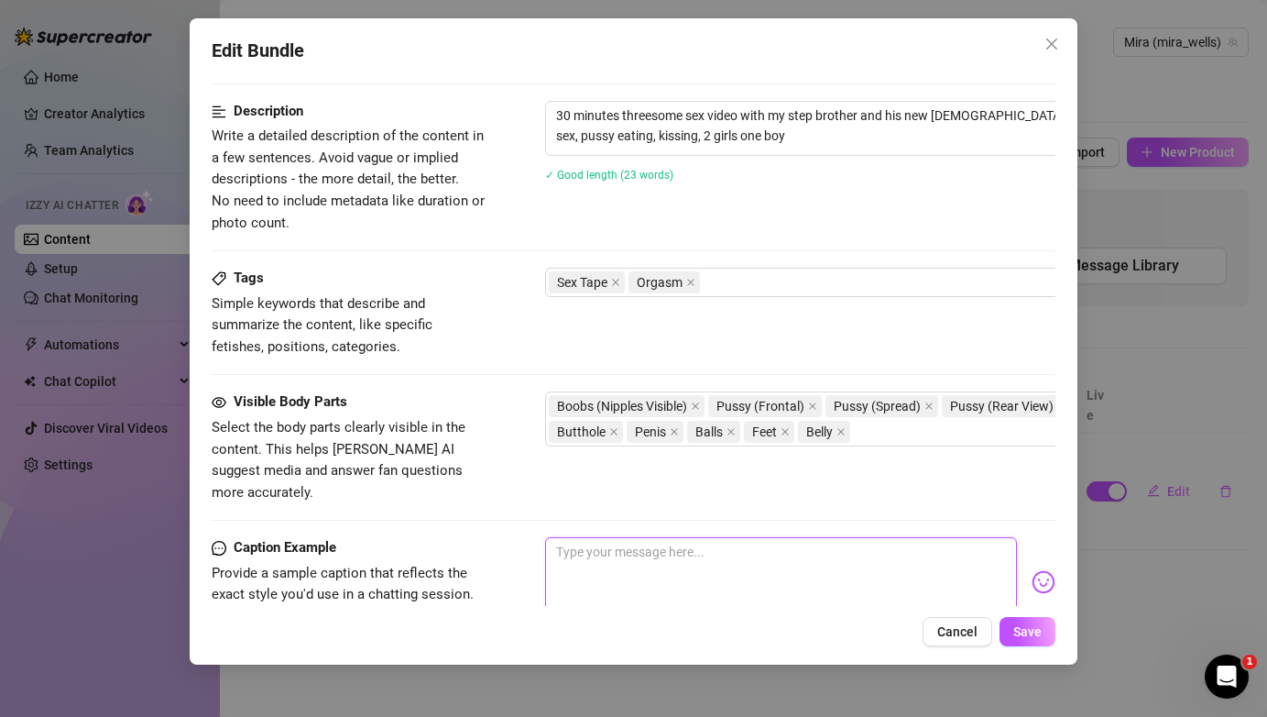
click at [646, 549] on textarea at bounding box center [780, 573] width 471 height 73
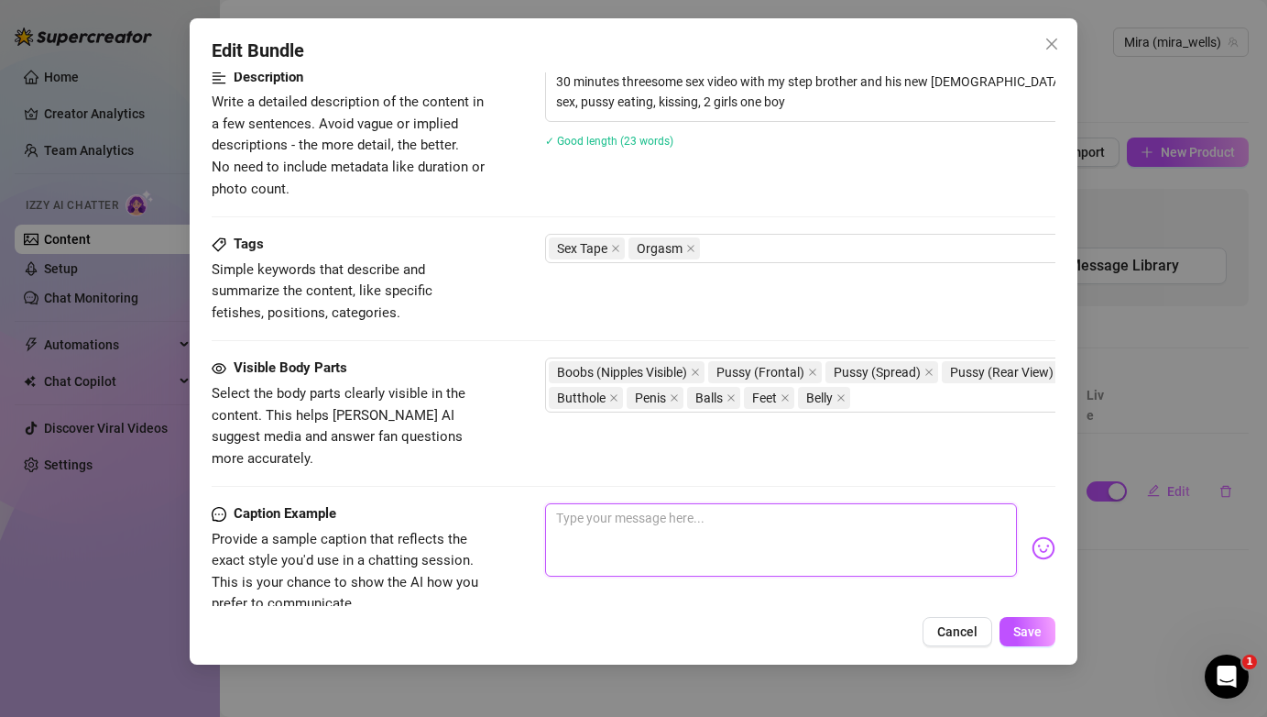
scroll to position [827, 0]
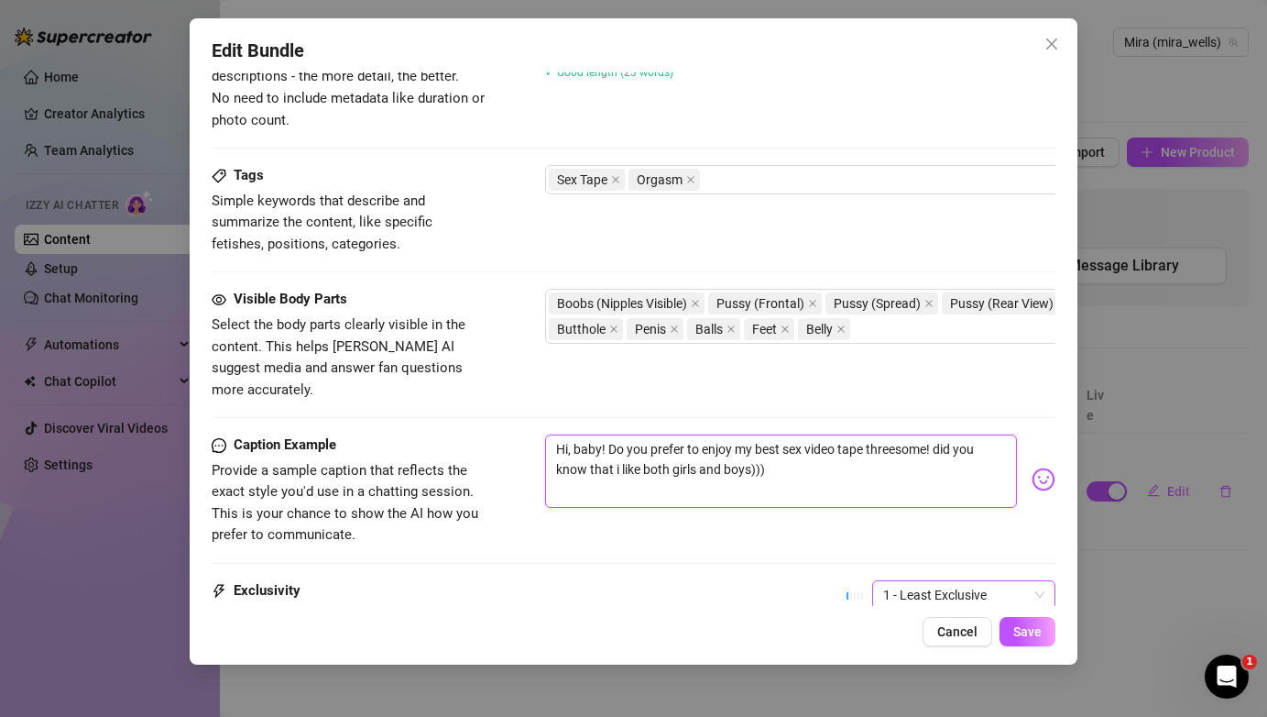
click at [1023, 581] on span "1 - Least Exclusive" at bounding box center [963, 594] width 161 height 27
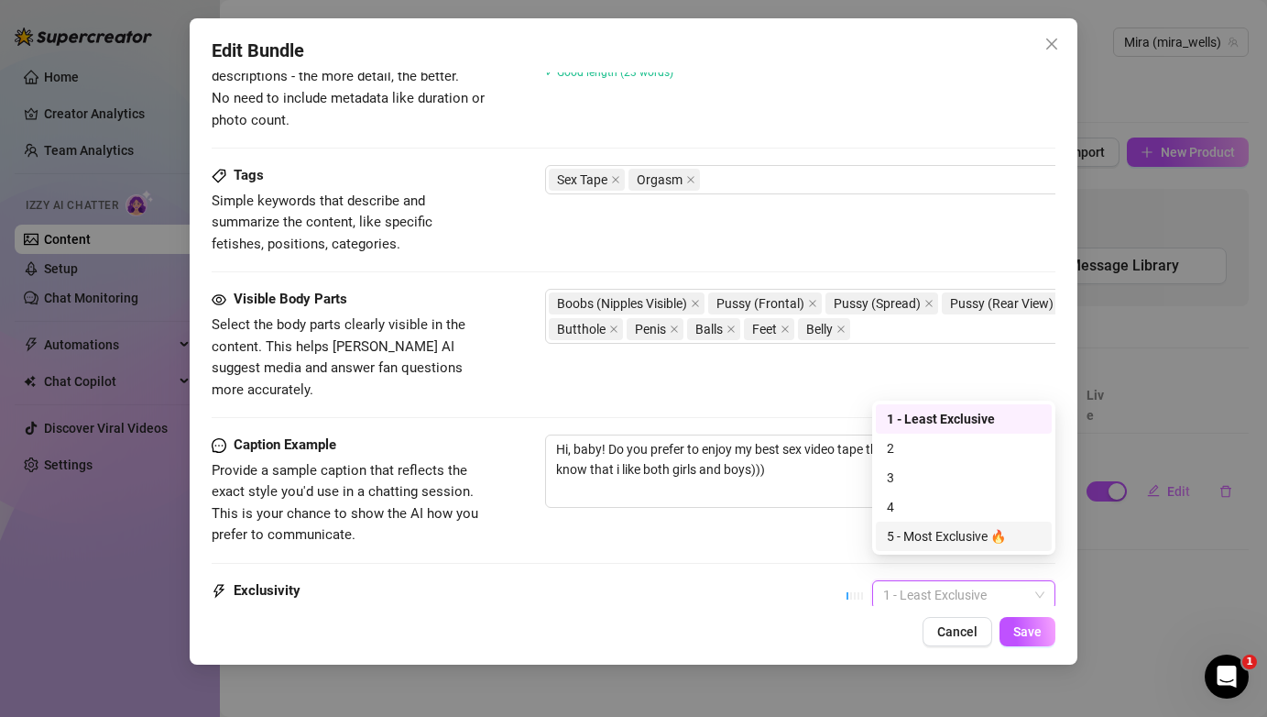
click at [980, 542] on div "5 - Most Exclusive 🔥" at bounding box center [964, 536] width 154 height 20
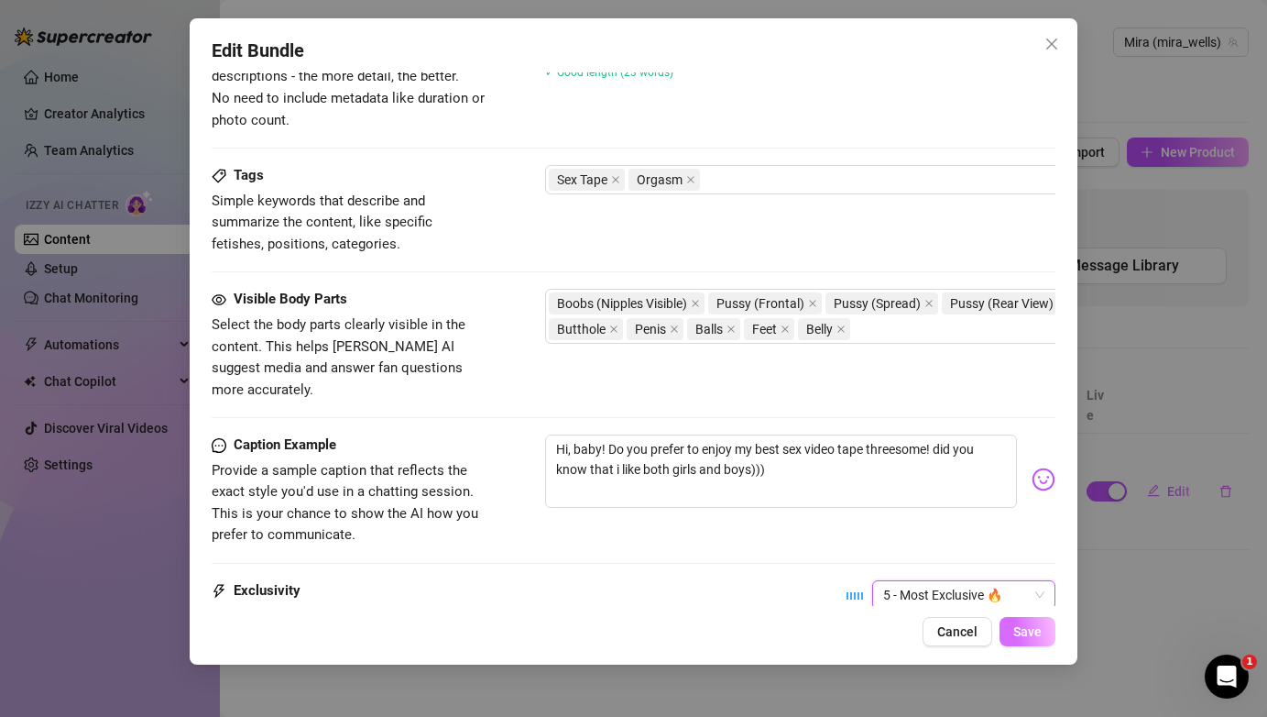
click at [1041, 643] on button "Save" at bounding box center [1028, 631] width 56 height 29
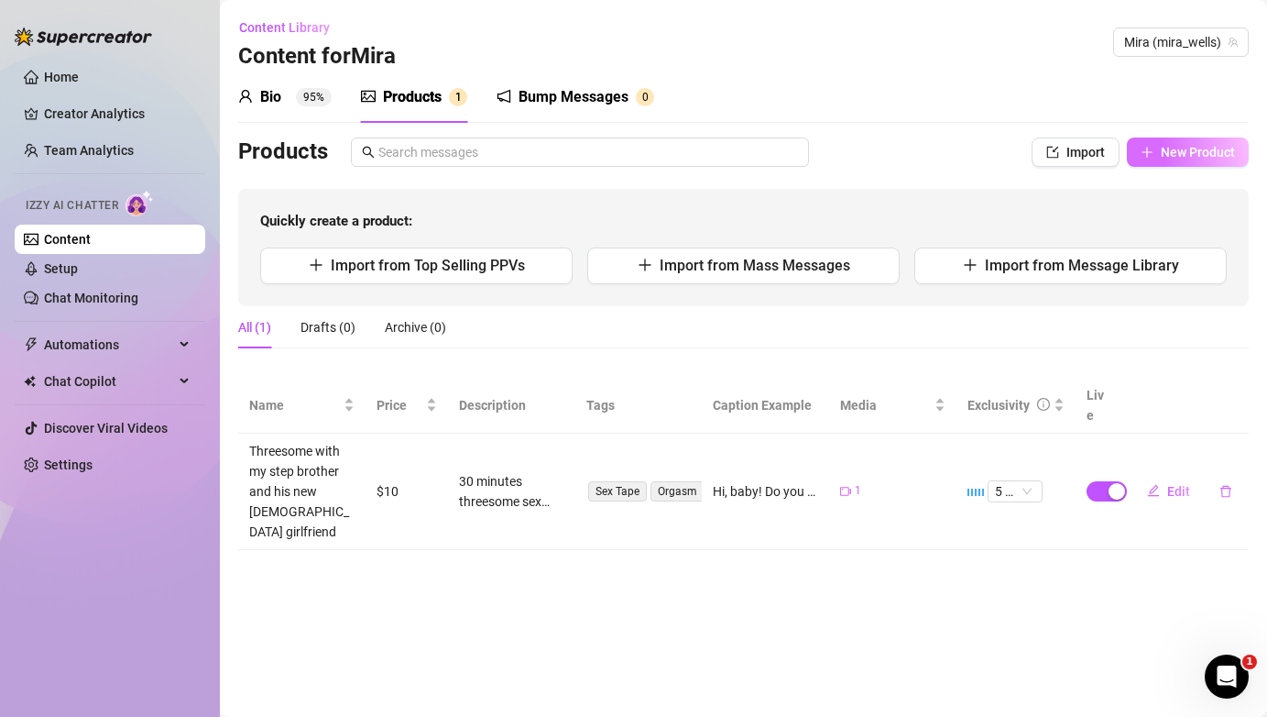
click at [1188, 156] on span "New Product" at bounding box center [1198, 152] width 74 height 15
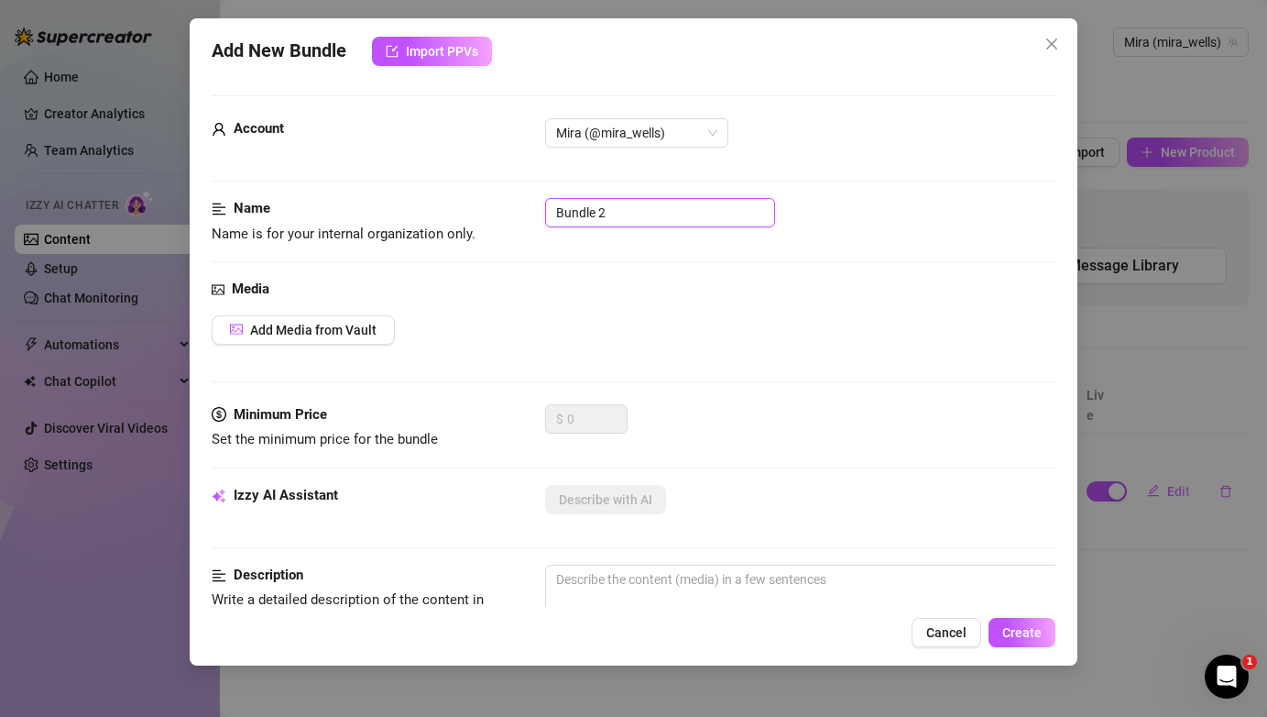
click at [643, 220] on input "Bundle 2" at bounding box center [660, 212] width 230 height 29
click at [291, 319] on button "Add Media from Vault" at bounding box center [303, 329] width 183 height 29
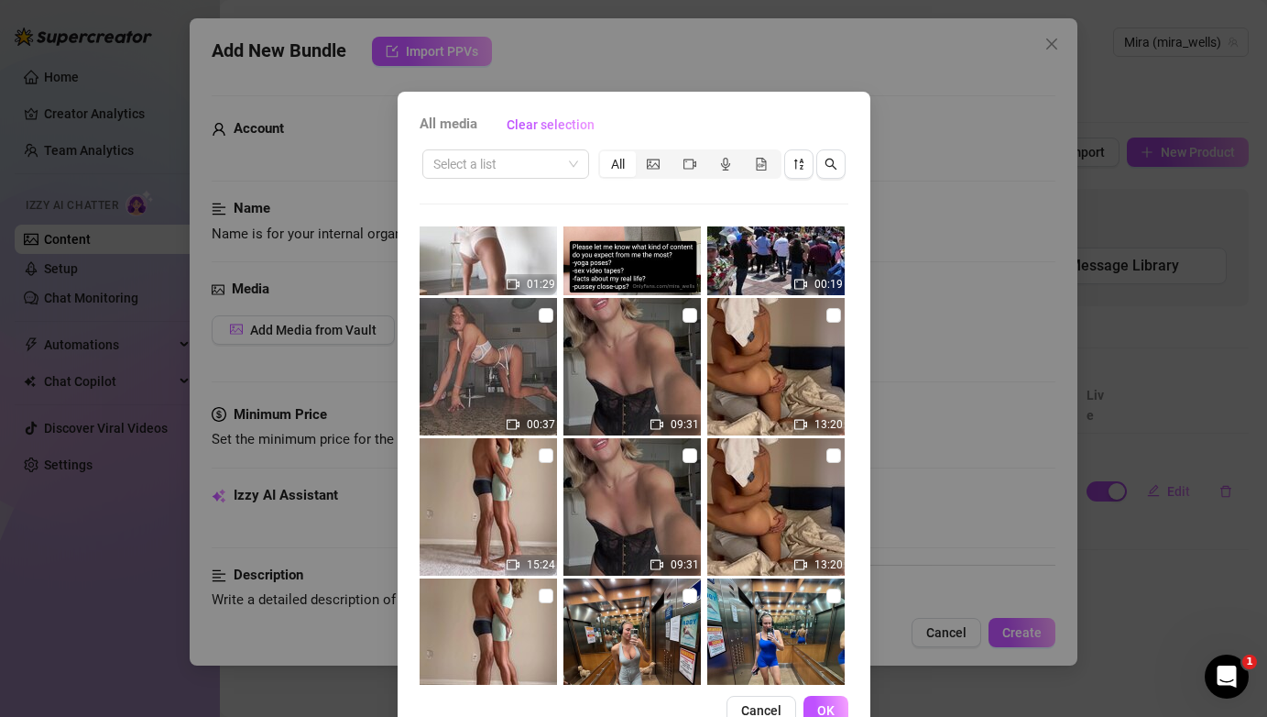
scroll to position [772, 0]
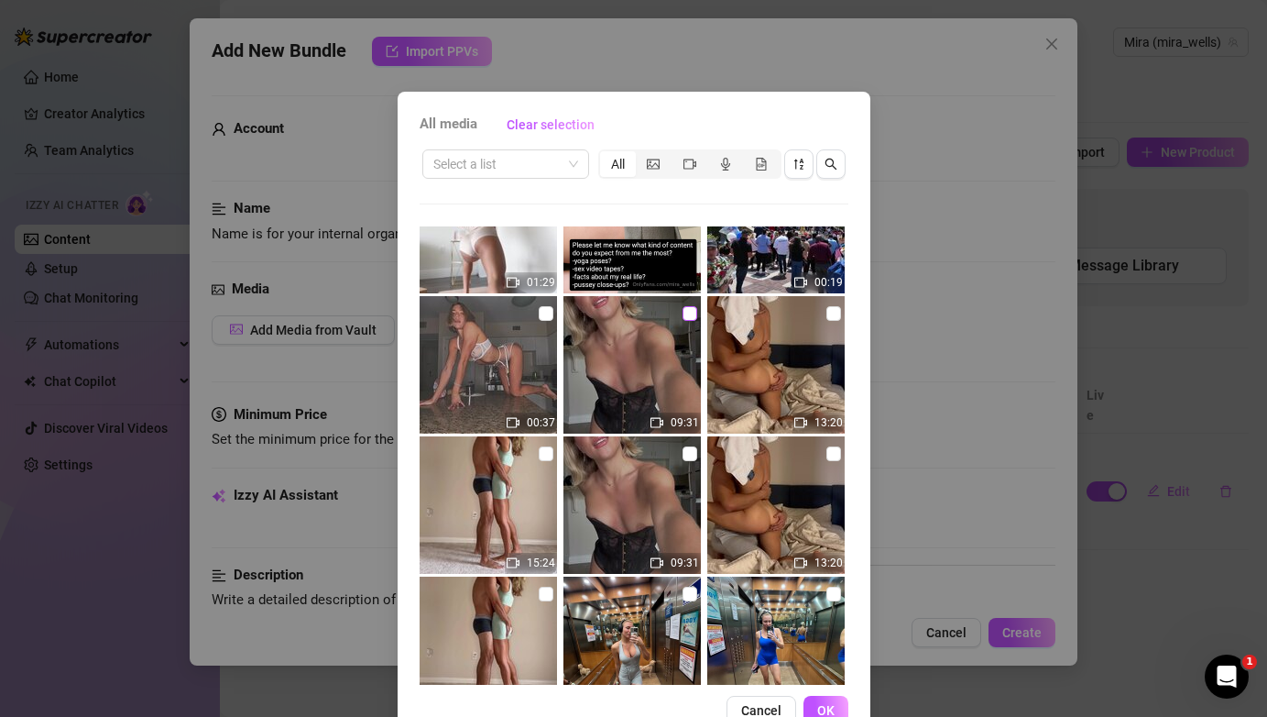
click at [692, 312] on input "checkbox" at bounding box center [690, 313] width 15 height 15
click at [837, 311] on input "checkbox" at bounding box center [834, 313] width 15 height 15
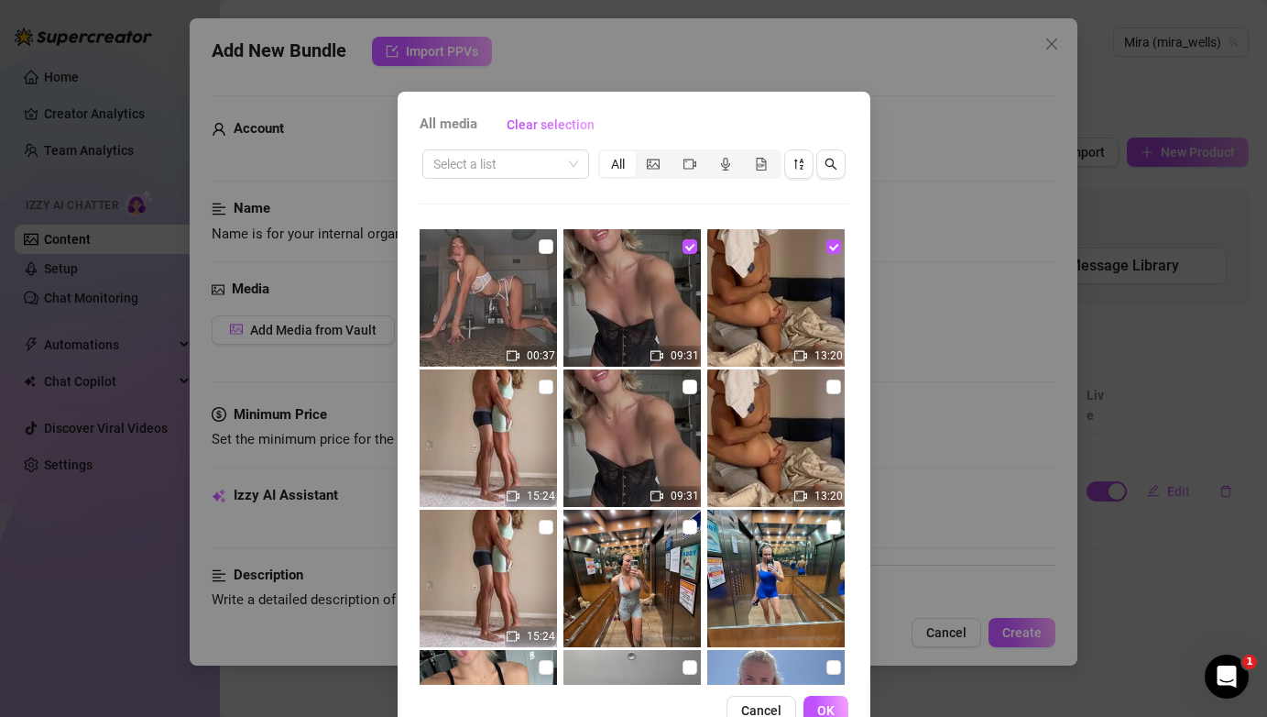
scroll to position [841, 0]
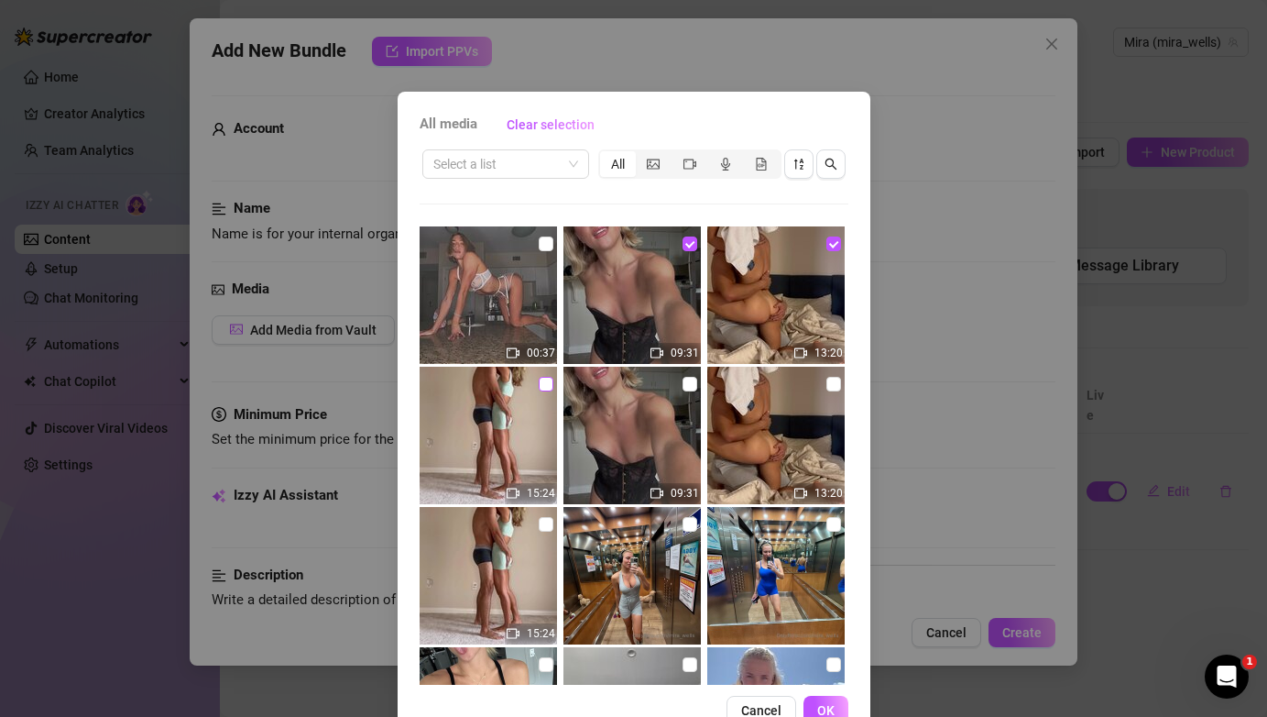
click at [547, 389] on input "checkbox" at bounding box center [546, 384] width 15 height 15
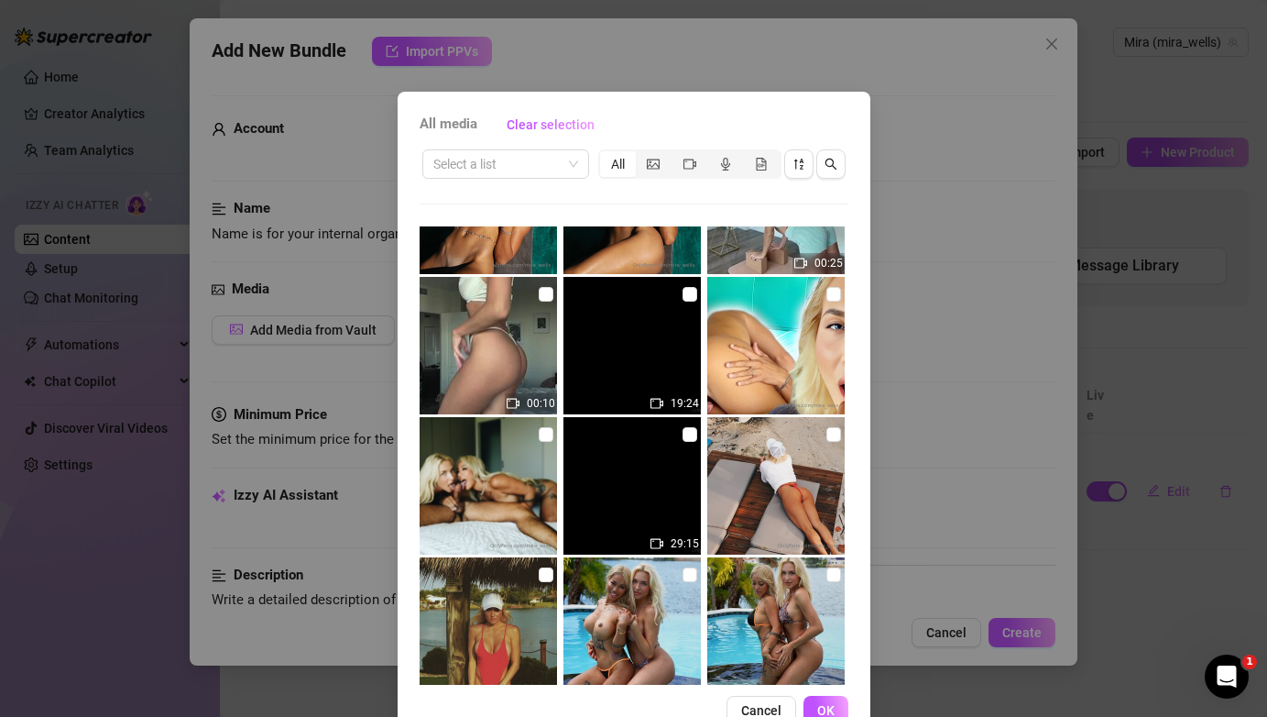
scroll to position [1775, 0]
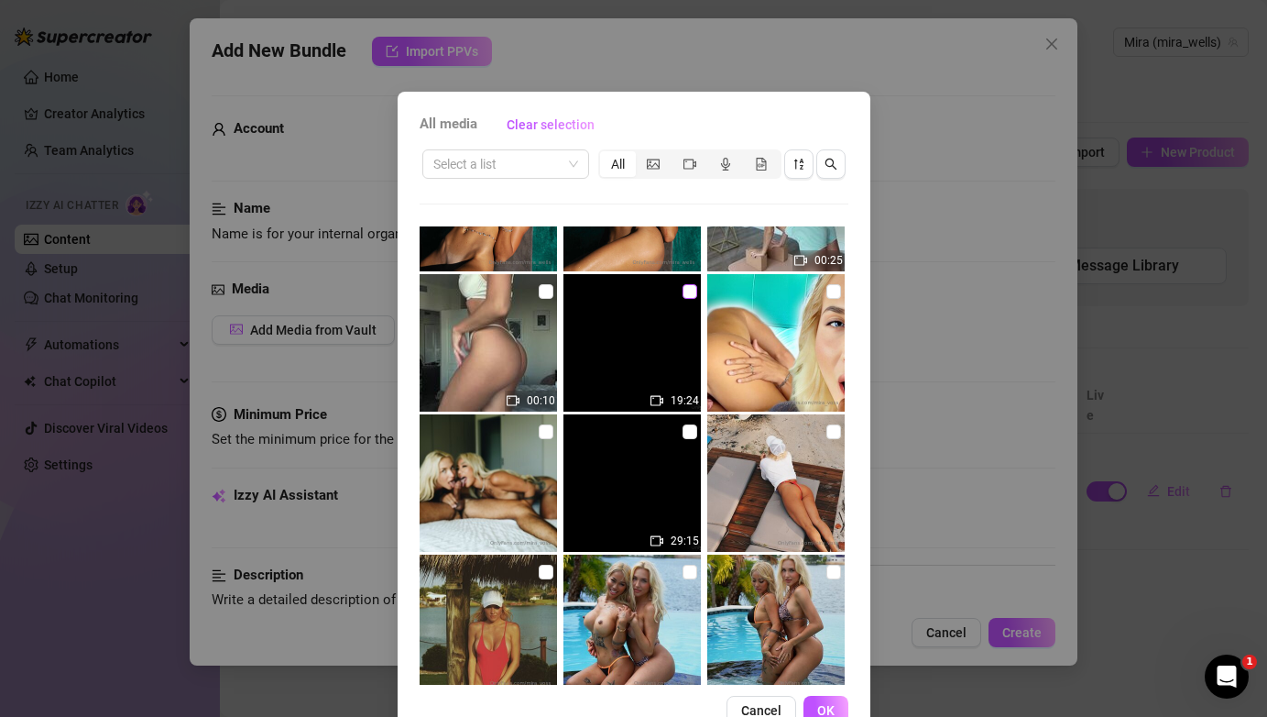
click at [693, 291] on input "checkbox" at bounding box center [690, 291] width 15 height 15
click at [692, 433] on input "checkbox" at bounding box center [690, 431] width 15 height 15
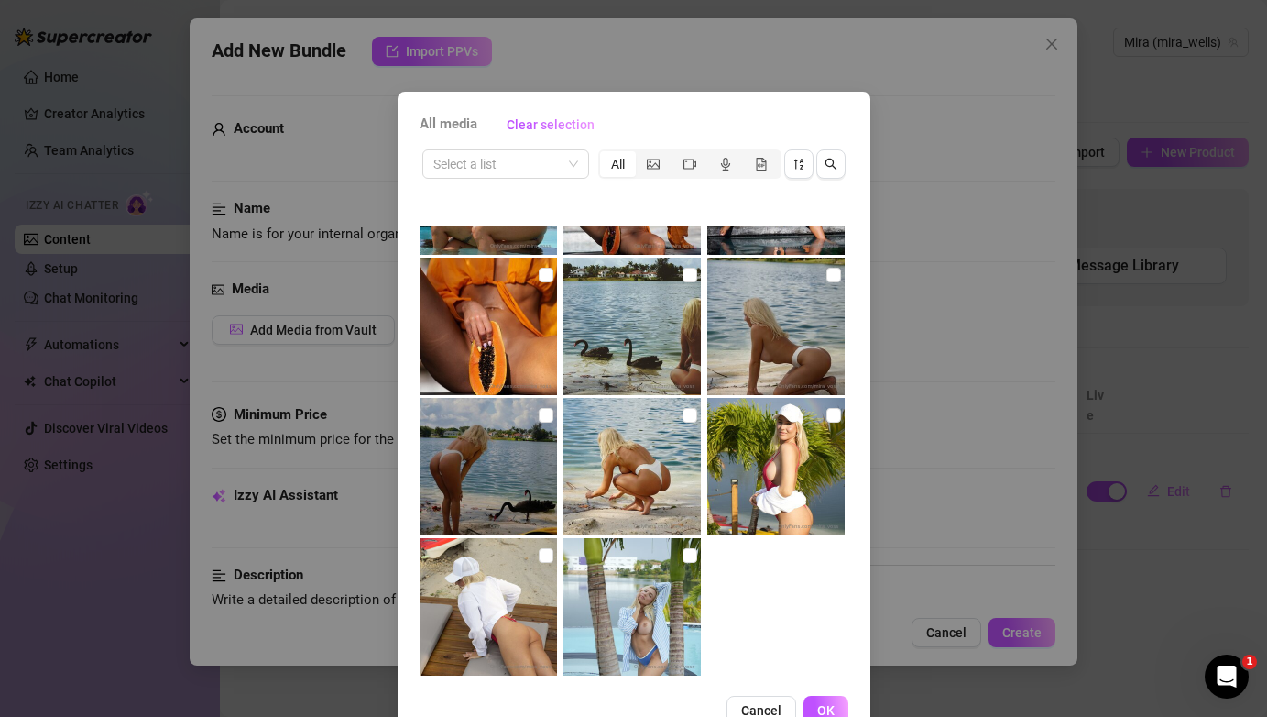
scroll to position [2373, 0]
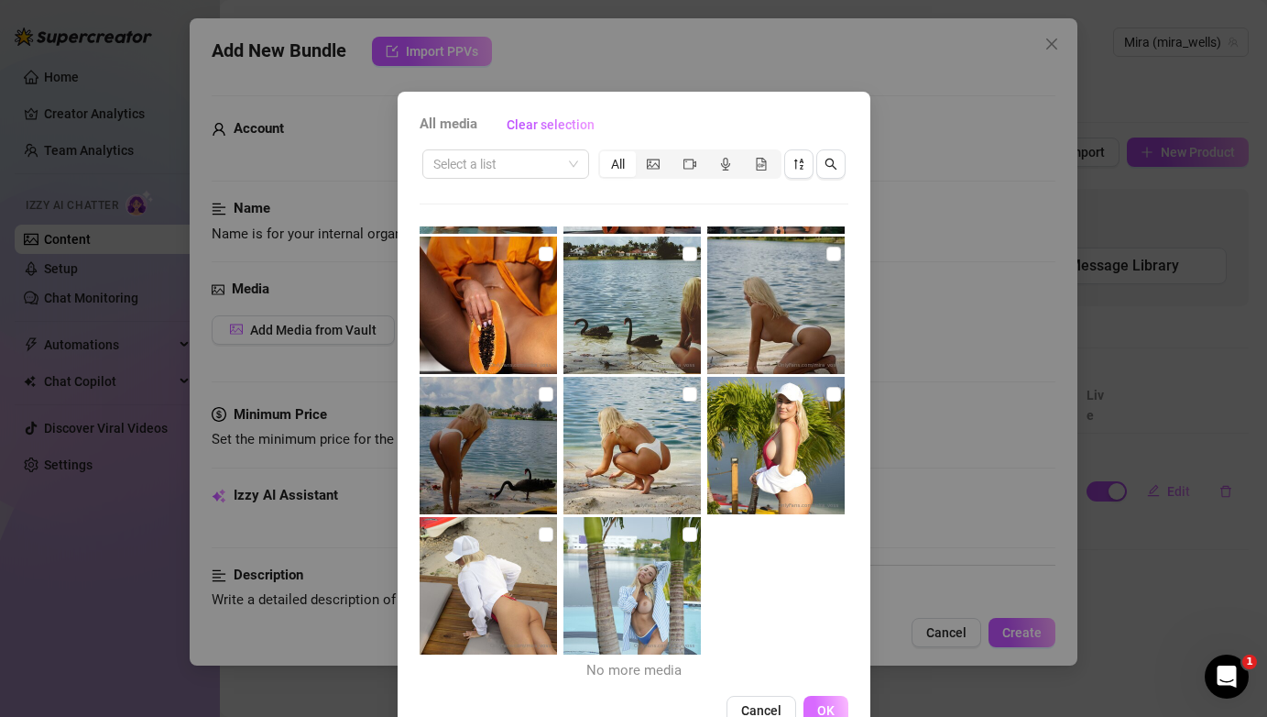
click at [820, 705] on span "OK" at bounding box center [825, 710] width 17 height 15
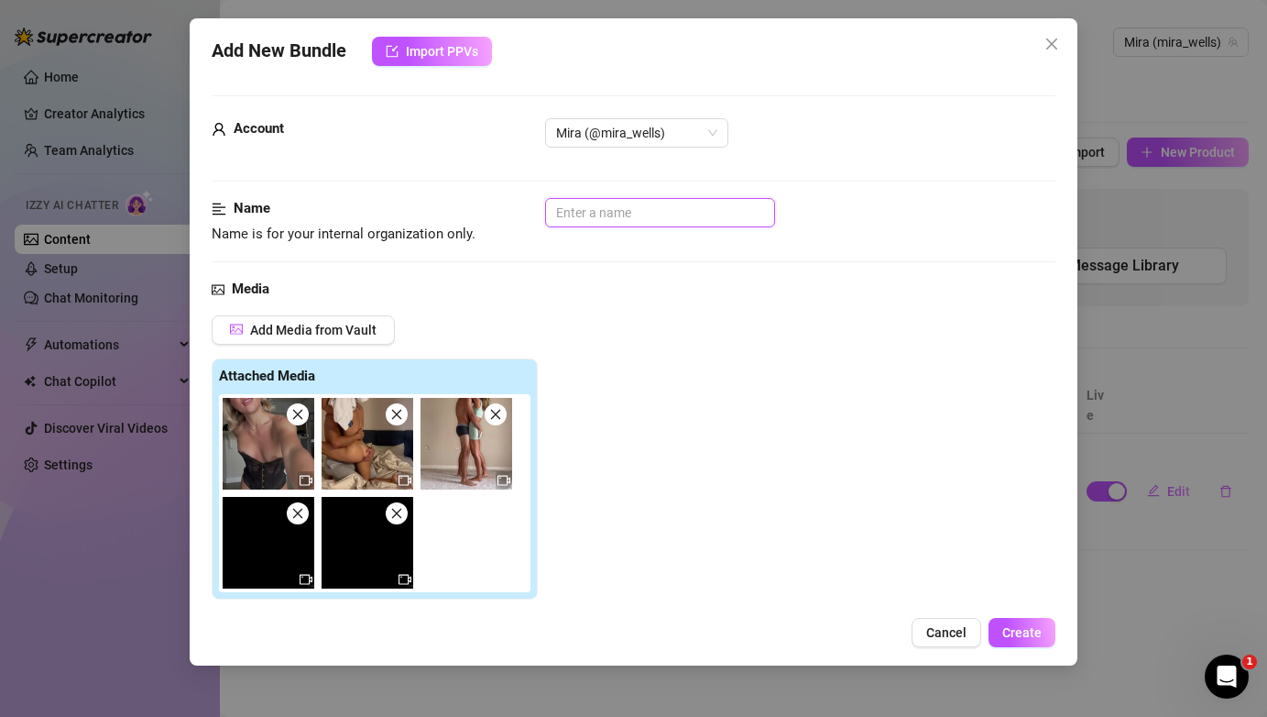
click at [602, 213] on input "text" at bounding box center [660, 212] width 230 height 29
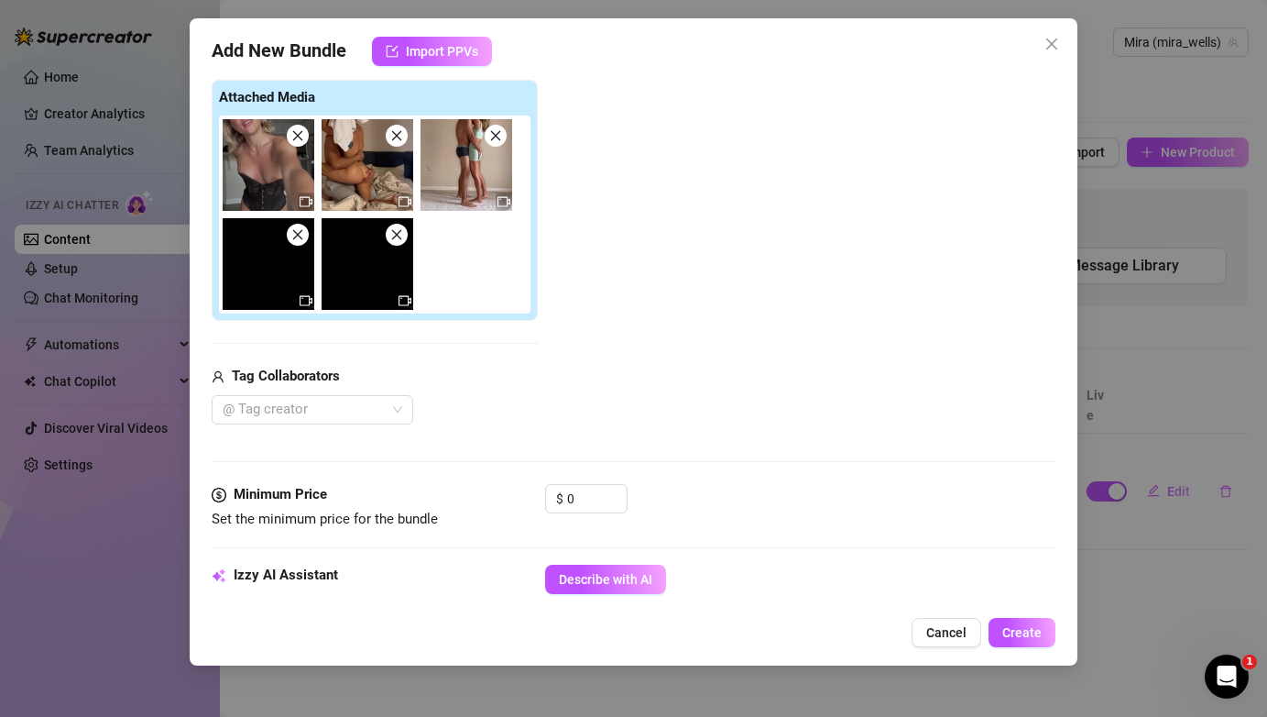
scroll to position [280, 0]
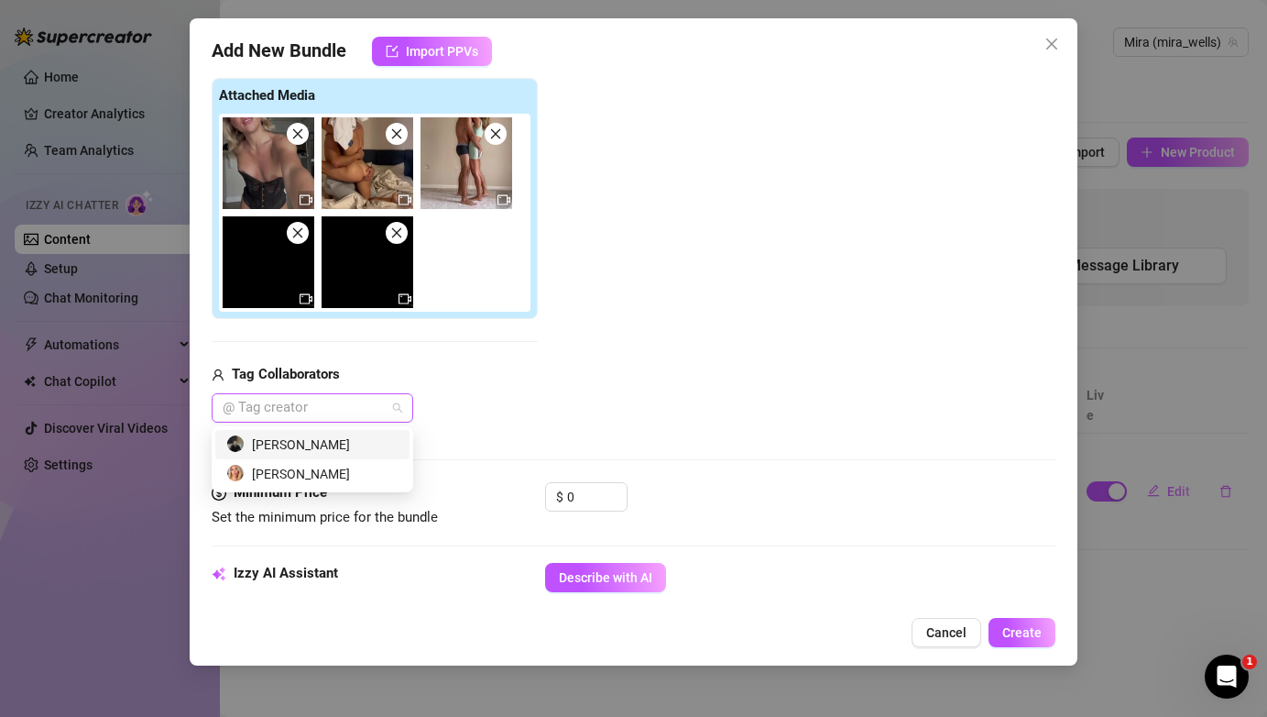
click at [396, 405] on div "@ Tag creator" at bounding box center [313, 407] width 202 height 29
click at [331, 444] on div "Aeron Voss" at bounding box center [312, 444] width 172 height 20
click at [333, 469] on div "Victoria Liu" at bounding box center [312, 474] width 172 height 20
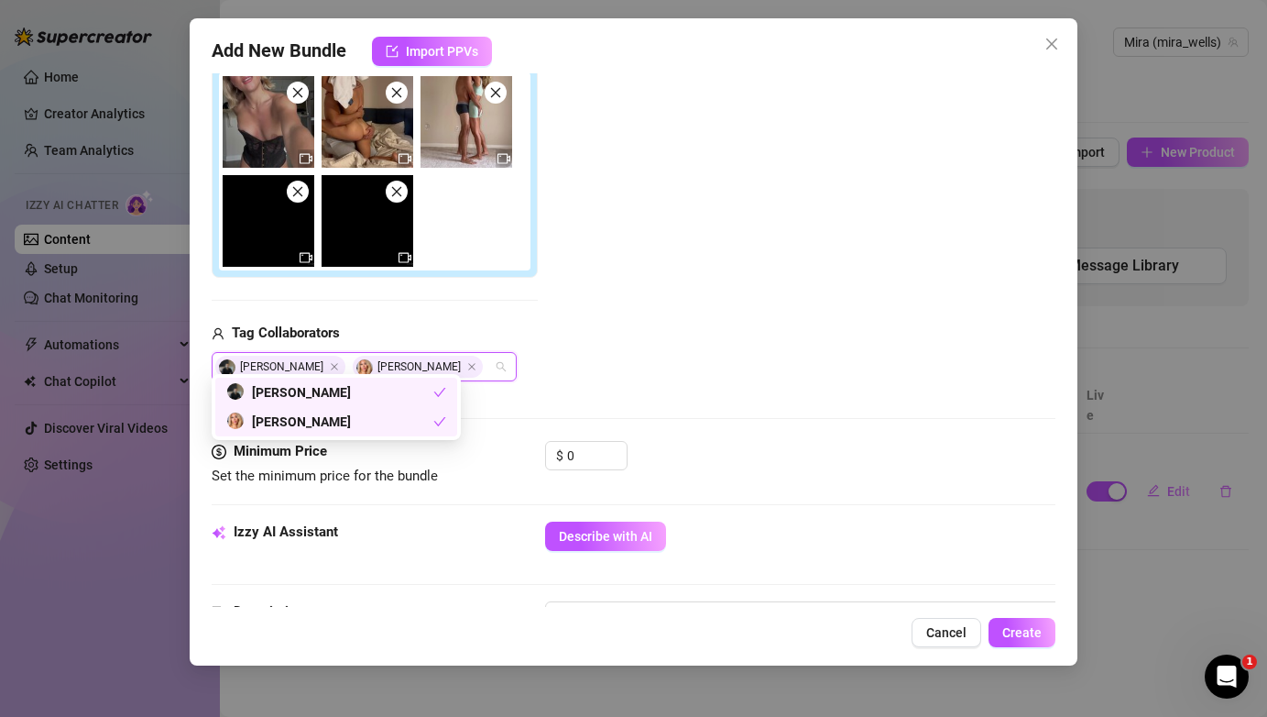
scroll to position [333, 0]
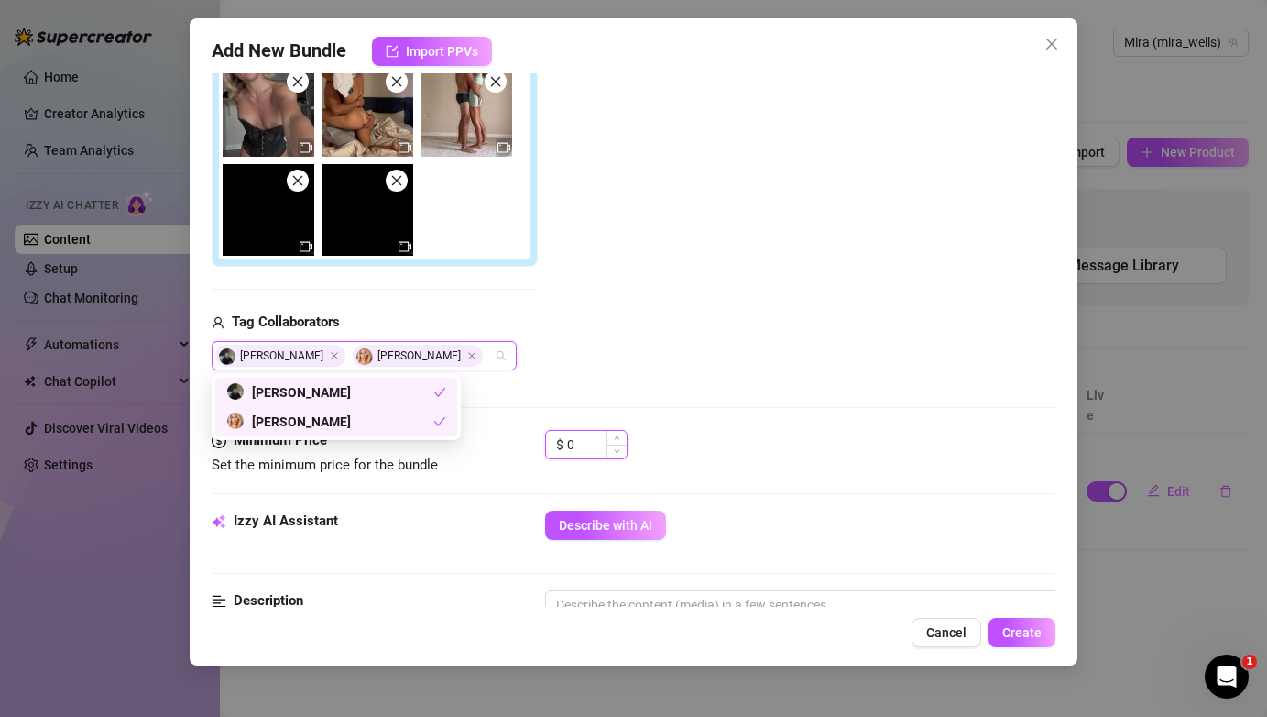
click at [598, 439] on input "0" at bounding box center [597, 444] width 60 height 27
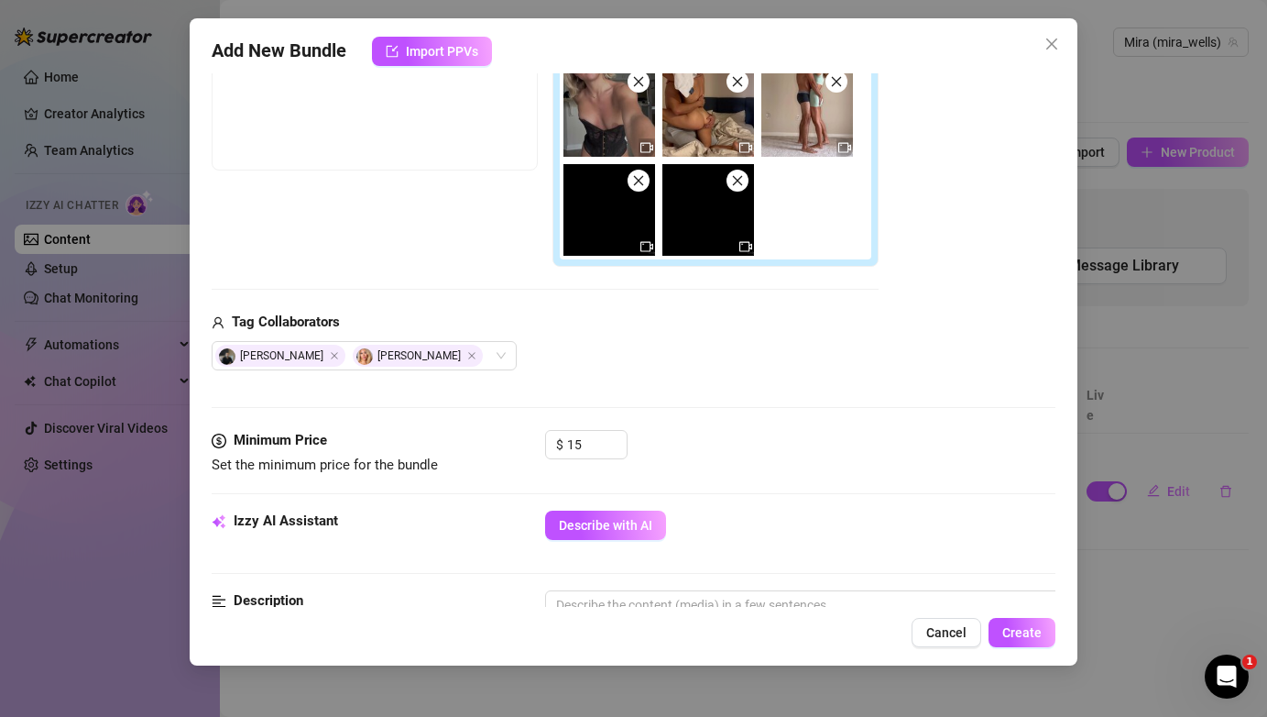
click at [872, 505] on div "Minimum Price Set the minimum price for the bundle $ 15" at bounding box center [633, 470] width 843 height 81
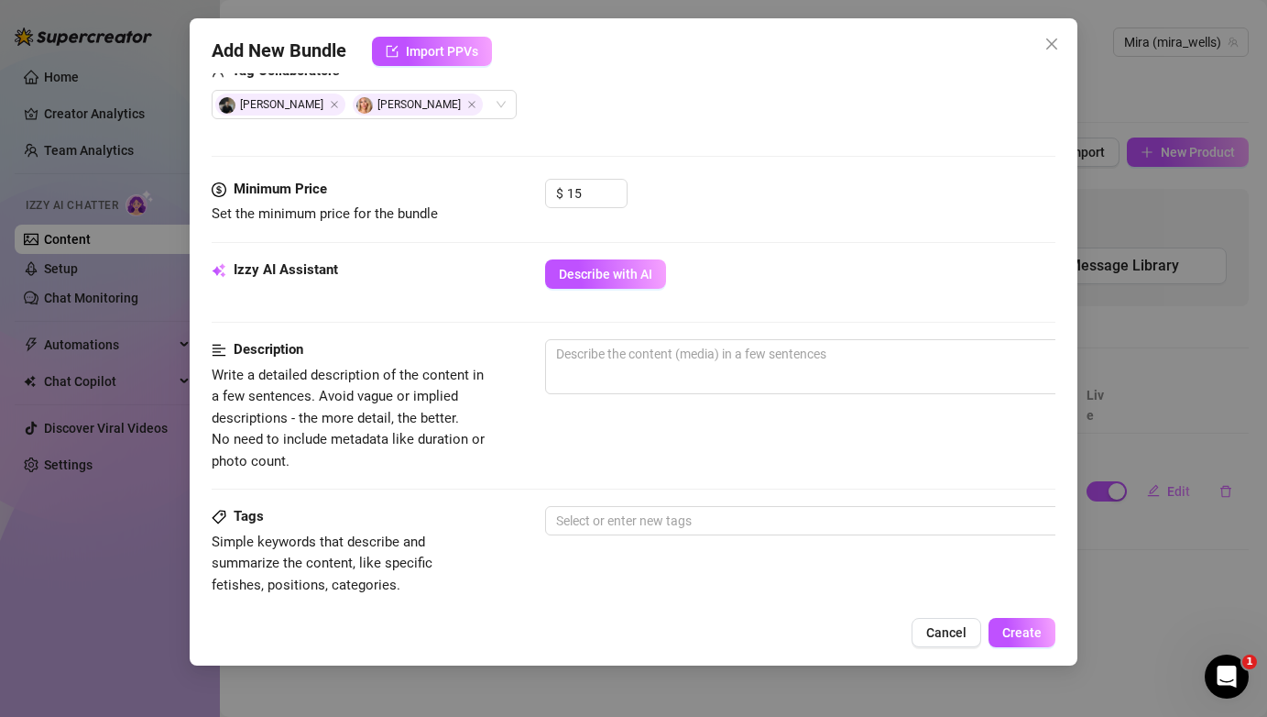
scroll to position [598, 0]
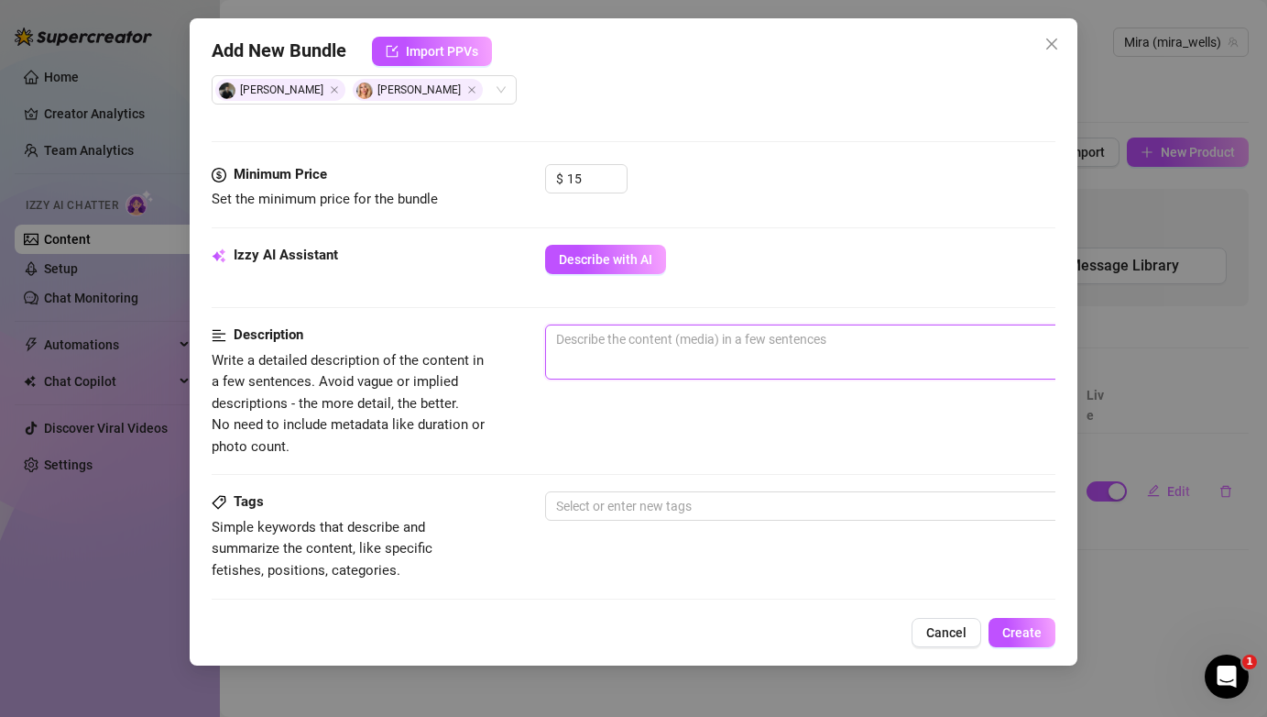
click at [724, 349] on textarea at bounding box center [866, 338] width 640 height 27
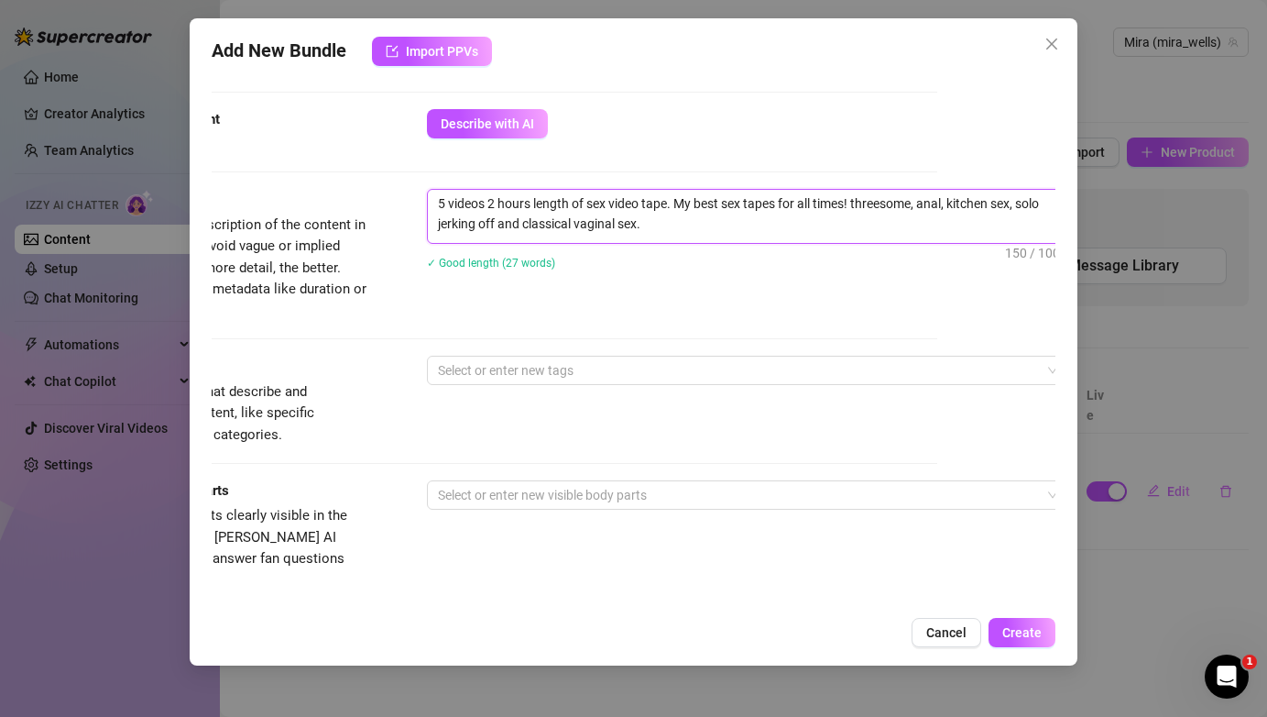
scroll to position [734, 0]
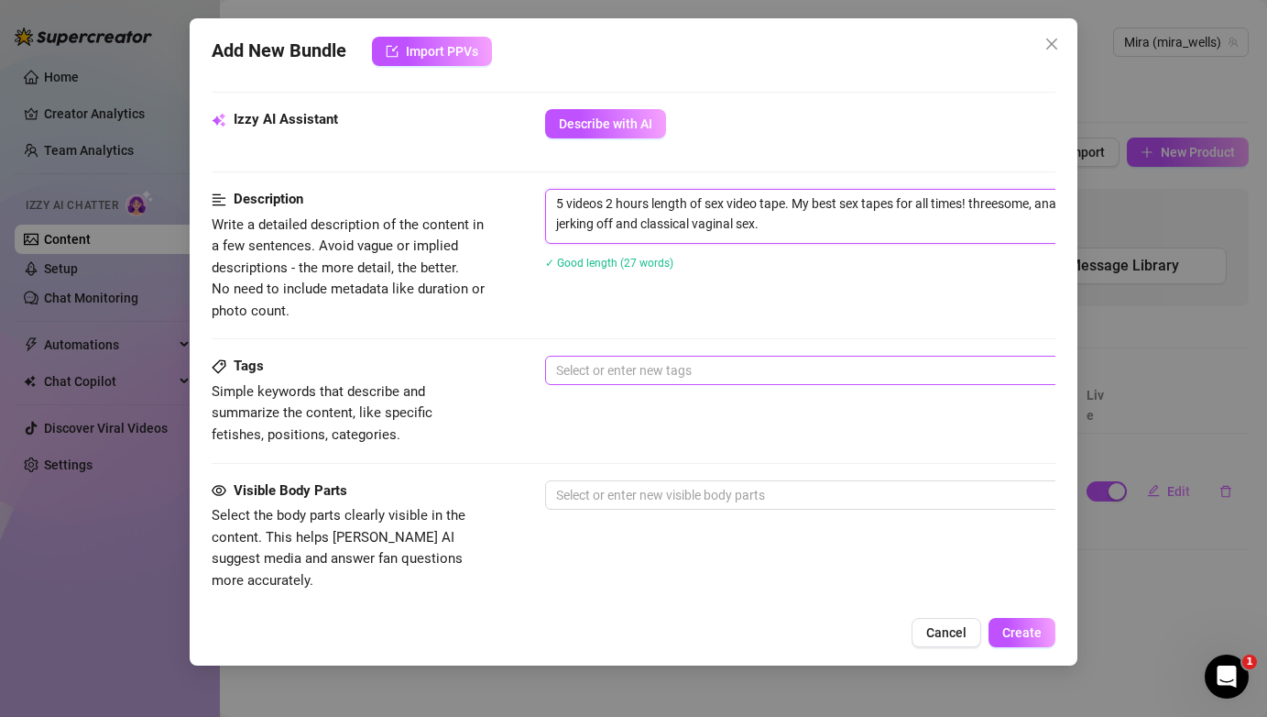
click at [617, 372] on div at bounding box center [856, 370] width 615 height 26
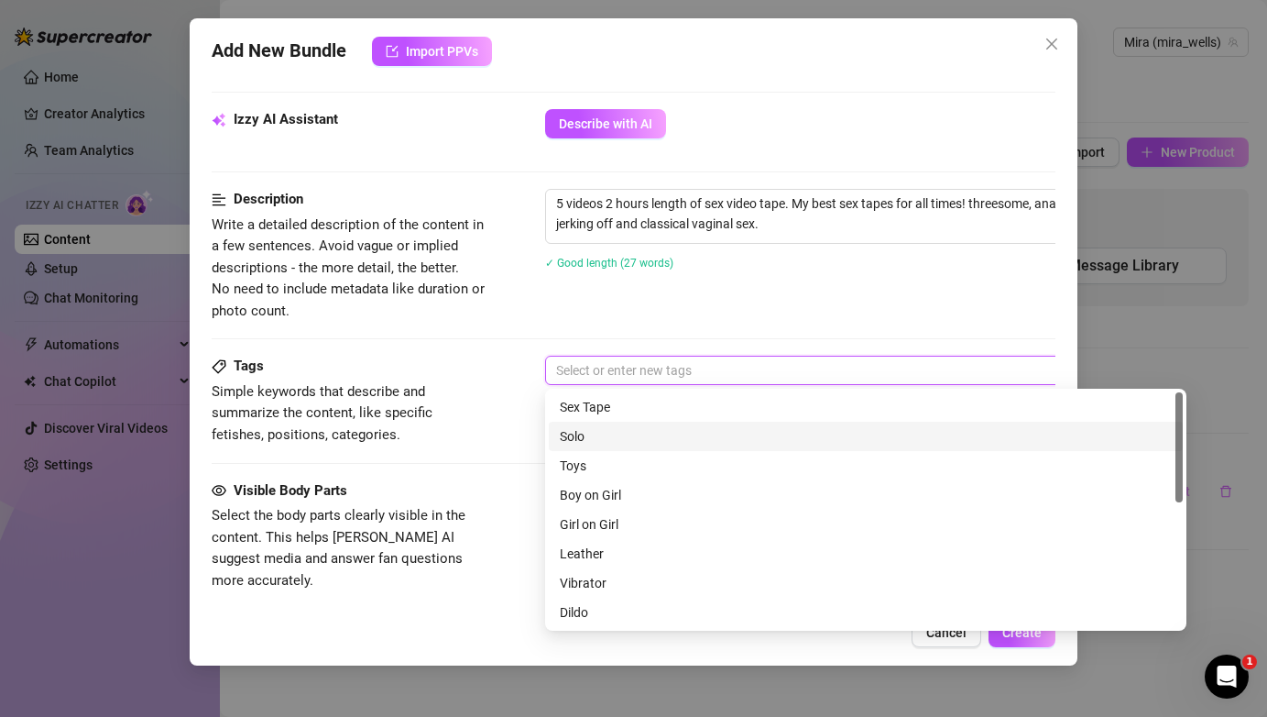
click at [611, 433] on div "Solo" at bounding box center [866, 436] width 612 height 20
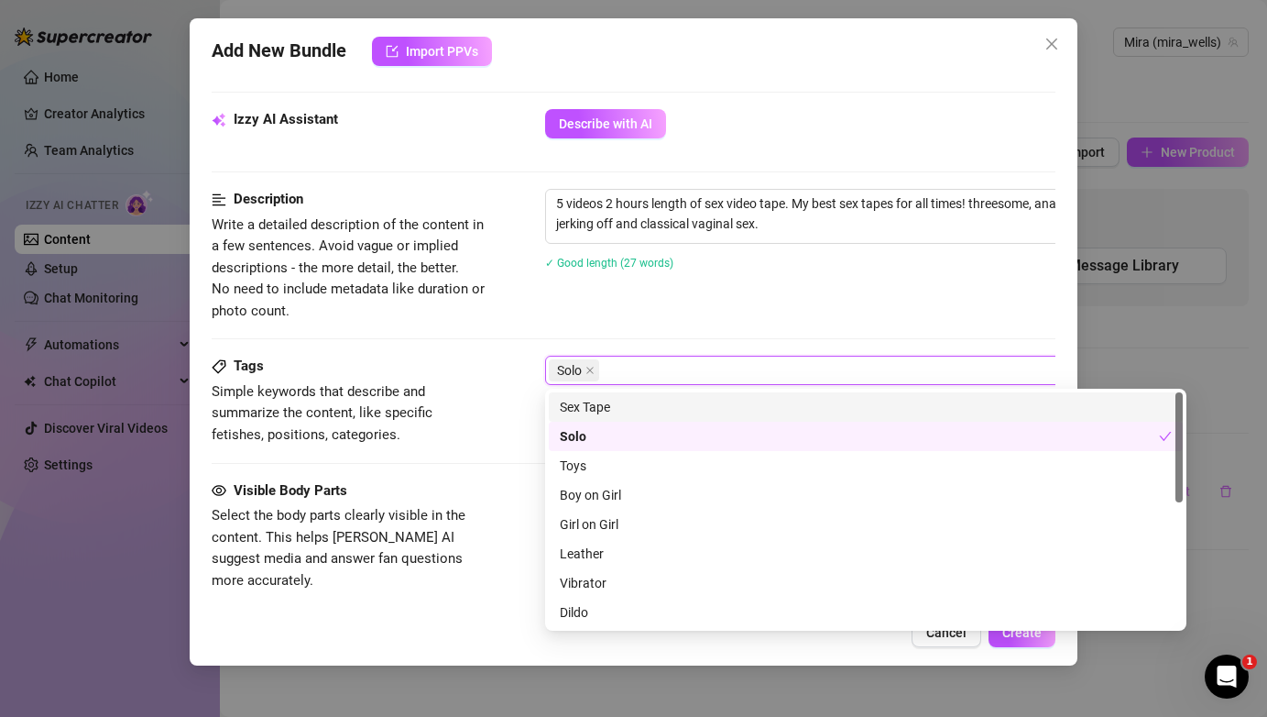
click at [609, 411] on div "Sex Tape" at bounding box center [866, 407] width 612 height 20
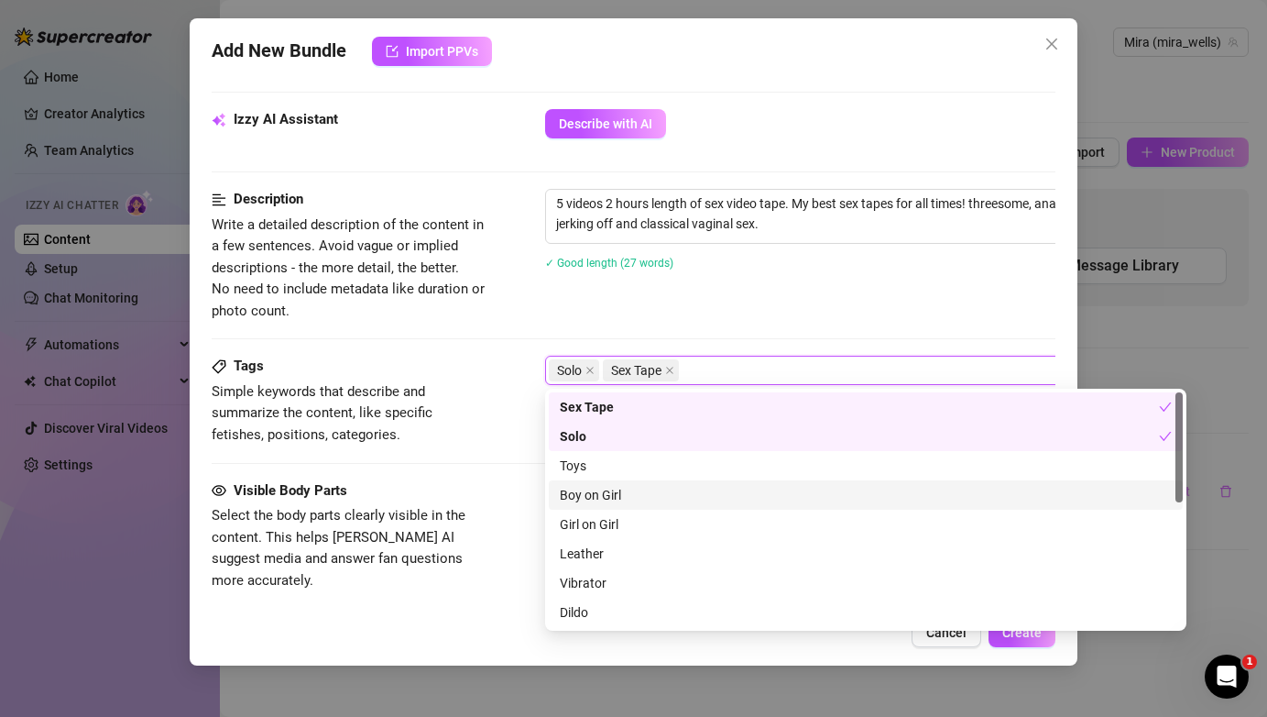
click at [617, 492] on div "Boy on Girl" at bounding box center [866, 495] width 612 height 20
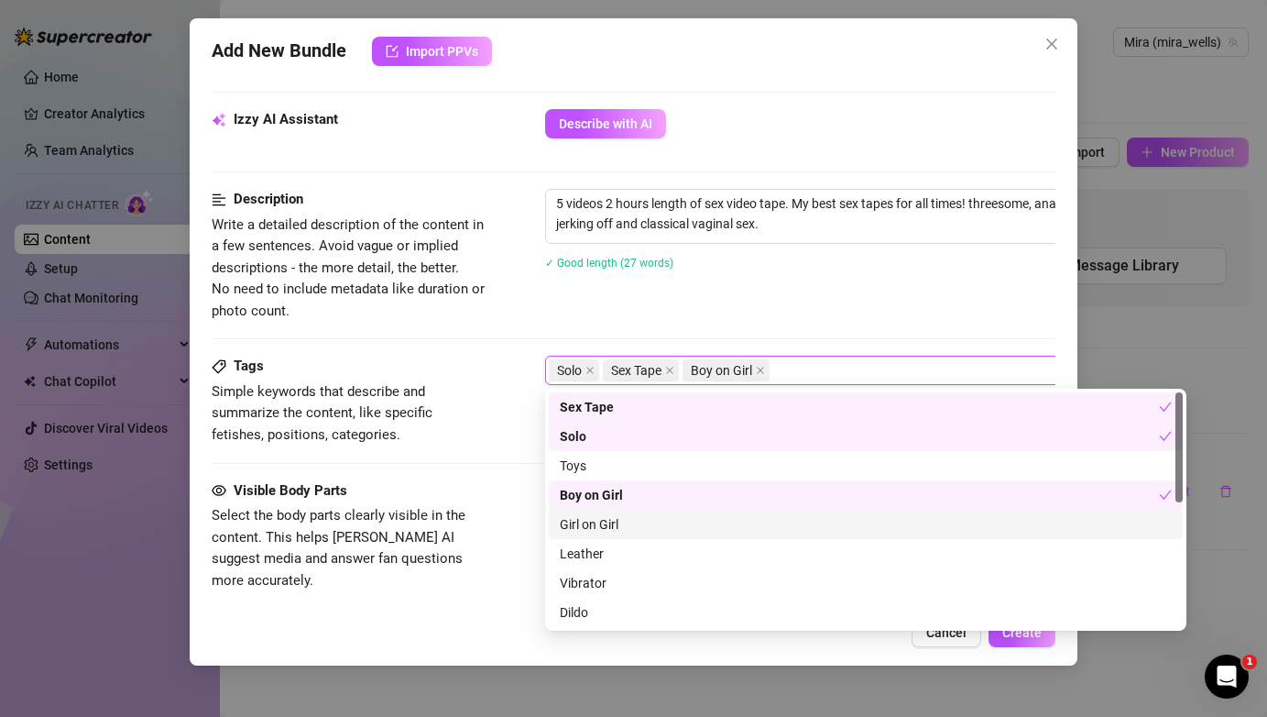
click at [619, 528] on div "Girl on Girl" at bounding box center [866, 524] width 612 height 20
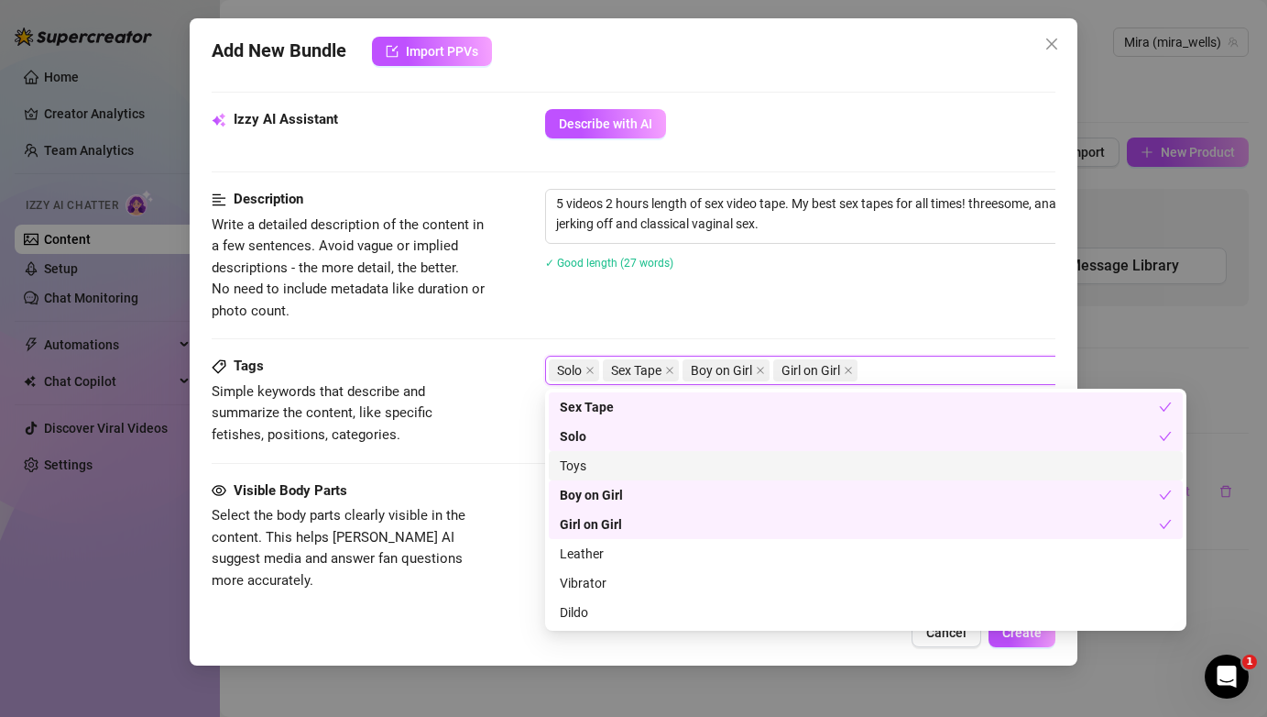
click at [600, 458] on div "Toys" at bounding box center [866, 465] width 612 height 20
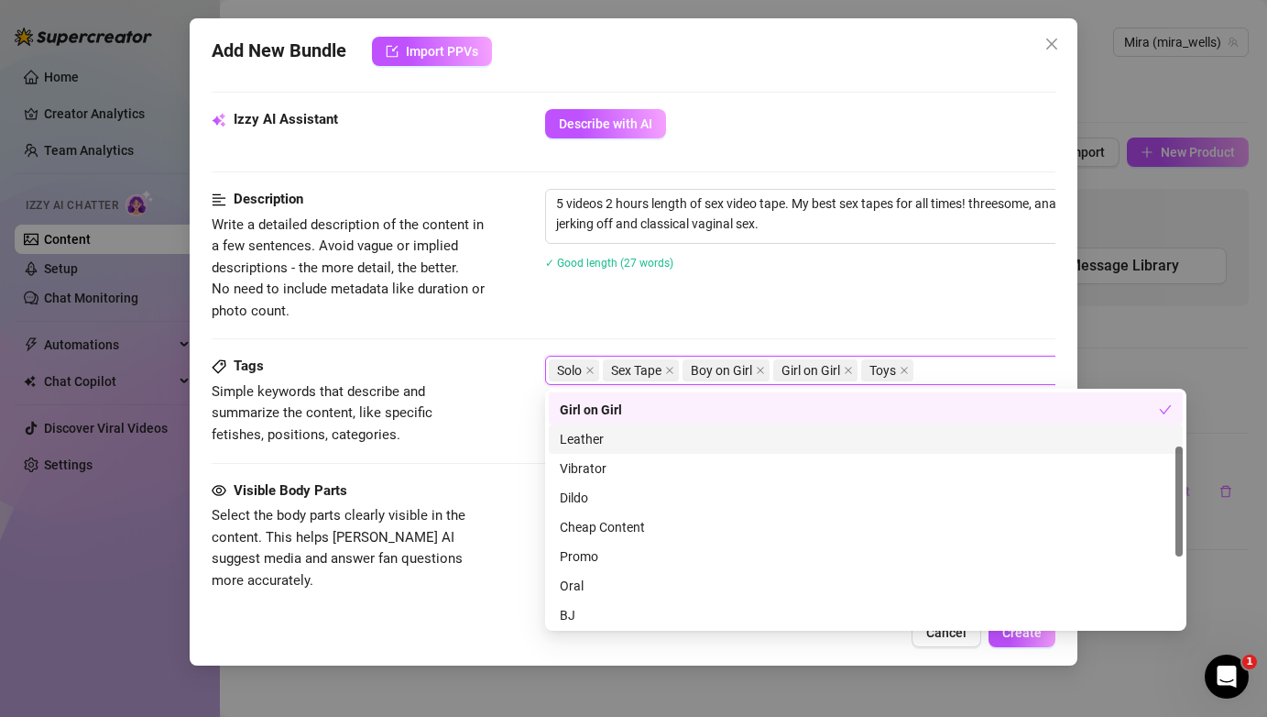
scroll to position [115, 0]
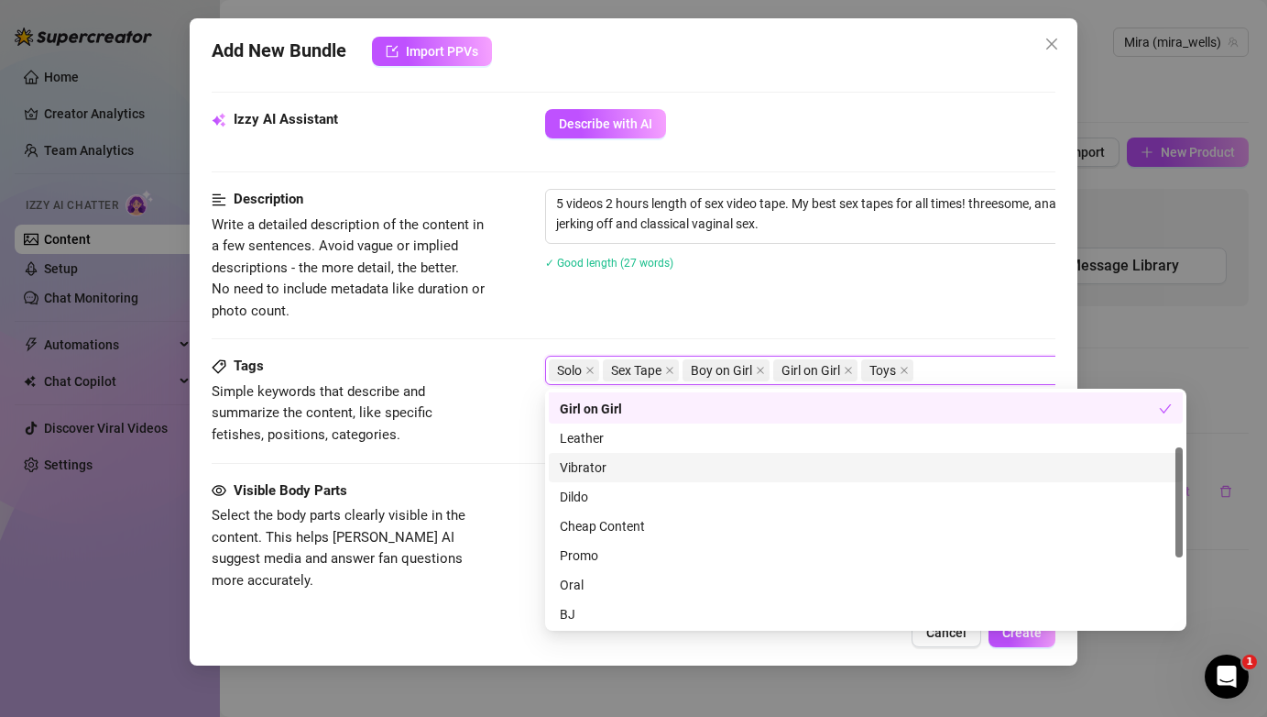
click at [619, 470] on div "Vibrator" at bounding box center [866, 467] width 612 height 20
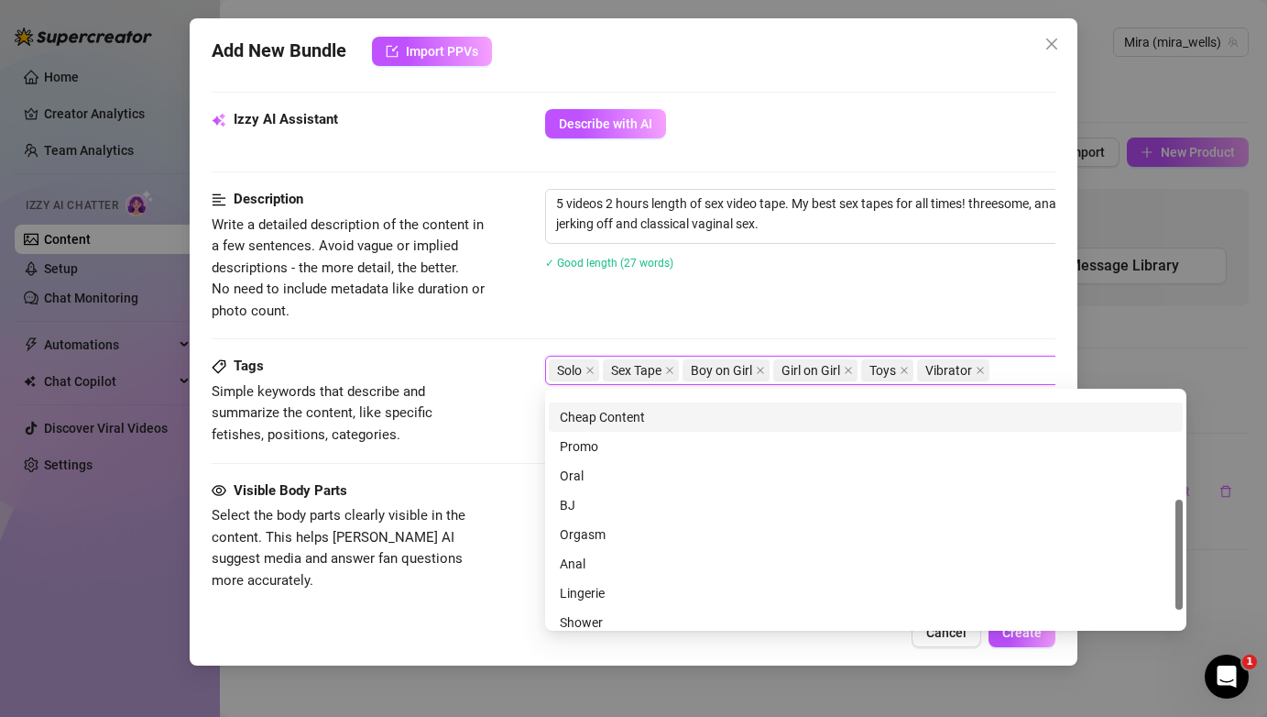
scroll to position [232, 0]
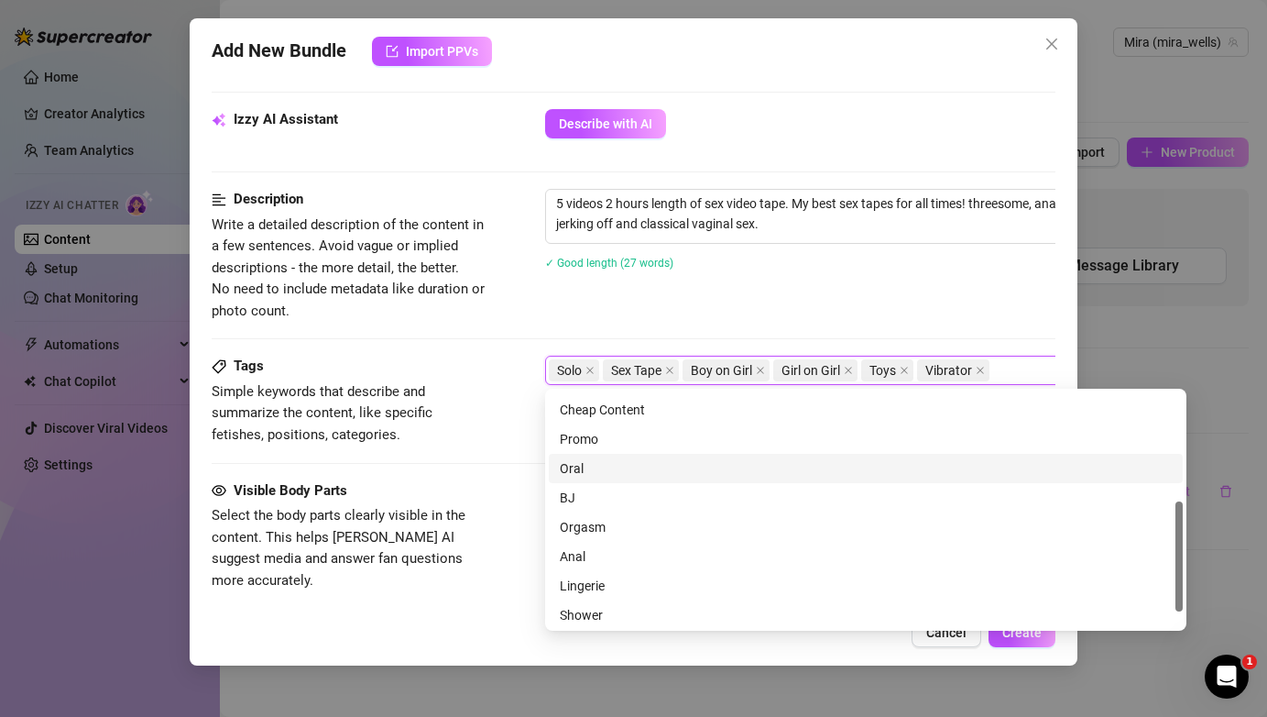
click at [602, 473] on div "Oral" at bounding box center [866, 468] width 612 height 20
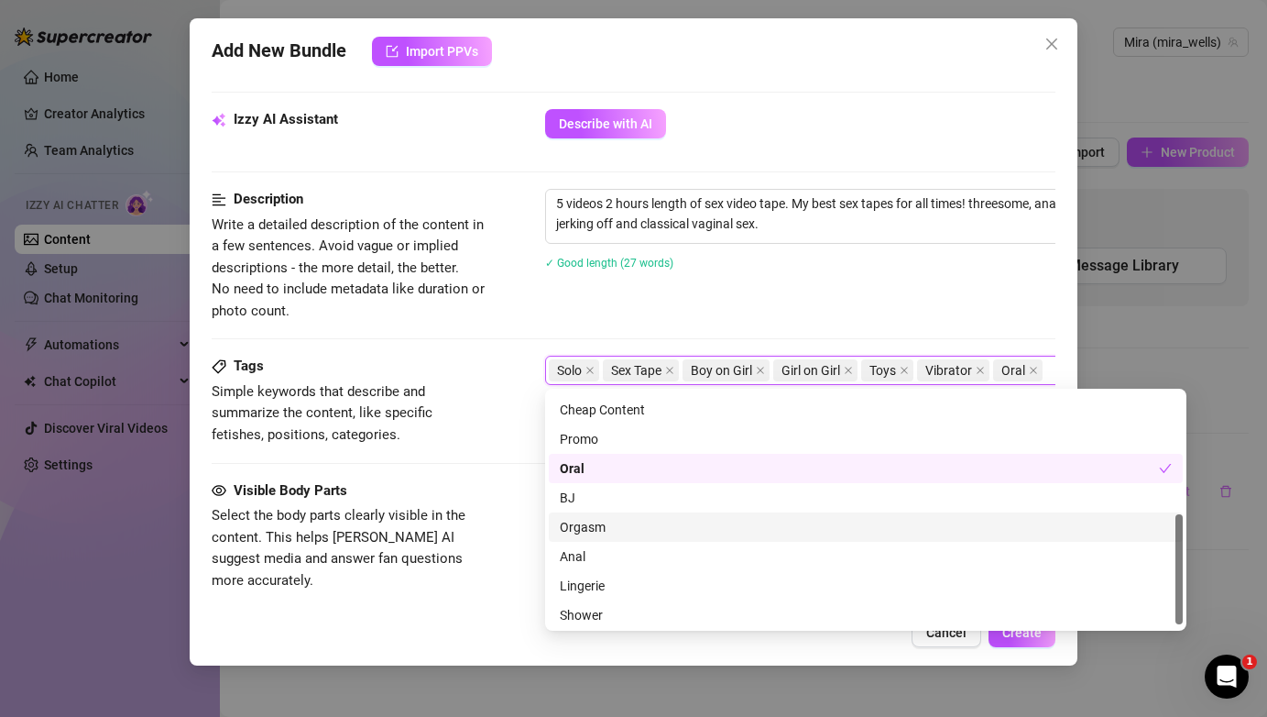
scroll to position [264, 0]
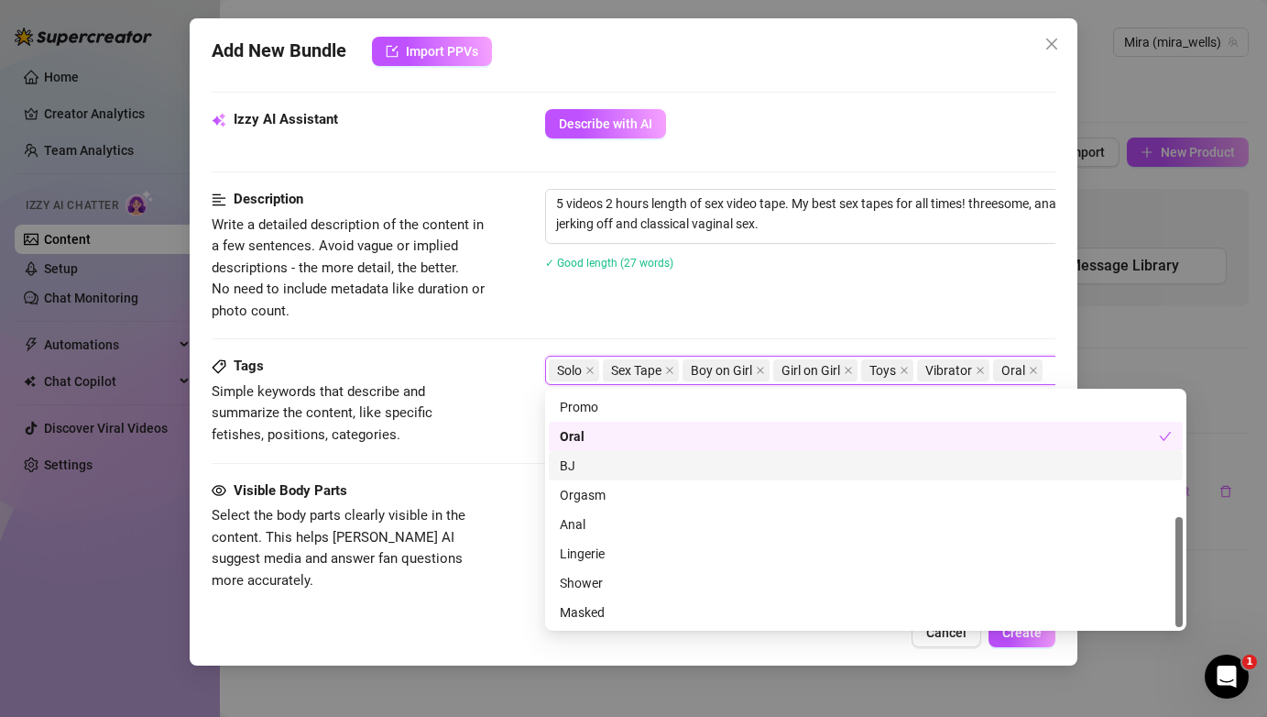
click at [614, 475] on div "BJ" at bounding box center [866, 465] width 612 height 20
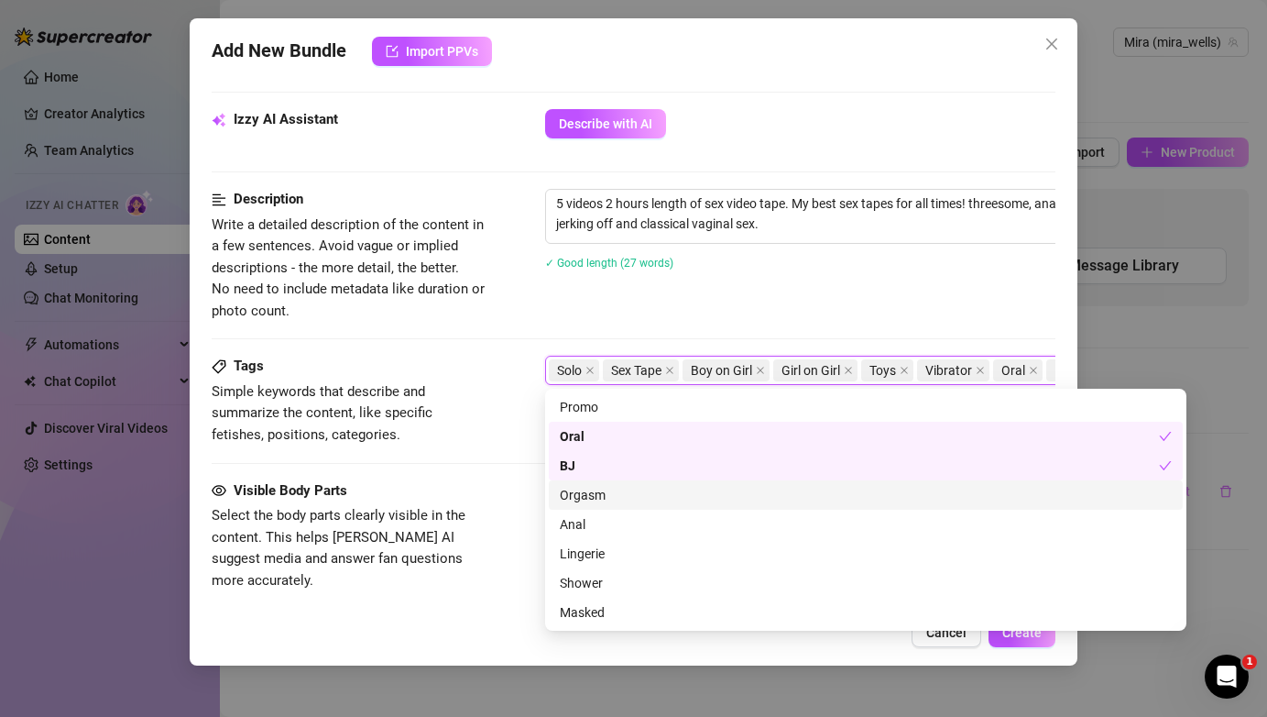
click at [636, 502] on div "Orgasm" at bounding box center [866, 495] width 612 height 20
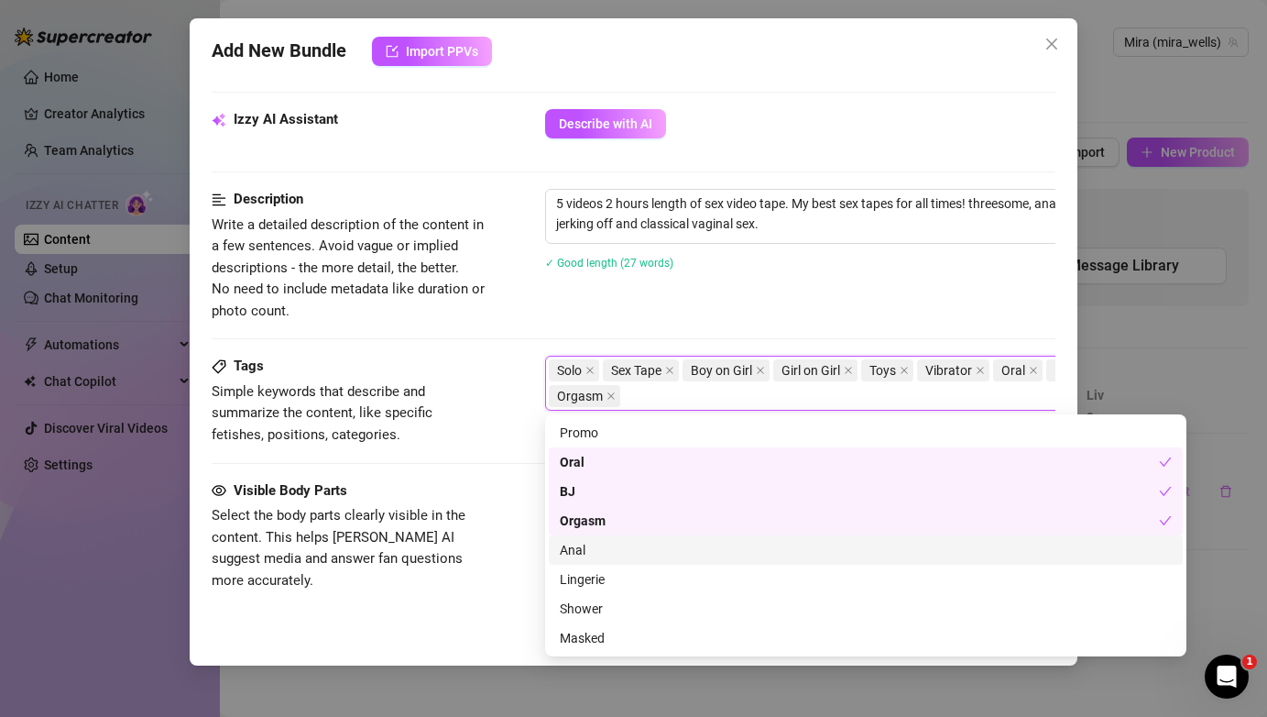
click at [611, 556] on div "Anal" at bounding box center [866, 550] width 612 height 20
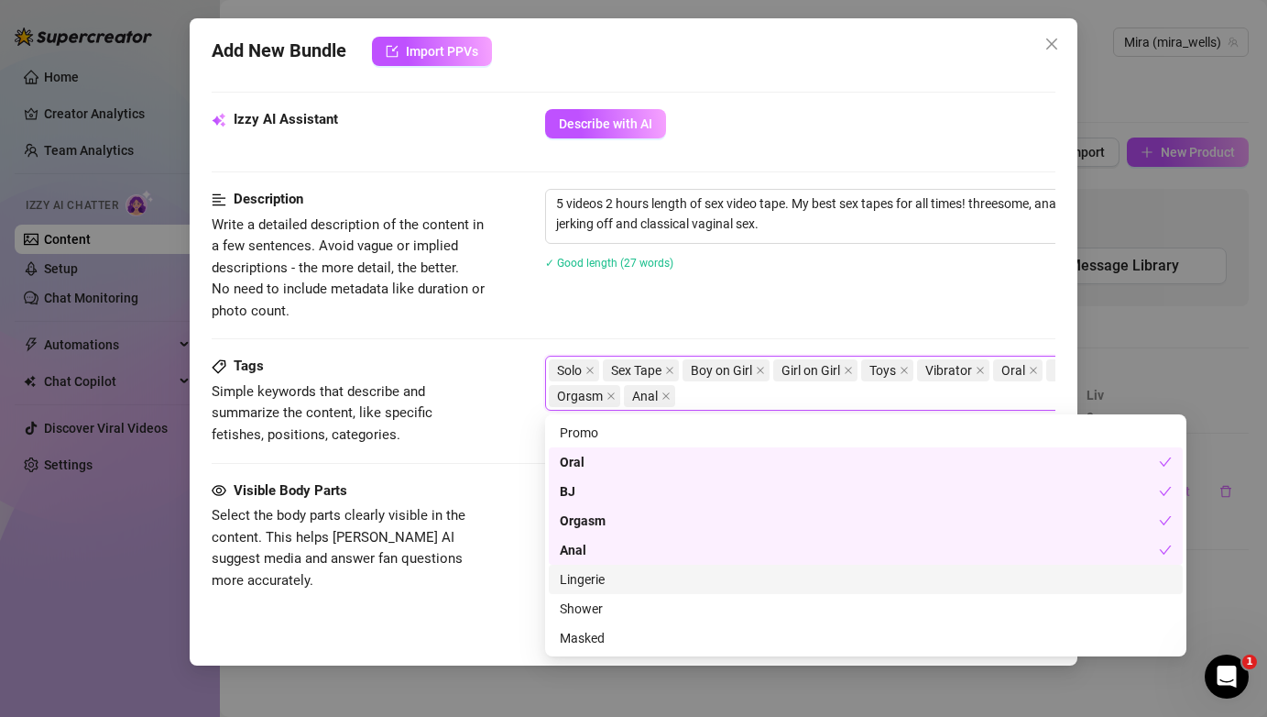
click at [609, 590] on div "Lingerie" at bounding box center [866, 578] width 634 height 29
click at [490, 485] on div "Visible Body Parts Select the body parts clearly visible in the content. This h…" at bounding box center [633, 536] width 843 height 112
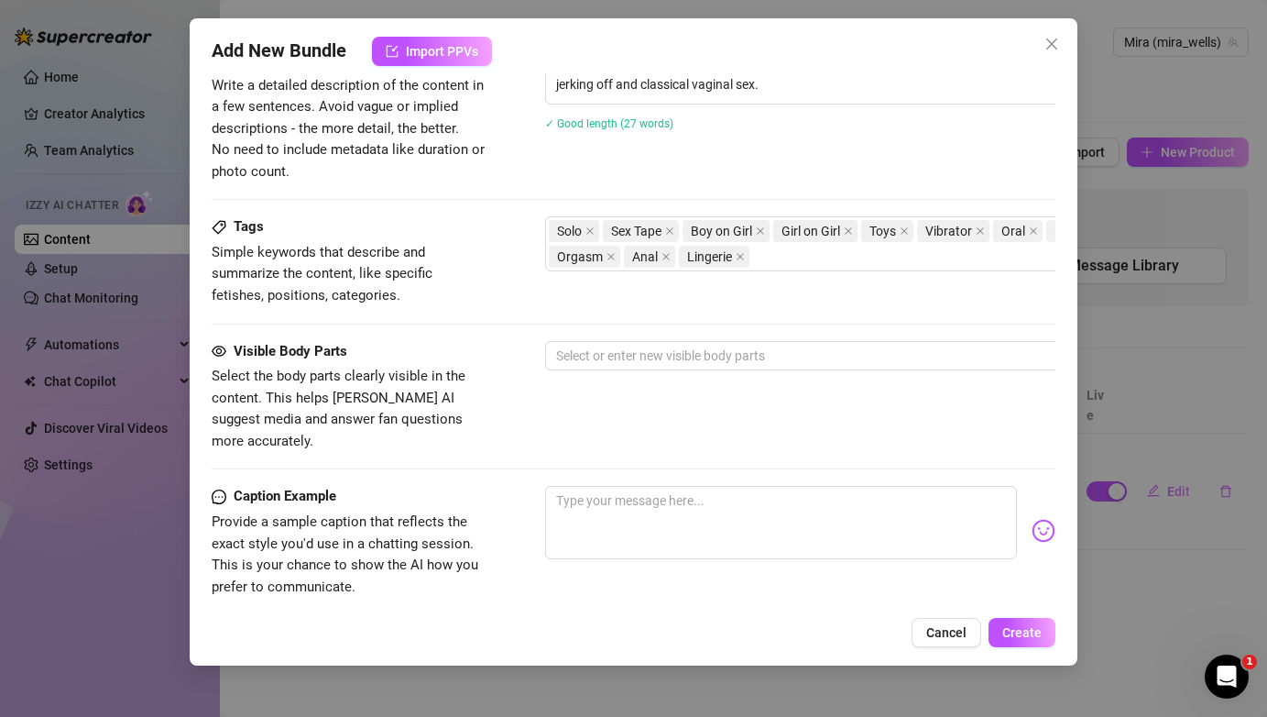
scroll to position [903, 0]
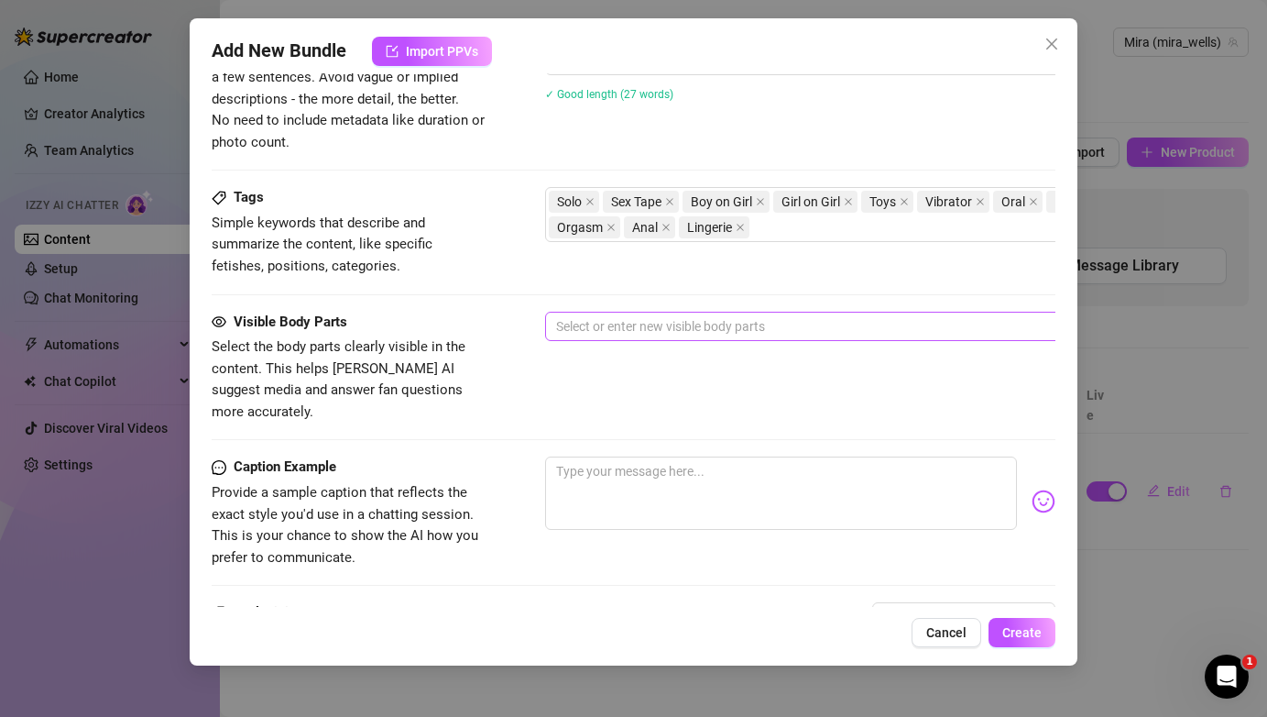
click at [654, 331] on div at bounding box center [856, 326] width 615 height 26
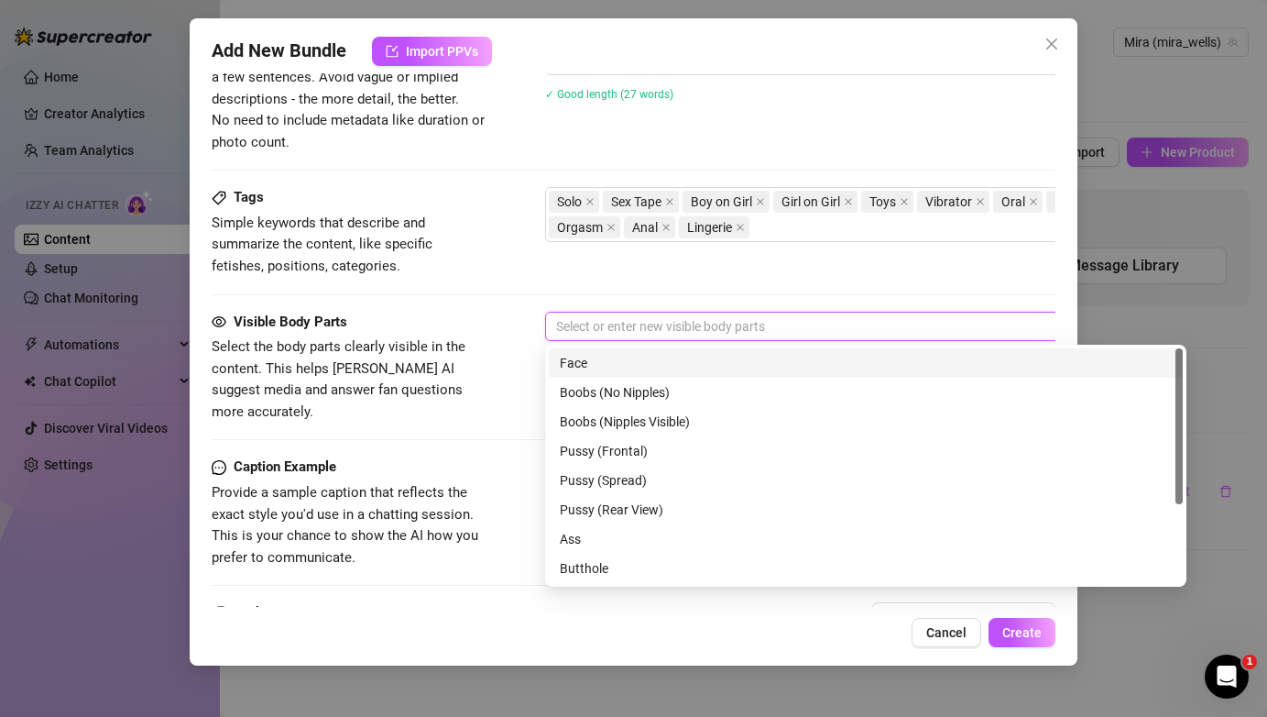
click at [619, 363] on div "Face" at bounding box center [866, 363] width 612 height 20
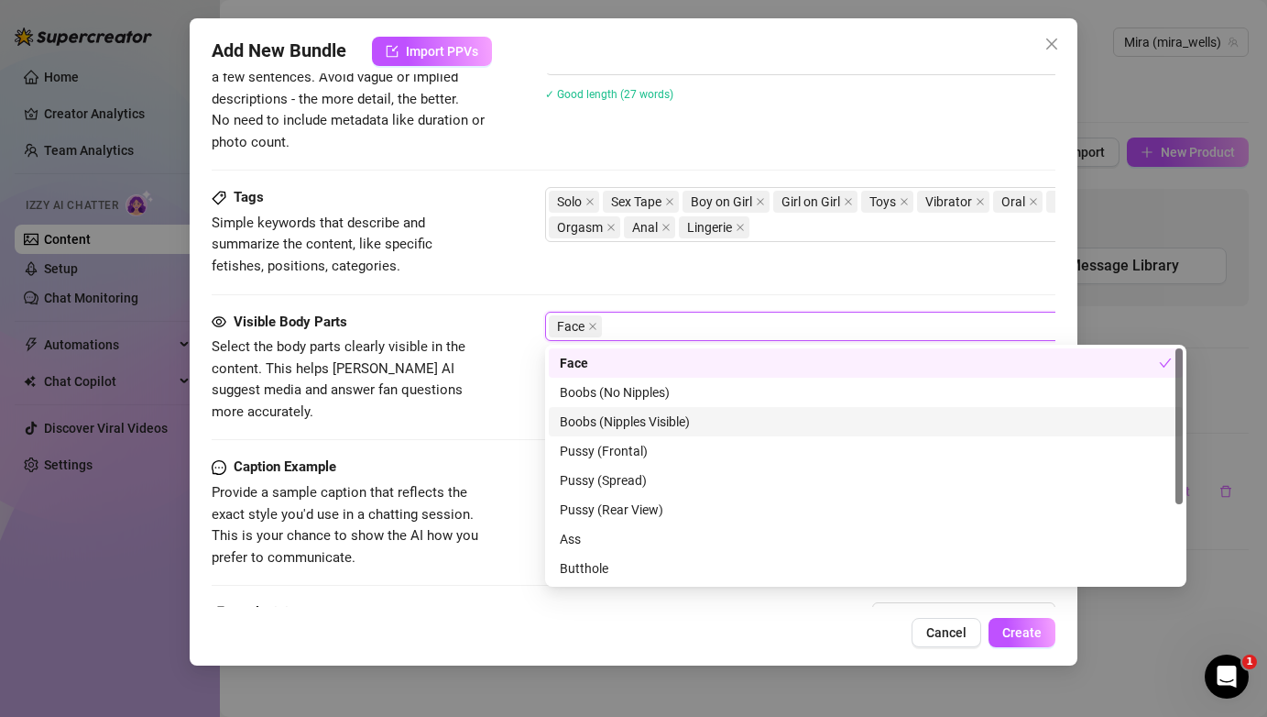
click at [617, 433] on div "Boobs (Nipples Visible)" at bounding box center [866, 421] width 634 height 29
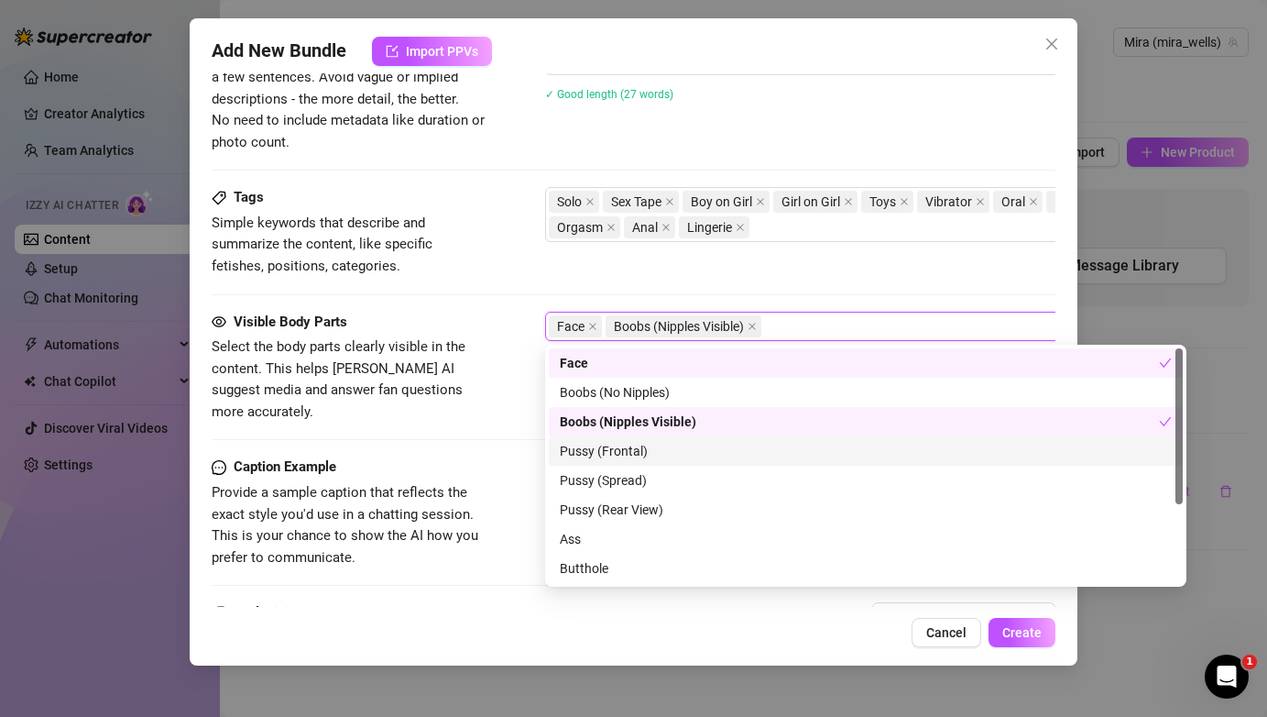
click at [617, 443] on div "Pussy (Frontal)" at bounding box center [866, 451] width 612 height 20
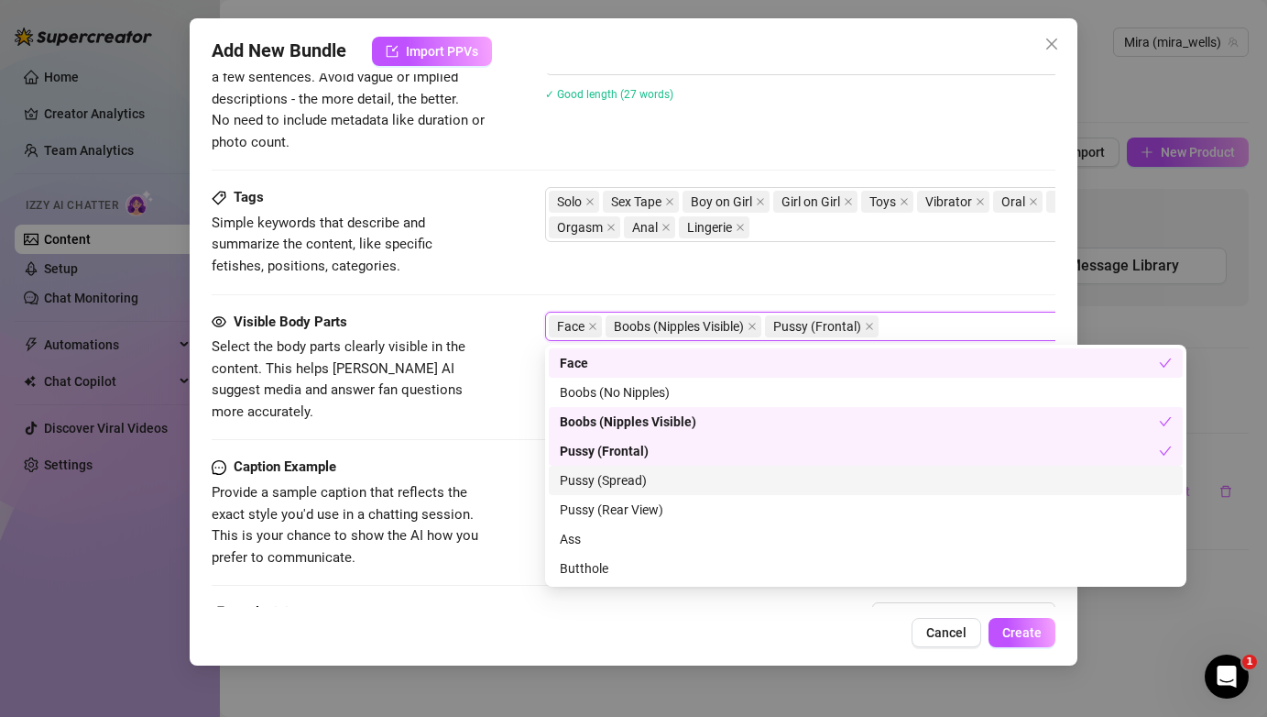
click at [617, 473] on div "Pussy (Spread)" at bounding box center [866, 480] width 612 height 20
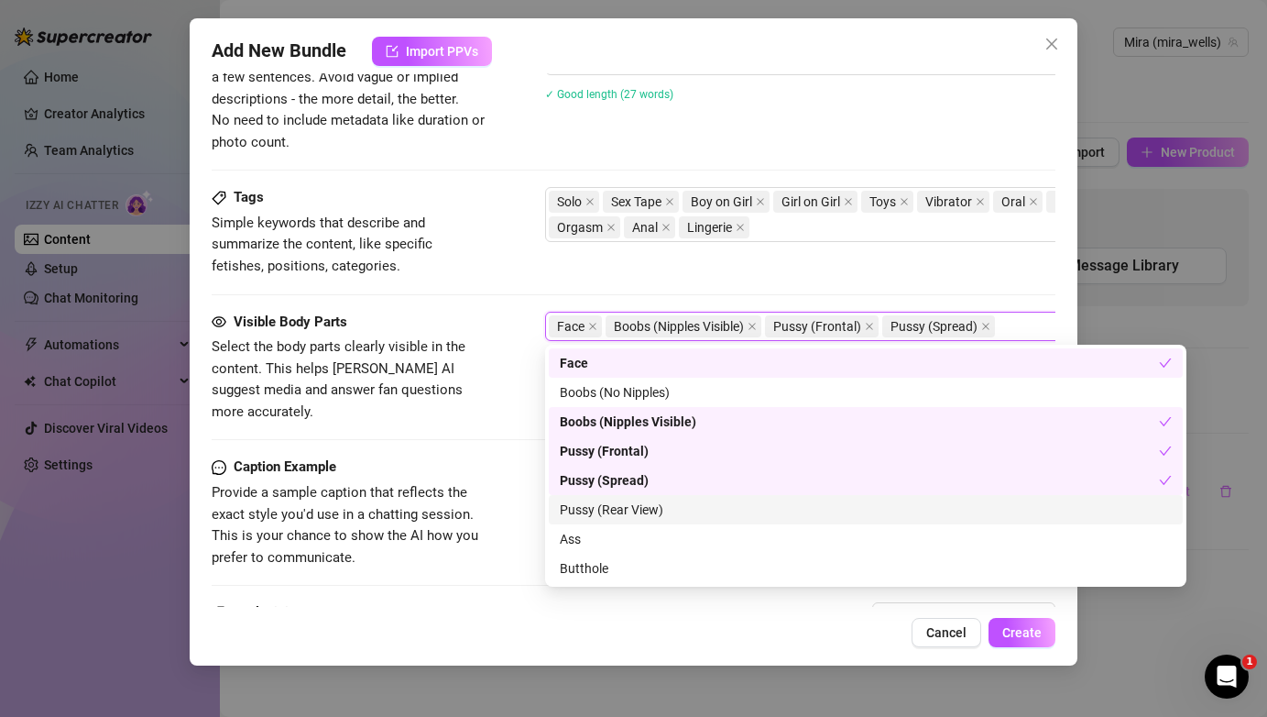
click at [612, 513] on div "Pussy (Rear View)" at bounding box center [866, 509] width 612 height 20
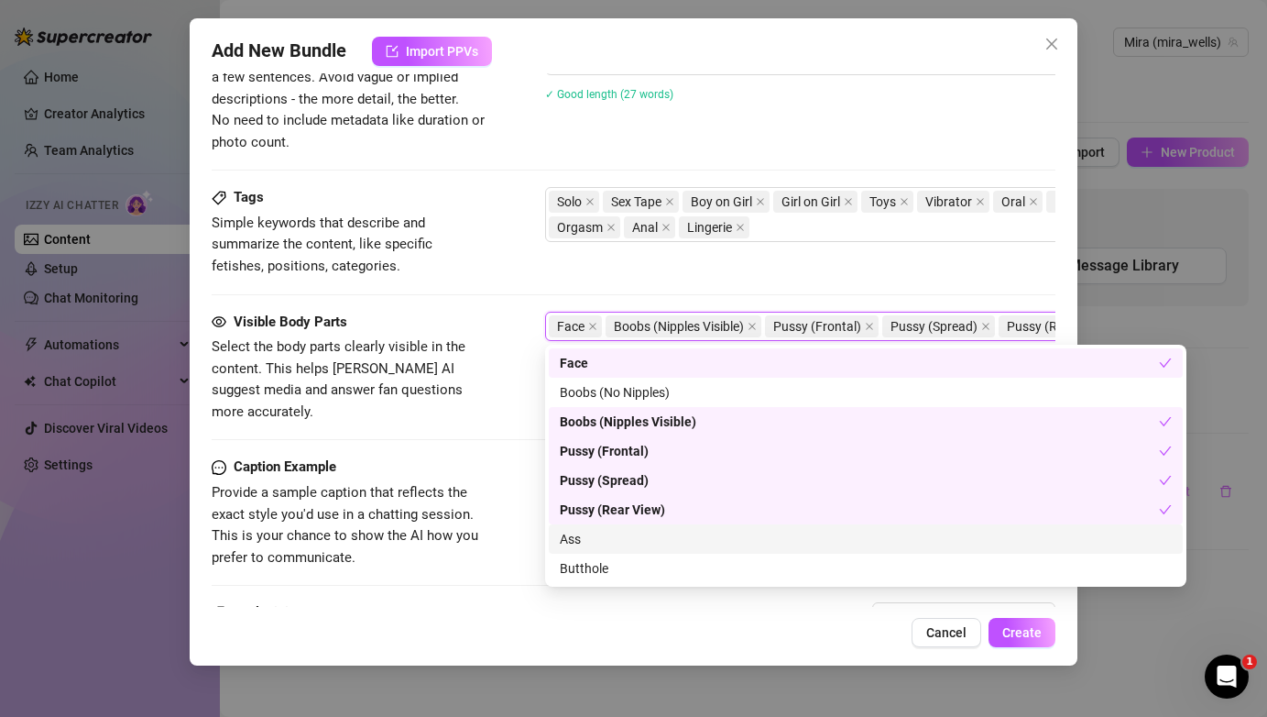
click at [604, 541] on div "Ass" at bounding box center [866, 539] width 612 height 20
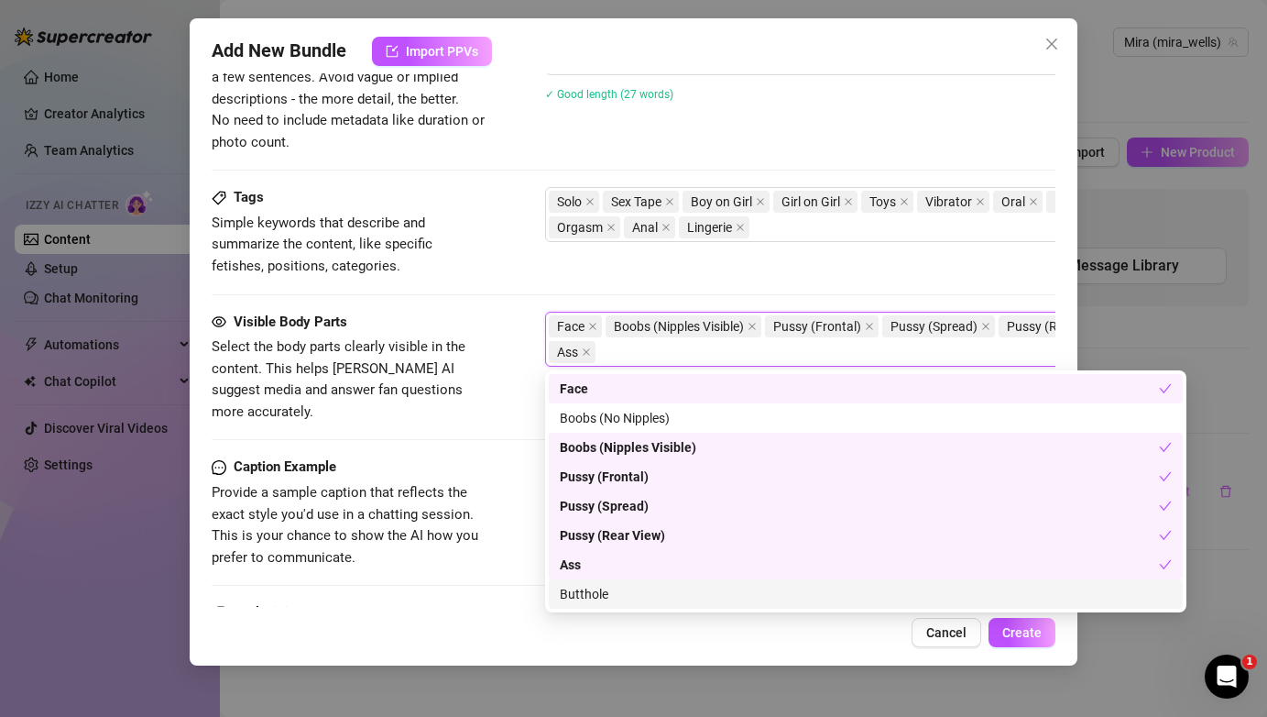
click at [608, 597] on div "Butthole" at bounding box center [866, 594] width 612 height 20
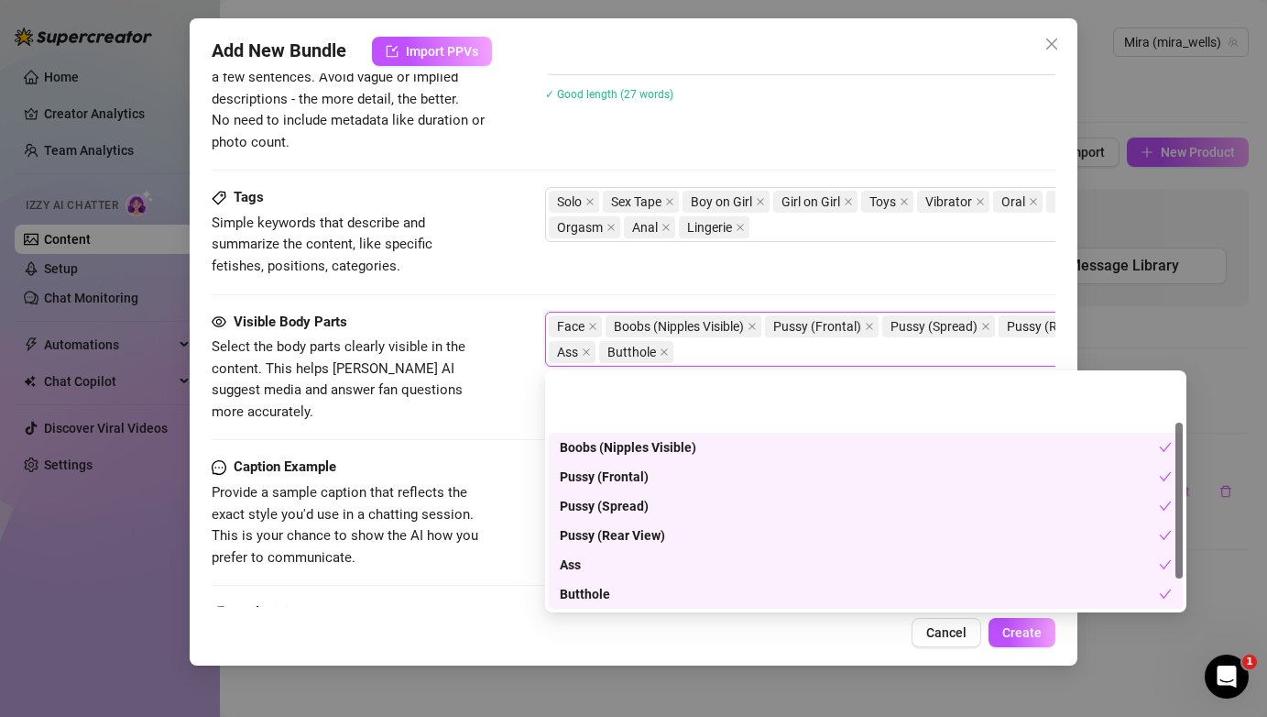
scroll to position [117, 0]
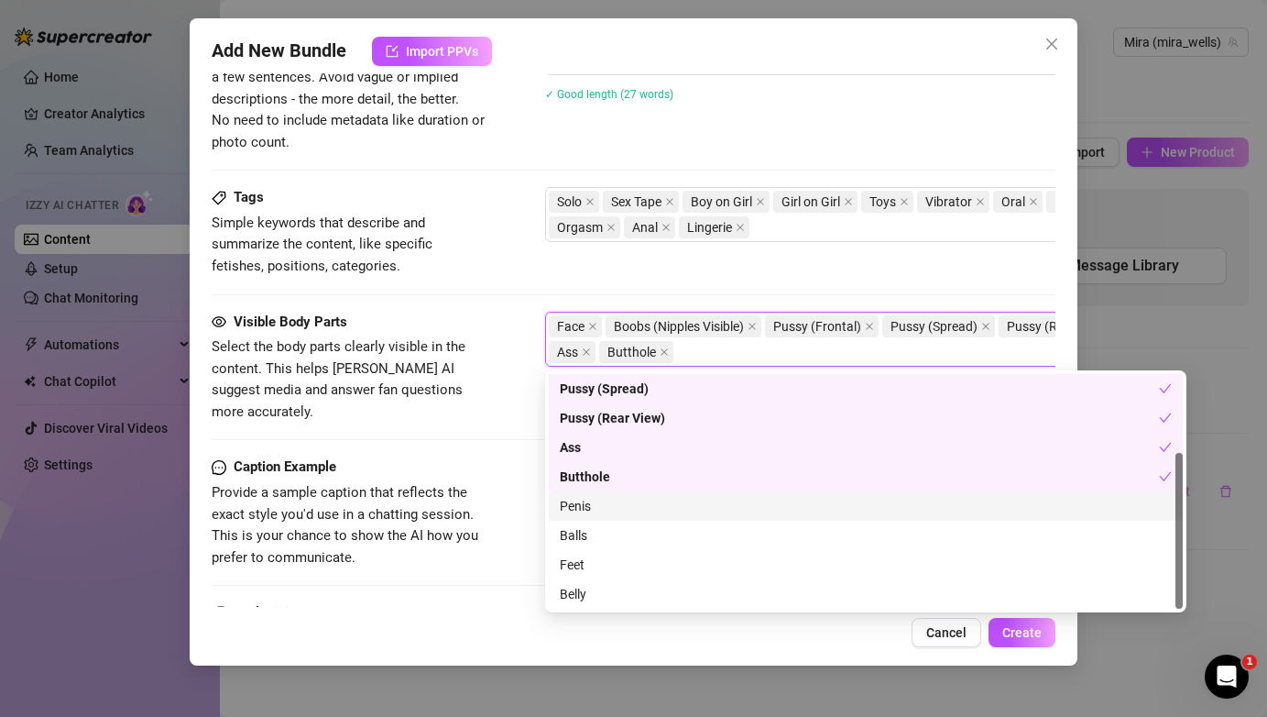
click at [605, 507] on div "Penis" at bounding box center [866, 506] width 612 height 20
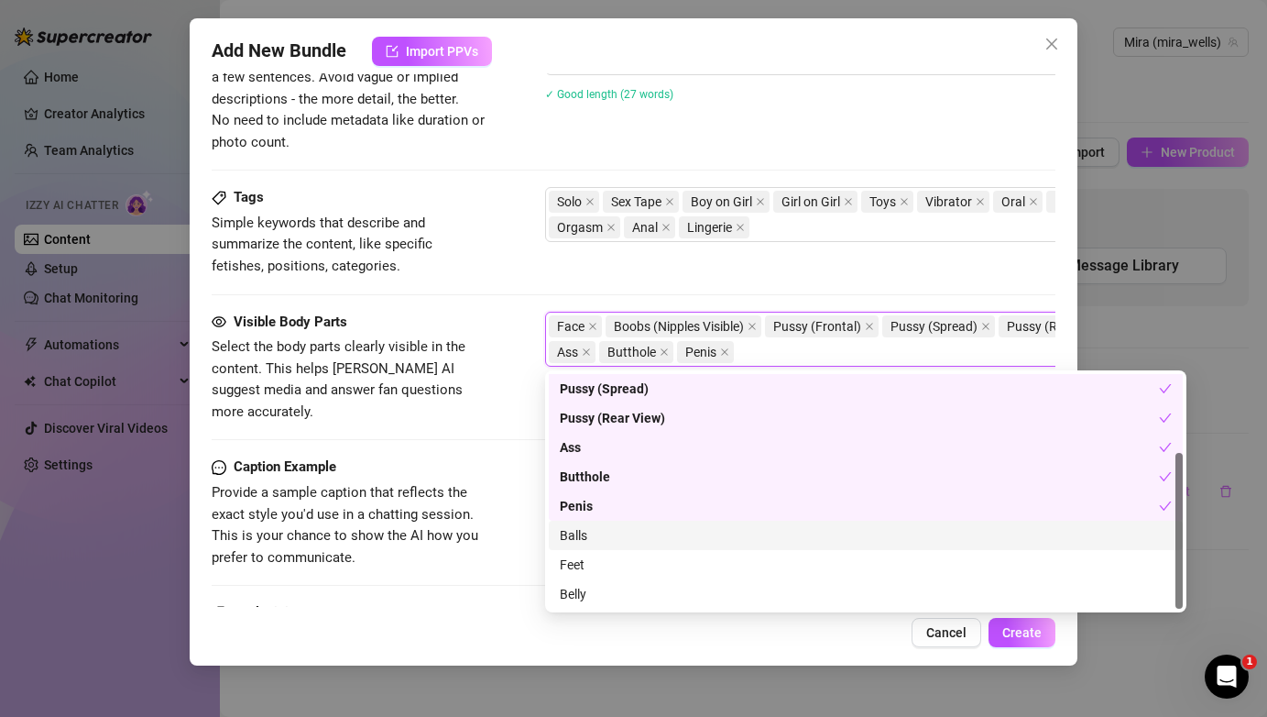
click at [602, 534] on div "Balls" at bounding box center [866, 535] width 612 height 20
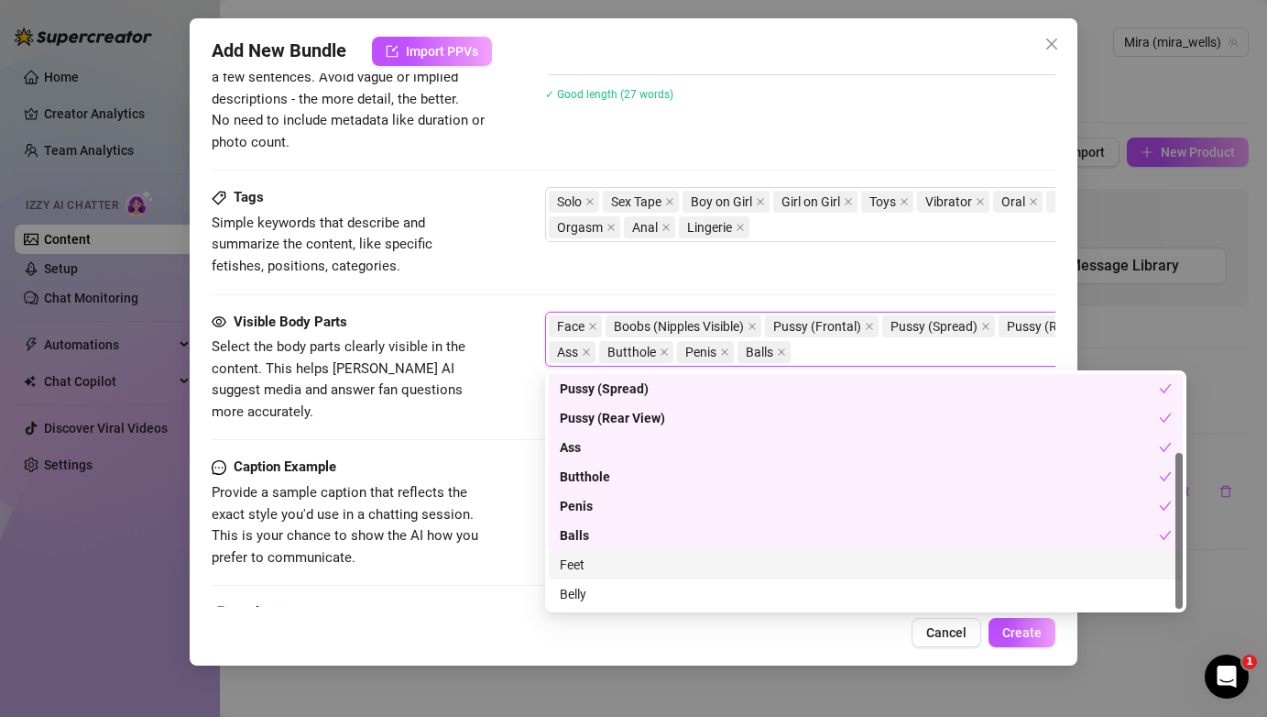
click at [599, 569] on div "Feet" at bounding box center [866, 564] width 612 height 20
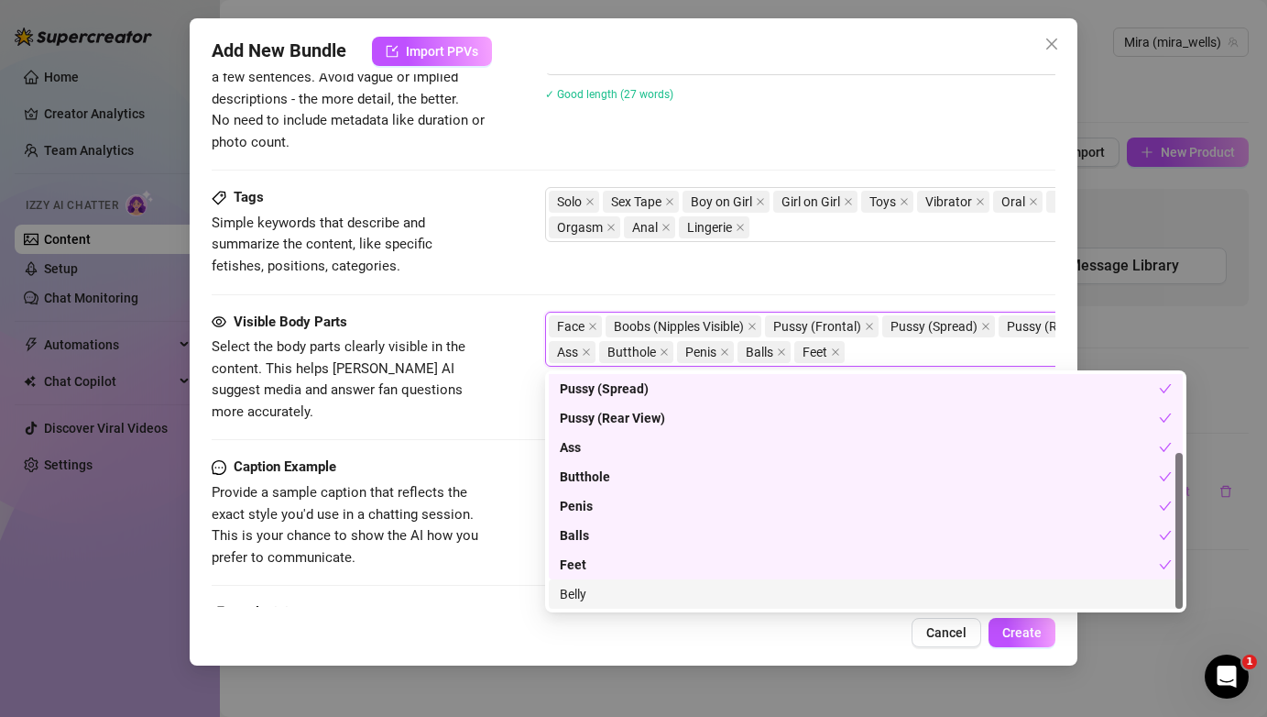
click at [599, 594] on div "Belly" at bounding box center [866, 594] width 612 height 20
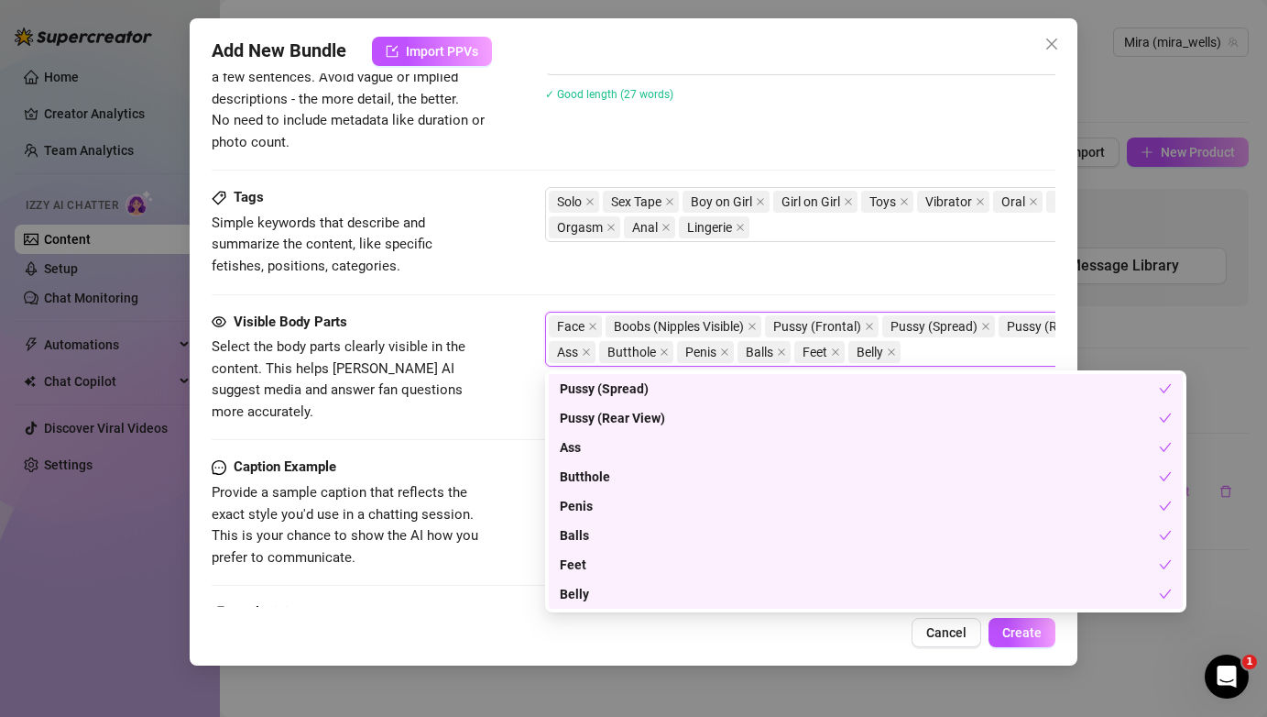
click at [495, 456] on div "Caption Example Provide a sample caption that reflects the exact style you'd us…" at bounding box center [633, 512] width 843 height 112
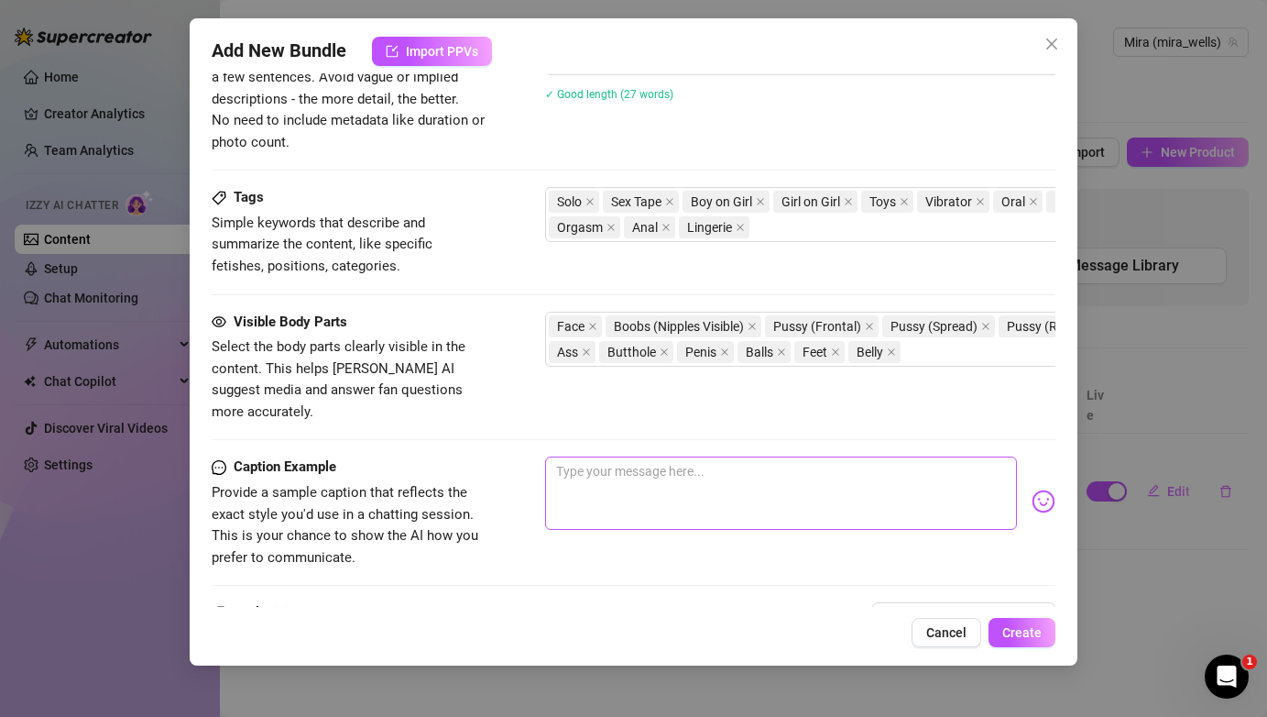
scroll to position [1026, 0]
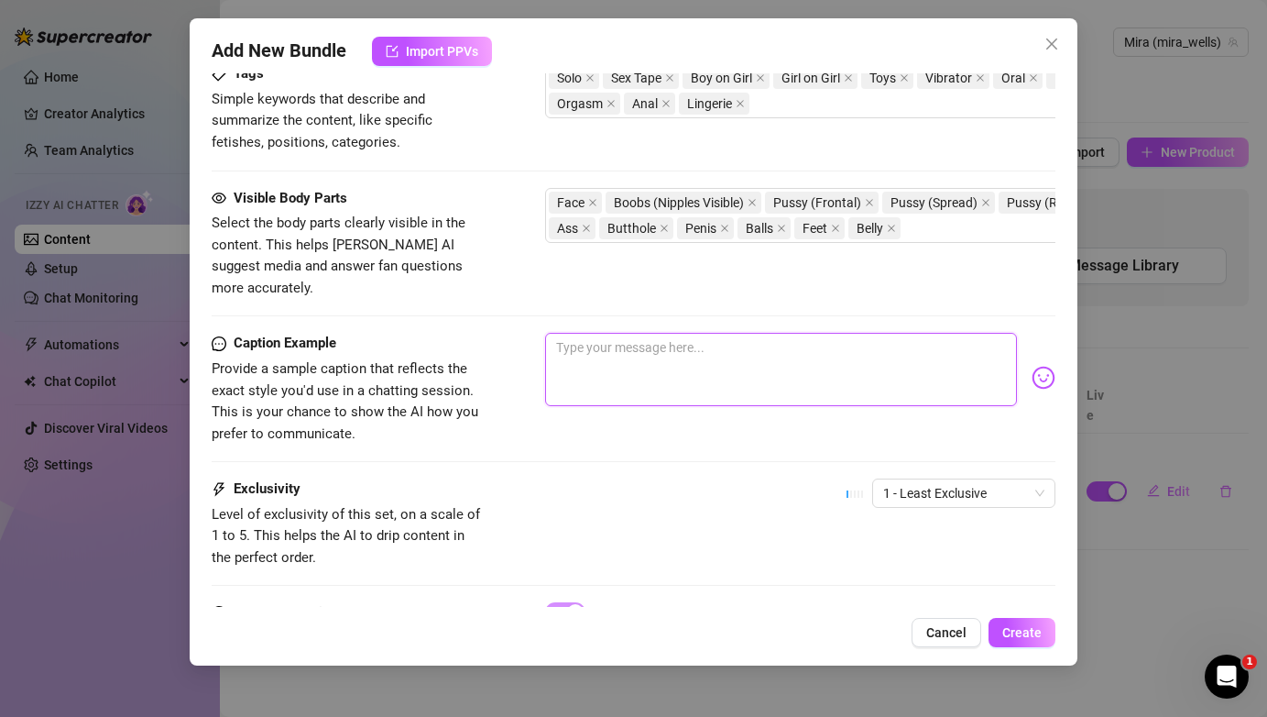
click at [642, 359] on textarea at bounding box center [780, 369] width 471 height 73
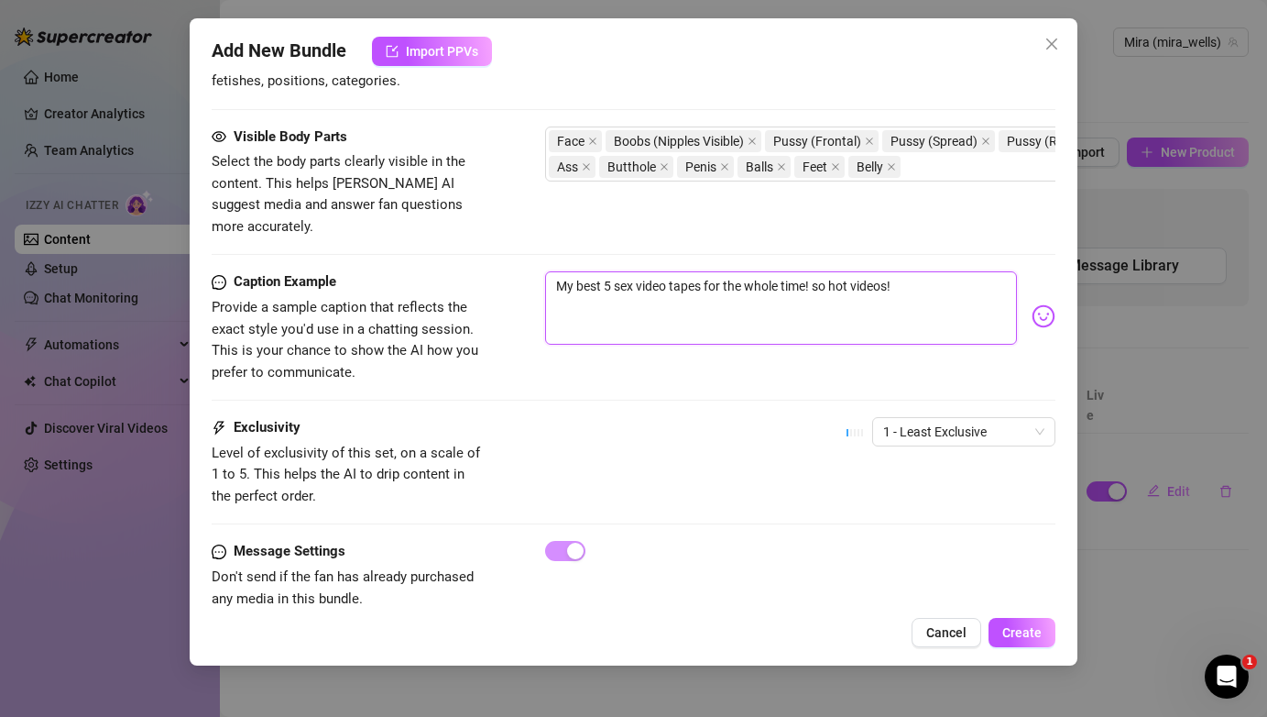
scroll to position [1103, 0]
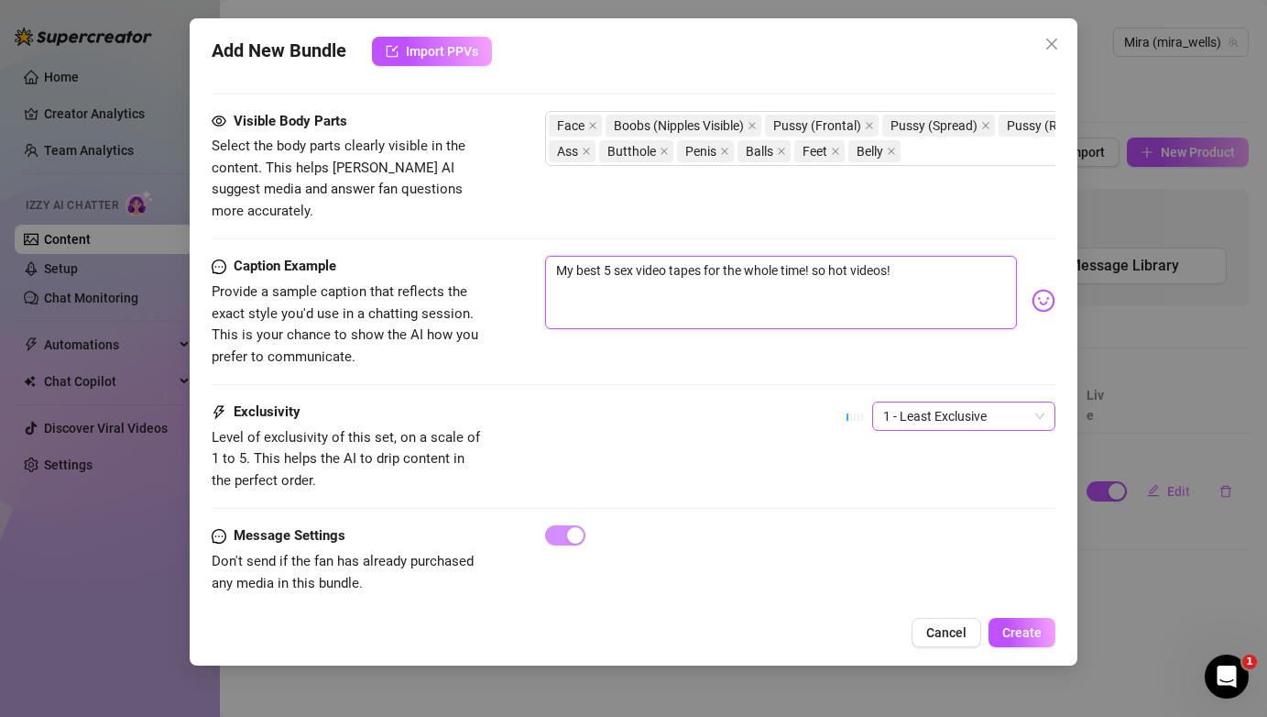
click at [997, 402] on span "1 - Least Exclusive" at bounding box center [963, 415] width 161 height 27
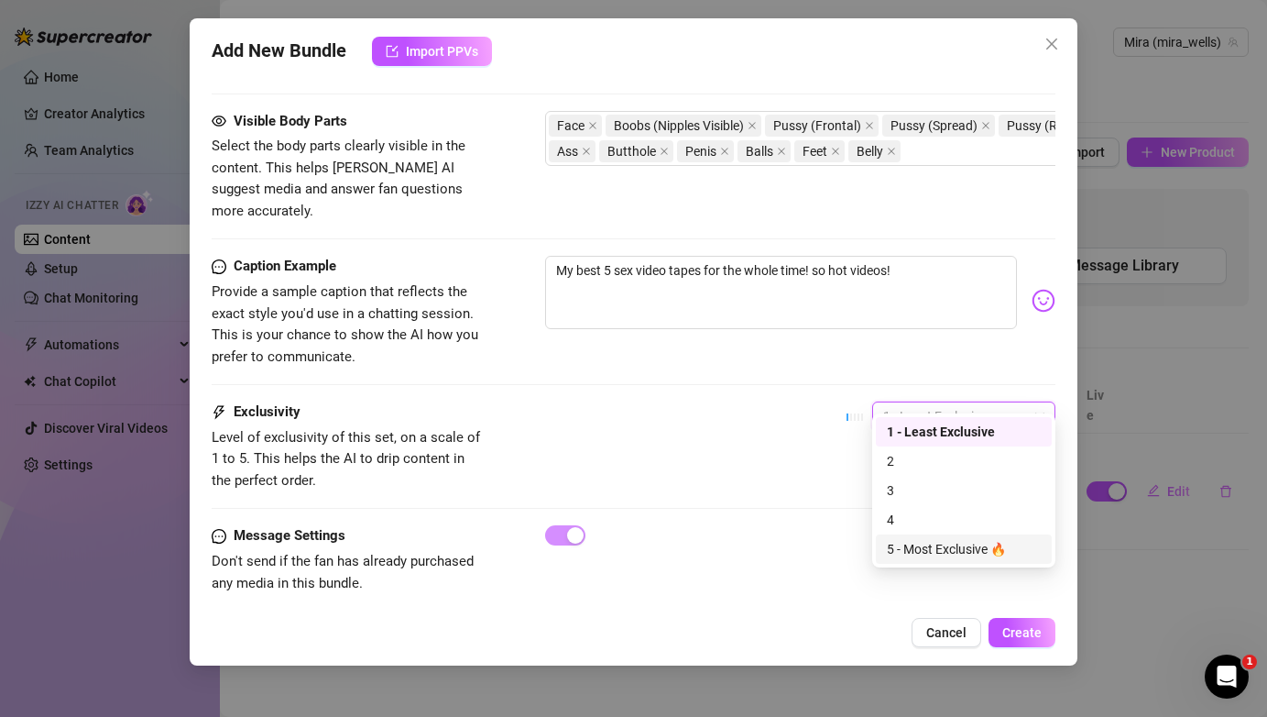
click at [939, 543] on div "5 - Most Exclusive 🔥" at bounding box center [964, 549] width 154 height 20
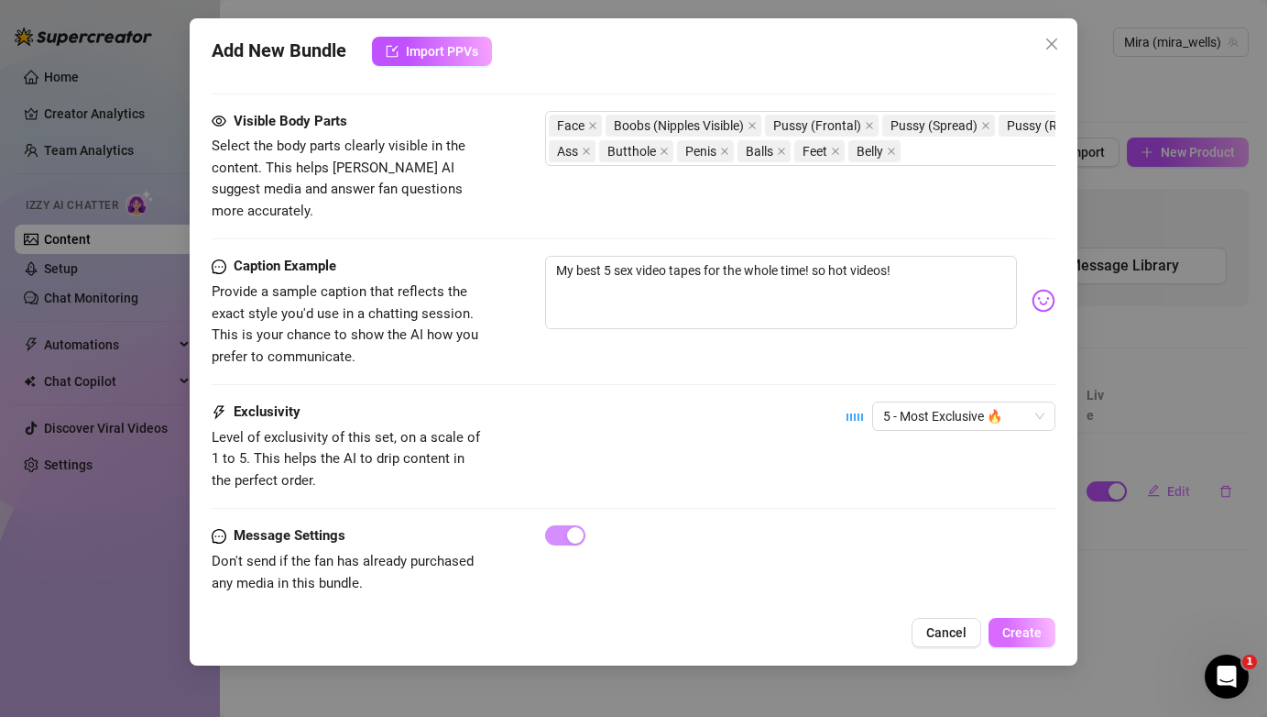
click at [1020, 640] on button "Create" at bounding box center [1022, 632] width 67 height 29
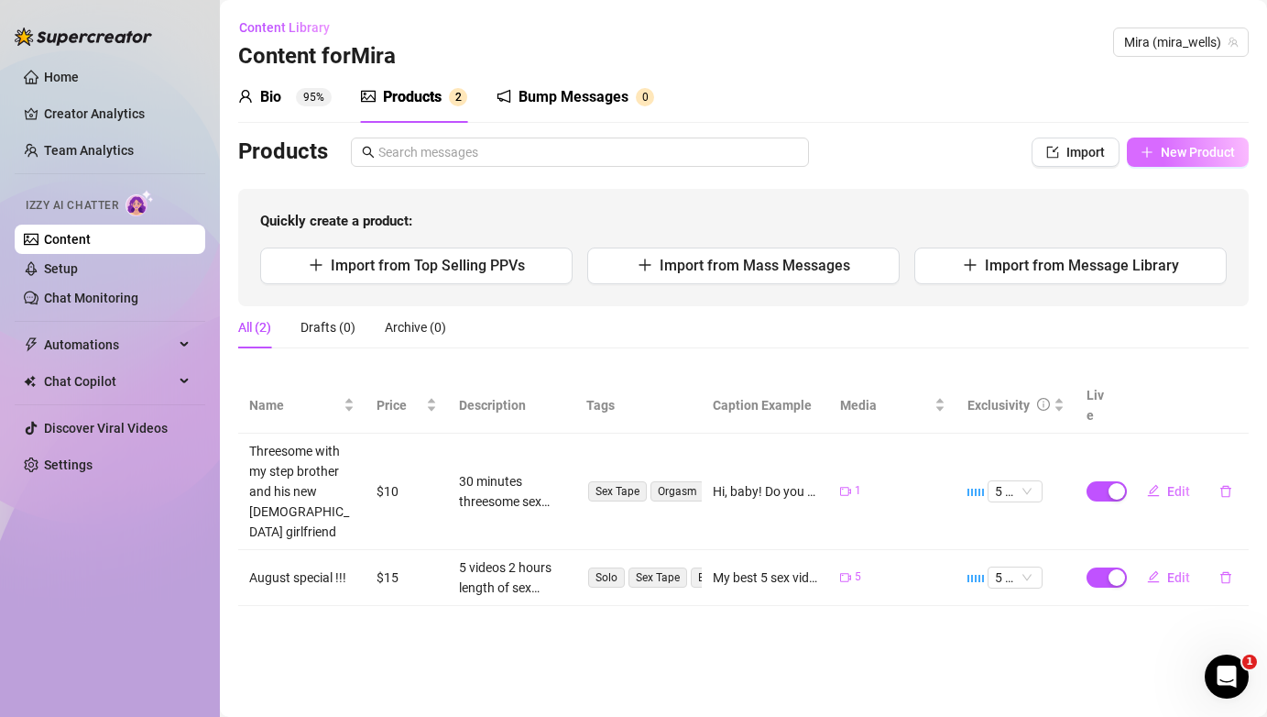
click at [1185, 158] on span "New Product" at bounding box center [1198, 152] width 74 height 15
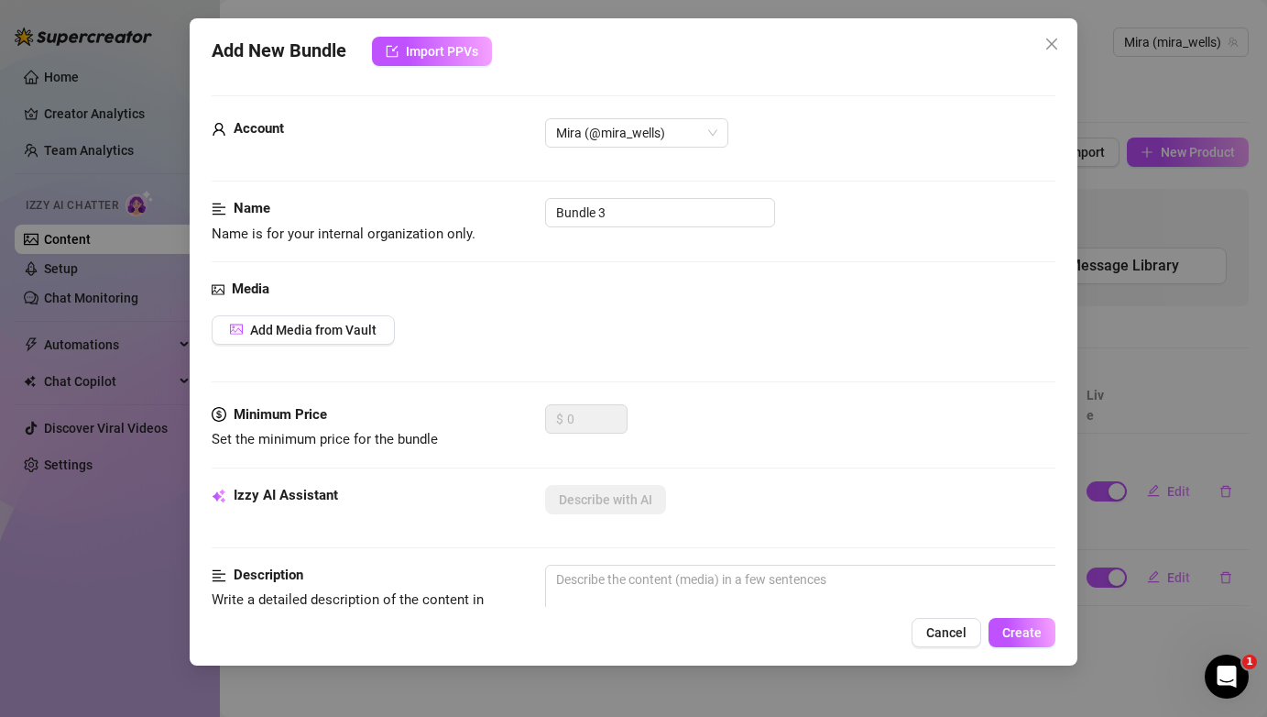
scroll to position [16, 0]
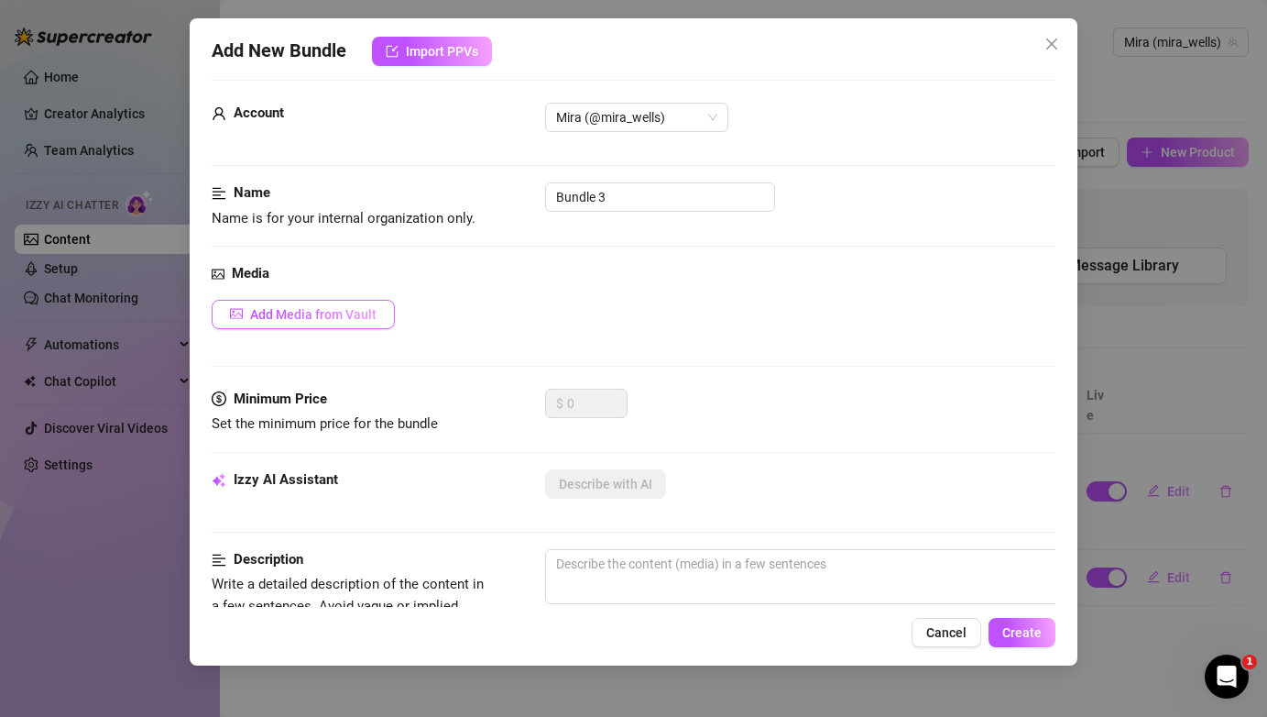
click at [308, 318] on span "Add Media from Vault" at bounding box center [313, 314] width 126 height 15
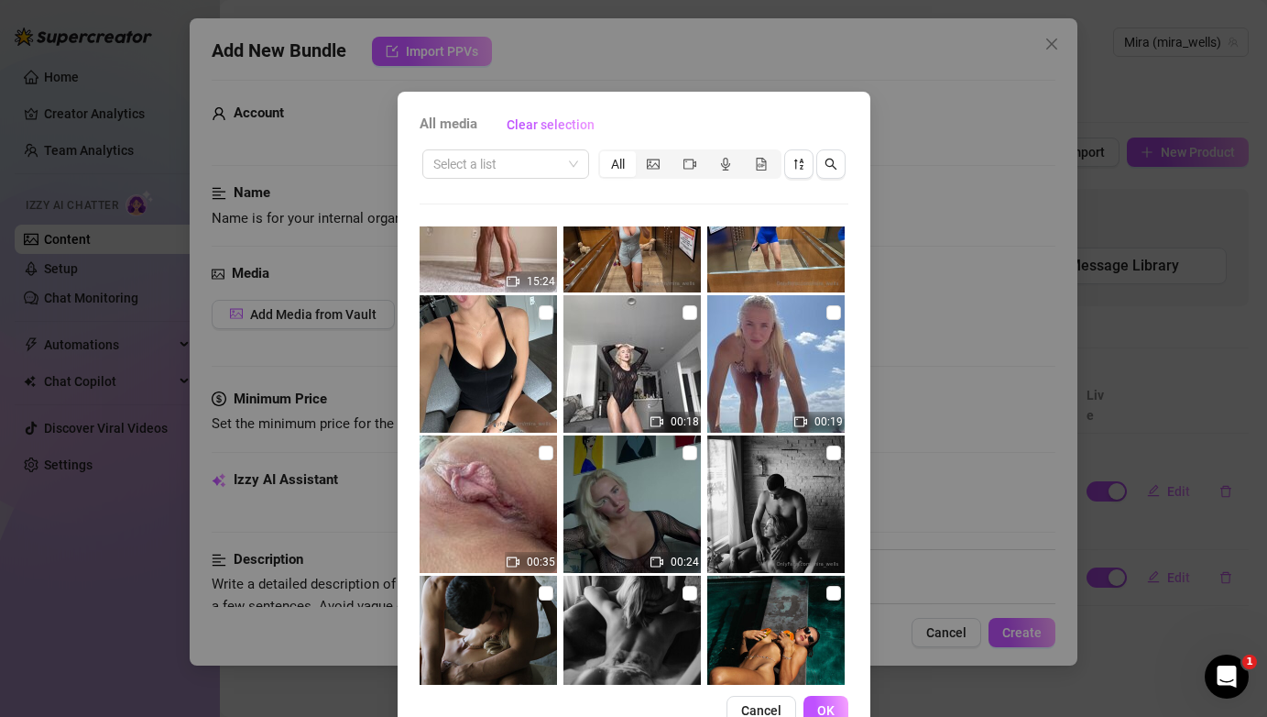
scroll to position [1238, 0]
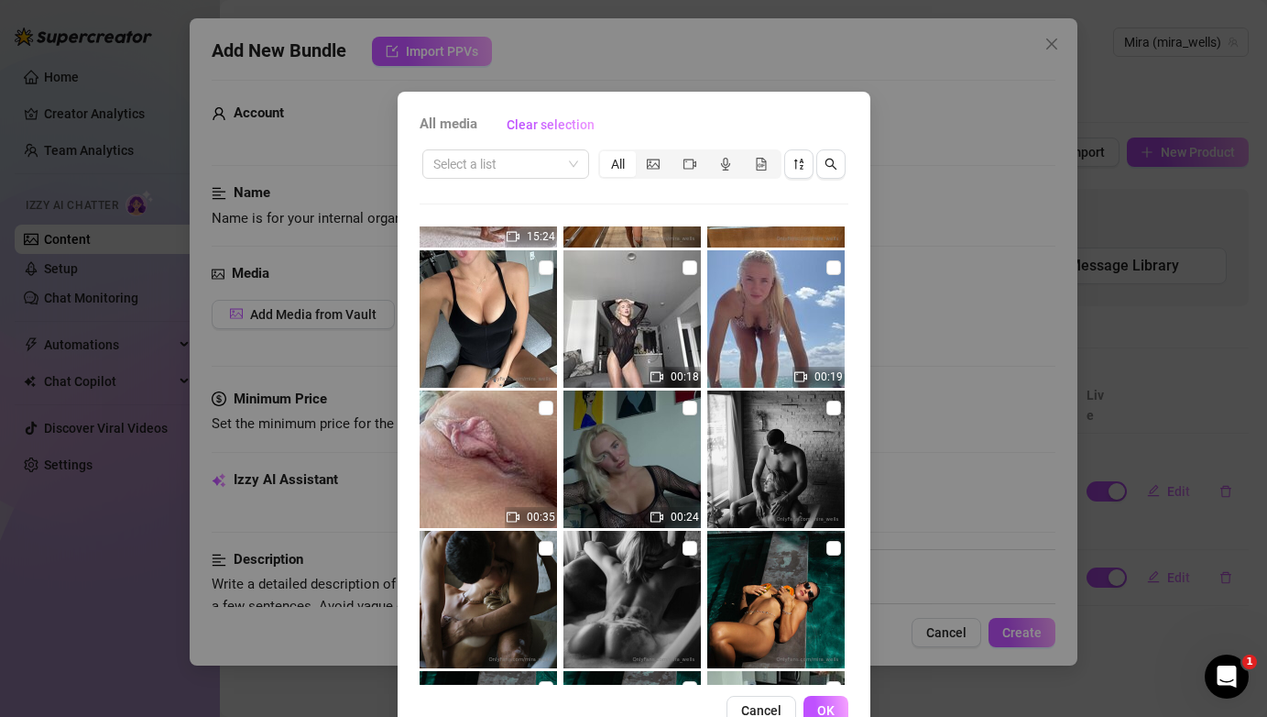
click at [510, 454] on img at bounding box center [488, 458] width 137 height 137
click at [547, 411] on input "checkbox" at bounding box center [546, 407] width 15 height 15
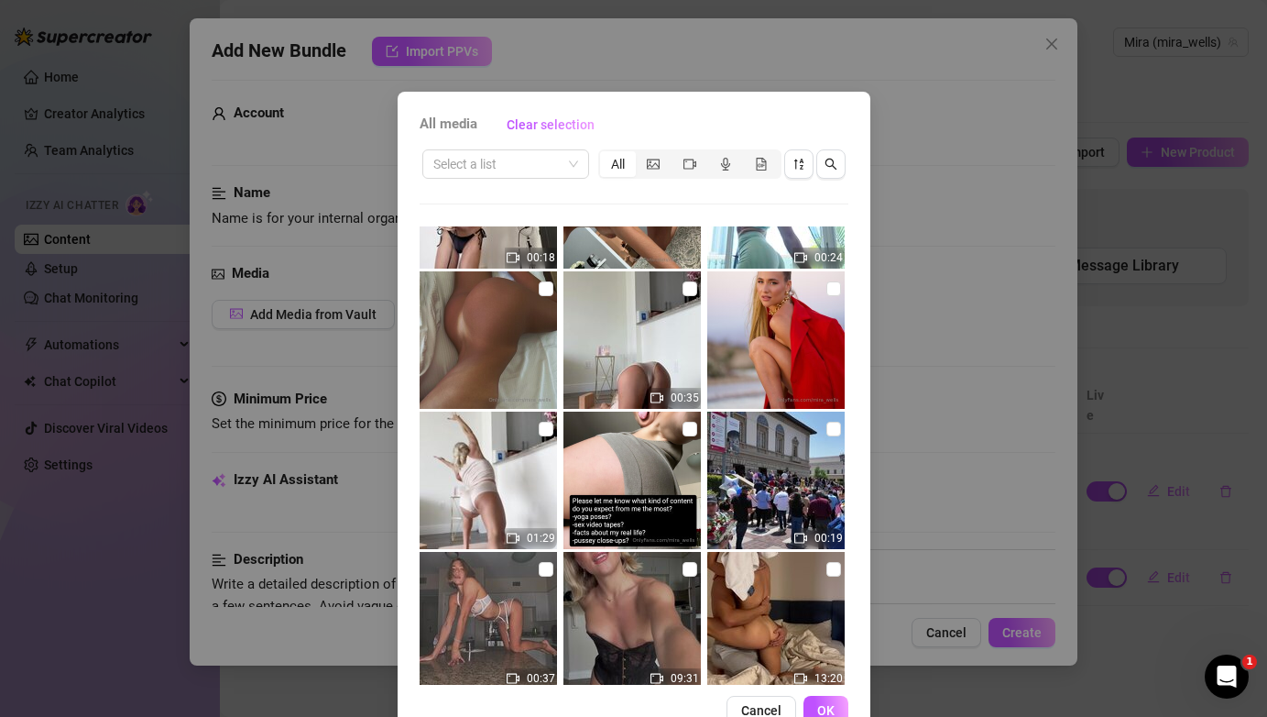
scroll to position [0, 0]
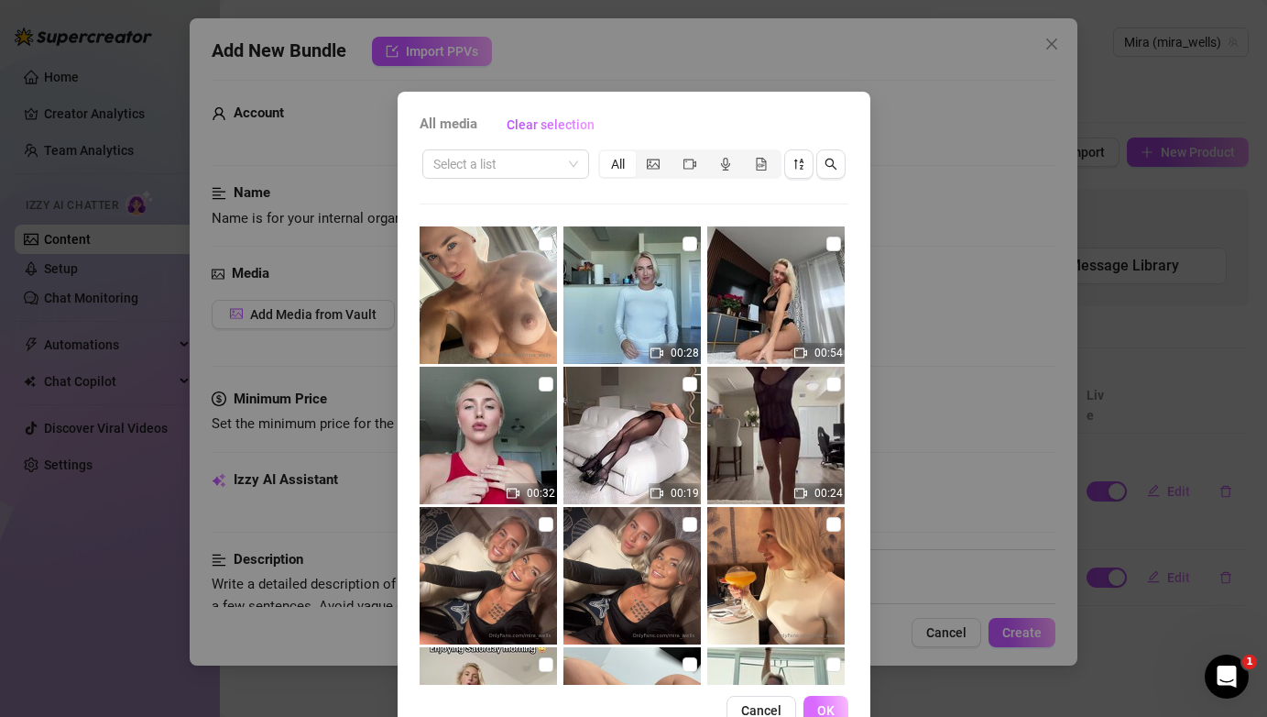
click at [826, 704] on span "OK" at bounding box center [825, 710] width 17 height 15
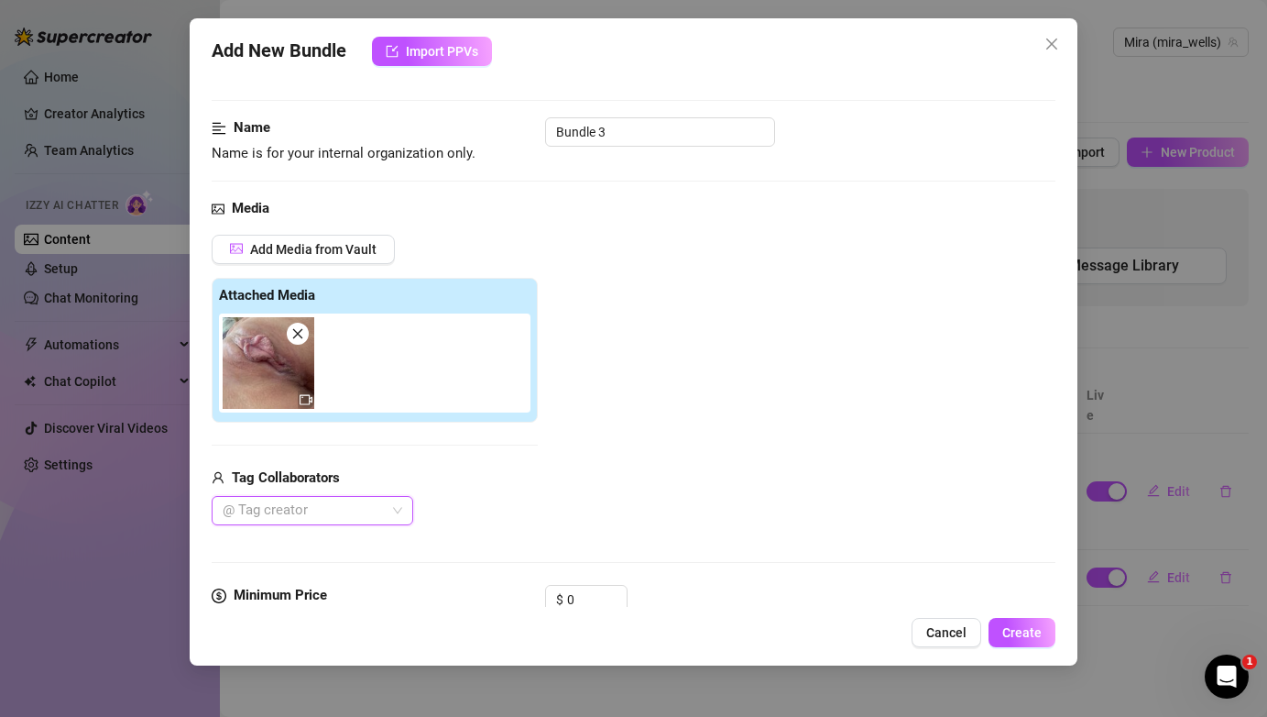
scroll to position [78, 0]
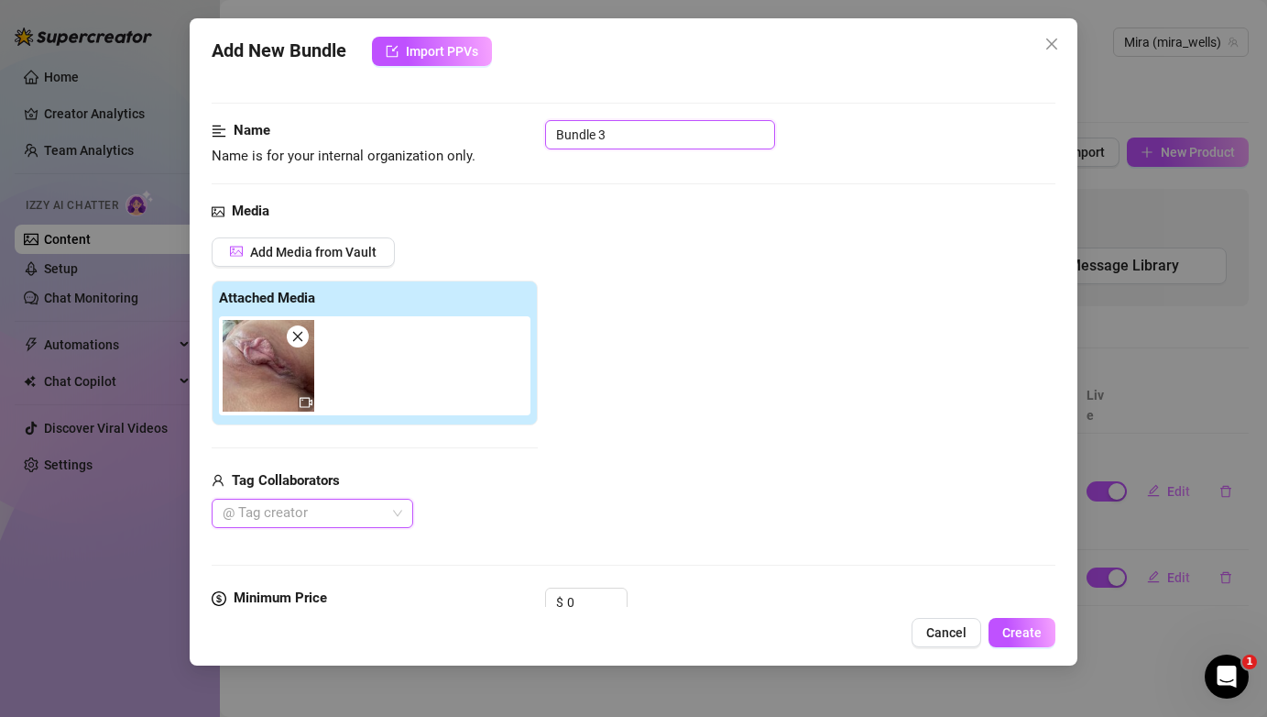
click at [663, 146] on input "Bundle 3" at bounding box center [660, 134] width 230 height 29
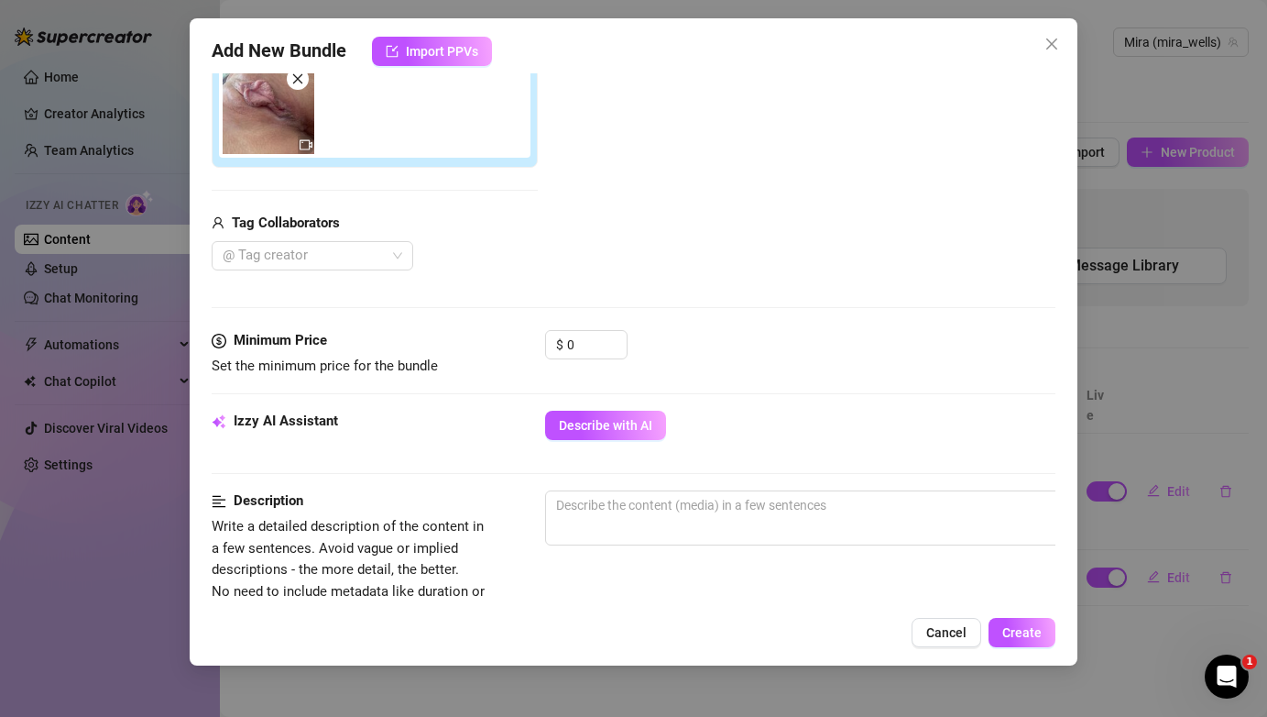
scroll to position [340, 0]
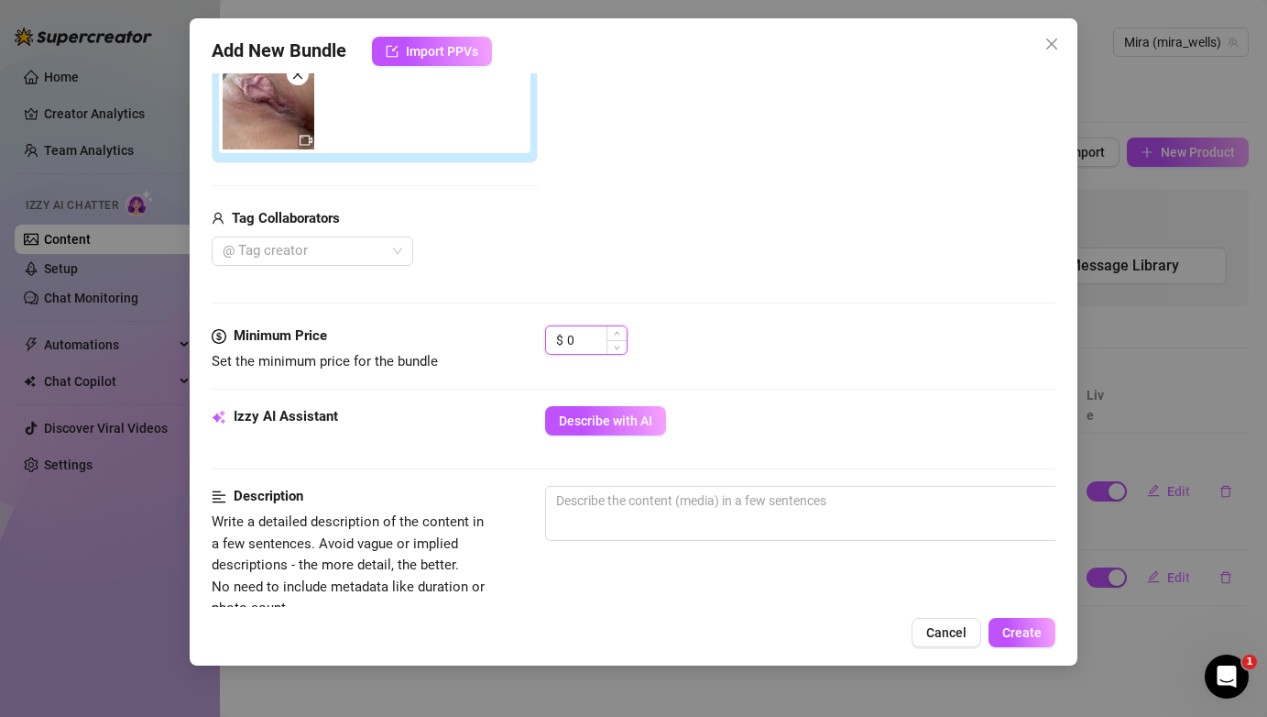
click at [591, 347] on input "0" at bounding box center [597, 339] width 60 height 27
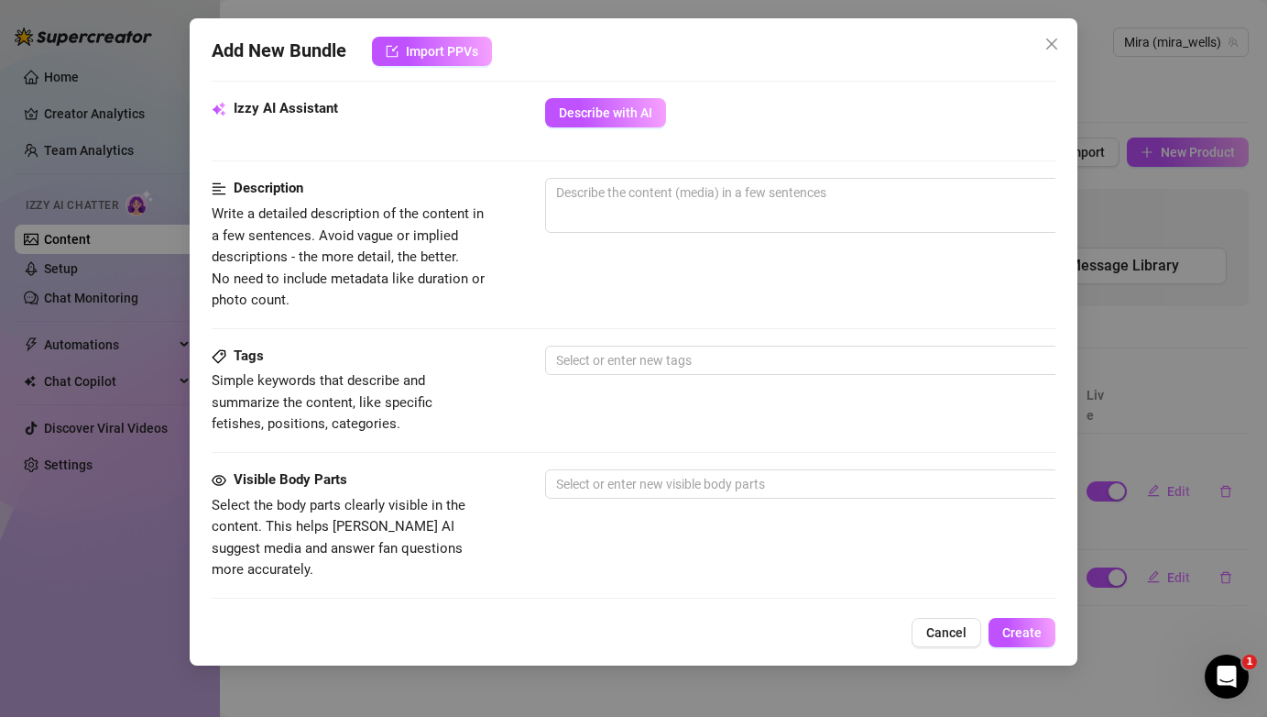
scroll to position [652, 2]
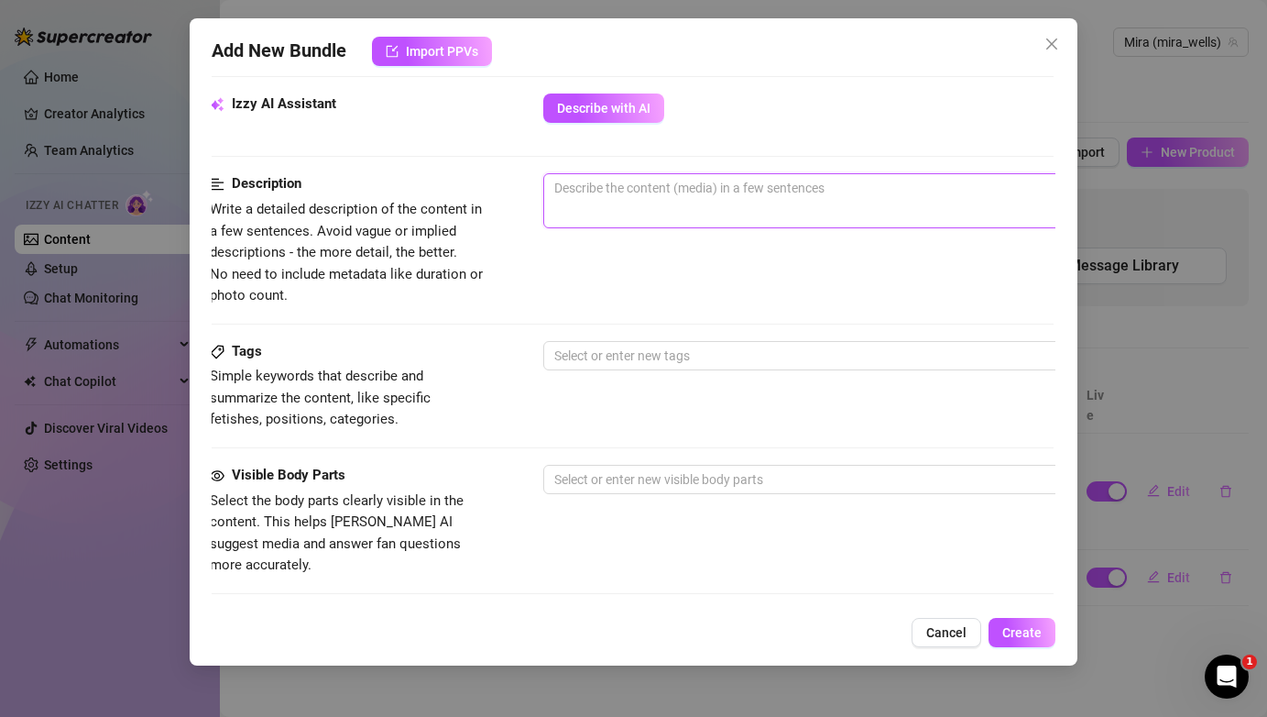
click at [697, 192] on textarea at bounding box center [864, 187] width 640 height 27
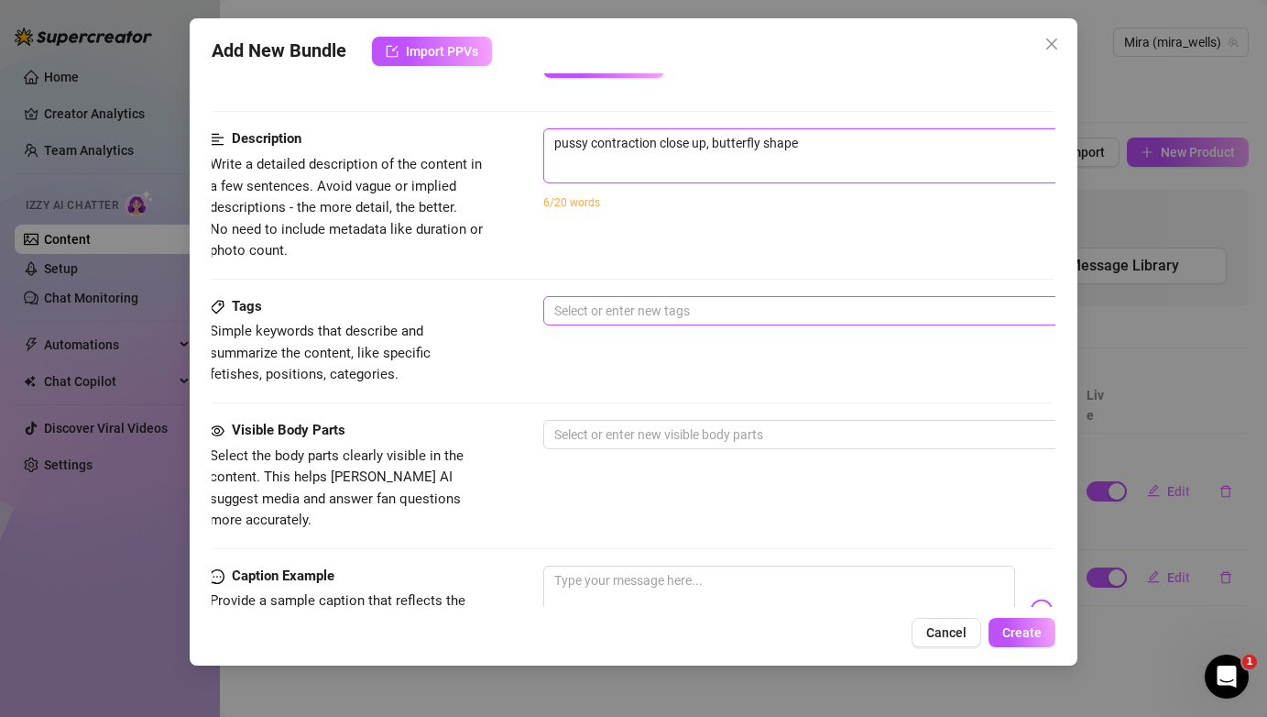
scroll to position [709, 2]
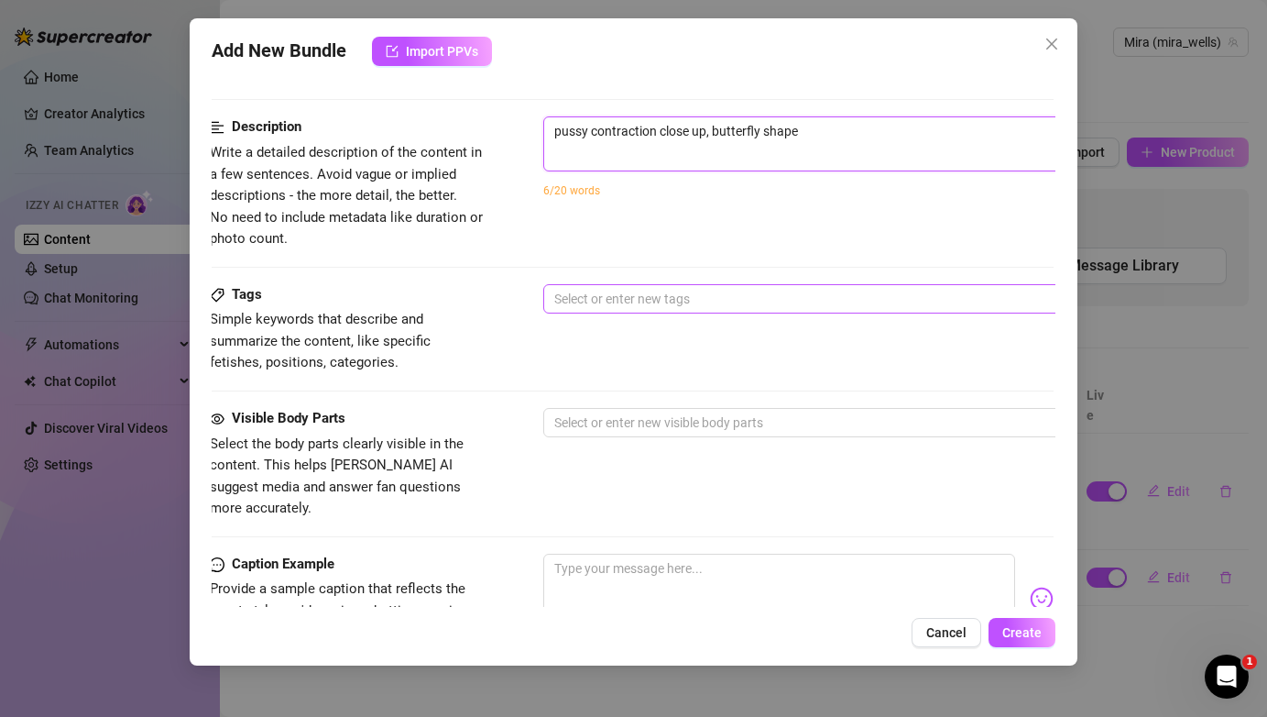
click at [647, 290] on div at bounding box center [854, 299] width 615 height 26
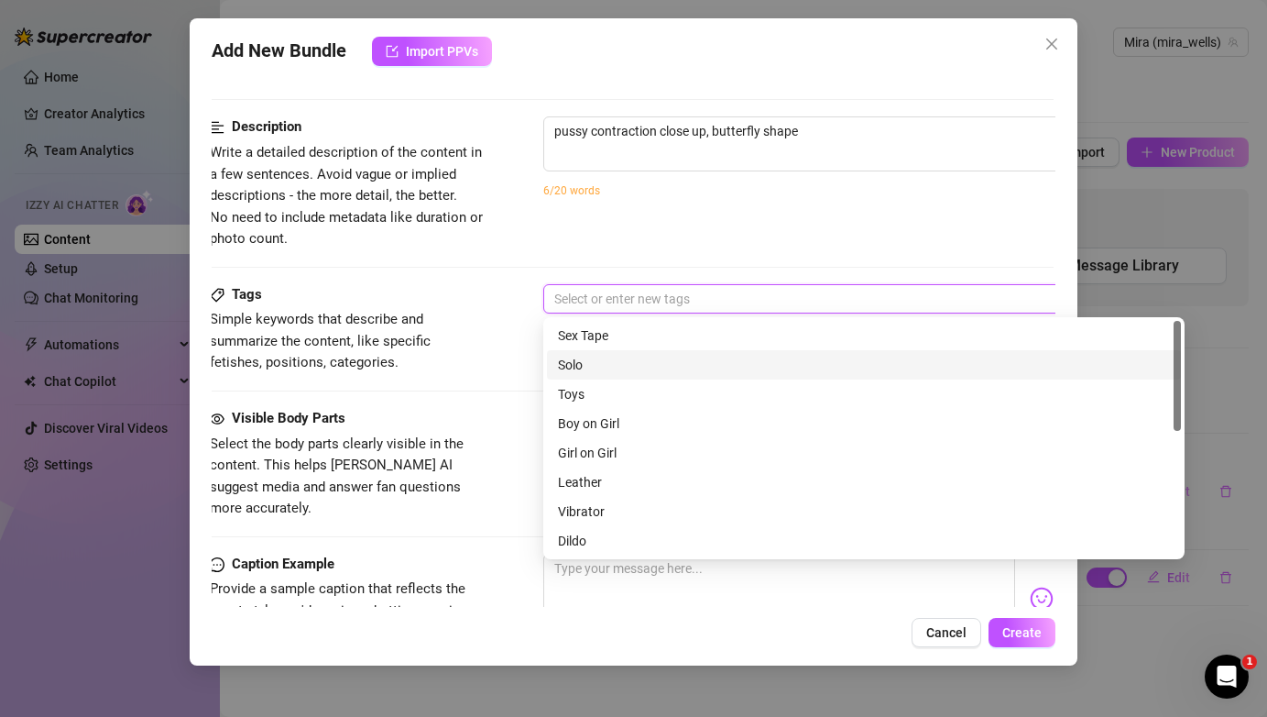
click at [683, 364] on div "Solo" at bounding box center [864, 365] width 612 height 20
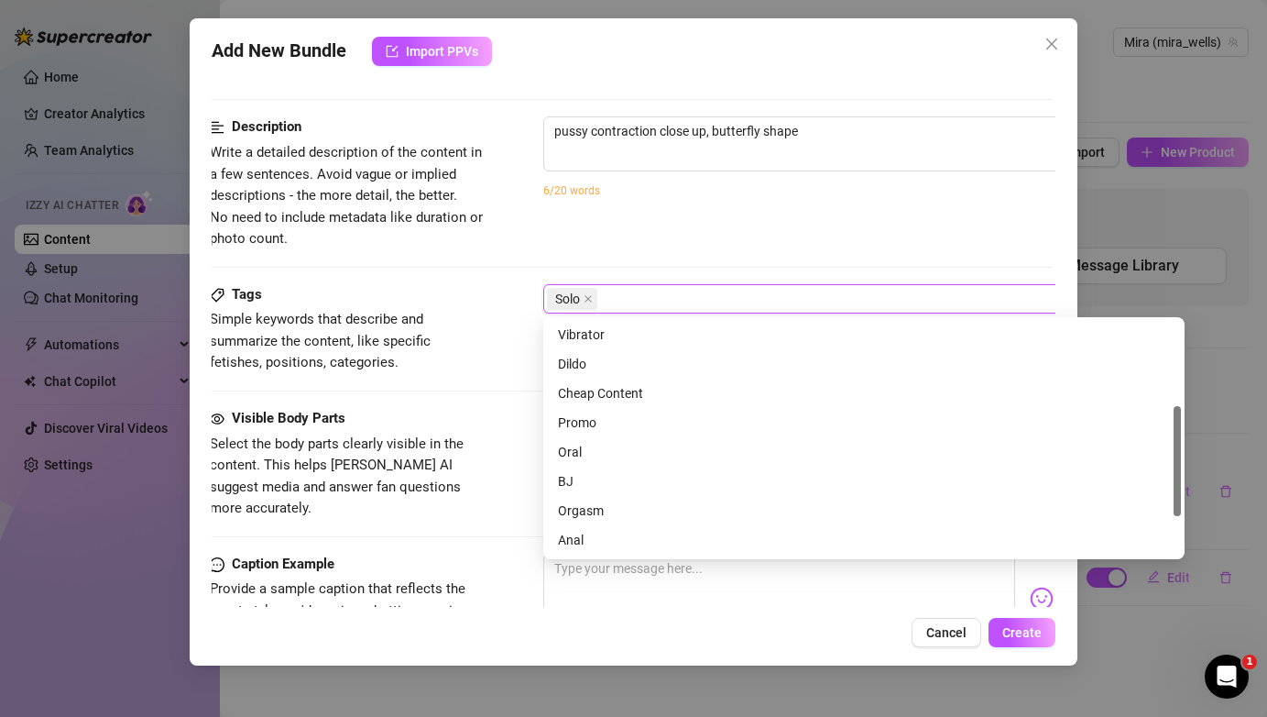
scroll to position [204, 0]
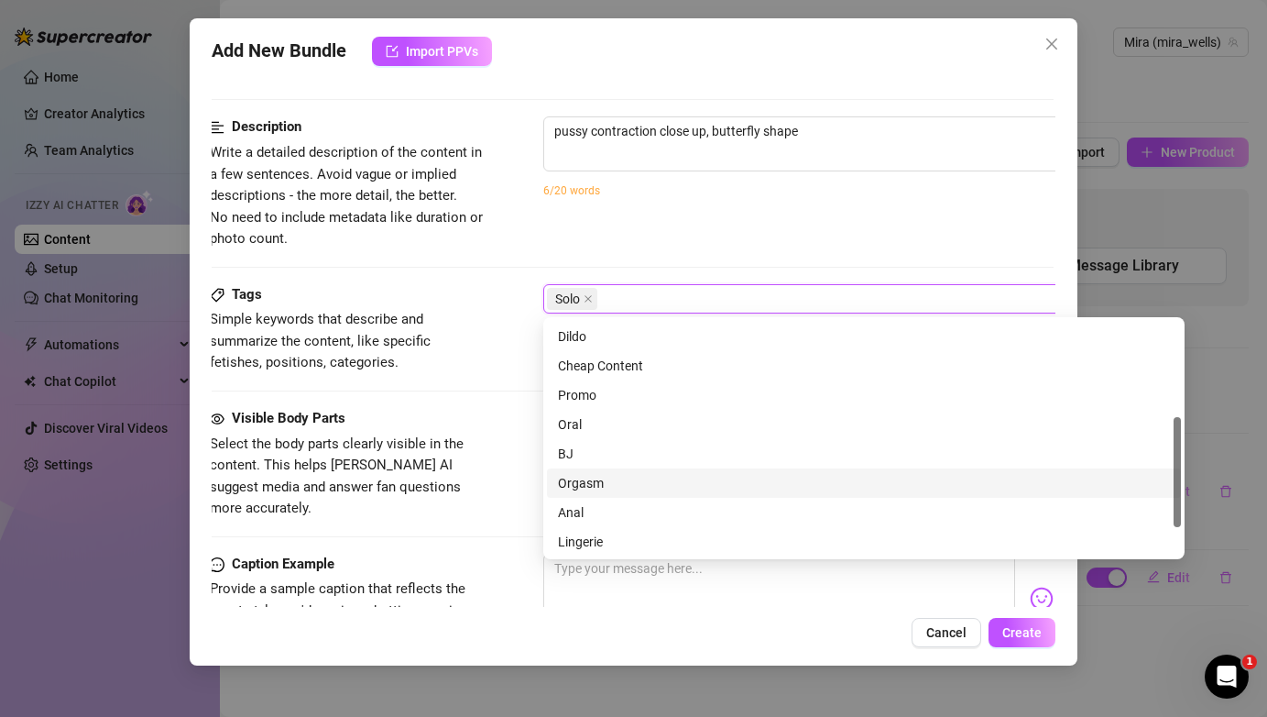
click at [625, 476] on div "Orgasm" at bounding box center [864, 483] width 612 height 20
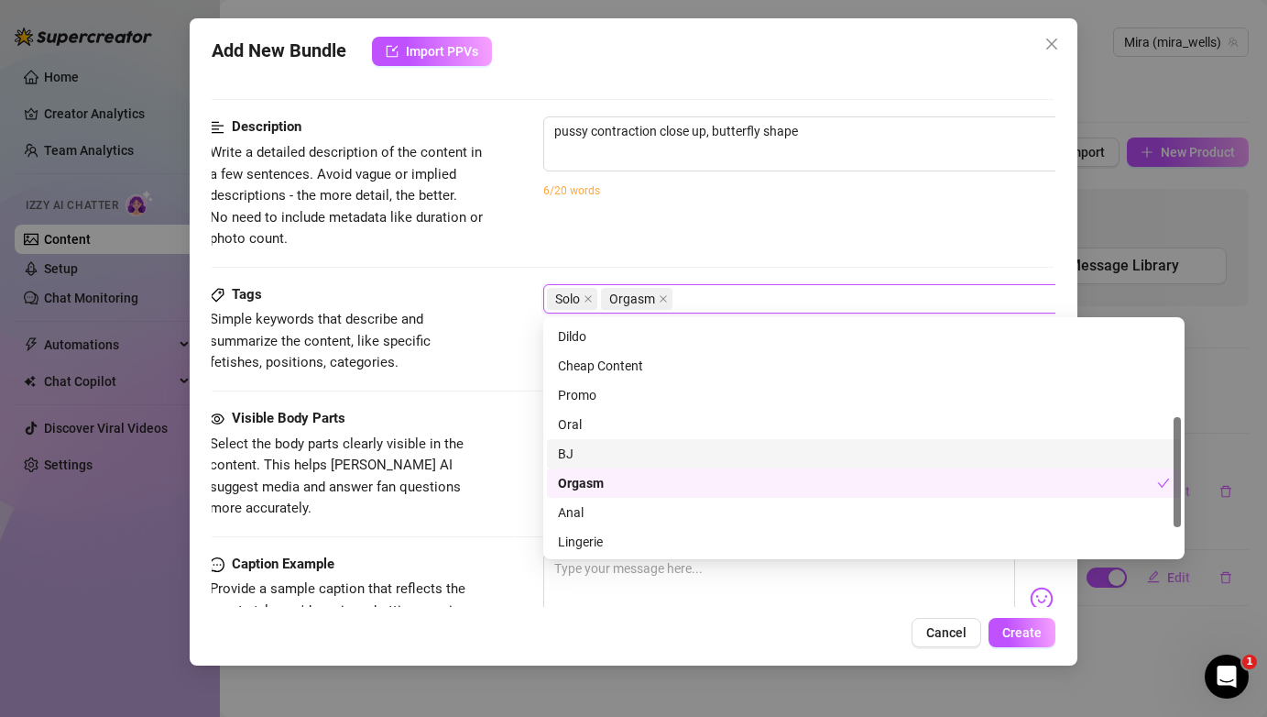
click at [461, 396] on div "Tags Simple keywords that describe and summarize the content, like specific fet…" at bounding box center [631, 346] width 843 height 124
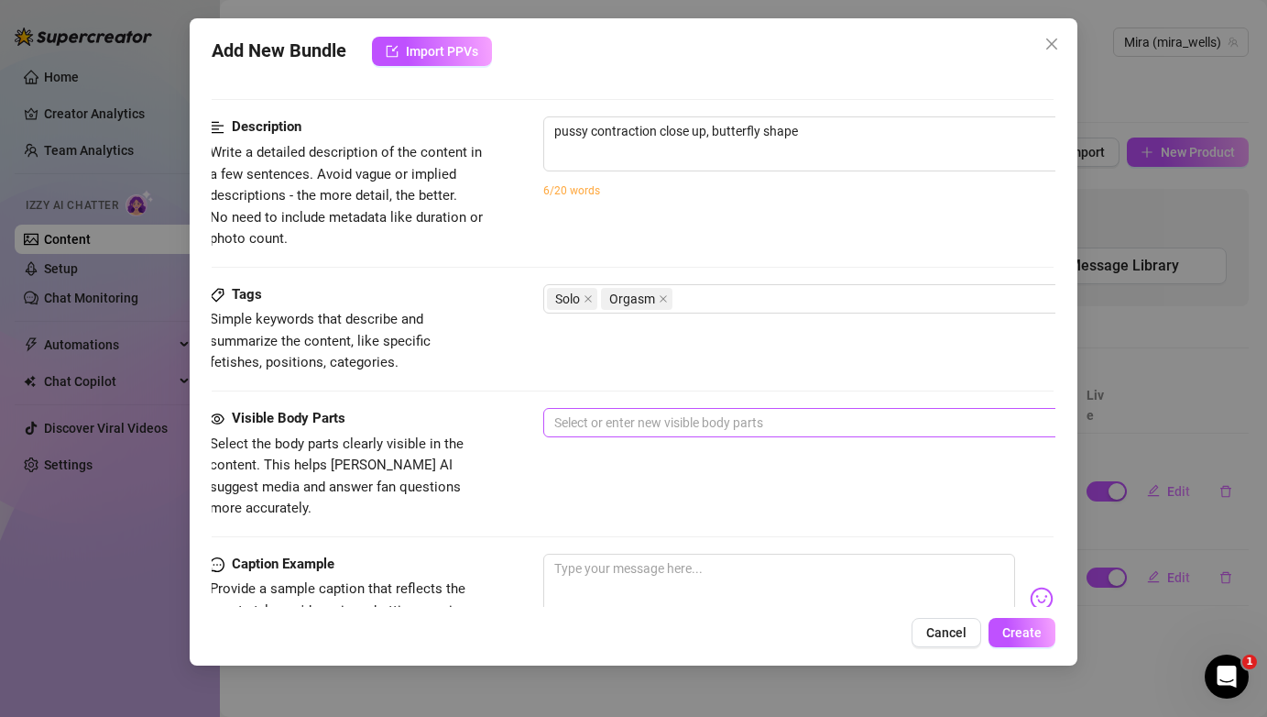
click at [663, 427] on div at bounding box center [854, 423] width 615 height 26
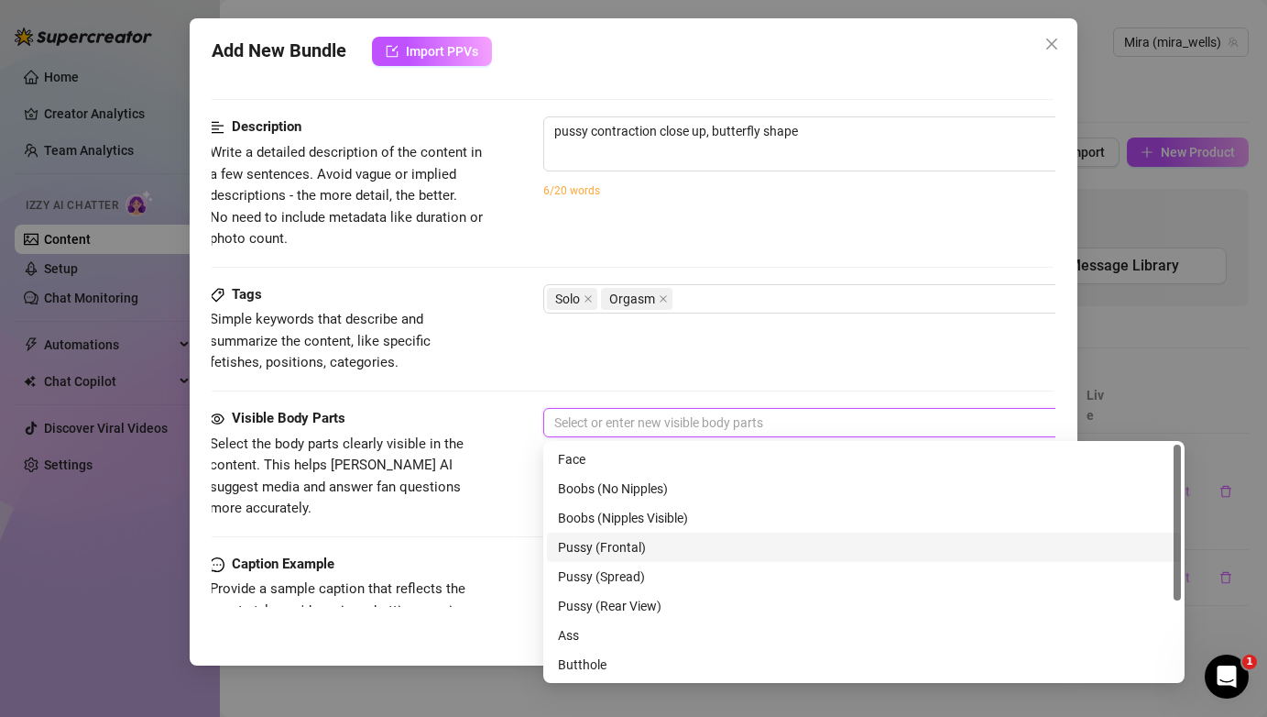
click at [627, 550] on div "Pussy (Frontal)" at bounding box center [864, 547] width 612 height 20
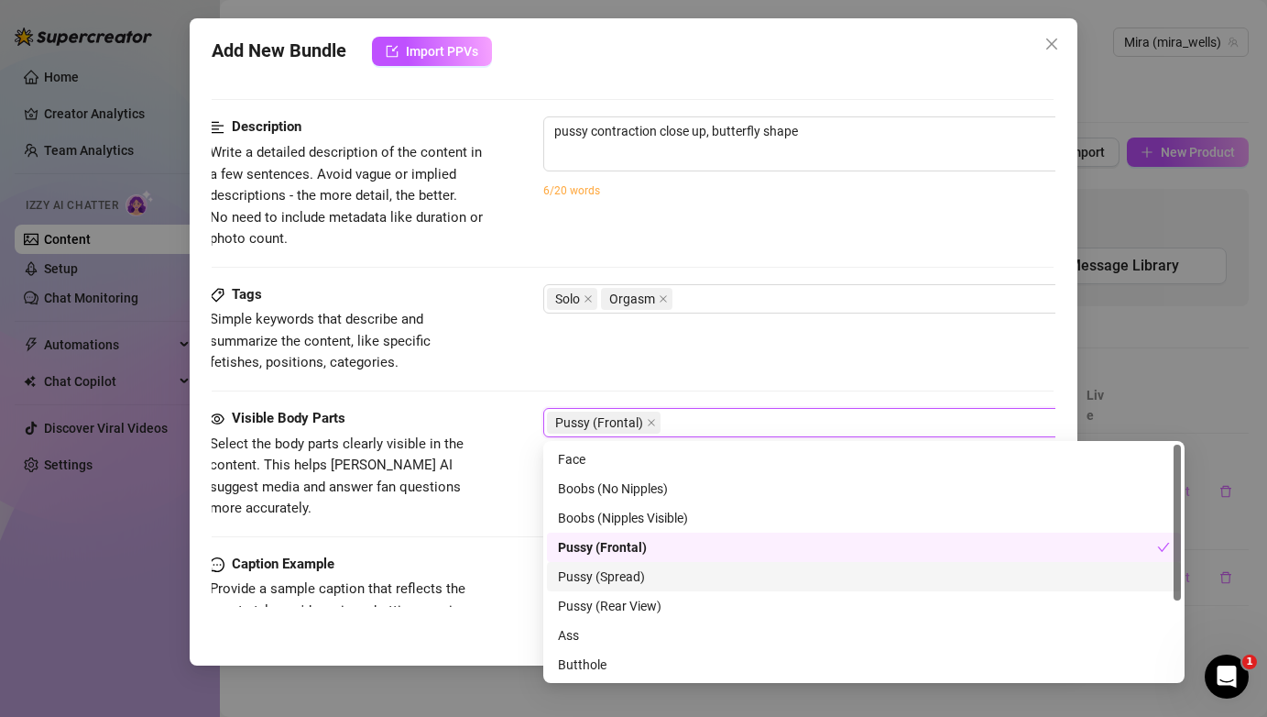
click at [627, 575] on div "Pussy (Spread)" at bounding box center [864, 576] width 612 height 20
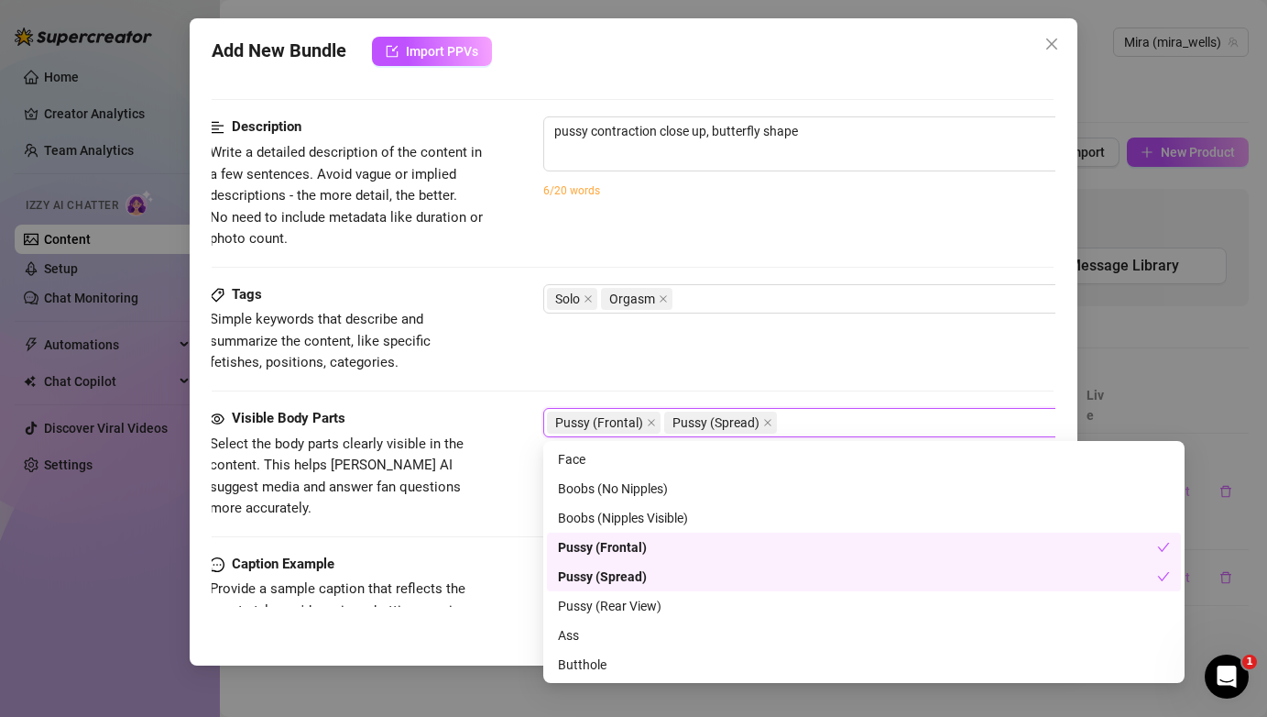
click at [509, 492] on div "Visible Body Parts Select the body parts clearly visible in the content. This h…" at bounding box center [631, 464] width 843 height 112
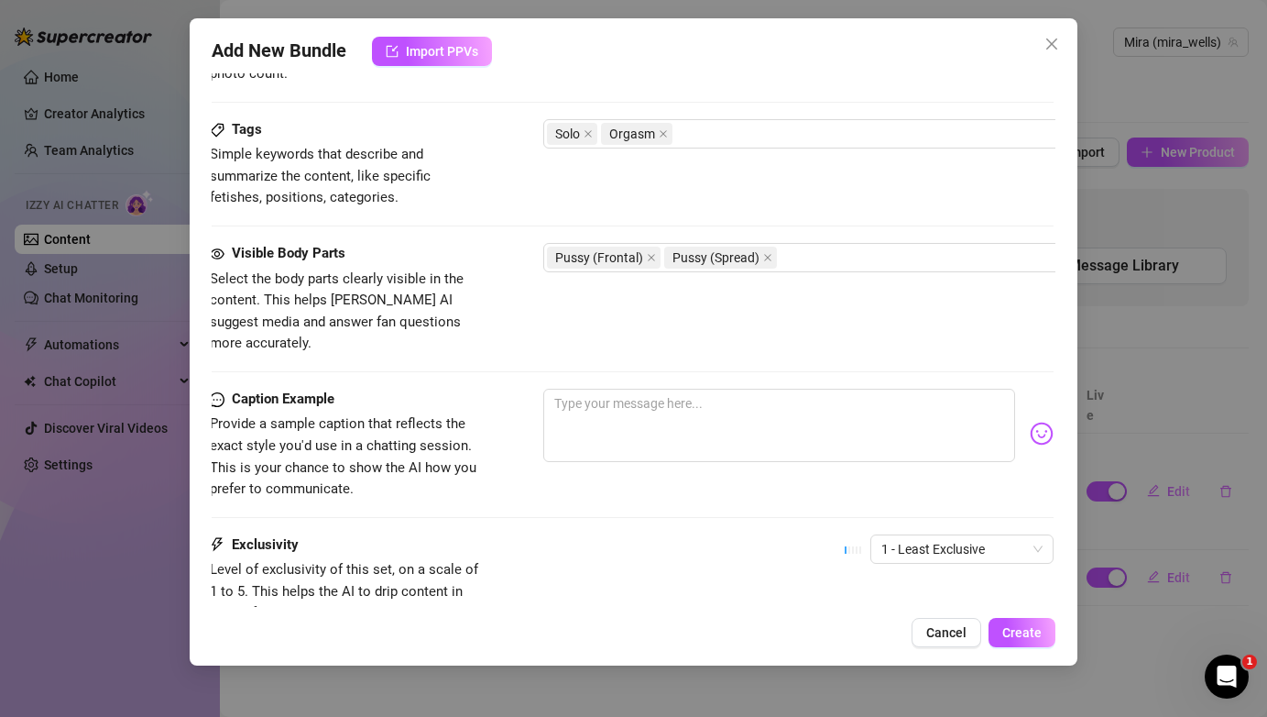
scroll to position [874, 0]
click at [643, 403] on textarea at bounding box center [780, 425] width 471 height 73
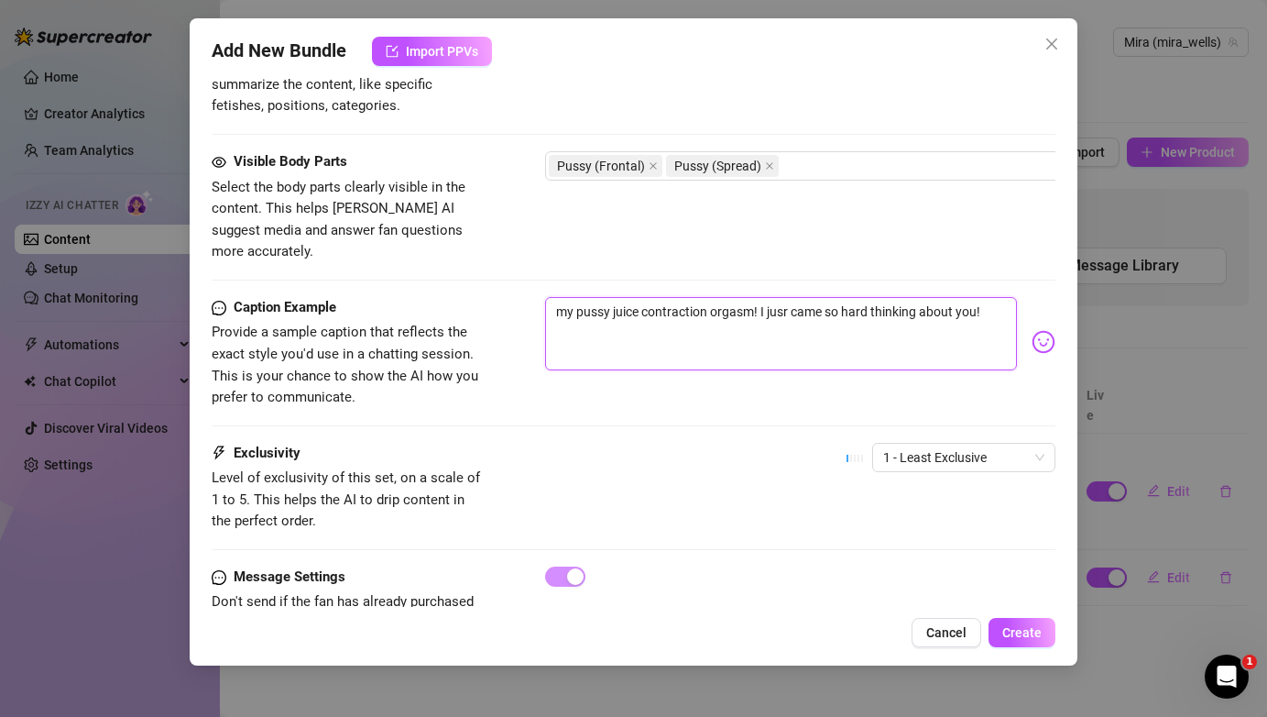
scroll to position [1006, 0]
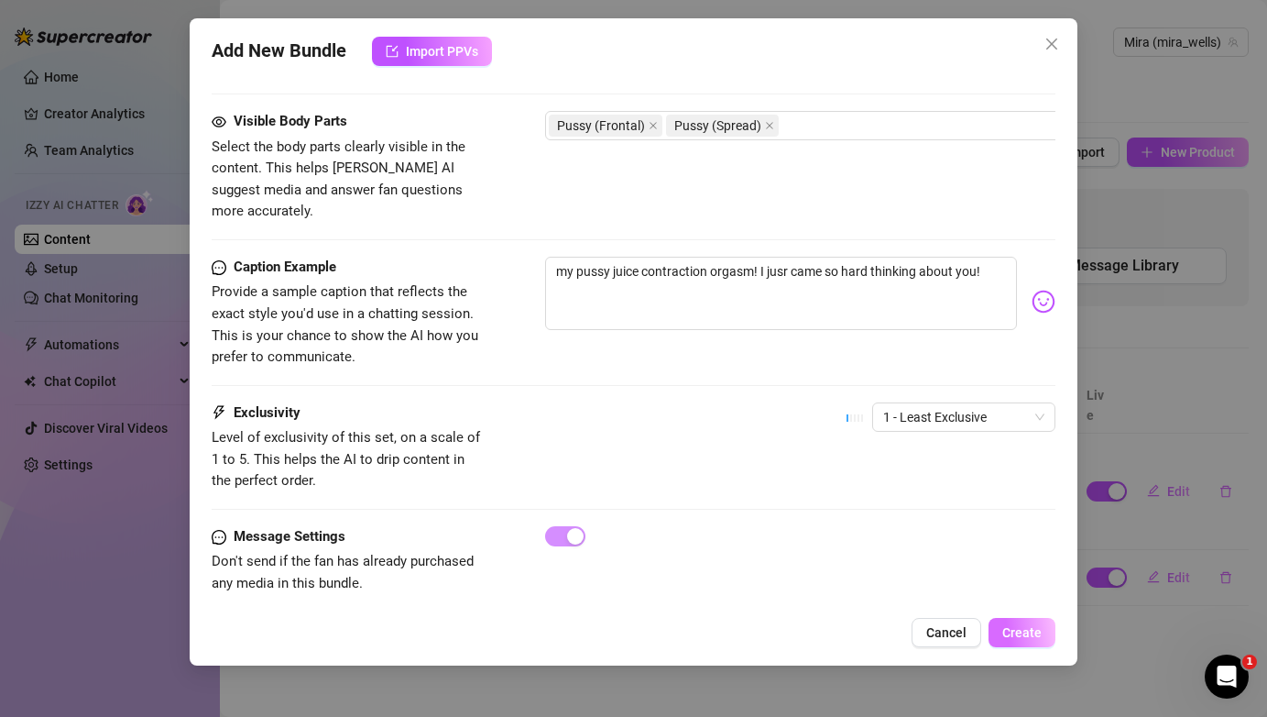
click at [1030, 644] on button "Create" at bounding box center [1022, 632] width 67 height 29
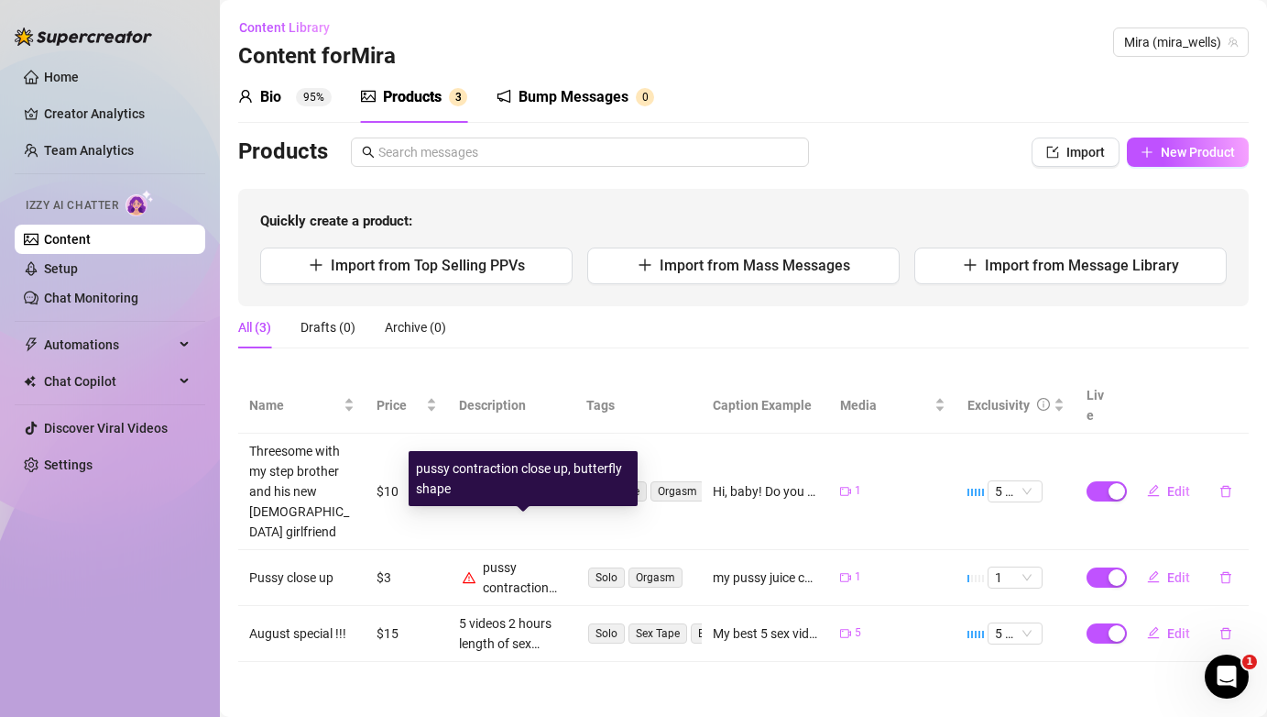
click at [493, 557] on div "pussy contraction close up, butterfly shape" at bounding box center [524, 577] width 82 height 40
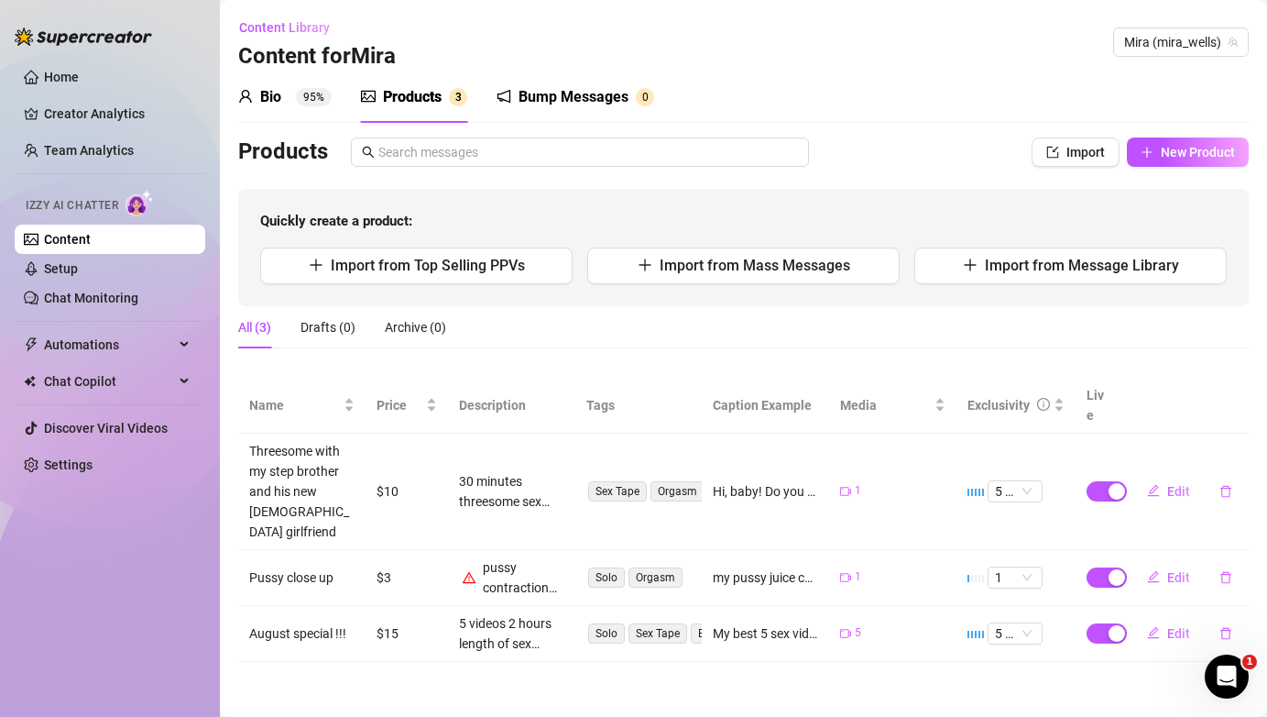
click at [468, 557] on div "pussy contraction close up, butterfly shape" at bounding box center [511, 577] width 105 height 40
click at [78, 274] on link "Setup" at bounding box center [61, 268] width 34 height 15
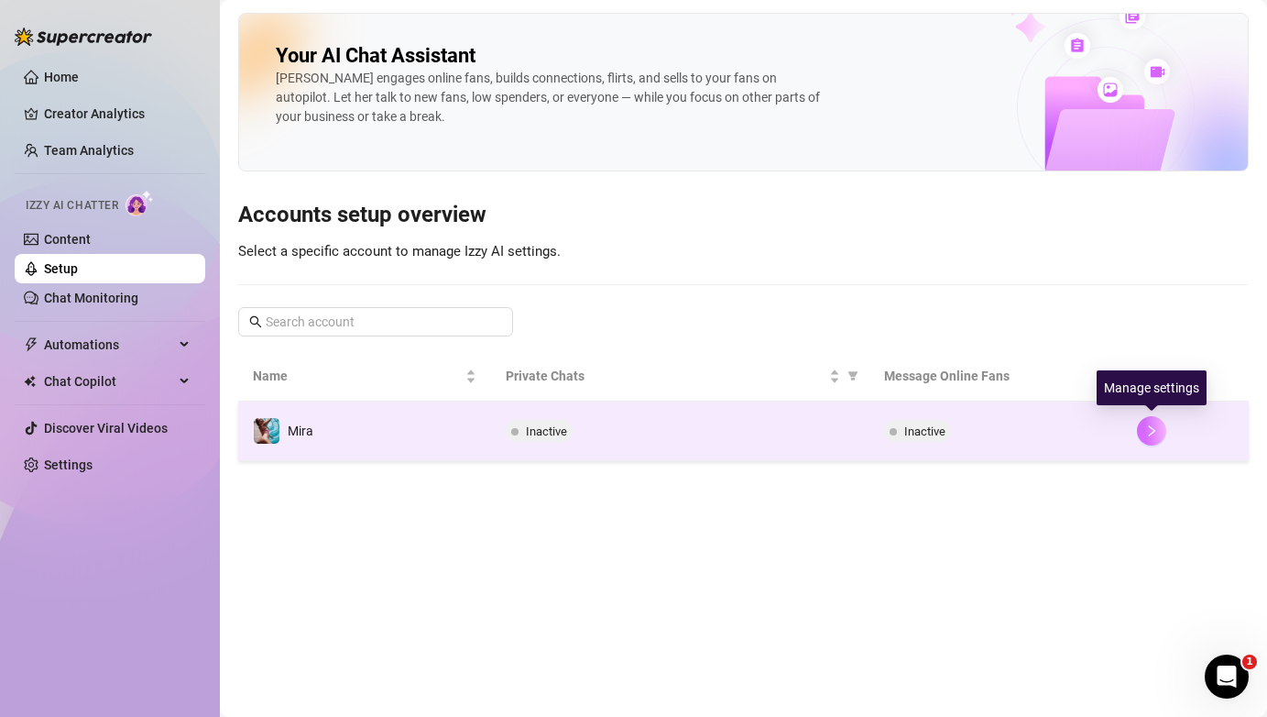
click at [1151, 436] on icon "right" at bounding box center [1151, 430] width 13 height 13
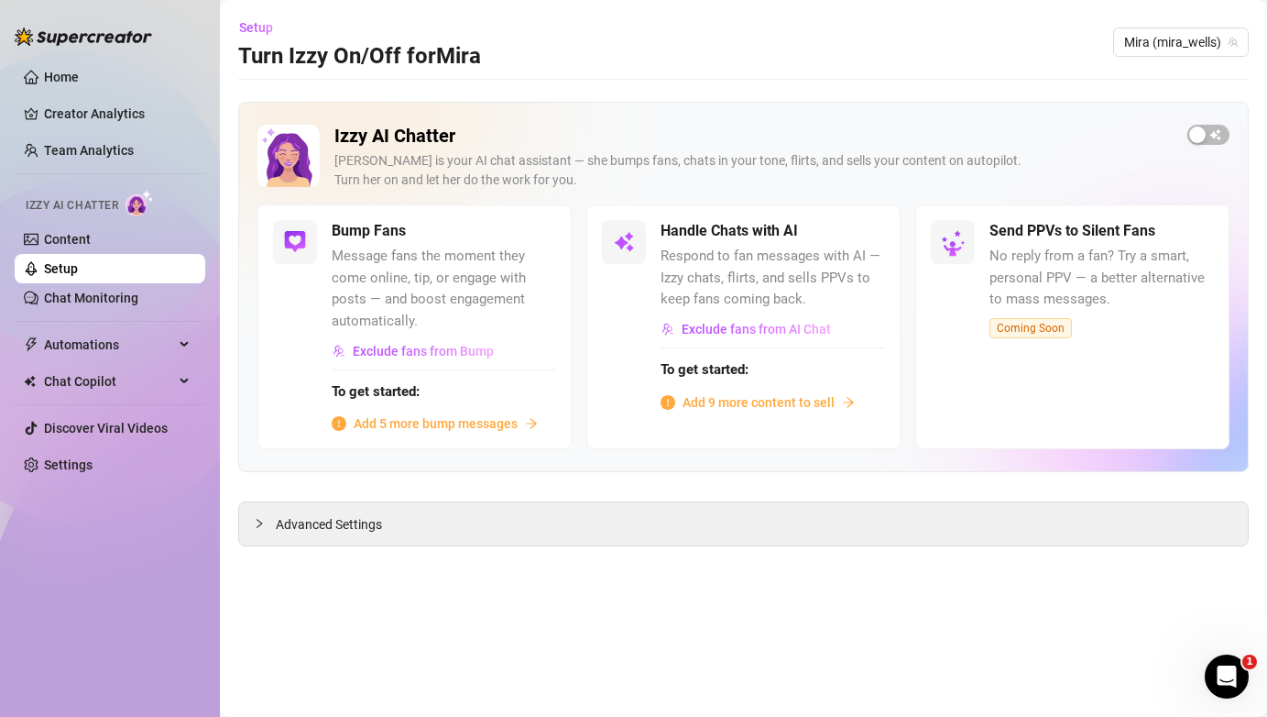
click at [482, 423] on span "Add 5 more bump messages" at bounding box center [436, 423] width 164 height 20
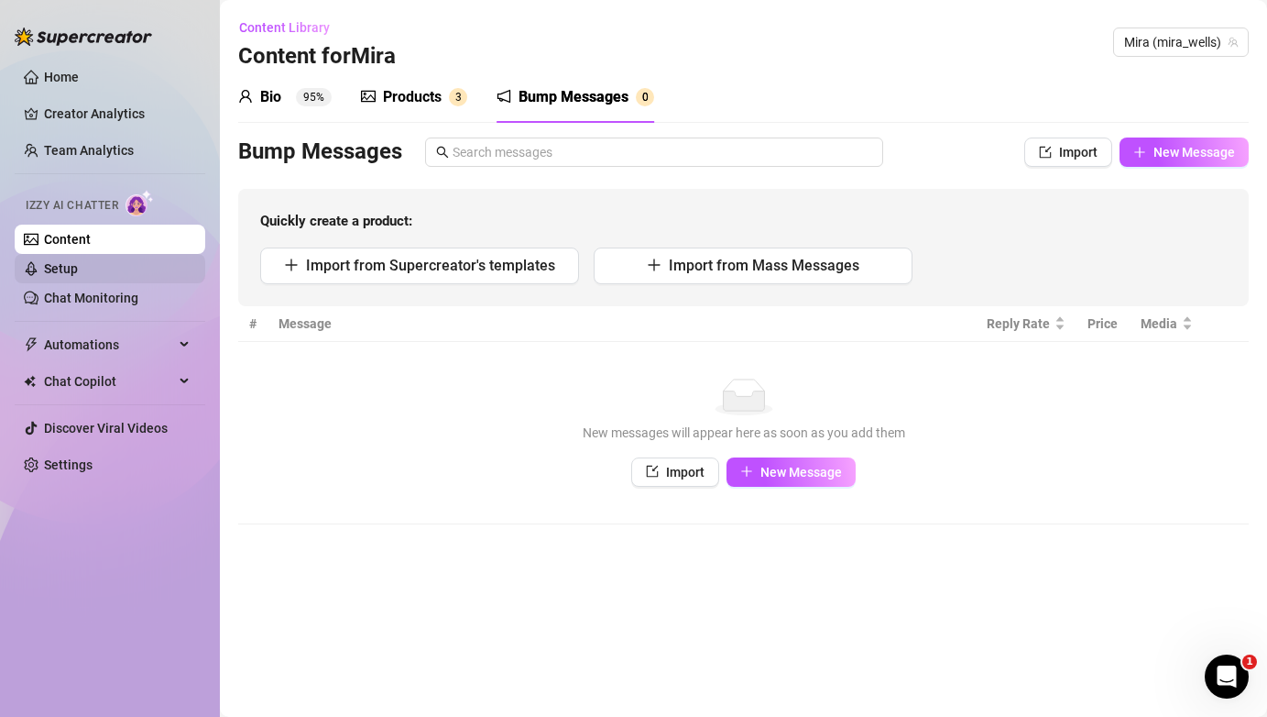
click at [78, 272] on link "Setup" at bounding box center [61, 268] width 34 height 15
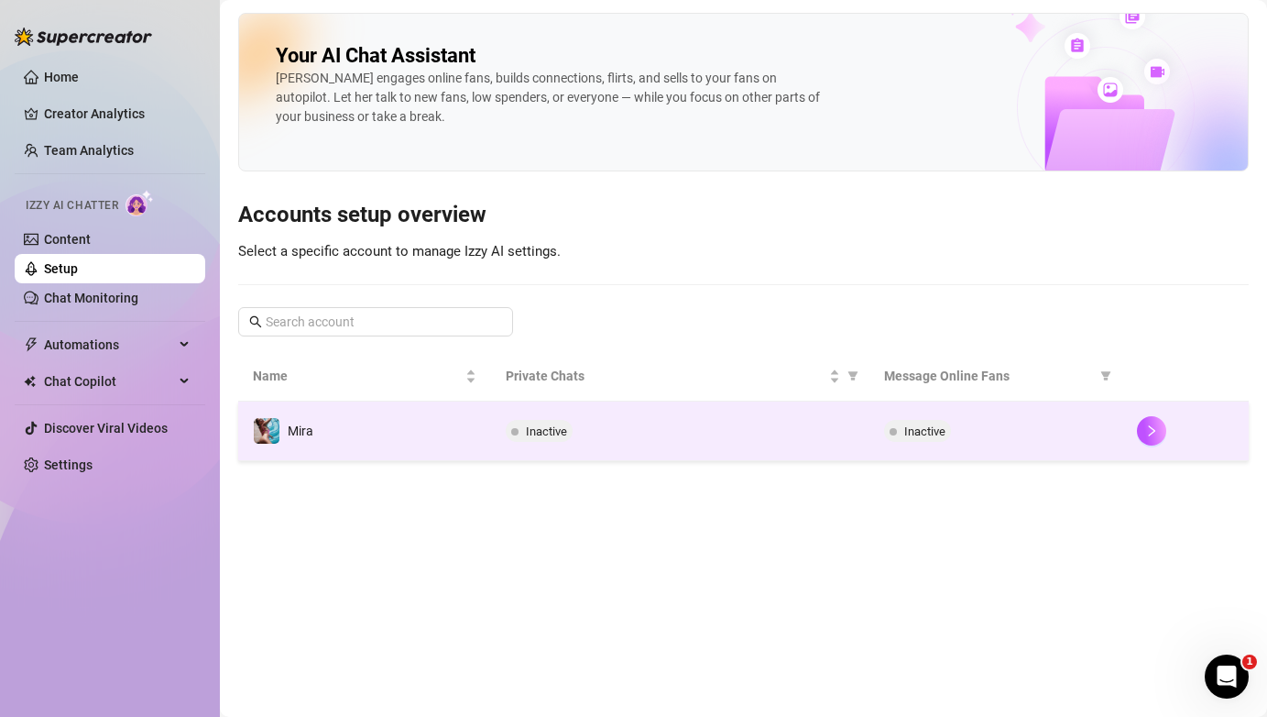
click at [529, 441] on span "Inactive" at bounding box center [539, 431] width 67 height 22
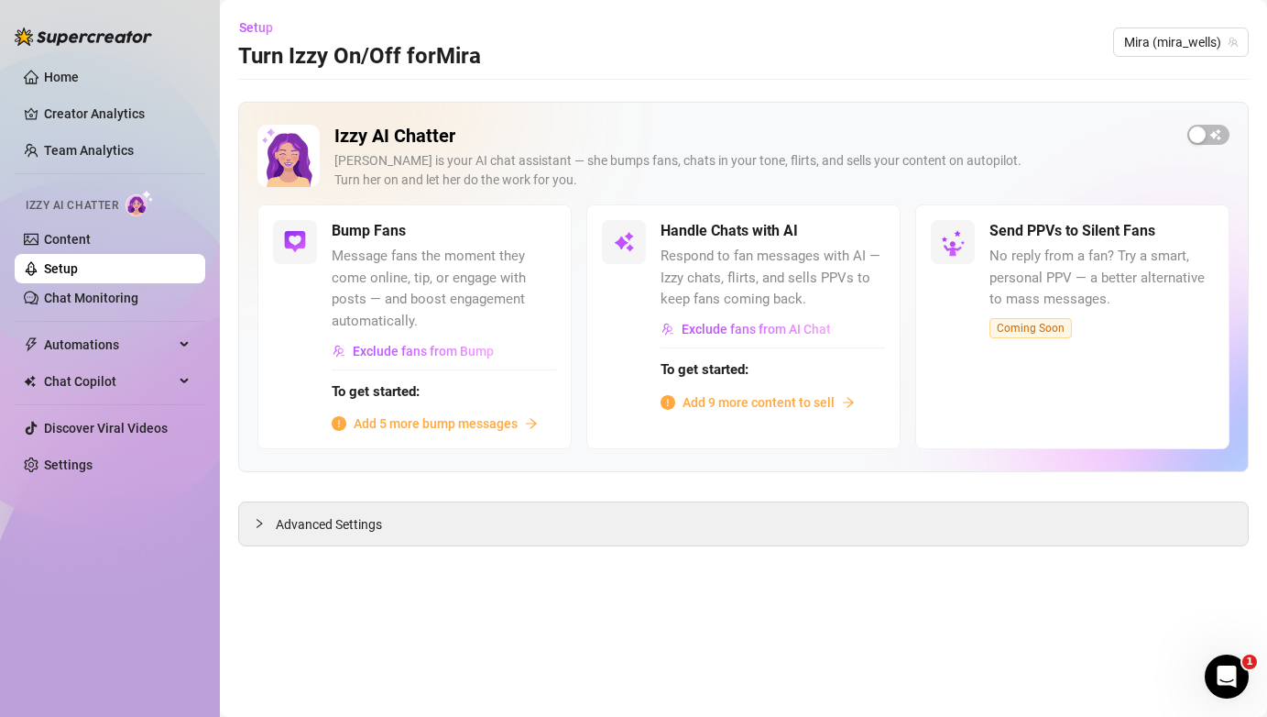
click at [444, 423] on span "Add 5 more bump messages" at bounding box center [436, 423] width 164 height 20
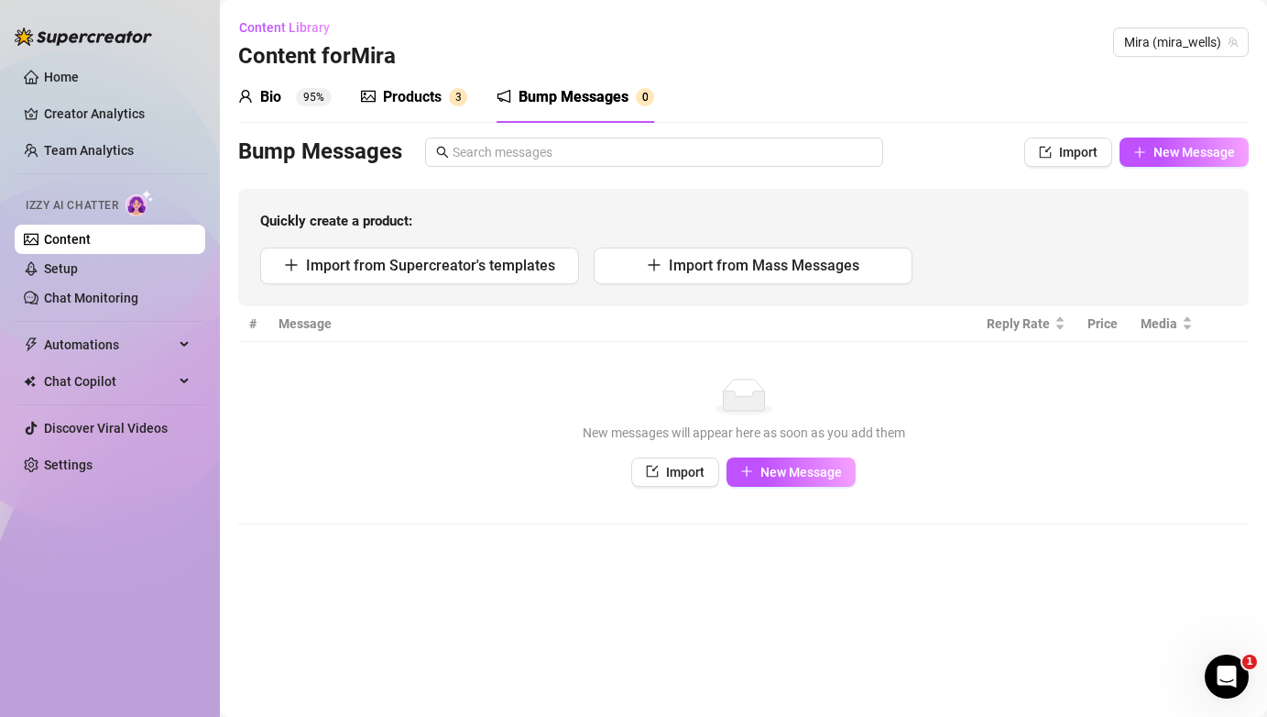
click at [73, 240] on link "Content" at bounding box center [67, 239] width 47 height 15
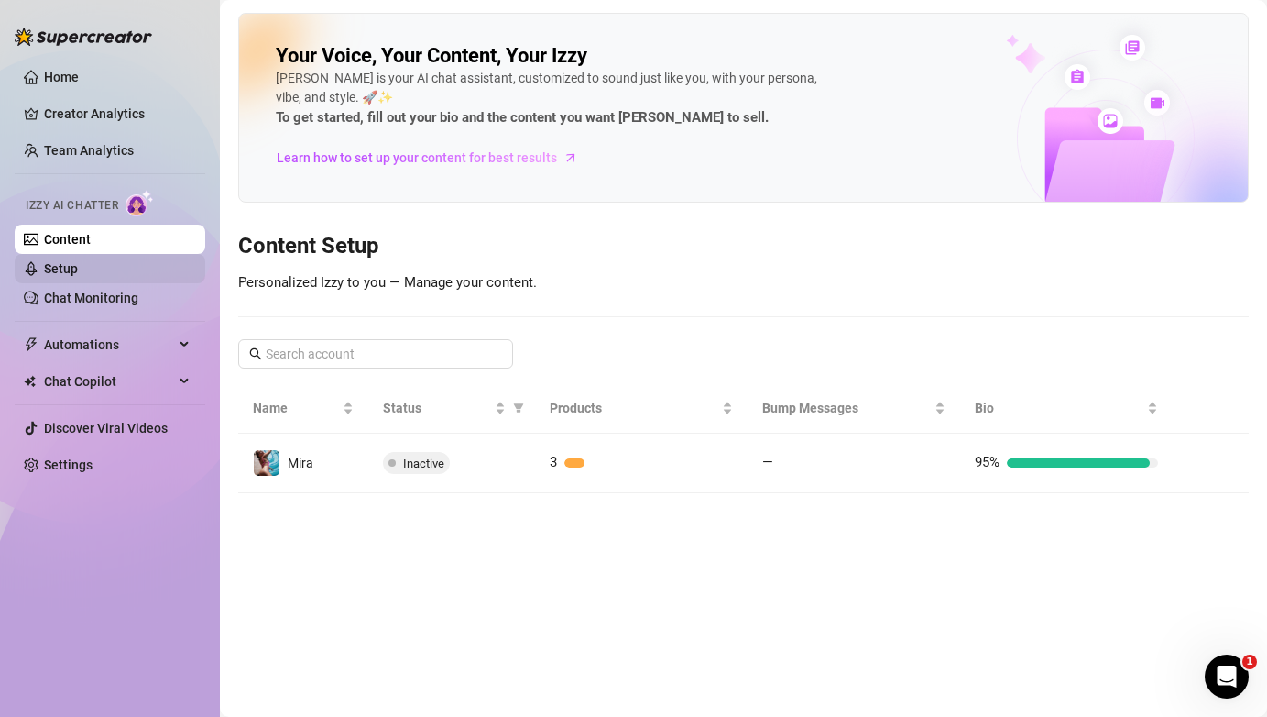
click at [78, 262] on link "Setup" at bounding box center [61, 268] width 34 height 15
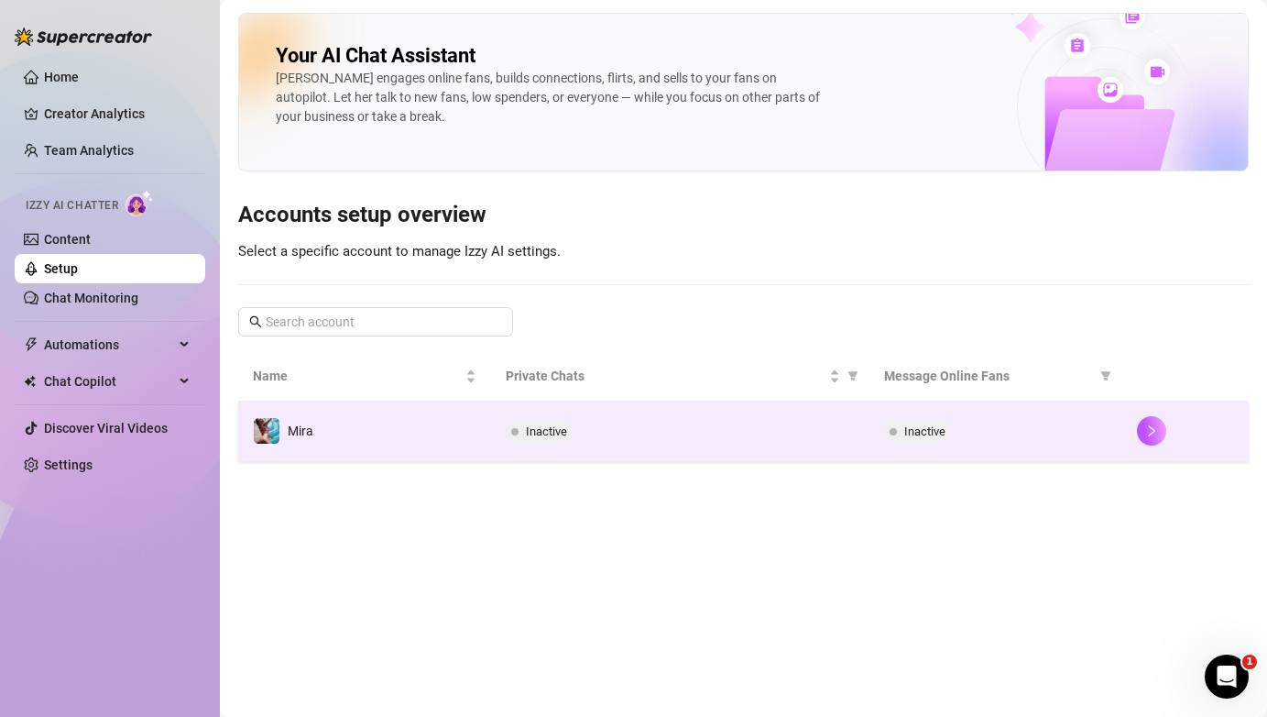
click at [622, 438] on div "Inactive" at bounding box center [681, 431] width 350 height 22
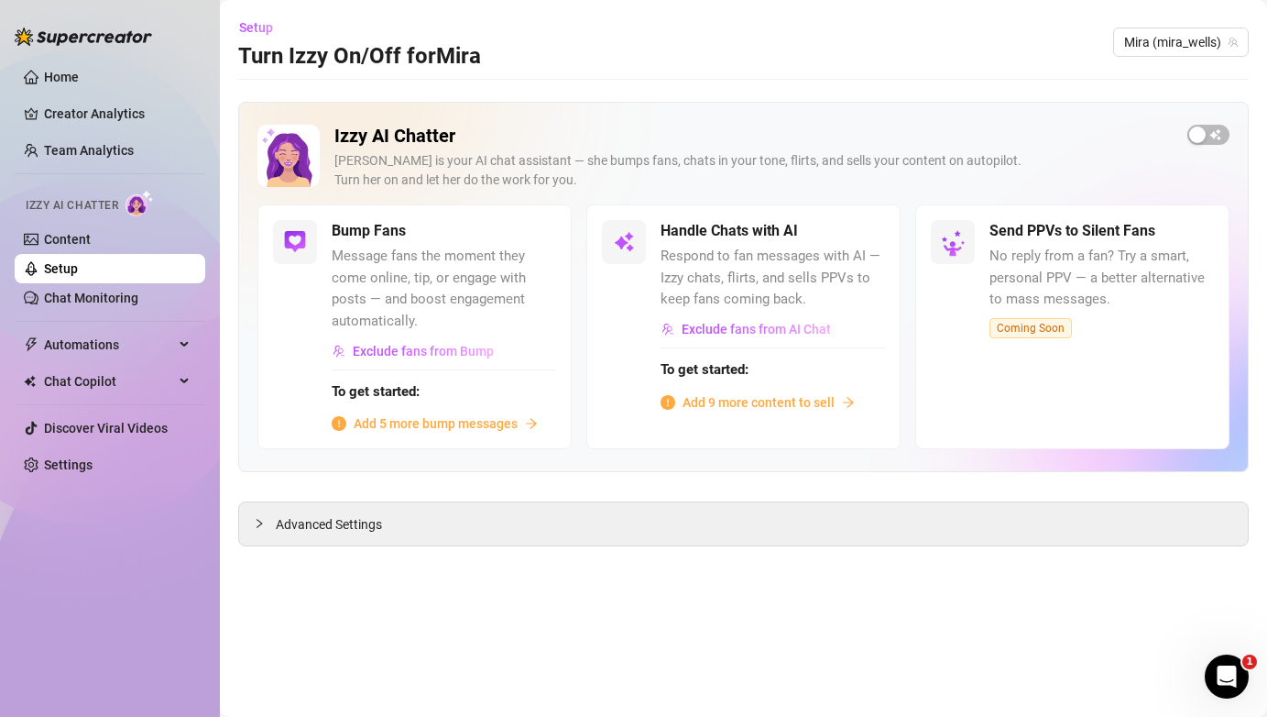
click at [703, 394] on span "Add 9 more content to sell" at bounding box center [759, 402] width 152 height 20
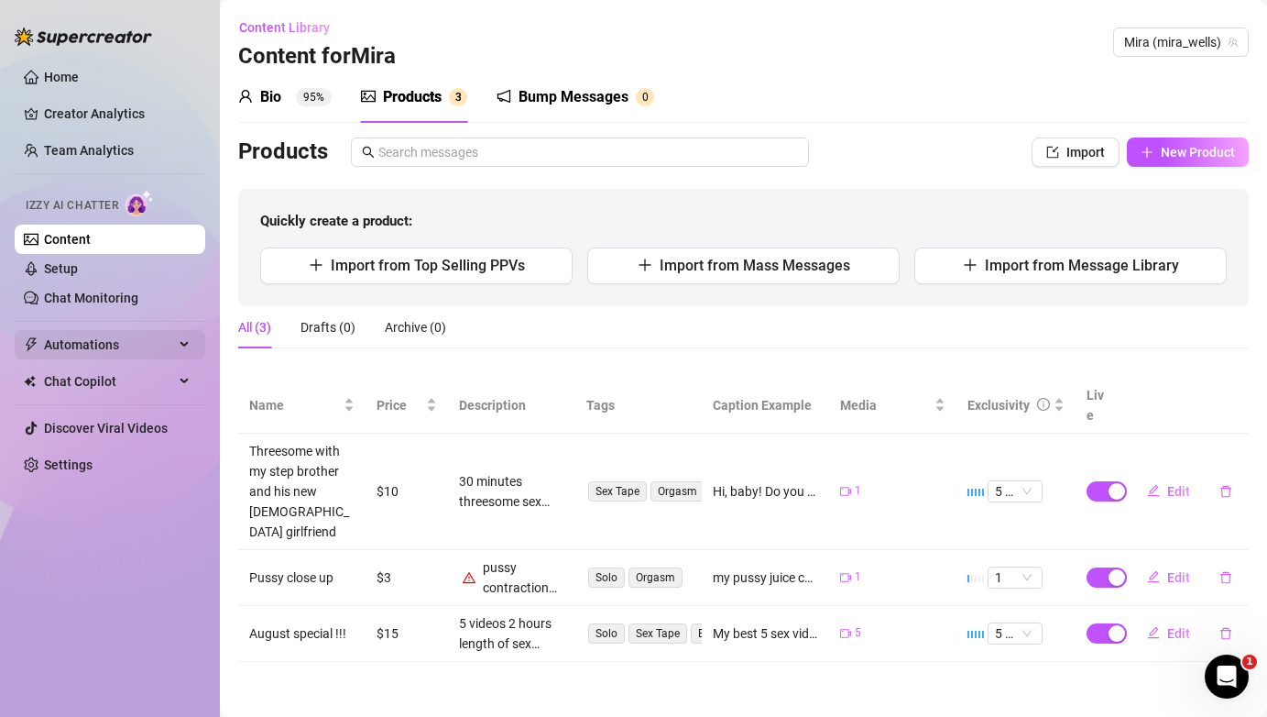
click at [167, 342] on span "Automations" at bounding box center [109, 344] width 130 height 29
